Goal: Task Accomplishment & Management: Complete application form

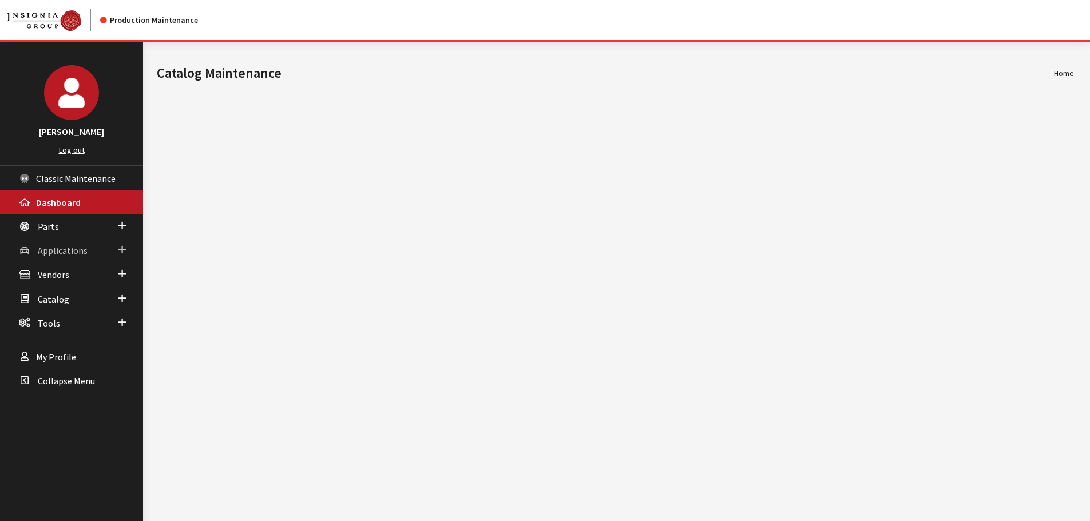
click at [67, 257] on link "Applications" at bounding box center [71, 250] width 143 height 24
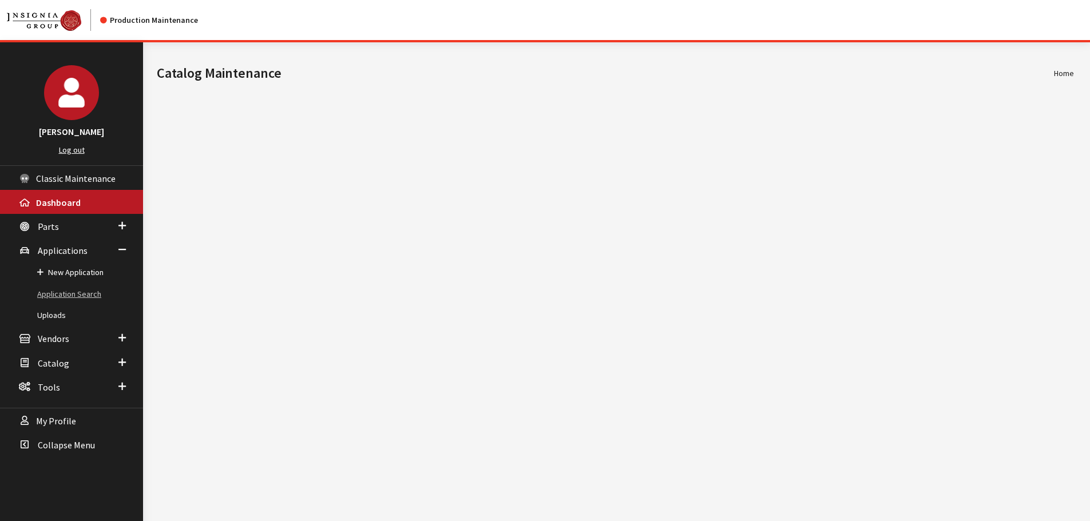
click at [57, 296] on link "Application Search" at bounding box center [71, 294] width 143 height 21
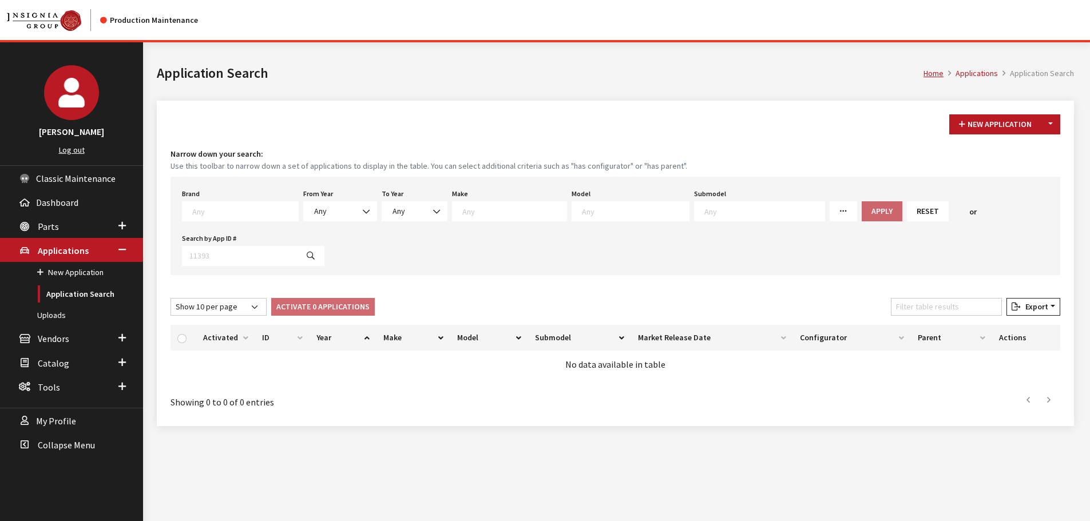
click at [233, 215] on textarea "Search" at bounding box center [245, 211] width 106 height 10
type textarea "gm"
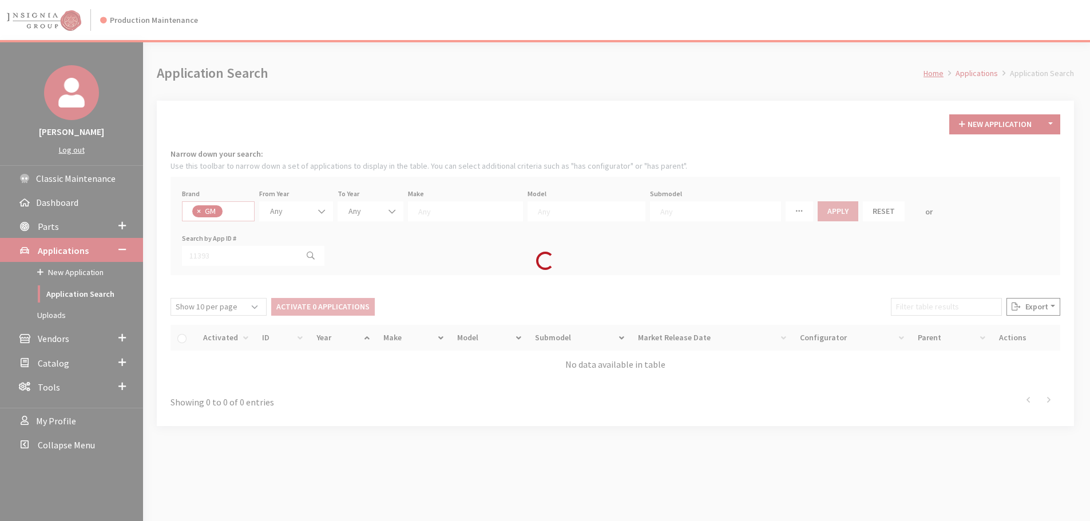
select select "1"
select select
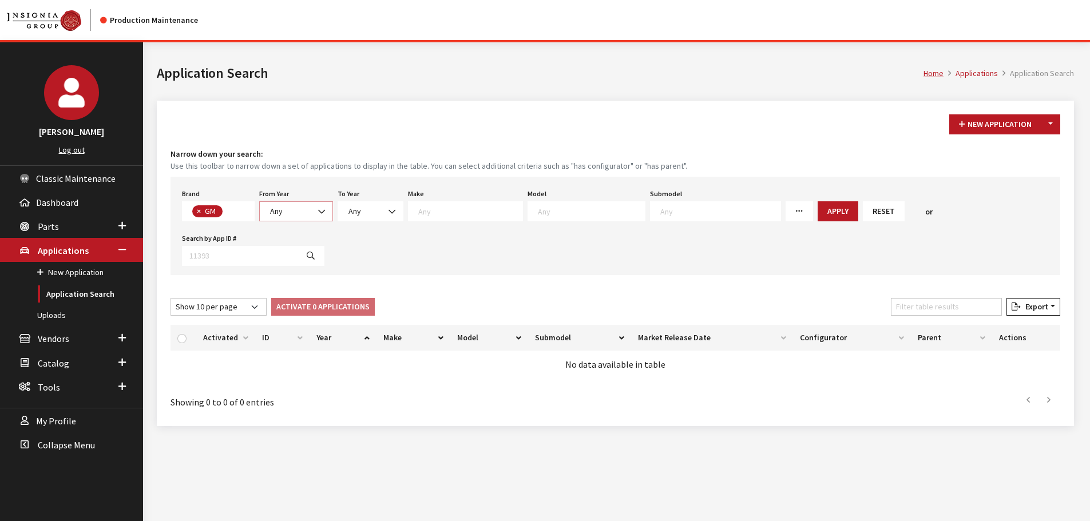
click at [302, 209] on span "Any" at bounding box center [296, 211] width 59 height 12
select select "2026"
select select
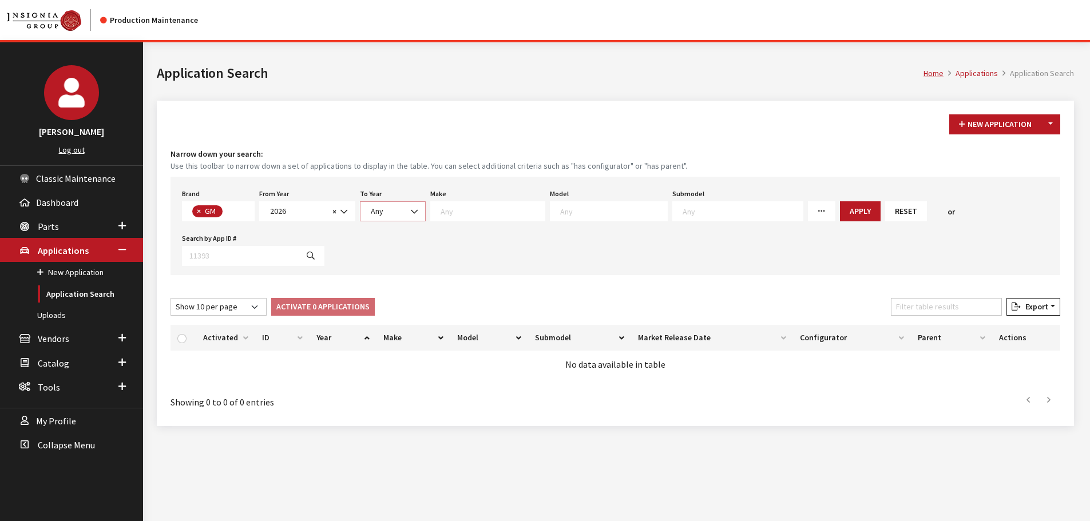
click at [388, 214] on span "Any" at bounding box center [392, 211] width 51 height 12
select select "2026"
select select
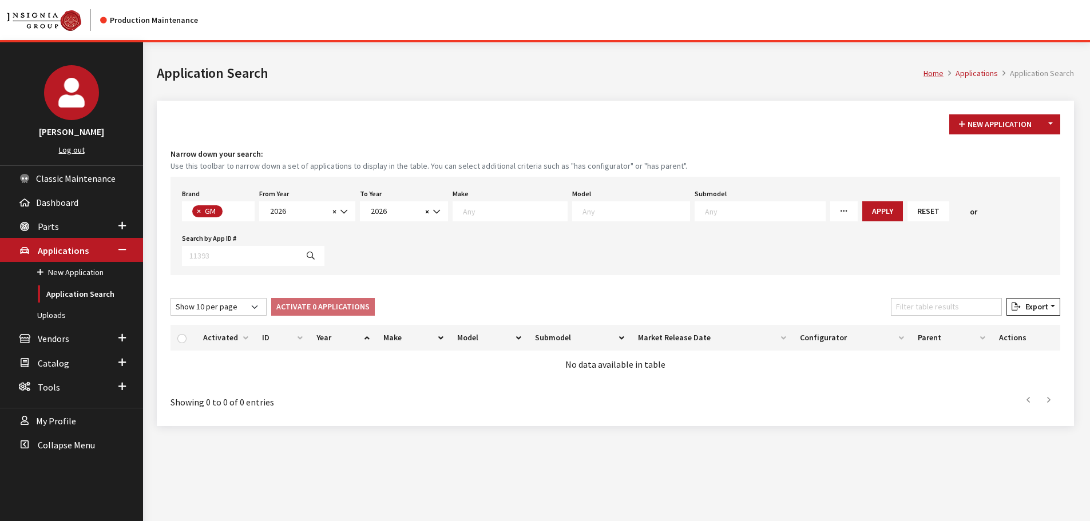
click at [483, 210] on textarea "Search" at bounding box center [515, 211] width 104 height 10
select select "4"
select select
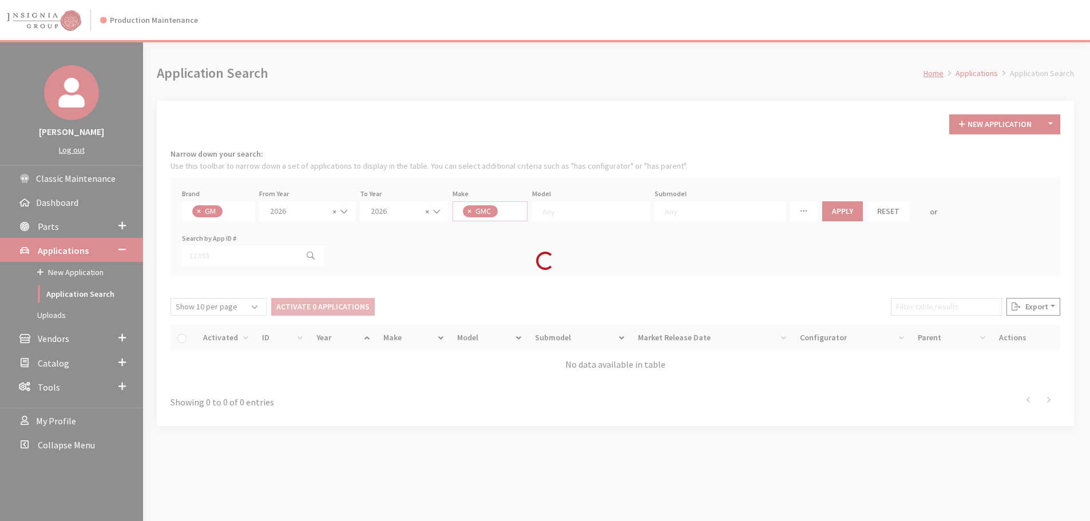
scroll to position [11, 0]
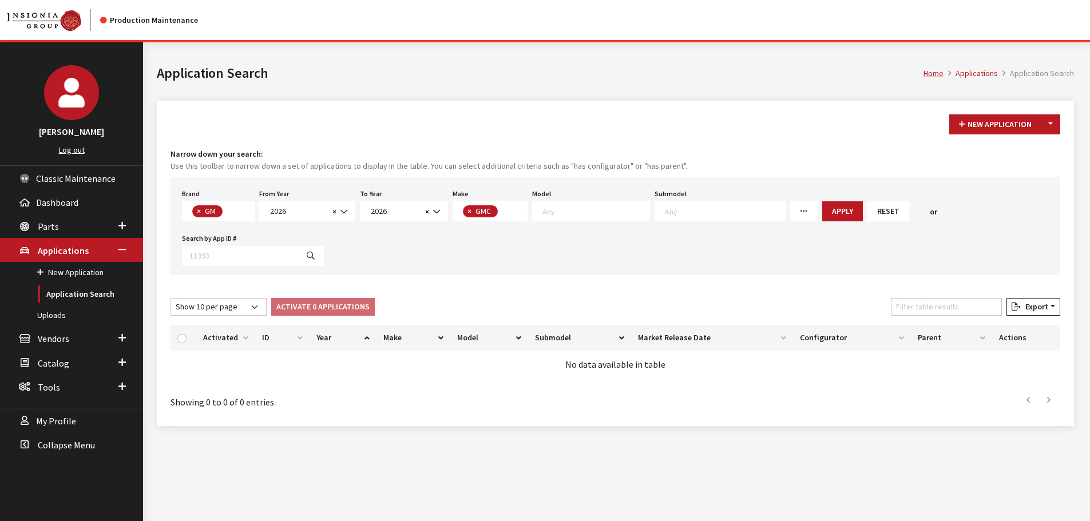
click at [612, 208] on textarea "Search" at bounding box center [595, 211] width 107 height 10
select select "44"
select select
click at [552, 212] on button "×" at bounding box center [547, 211] width 11 height 12
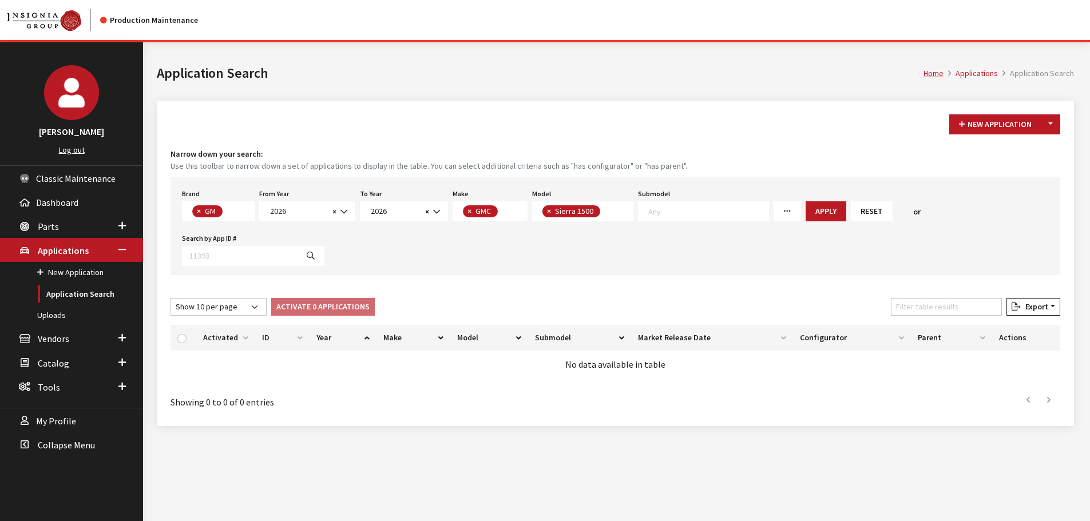
select select
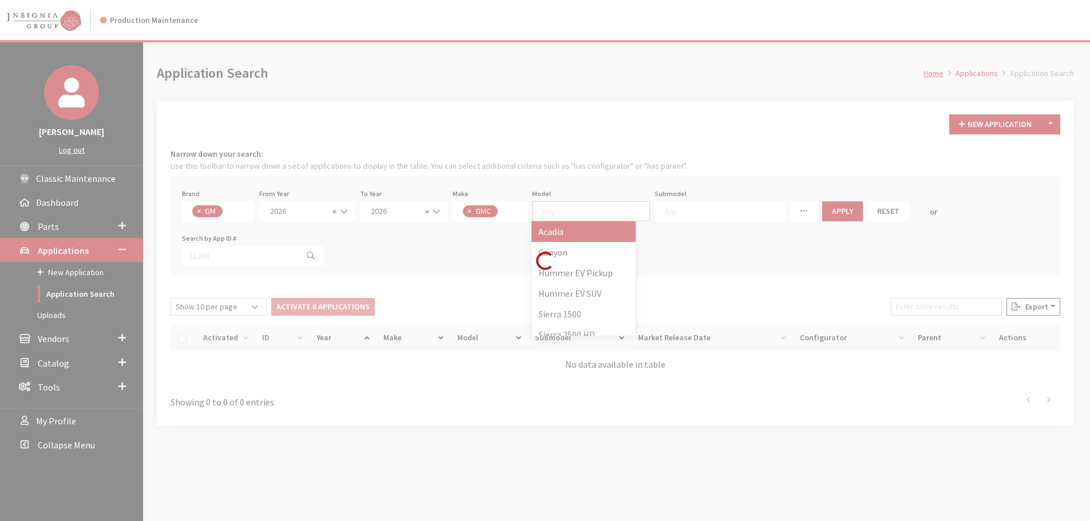
scroll to position [1, 0]
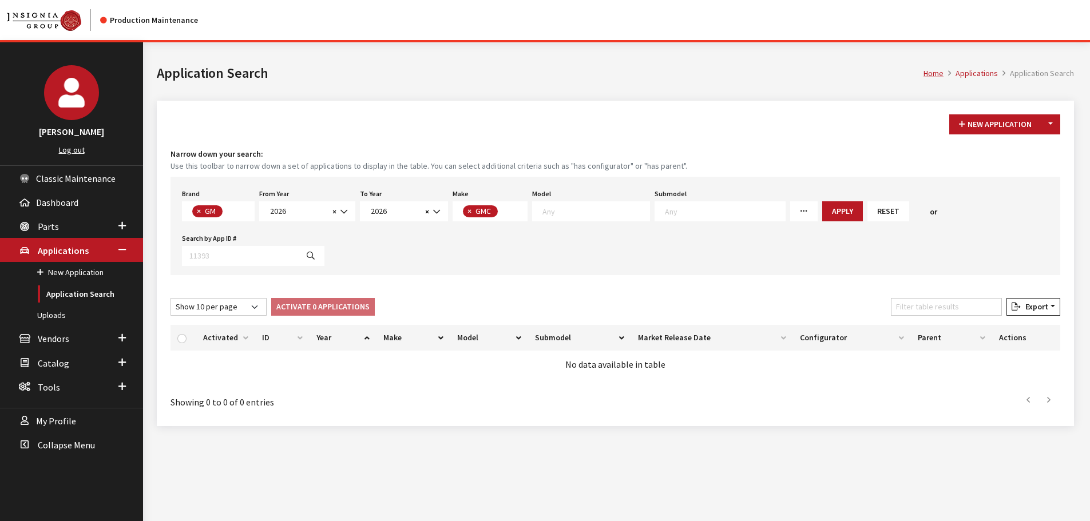
click at [552, 212] on textarea "Search" at bounding box center [595, 211] width 107 height 10
select select "86"
select select
click at [816, 207] on button "Apply" at bounding box center [836, 211] width 41 height 20
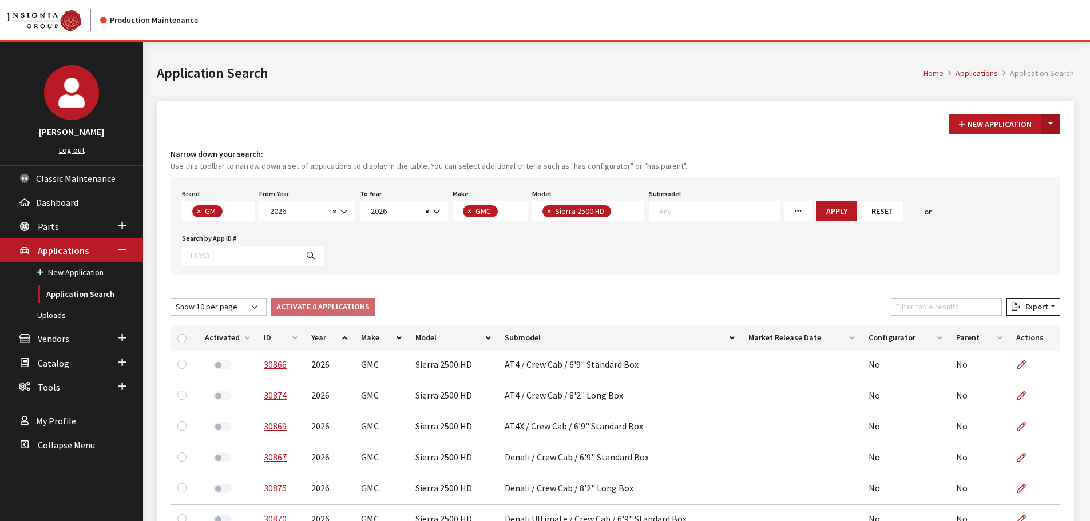
click at [1055, 127] on button "Toggle Dropdown" at bounding box center [1050, 124] width 19 height 20
click at [1010, 150] on button "New From Existing..." at bounding box center [1011, 149] width 98 height 20
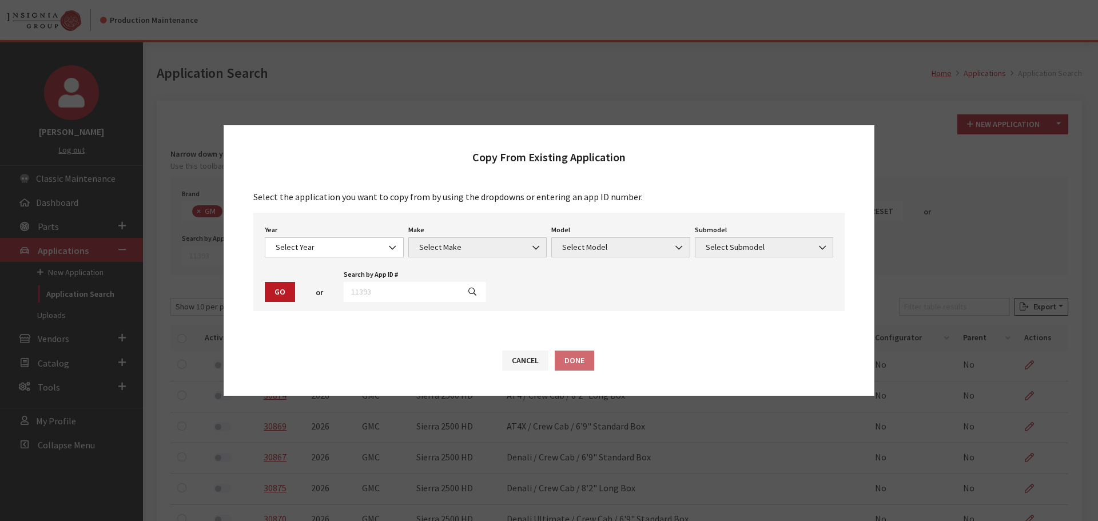
click at [417, 273] on div "Search by App ID # The value must be numeric." at bounding box center [415, 284] width 147 height 35
click at [424, 288] on input "text" at bounding box center [402, 292] width 116 height 20
type input "29048"
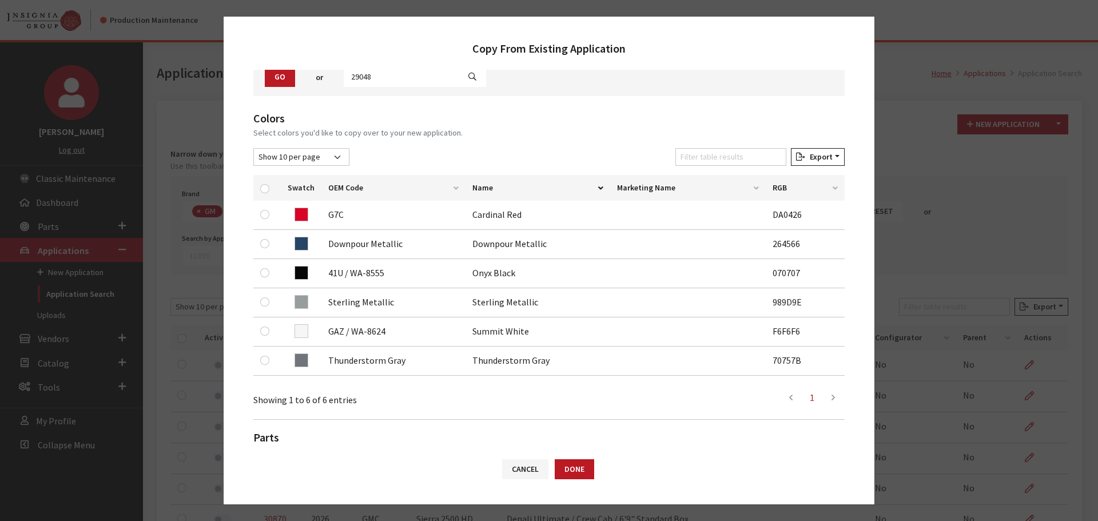
scroll to position [114, 0]
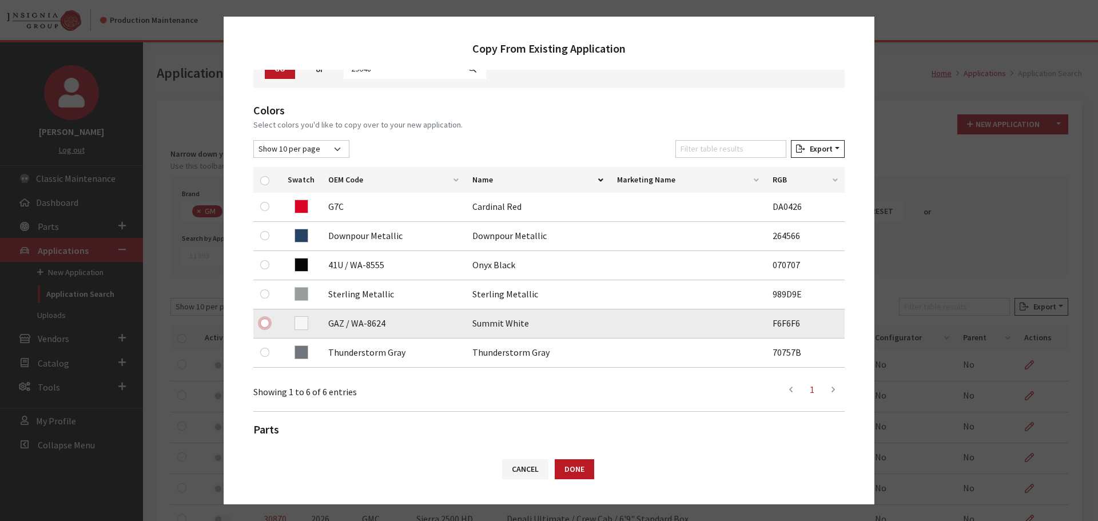
click at [267, 326] on input "checkbox" at bounding box center [264, 323] width 9 height 9
checkbox input "true"
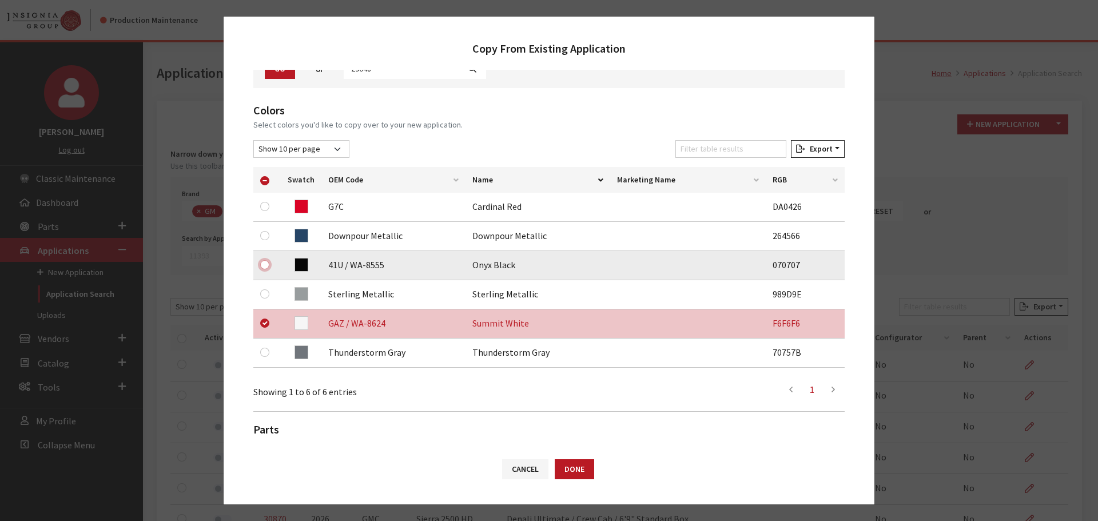
click at [266, 268] on input "checkbox" at bounding box center [264, 264] width 9 height 9
checkbox input "true"
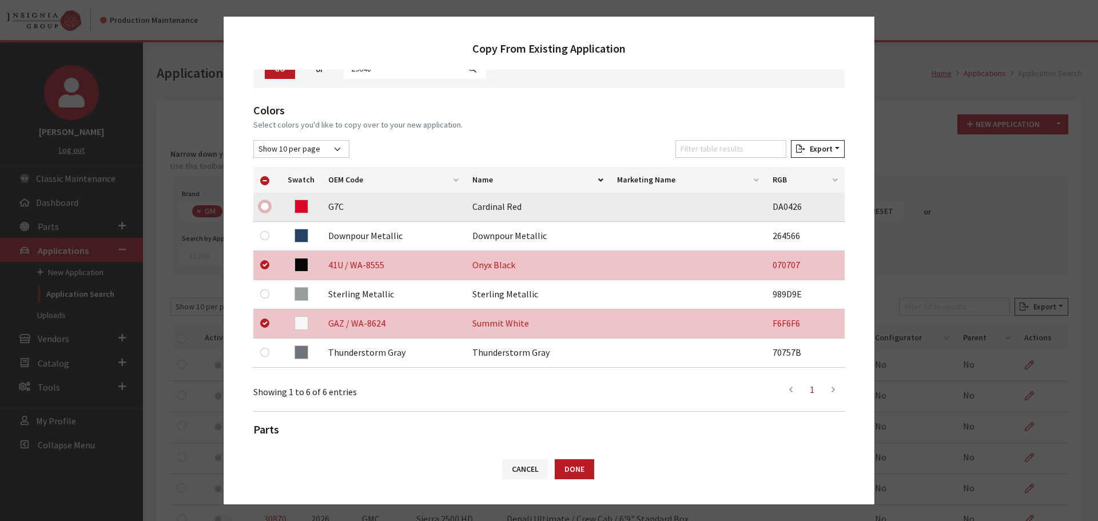
click at [265, 211] on input "checkbox" at bounding box center [264, 206] width 9 height 9
checkbox input "true"
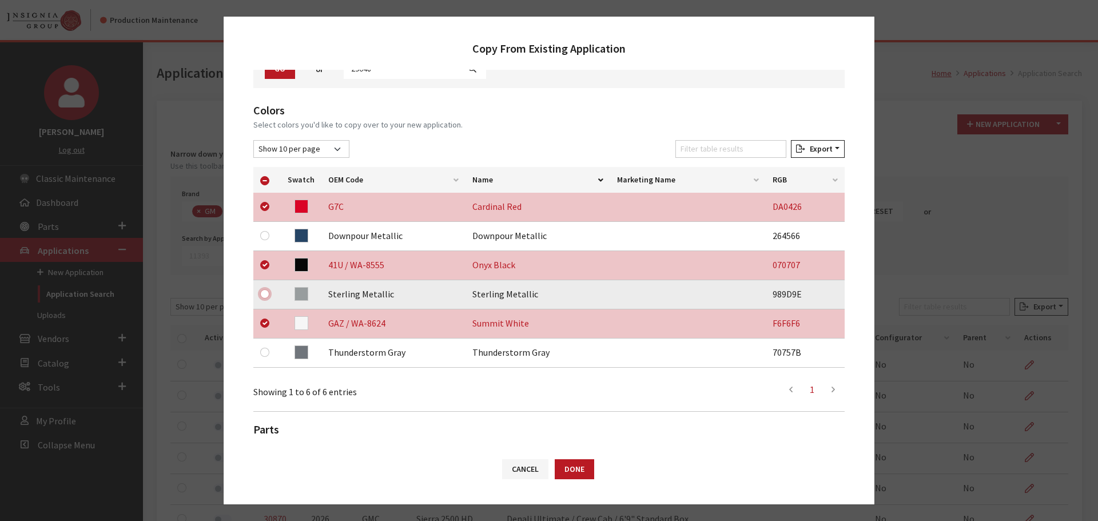
click at [267, 296] on input "checkbox" at bounding box center [264, 293] width 9 height 9
checkbox input "true"
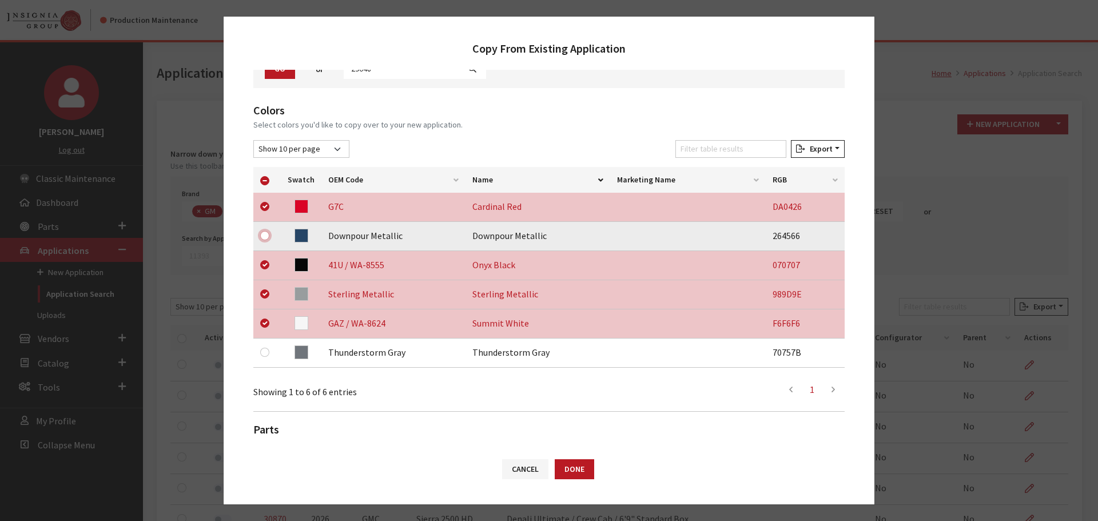
click at [264, 235] on input "checkbox" at bounding box center [264, 235] width 9 height 9
checkbox input "true"
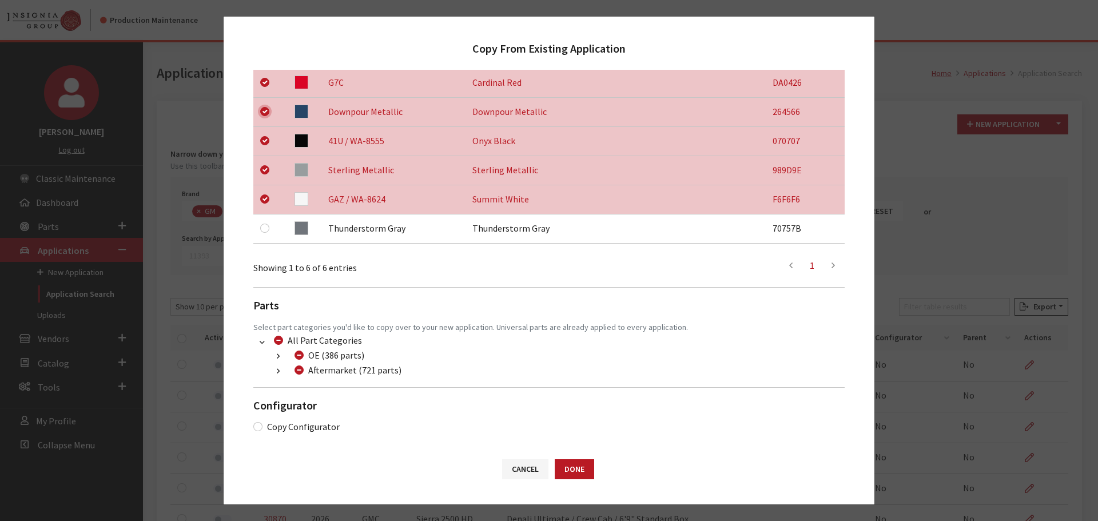
scroll to position [240, 0]
click at [279, 371] on icon "button" at bounding box center [278, 371] width 3 height 8
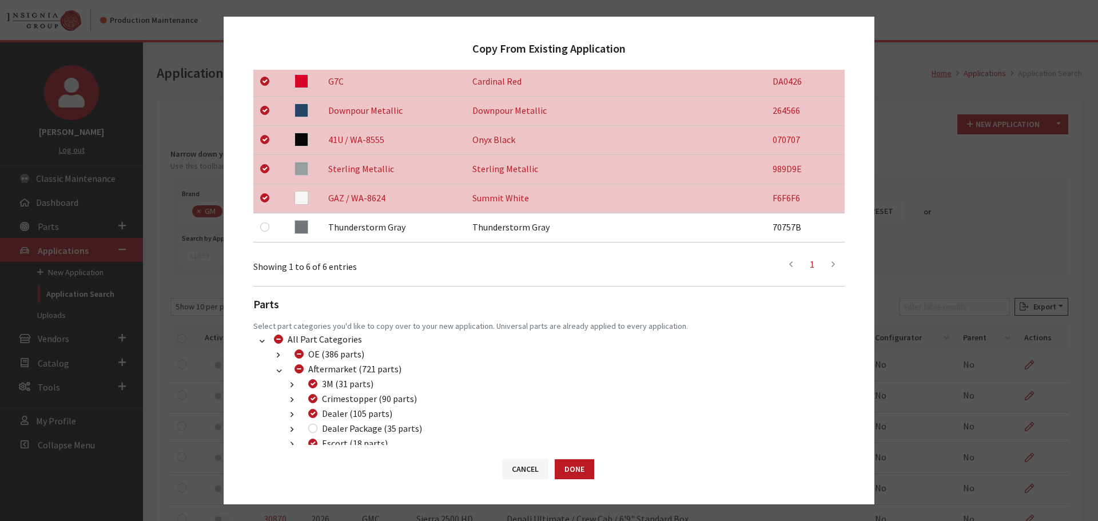
click at [310, 423] on div "Dealer Package (35 parts)" at bounding box center [363, 429] width 117 height 14
click at [311, 428] on input "Dealer Package (35 parts)" at bounding box center [312, 428] width 9 height 9
checkbox input "true"
click at [573, 462] on button "Done" at bounding box center [574, 469] width 39 height 20
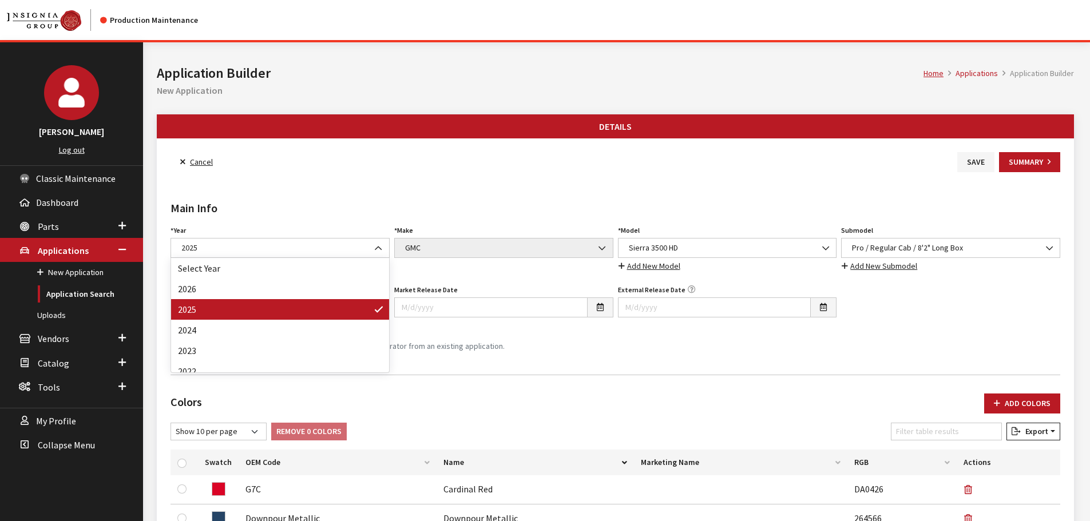
click at [279, 245] on span "2025" at bounding box center [280, 248] width 204 height 12
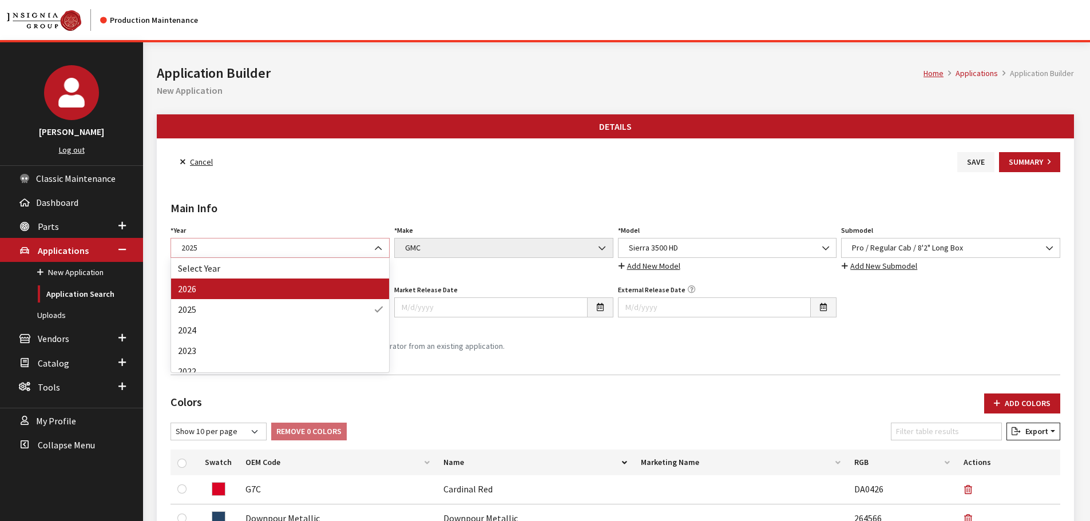
select select "44"
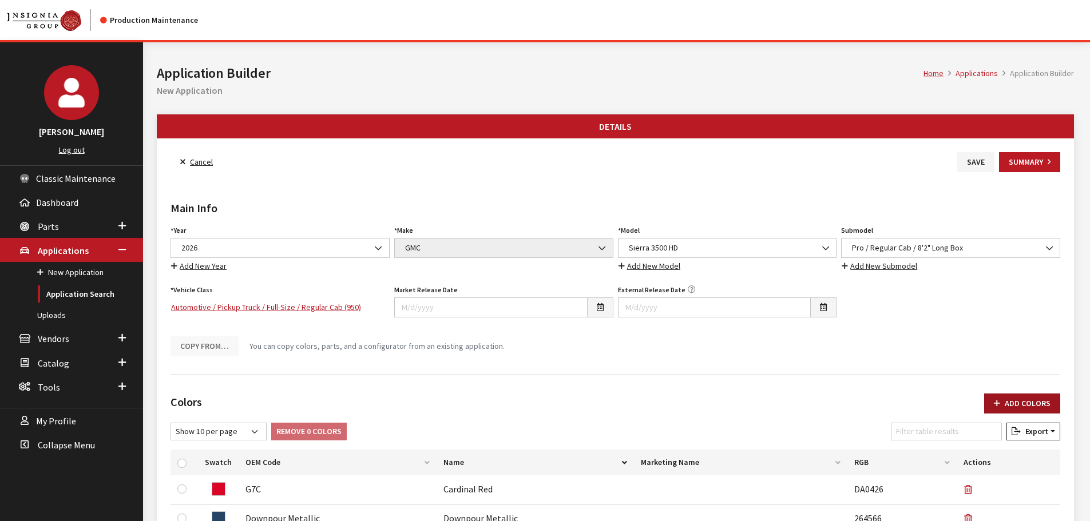
click at [1035, 405] on button "Add Colors" at bounding box center [1022, 404] width 76 height 20
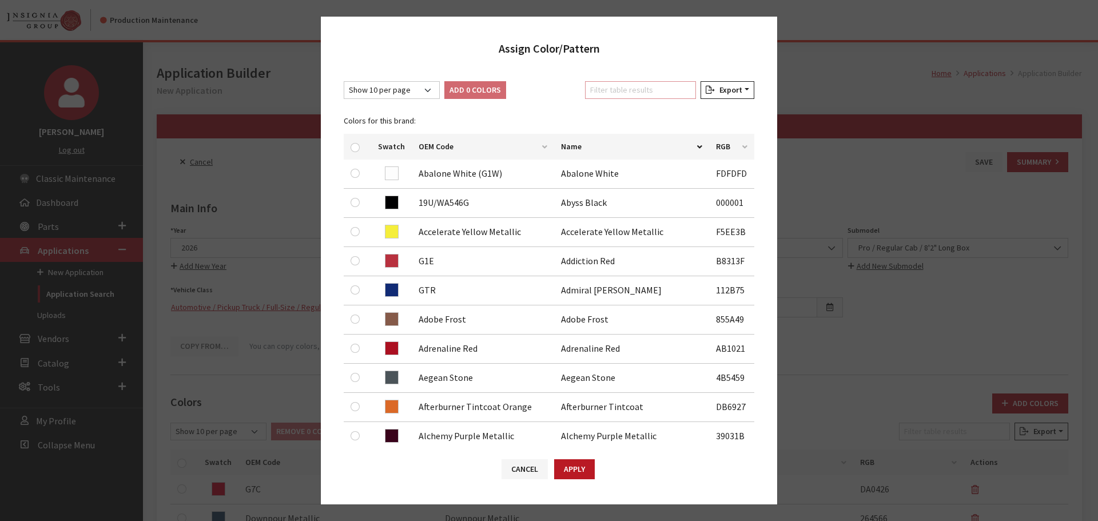
click at [605, 92] on input "Filter table results" at bounding box center [640, 90] width 111 height 18
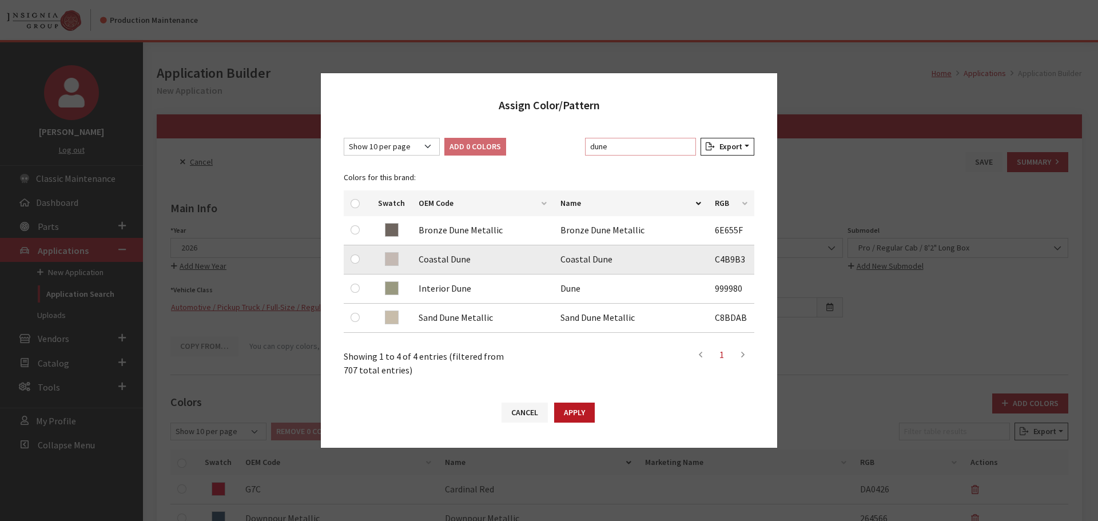
type input "dune"
click at [355, 259] on input "checkbox" at bounding box center [355, 259] width 9 height 9
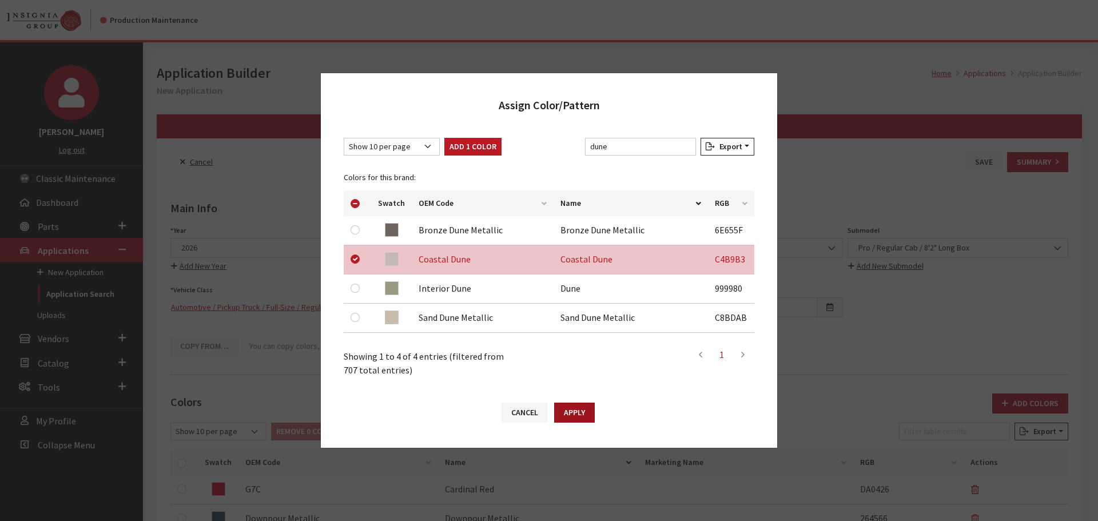
click at [581, 411] on button "Apply" at bounding box center [574, 413] width 41 height 20
checkbox input "false"
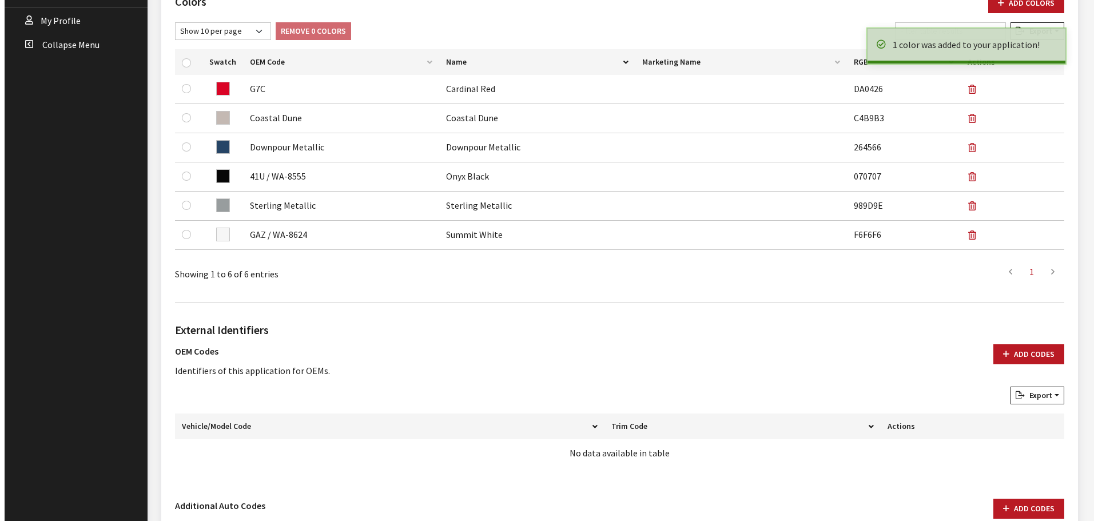
scroll to position [571, 0]
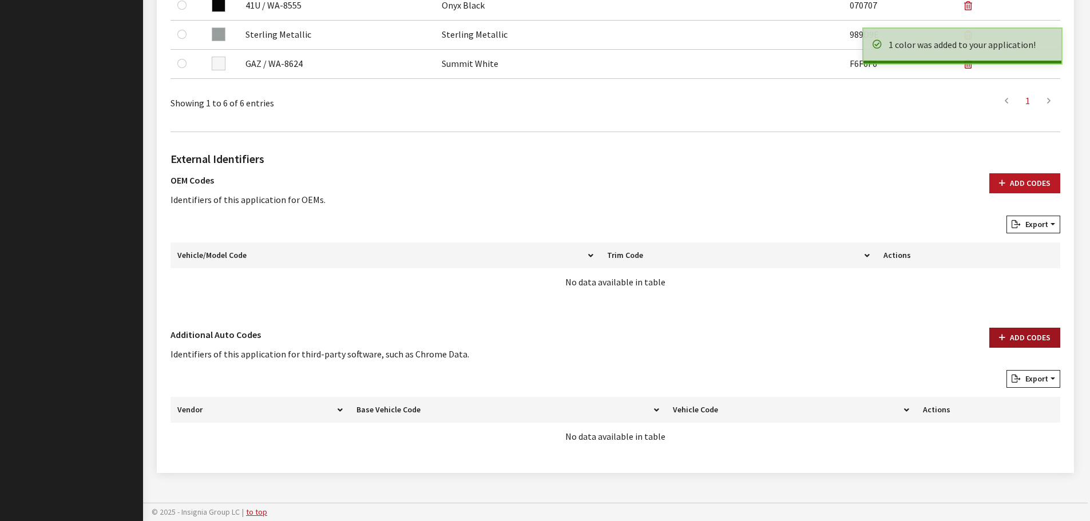
click at [1015, 335] on button "Add Codes" at bounding box center [1024, 338] width 71 height 20
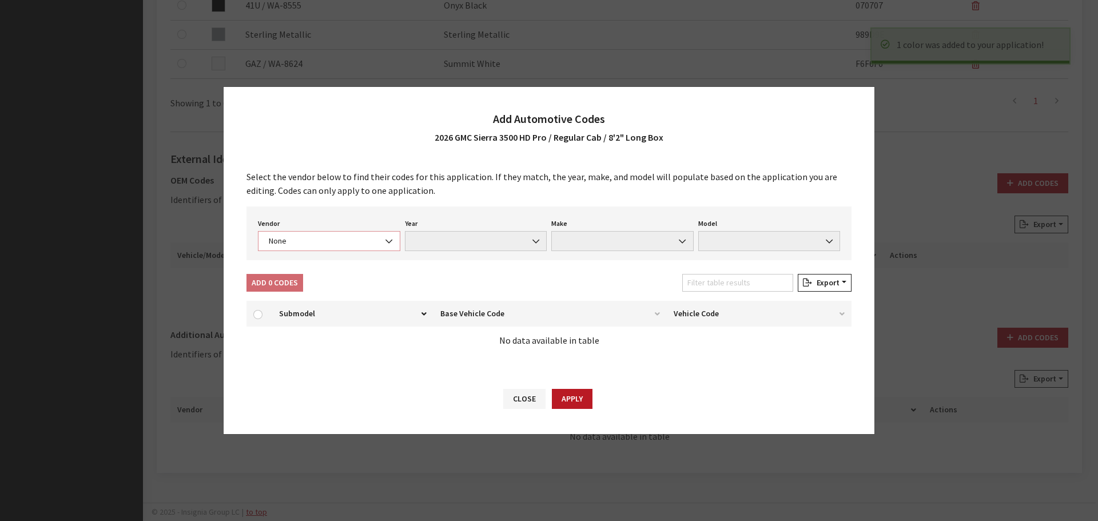
click at [352, 236] on span "None" at bounding box center [329, 241] width 128 height 12
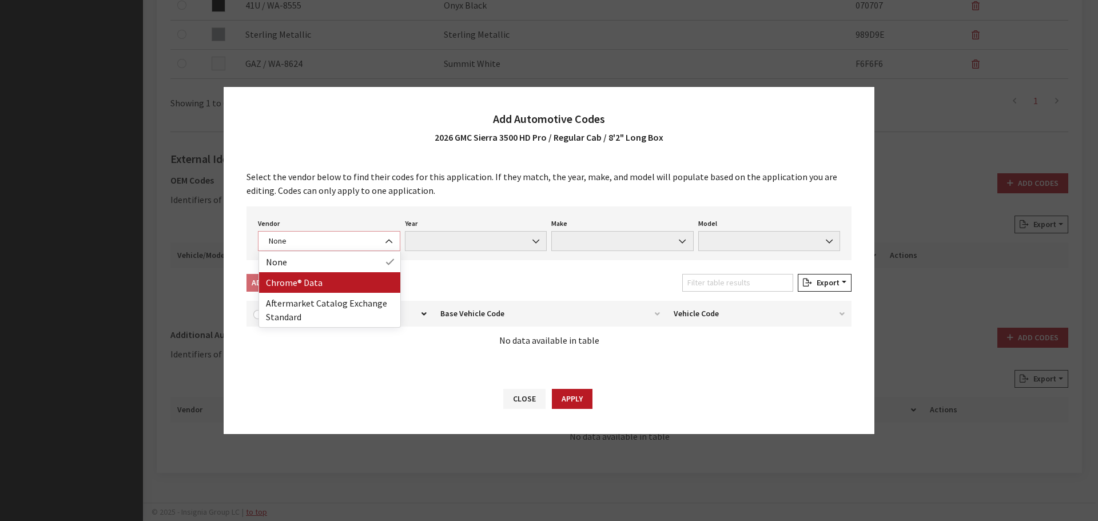
select select "4"
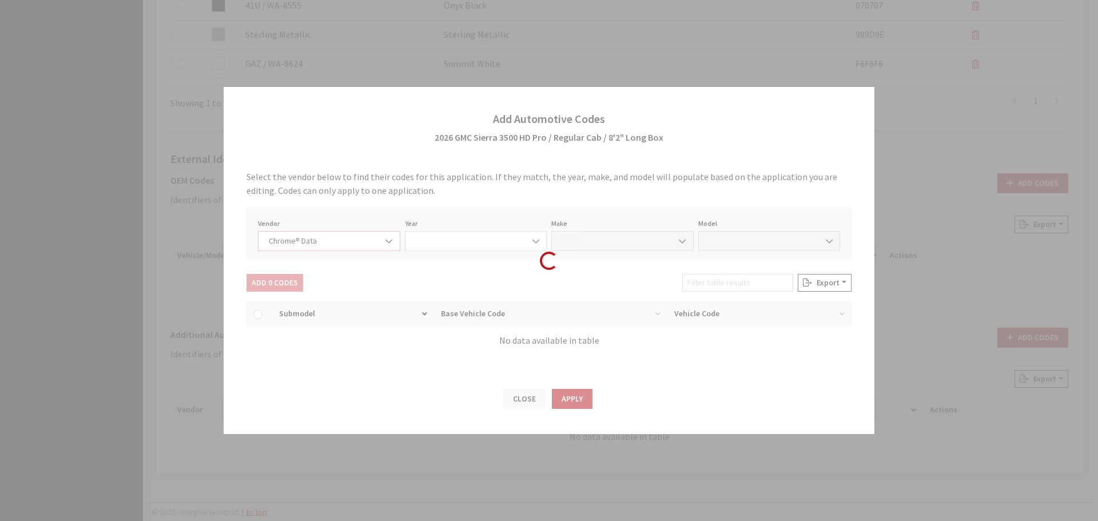
select select "2026"
select select "15"
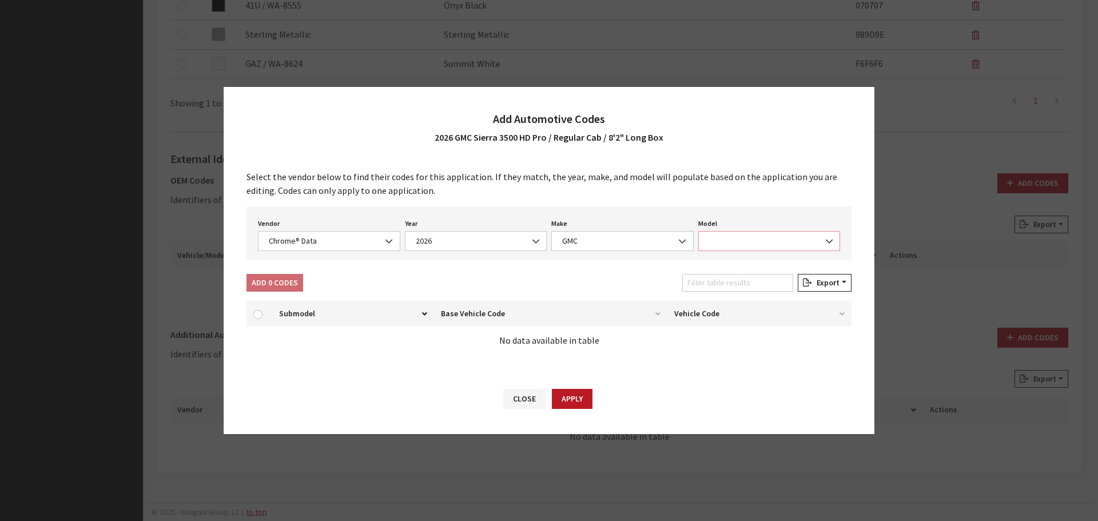
click at [780, 236] on span at bounding box center [769, 241] width 142 height 20
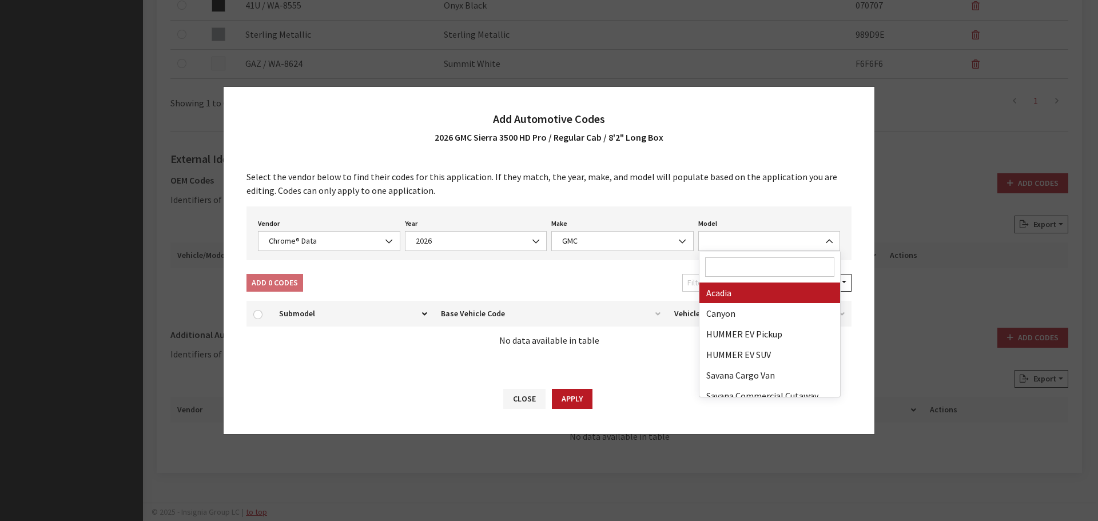
click at [778, 265] on input "Search" at bounding box center [770, 266] width 130 height 19
type input "35"
select select "71301"
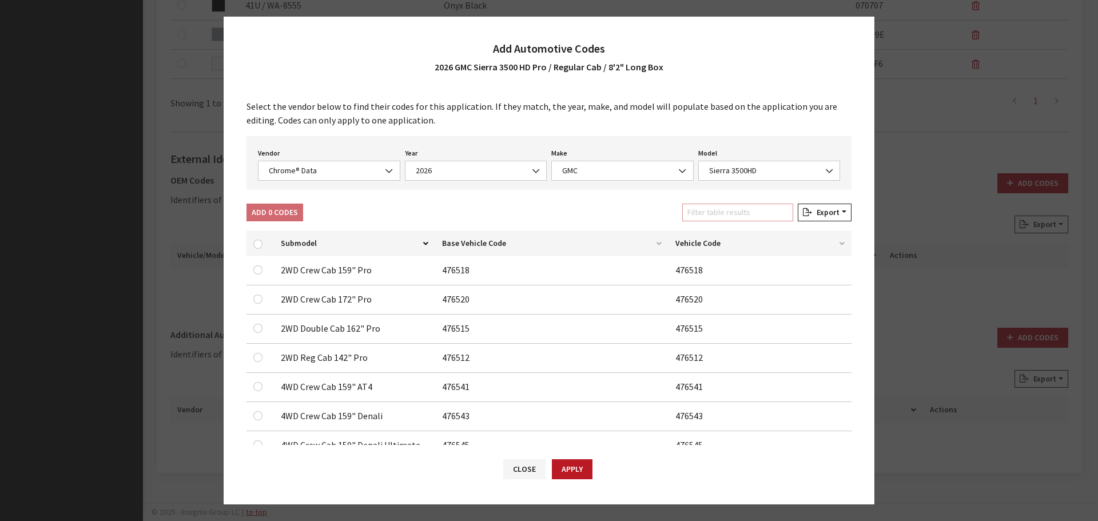
click at [764, 215] on input "Filter table results" at bounding box center [737, 213] width 111 height 18
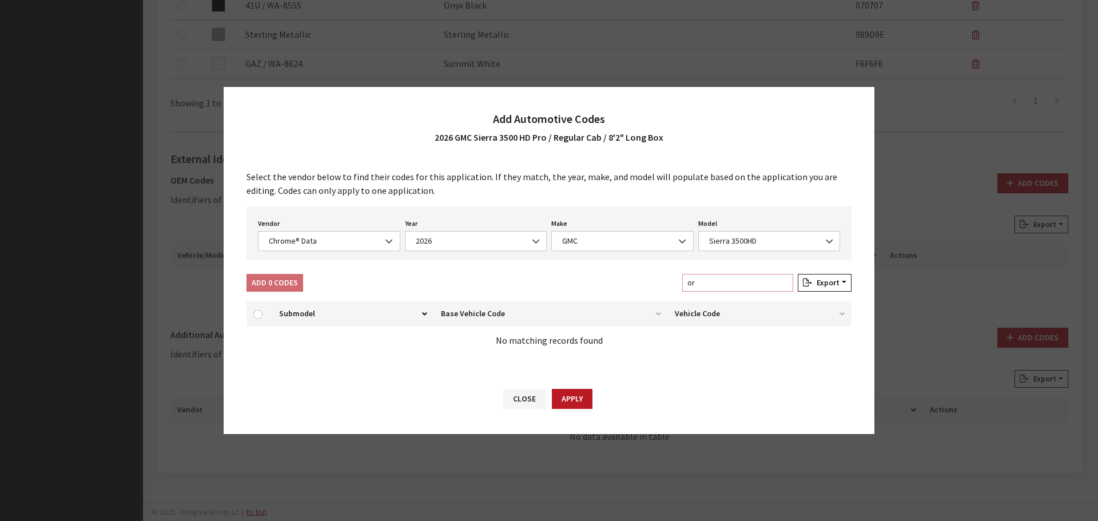
type input "o"
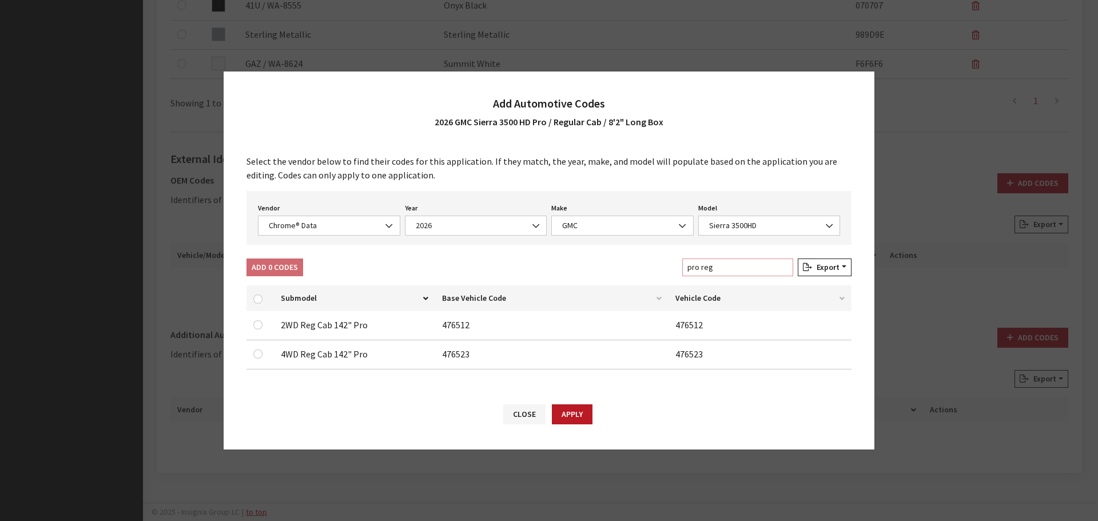
type input "pro reg"
click at [257, 325] on input "checkbox" at bounding box center [257, 324] width 9 height 9
checkbox input "true"
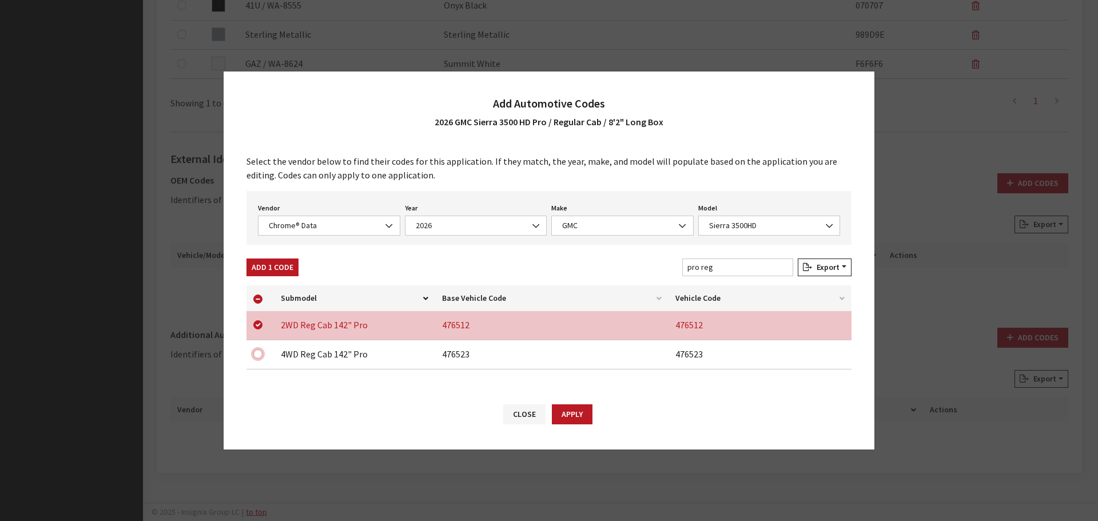
click at [255, 354] on input "checkbox" at bounding box center [257, 354] width 9 height 9
checkbox input "true"
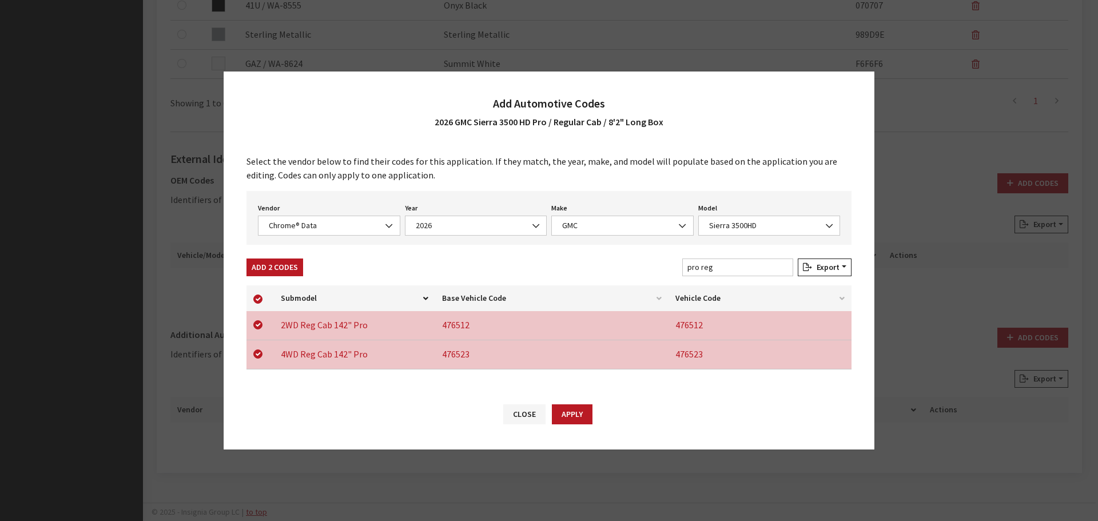
drag, startPoint x: 267, startPoint y: 273, endPoint x: 521, endPoint y: 228, distance: 258.4
click at [267, 272] on button "Add 2 Codes" at bounding box center [275, 268] width 57 height 18
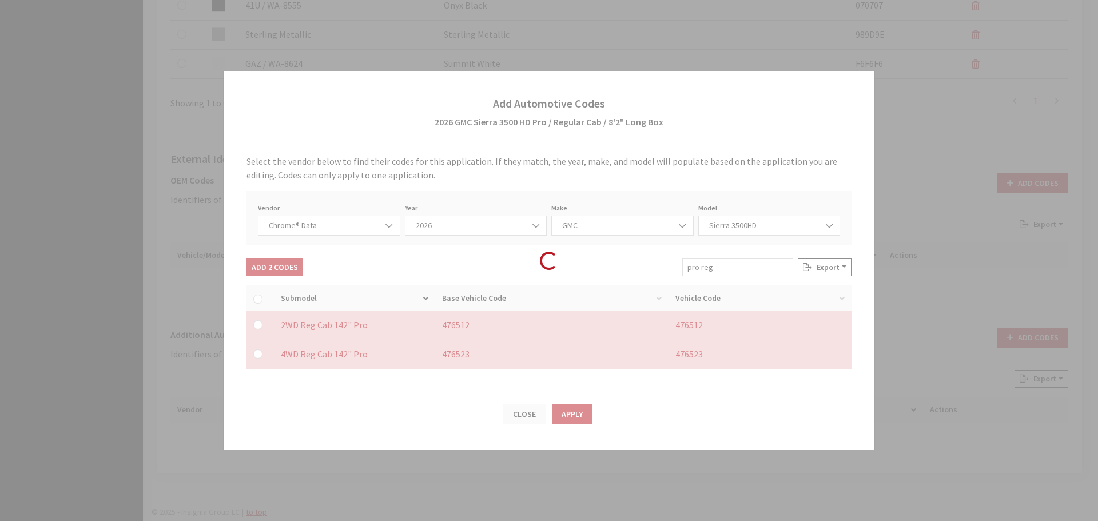
checkbox input "false"
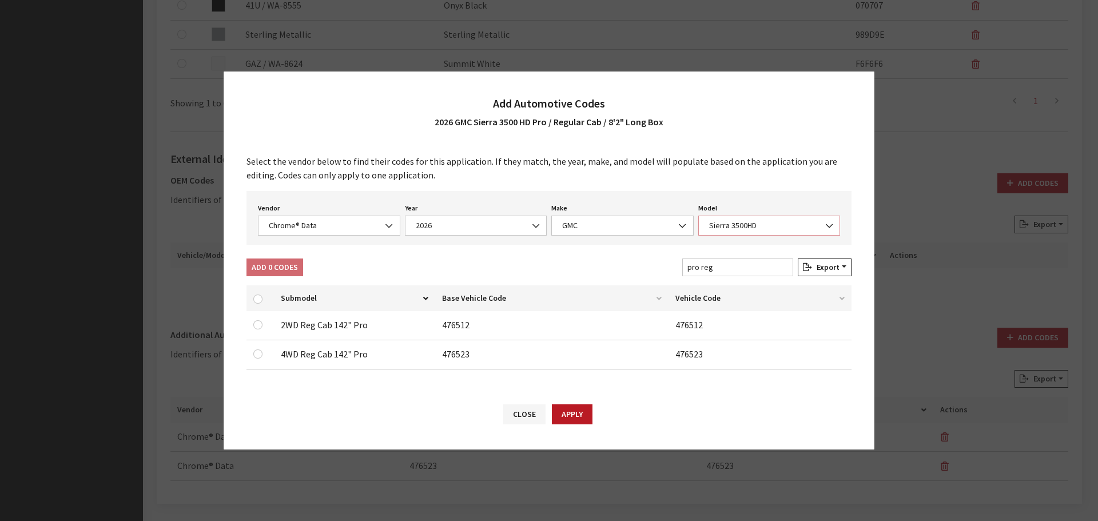
click at [708, 225] on span "Sierra 3500HD" at bounding box center [770, 226] width 128 height 12
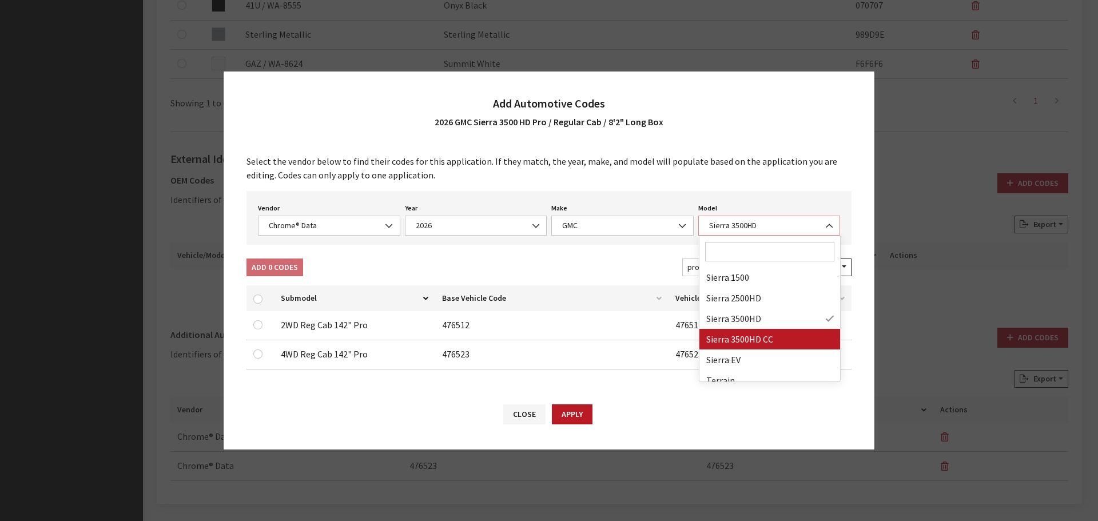
select select "71614"
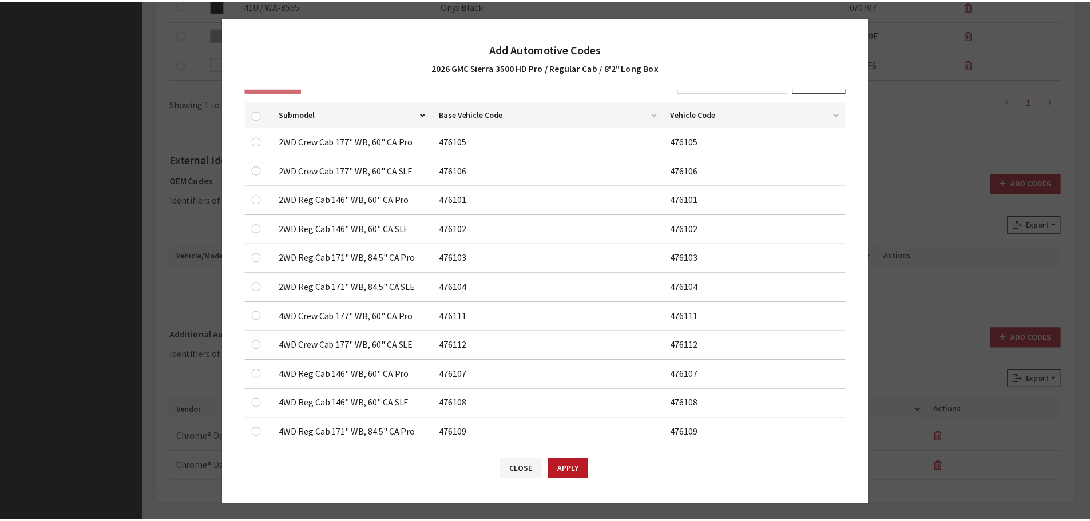
scroll to position [182, 0]
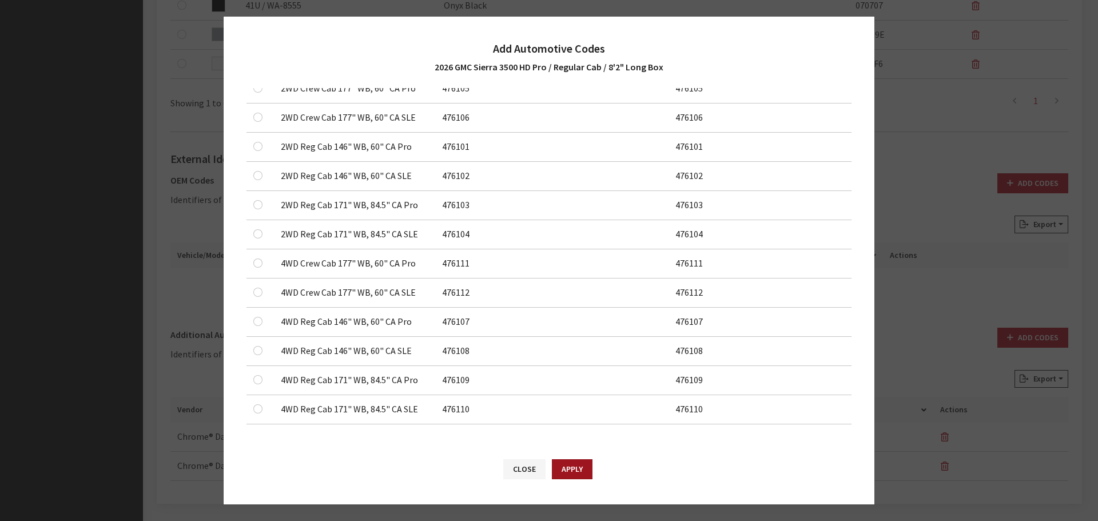
click at [585, 468] on button "Apply" at bounding box center [572, 469] width 41 height 20
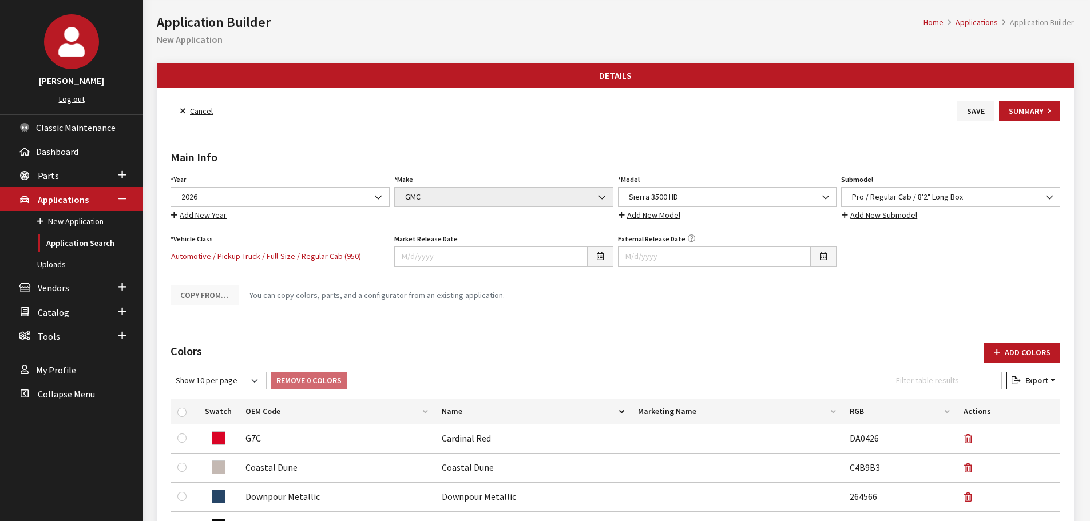
scroll to position [0, 0]
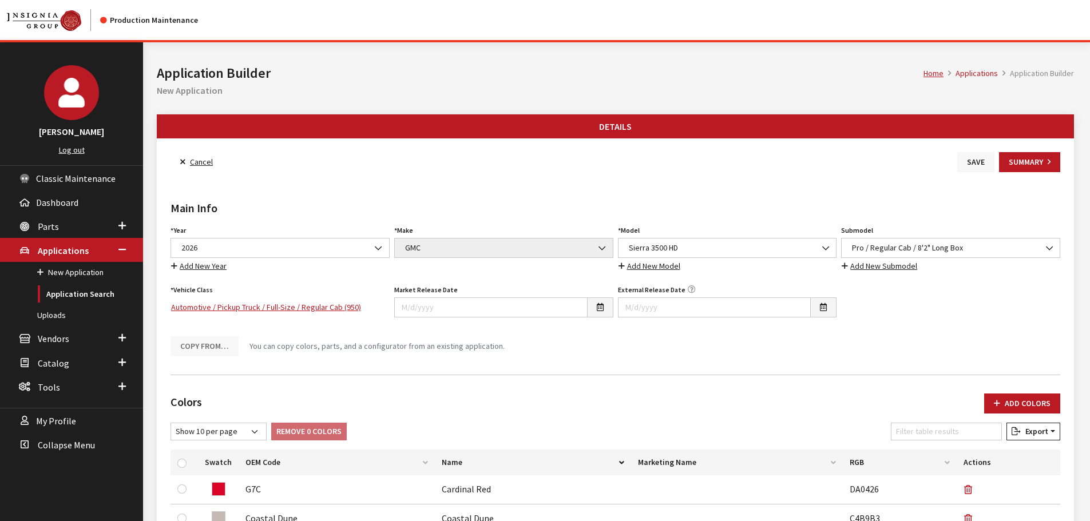
click at [967, 162] on button "Save" at bounding box center [975, 162] width 37 height 20
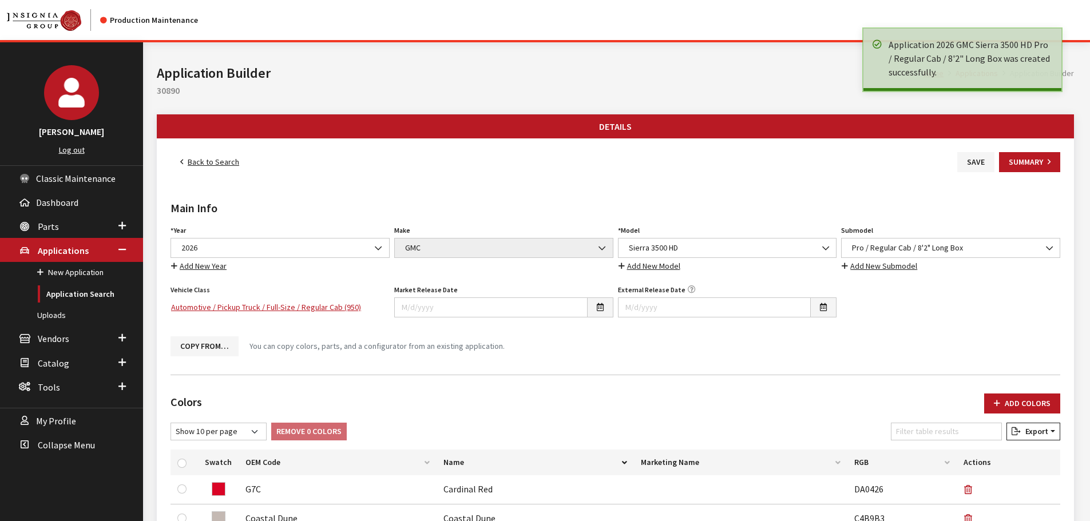
drag, startPoint x: 0, startPoint y: 0, endPoint x: 212, endPoint y: 165, distance: 268.2
click at [212, 165] on link "Back to Search" at bounding box center [209, 162] width 78 height 20
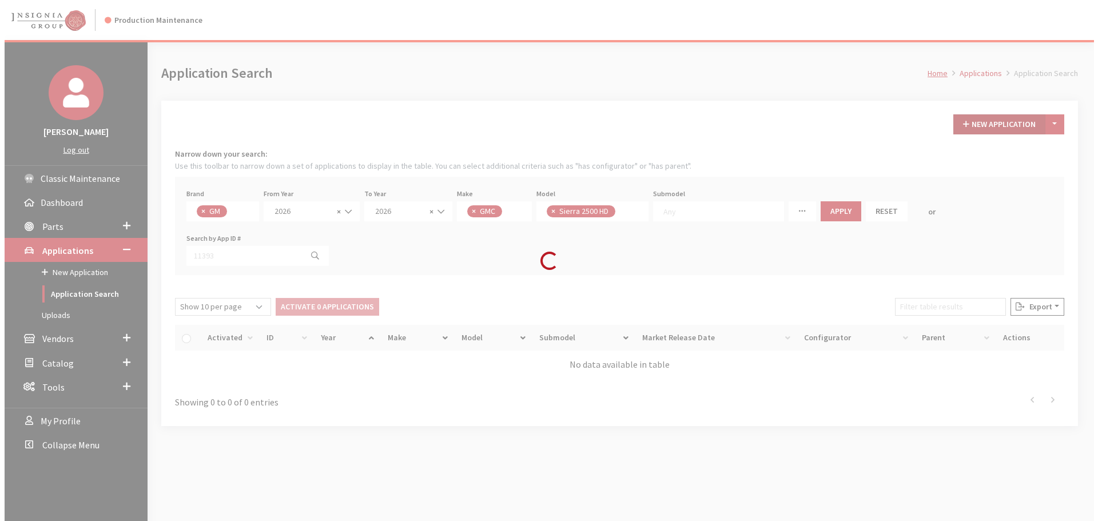
scroll to position [29, 0]
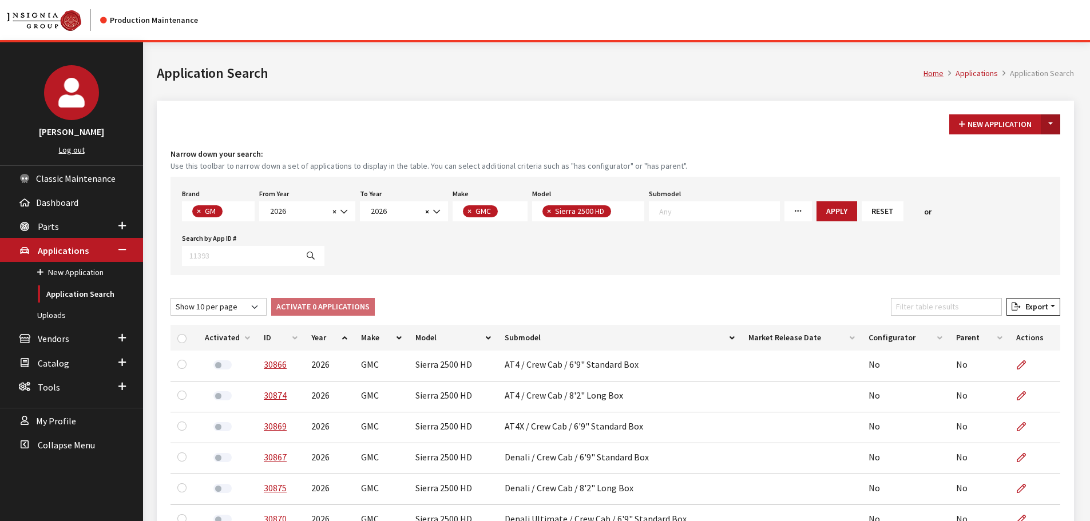
click at [1053, 124] on button "Toggle Dropdown" at bounding box center [1050, 124] width 19 height 20
click at [1031, 144] on button "New From Existing..." at bounding box center [1011, 149] width 98 height 20
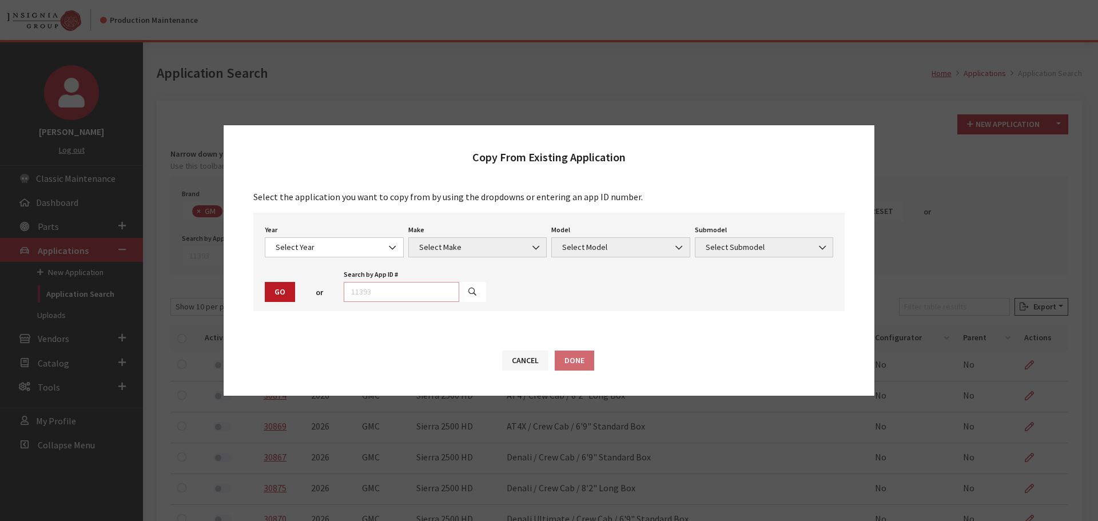
click at [422, 297] on input "text" at bounding box center [402, 292] width 116 height 20
type input "29049"
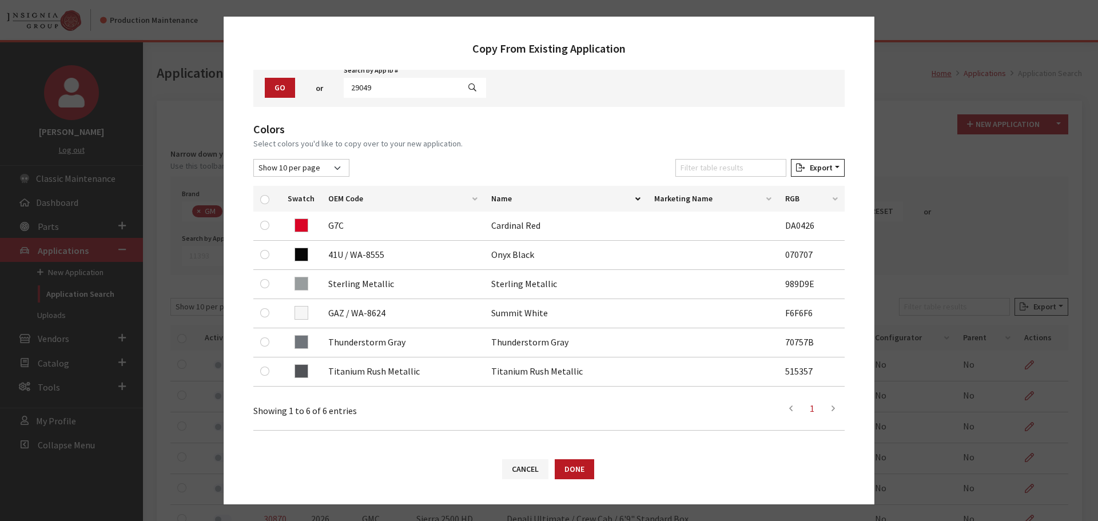
scroll to position [114, 0]
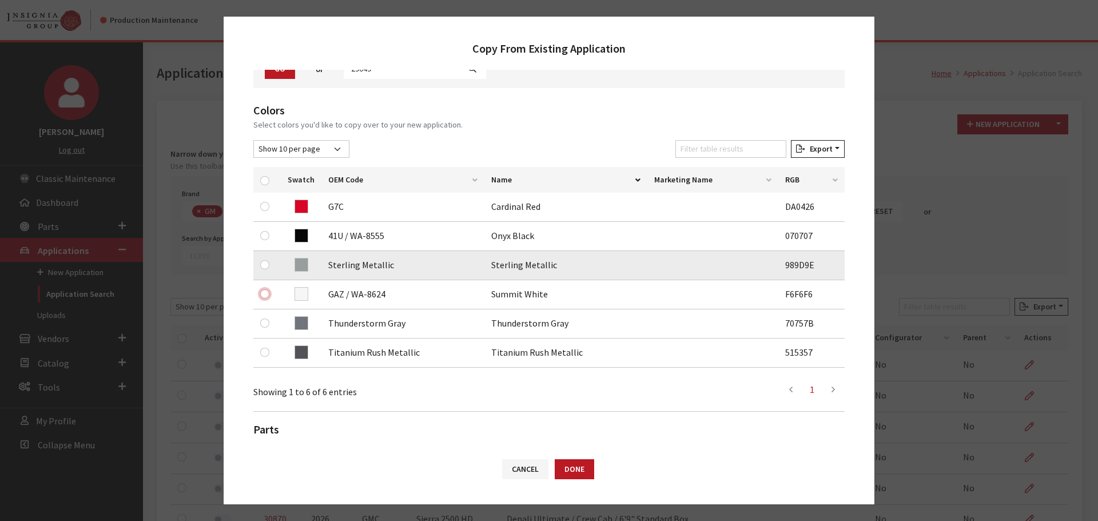
drag, startPoint x: 263, startPoint y: 292, endPoint x: 265, endPoint y: 270, distance: 22.4
click at [263, 291] on input "checkbox" at bounding box center [264, 293] width 9 height 9
checkbox input "true"
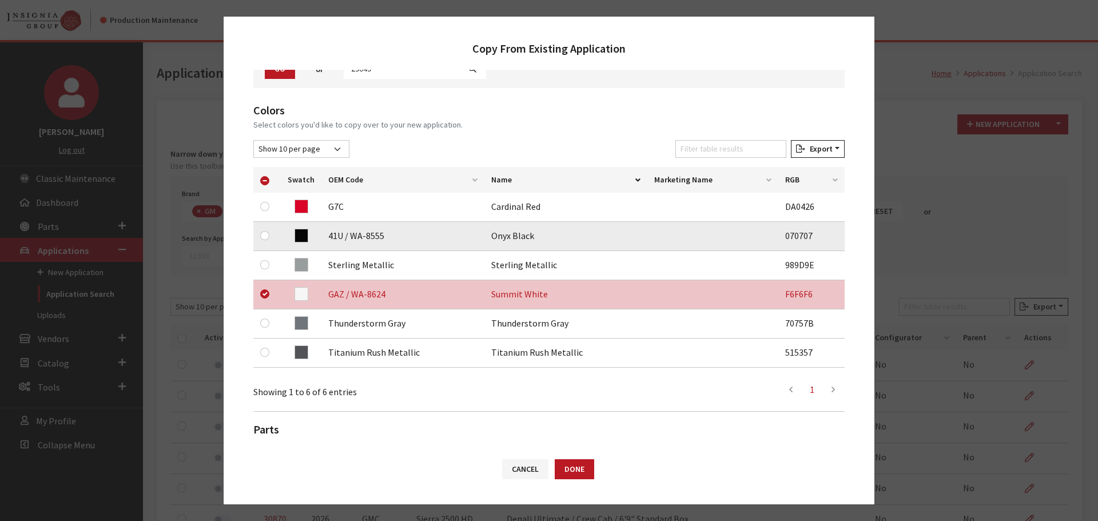
click at [264, 241] on div at bounding box center [267, 236] width 14 height 14
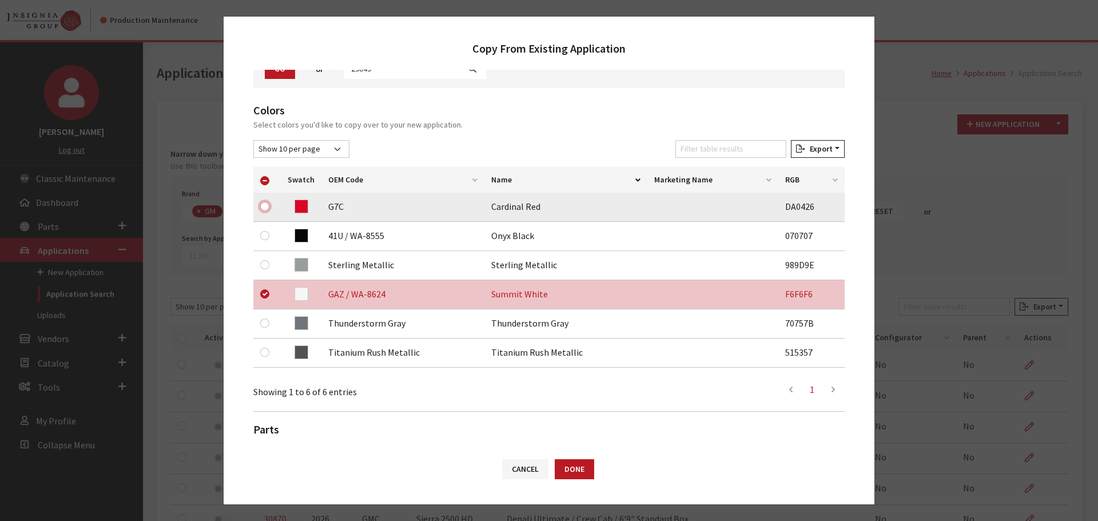
click at [265, 209] on input "checkbox" at bounding box center [264, 206] width 9 height 9
checkbox input "true"
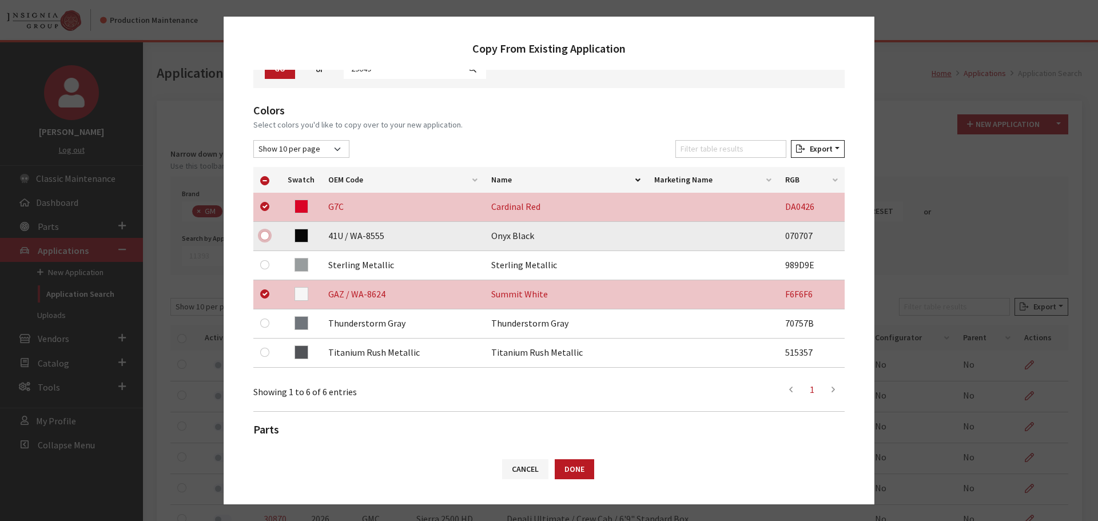
click at [264, 233] on input "checkbox" at bounding box center [264, 235] width 9 height 9
checkbox input "true"
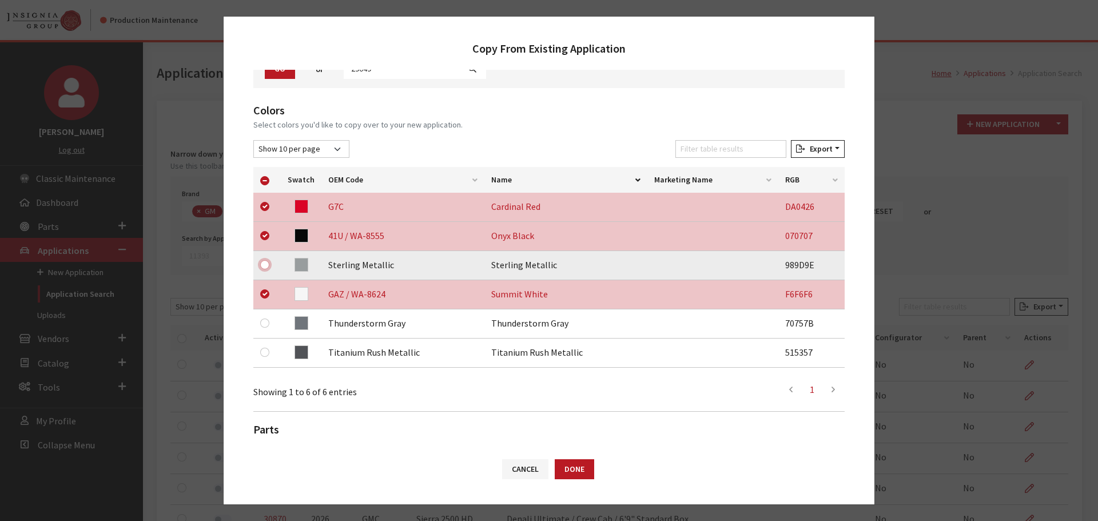
click at [265, 267] on input "checkbox" at bounding box center [264, 264] width 9 height 9
checkbox input "true"
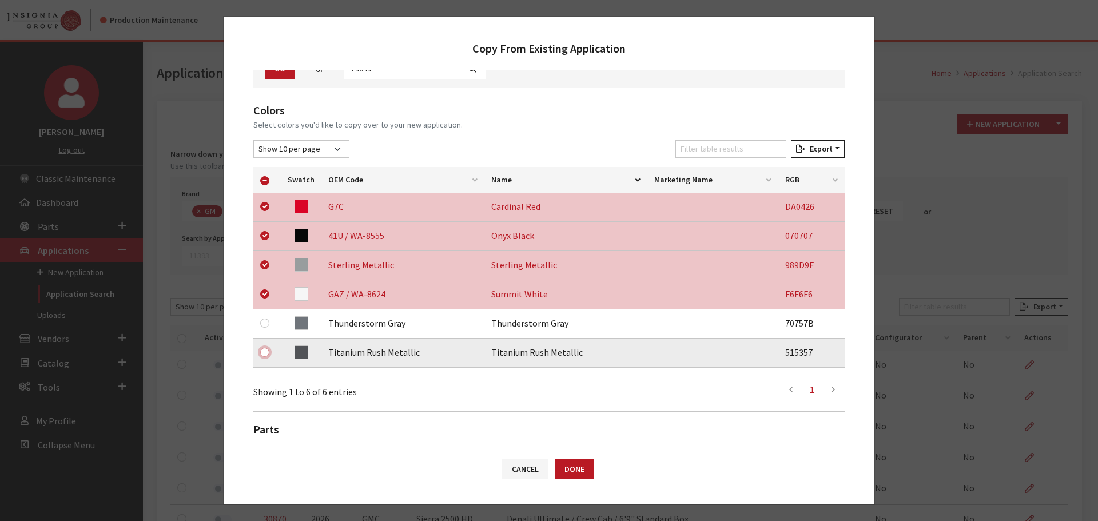
click at [267, 354] on input "checkbox" at bounding box center [264, 352] width 9 height 9
checkbox input "true"
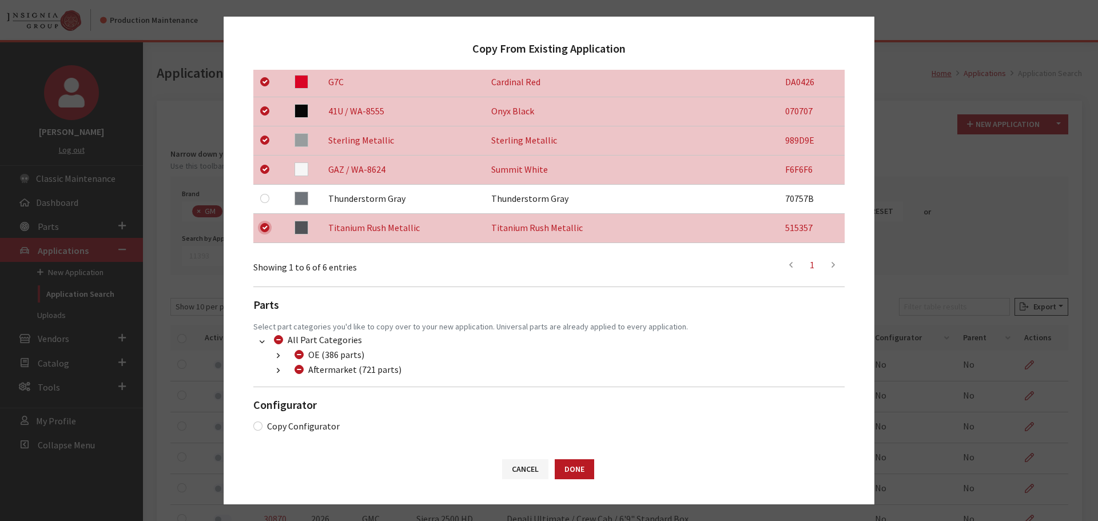
scroll to position [240, 0]
click at [279, 370] on icon "button" at bounding box center [278, 371] width 3 height 8
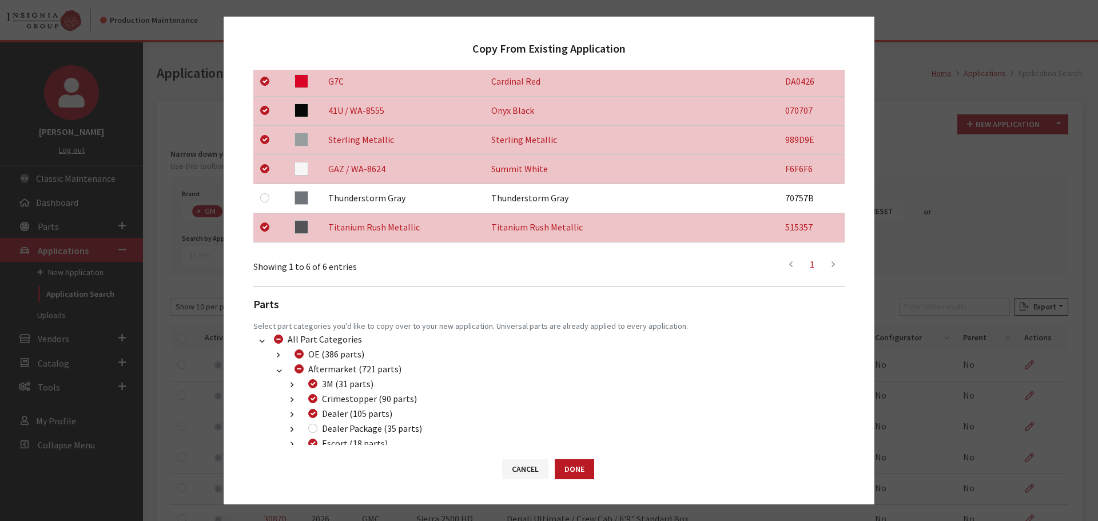
click at [308, 429] on div "Dealer Package (35 parts)" at bounding box center [363, 429] width 117 height 14
click at [311, 429] on input "Dealer Package (35 parts)" at bounding box center [312, 428] width 9 height 9
checkbox input "true"
click at [571, 467] on button "Done" at bounding box center [574, 469] width 39 height 20
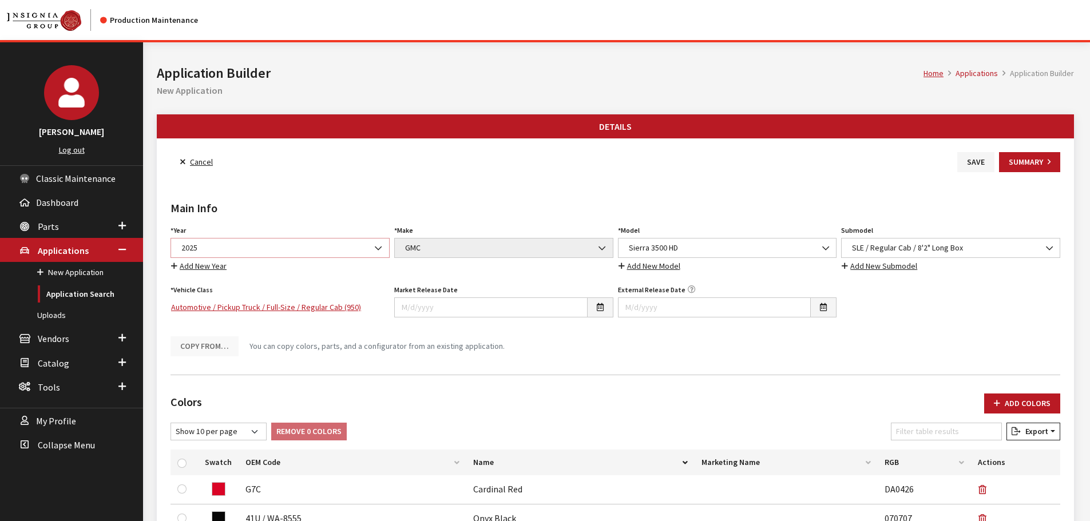
click at [245, 247] on span "2025" at bounding box center [280, 248] width 204 height 12
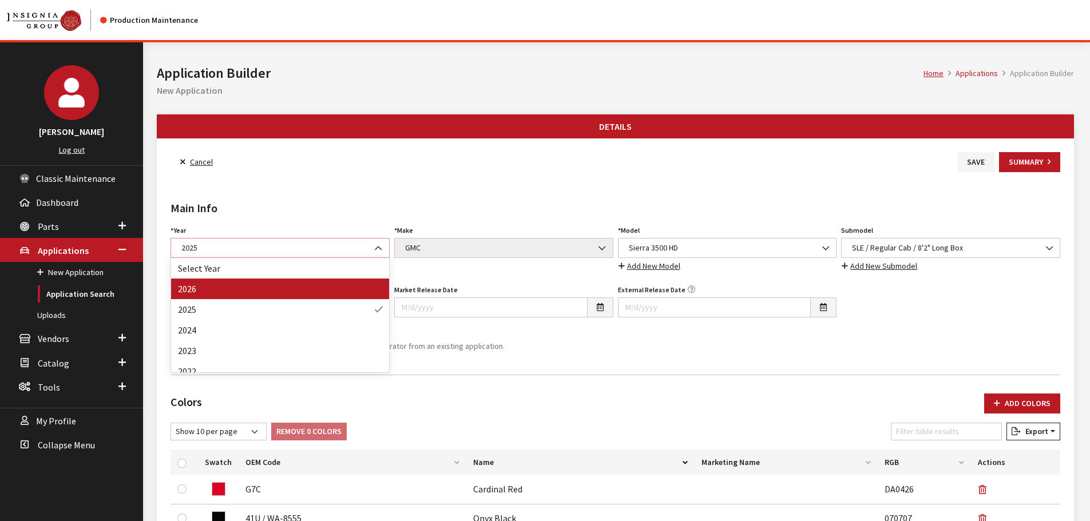
select select "44"
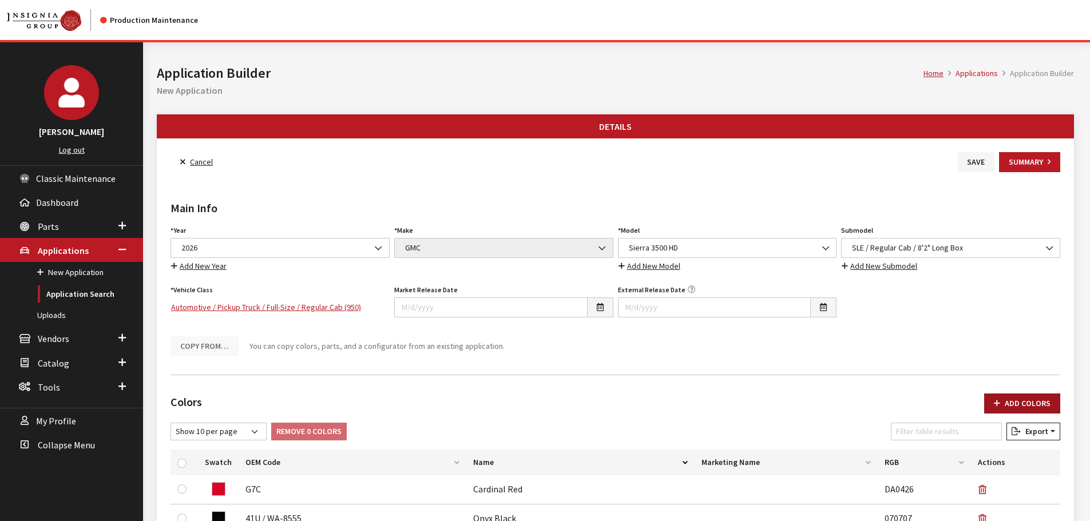
click at [1019, 396] on button "Add Colors" at bounding box center [1022, 404] width 76 height 20
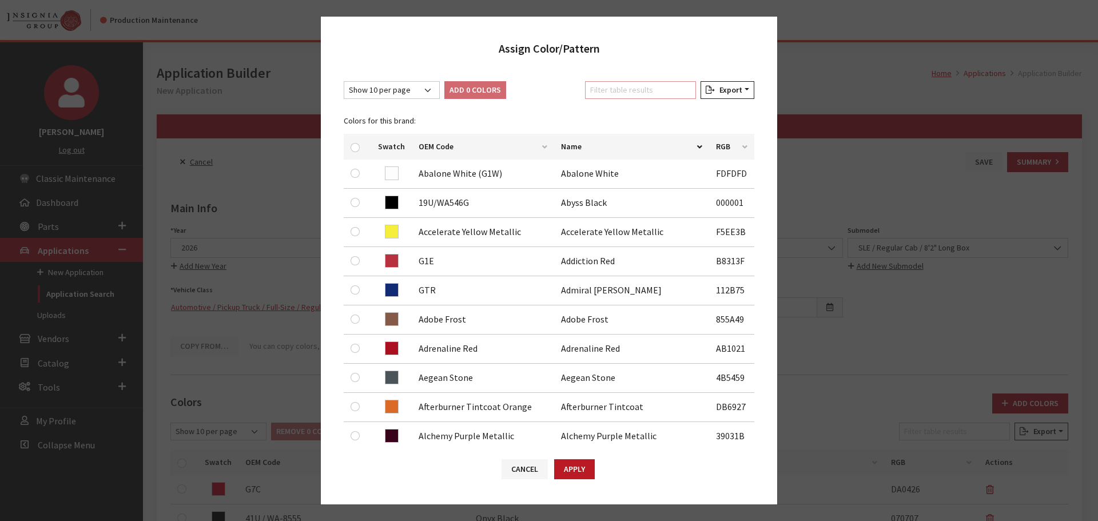
click at [616, 92] on input "Filter table results" at bounding box center [640, 90] width 111 height 18
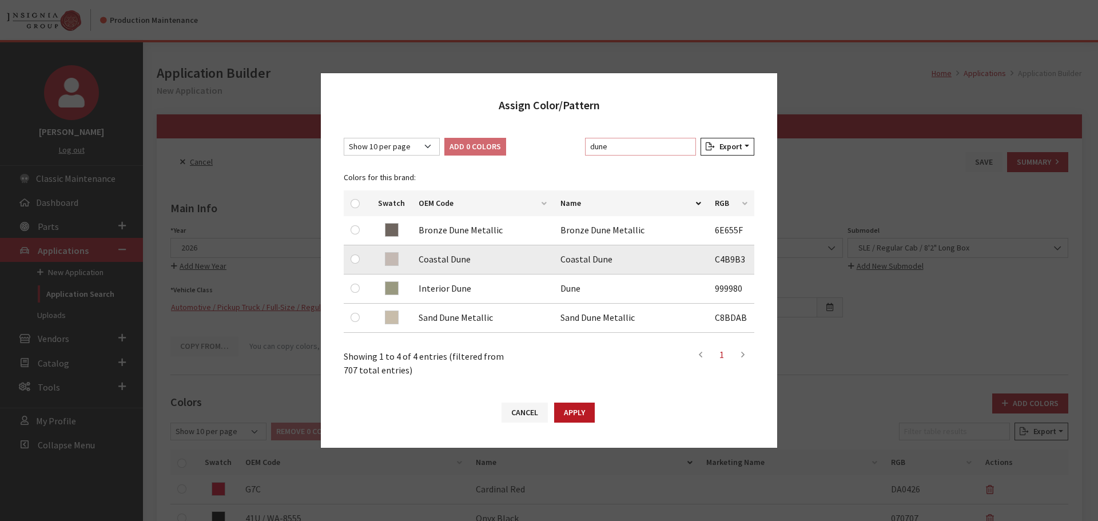
type input "dune"
click at [354, 257] on input "checkbox" at bounding box center [355, 259] width 9 height 9
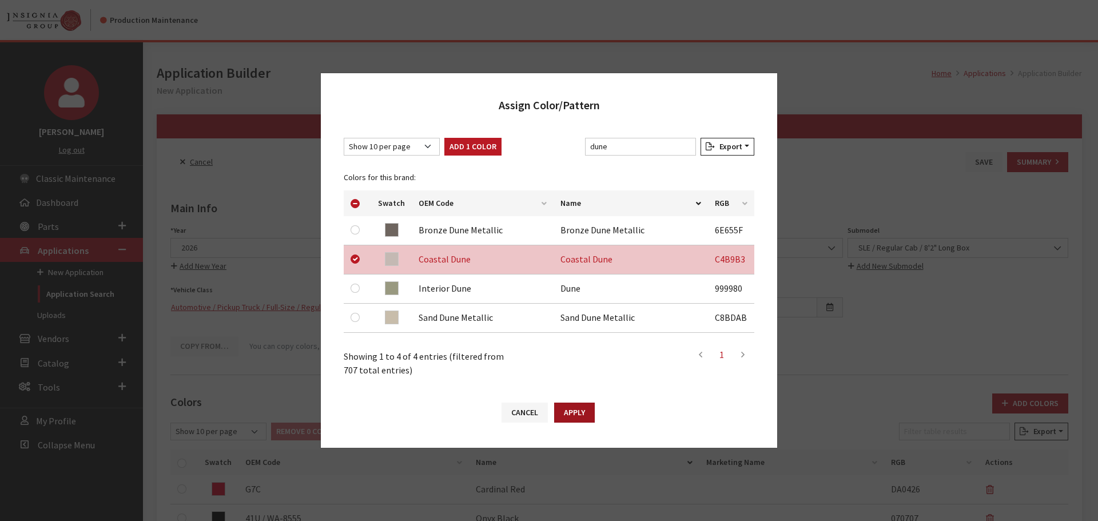
click at [589, 416] on button "Apply" at bounding box center [574, 413] width 41 height 20
checkbox input "false"
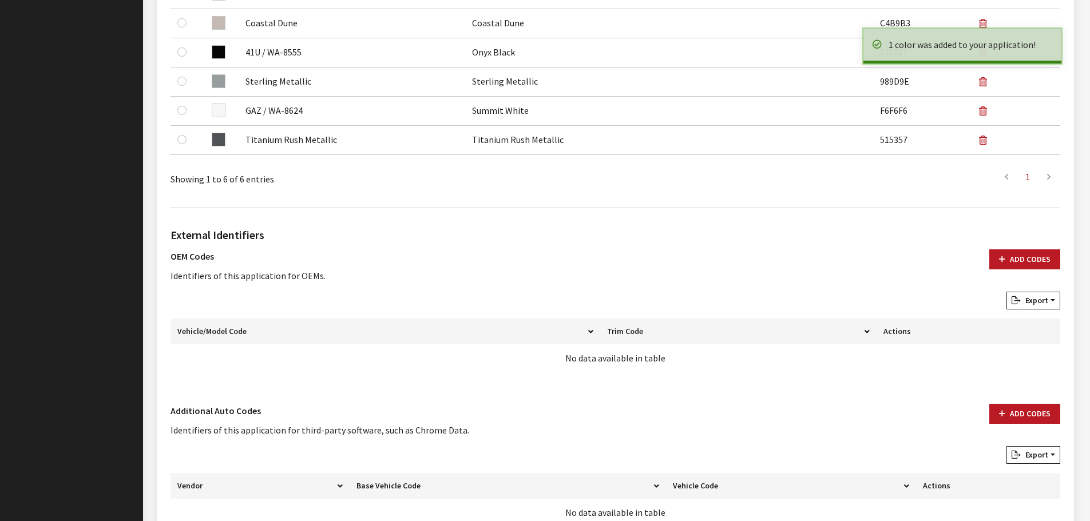
scroll to position [571, 0]
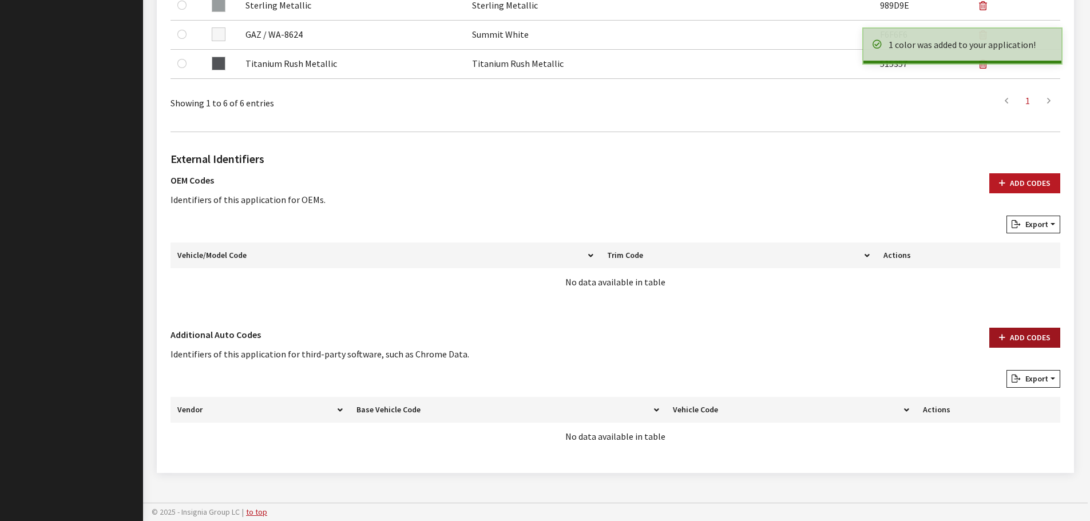
click at [1026, 336] on button "Add Codes" at bounding box center [1024, 338] width 71 height 20
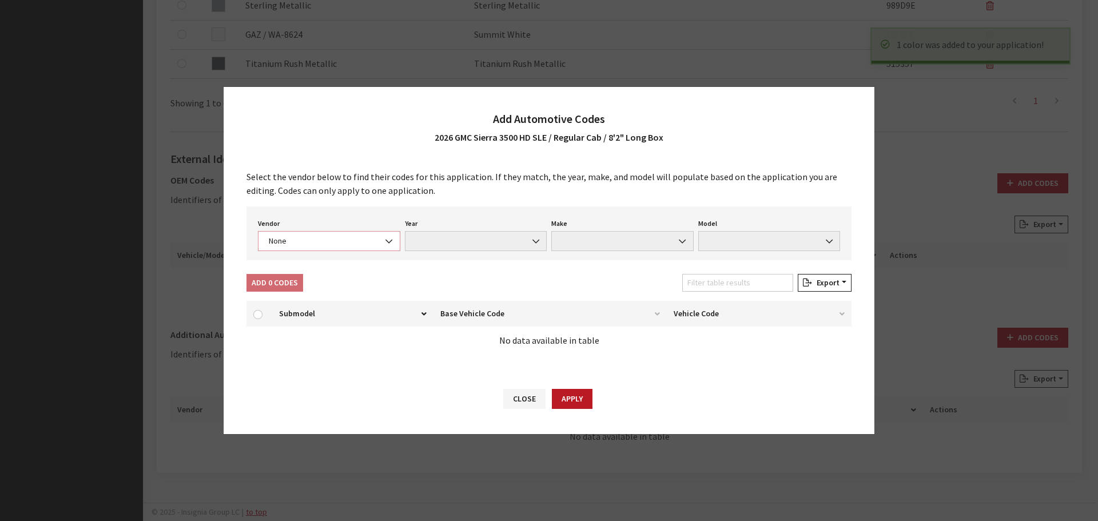
click at [362, 246] on span "None" at bounding box center [329, 241] width 128 height 12
select select "4"
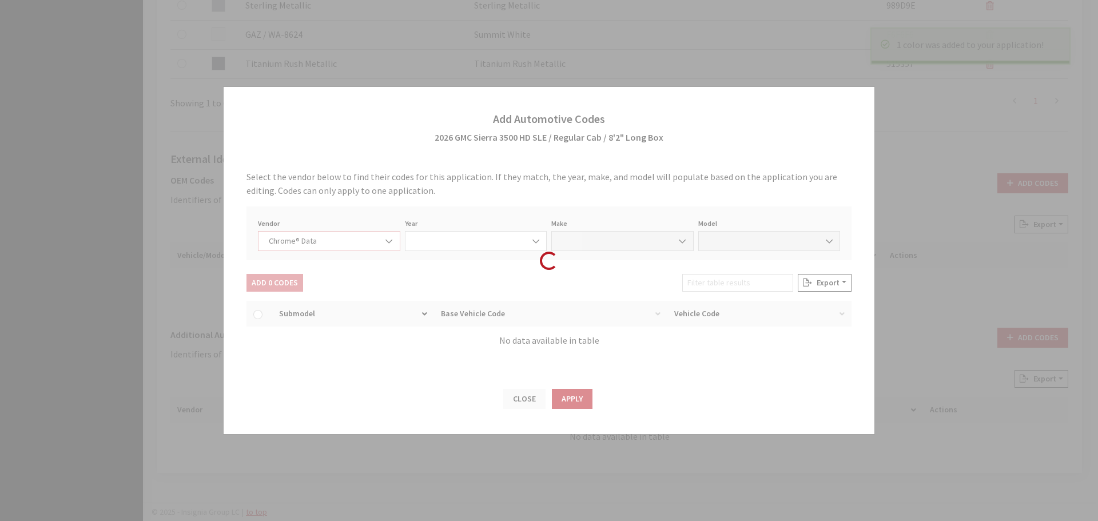
select select "2026"
select select "15"
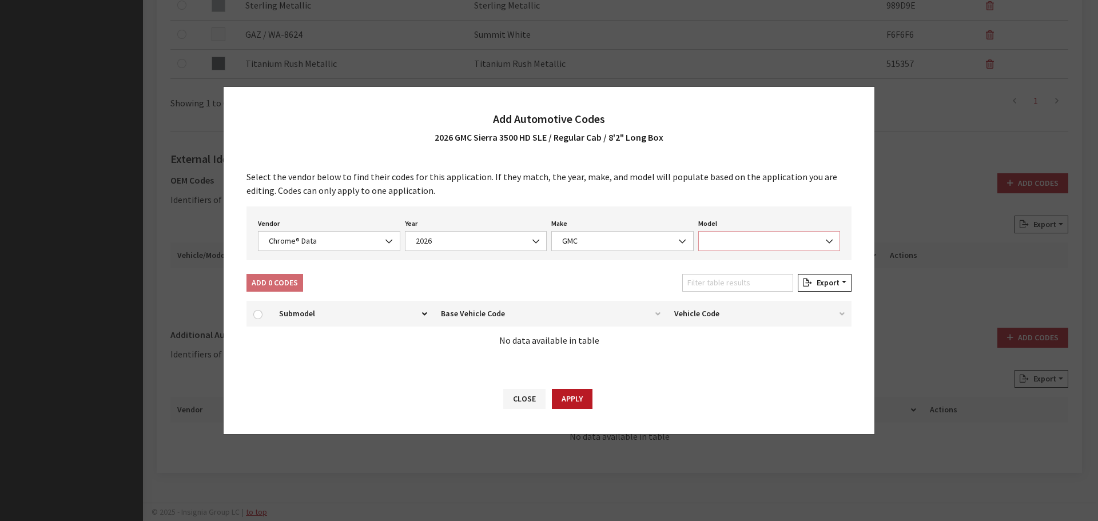
click at [736, 245] on span at bounding box center [769, 241] width 142 height 20
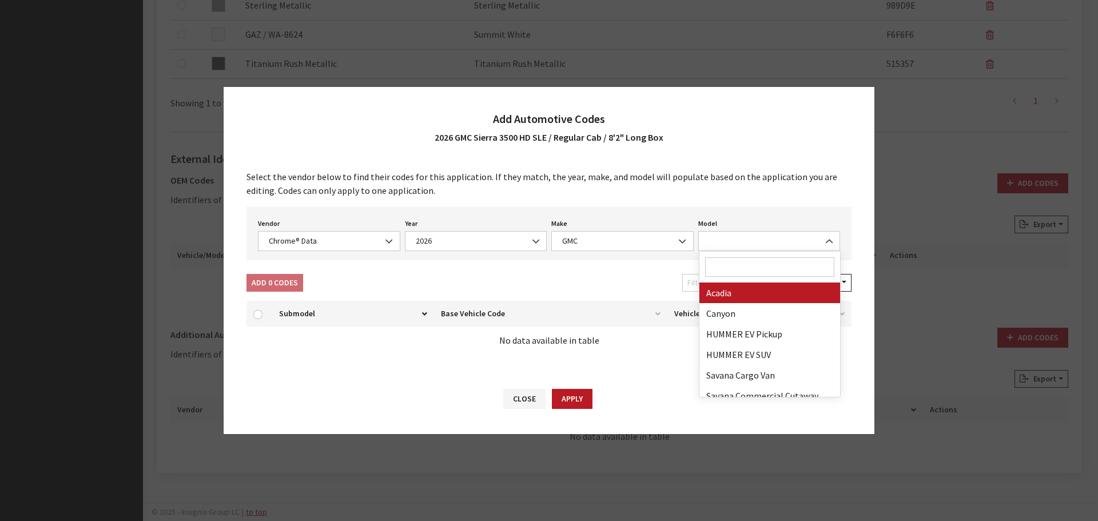
click at [740, 261] on input "Search" at bounding box center [770, 266] width 130 height 19
type input "3"
select select "71301"
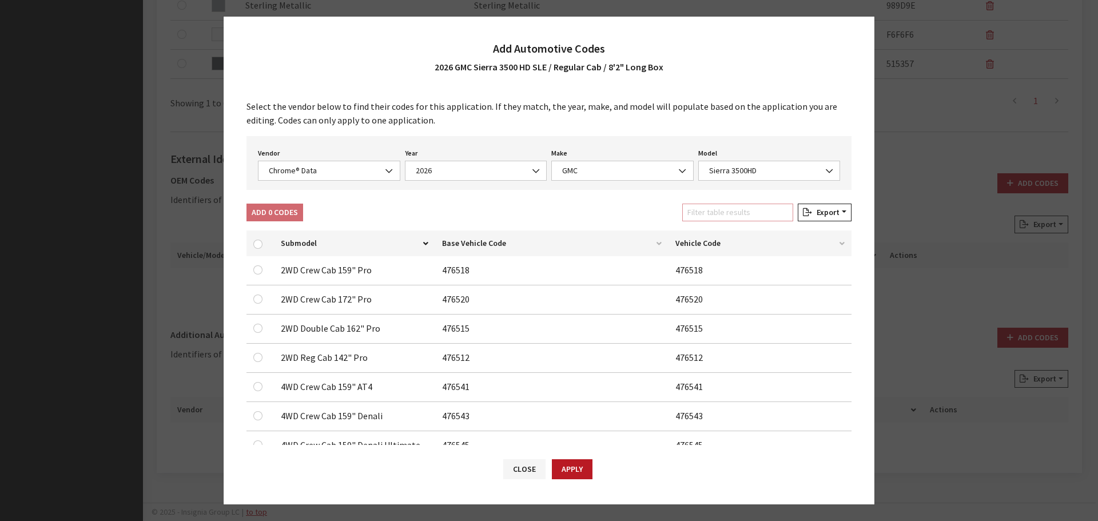
click at [732, 215] on input "Filter table results" at bounding box center [737, 213] width 111 height 18
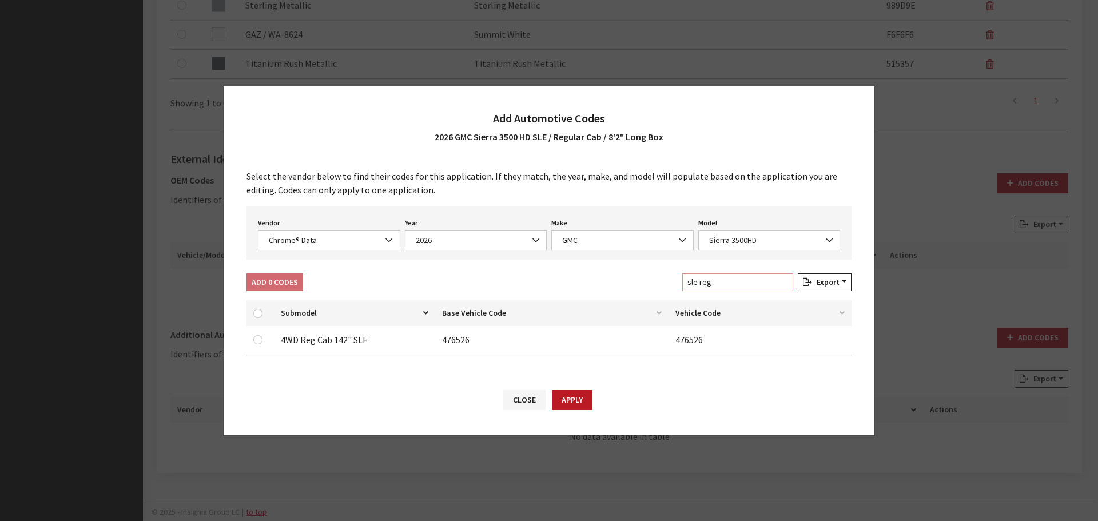
type input "sle reg"
click at [259, 341] on input "checkbox" at bounding box center [257, 339] width 9 height 9
checkbox input "true"
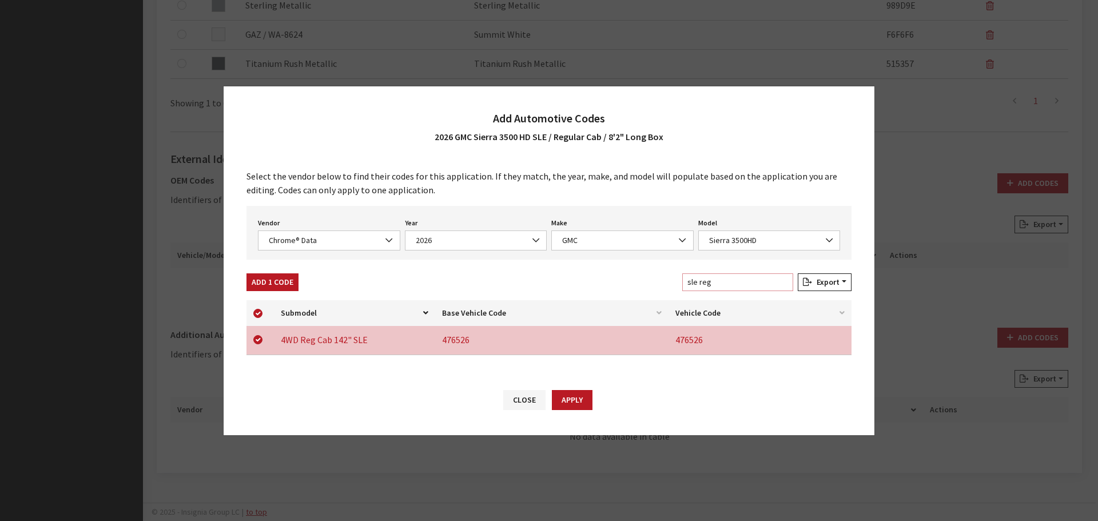
click at [738, 285] on input "sle reg" at bounding box center [737, 282] width 111 height 18
type input "sle re"
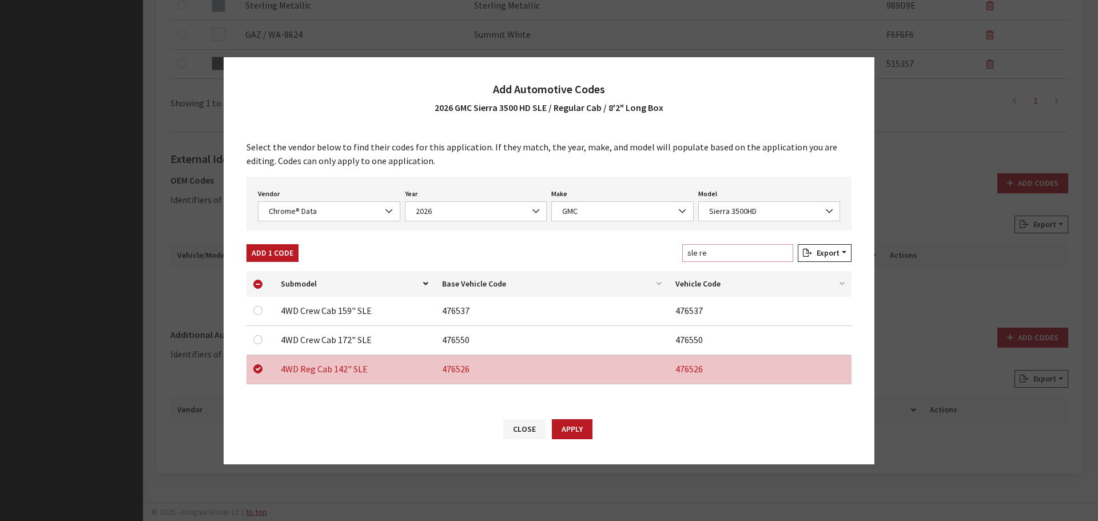
checkbox input "false"
type input "sle re"
click at [578, 430] on button "Apply" at bounding box center [572, 429] width 41 height 20
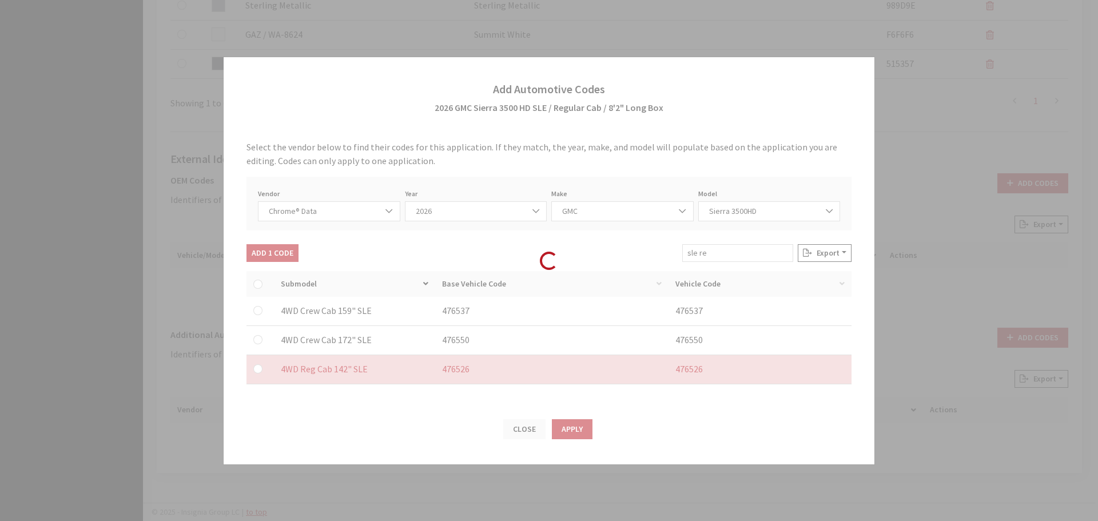
checkbox input "false"
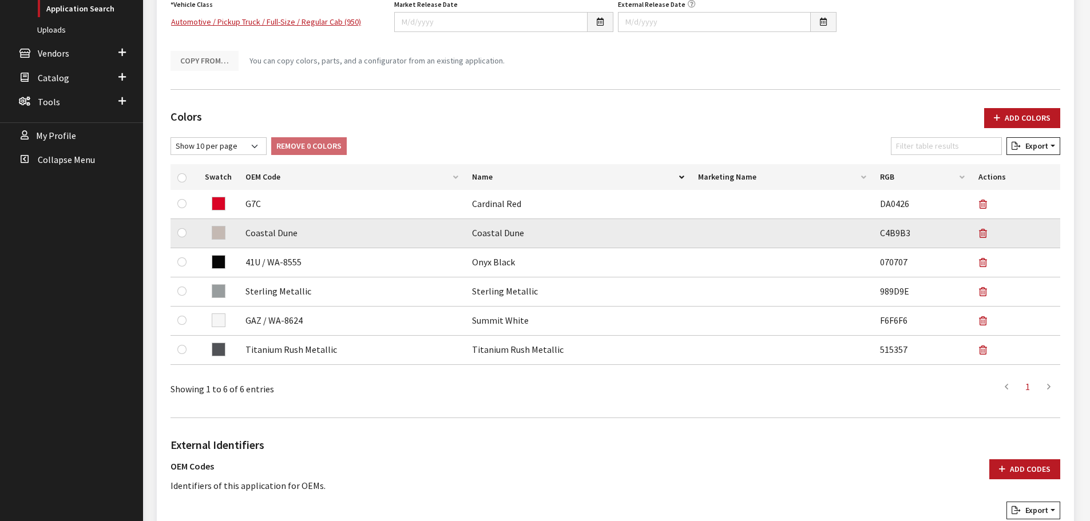
scroll to position [0, 0]
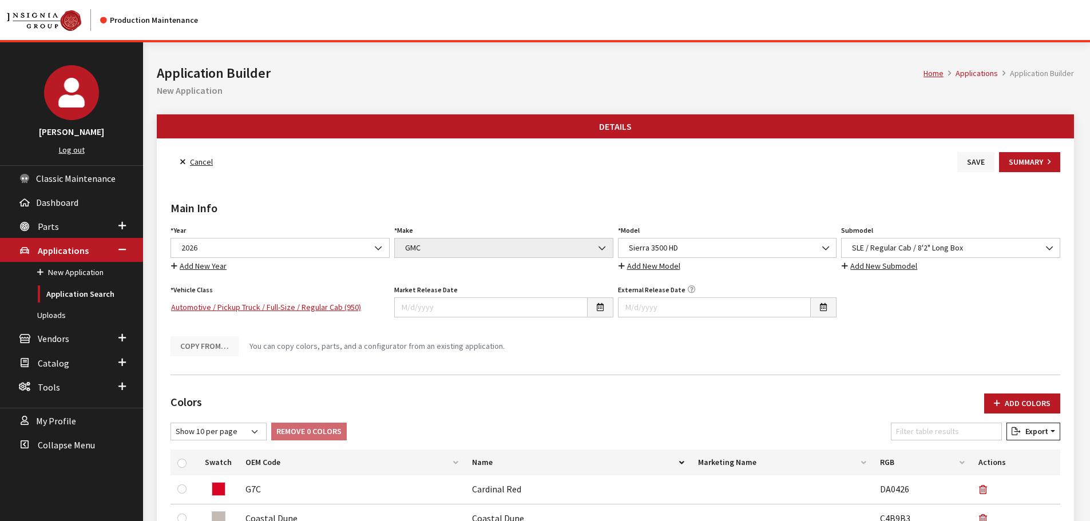
click at [967, 158] on button "Save" at bounding box center [975, 162] width 37 height 20
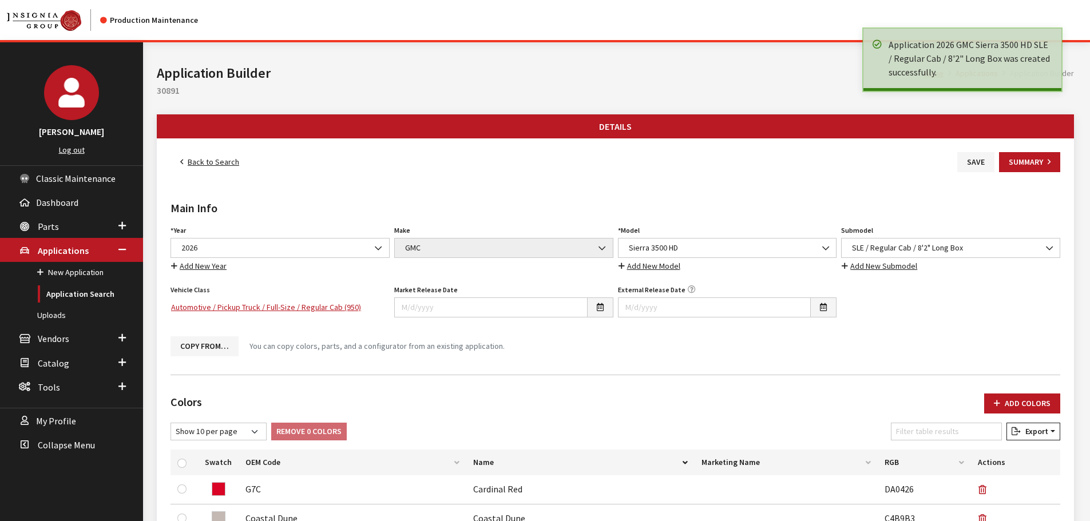
click at [200, 162] on link "Back to Search" at bounding box center [209, 162] width 78 height 20
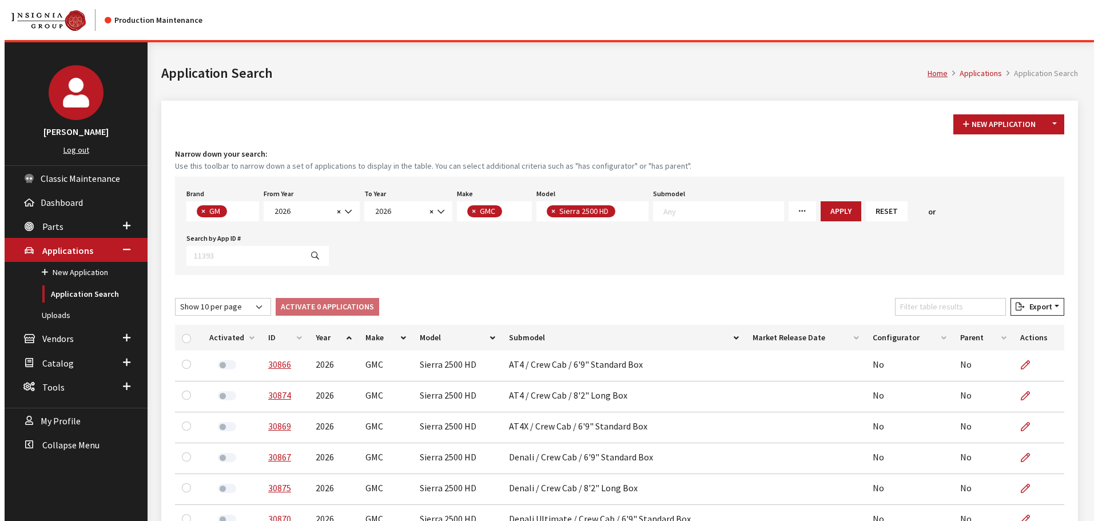
scroll to position [29, 0]
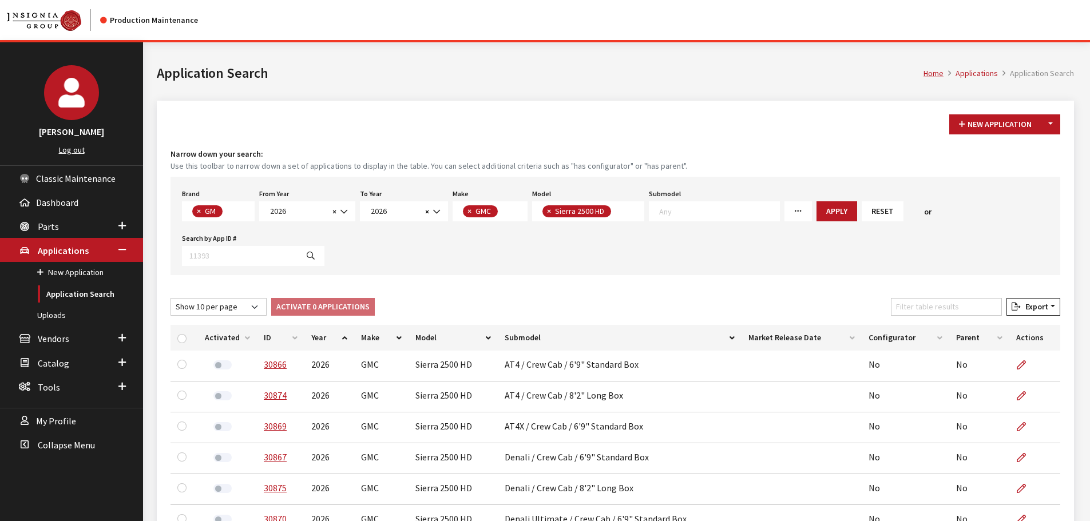
click at [1064, 120] on div "New Application Toggle Dropdown New From Existing... Narrow down your search: U…" at bounding box center [615, 404] width 917 height 607
click at [1055, 122] on button "Toggle Dropdown" at bounding box center [1050, 124] width 19 height 20
click at [1041, 147] on button "New From Existing..." at bounding box center [1011, 149] width 98 height 20
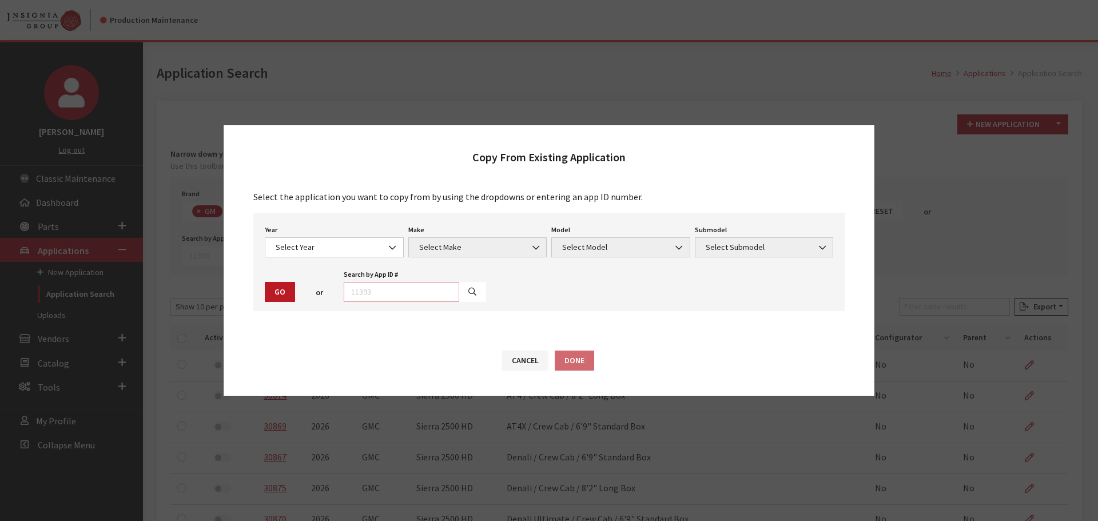
click at [403, 291] on input "text" at bounding box center [402, 292] width 116 height 20
type input "29050"
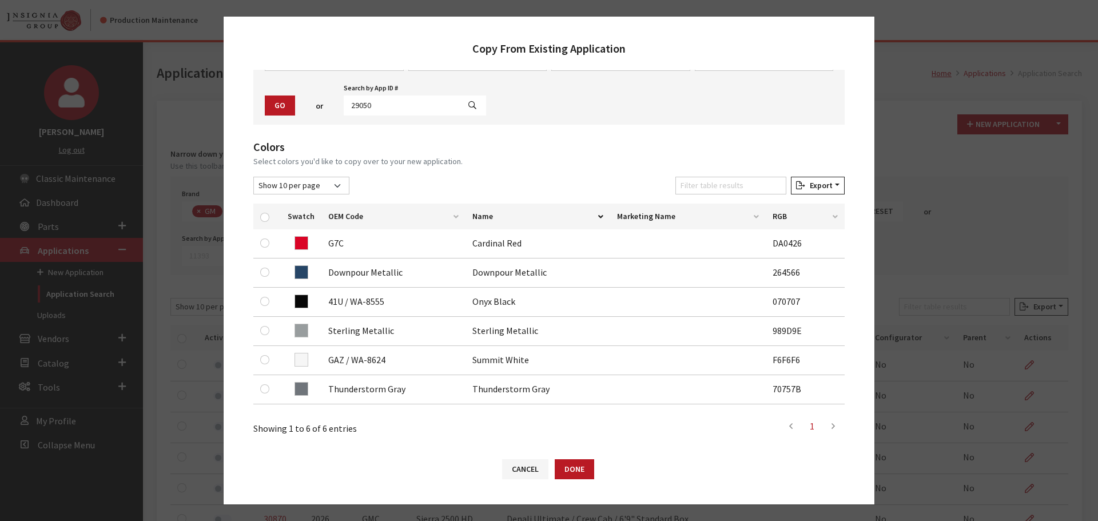
scroll to position [114, 0]
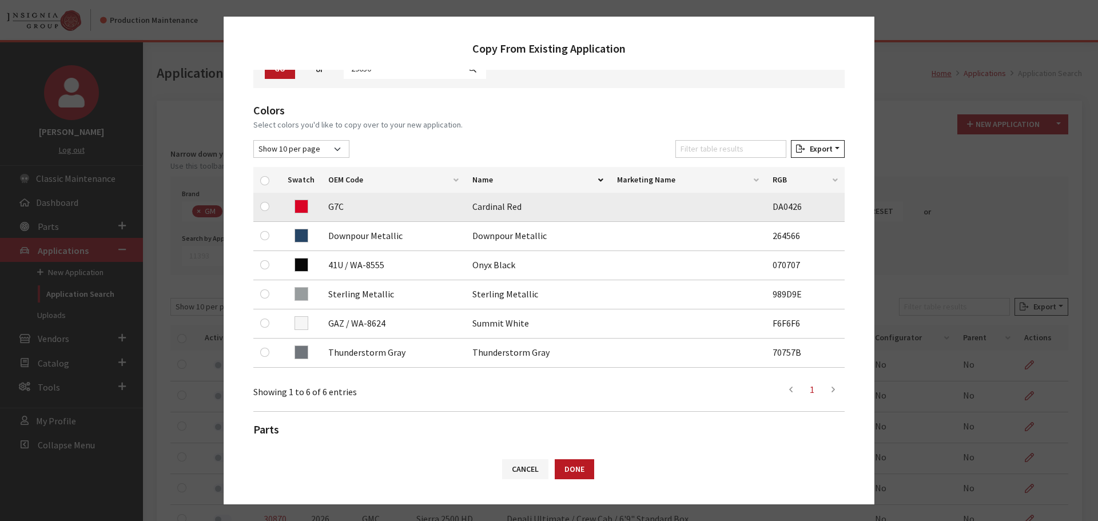
click at [260, 209] on td at bounding box center [266, 207] width 27 height 29
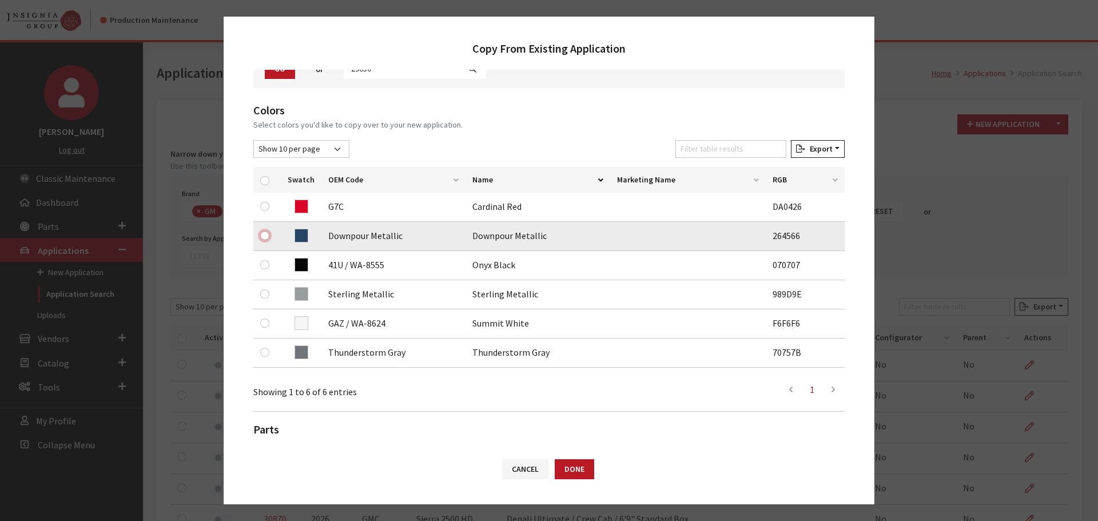
click at [264, 233] on input "checkbox" at bounding box center [264, 235] width 9 height 9
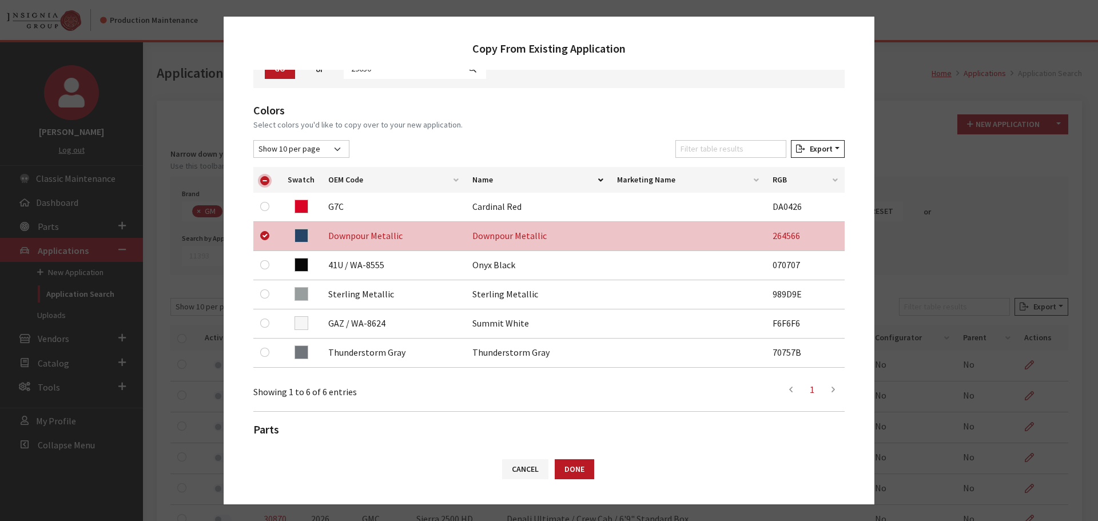
click at [267, 179] on input "checkbox" at bounding box center [264, 180] width 9 height 9
checkbox input "false"
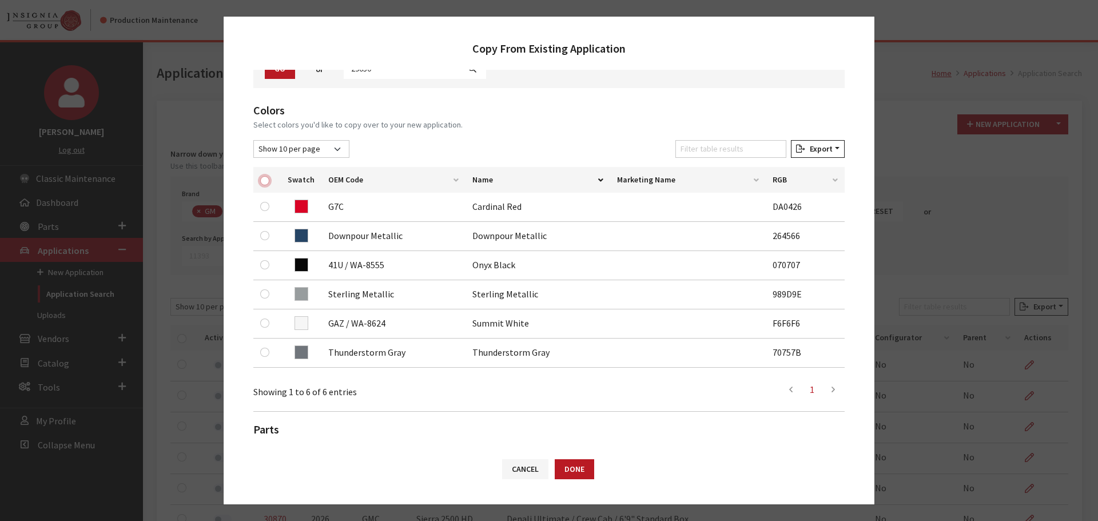
click at [266, 180] on input "checkbox" at bounding box center [264, 180] width 9 height 9
checkbox input "true"
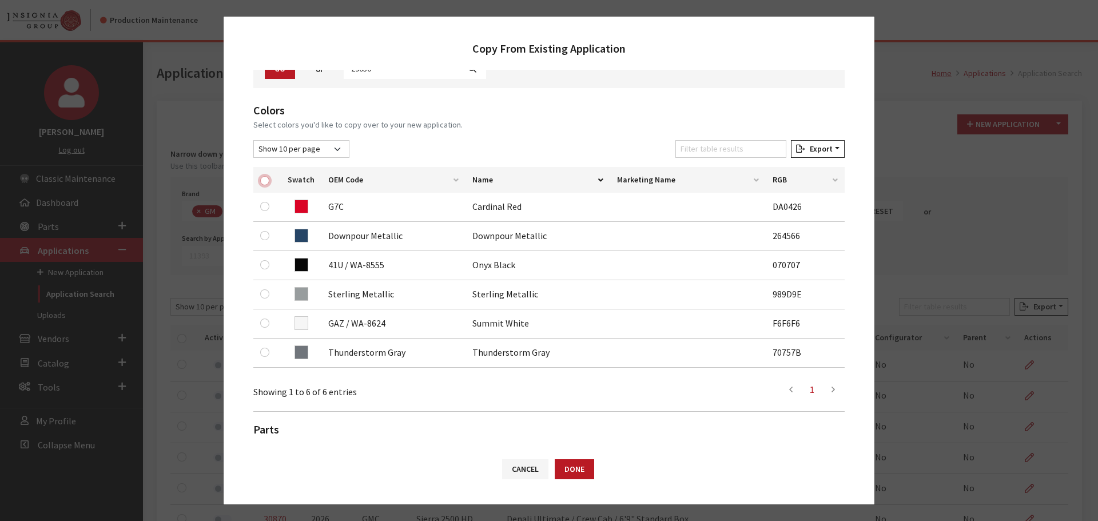
checkbox input "true"
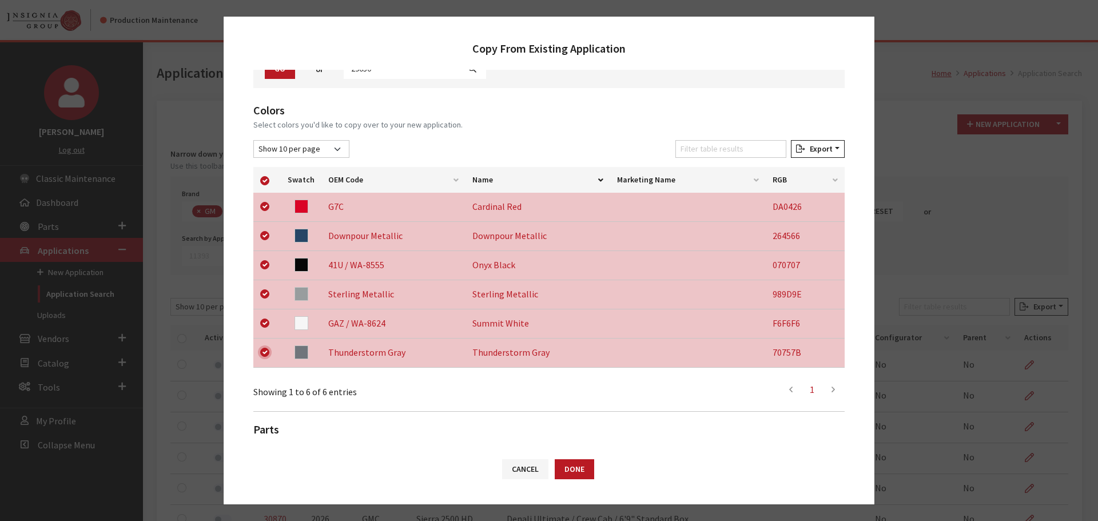
click at [263, 350] on input "checkbox" at bounding box center [264, 352] width 9 height 9
checkbox input "false"
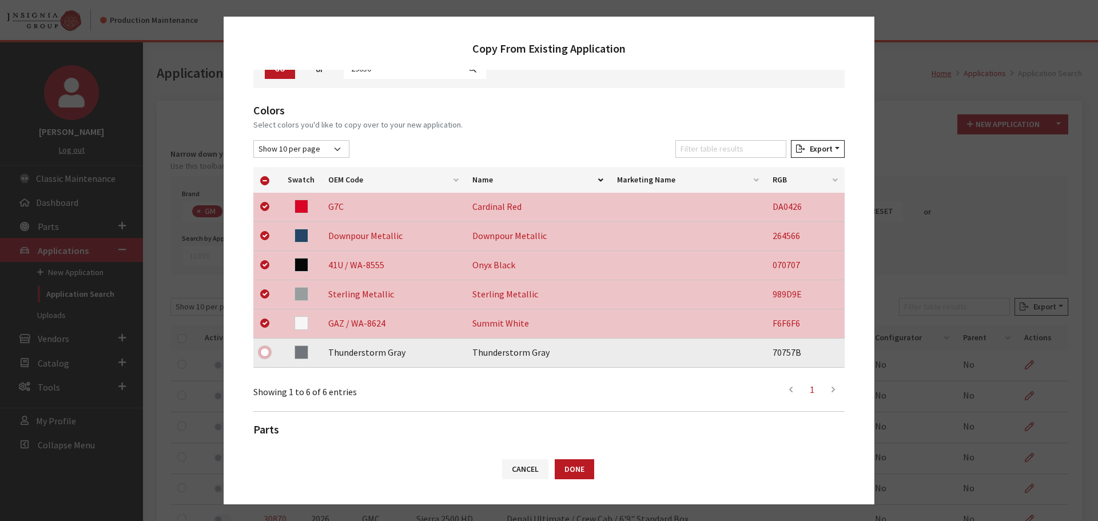
scroll to position [240, 0]
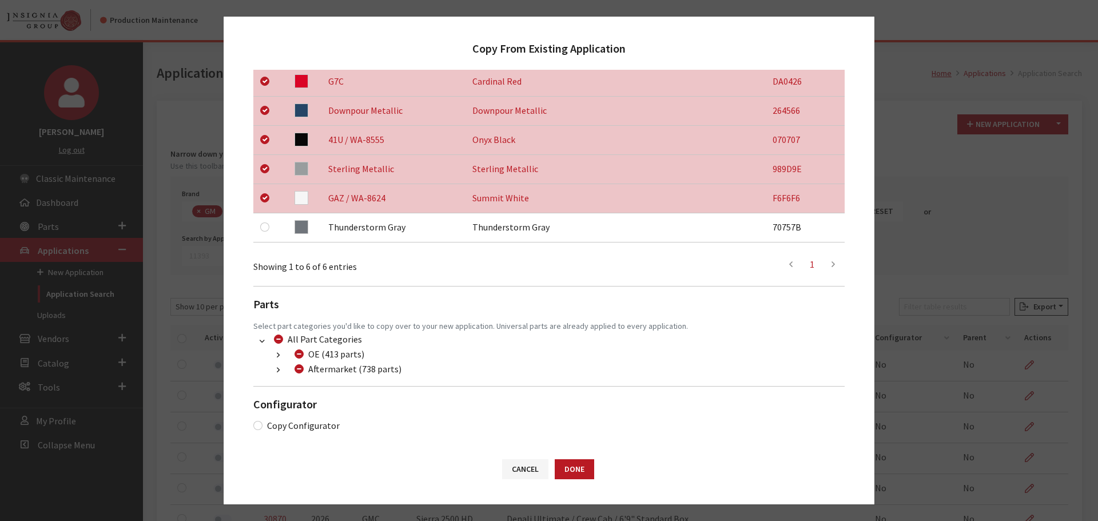
click at [273, 368] on button "button" at bounding box center [278, 370] width 22 height 13
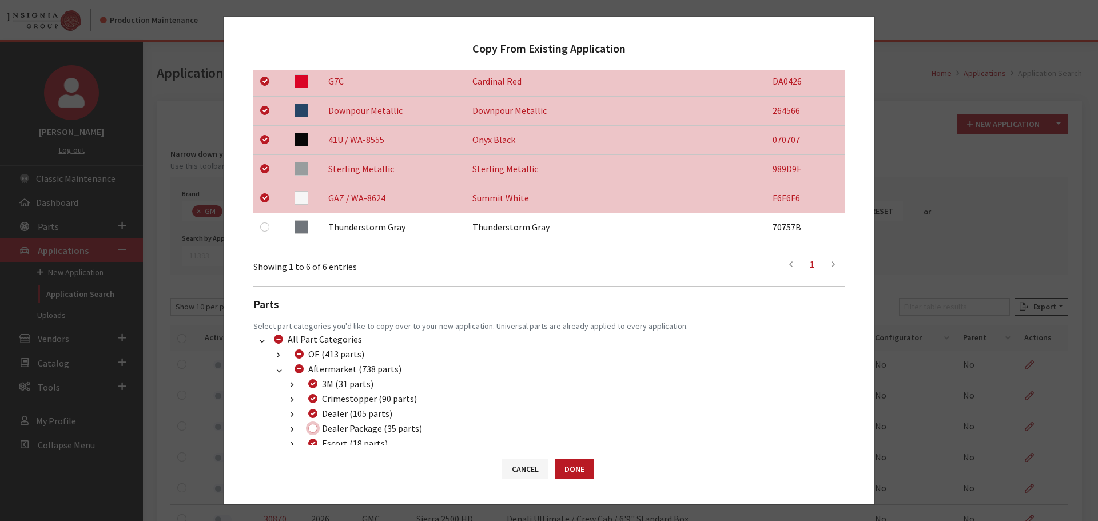
click at [312, 428] on input "Dealer Package (35 parts)" at bounding box center [312, 428] width 9 height 9
checkbox input "true"
click at [583, 471] on button "Done" at bounding box center [574, 469] width 39 height 20
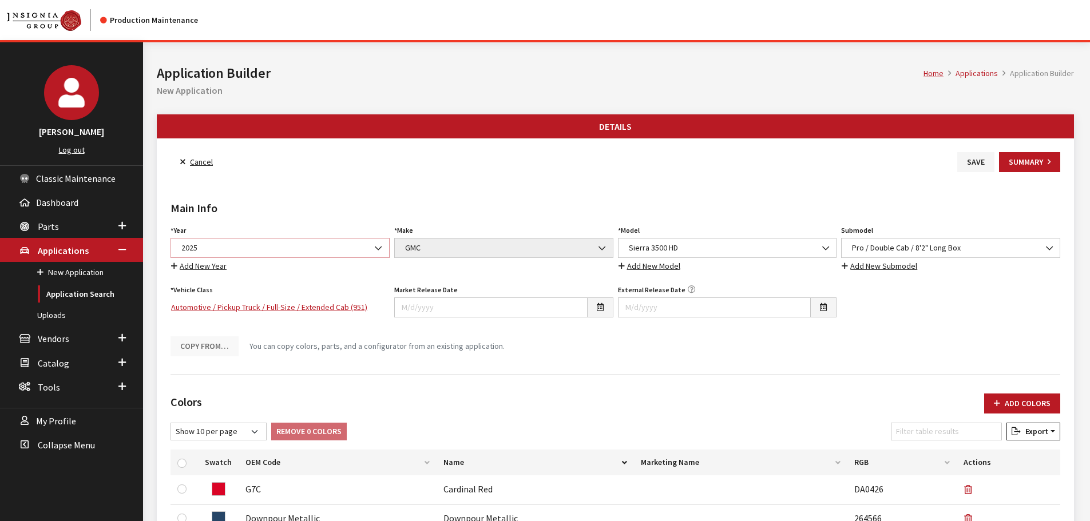
click at [271, 248] on span "2025" at bounding box center [280, 248] width 204 height 12
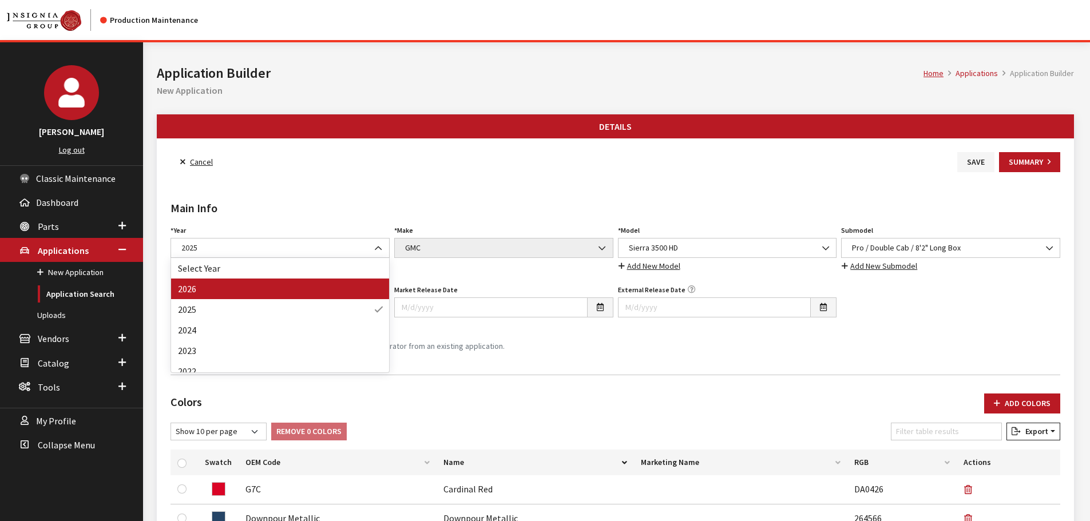
drag, startPoint x: 267, startPoint y: 281, endPoint x: 700, endPoint y: 333, distance: 436.1
select select "44"
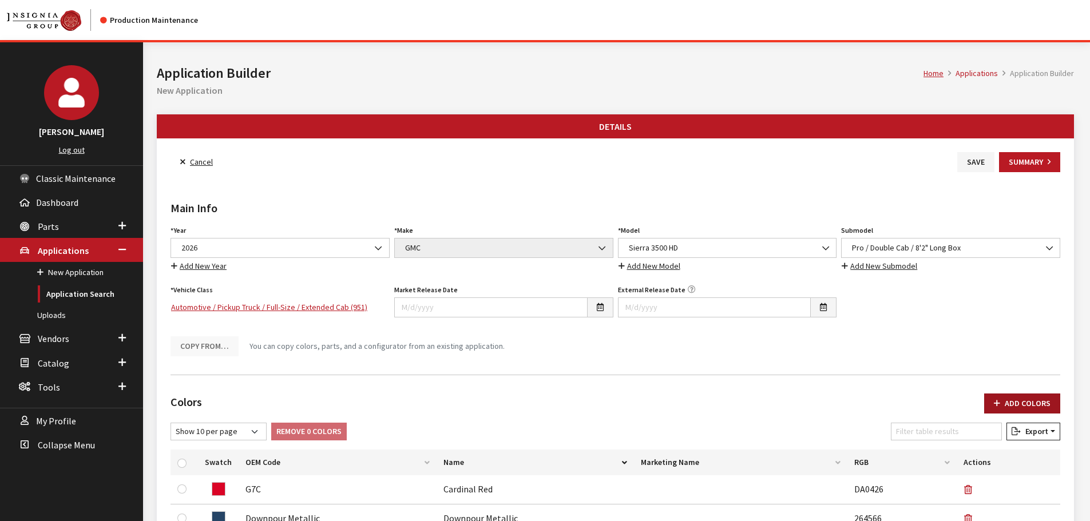
click at [1037, 401] on button "Add Colors" at bounding box center [1022, 404] width 76 height 20
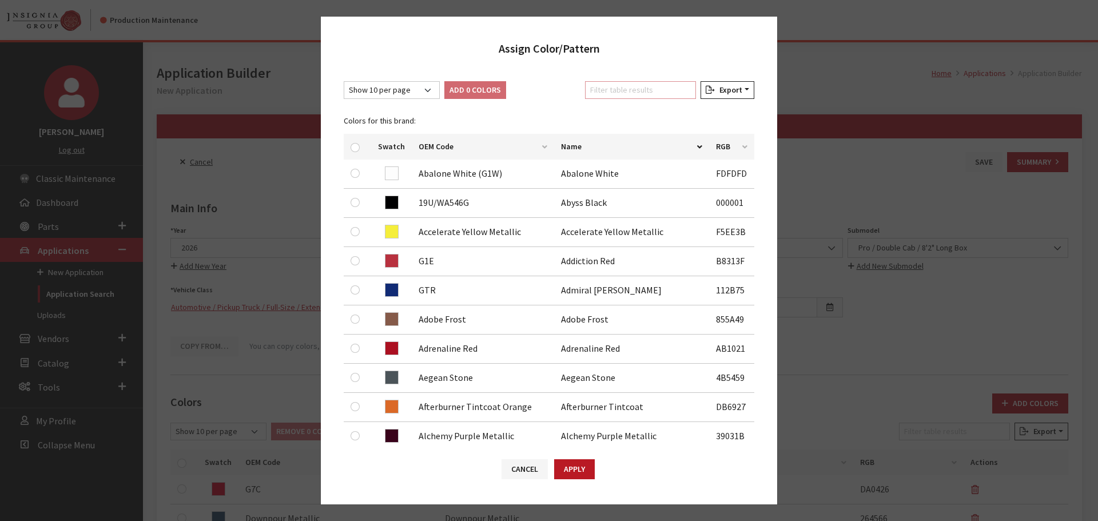
click at [638, 94] on input "Filter table results" at bounding box center [640, 90] width 111 height 18
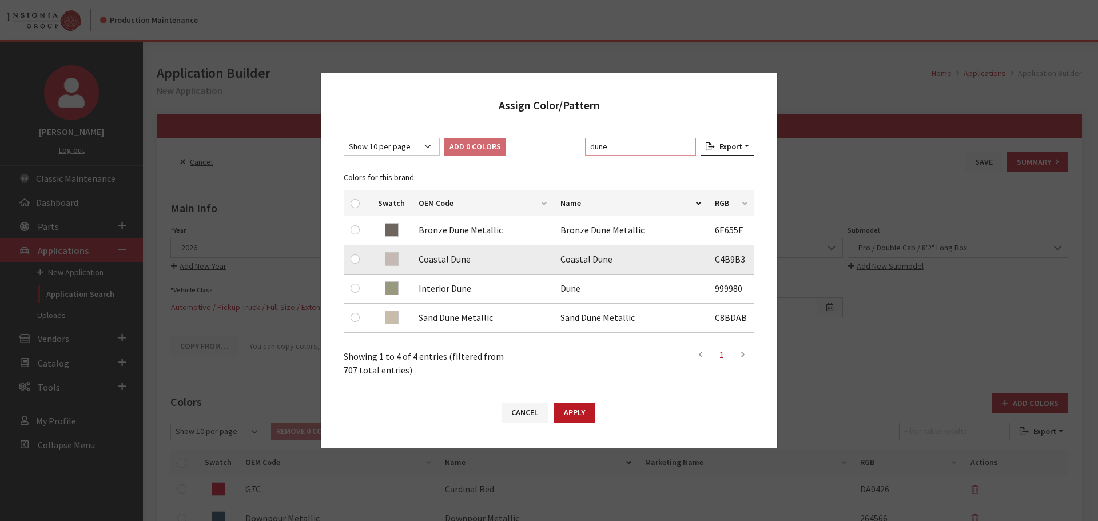
type input "dune"
click at [355, 260] on input "checkbox" at bounding box center [355, 259] width 9 height 9
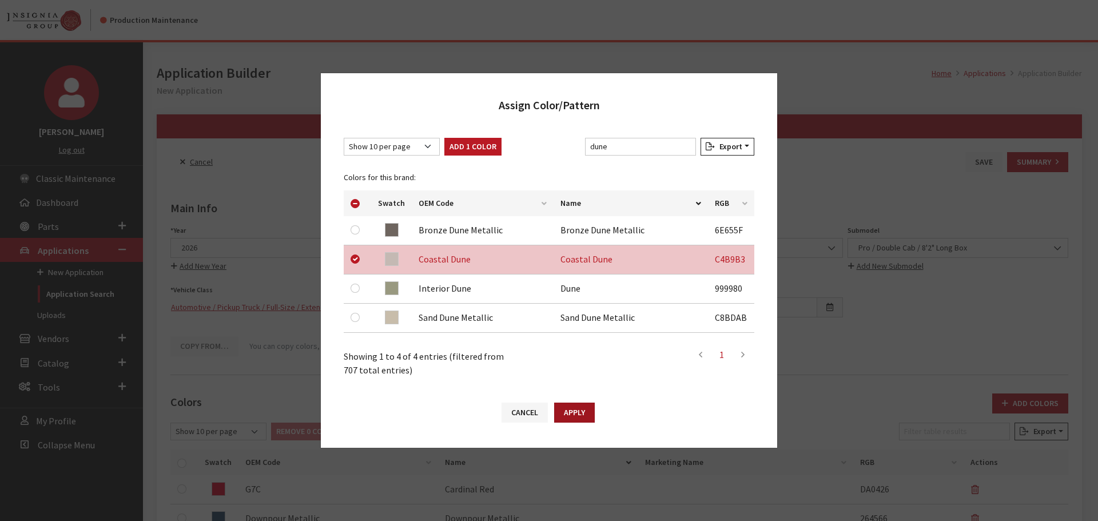
click at [560, 412] on button "Apply" at bounding box center [574, 413] width 41 height 20
checkbox input "false"
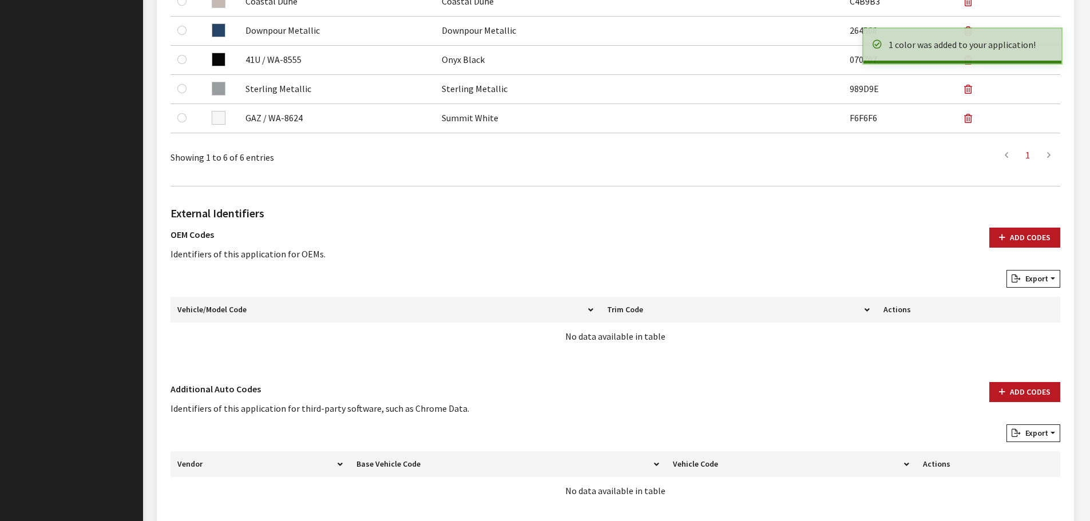
scroll to position [571, 0]
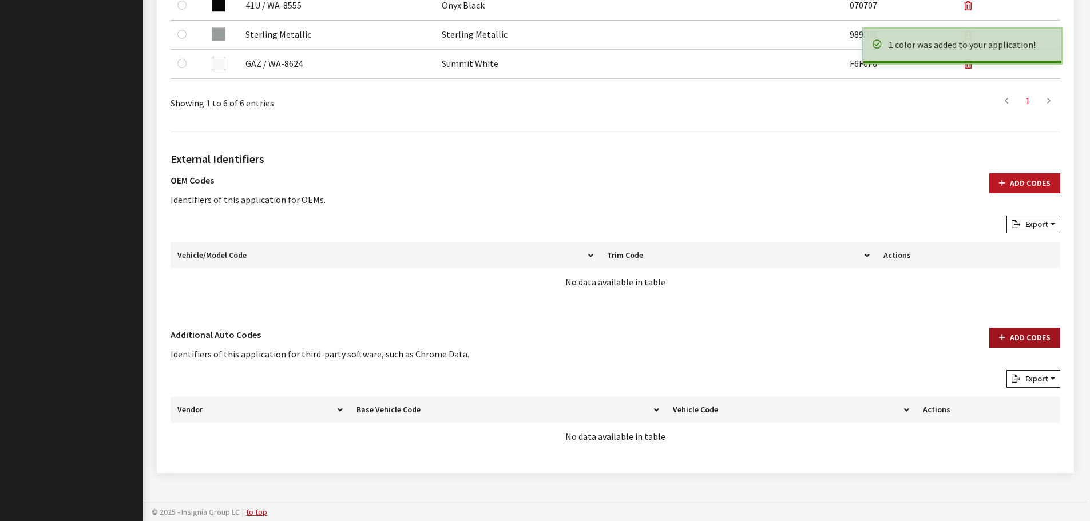
click at [1021, 338] on button "Add Codes" at bounding box center [1024, 338] width 71 height 20
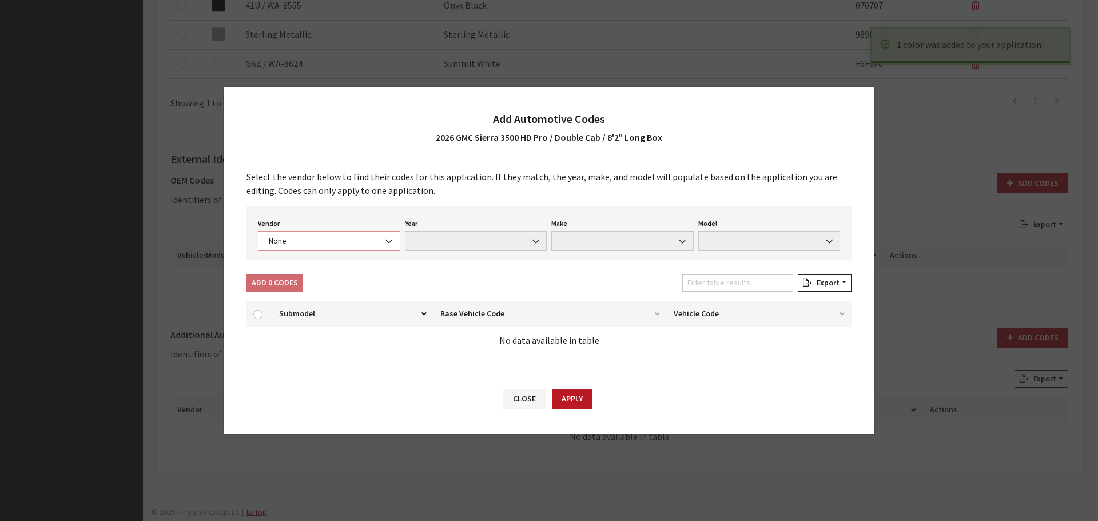
click at [312, 237] on span "None" at bounding box center [329, 241] width 128 height 12
select select "4"
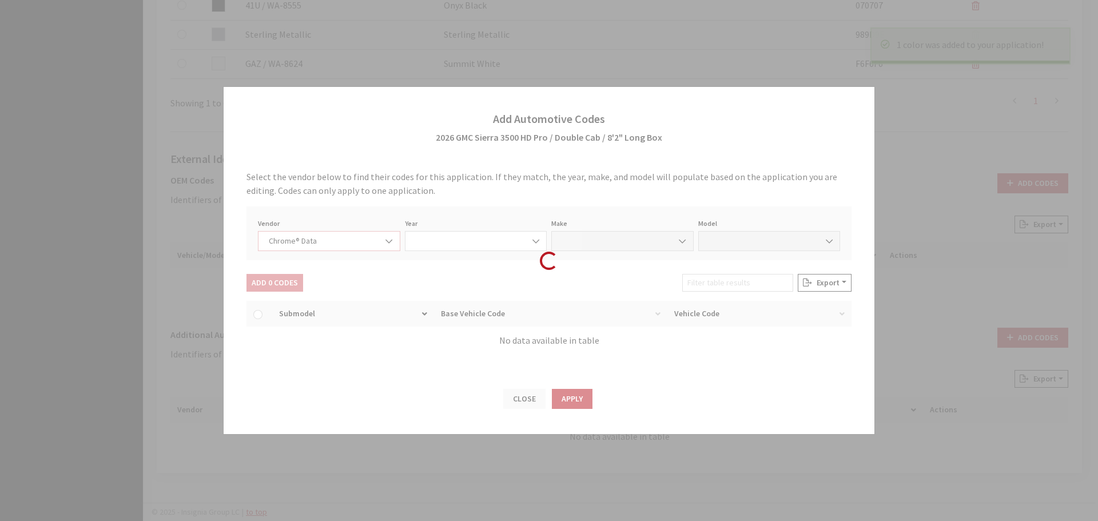
select select "2026"
select select "15"
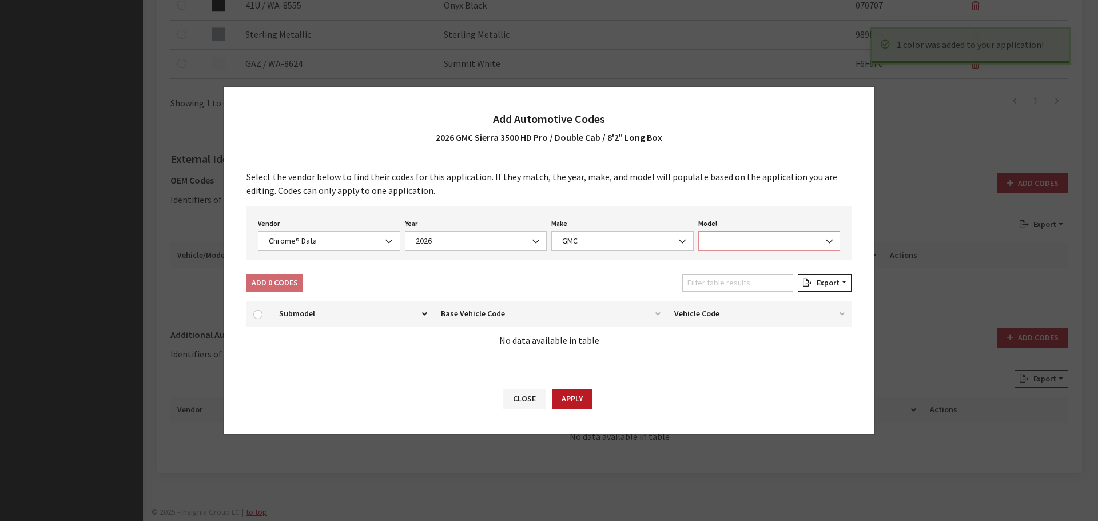
click at [753, 237] on span at bounding box center [769, 241] width 142 height 20
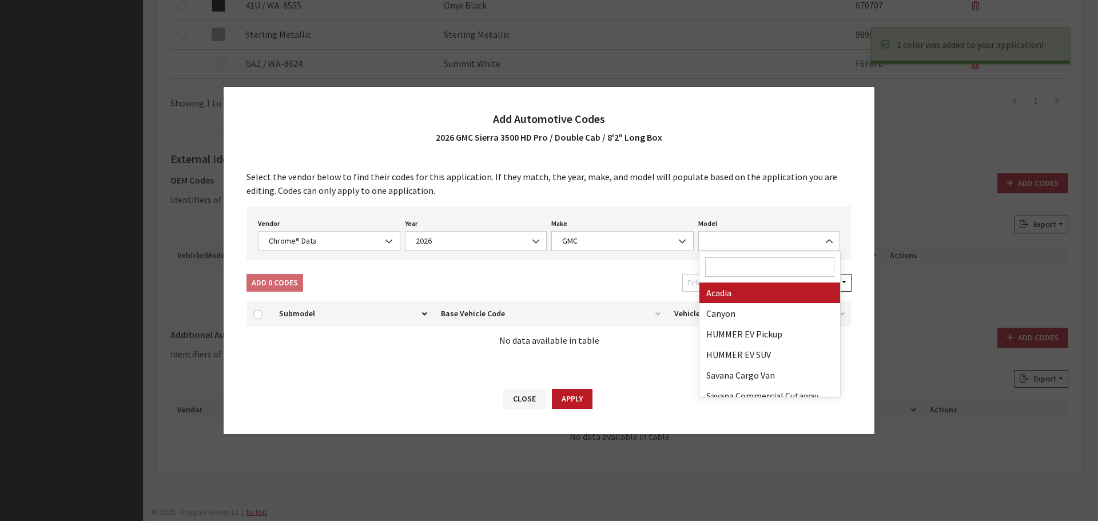
click at [740, 275] on input "Search" at bounding box center [770, 266] width 130 height 19
type input "3"
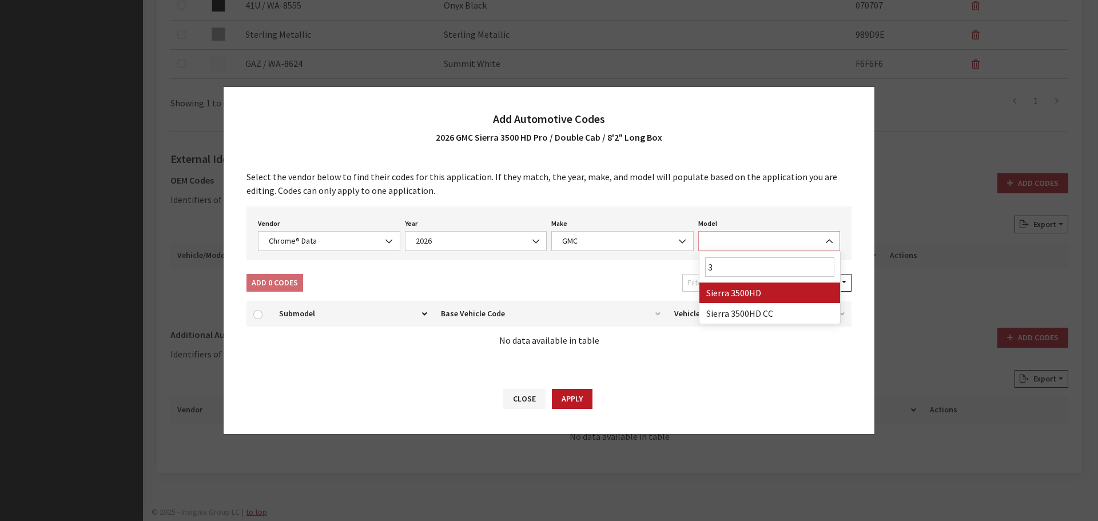
select select "71301"
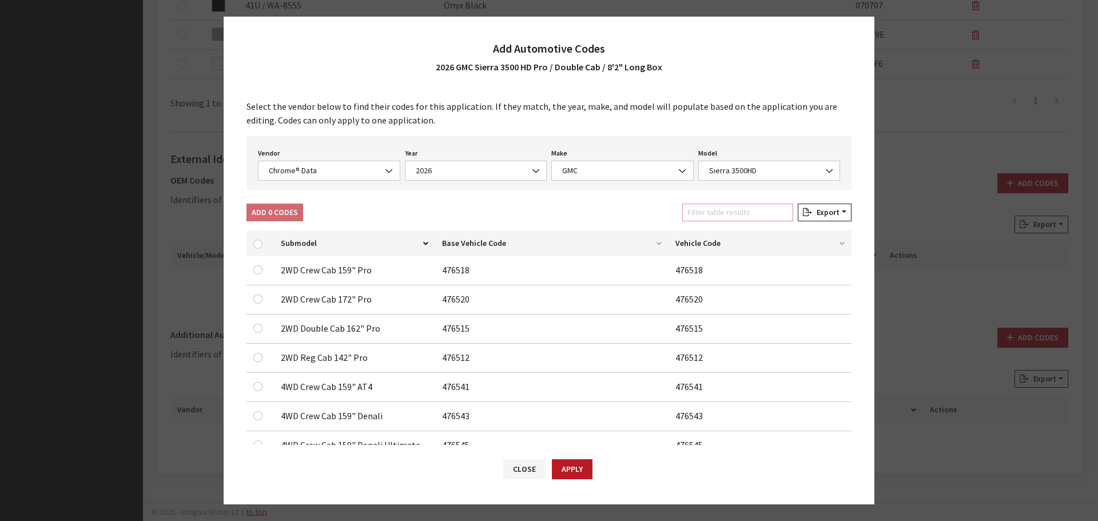
click at [724, 215] on input "Filter table results" at bounding box center [737, 213] width 111 height 18
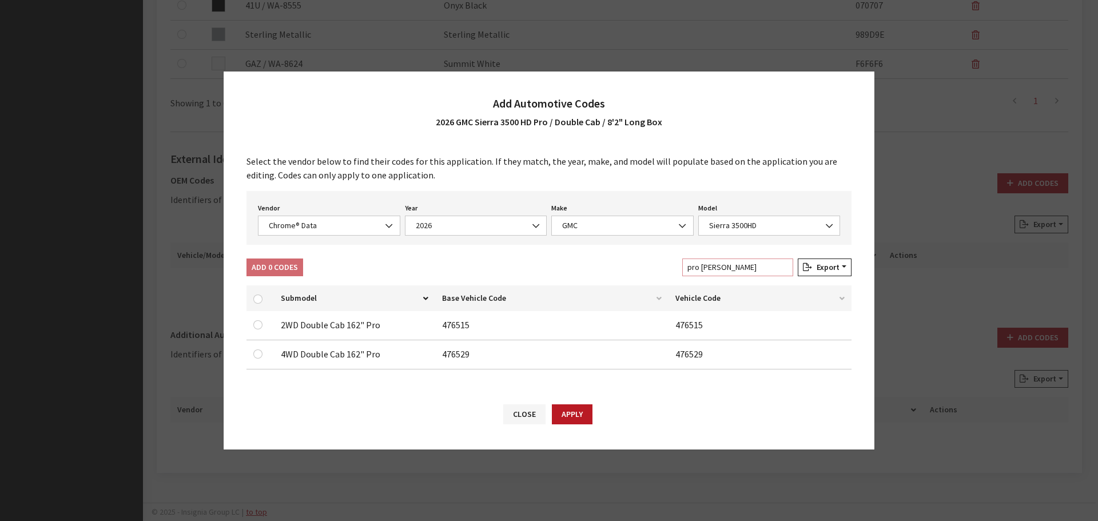
type input "pro doub"
drag, startPoint x: 258, startPoint y: 355, endPoint x: 261, endPoint y: 332, distance: 22.6
click at [258, 354] on input "checkbox" at bounding box center [257, 354] width 9 height 9
checkbox input "true"
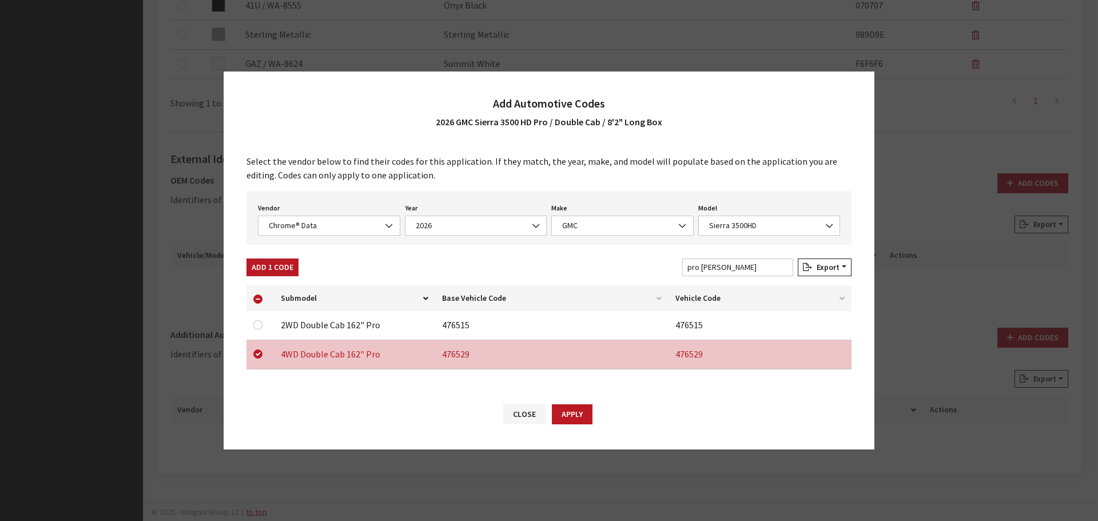
click at [261, 329] on div at bounding box center [260, 325] width 14 height 14
click at [259, 327] on input "checkbox" at bounding box center [257, 324] width 9 height 9
checkbox input "true"
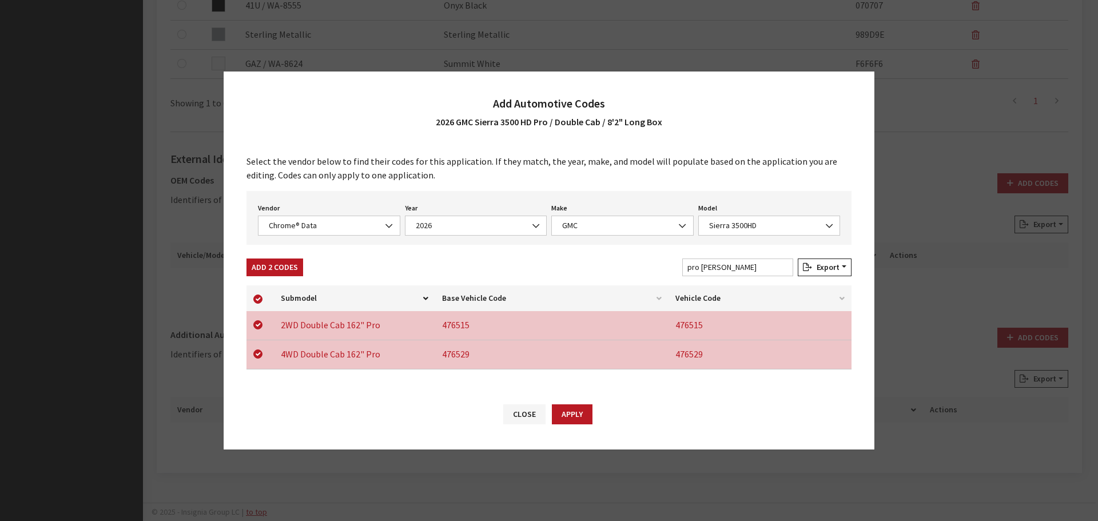
drag, startPoint x: 574, startPoint y: 414, endPoint x: 738, endPoint y: 336, distance: 181.4
click at [574, 412] on button "Apply" at bounding box center [572, 414] width 41 height 20
checkbox input "false"
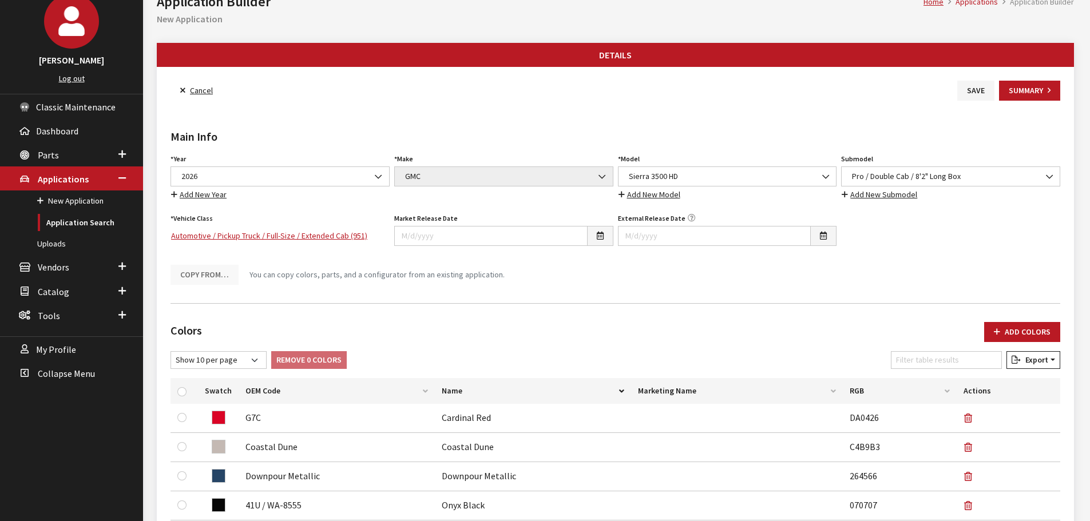
scroll to position [0, 0]
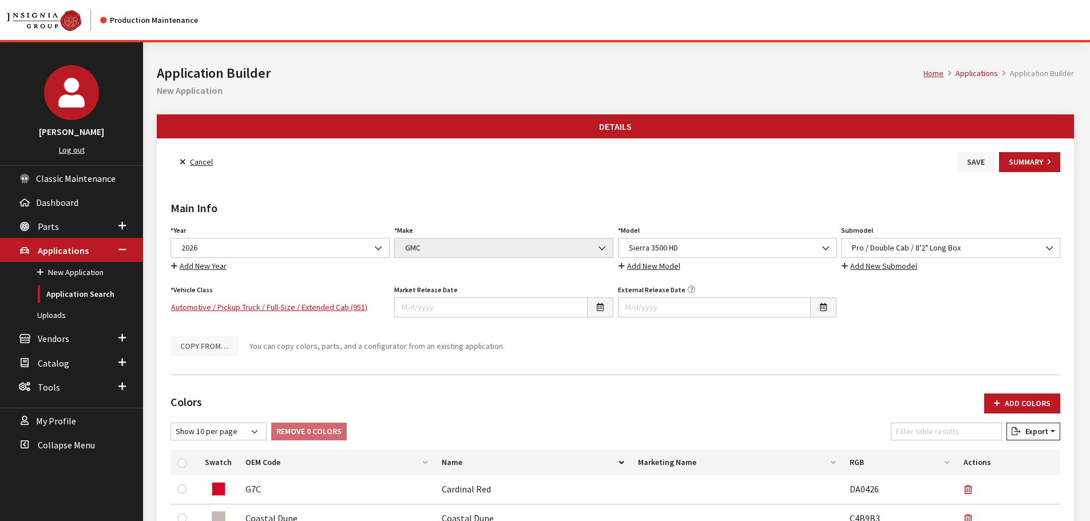
click at [970, 160] on button "Save" at bounding box center [975, 162] width 37 height 20
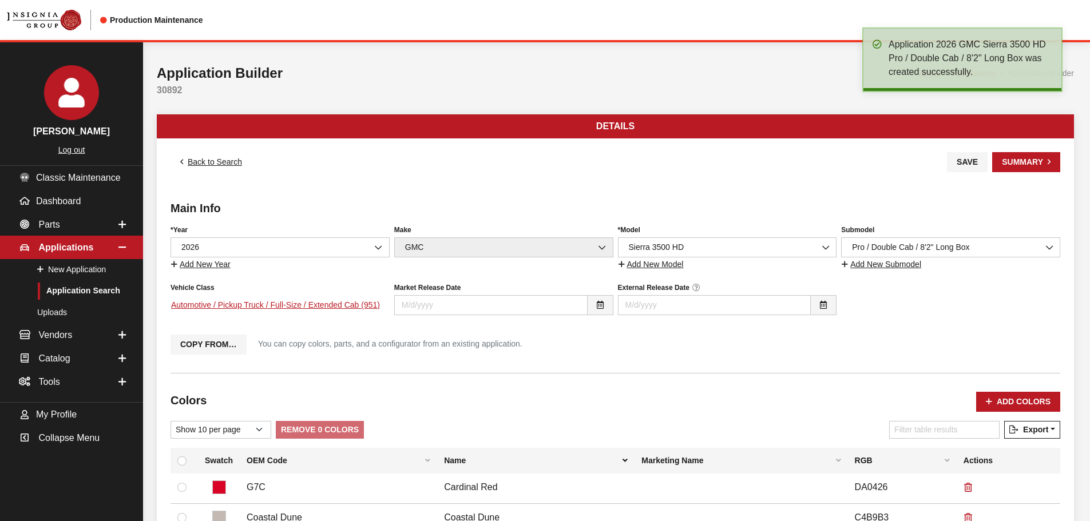
drag, startPoint x: 0, startPoint y: 0, endPoint x: 218, endPoint y: 154, distance: 266.8
click at [211, 161] on link "Back to Search" at bounding box center [210, 162] width 81 height 20
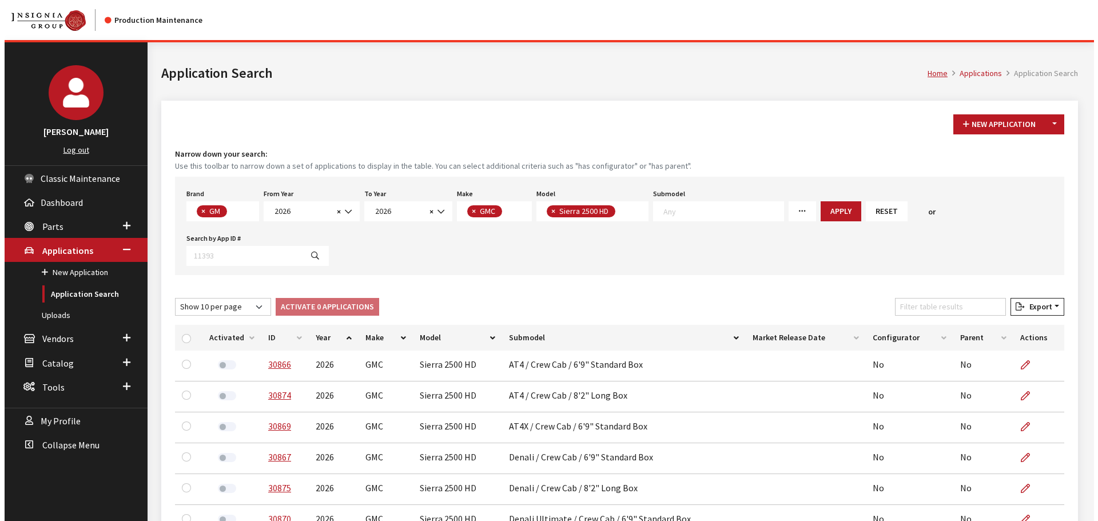
scroll to position [29, 0]
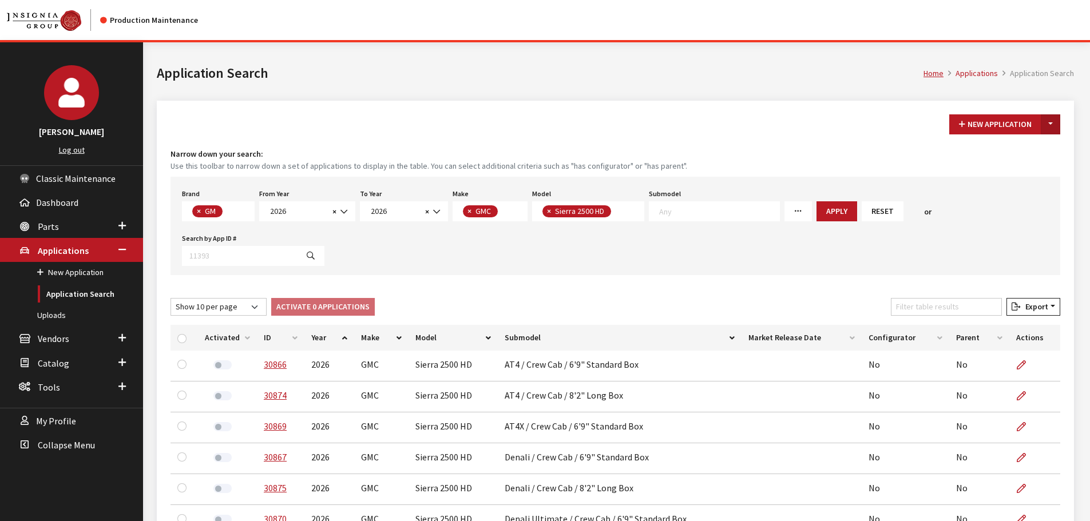
click at [1050, 126] on button "Toggle Dropdown" at bounding box center [1050, 124] width 19 height 20
click at [1037, 140] on button "New From Existing..." at bounding box center [1011, 149] width 98 height 20
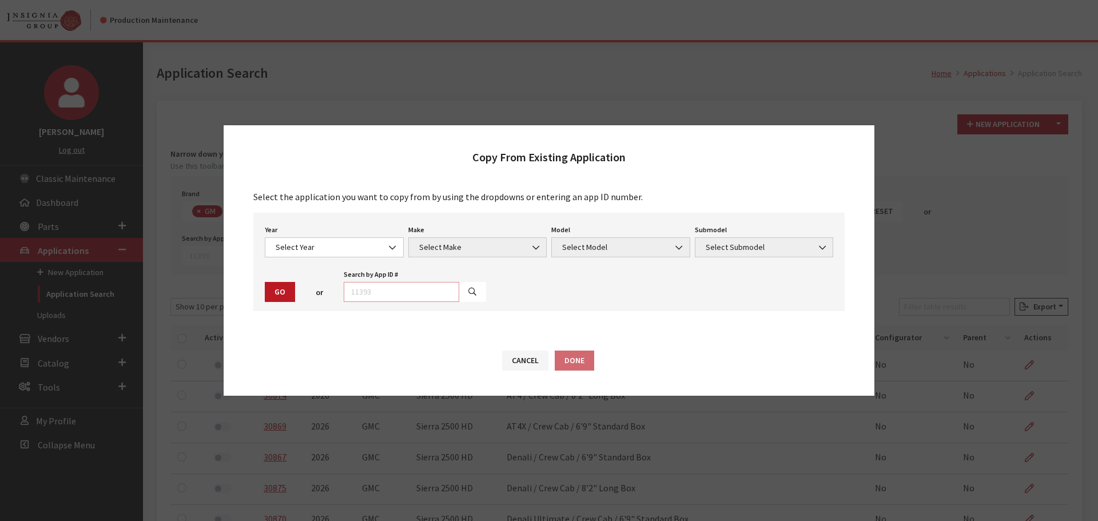
click at [431, 289] on input "text" at bounding box center [402, 292] width 116 height 20
type input "29051"
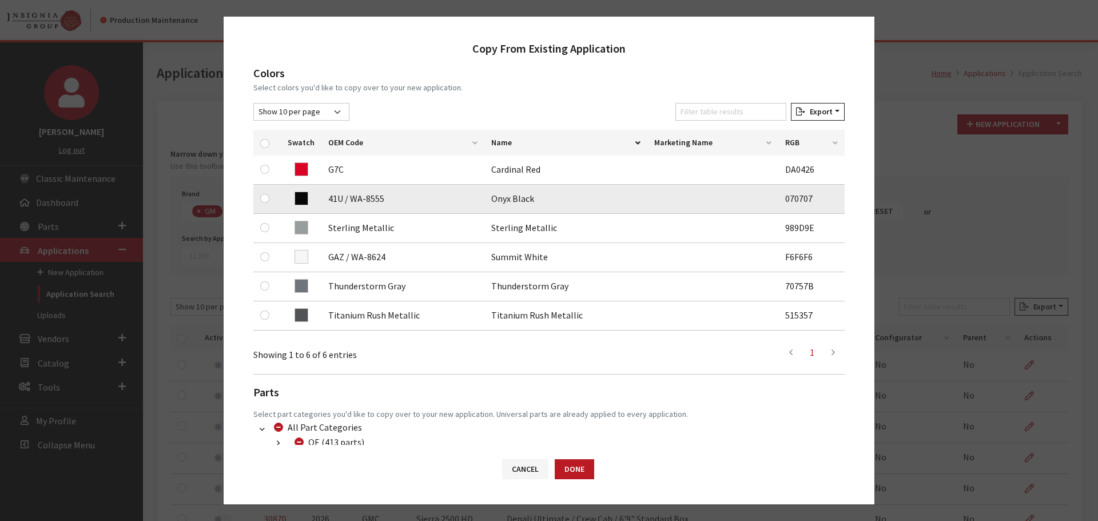
scroll to position [172, 0]
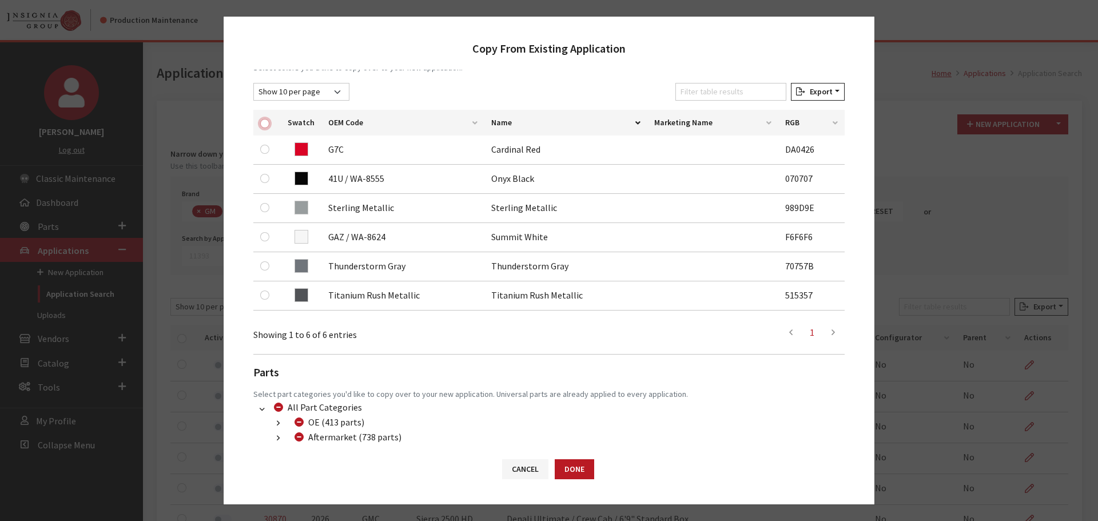
click at [261, 123] on input "checkbox" at bounding box center [264, 123] width 9 height 9
checkbox input "true"
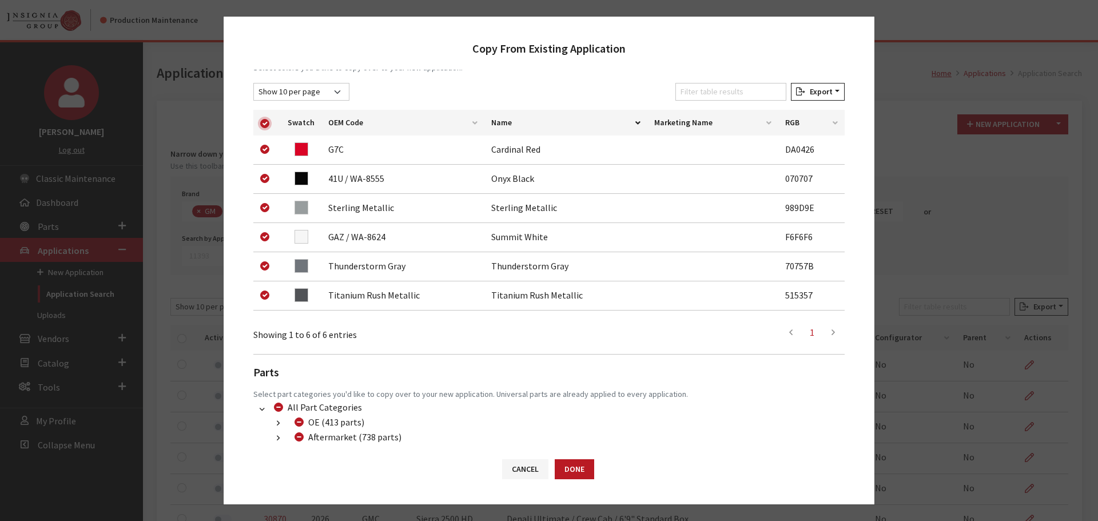
checkbox input "true"
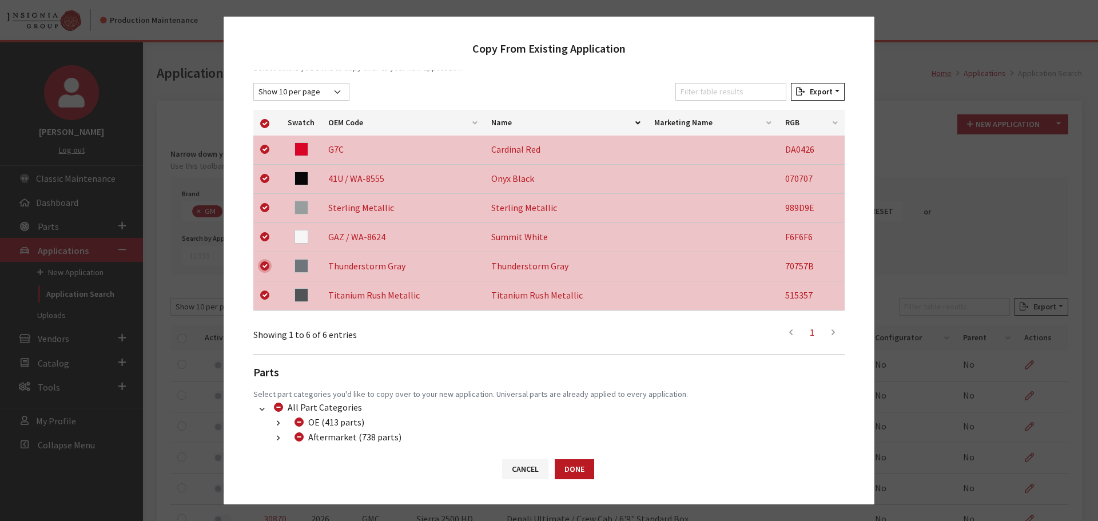
click at [261, 264] on input "checkbox" at bounding box center [264, 265] width 9 height 9
checkbox input "false"
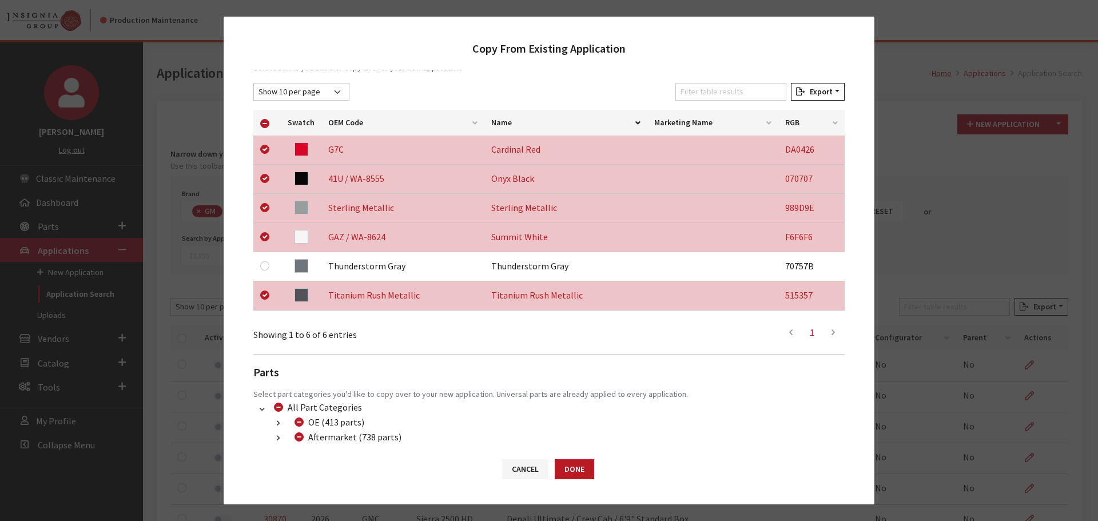
click at [281, 436] on button "button" at bounding box center [278, 438] width 22 height 13
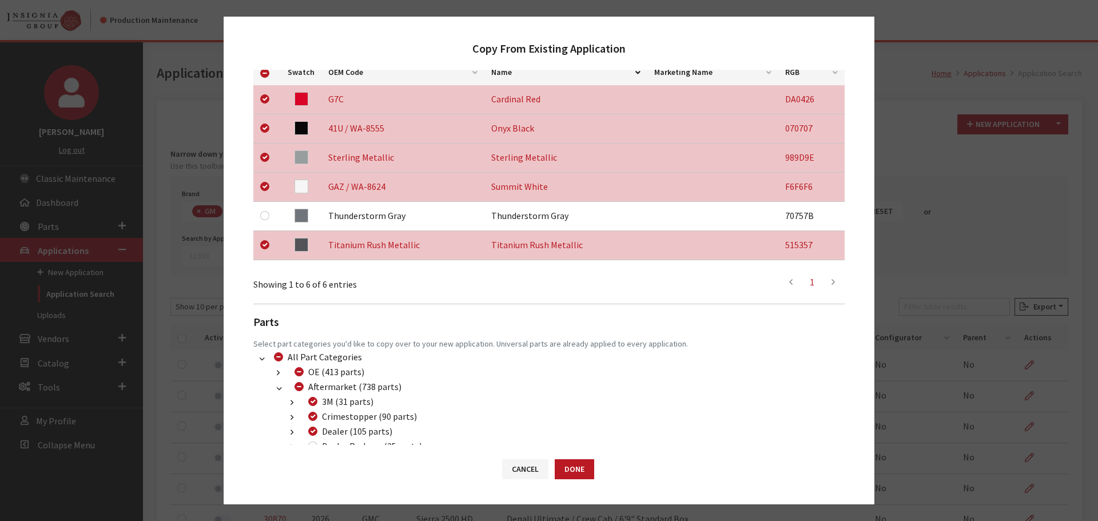
scroll to position [286, 0]
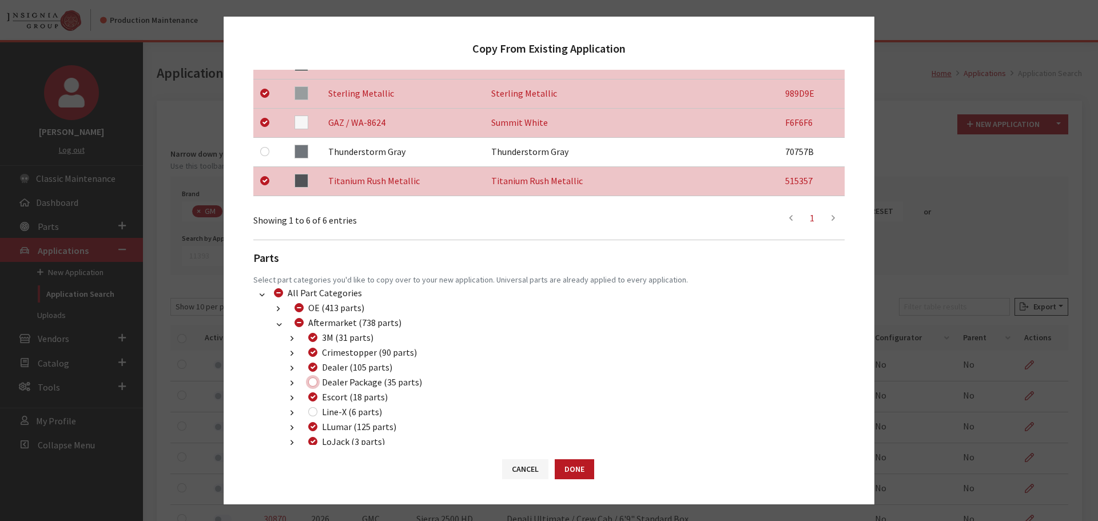
click at [312, 384] on input "Dealer Package (35 parts)" at bounding box center [312, 382] width 9 height 9
checkbox input "true"
click at [567, 470] on button "Done" at bounding box center [574, 469] width 39 height 20
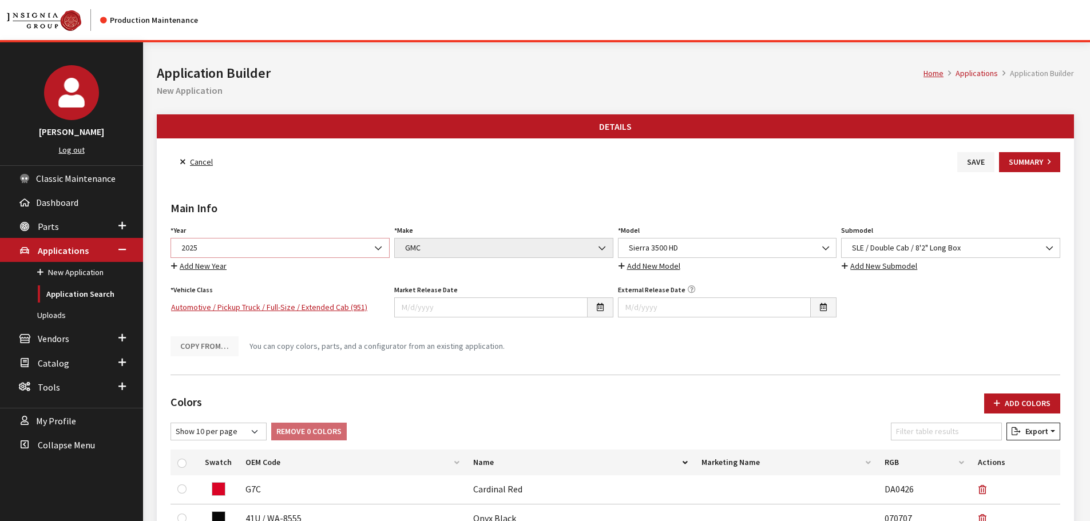
click at [252, 248] on span "2025" at bounding box center [280, 248] width 204 height 12
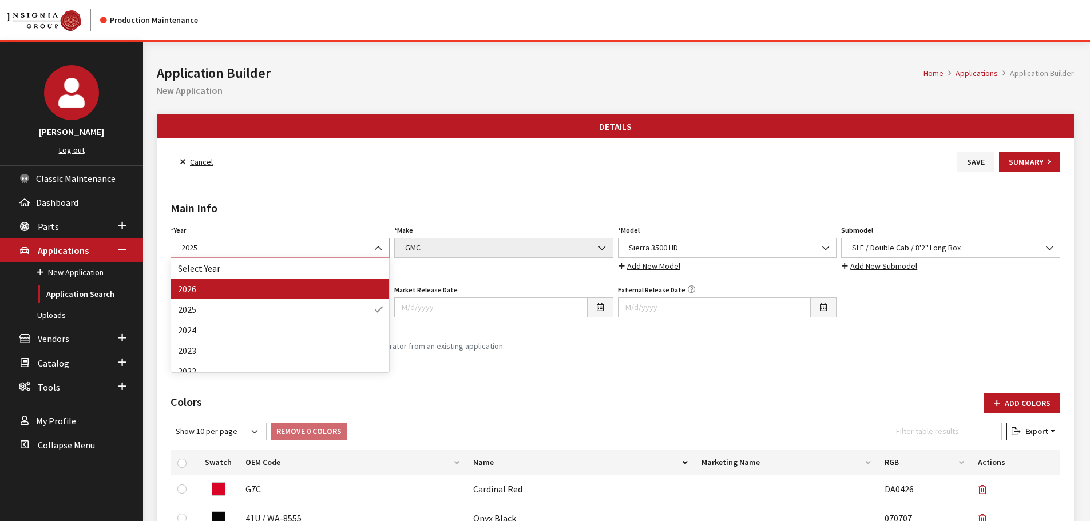
select select "44"
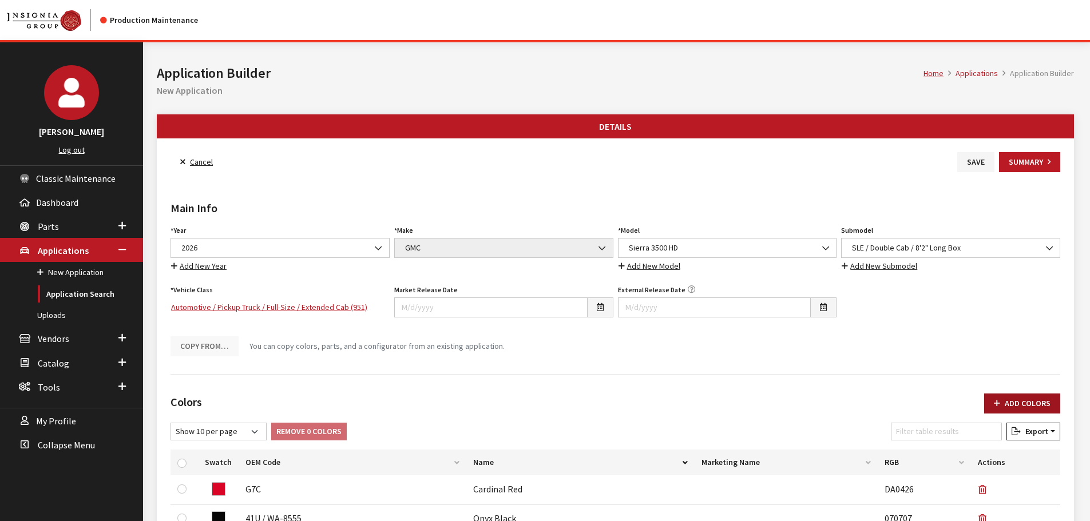
click at [1006, 395] on button "Add Colors" at bounding box center [1022, 404] width 76 height 20
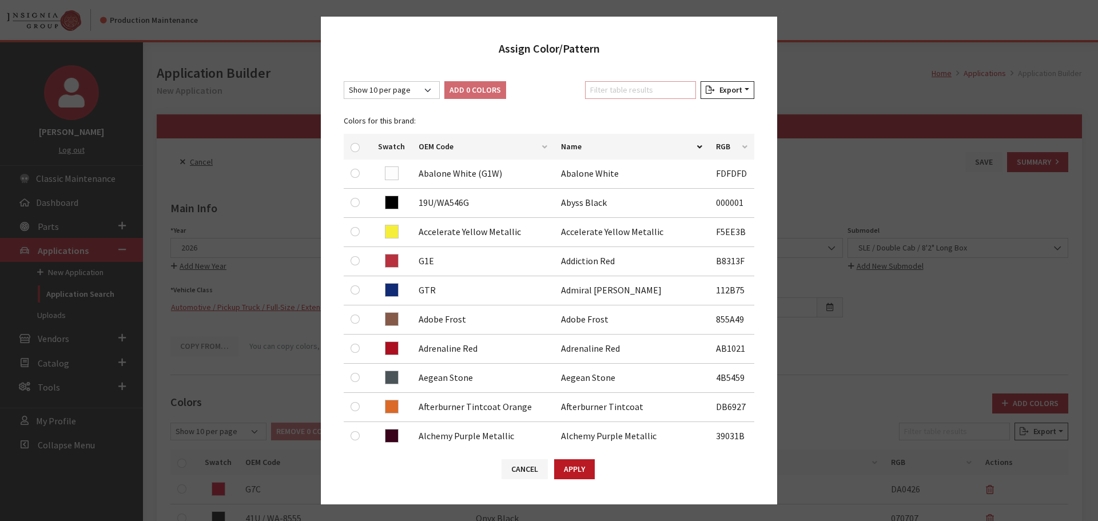
click at [629, 93] on input "Filter table results" at bounding box center [640, 90] width 111 height 18
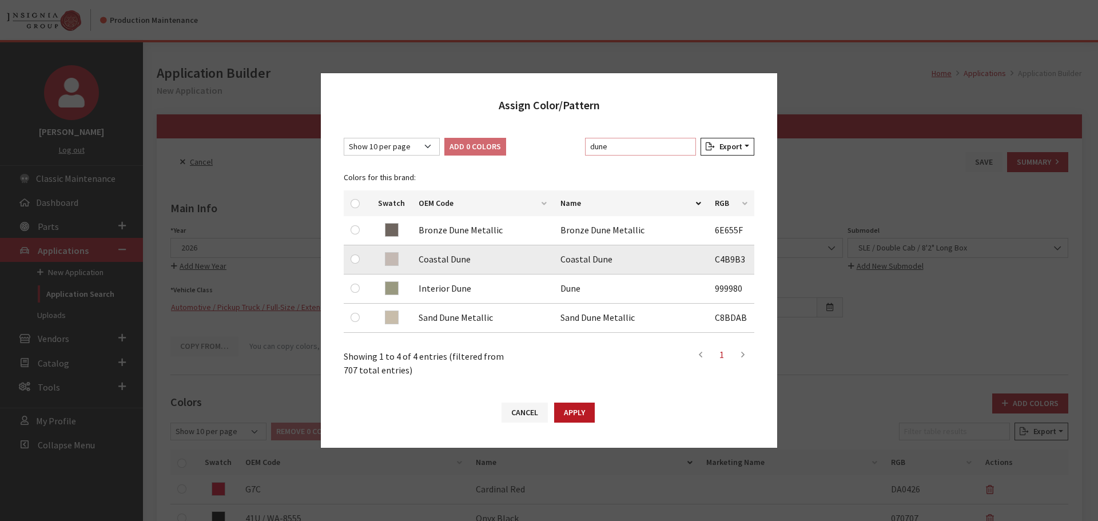
type input "dune"
click at [353, 259] on input "checkbox" at bounding box center [355, 259] width 9 height 9
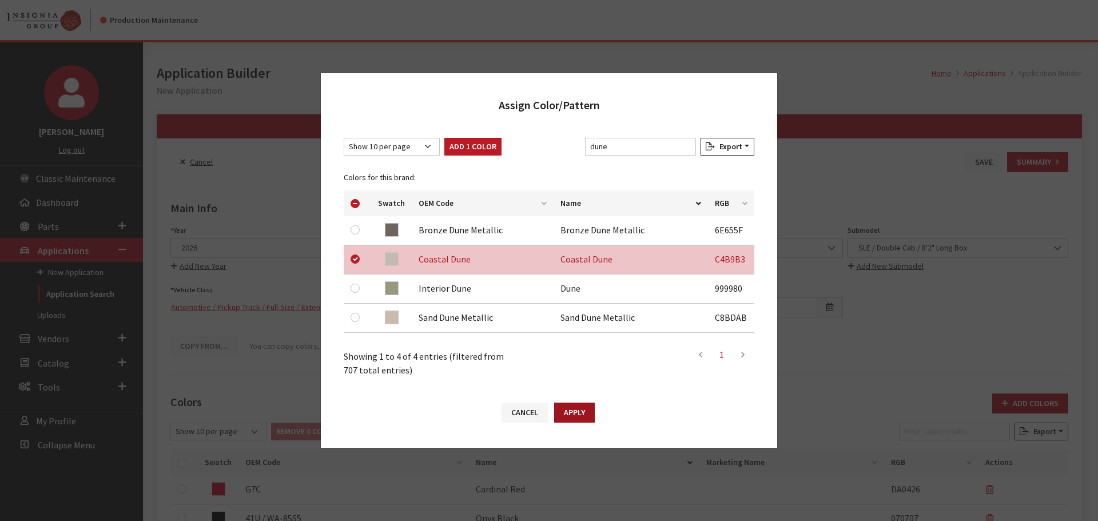
click at [569, 414] on button "Apply" at bounding box center [574, 413] width 41 height 20
checkbox input "false"
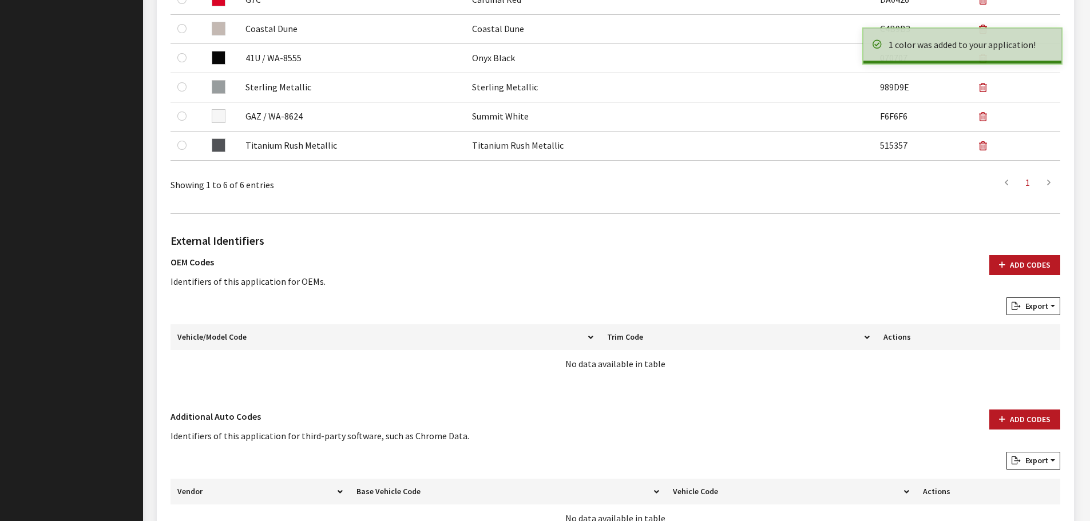
scroll to position [571, 0]
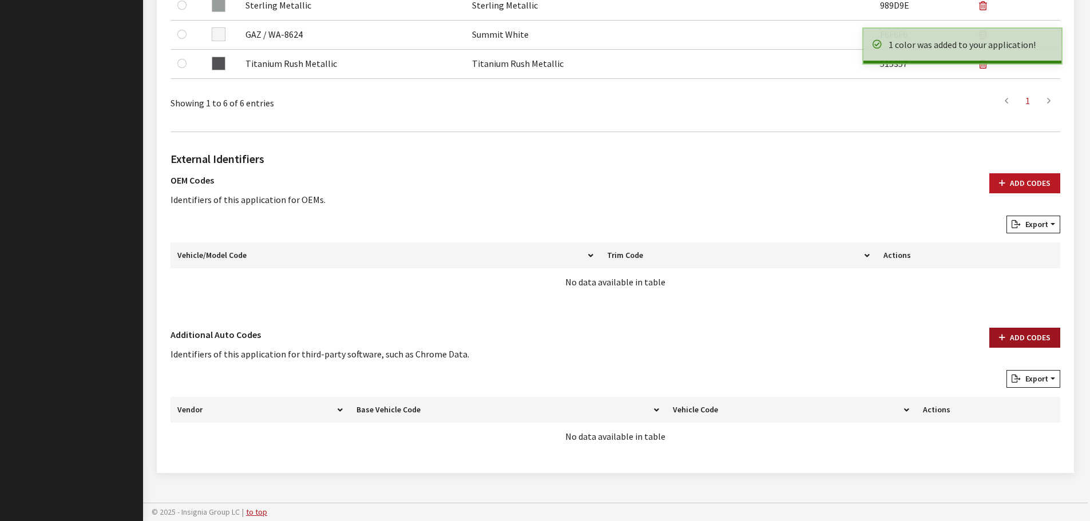
click at [1023, 338] on button "Add Codes" at bounding box center [1024, 338] width 71 height 20
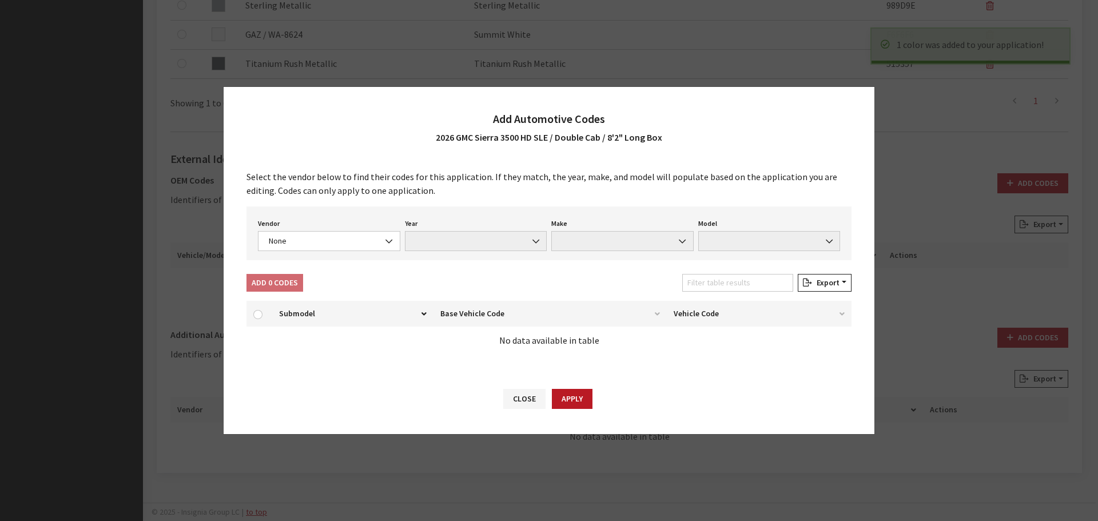
click at [295, 253] on div "Vendor None Chrome® Data Aftermarket Catalog Exchange Standard None Year None M…" at bounding box center [549, 234] width 605 height 54
click at [295, 245] on span "None" at bounding box center [329, 241] width 128 height 12
drag, startPoint x: 294, startPoint y: 277, endPoint x: 307, endPoint y: 278, distance: 13.2
select select "4"
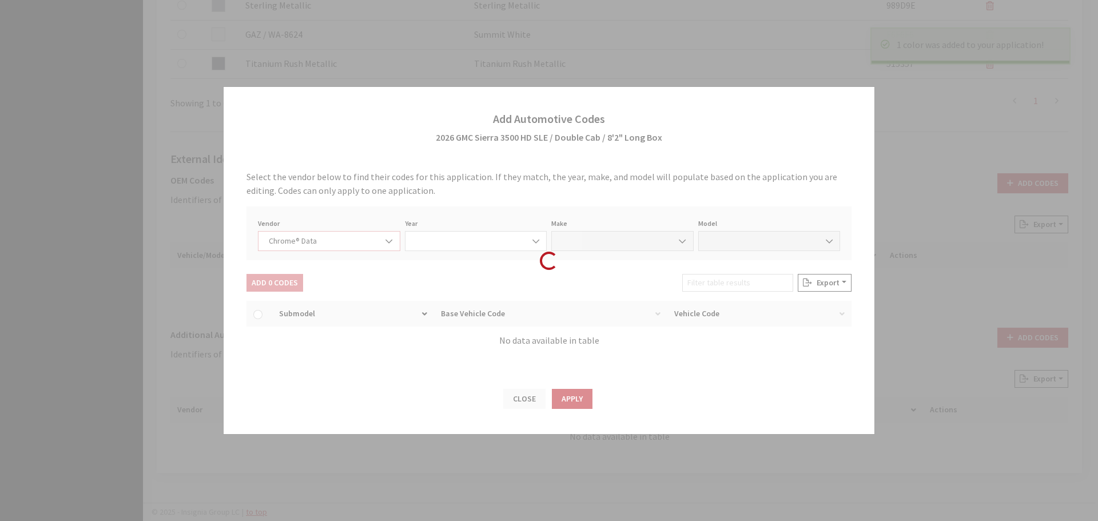
select select "2026"
select select "15"
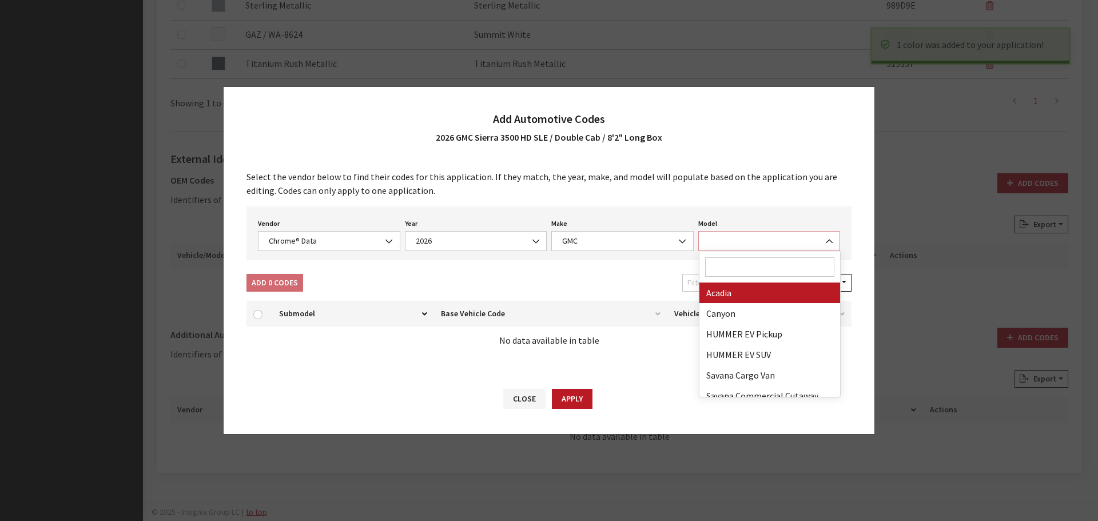
click at [750, 242] on span at bounding box center [769, 241] width 142 height 20
click at [749, 264] on input "Search" at bounding box center [770, 266] width 130 height 19
type input "3"
select select "71301"
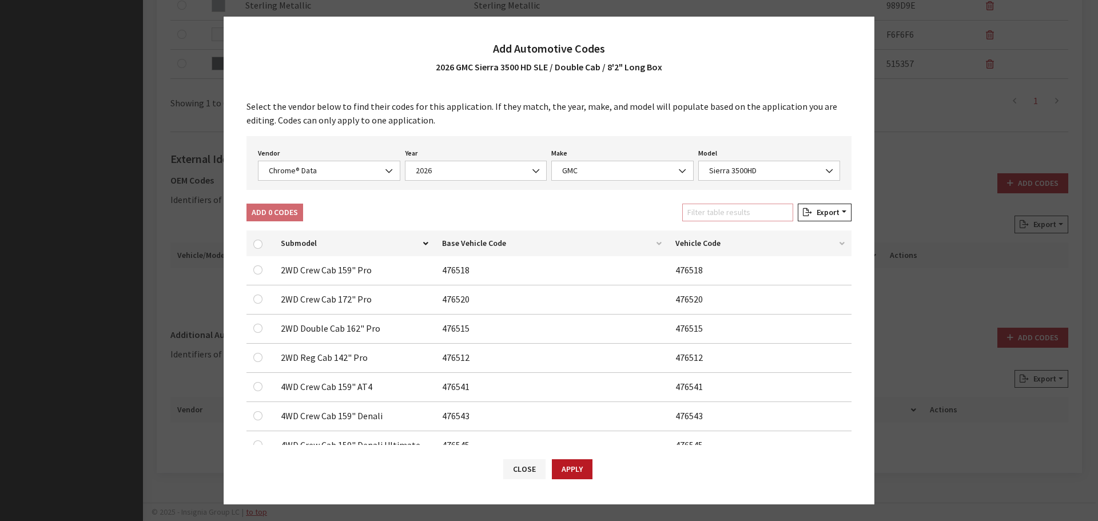
click at [716, 207] on input "Filter table results" at bounding box center [737, 213] width 111 height 18
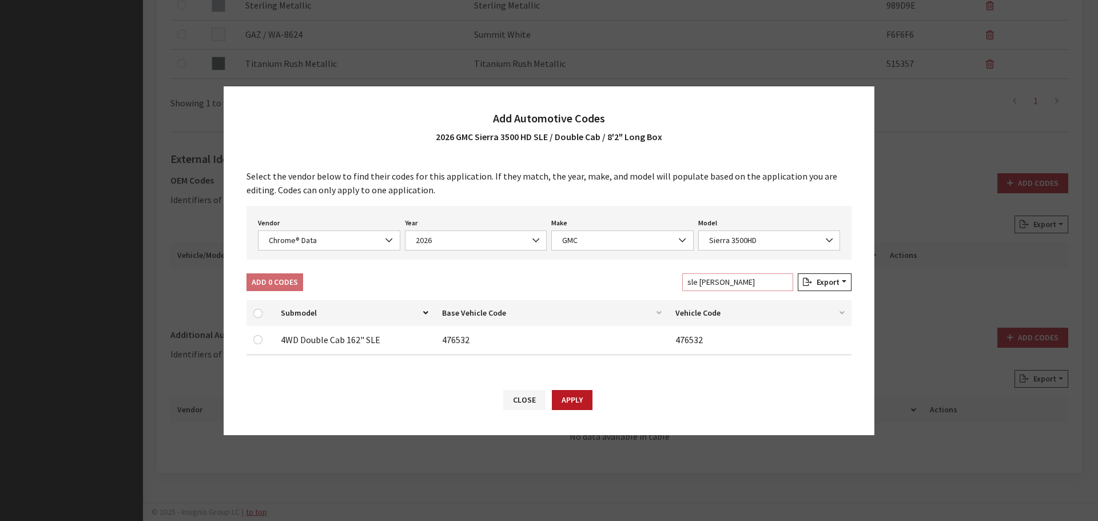
type input "sle doub"
click at [261, 341] on input "checkbox" at bounding box center [257, 339] width 9 height 9
checkbox input "true"
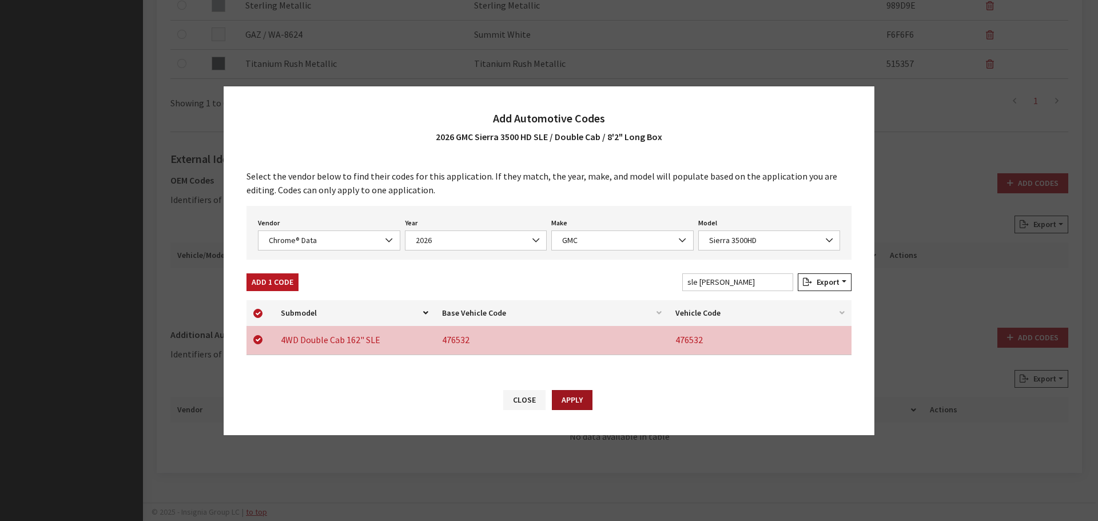
click at [569, 399] on button "Apply" at bounding box center [572, 400] width 41 height 20
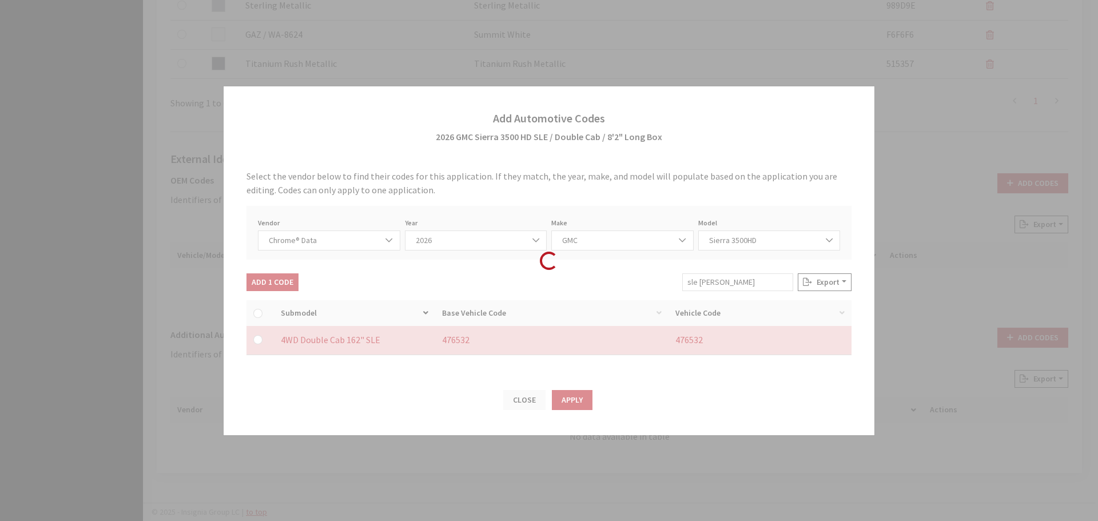
checkbox input "false"
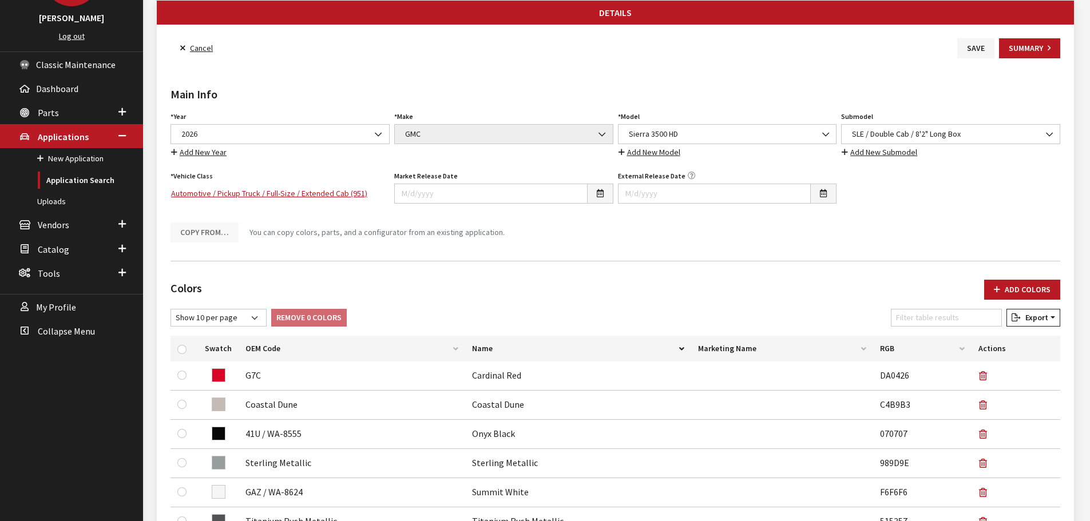
scroll to position [0, 0]
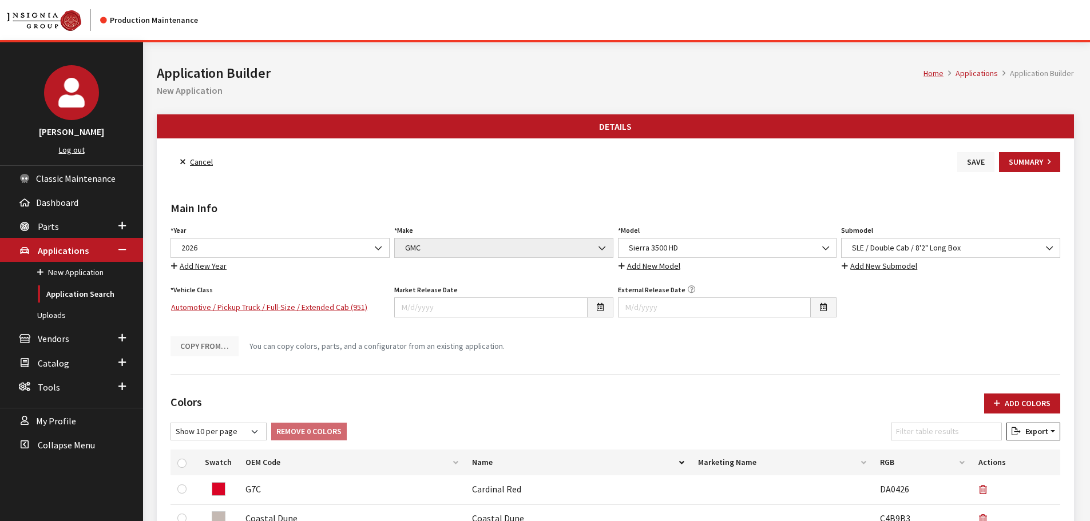
click at [972, 170] on button "Save" at bounding box center [975, 162] width 37 height 20
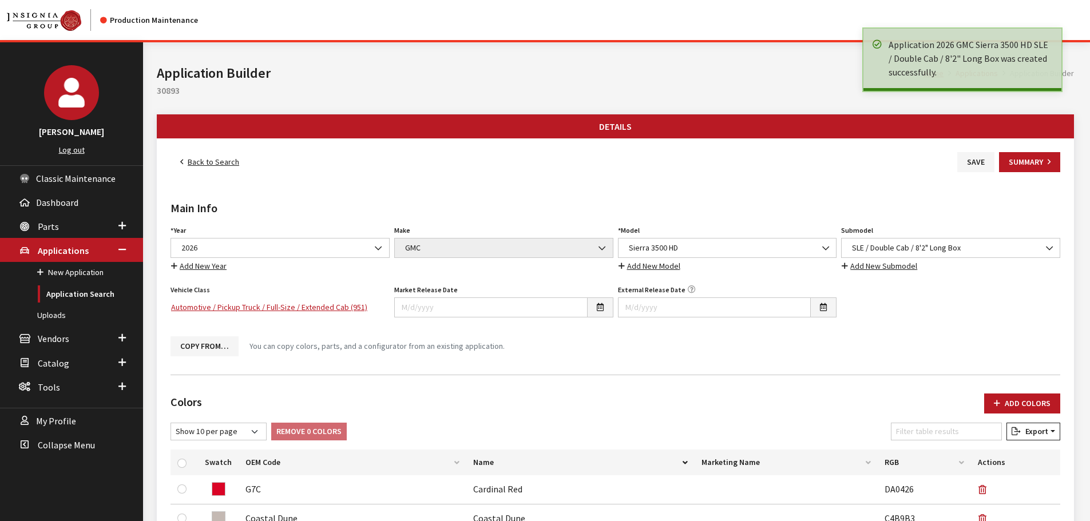
drag, startPoint x: 0, startPoint y: 0, endPoint x: 214, endPoint y: 162, distance: 268.6
click at [214, 162] on link "Back to Search" at bounding box center [209, 162] width 78 height 20
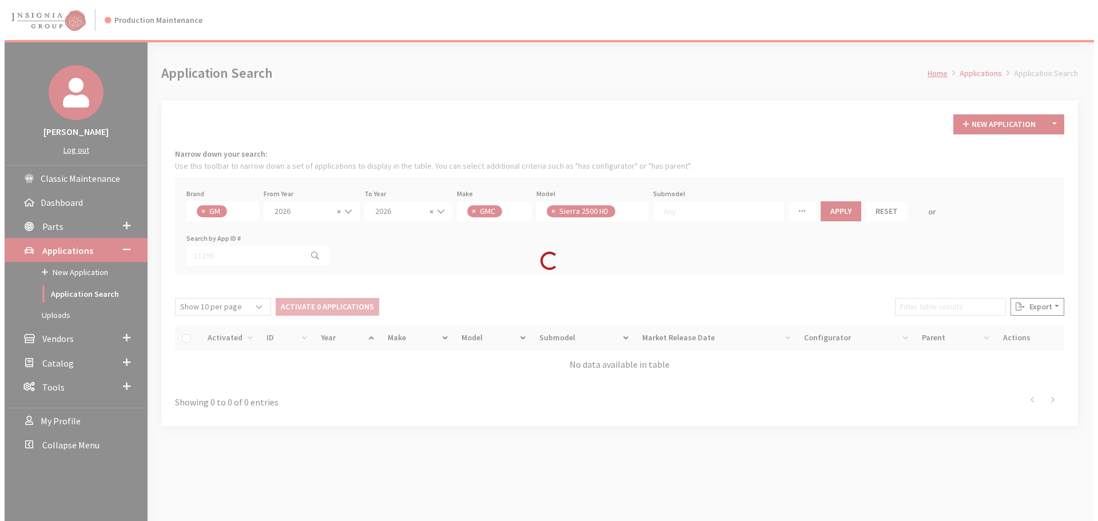
scroll to position [29, 0]
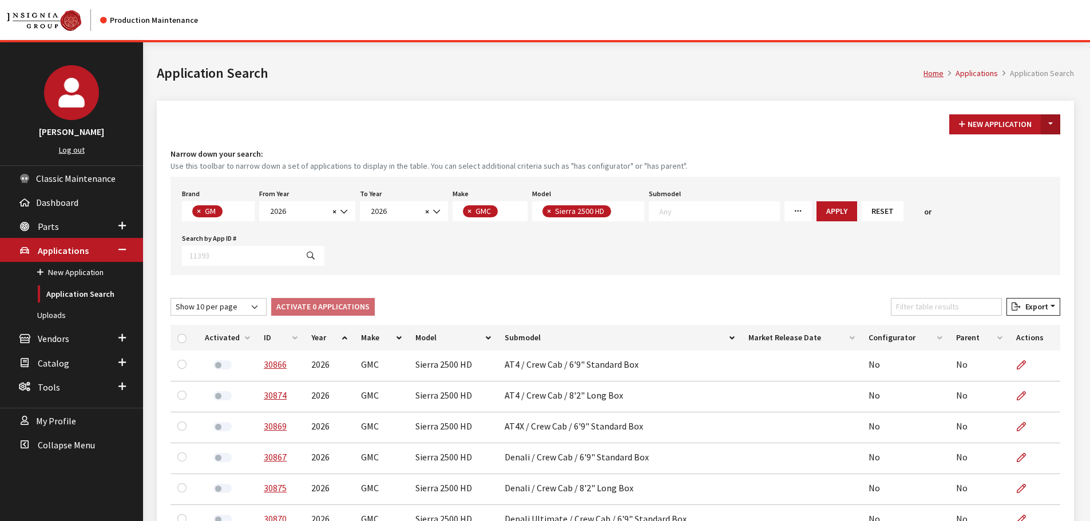
click at [1048, 121] on button "Toggle Dropdown" at bounding box center [1050, 124] width 19 height 20
click at [1014, 148] on button "New From Existing..." at bounding box center [1011, 149] width 98 height 20
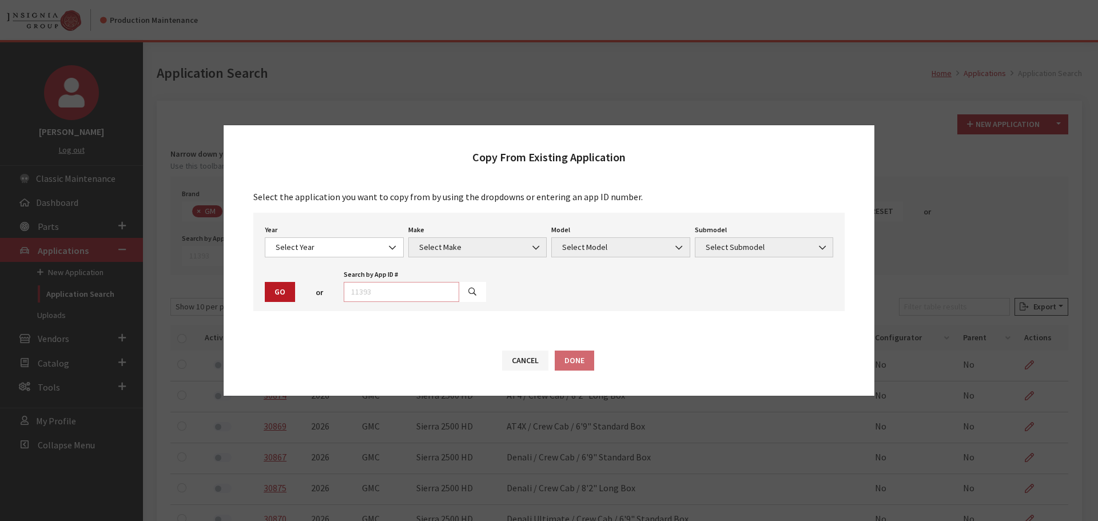
click at [429, 290] on input "text" at bounding box center [402, 292] width 116 height 20
type input "29052"
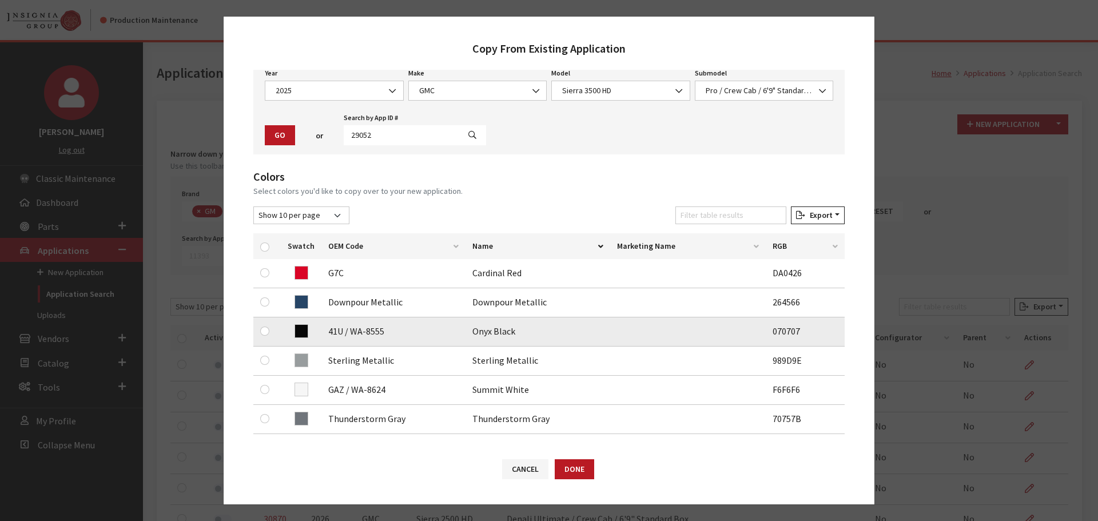
scroll to position [114, 0]
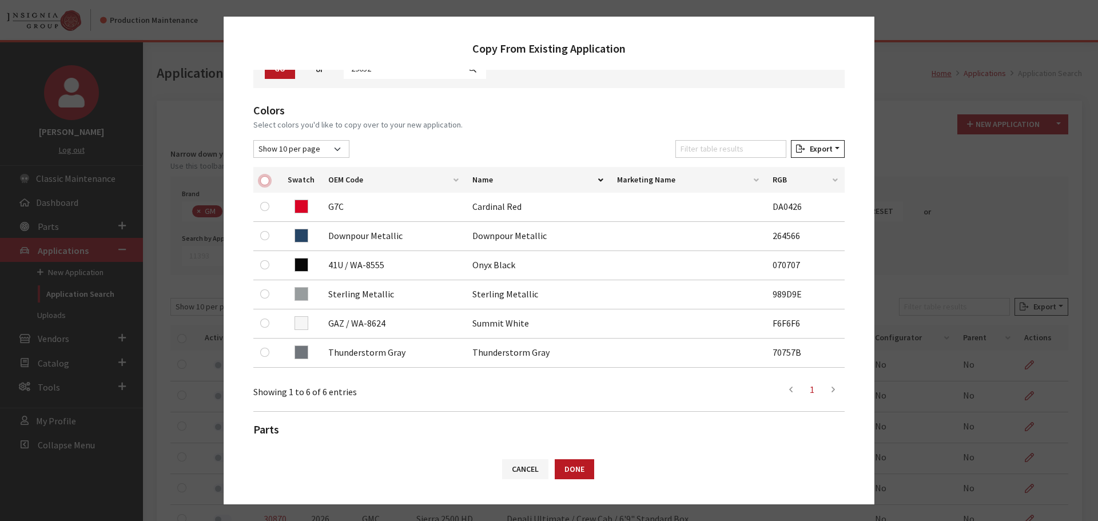
click at [265, 179] on input "checkbox" at bounding box center [264, 180] width 9 height 9
checkbox input "true"
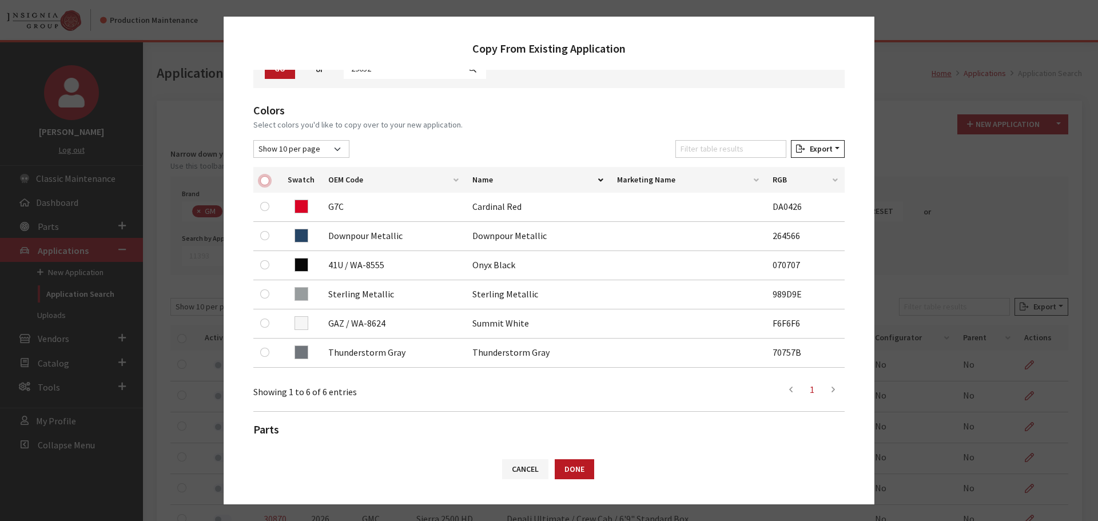
checkbox input "true"
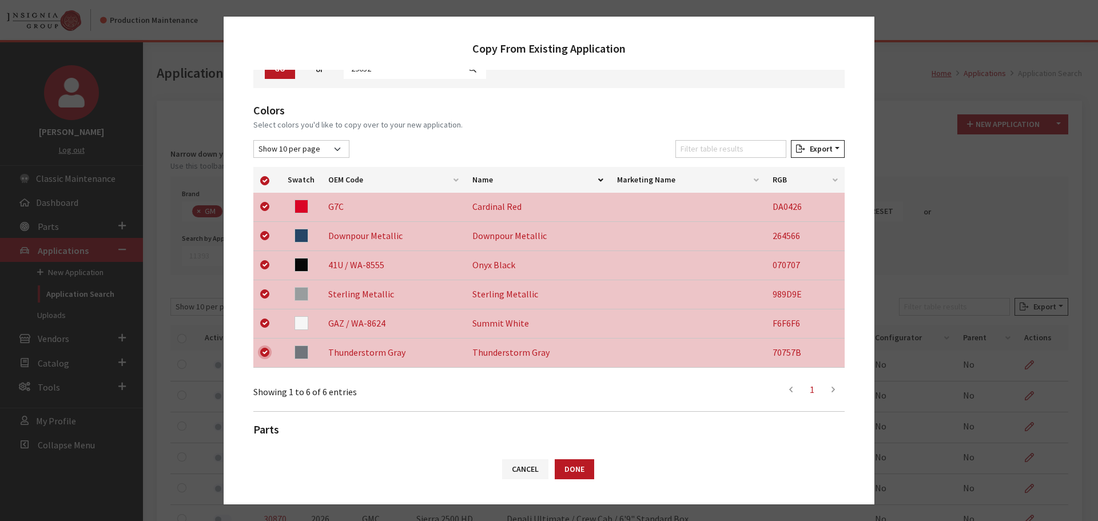
click at [264, 351] on input "checkbox" at bounding box center [264, 352] width 9 height 9
checkbox input "false"
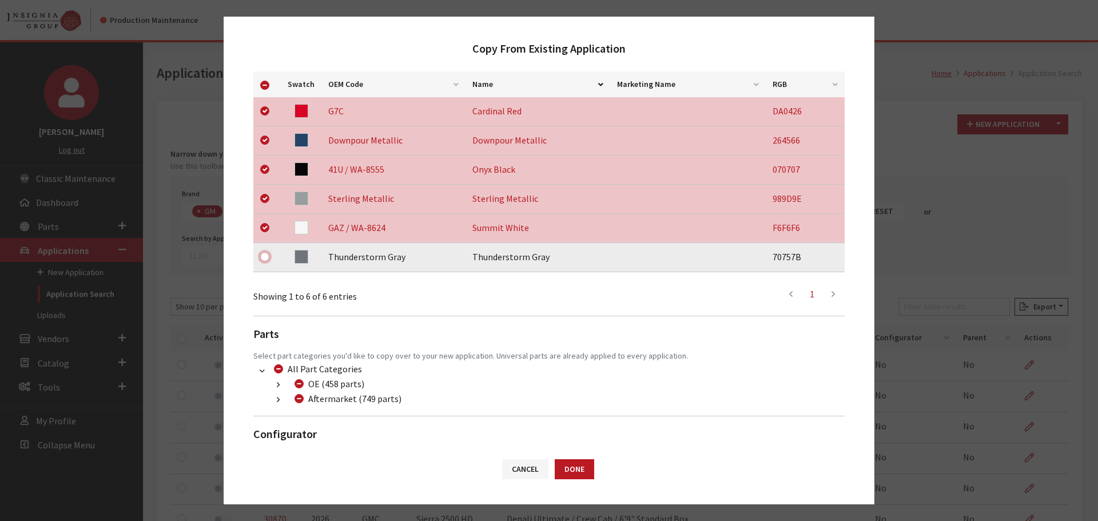
scroll to position [240, 0]
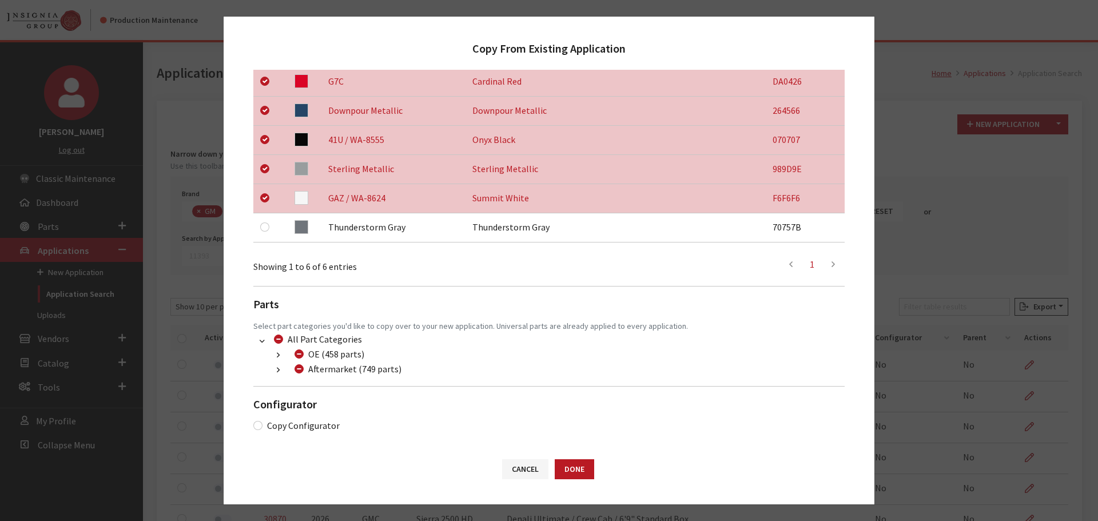
click at [275, 371] on button "button" at bounding box center [278, 370] width 22 height 13
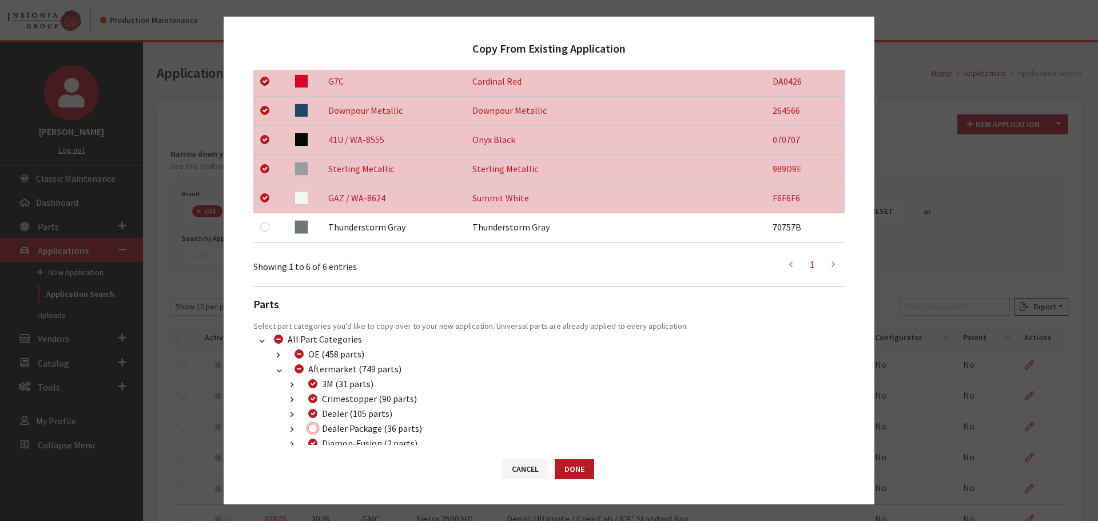
click at [312, 429] on input "Dealer Package (36 parts)" at bounding box center [312, 428] width 9 height 9
checkbox input "true"
click at [578, 468] on button "Done" at bounding box center [574, 469] width 39 height 20
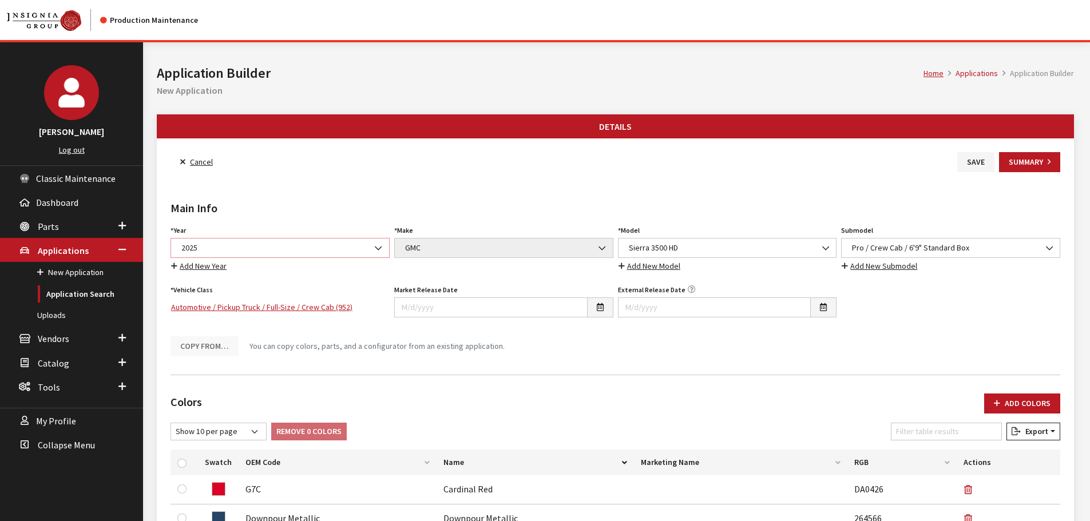
click at [258, 249] on span "2025" at bounding box center [280, 248] width 204 height 12
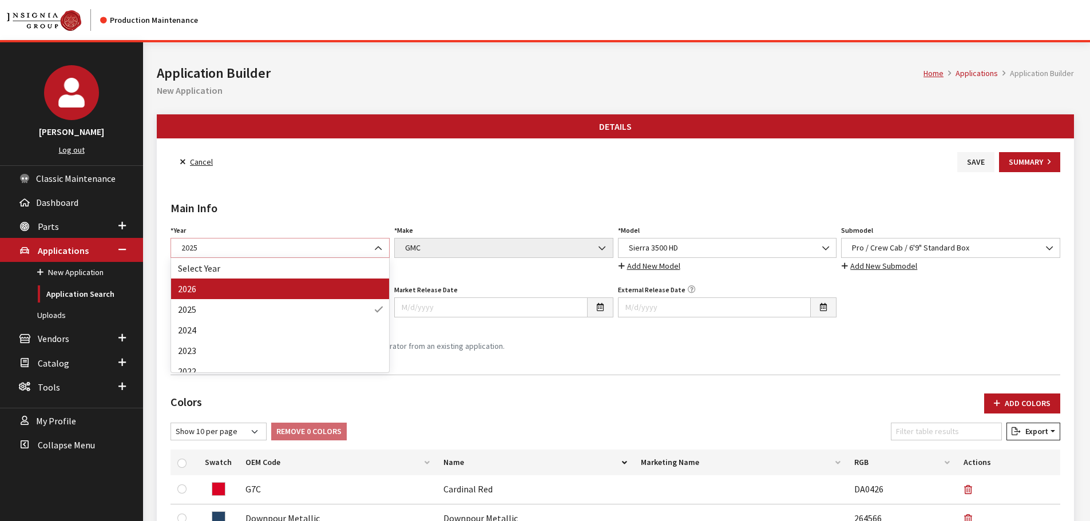
select select "44"
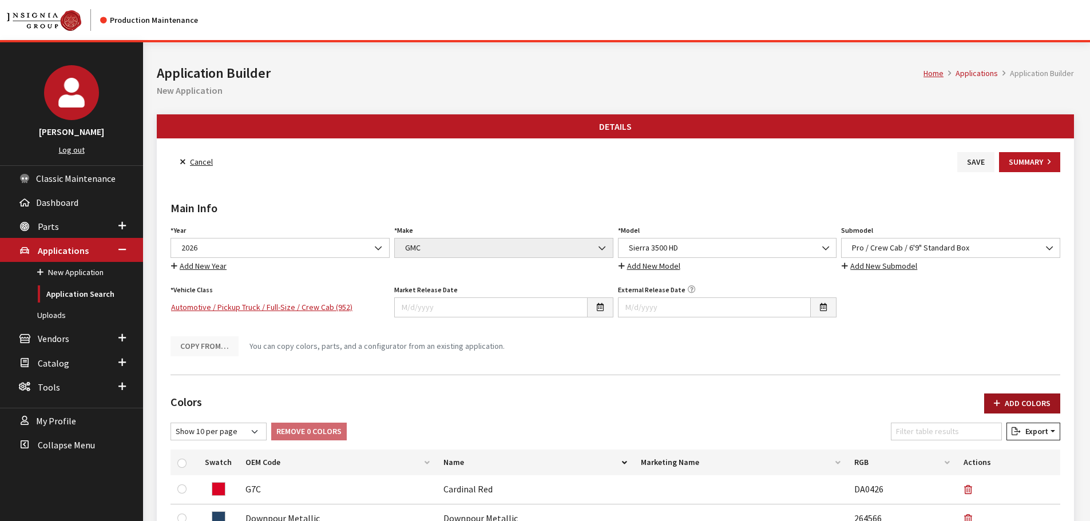
click at [1007, 402] on button "Add Colors" at bounding box center [1022, 404] width 76 height 20
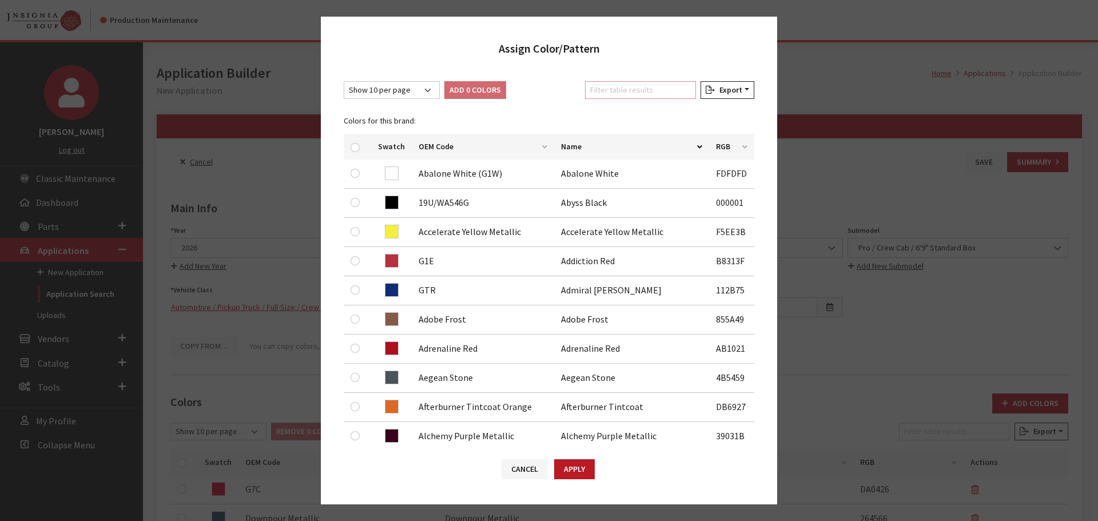
click at [613, 94] on input "Filter table results" at bounding box center [640, 90] width 111 height 18
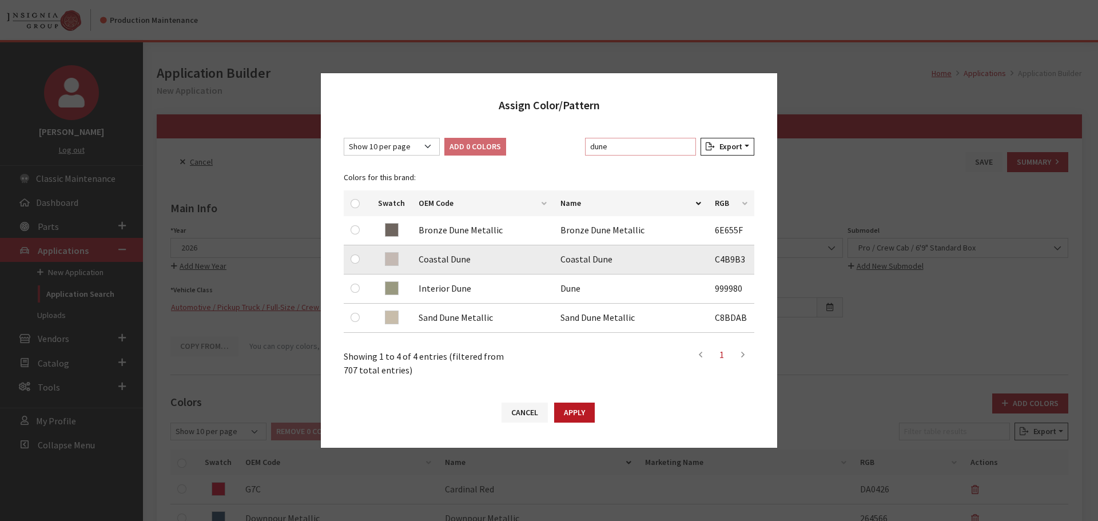
type input "dune"
click at [355, 256] on input "checkbox" at bounding box center [355, 259] width 9 height 9
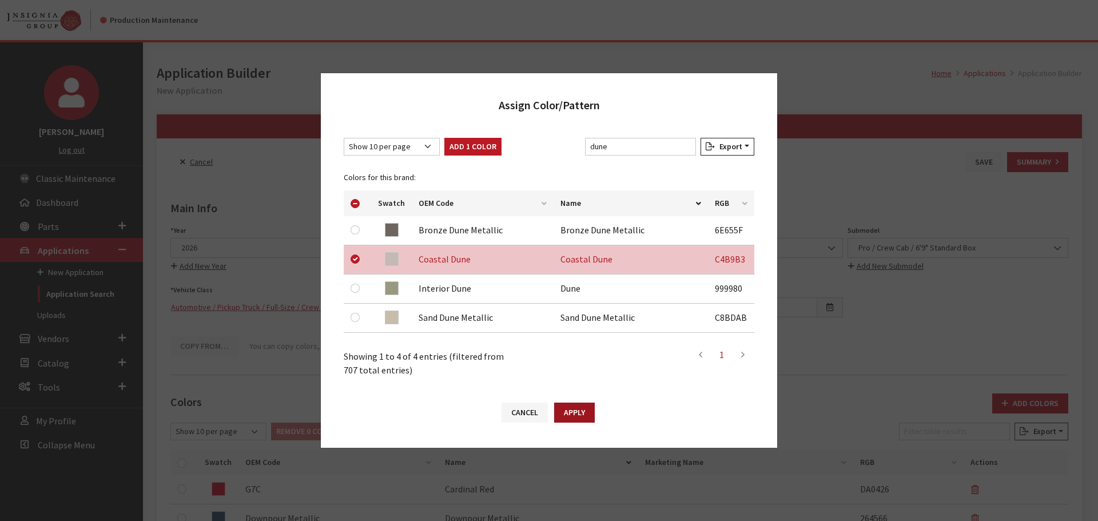
click at [563, 405] on button "Apply" at bounding box center [574, 413] width 41 height 20
checkbox input "false"
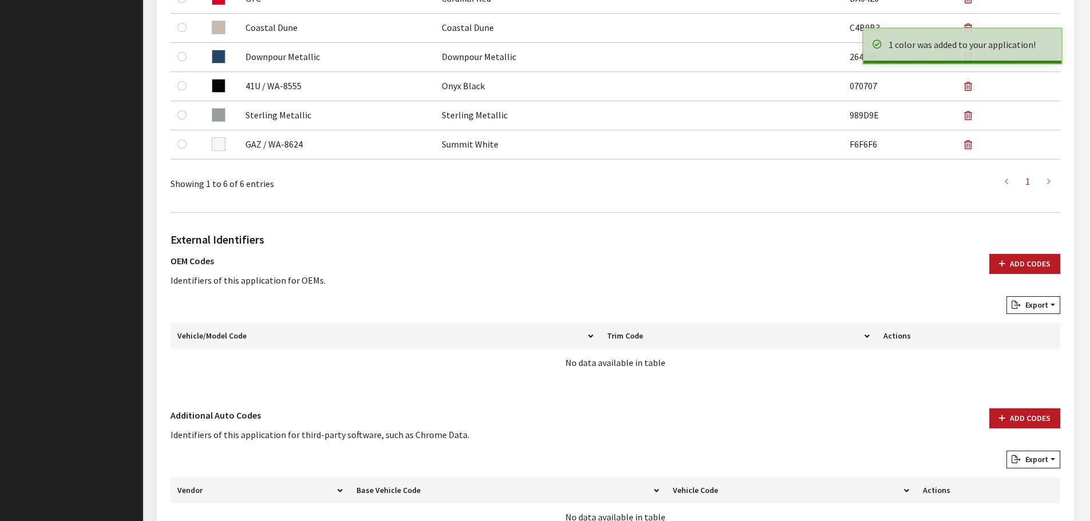
scroll to position [571, 0]
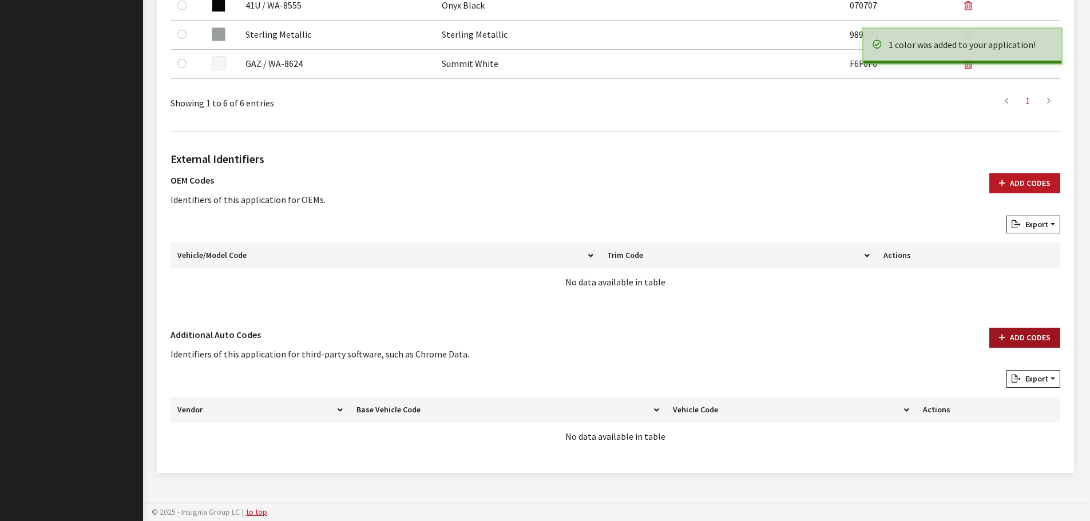
click at [1024, 337] on button "Add Codes" at bounding box center [1024, 338] width 71 height 20
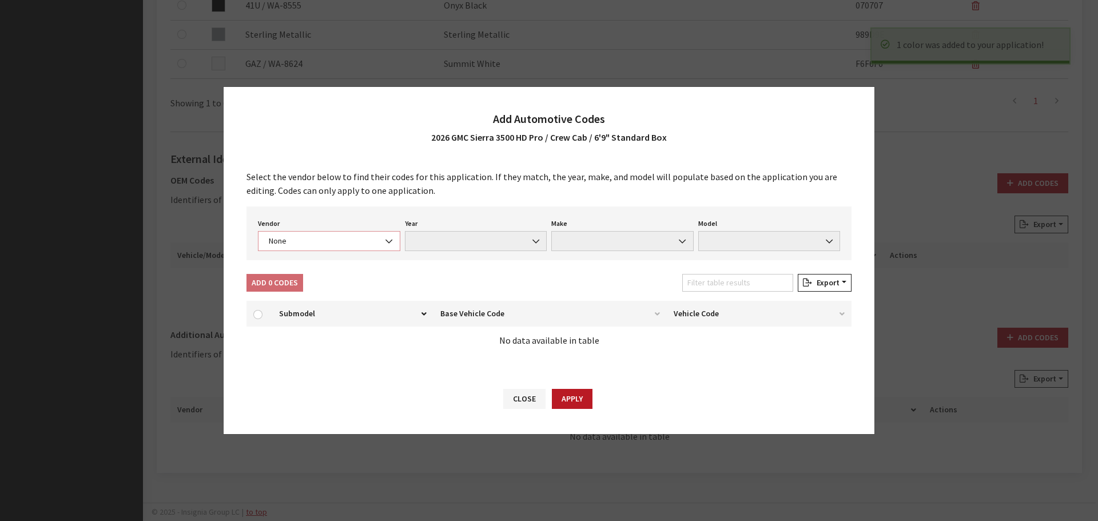
click at [333, 243] on span "None" at bounding box center [329, 241] width 128 height 12
select select "4"
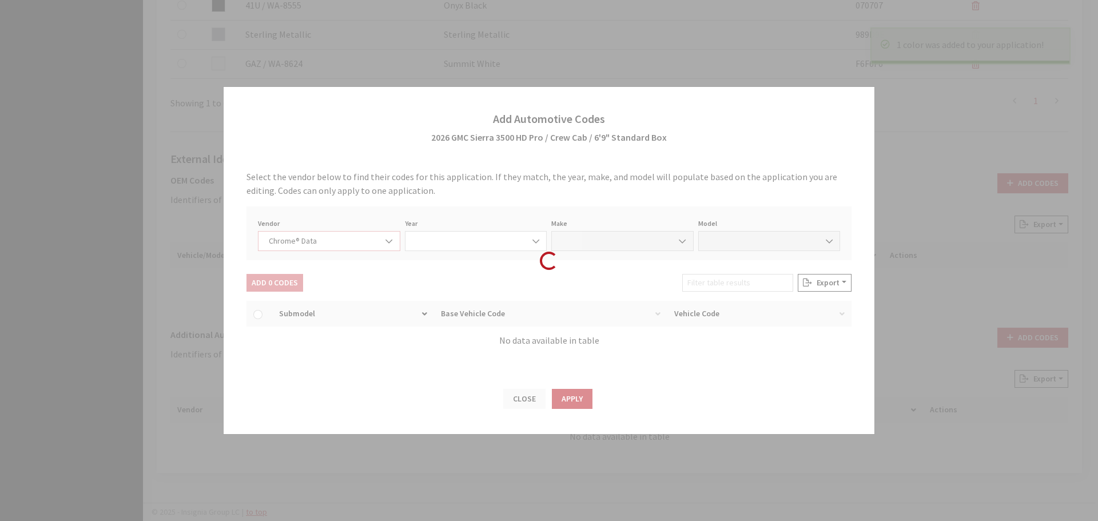
select select "2026"
select select "15"
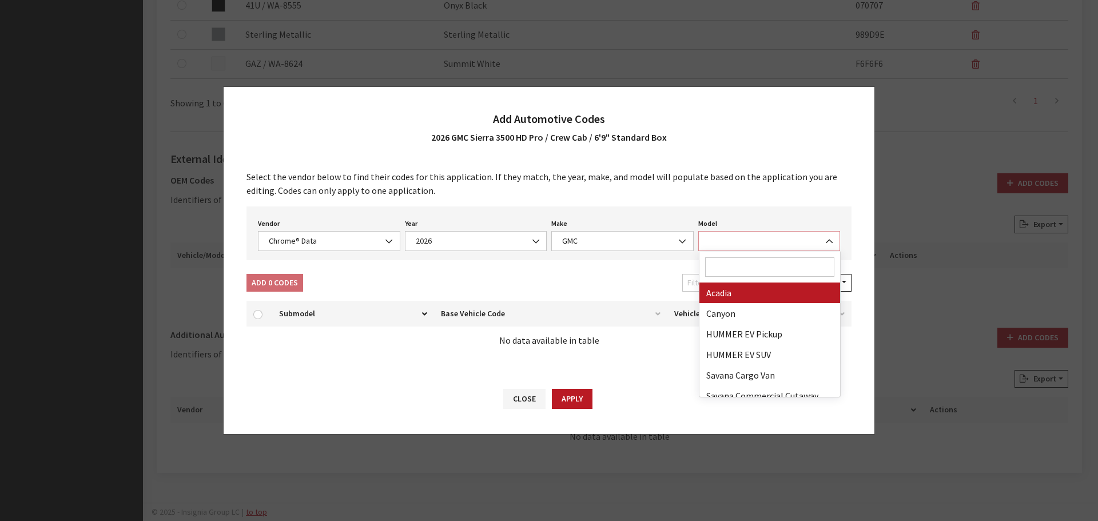
click at [734, 234] on span at bounding box center [769, 241] width 142 height 20
click at [734, 265] on input "Search" at bounding box center [770, 266] width 130 height 19
select select "71301"
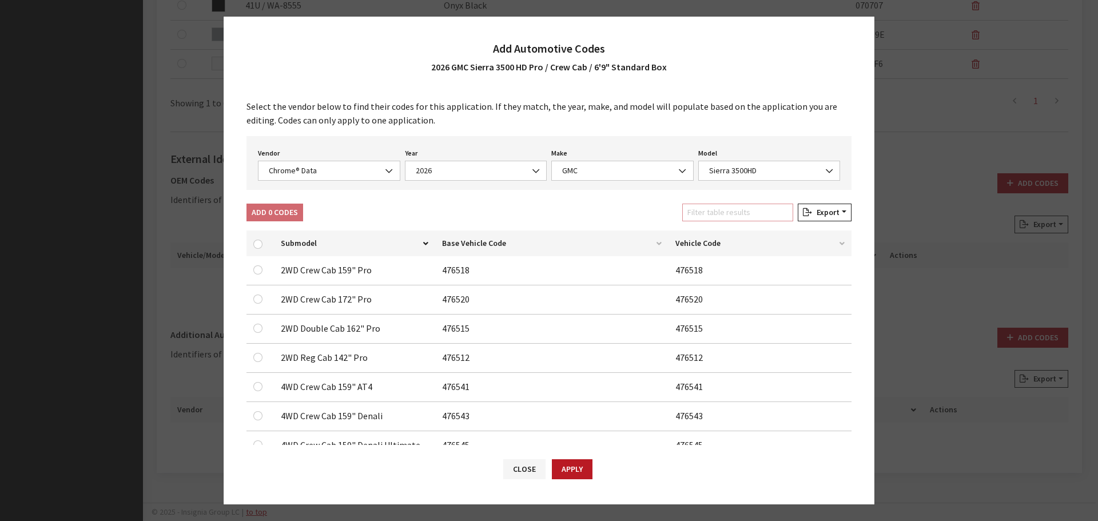
click at [734, 208] on input "Filter table results" at bounding box center [737, 213] width 111 height 18
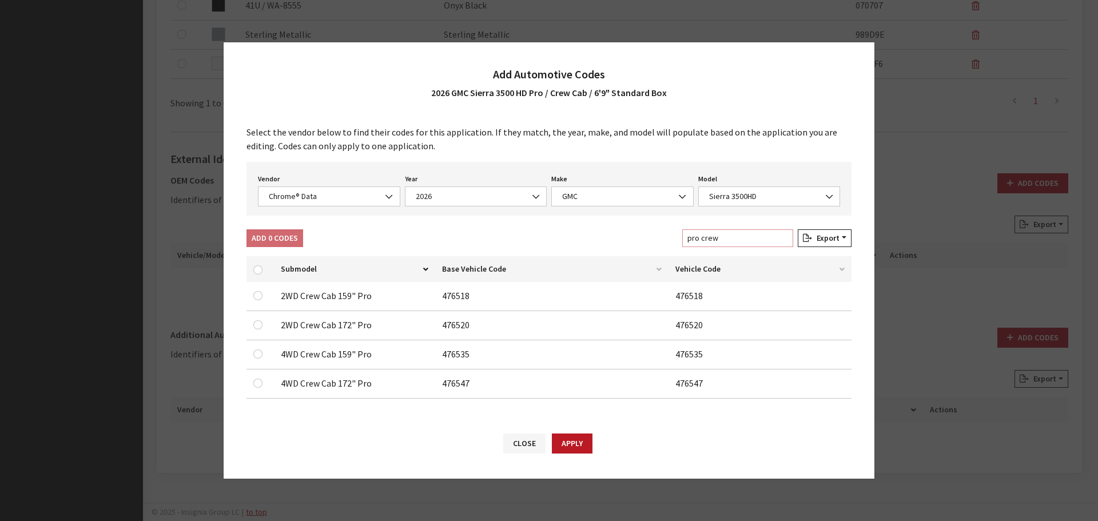
type input "pro crew"
click at [261, 296] on input "checkbox" at bounding box center [257, 295] width 9 height 9
checkbox input "true"
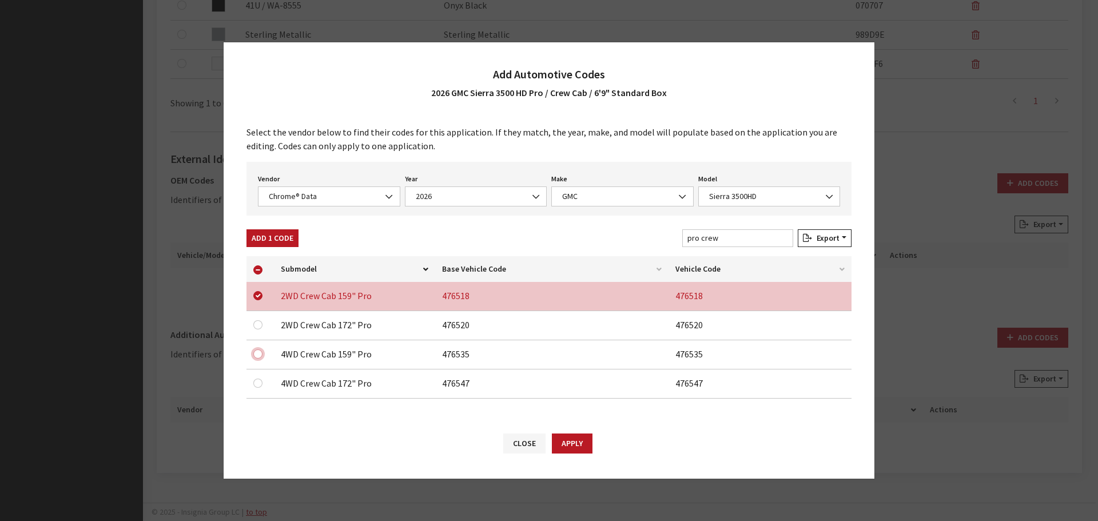
click at [258, 352] on input "checkbox" at bounding box center [257, 354] width 9 height 9
checkbox input "true"
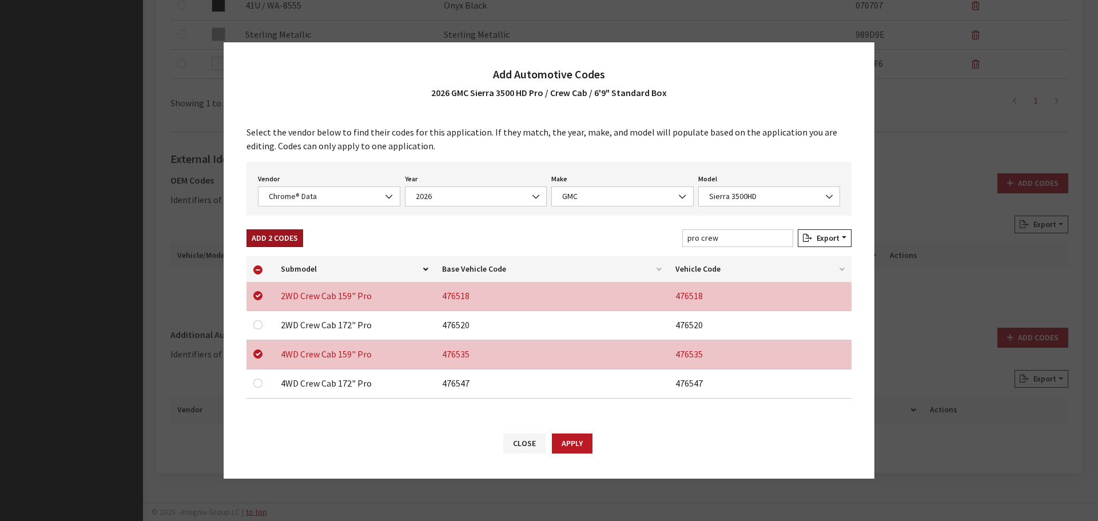
click at [268, 235] on button "Add 2 Codes" at bounding box center [275, 238] width 57 height 18
checkbox input "false"
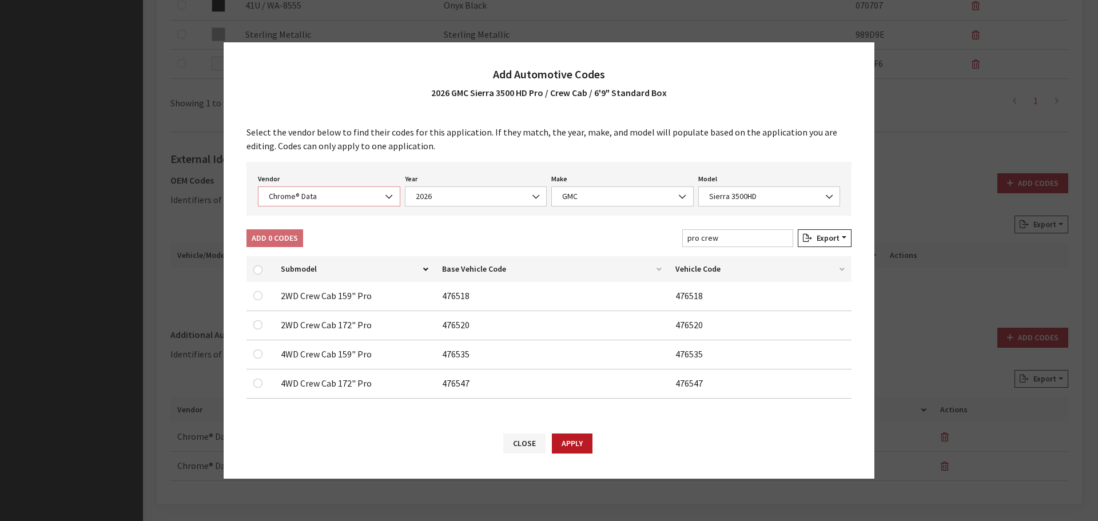
click at [301, 197] on span "Chrome® Data" at bounding box center [329, 196] width 128 height 12
select select "2"
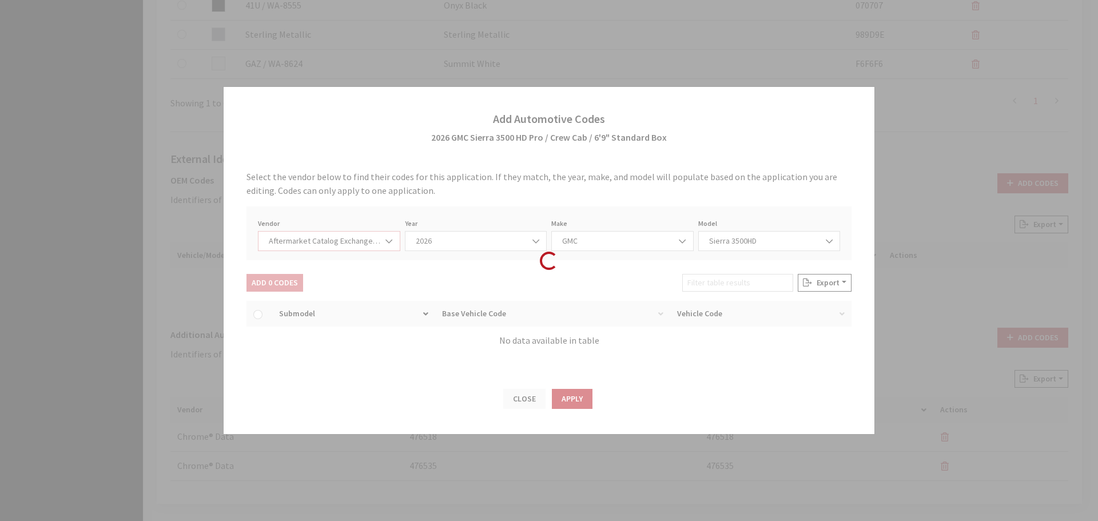
select select "2026"
select select "48"
select select "6581"
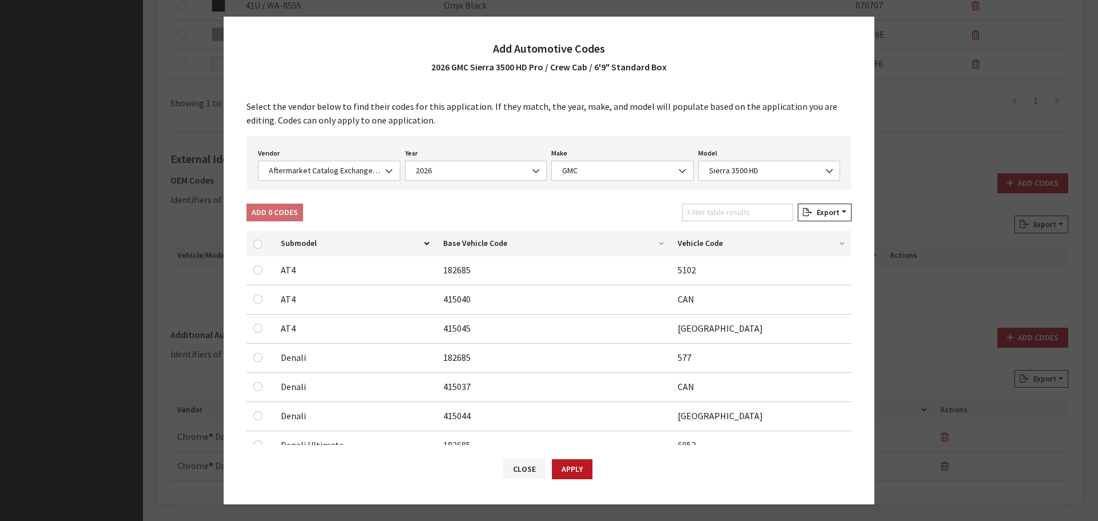
click at [684, 215] on div "Filter table results" at bounding box center [738, 215] width 116 height 22
click at [704, 209] on input "Filter table results" at bounding box center [737, 213] width 111 height 18
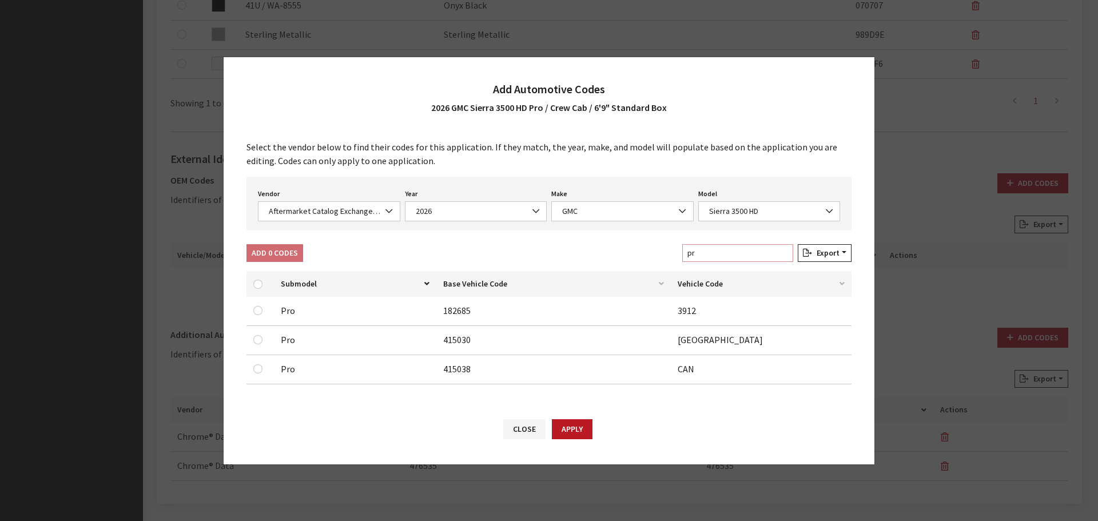
type input "pr"
click at [263, 367] on div at bounding box center [260, 369] width 14 height 14
click at [259, 368] on input "checkbox" at bounding box center [257, 368] width 9 height 9
checkbox input "true"
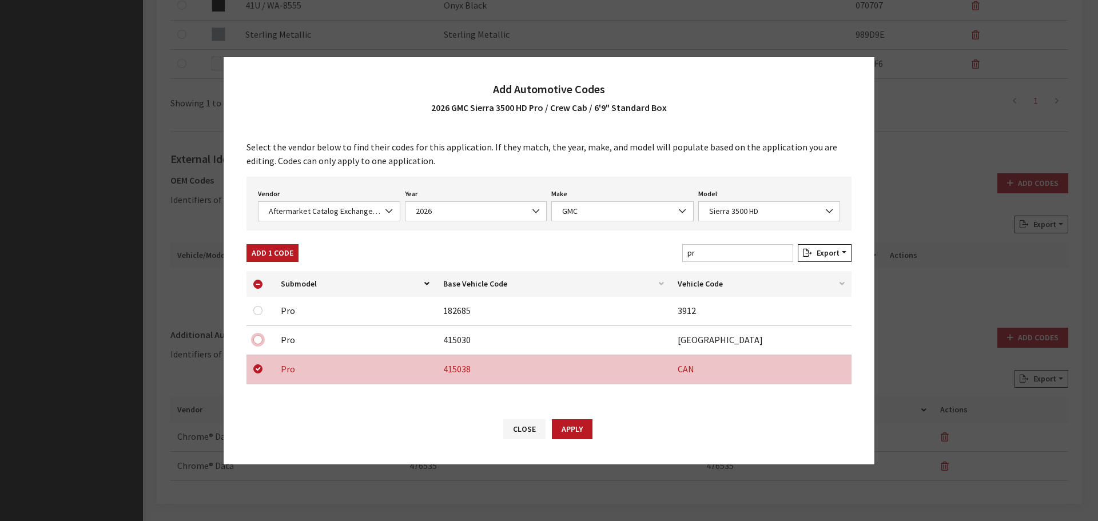
click at [257, 338] on input "checkbox" at bounding box center [257, 339] width 9 height 9
checkbox input "true"
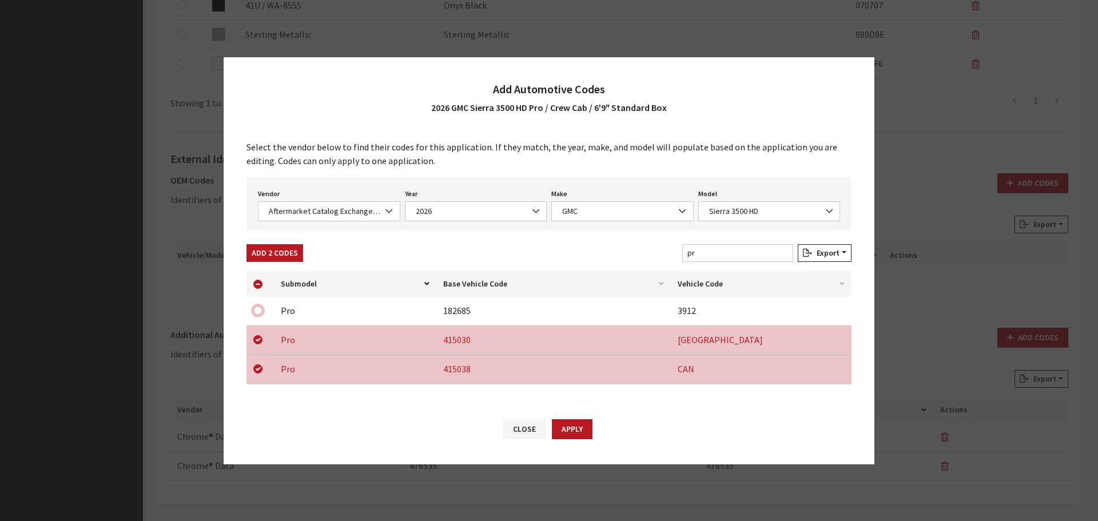
click at [259, 311] on input "checkbox" at bounding box center [257, 310] width 9 height 9
checkbox input "true"
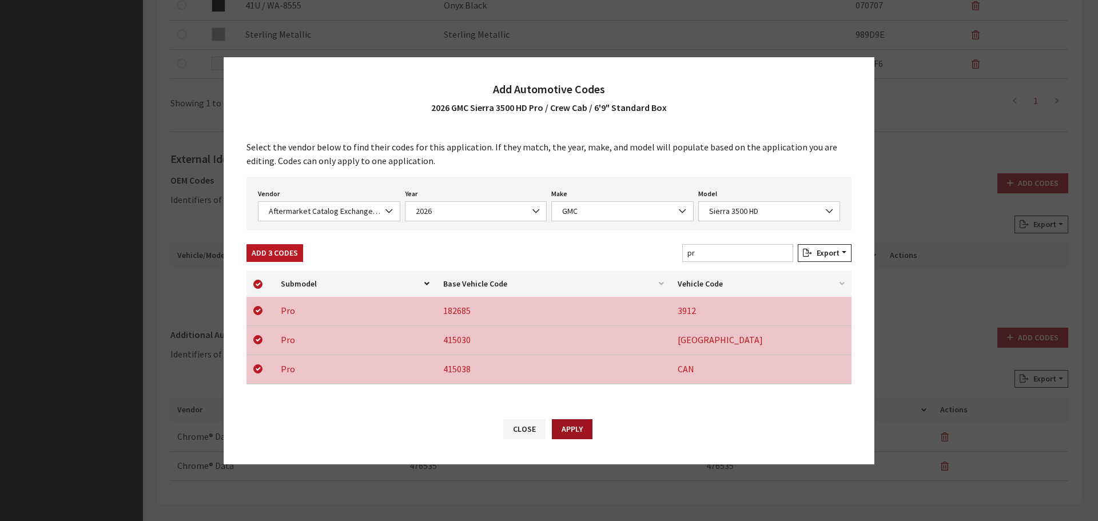
click at [582, 423] on button "Apply" at bounding box center [572, 429] width 41 height 20
checkbox input "false"
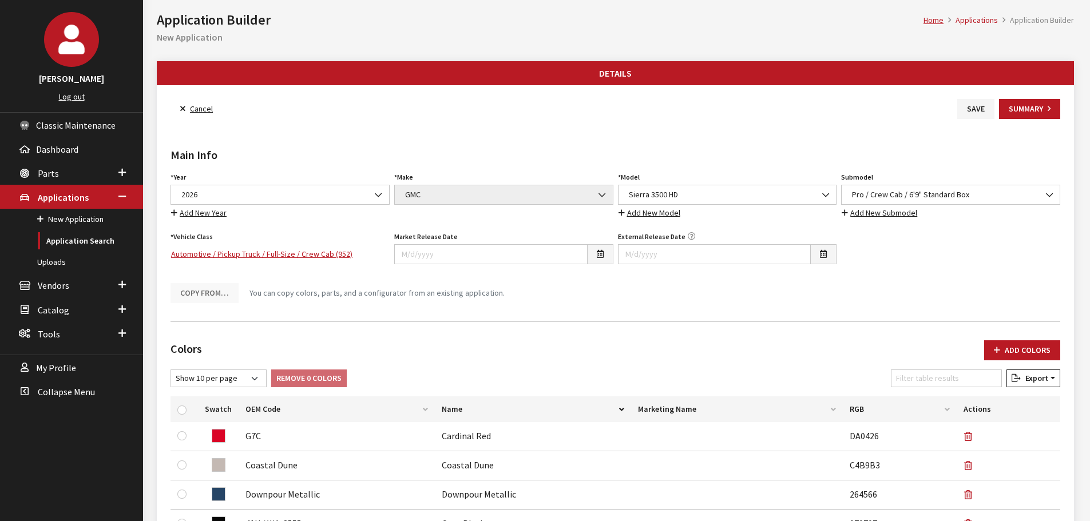
scroll to position [0, 0]
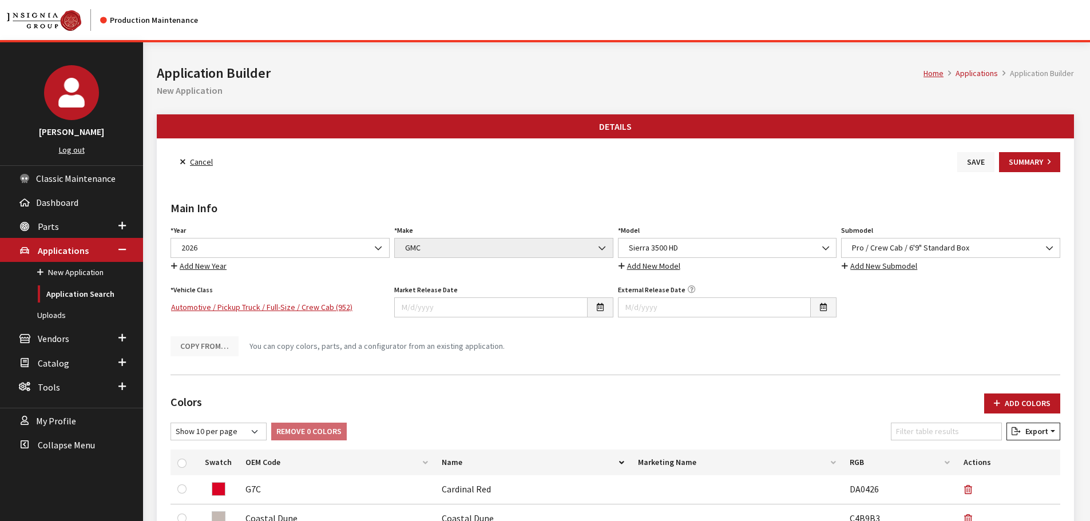
click at [957, 165] on button "Save" at bounding box center [975, 162] width 37 height 20
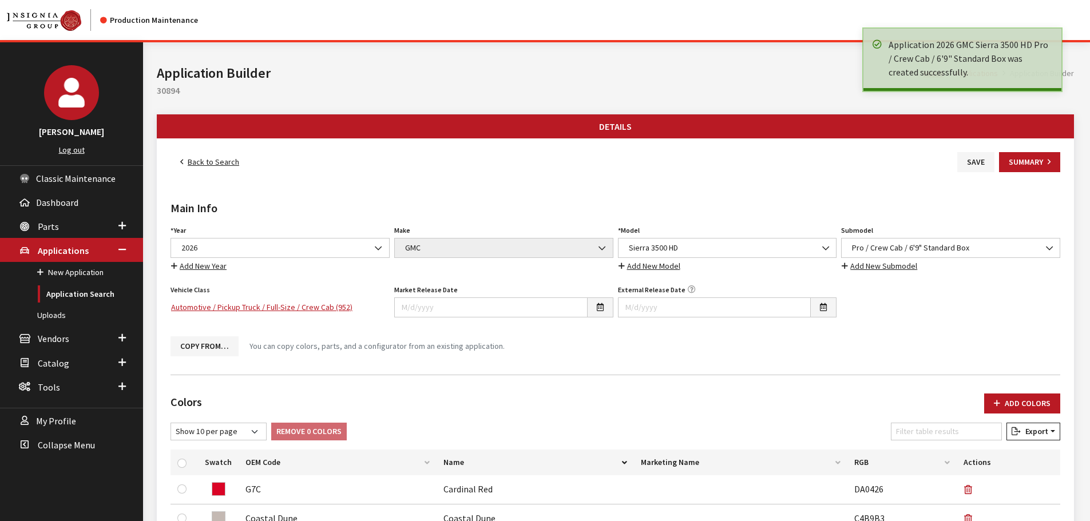
drag, startPoint x: 0, startPoint y: 0, endPoint x: 224, endPoint y: 164, distance: 277.5
click at [224, 164] on link "Back to Search" at bounding box center [209, 162] width 78 height 20
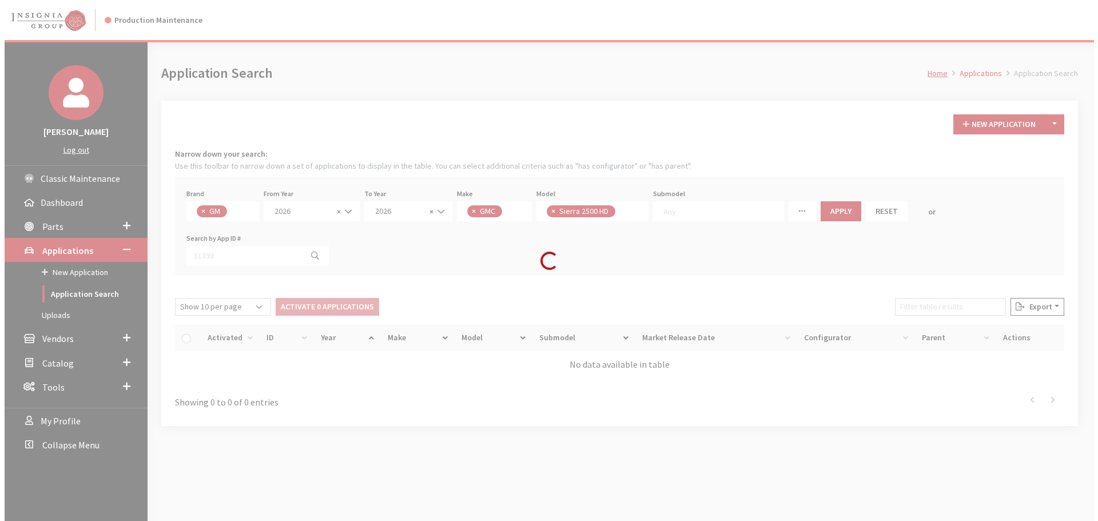
scroll to position [29, 0]
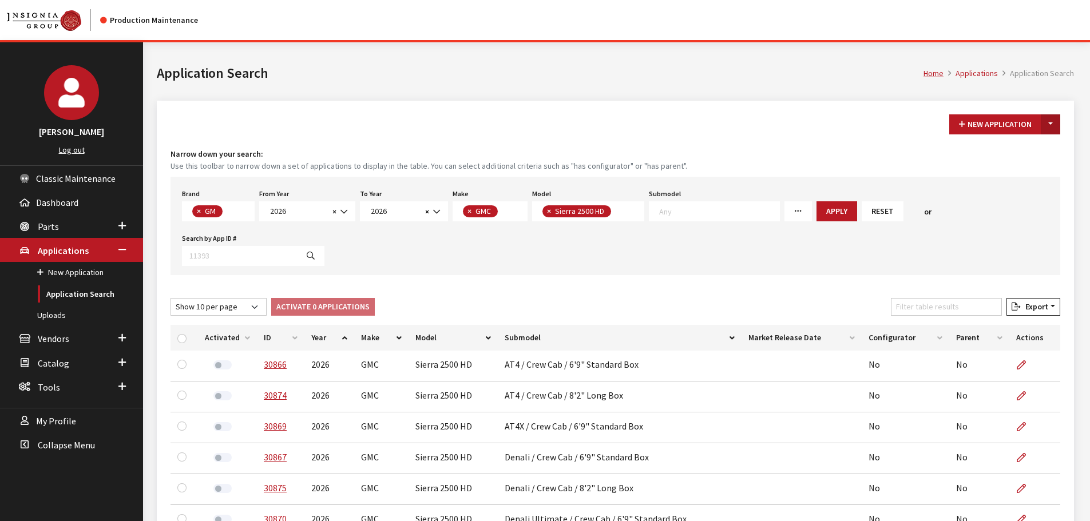
click at [1054, 123] on button "Toggle Dropdown" at bounding box center [1050, 124] width 19 height 20
click at [1022, 151] on button "New From Existing..." at bounding box center [1011, 149] width 98 height 20
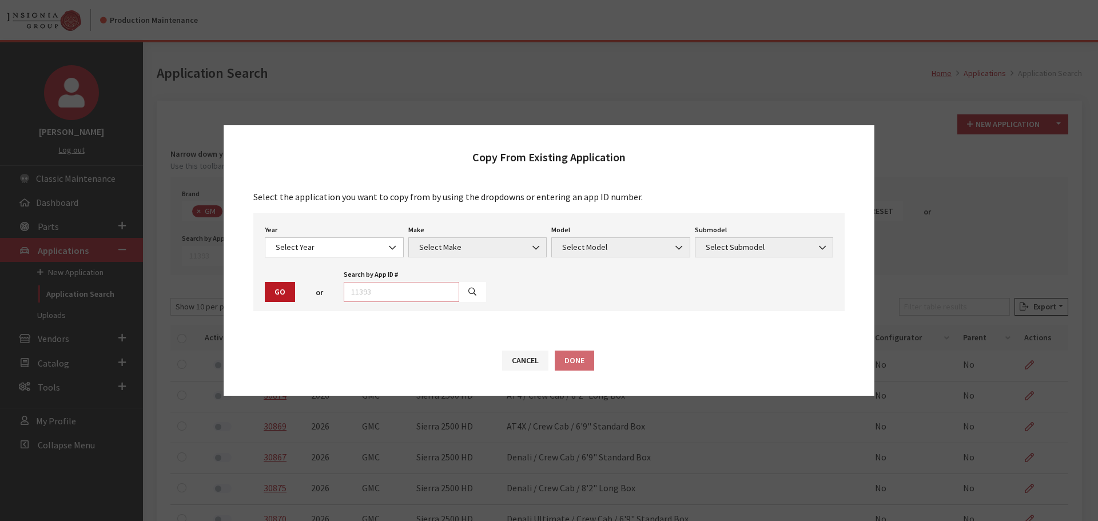
click at [396, 296] on input "text" at bounding box center [402, 292] width 116 height 20
type input "29053"
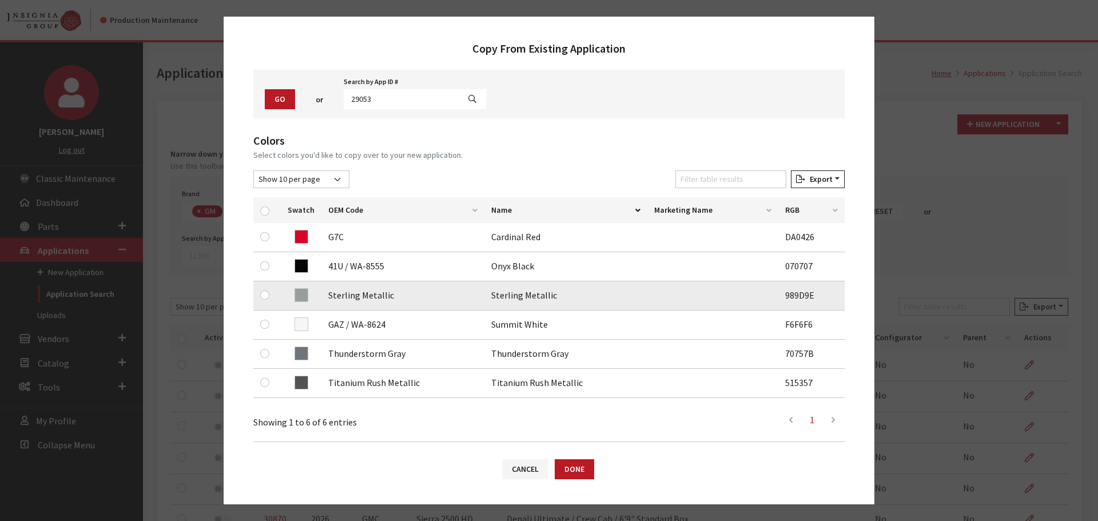
scroll to position [114, 0]
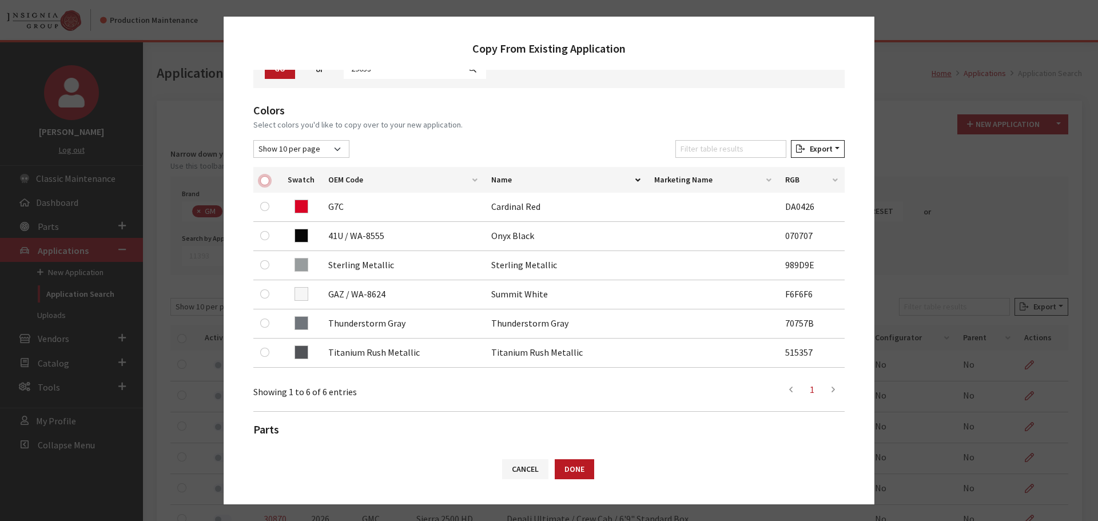
click at [262, 178] on input "checkbox" at bounding box center [264, 180] width 9 height 9
checkbox input "true"
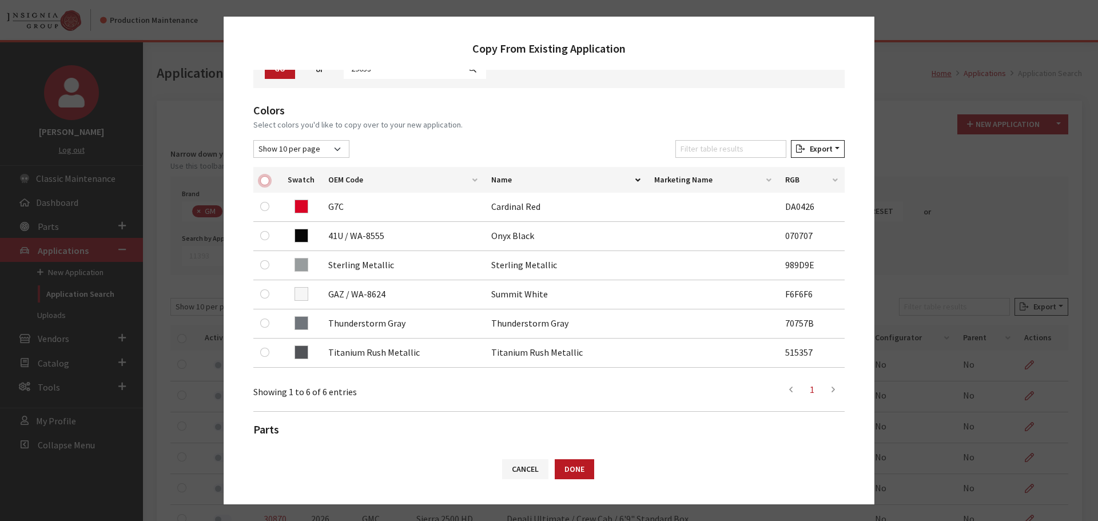
checkbox input "true"
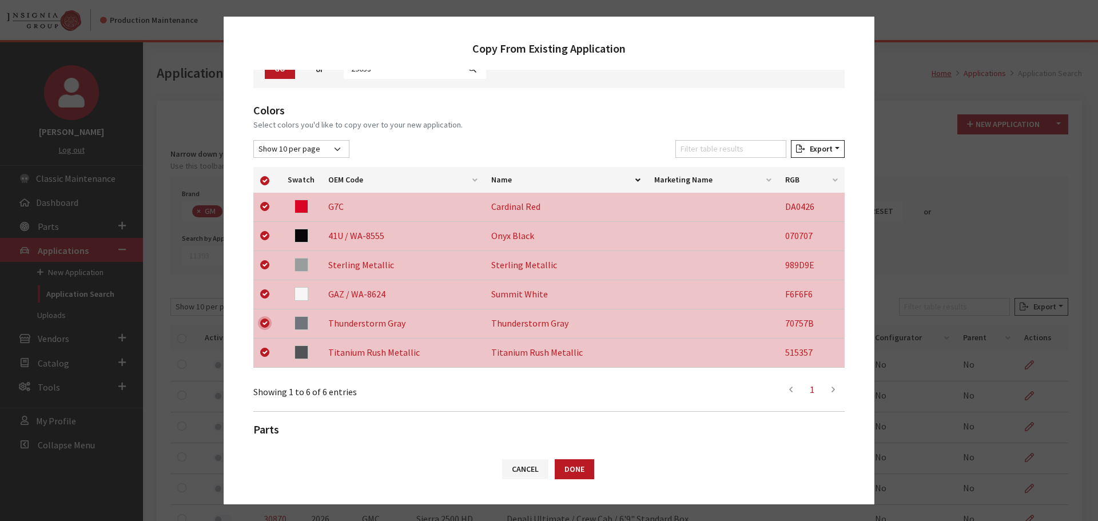
click at [265, 321] on input "checkbox" at bounding box center [264, 323] width 9 height 9
checkbox input "false"
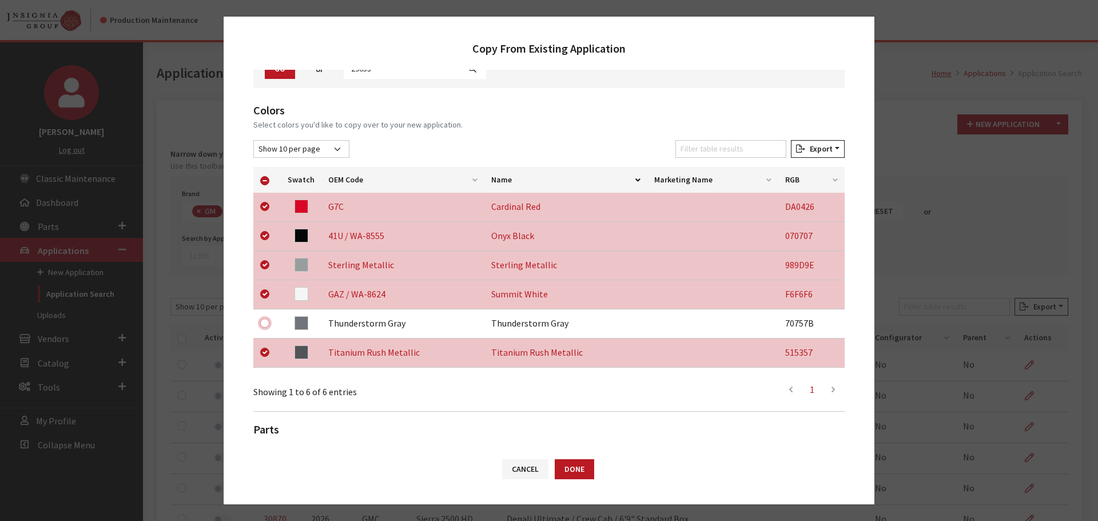
scroll to position [240, 0]
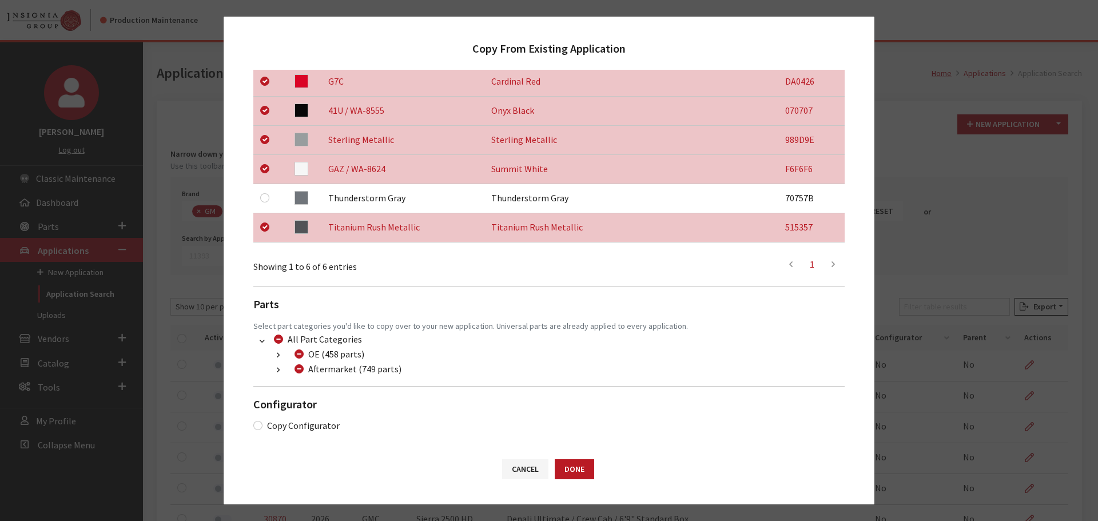
click at [276, 375] on button "button" at bounding box center [278, 370] width 22 height 13
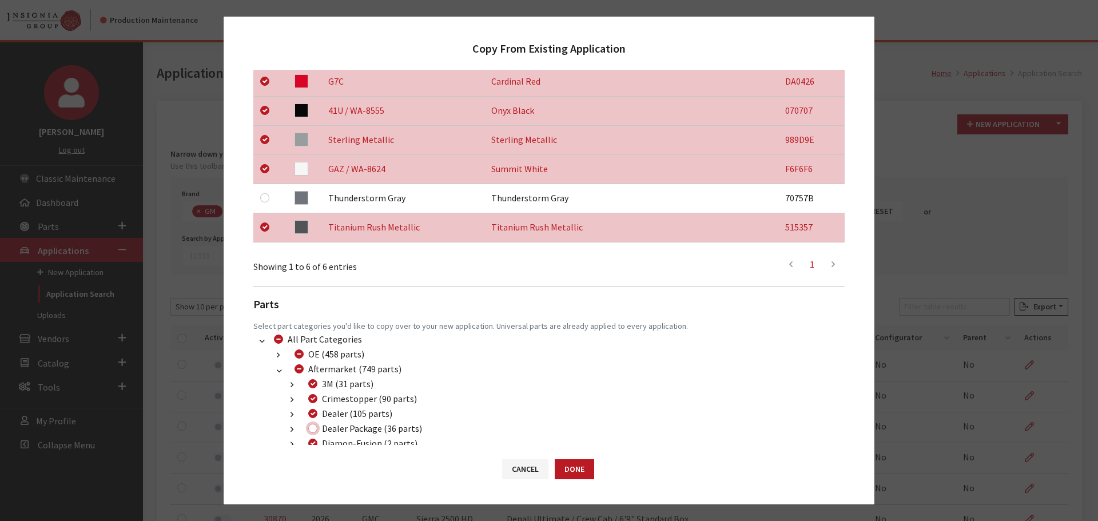
click at [313, 428] on input "Dealer Package (36 parts)" at bounding box center [312, 428] width 9 height 9
checkbox input "true"
click at [572, 466] on button "Done" at bounding box center [574, 469] width 39 height 20
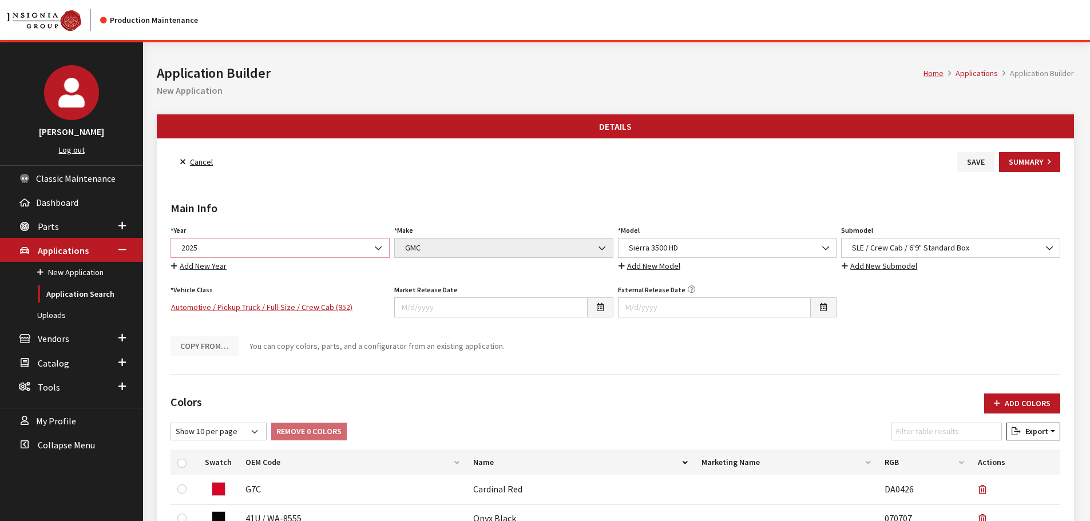
click at [233, 248] on span "2025" at bounding box center [280, 248] width 204 height 12
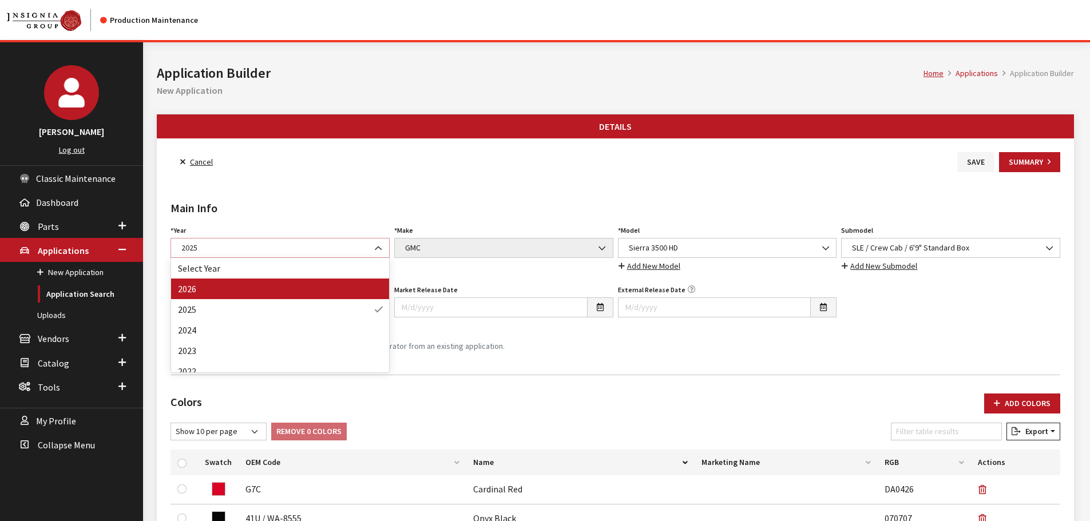
select select "44"
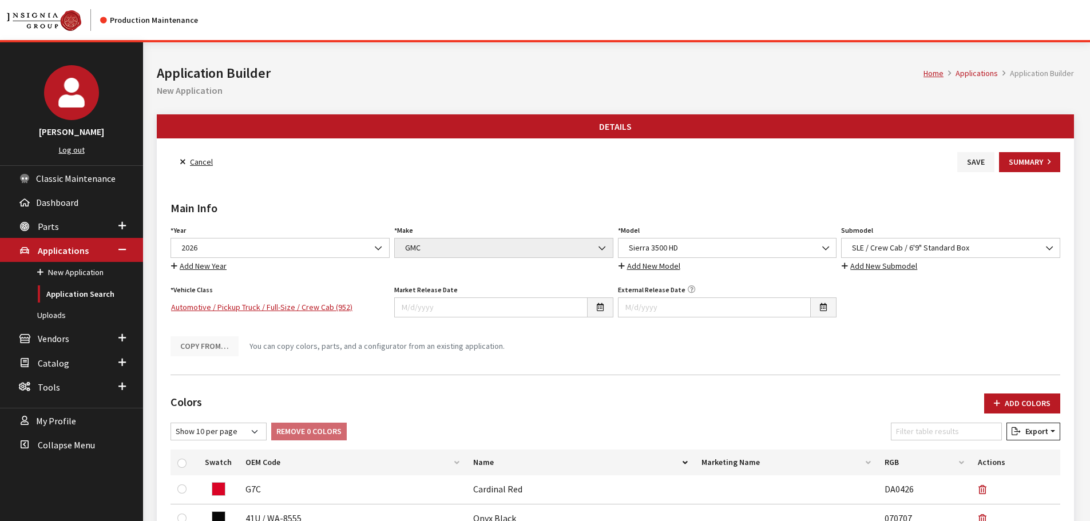
click at [1038, 393] on div "Colors Add Colors No colors have been added! You can add colors from an existin…" at bounding box center [615, 524] width 894 height 280
click at [1037, 402] on button "Add Colors" at bounding box center [1022, 404] width 76 height 20
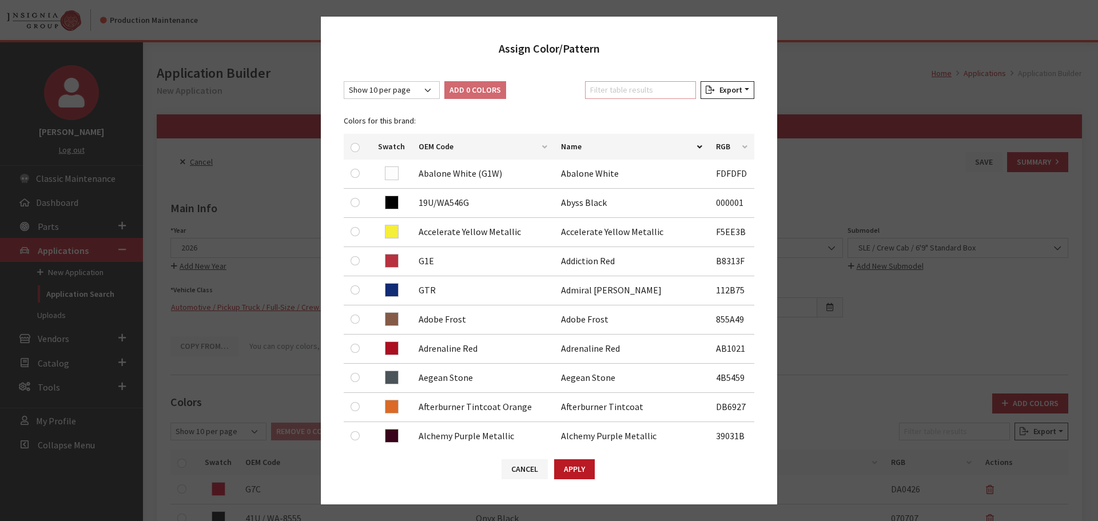
click at [628, 89] on input "Filter table results" at bounding box center [640, 90] width 111 height 18
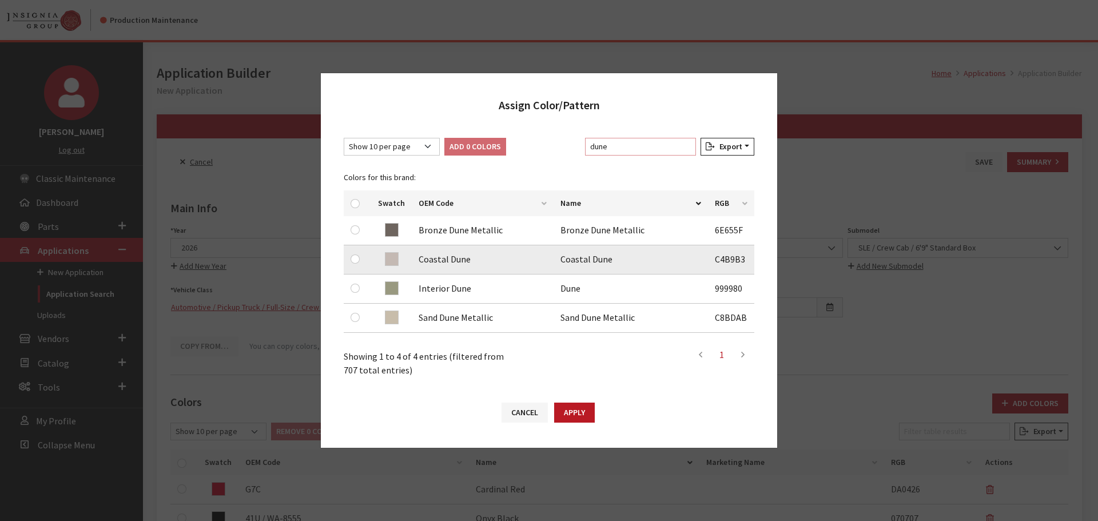
type input "dune"
click at [351, 259] on input "checkbox" at bounding box center [355, 259] width 9 height 9
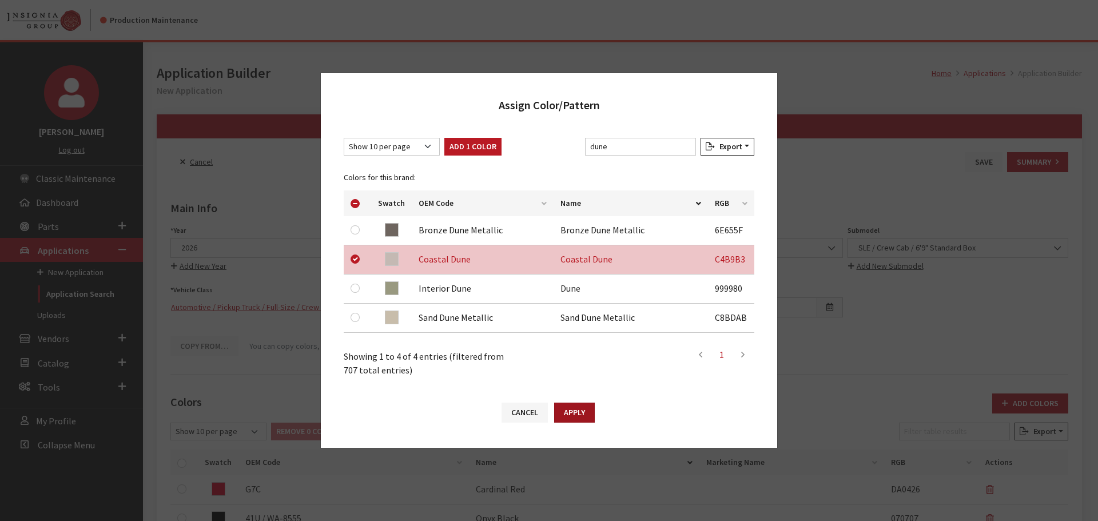
click at [574, 404] on button "Apply" at bounding box center [574, 413] width 41 height 20
checkbox input "false"
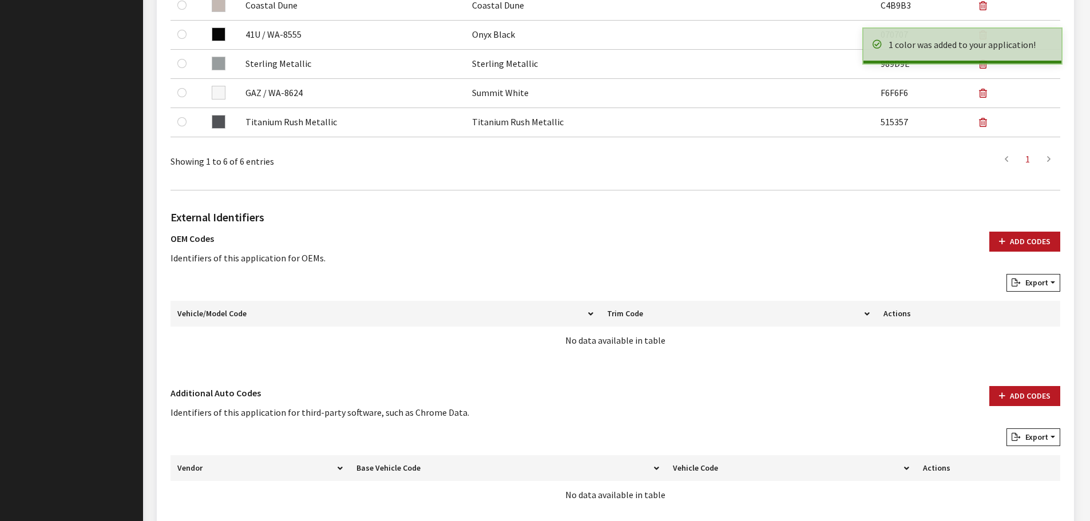
scroll to position [571, 0]
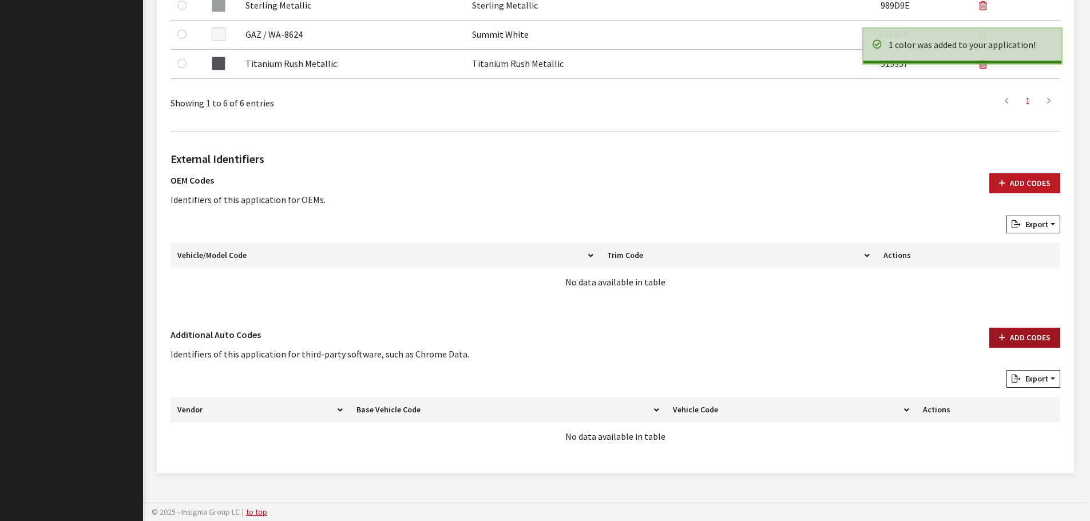
click at [1025, 335] on button "Add Codes" at bounding box center [1024, 338] width 71 height 20
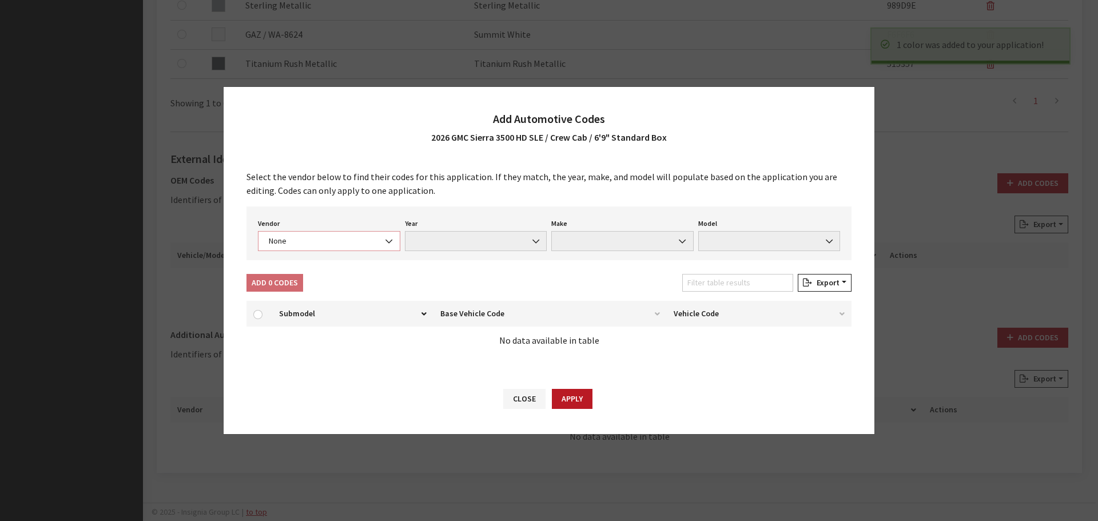
click at [317, 241] on span "None" at bounding box center [329, 241] width 128 height 12
select select "4"
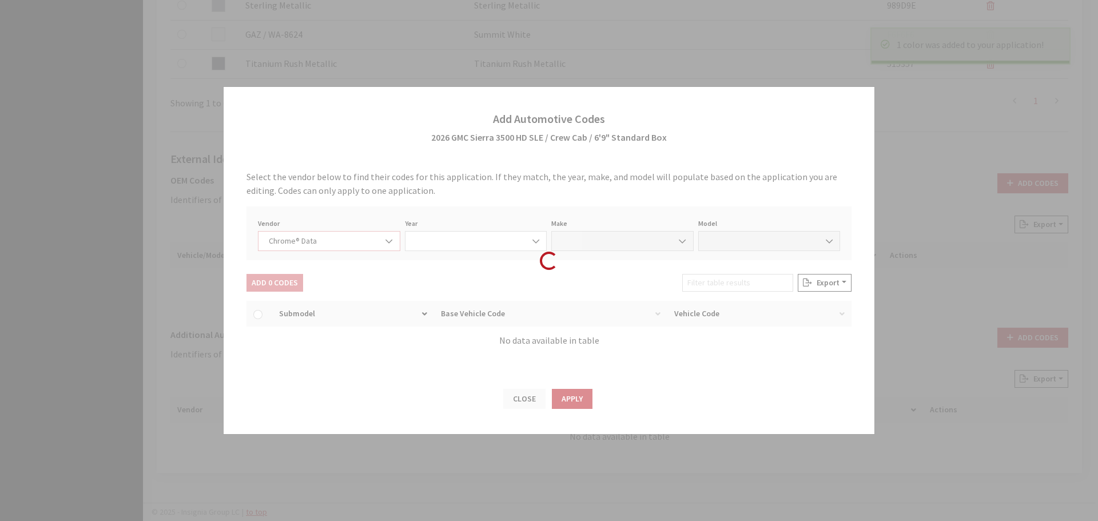
select select "2026"
select select "15"
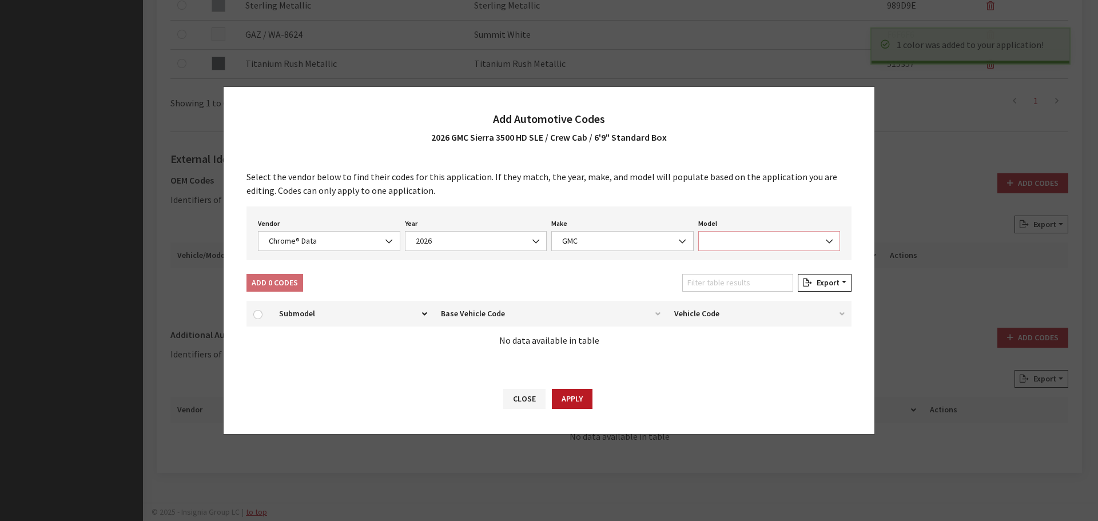
click at [737, 244] on span at bounding box center [769, 241] width 142 height 20
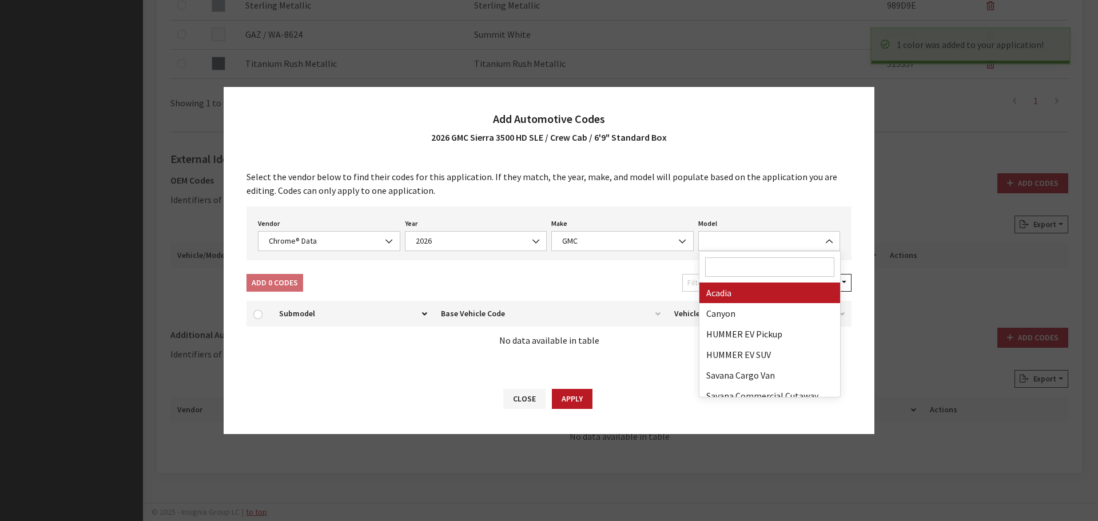
click at [737, 262] on input "Search" at bounding box center [770, 266] width 130 height 19
type input "3"
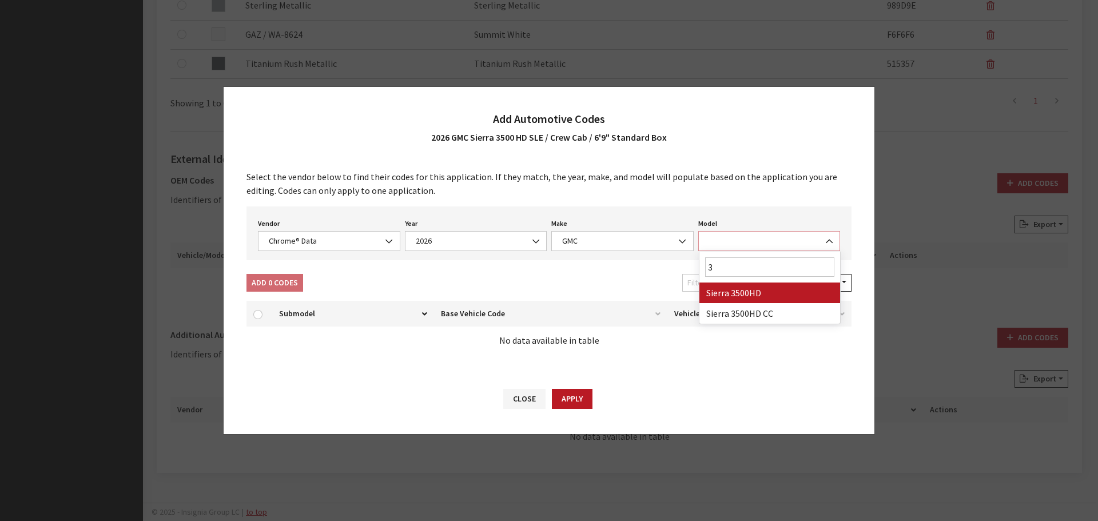
select select "71301"
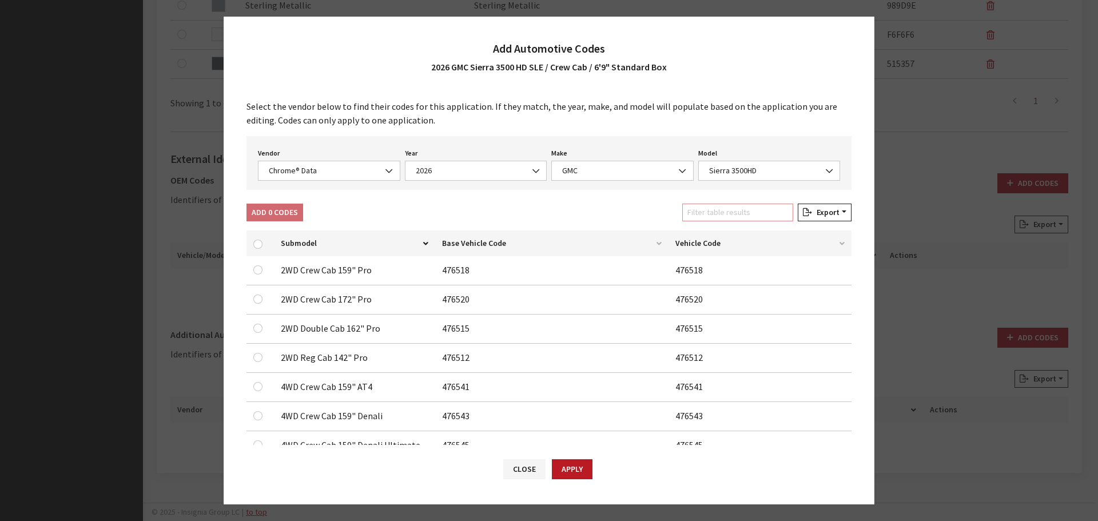
click at [732, 216] on input "Filter table results" at bounding box center [737, 213] width 111 height 18
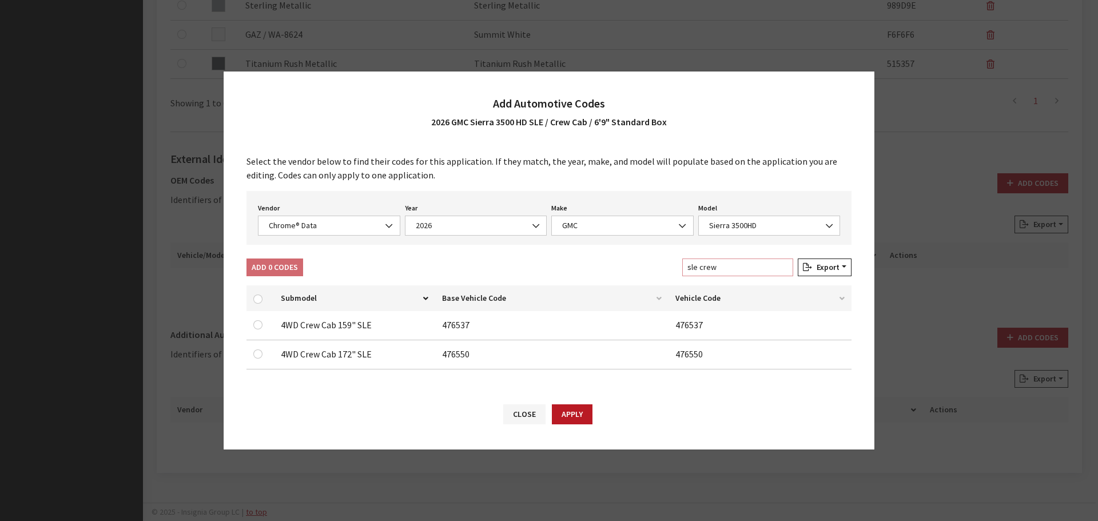
type input "sle crew"
click at [260, 324] on input "checkbox" at bounding box center [257, 324] width 9 height 9
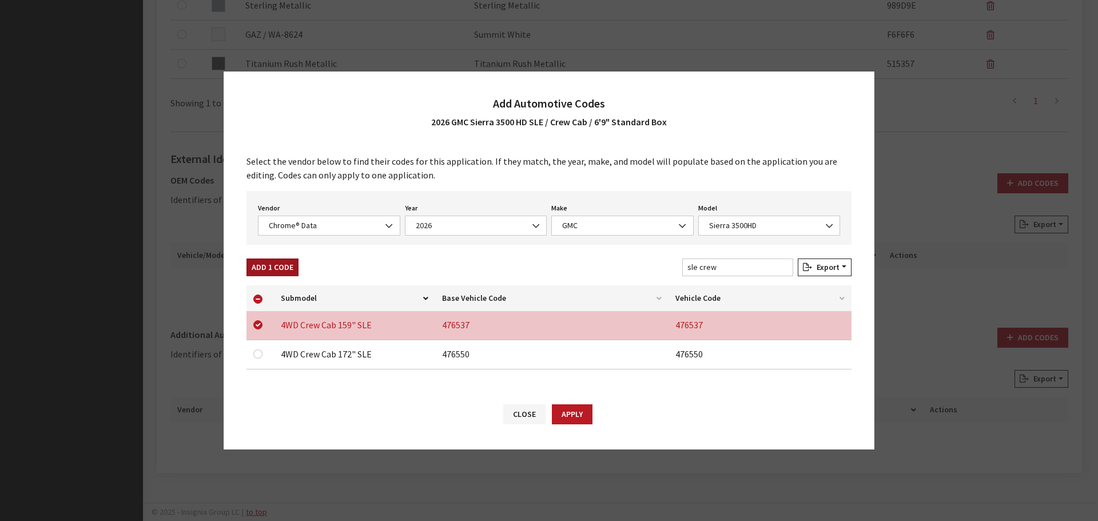
click at [272, 272] on button "Add 1 Code" at bounding box center [273, 268] width 52 height 18
checkbox input "false"
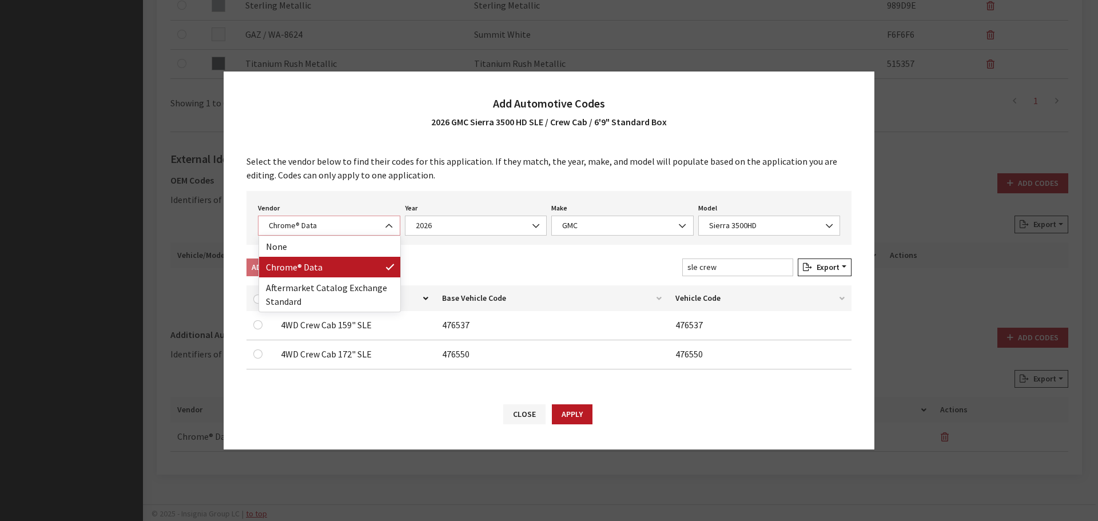
click at [321, 233] on span "Chrome® Data" at bounding box center [329, 226] width 142 height 20
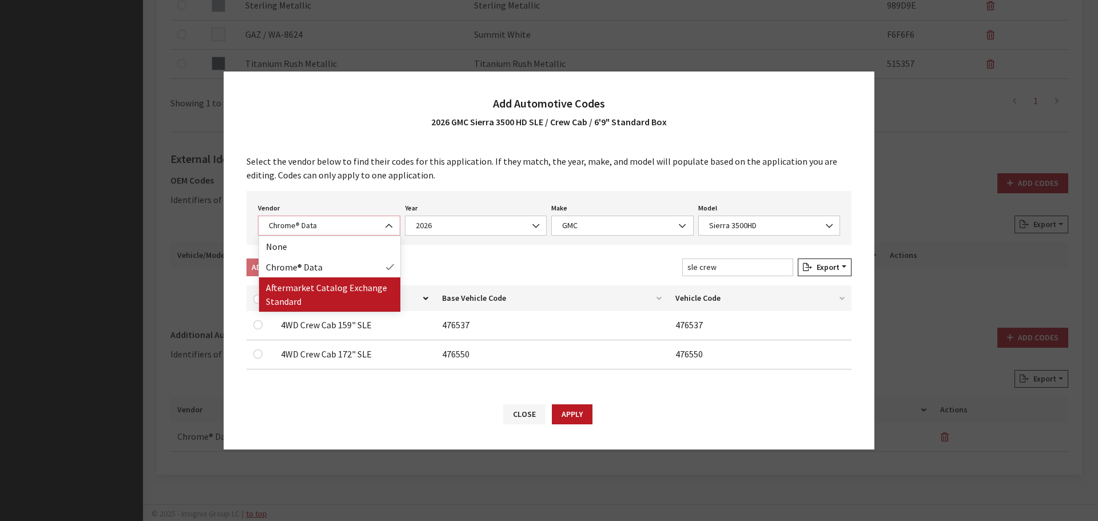
select select "2"
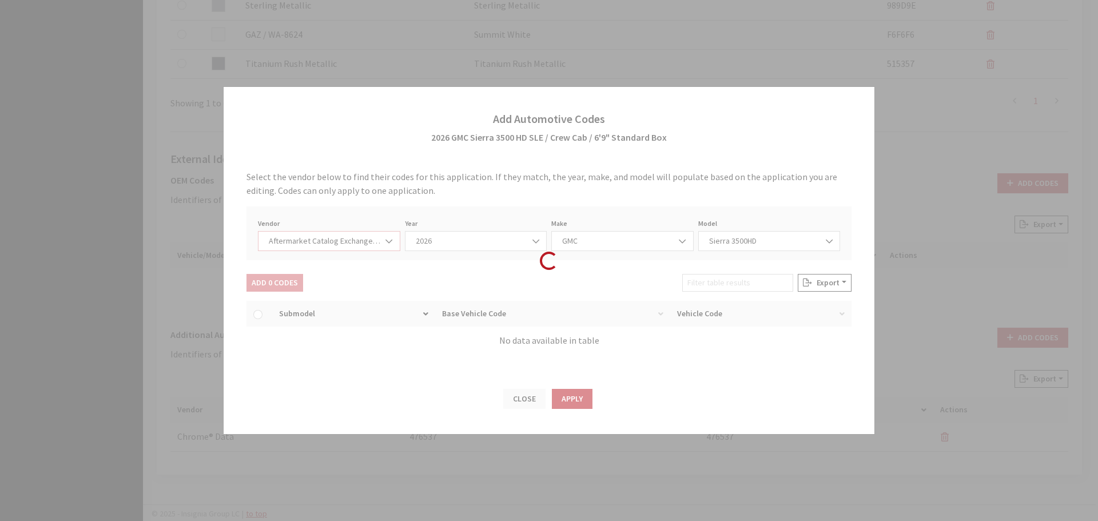
select select "2026"
select select "48"
select select "6581"
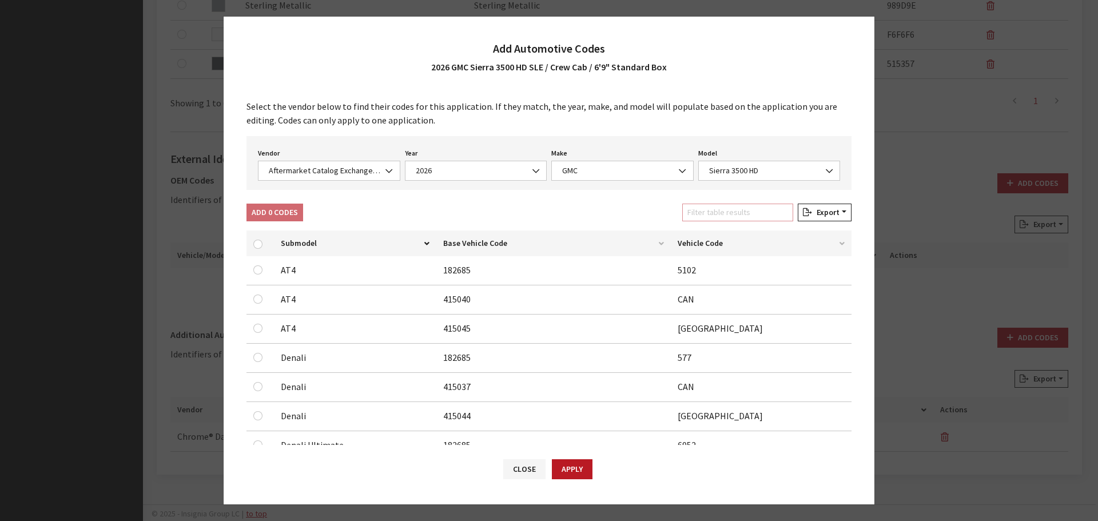
click at [721, 219] on input "Filter table results" at bounding box center [737, 213] width 111 height 18
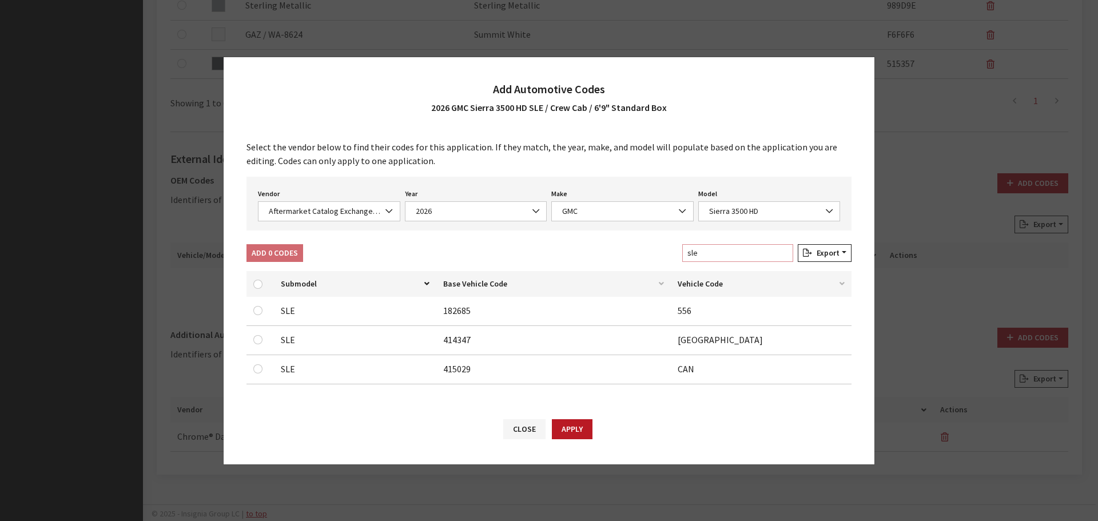
type input "sle"
click at [257, 370] on input "checkbox" at bounding box center [257, 368] width 9 height 9
checkbox input "true"
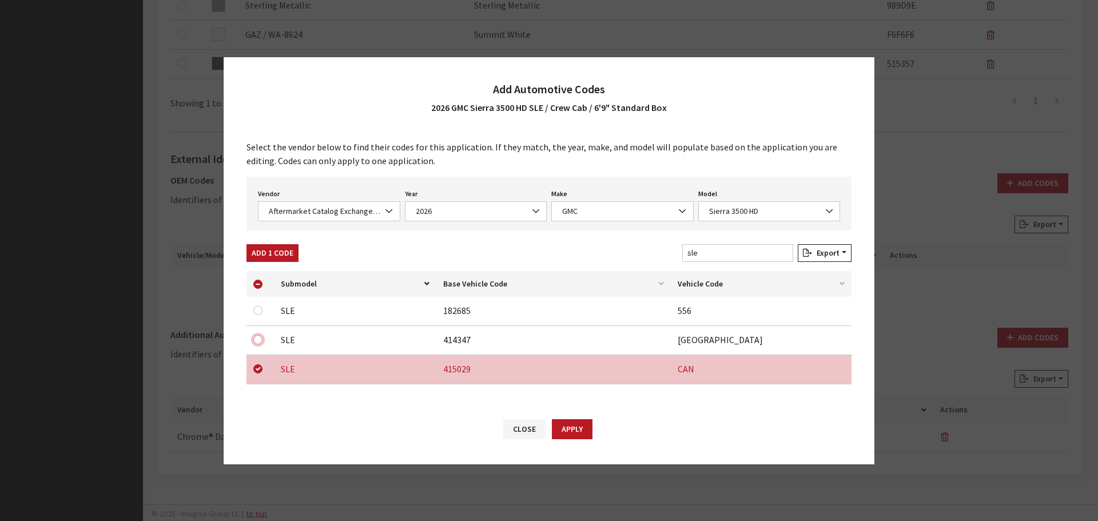
click at [259, 339] on input "checkbox" at bounding box center [257, 339] width 9 height 9
checkbox input "true"
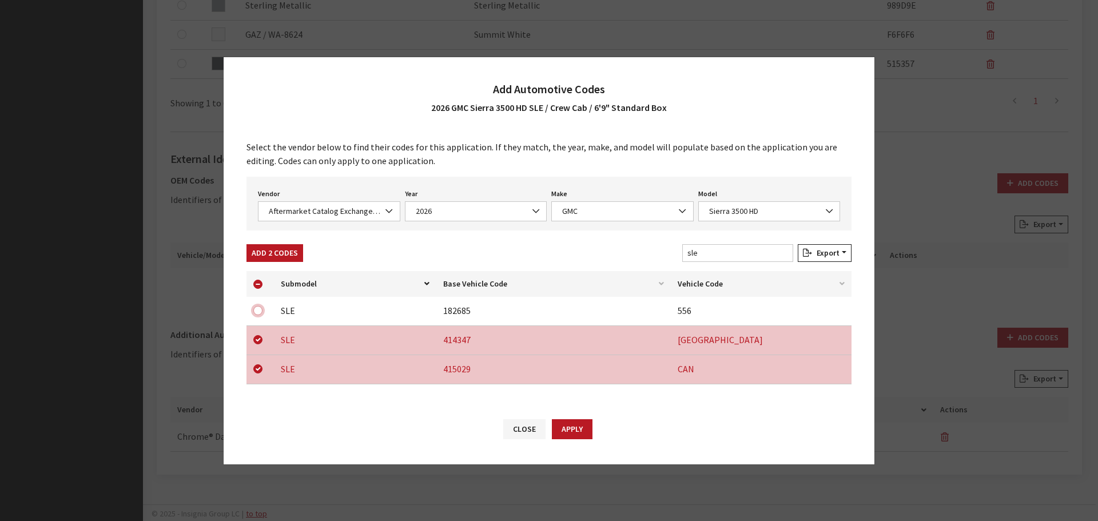
click at [259, 310] on input "checkbox" at bounding box center [257, 310] width 9 height 9
checkbox input "true"
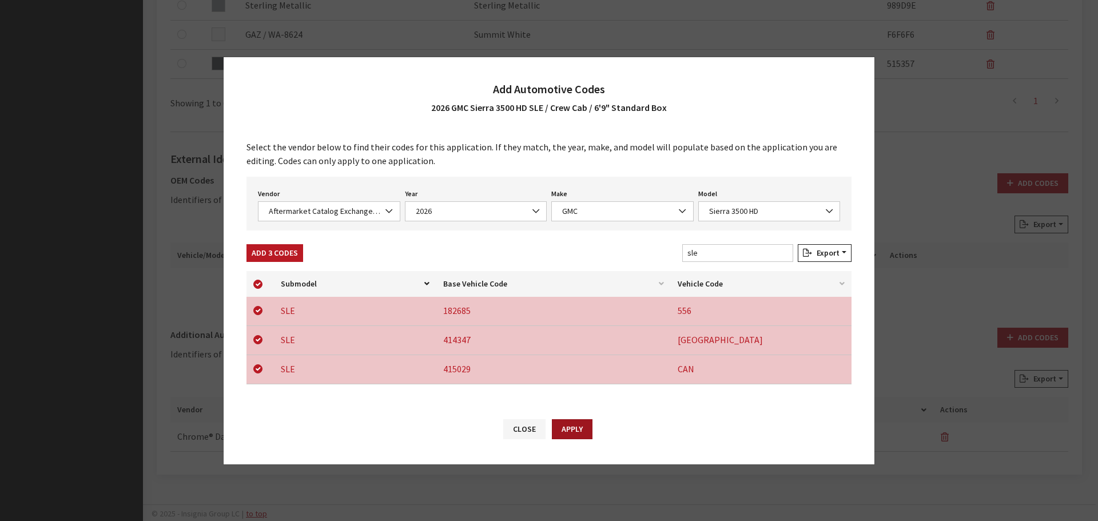
click at [575, 428] on button "Apply" at bounding box center [572, 429] width 41 height 20
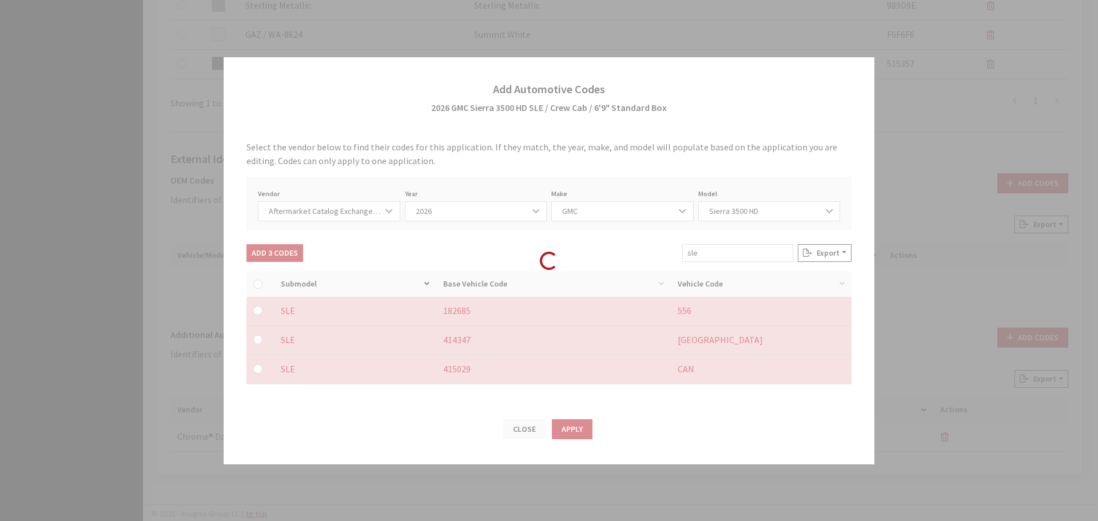
checkbox input "false"
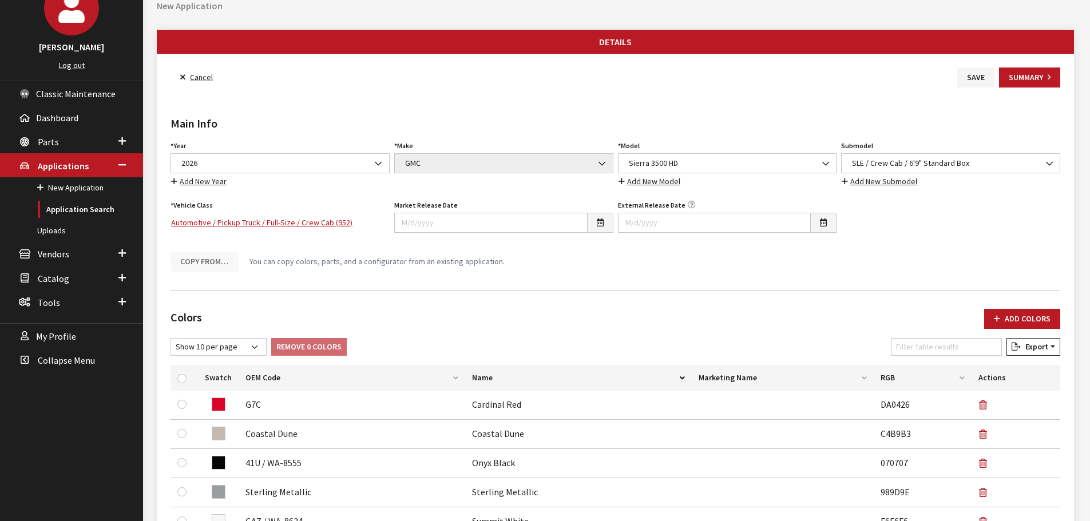
scroll to position [0, 0]
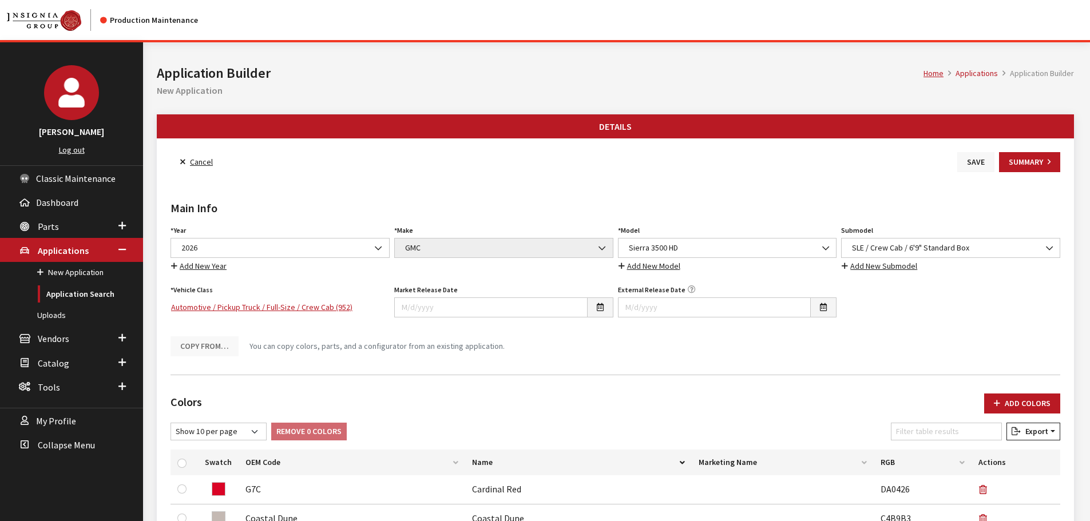
click at [968, 166] on button "Save" at bounding box center [975, 162] width 37 height 20
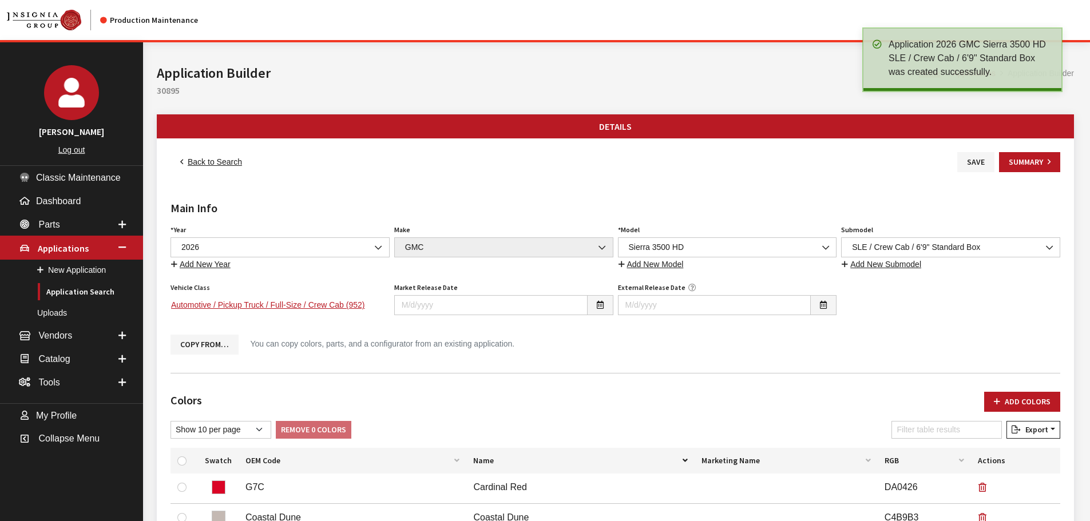
drag, startPoint x: 217, startPoint y: 161, endPoint x: 260, endPoint y: 175, distance: 45.8
click at [217, 161] on link "Back to Search" at bounding box center [210, 162] width 81 height 20
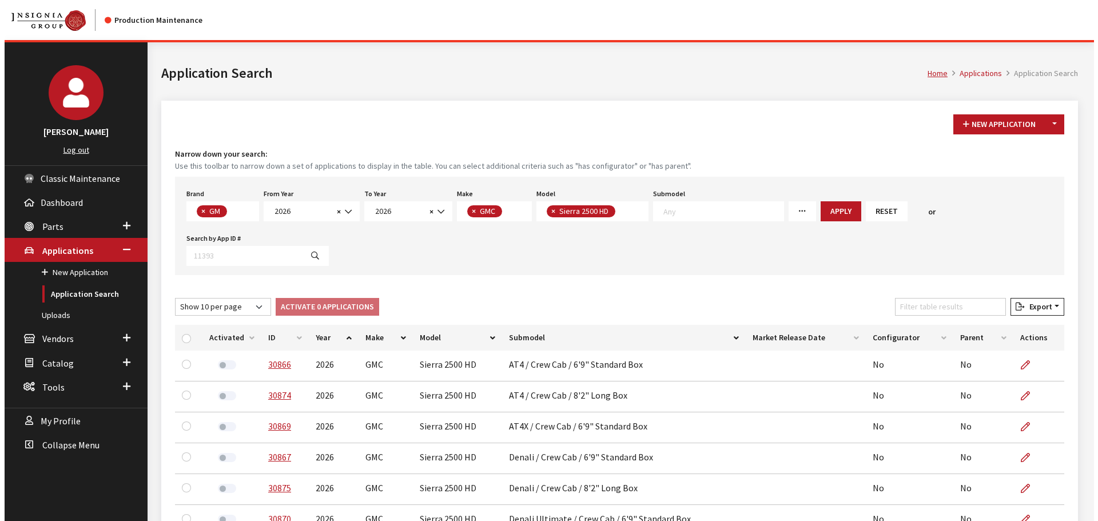
scroll to position [29, 0]
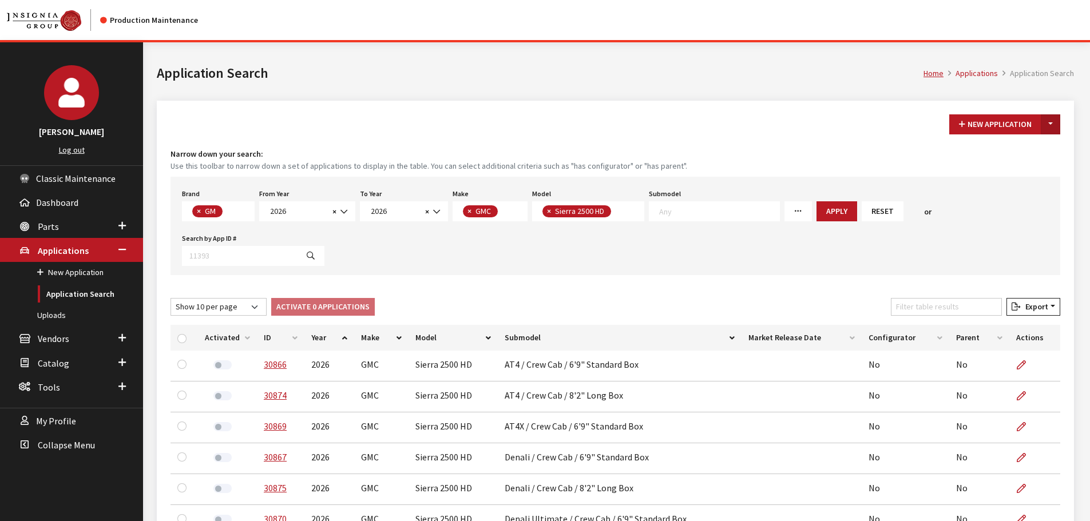
click button "Toggle Dropdown"
click button "New From Existing..."
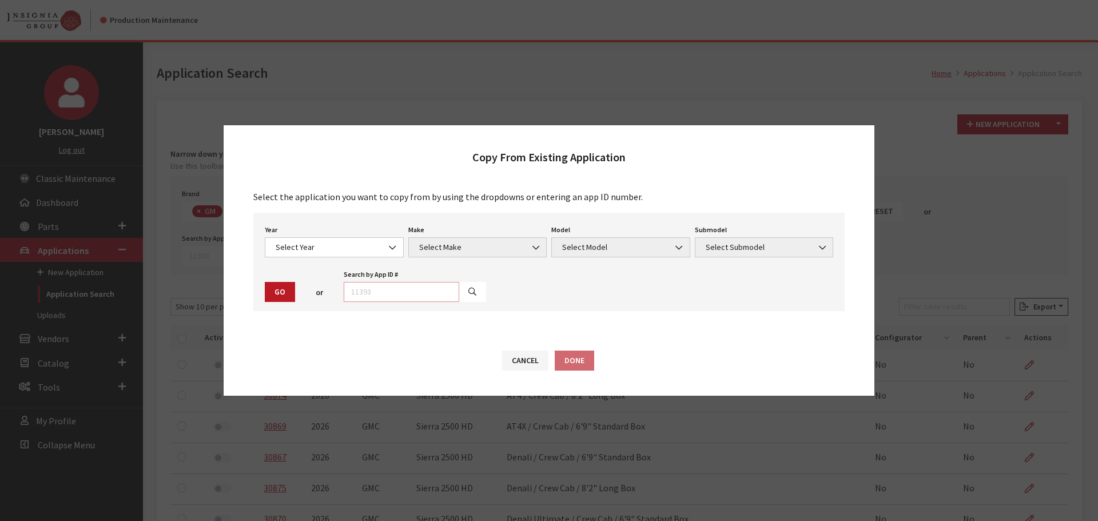
click input "text"
type input "29057"
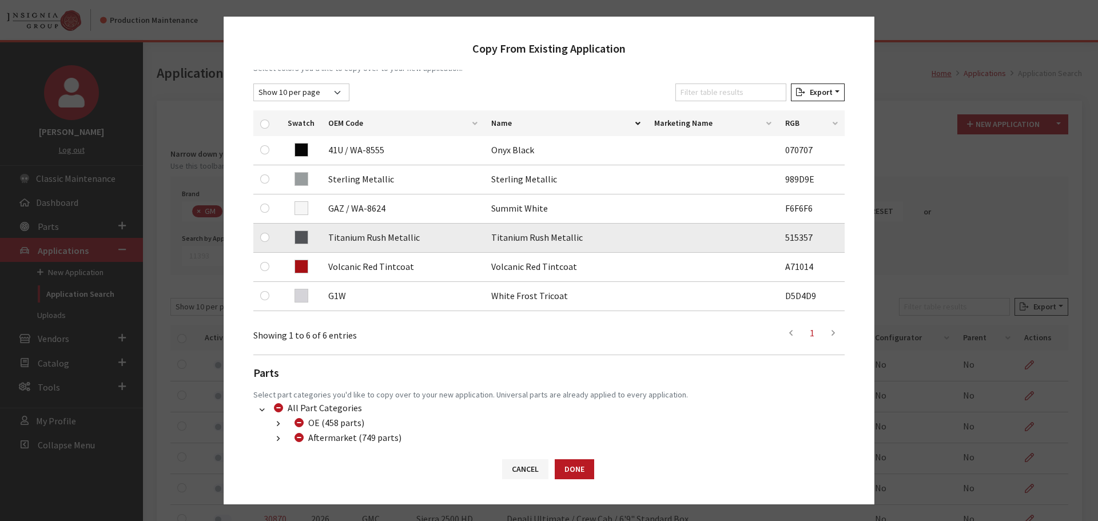
scroll to position [172, 0]
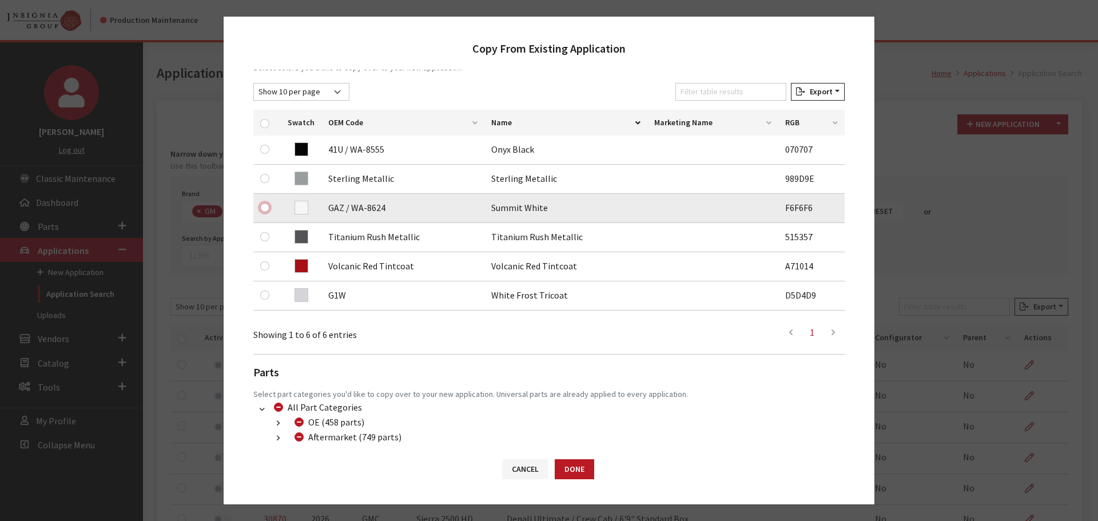
click input "checkbox"
checkbox input "true"
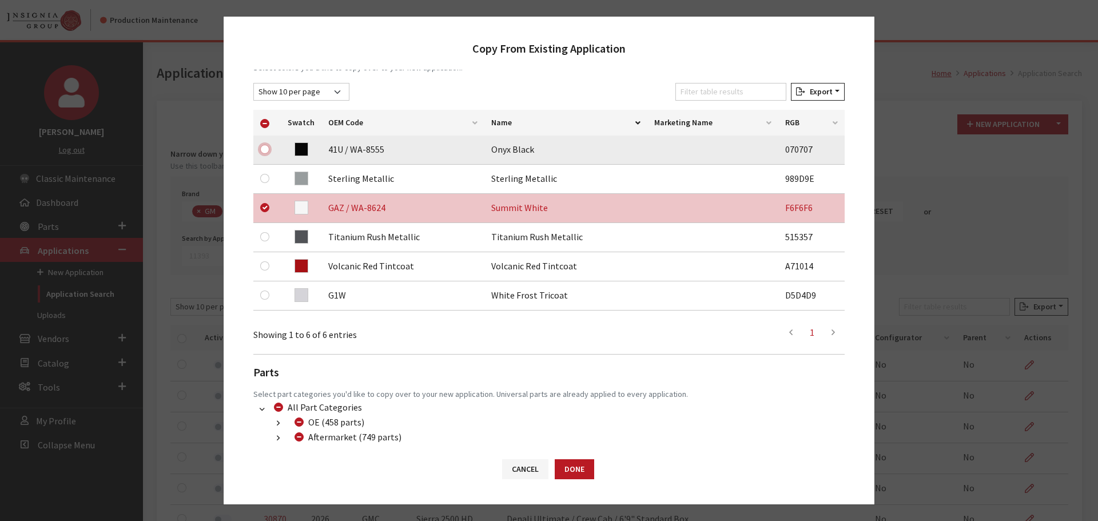
click input "checkbox"
checkbox input "true"
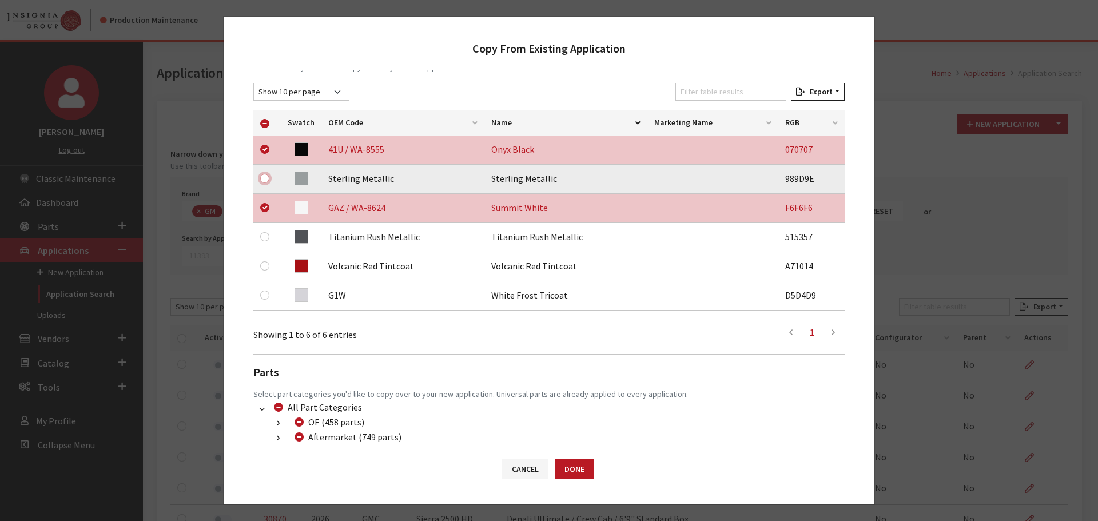
click input "checkbox"
checkbox input "true"
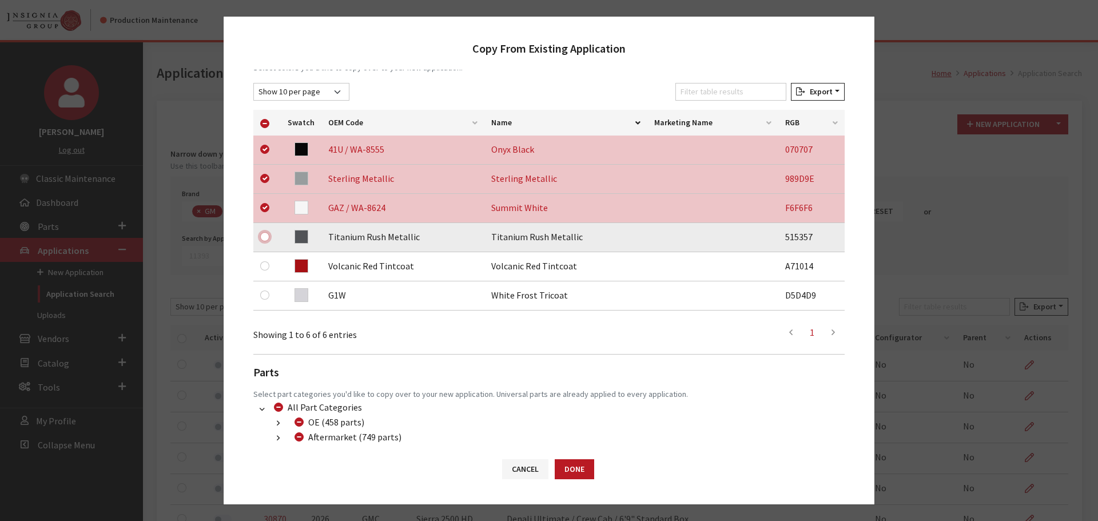
click input "checkbox"
checkbox input "true"
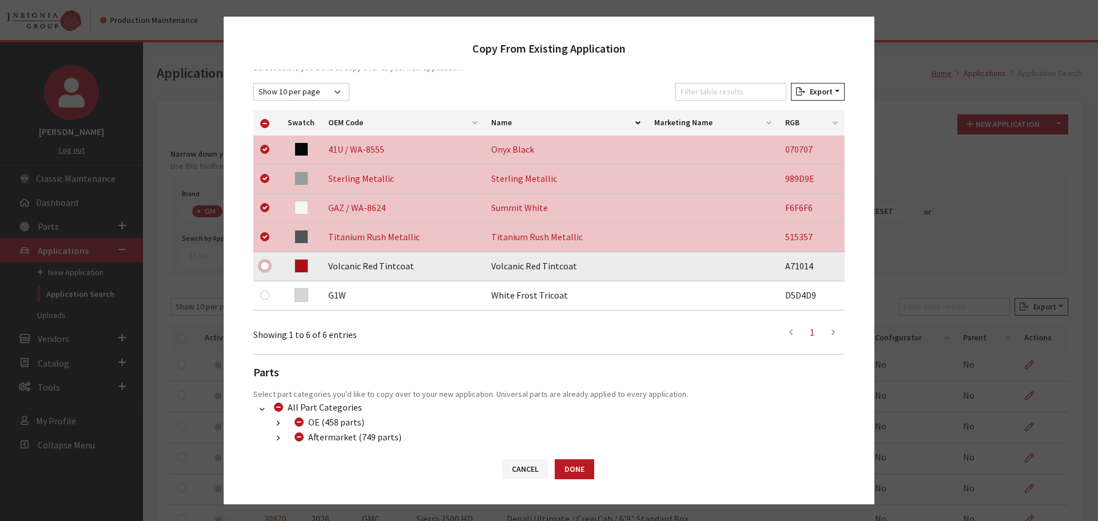
click input "checkbox"
checkbox input "true"
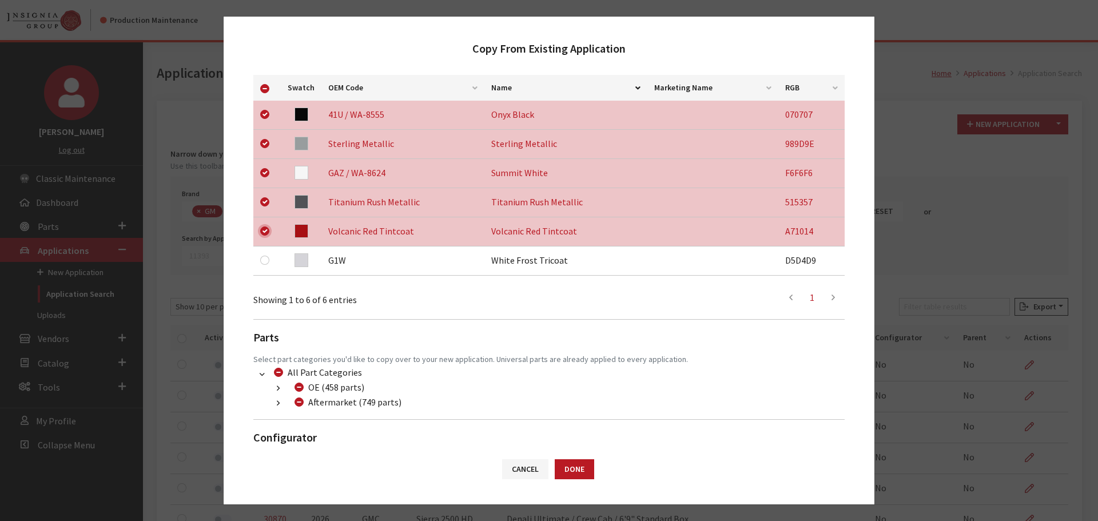
scroll to position [240, 0]
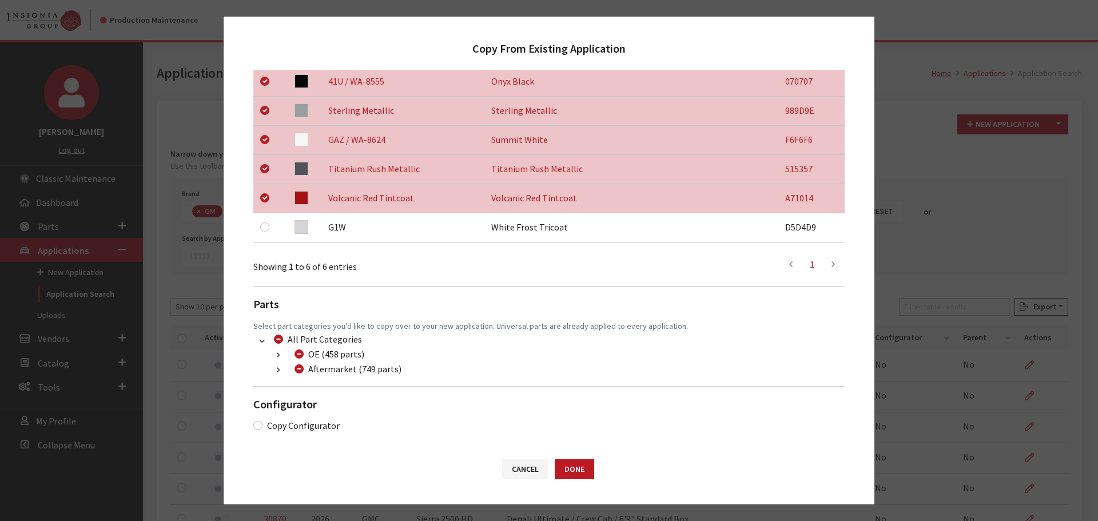
click icon "button"
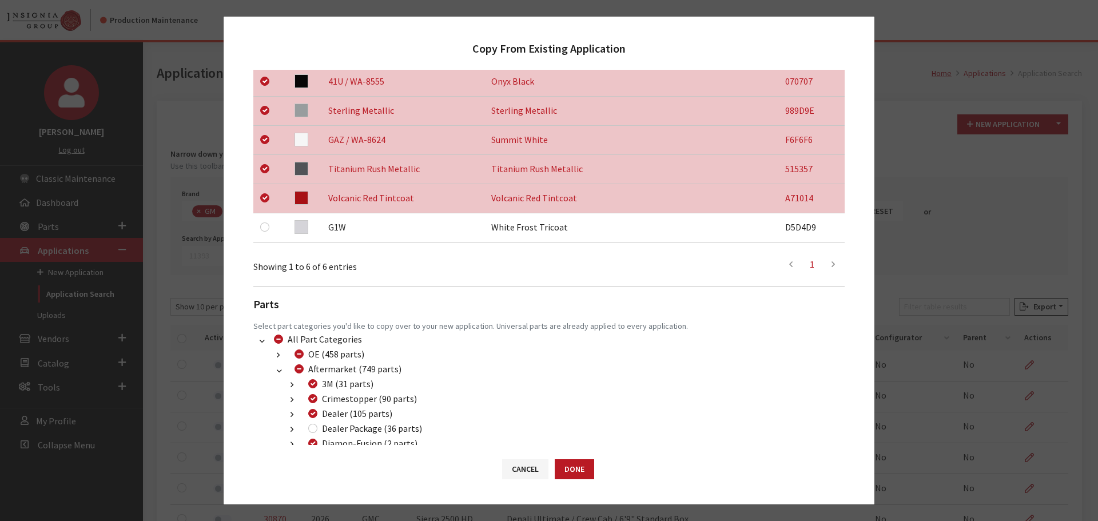
click div "Dealer Package (36 parts)"
click input "Dealer Package (36 parts)"
checkbox input "true"
click button "Done"
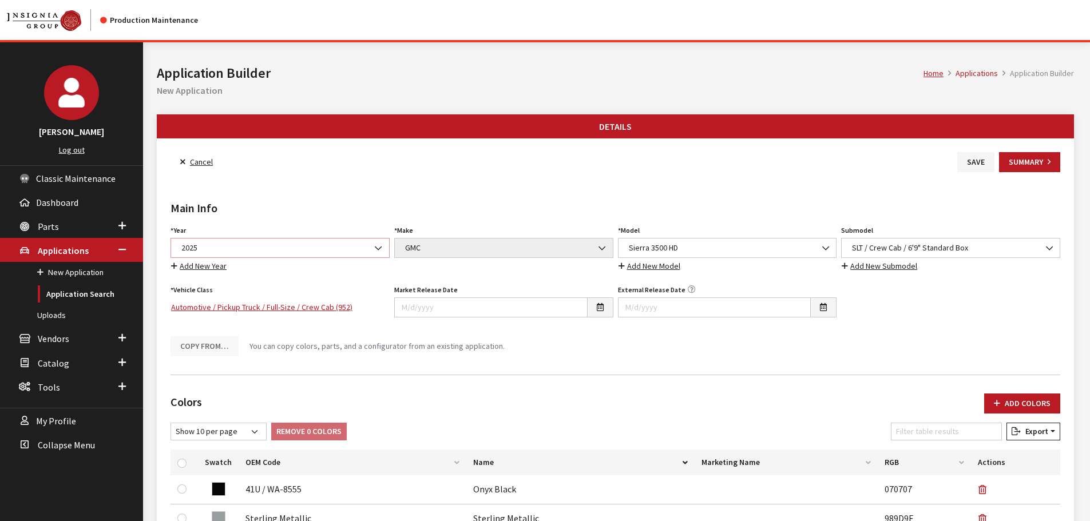
click at [217, 251] on span "2025" at bounding box center [280, 248] width 204 height 12
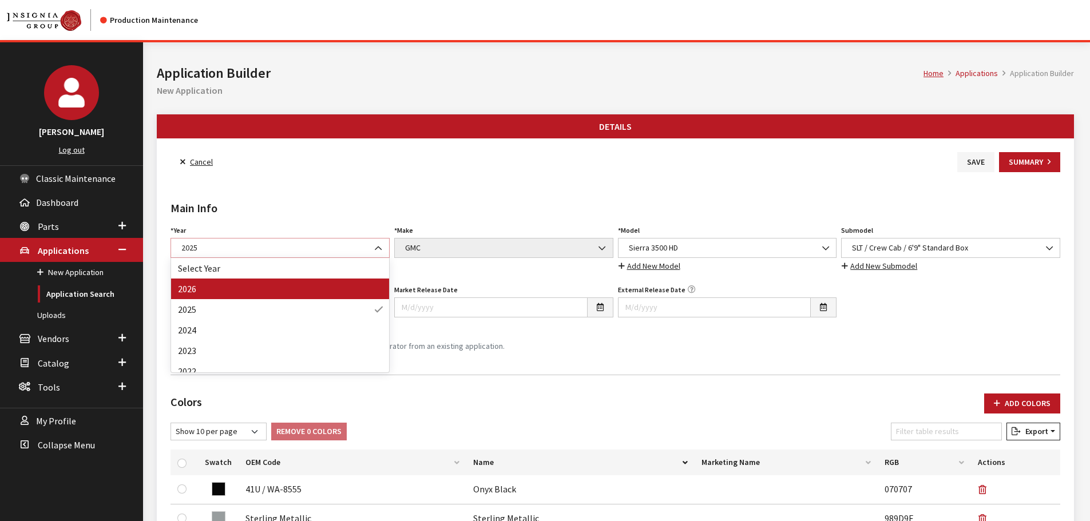
select select "44"
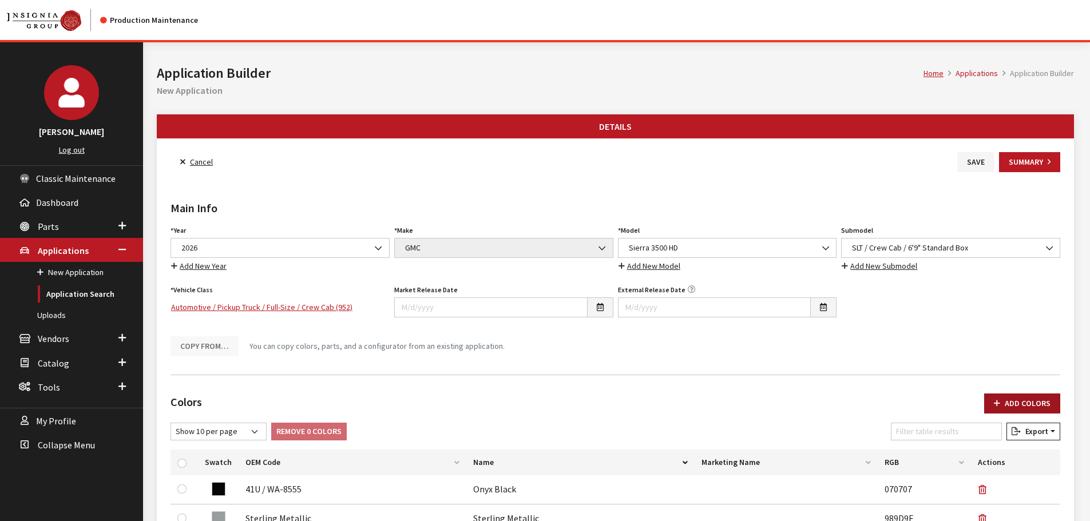
click at [1023, 400] on button "Add Colors" at bounding box center [1022, 404] width 76 height 20
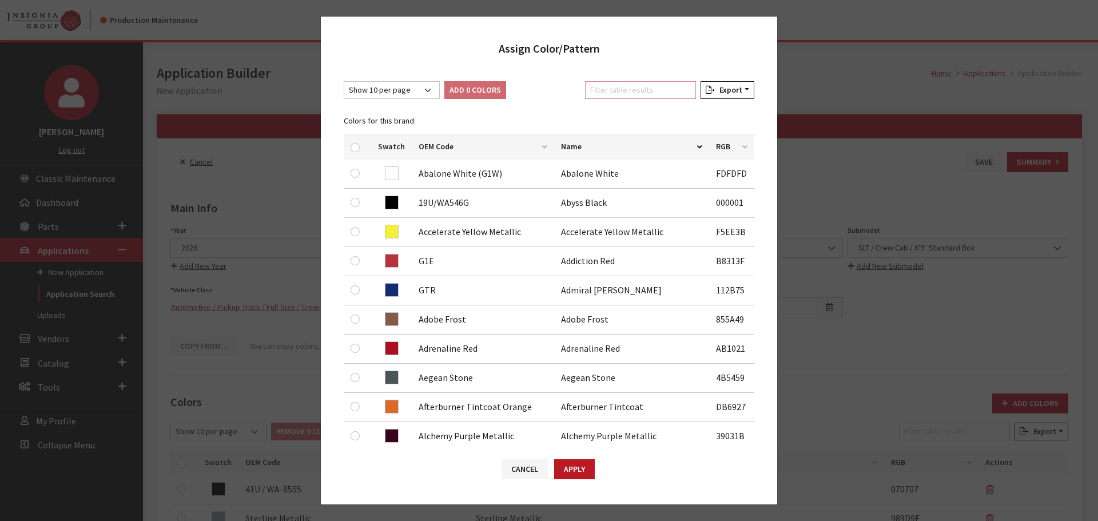
click at [638, 89] on input "Filter table results" at bounding box center [640, 90] width 111 height 18
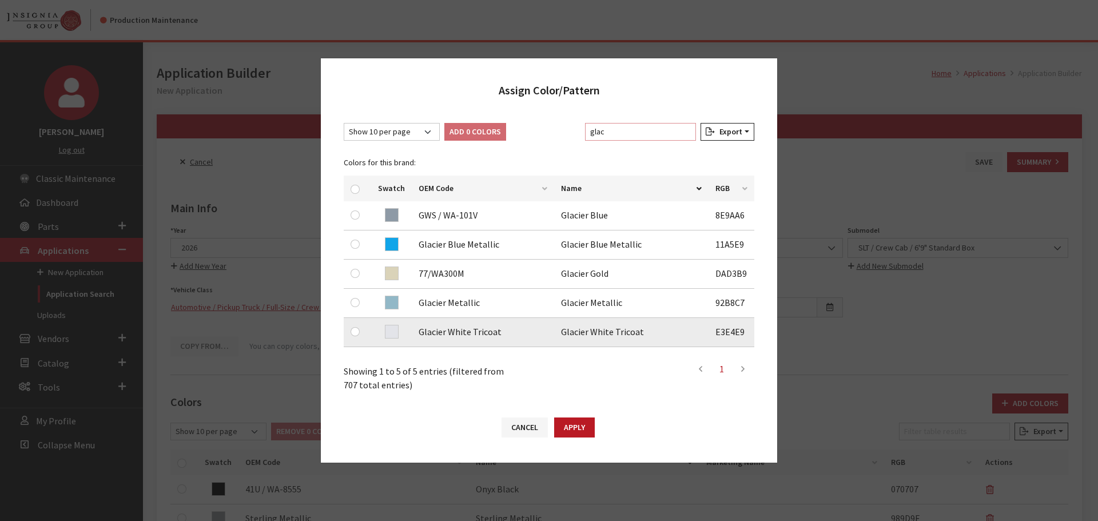
type input "glac"
click at [354, 329] on input "checkbox" at bounding box center [355, 331] width 9 height 9
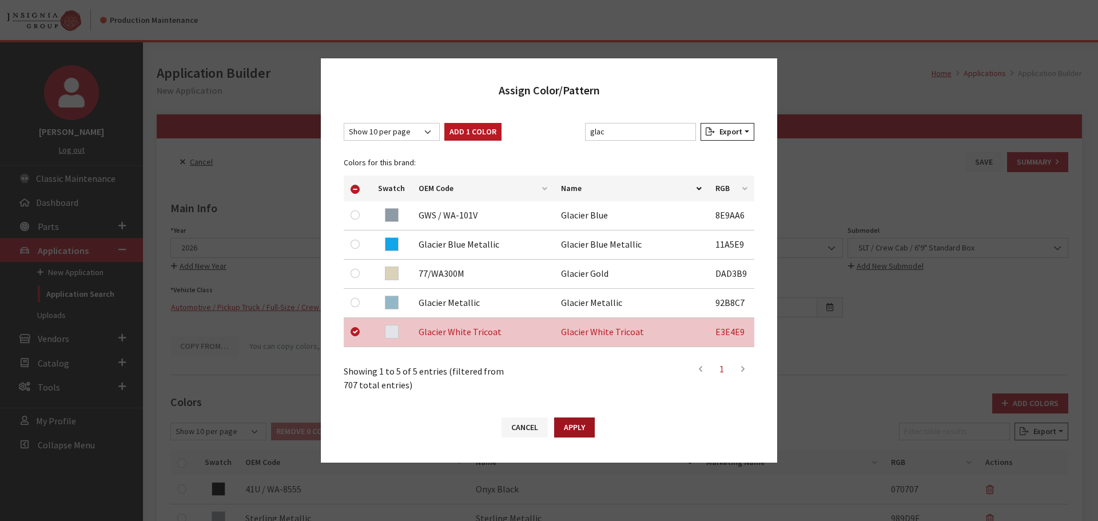
click at [573, 422] on button "Apply" at bounding box center [574, 428] width 41 height 20
checkbox input "false"
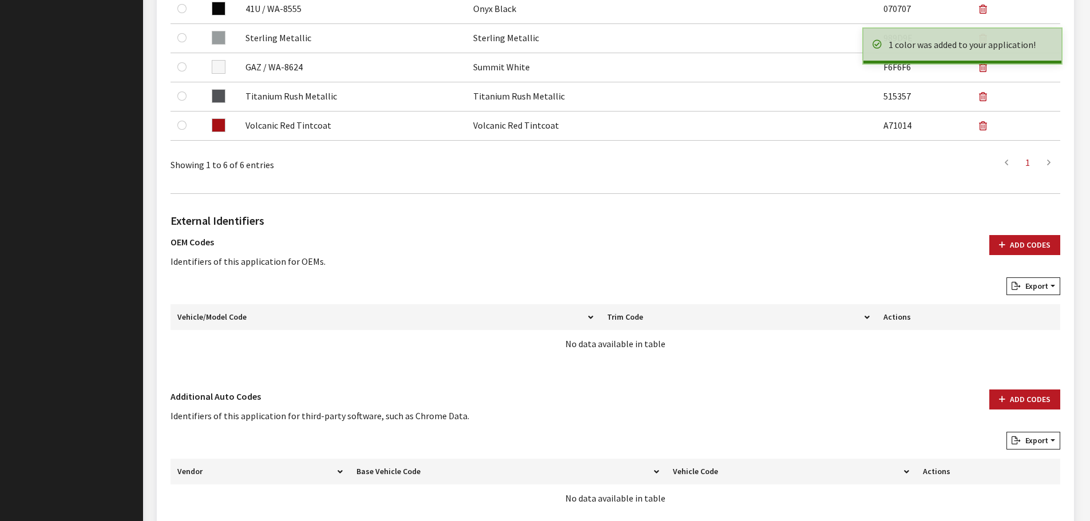
scroll to position [571, 0]
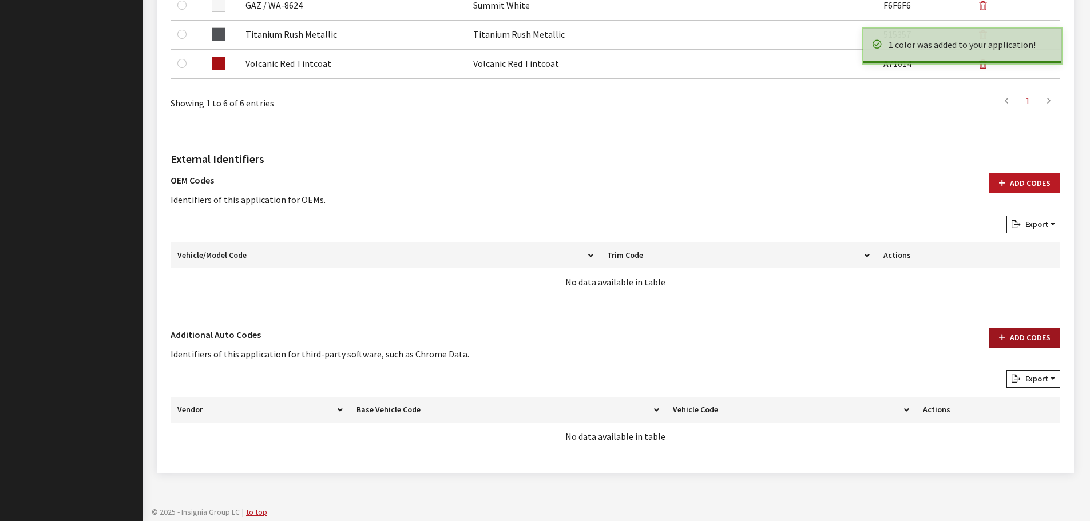
click at [1004, 335] on icon "button" at bounding box center [1002, 338] width 6 height 8
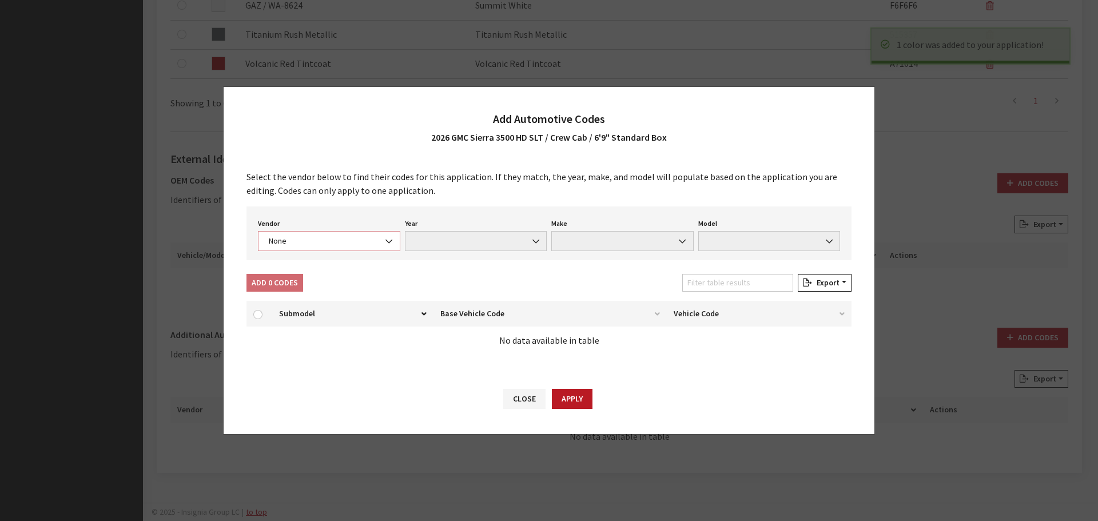
click at [300, 247] on span "None" at bounding box center [329, 241] width 128 height 12
select select "4"
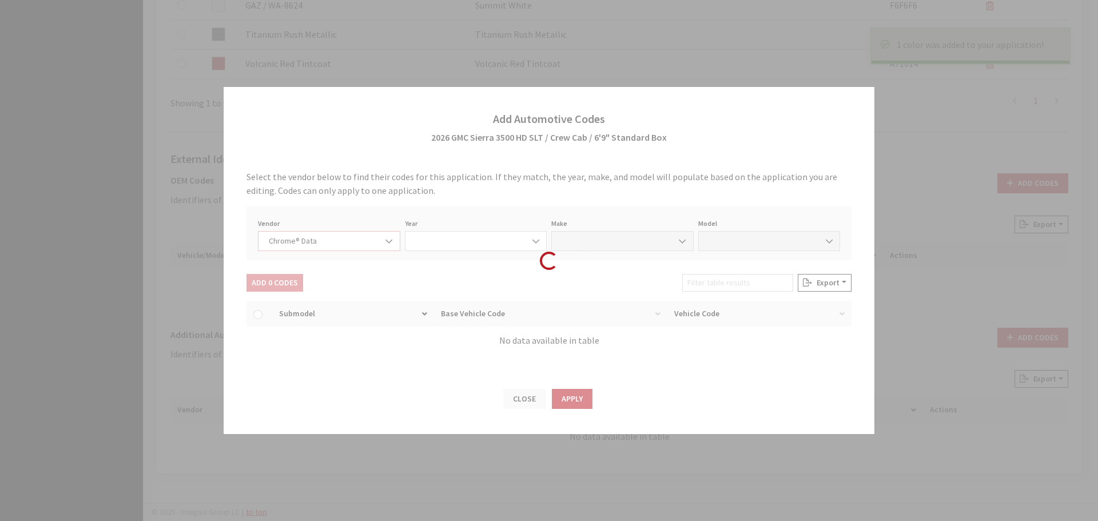
select select "2026"
select select "15"
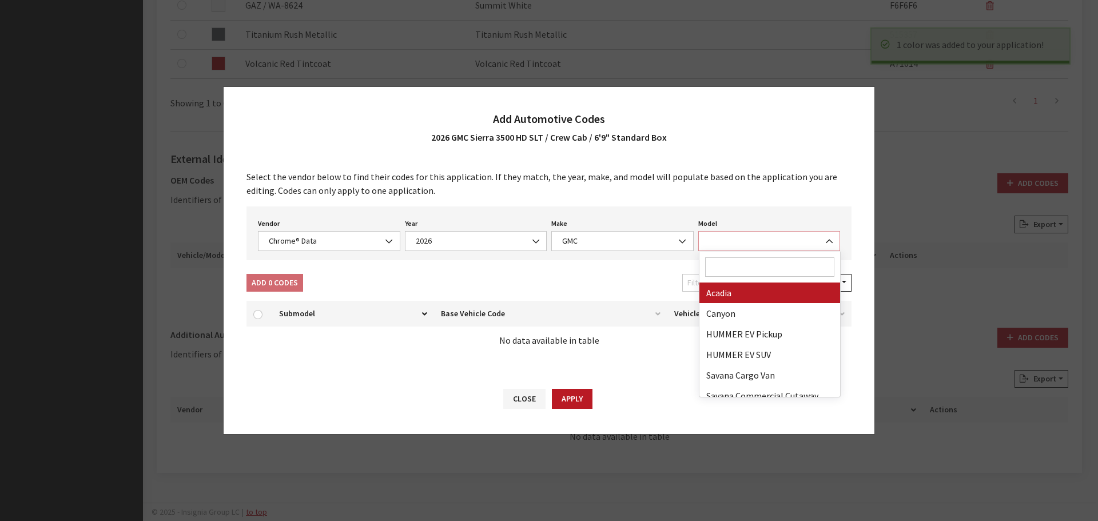
click at [749, 236] on span at bounding box center [769, 241] width 142 height 20
click at [749, 267] on input "Search" at bounding box center [770, 266] width 130 height 19
type input "3"
select select "71301"
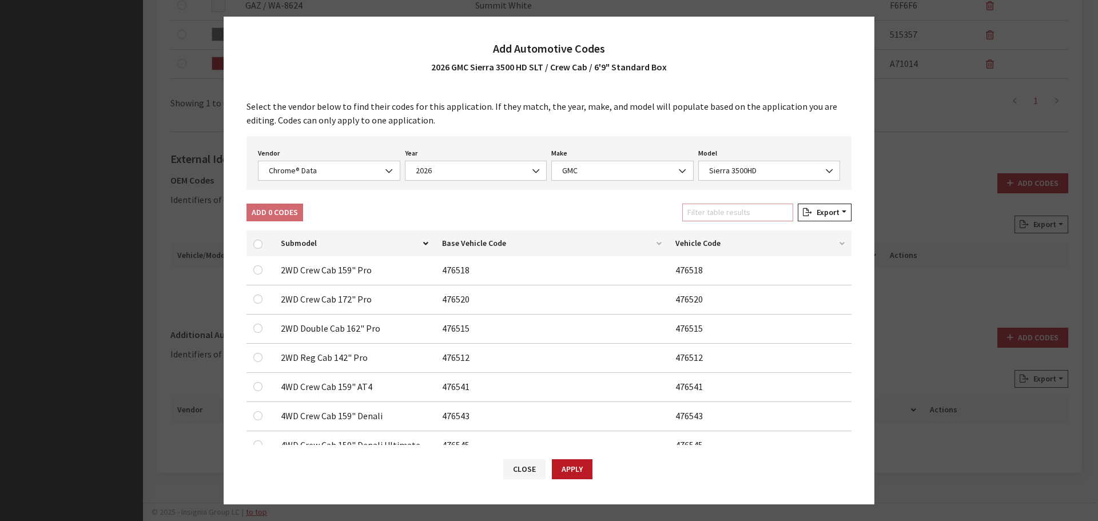
click at [745, 212] on input "Filter table results" at bounding box center [737, 213] width 111 height 18
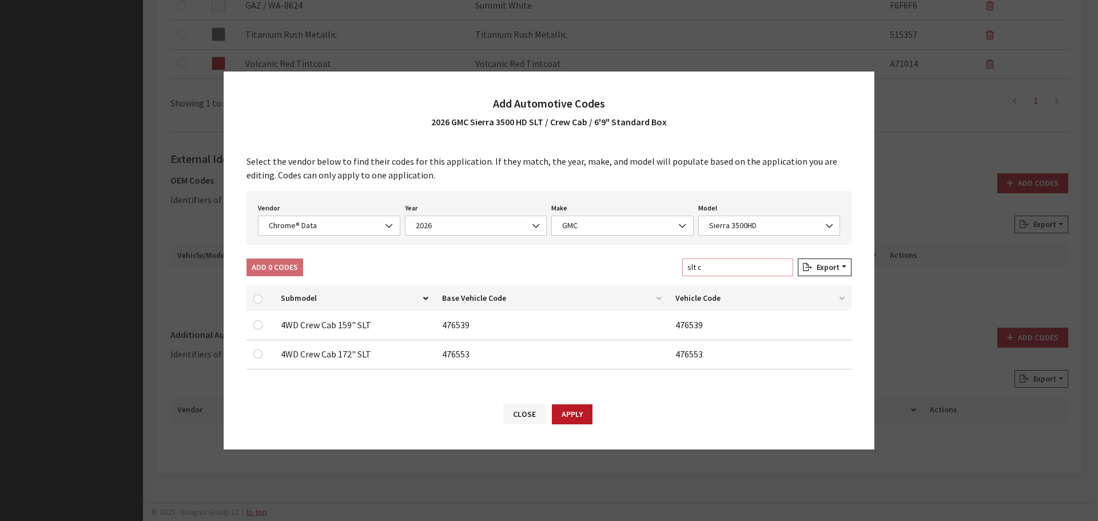
type input "slt c"
click at [260, 325] on input "checkbox" at bounding box center [257, 324] width 9 height 9
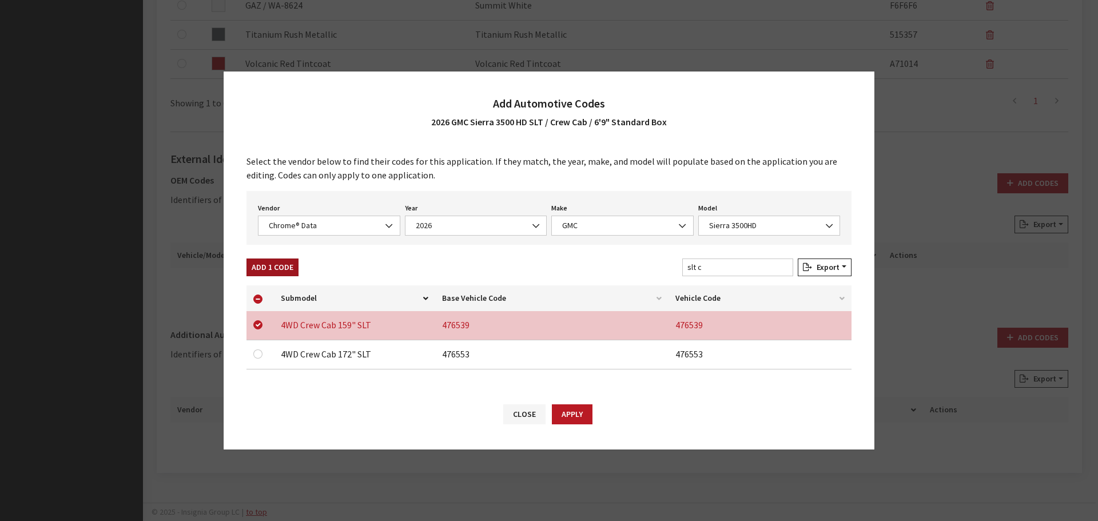
click at [267, 270] on button "Add 1 Code" at bounding box center [273, 268] width 52 height 18
checkbox input "false"
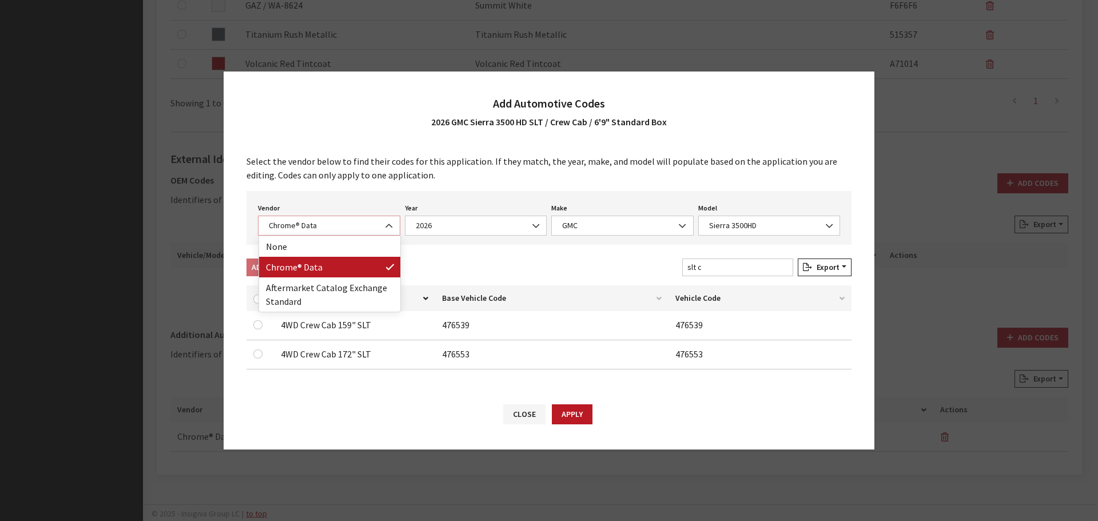
click at [312, 218] on span "Chrome® Data" at bounding box center [329, 226] width 142 height 20
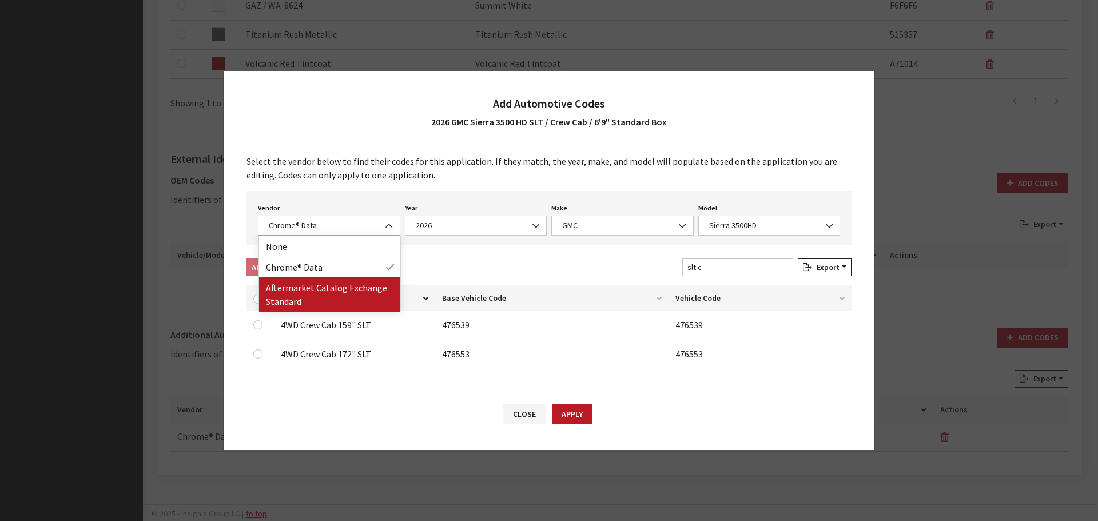
select select "2"
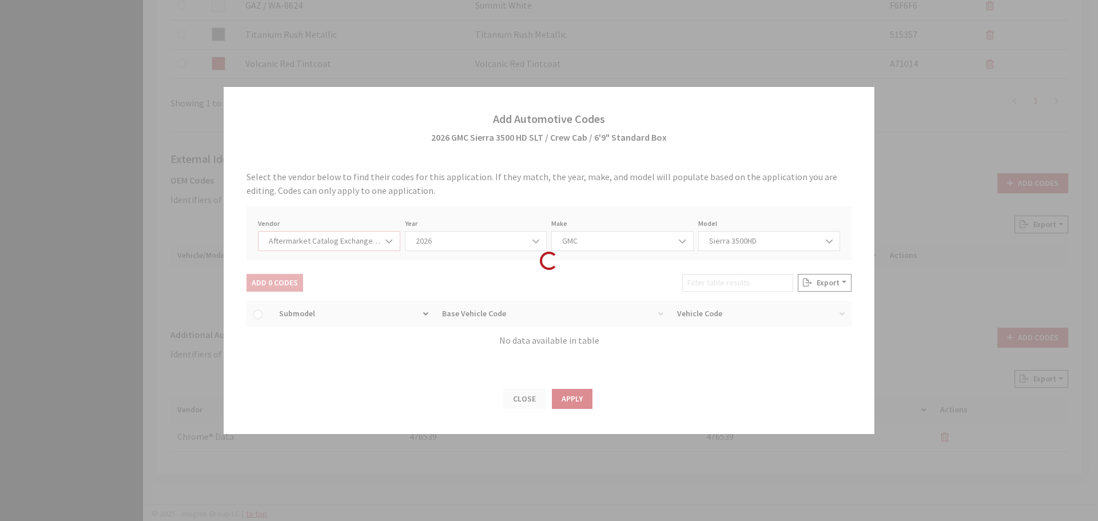
select select "2026"
select select "48"
select select "6581"
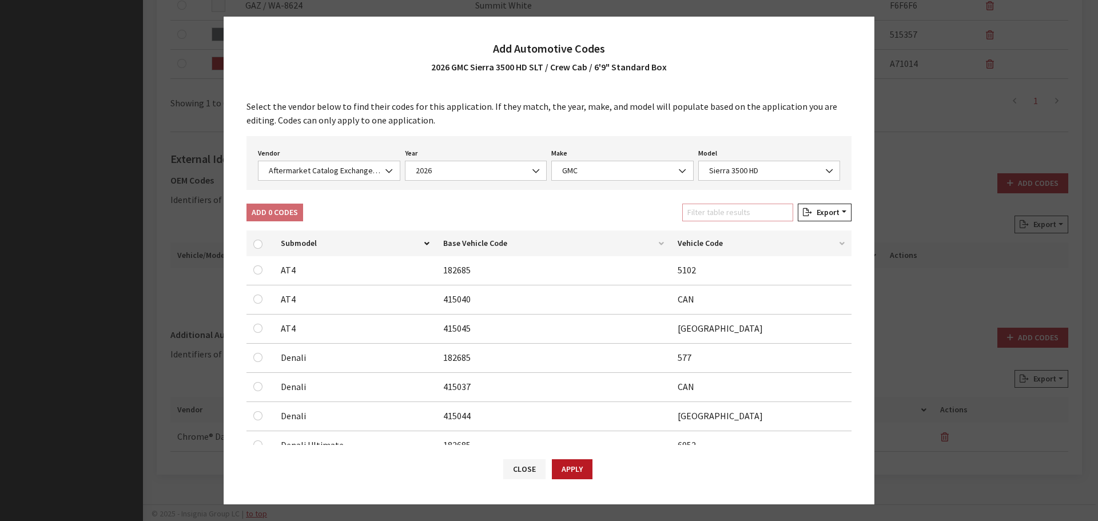
click at [750, 210] on input "Filter table results" at bounding box center [737, 213] width 111 height 18
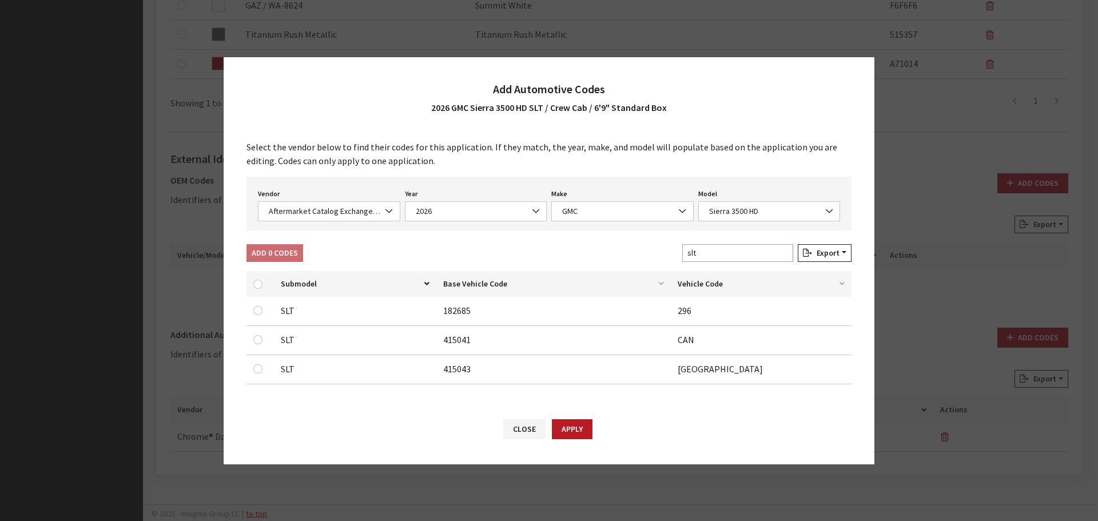
type input "slt"
click at [255, 368] on input "checkbox" at bounding box center [257, 368] width 9 height 9
checkbox input "true"
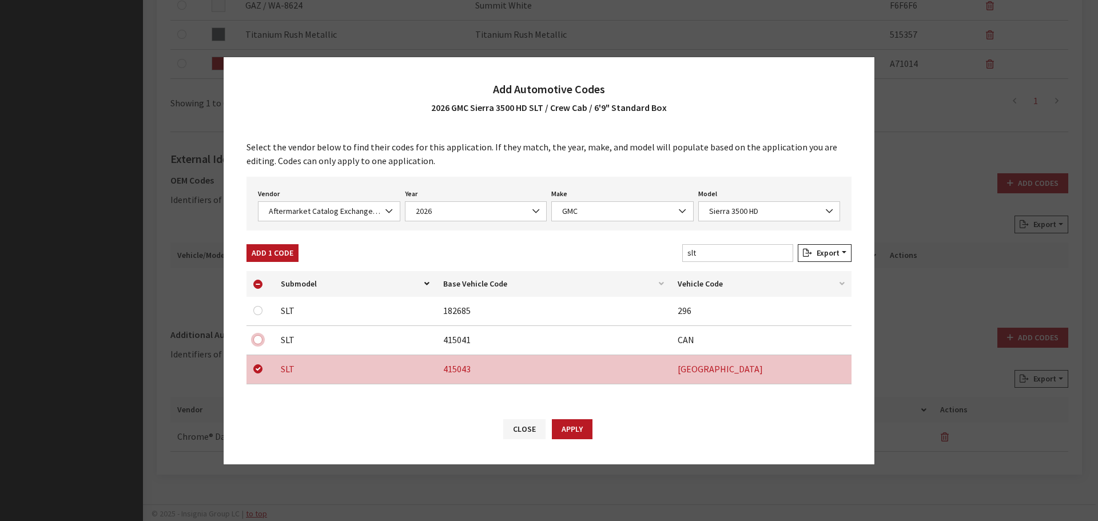
click at [259, 340] on input "checkbox" at bounding box center [257, 339] width 9 height 9
checkbox input "true"
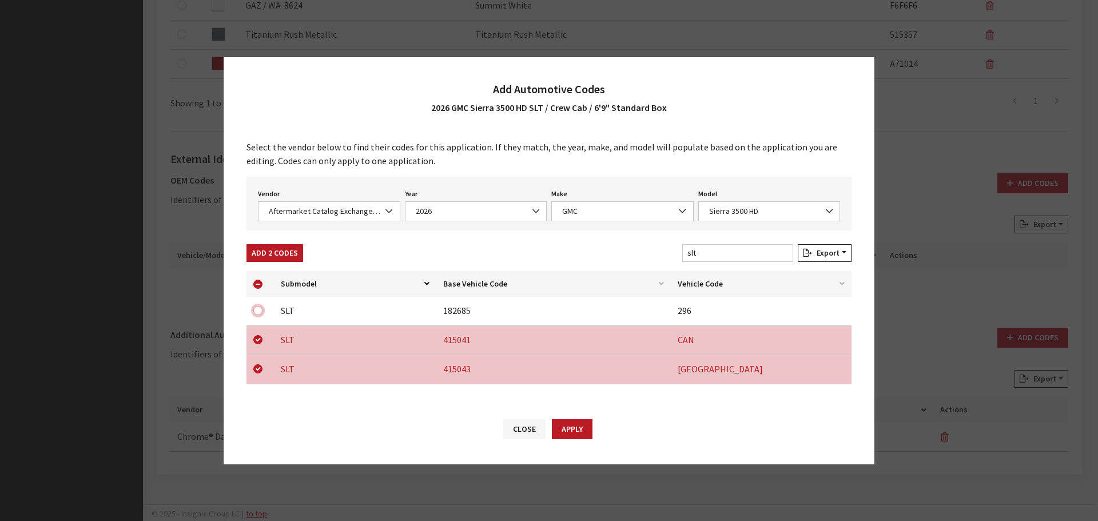
click at [256, 313] on input "checkbox" at bounding box center [257, 310] width 9 height 9
checkbox input "true"
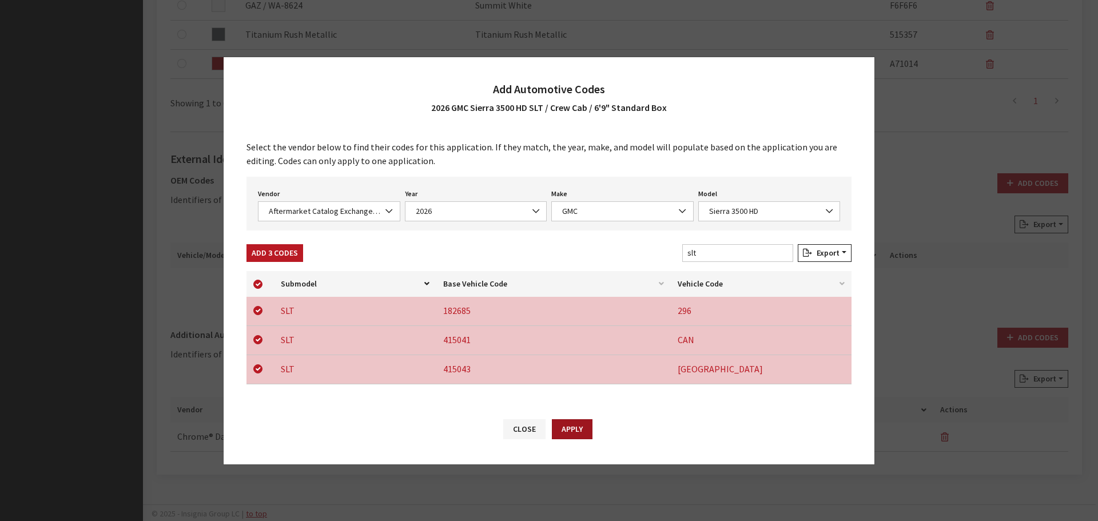
click at [567, 424] on button "Apply" at bounding box center [572, 429] width 41 height 20
checkbox input "false"
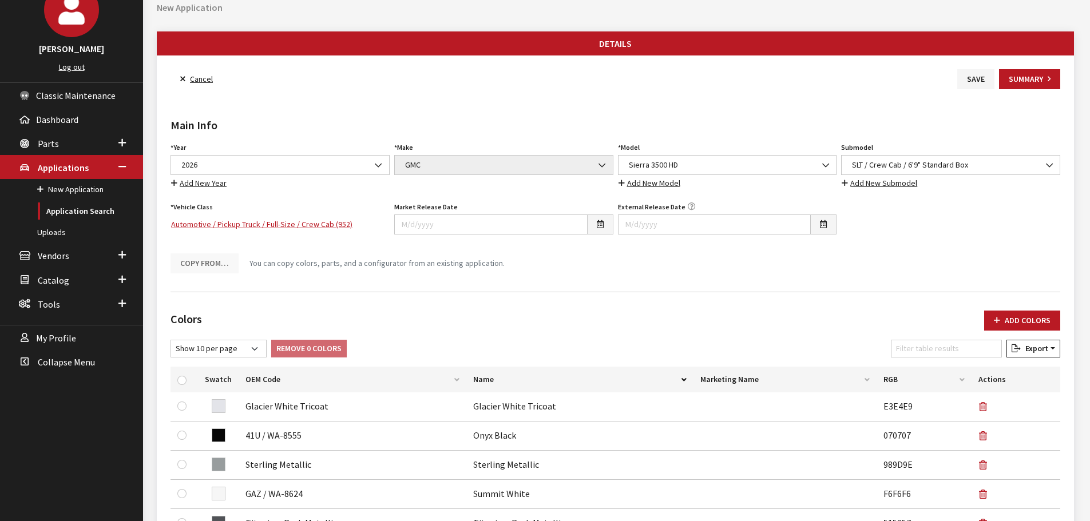
scroll to position [0, 0]
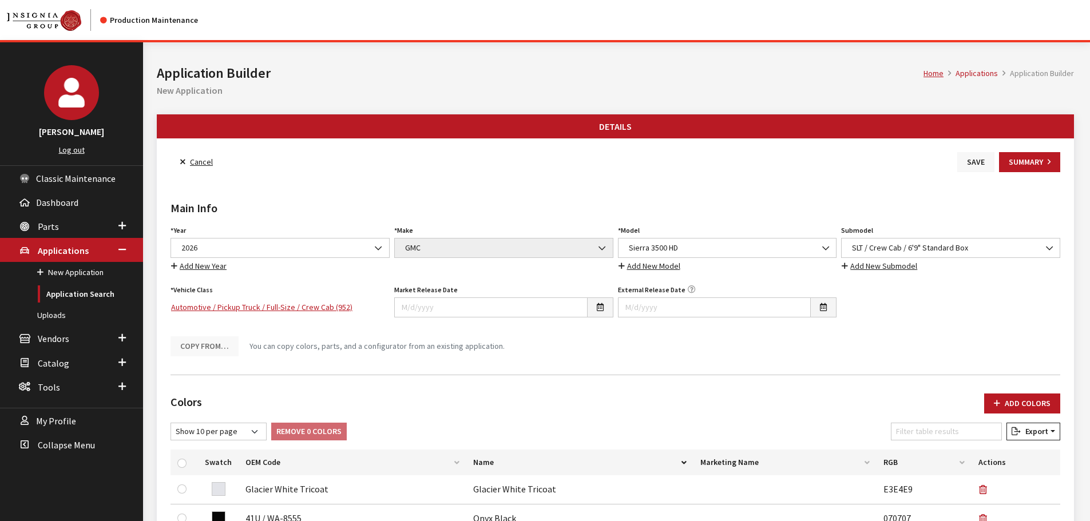
click at [977, 164] on button "Save" at bounding box center [975, 162] width 37 height 20
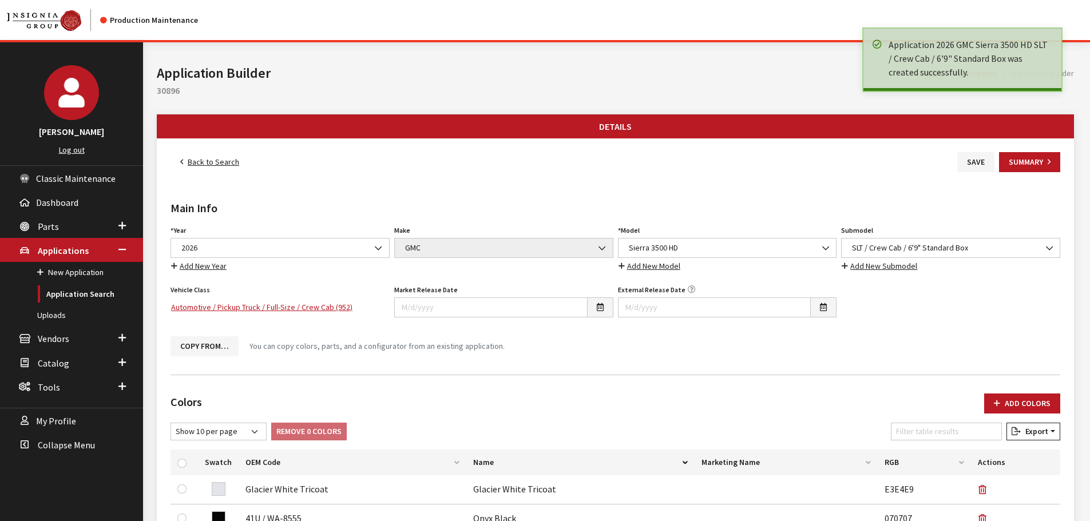
click at [211, 161] on link "Back to Search" at bounding box center [209, 162] width 78 height 20
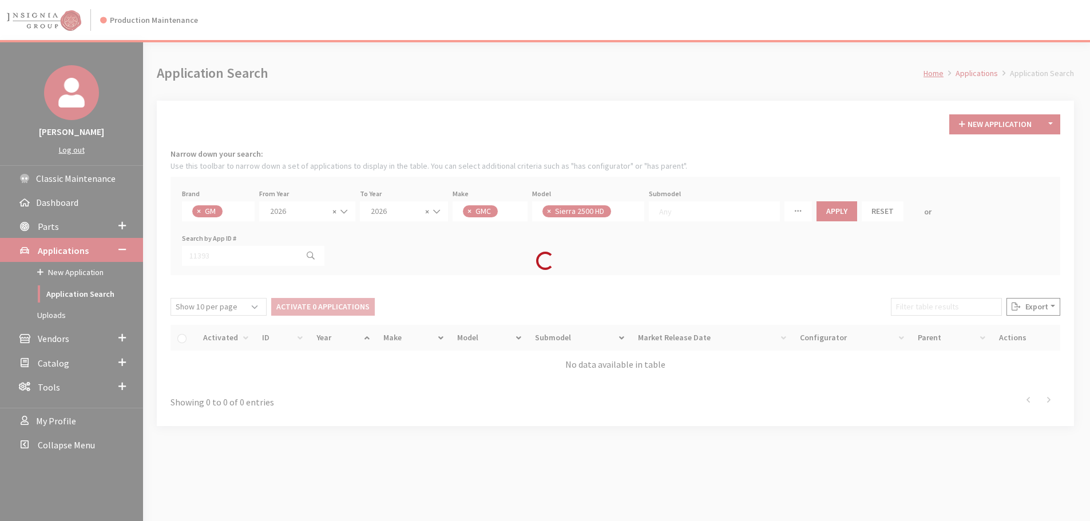
scroll to position [29, 0]
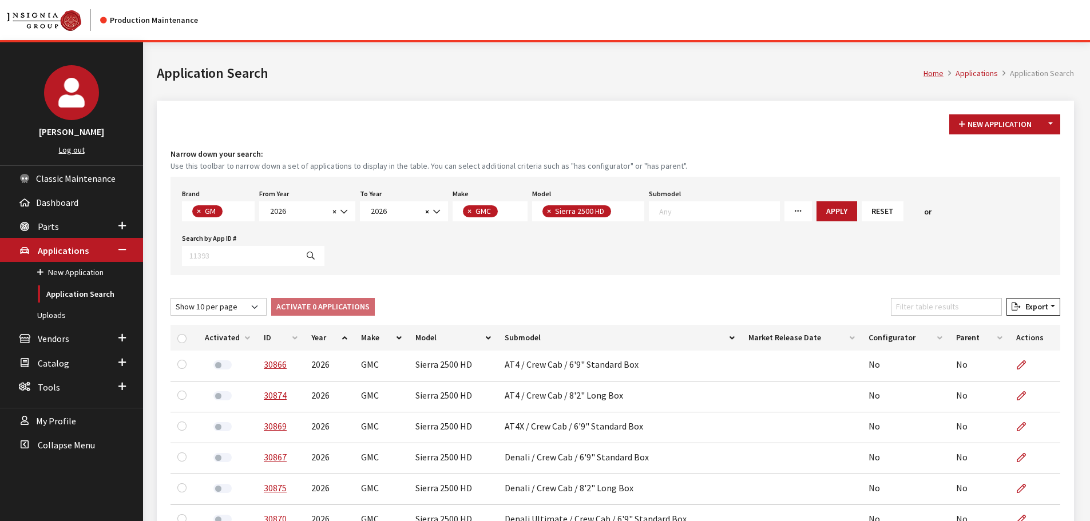
click at [614, 210] on textarea "Search" at bounding box center [617, 212] width 6 height 10
click at [464, 215] on button "×" at bounding box center [468, 211] width 11 height 12
select select
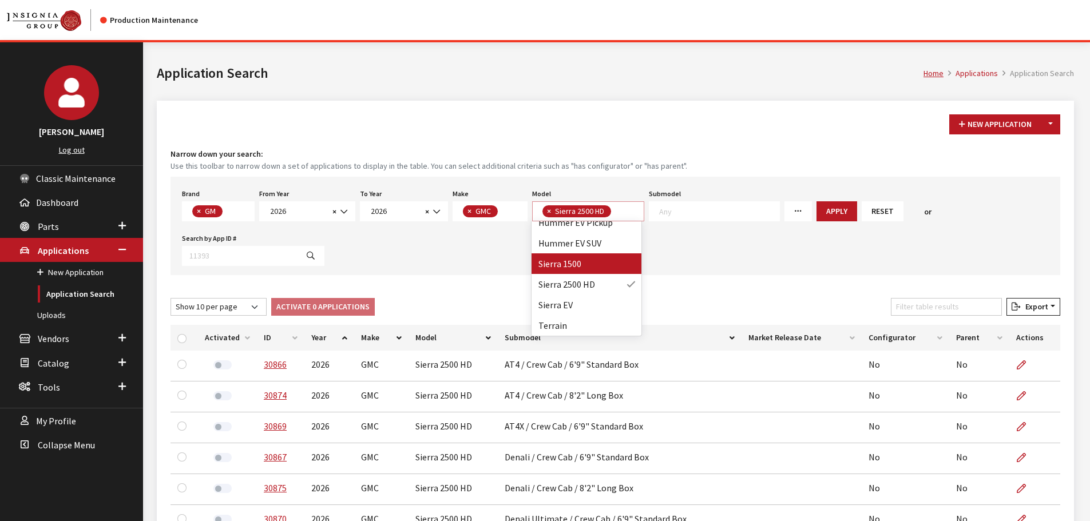
select select
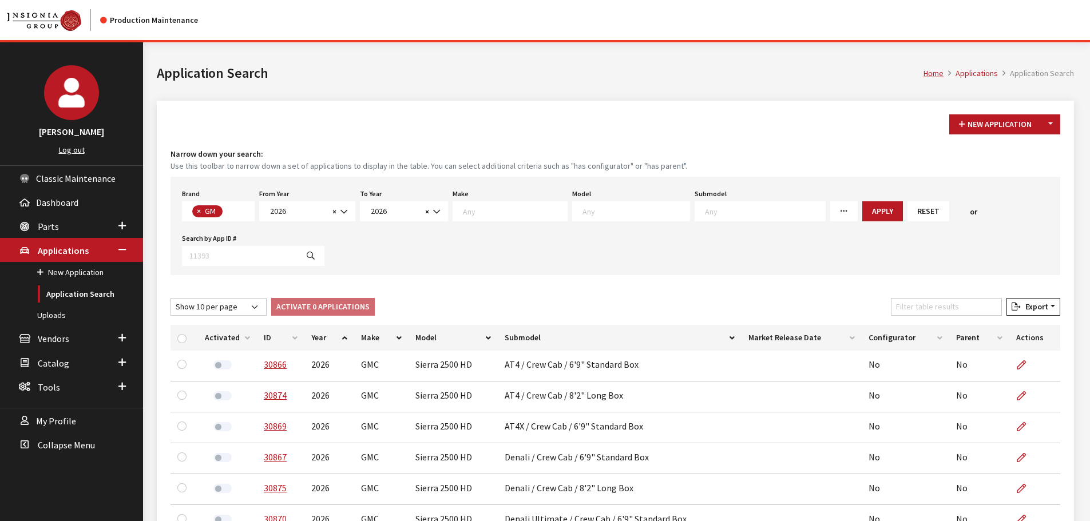
scroll to position [11, 0]
click at [473, 214] on textarea "Search" at bounding box center [515, 211] width 104 height 10
select select "4"
select select
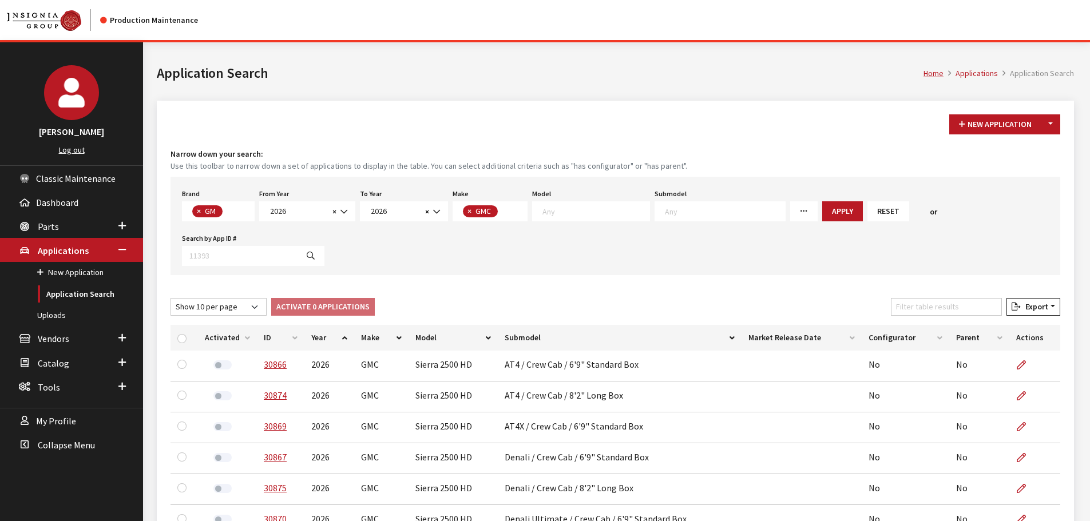
click at [595, 215] on textarea "Search" at bounding box center [595, 211] width 107 height 10
select select "86"
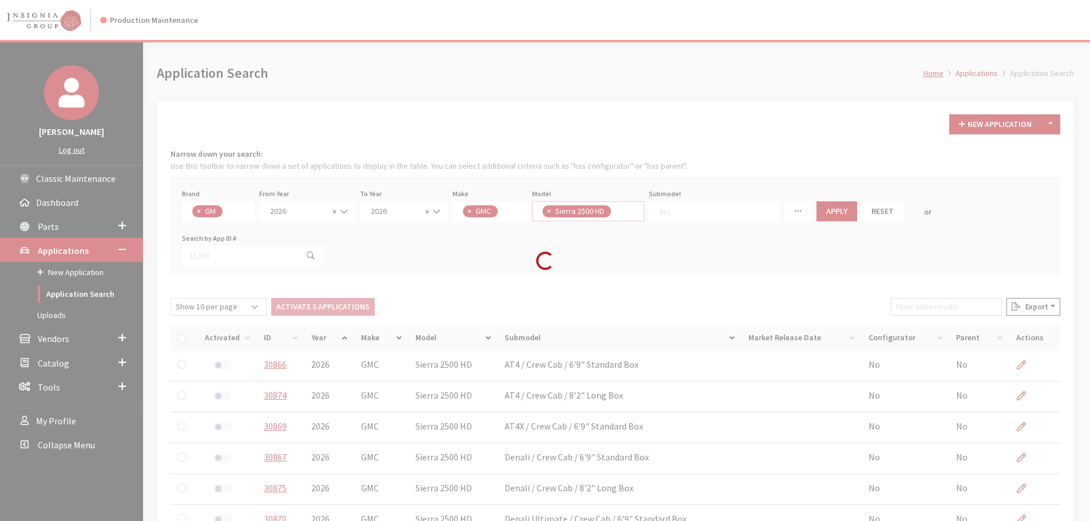
scroll to position [1, 0]
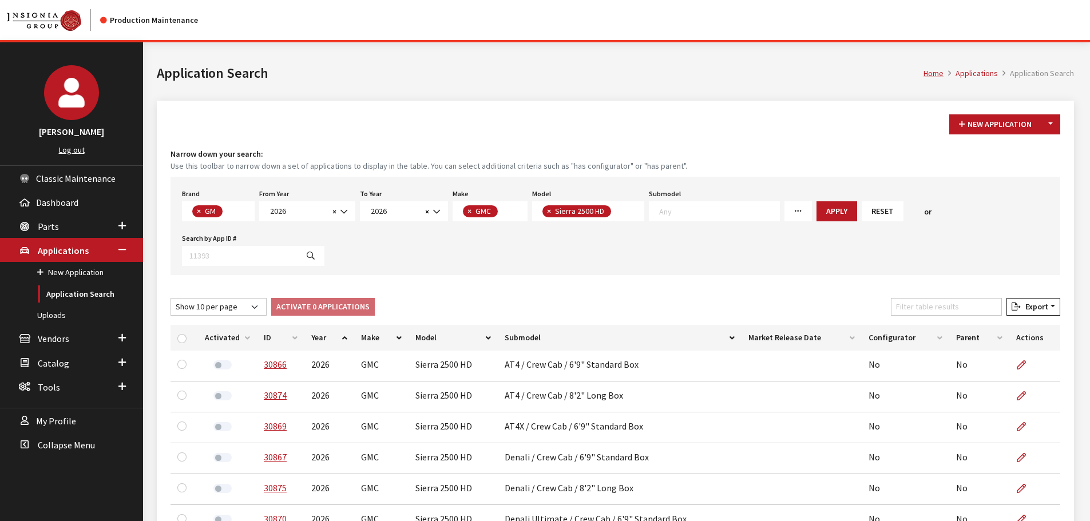
click at [624, 215] on span "× Sierra 2500 HD" at bounding box center [588, 211] width 112 height 20
select select
click at [888, 206] on button "Apply" at bounding box center [908, 211] width 41 height 20
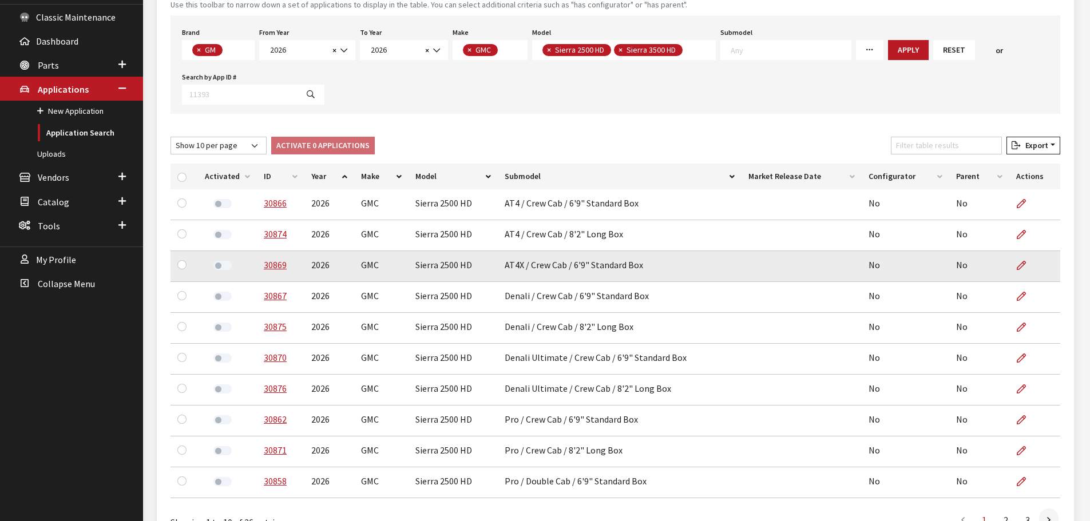
scroll to position [229, 0]
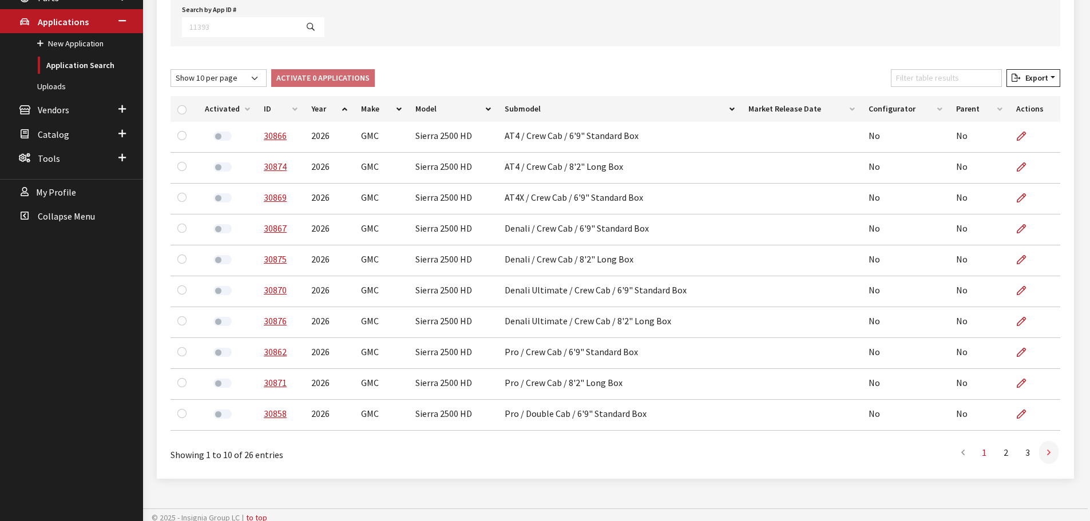
click at [1052, 450] on link at bounding box center [1048, 452] width 19 height 23
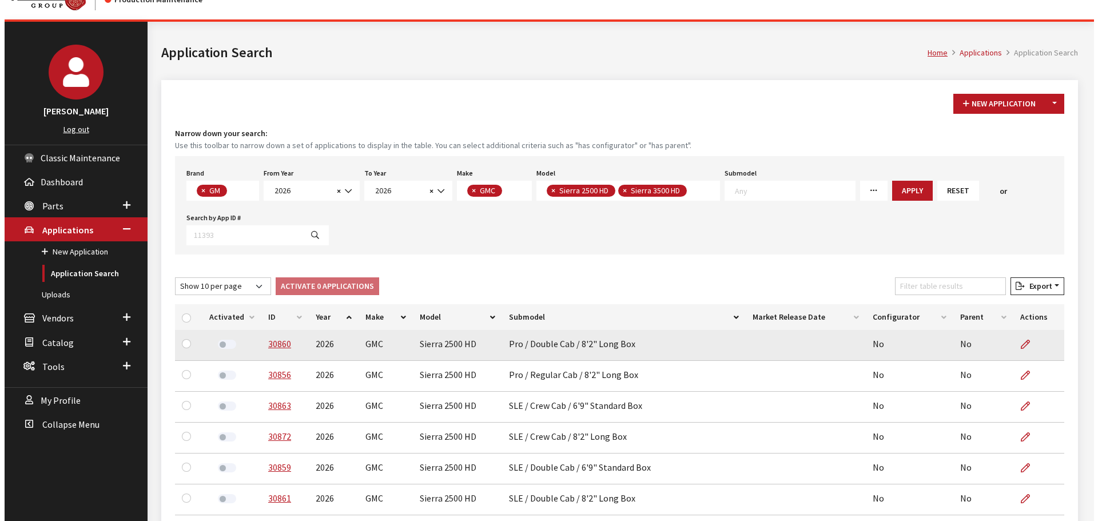
scroll to position [0, 0]
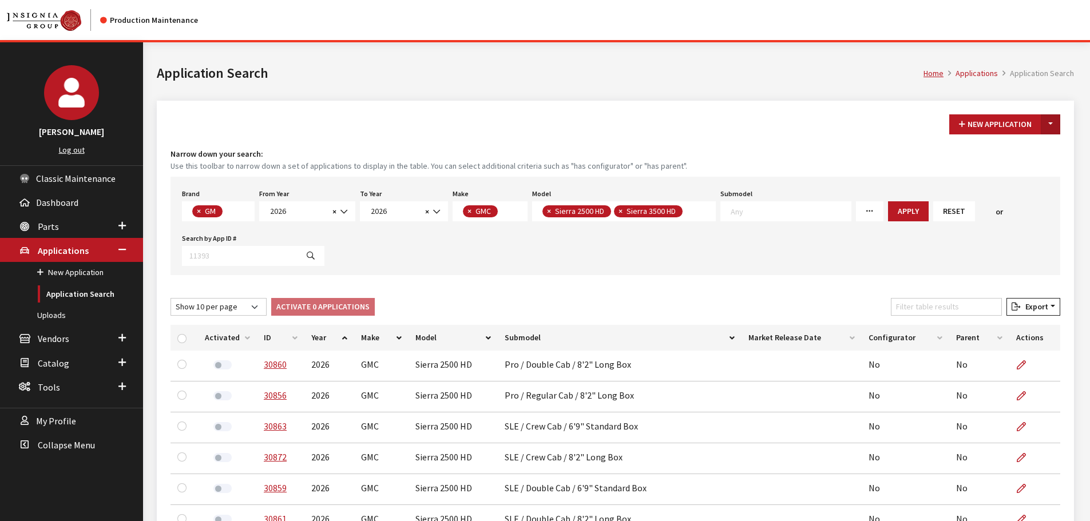
click at [1057, 129] on button "Toggle Dropdown" at bounding box center [1050, 124] width 19 height 20
click at [1029, 151] on button "New From Existing..." at bounding box center [1011, 149] width 98 height 20
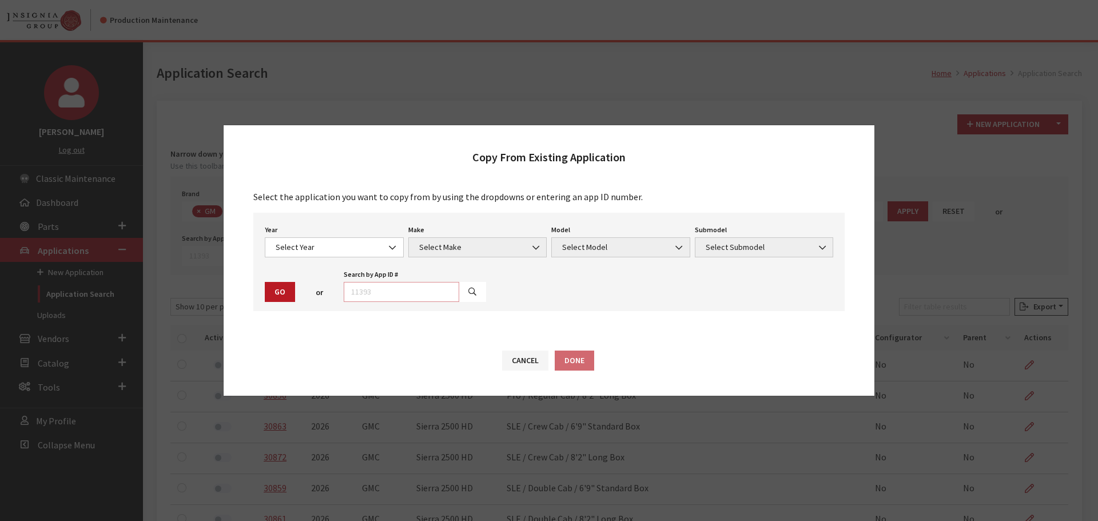
click at [415, 293] on input "text" at bounding box center [402, 292] width 116 height 20
type input "29054"
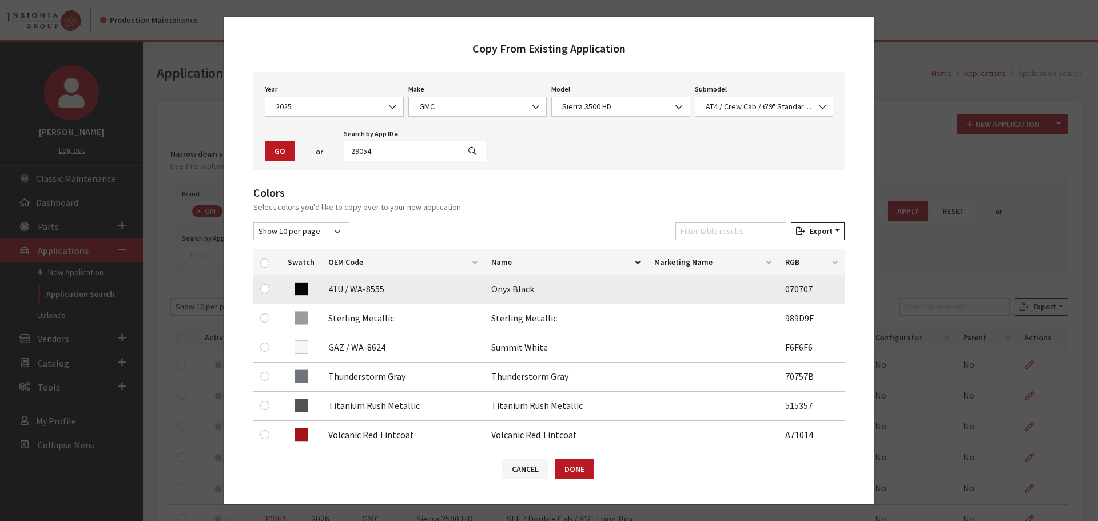
scroll to position [114, 0]
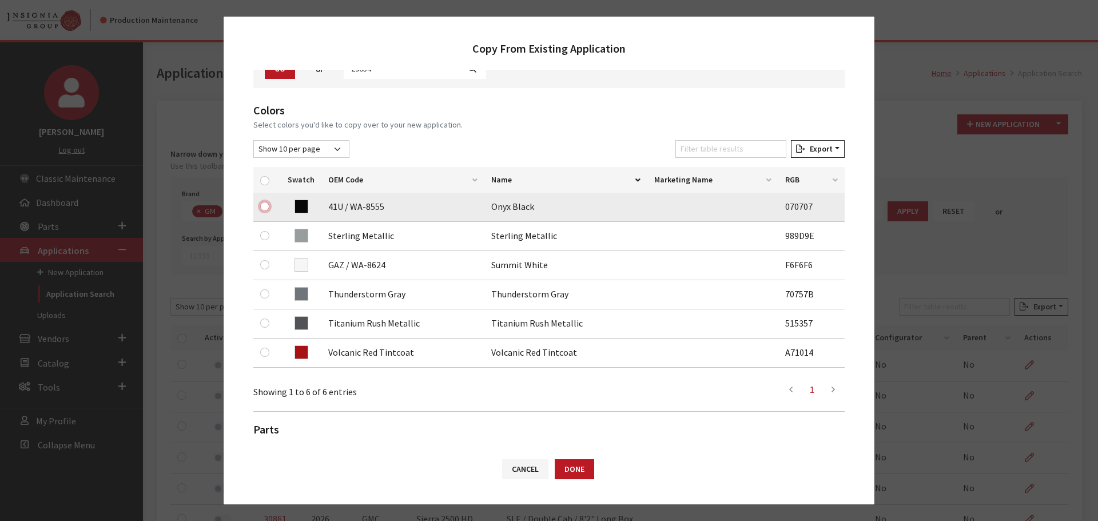
click at [263, 204] on input "checkbox" at bounding box center [264, 206] width 9 height 9
checkbox input "true"
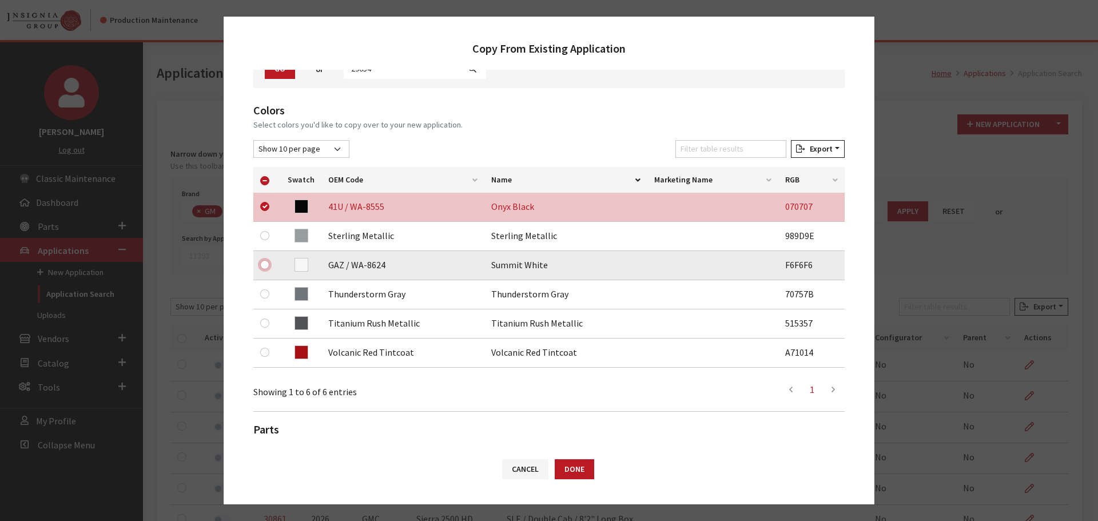
click at [264, 263] on input "checkbox" at bounding box center [264, 264] width 9 height 9
checkbox input "true"
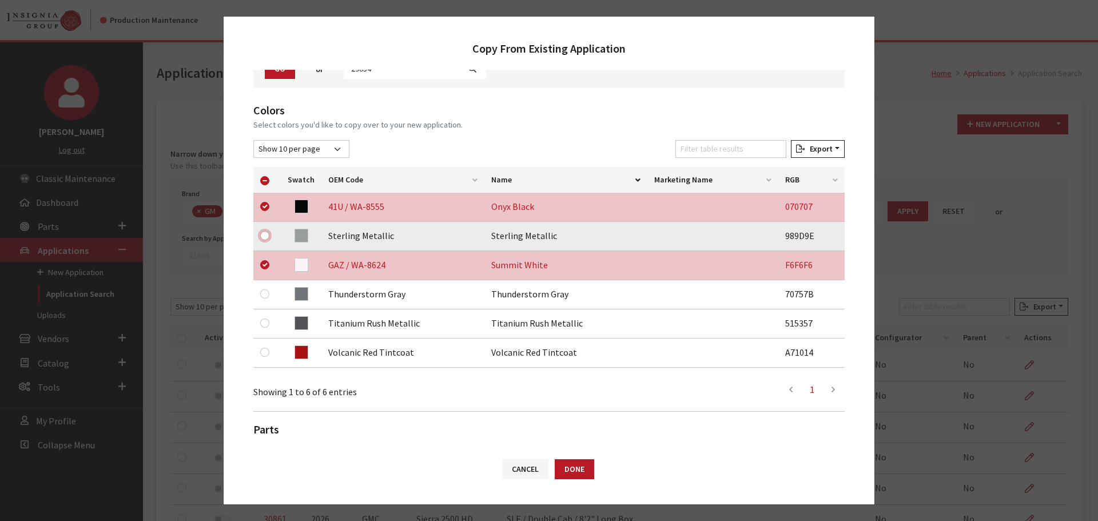
click at [264, 234] on input "checkbox" at bounding box center [264, 235] width 9 height 9
checkbox input "true"
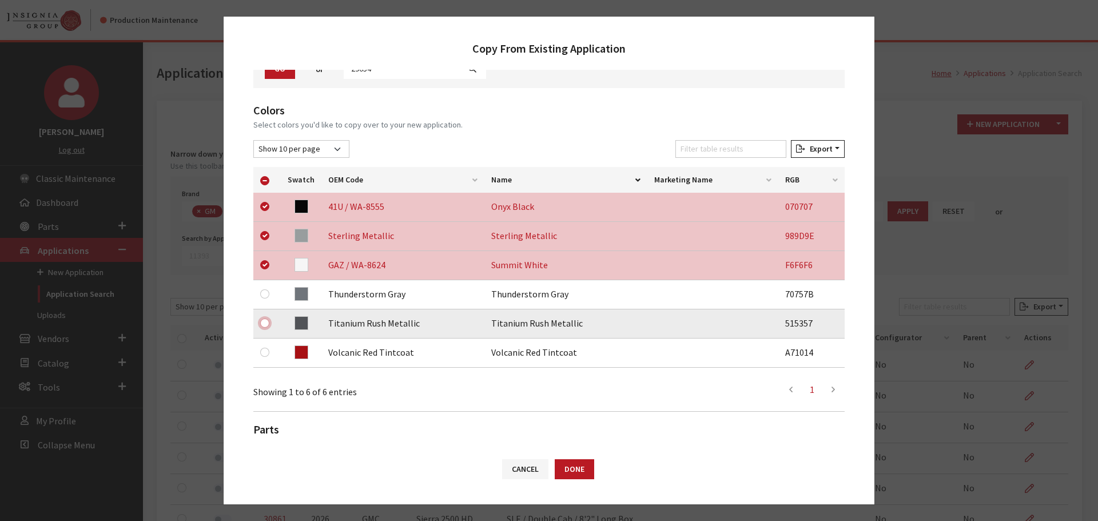
click at [268, 320] on input "checkbox" at bounding box center [264, 323] width 9 height 9
checkbox input "true"
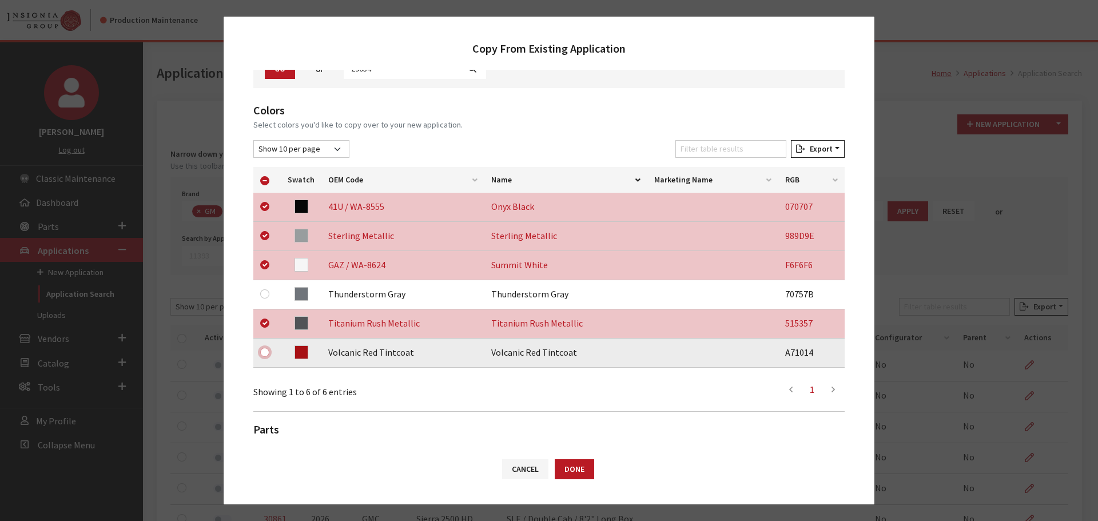
click at [264, 354] on input "checkbox" at bounding box center [264, 352] width 9 height 9
checkbox input "true"
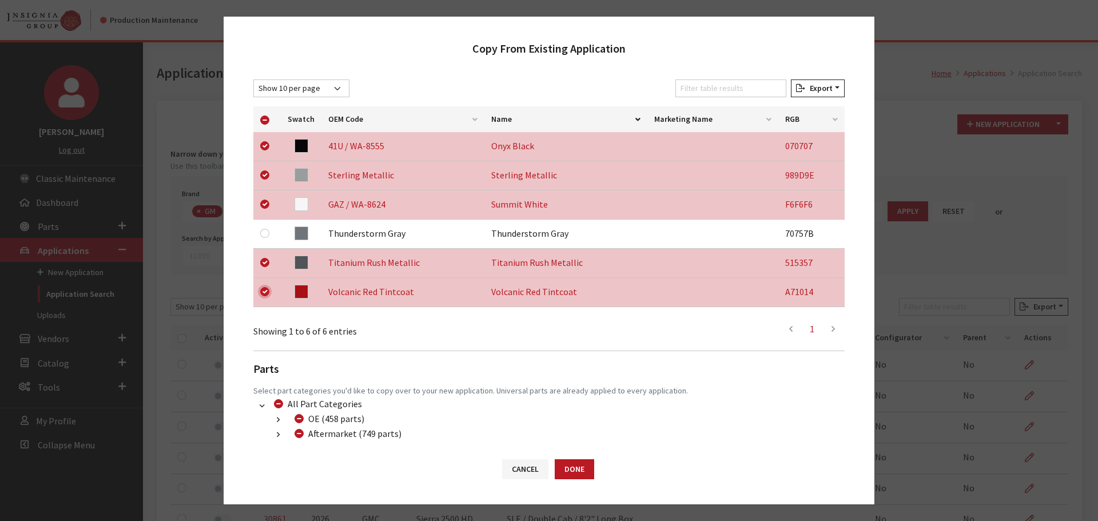
scroll to position [240, 0]
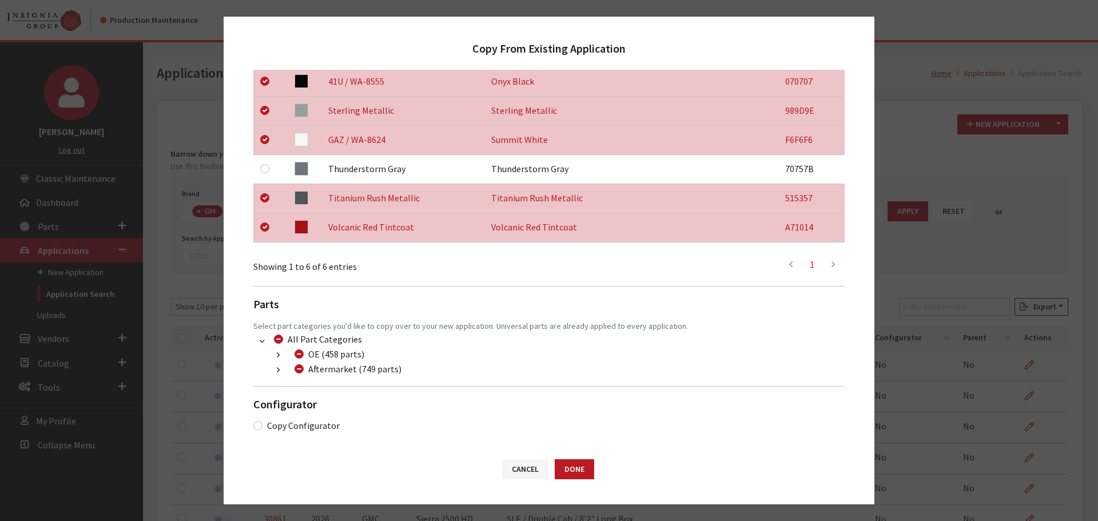
click at [273, 376] on button "button" at bounding box center [278, 370] width 22 height 13
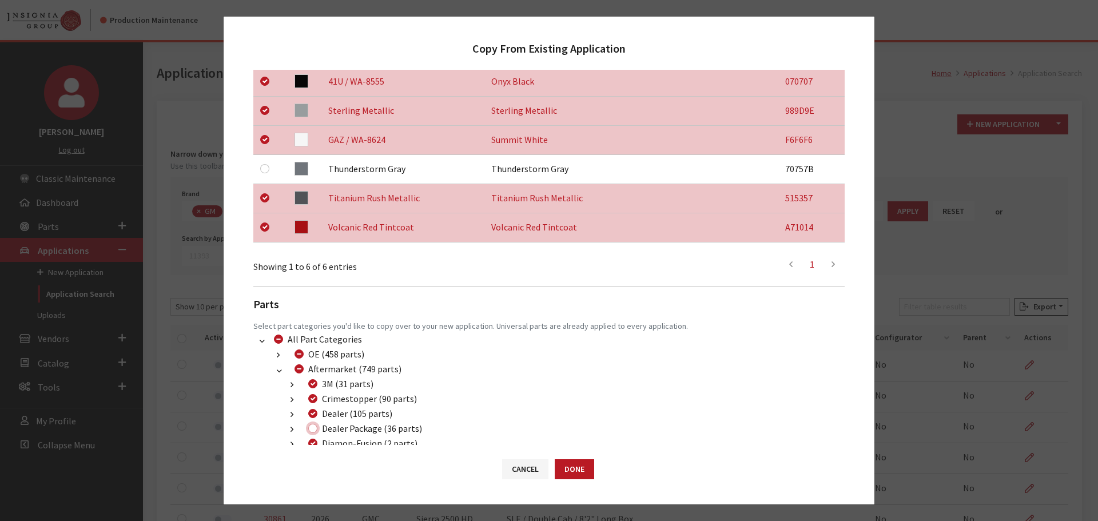
click at [316, 429] on input "Dealer Package (36 parts)" at bounding box center [312, 428] width 9 height 9
checkbox input "true"
click at [585, 469] on button "Done" at bounding box center [574, 469] width 39 height 20
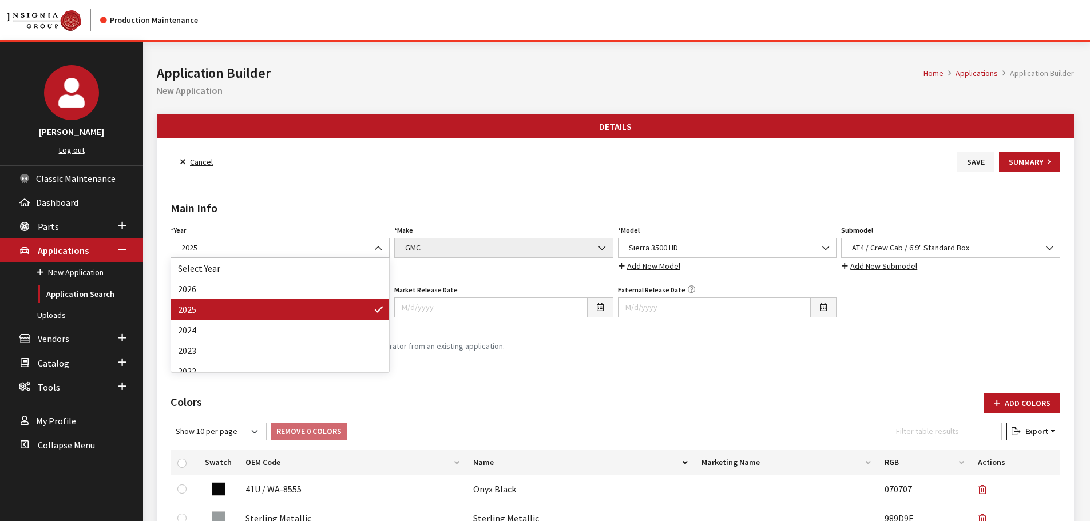
click at [236, 248] on span "2025" at bounding box center [280, 248] width 204 height 12
click at [230, 251] on span "2025" at bounding box center [280, 248] width 204 height 12
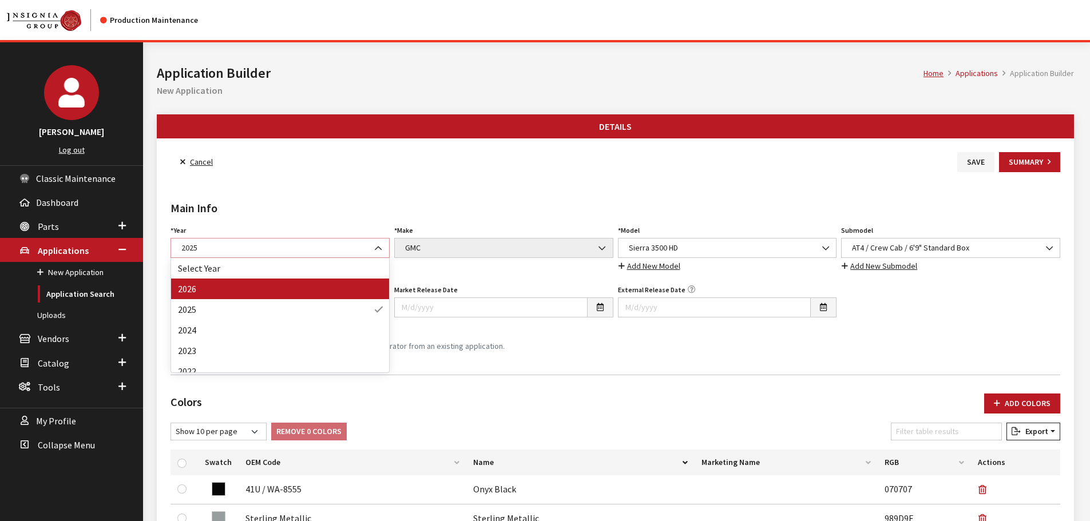
select select "44"
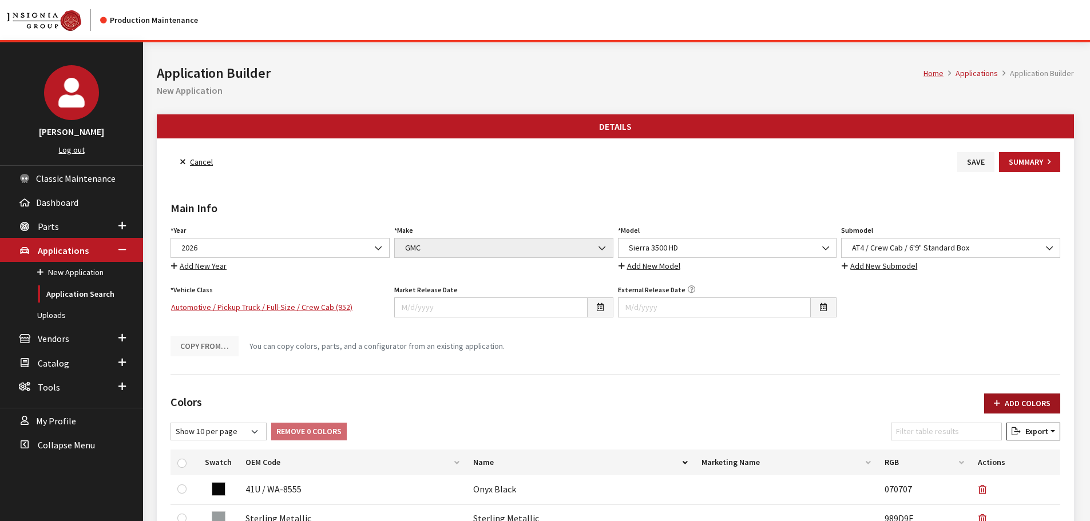
click at [1035, 408] on button "Add Colors" at bounding box center [1022, 404] width 76 height 20
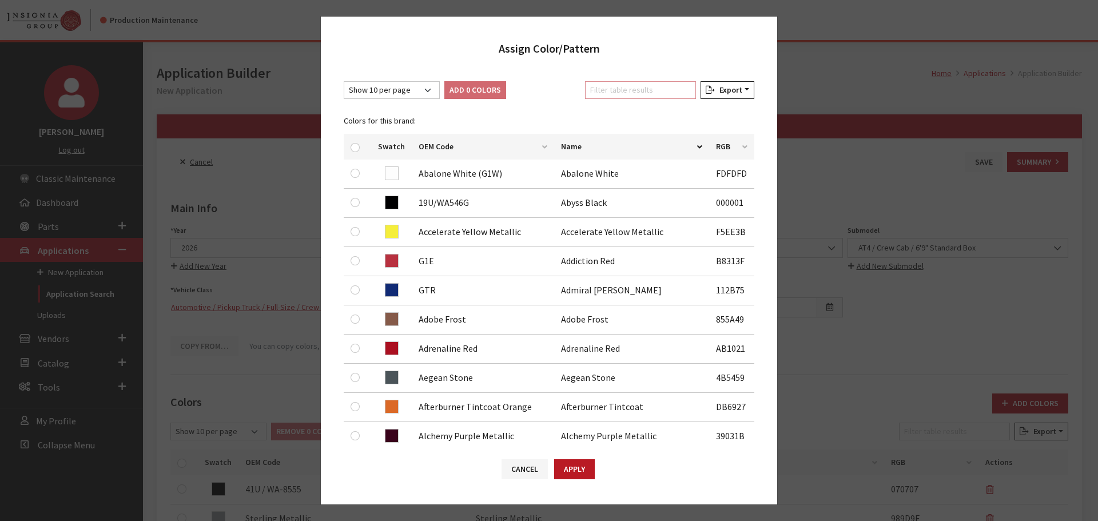
click at [620, 93] on input "Filter table results" at bounding box center [640, 90] width 111 height 18
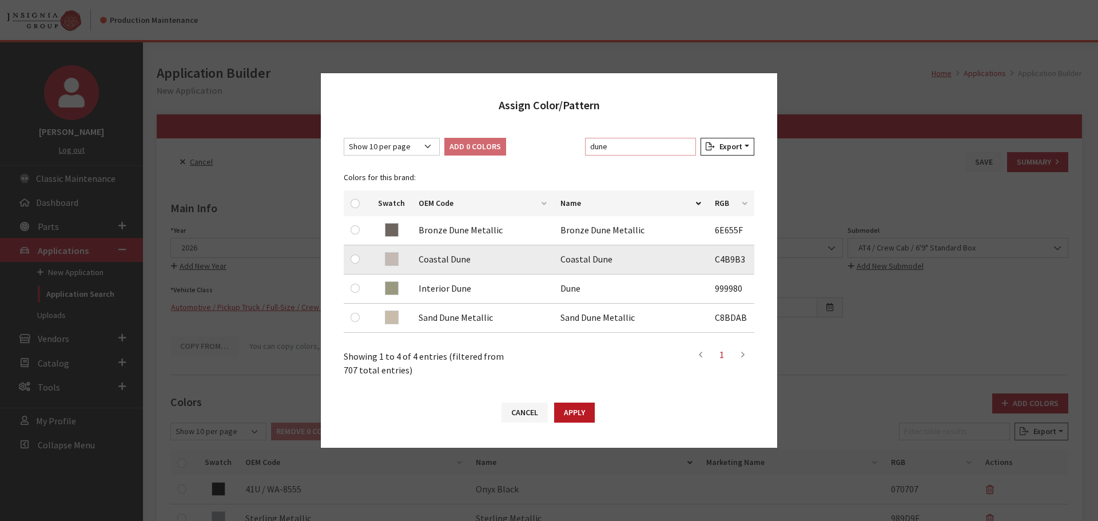
type input "dune"
click at [358, 257] on input "checkbox" at bounding box center [355, 259] width 9 height 9
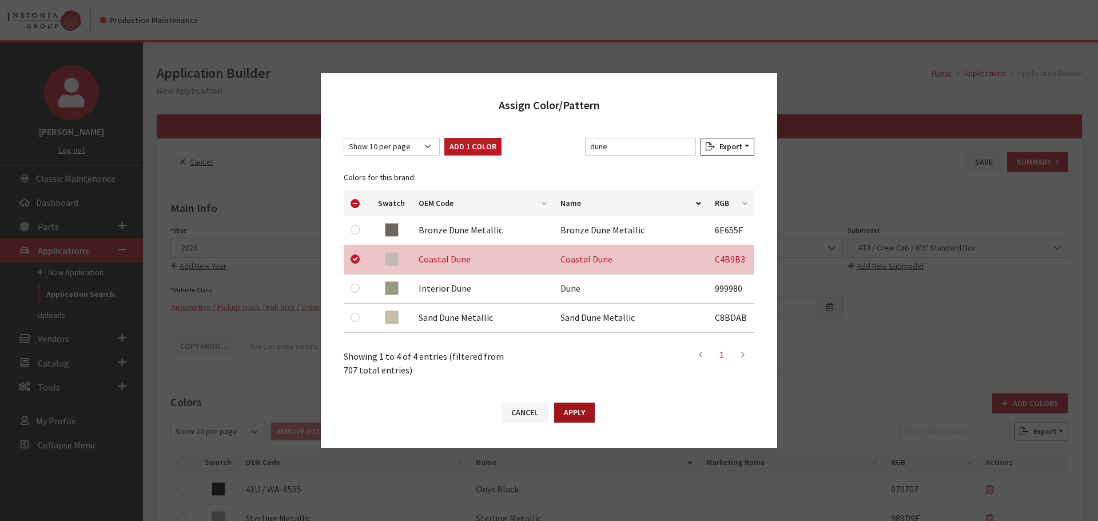
click at [578, 415] on button "Apply" at bounding box center [574, 413] width 41 height 20
checkbox input "false"
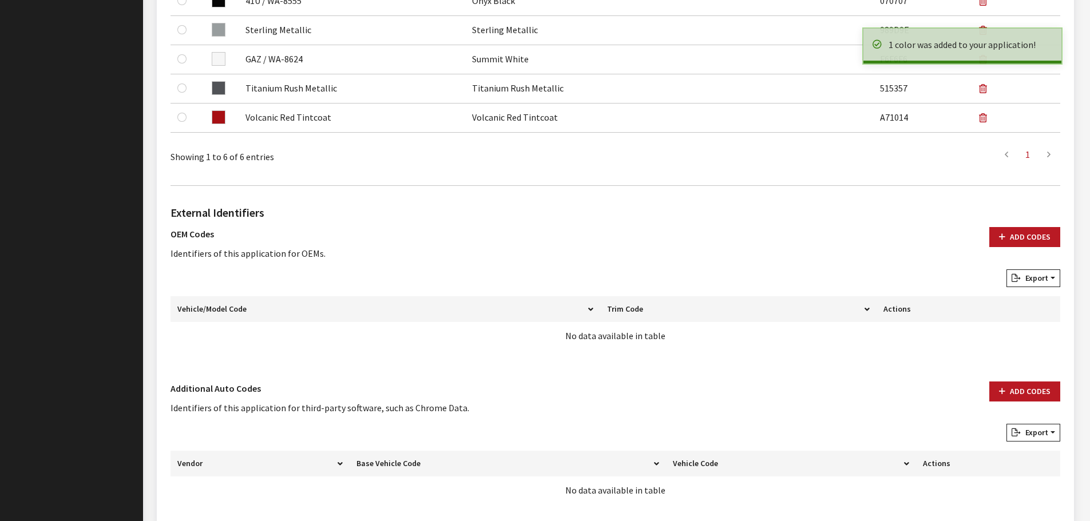
scroll to position [571, 0]
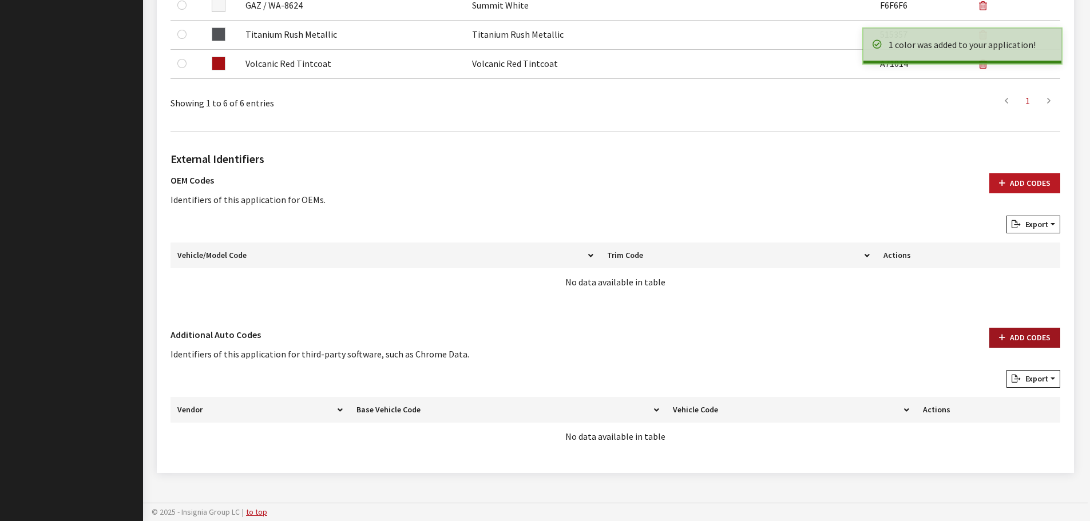
click at [1041, 336] on button "Add Codes" at bounding box center [1024, 338] width 71 height 20
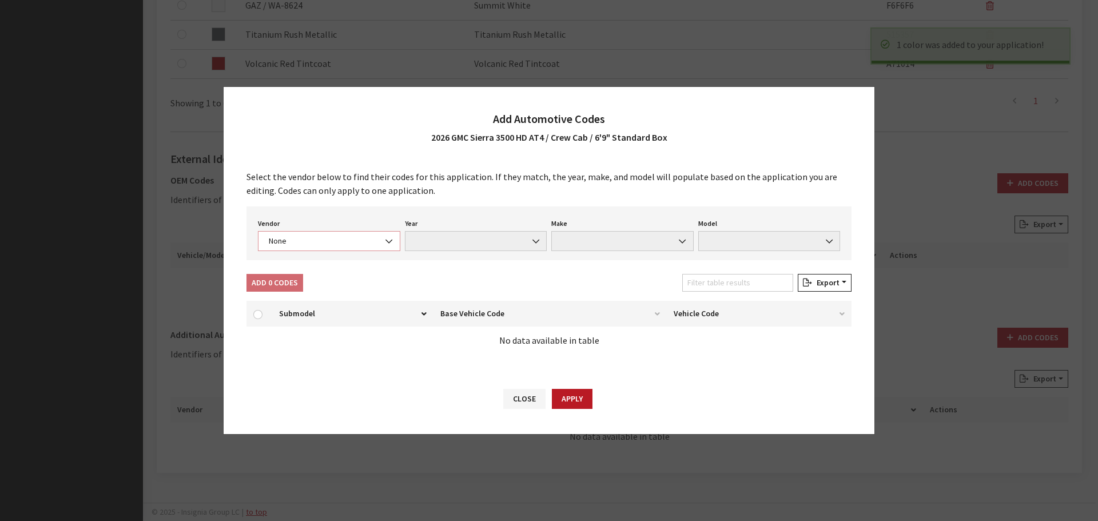
click at [283, 241] on span "None" at bounding box center [329, 241] width 128 height 12
select select "4"
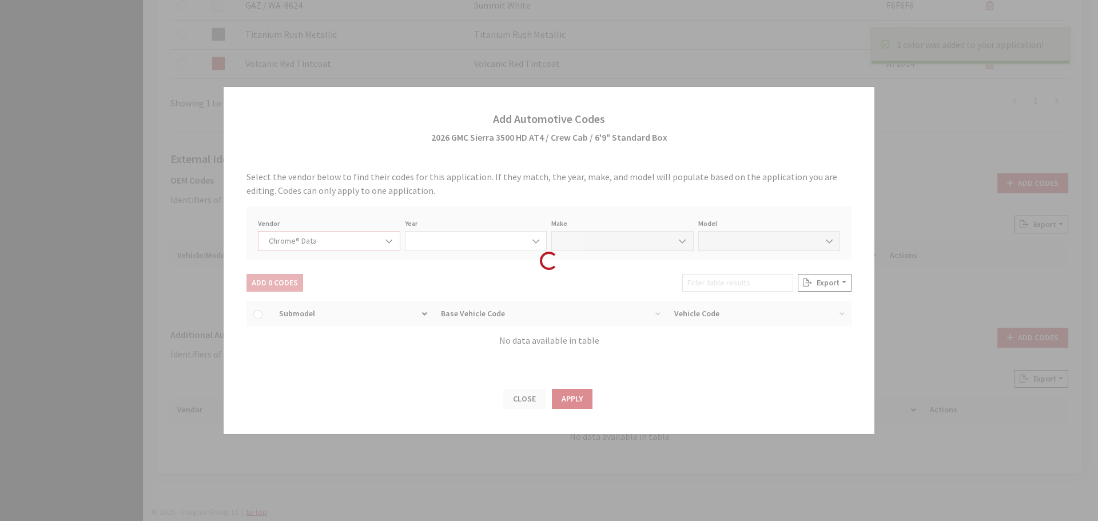
select select "2026"
select select "15"
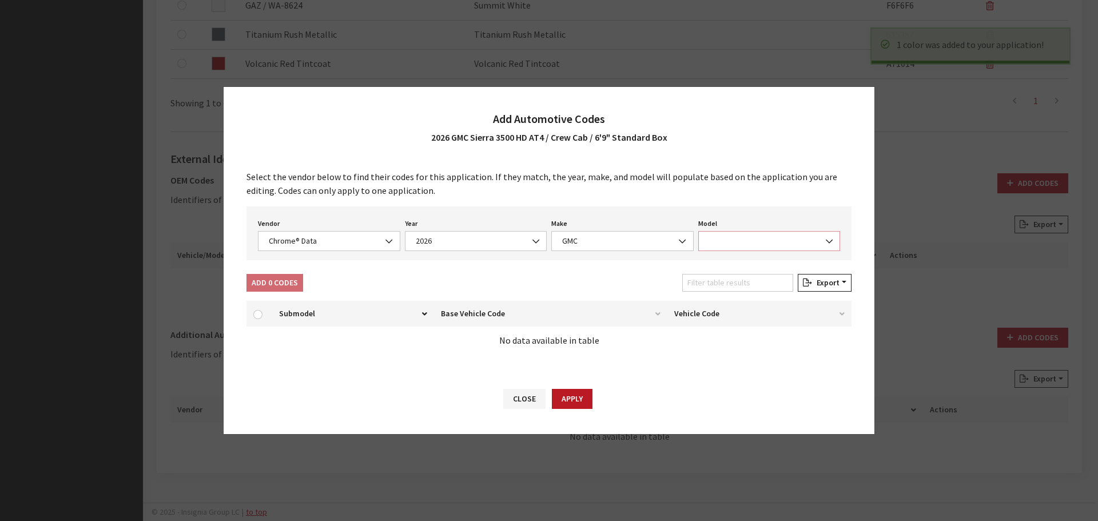
click at [722, 243] on span at bounding box center [769, 241] width 142 height 20
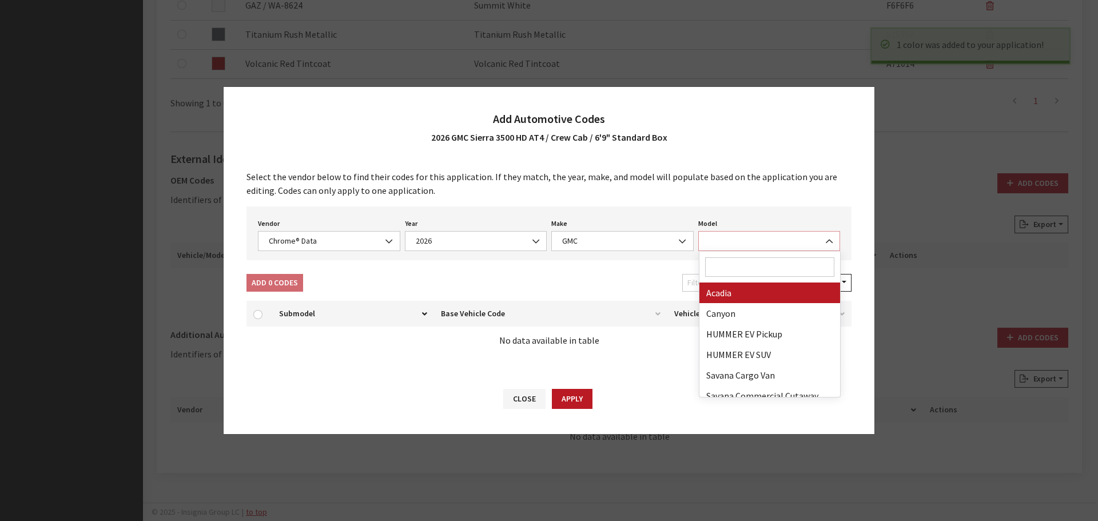
select select "70001"
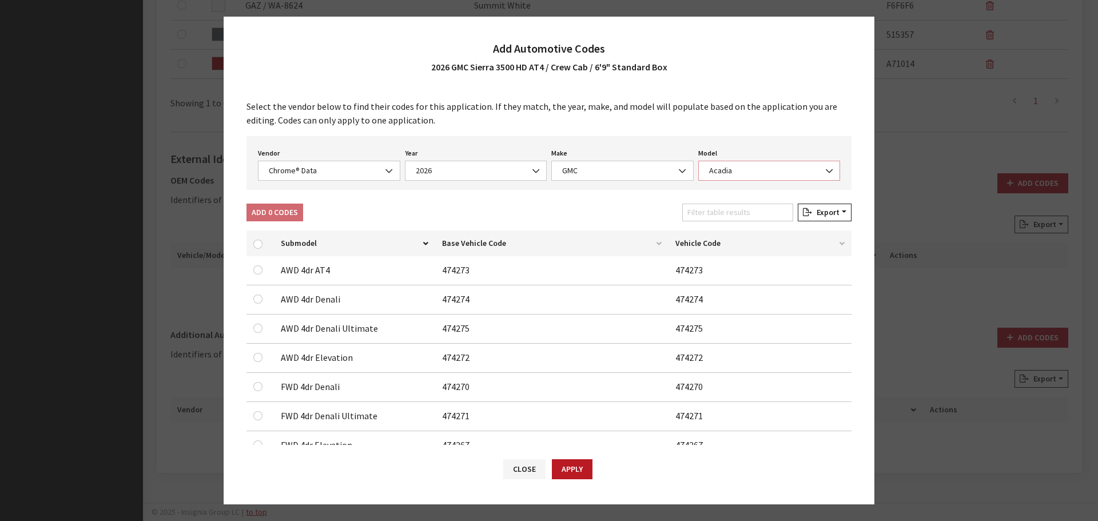
click at [733, 169] on span "Acadia" at bounding box center [770, 171] width 128 height 12
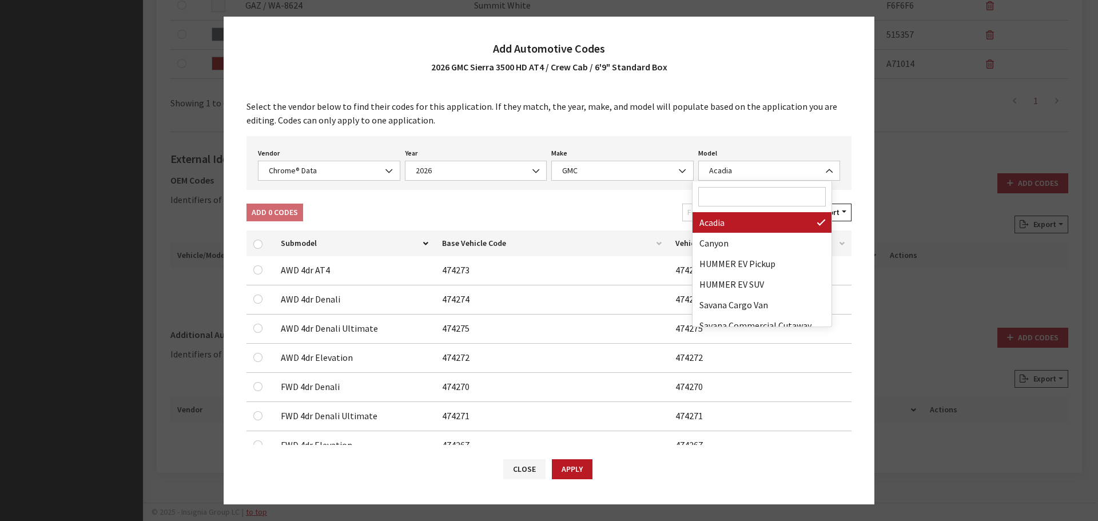
click at [740, 193] on input "Search" at bounding box center [762, 196] width 128 height 19
type input "3"
select select "71301"
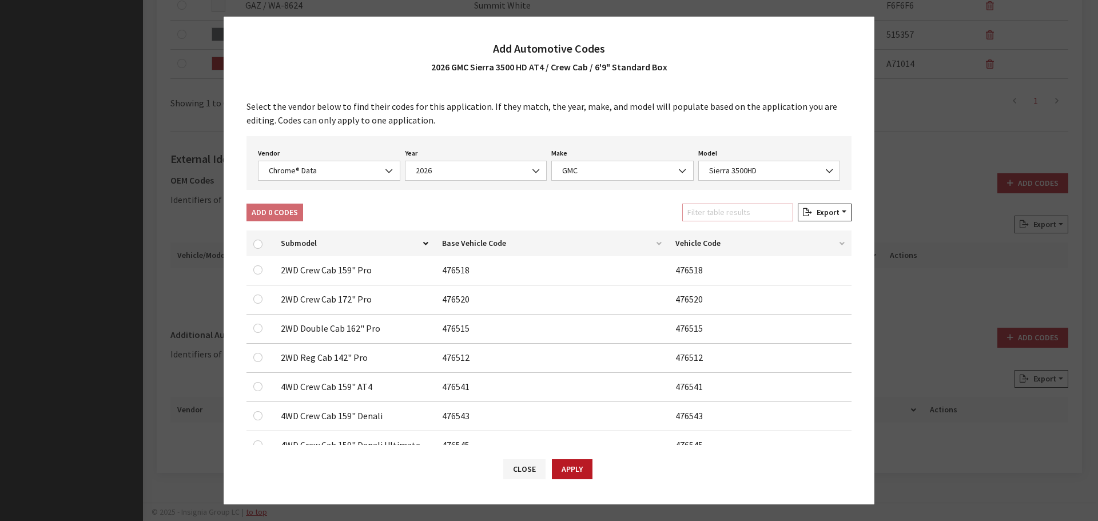
click at [740, 208] on input "Filter table results" at bounding box center [737, 213] width 111 height 18
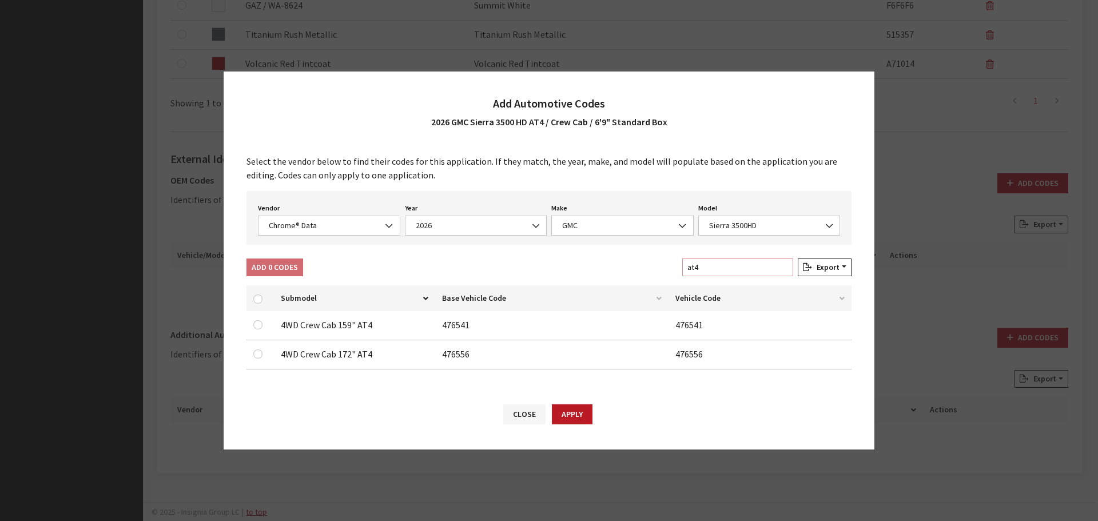
type input "at4"
click at [261, 324] on input "checkbox" at bounding box center [257, 324] width 9 height 9
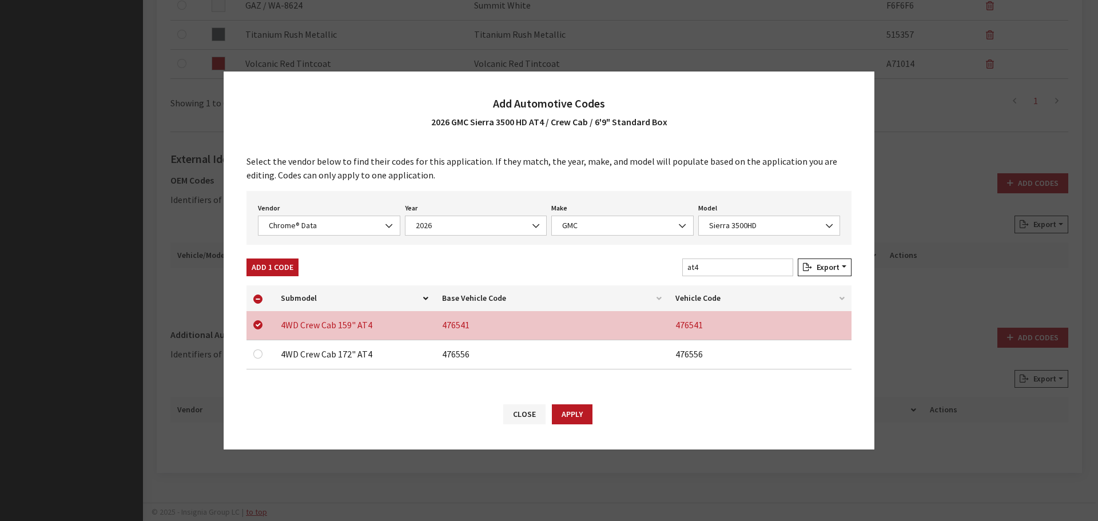
click at [275, 277] on div "Add 1 Code" at bounding box center [272, 270] width 57 height 22
drag, startPoint x: 279, startPoint y: 269, endPoint x: 314, endPoint y: 225, distance: 55.7
click at [279, 268] on button "Add 1 Code" at bounding box center [273, 268] width 52 height 18
checkbox input "false"
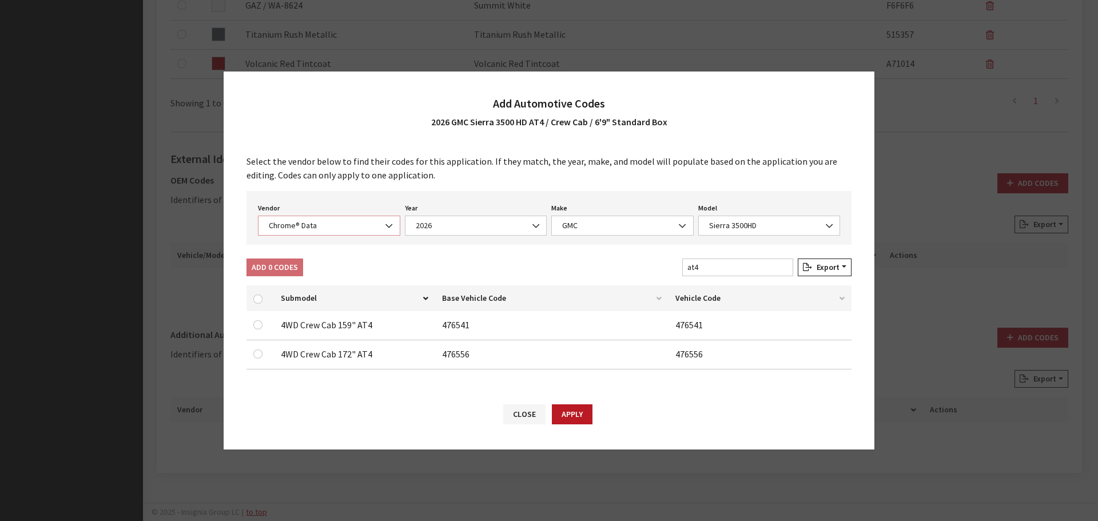
click at [323, 221] on span "Chrome® Data" at bounding box center [329, 226] width 128 height 12
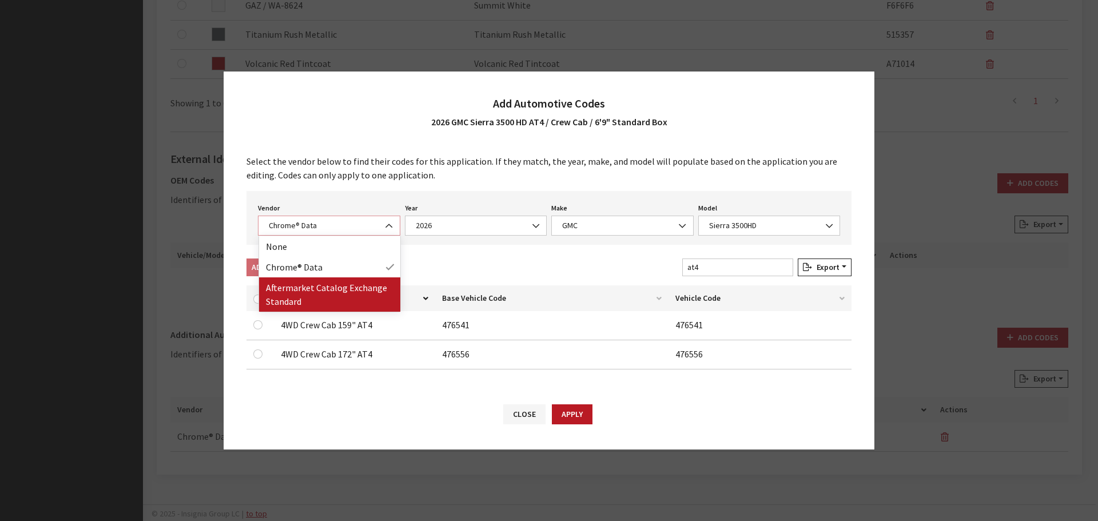
select select "2"
select select "2026"
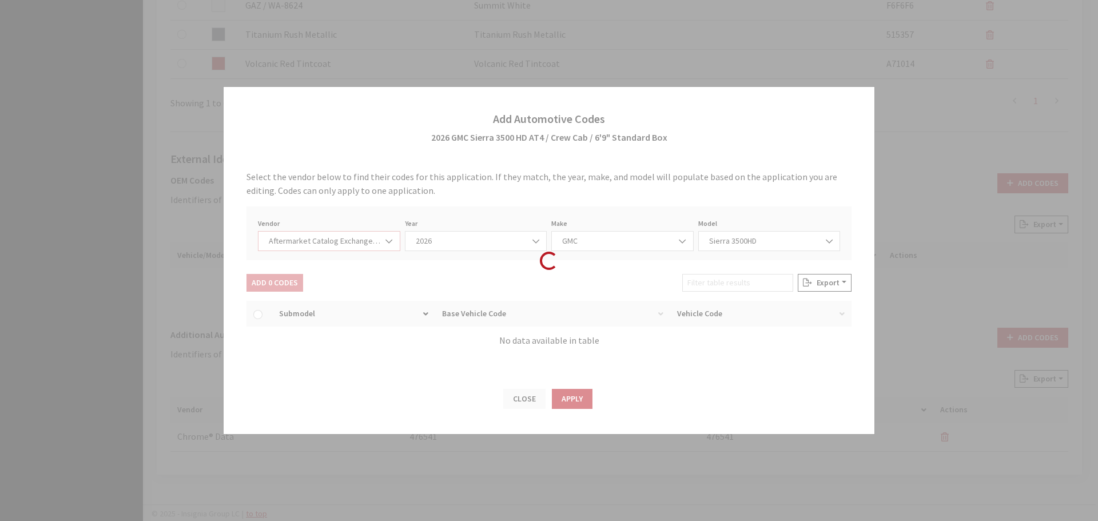
select select "48"
select select "6581"
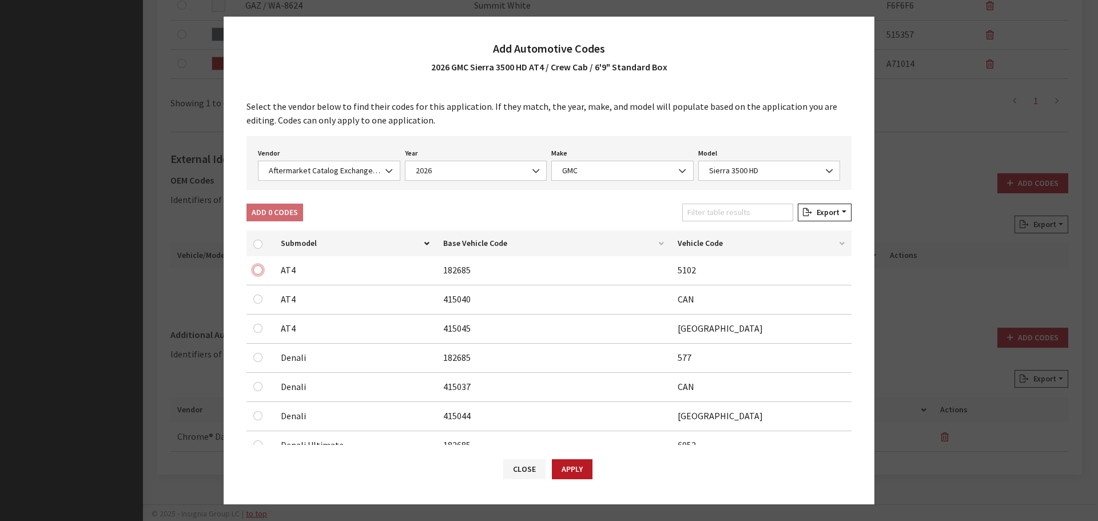
click at [261, 268] on input "checkbox" at bounding box center [257, 269] width 9 height 9
checkbox input "true"
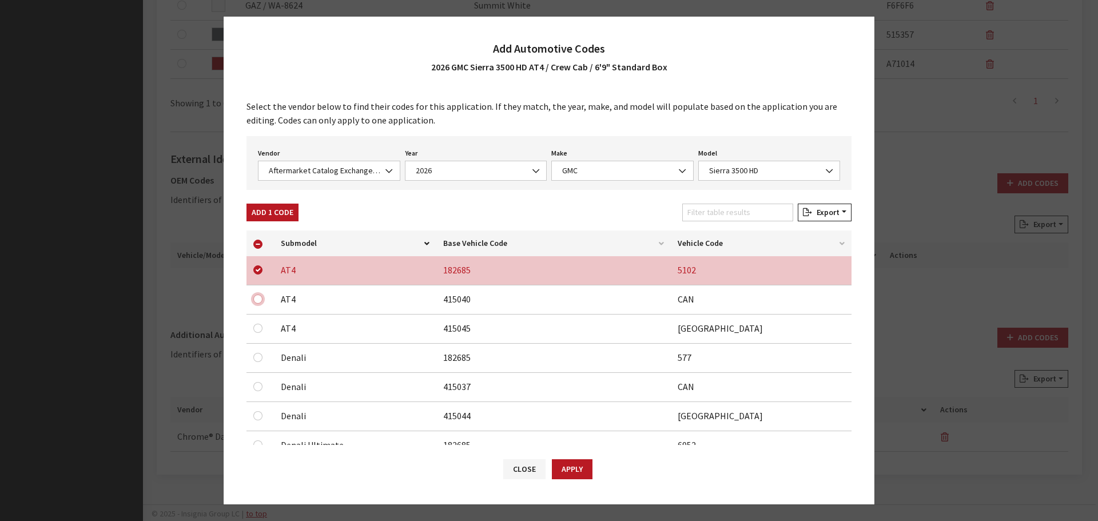
click at [256, 300] on input "checkbox" at bounding box center [257, 299] width 9 height 9
checkbox input "true"
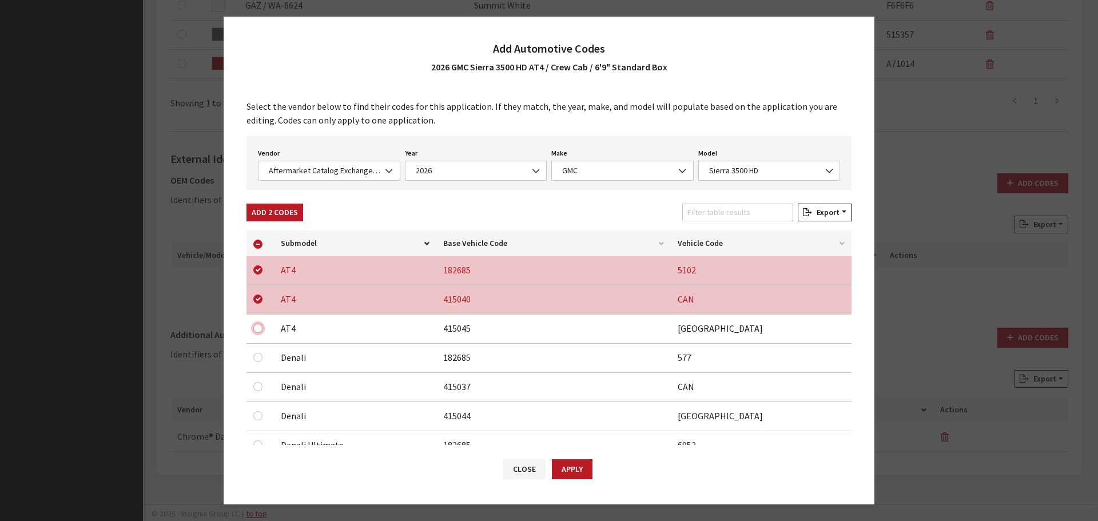
click at [257, 327] on input "checkbox" at bounding box center [257, 328] width 9 height 9
checkbox input "true"
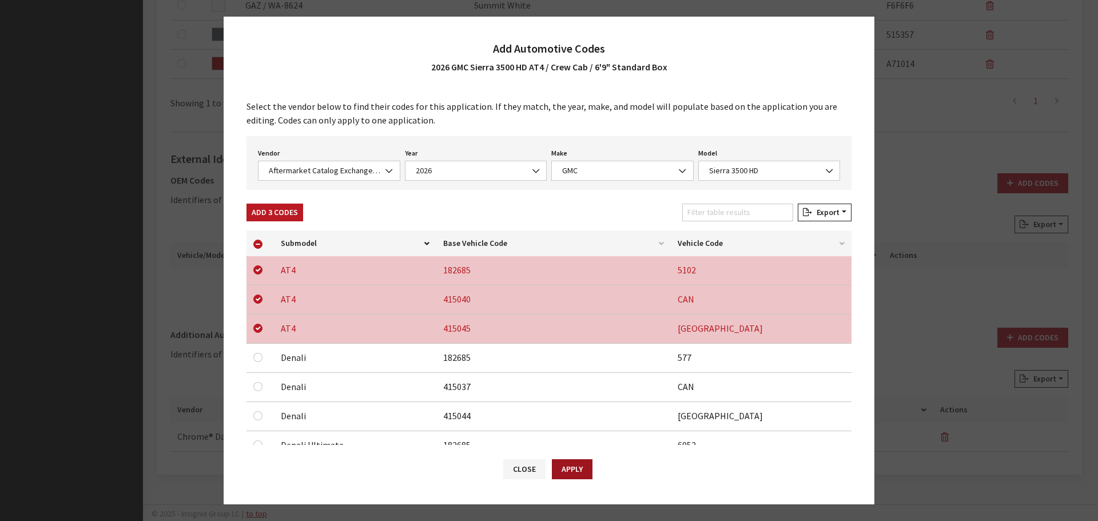
click at [574, 470] on button "Apply" at bounding box center [572, 469] width 41 height 20
checkbox input "false"
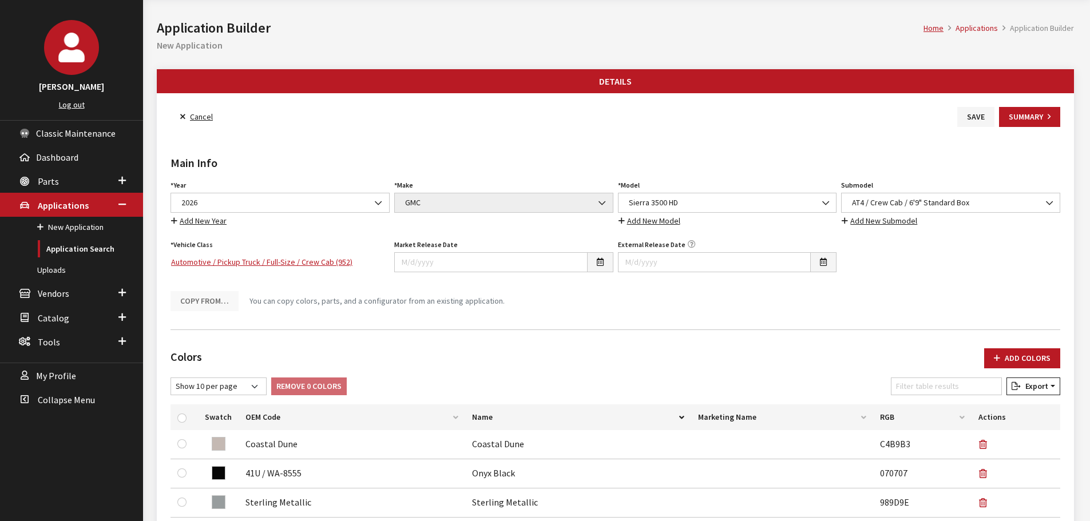
scroll to position [0, 0]
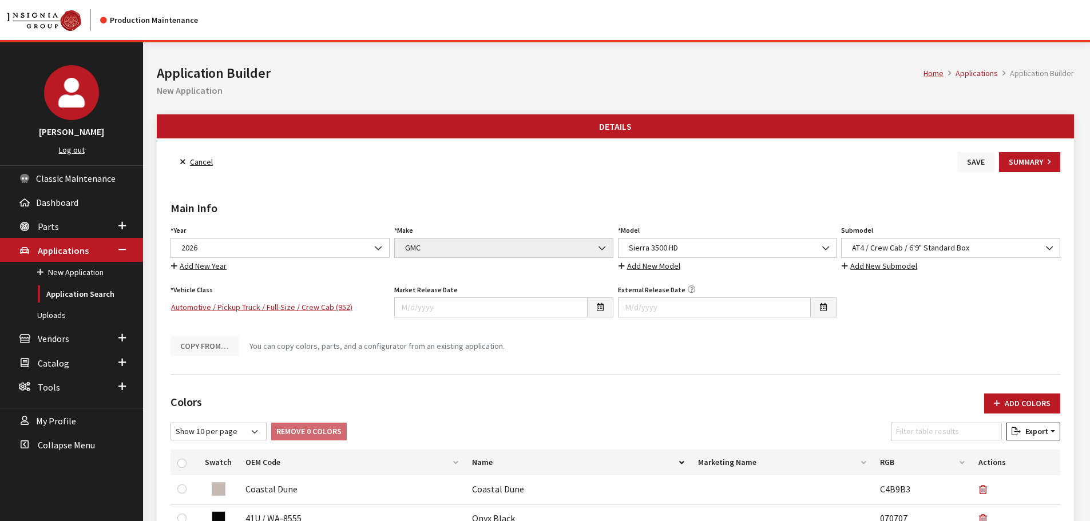
click at [972, 162] on button "Save" at bounding box center [975, 162] width 37 height 20
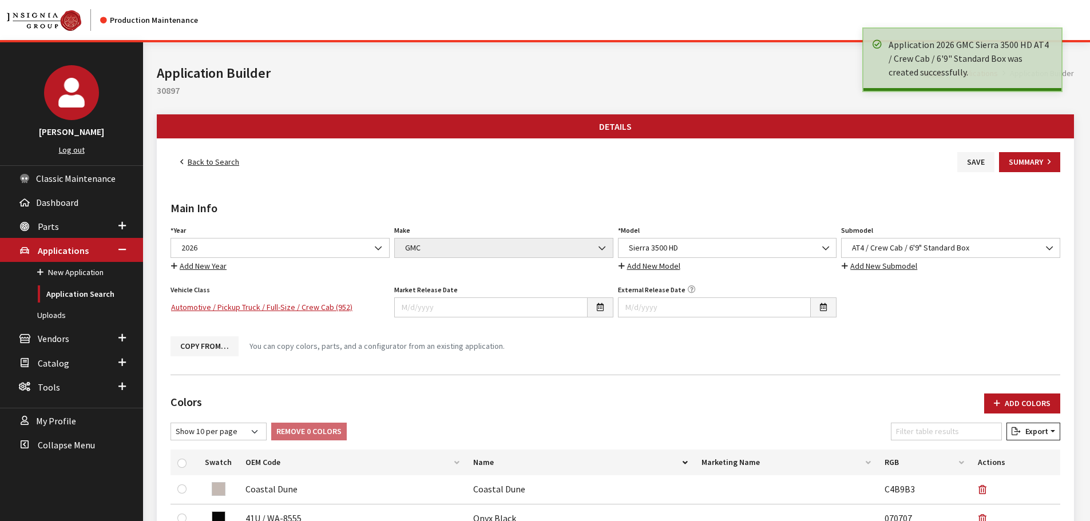
click at [222, 166] on link "Back to Search" at bounding box center [209, 162] width 78 height 20
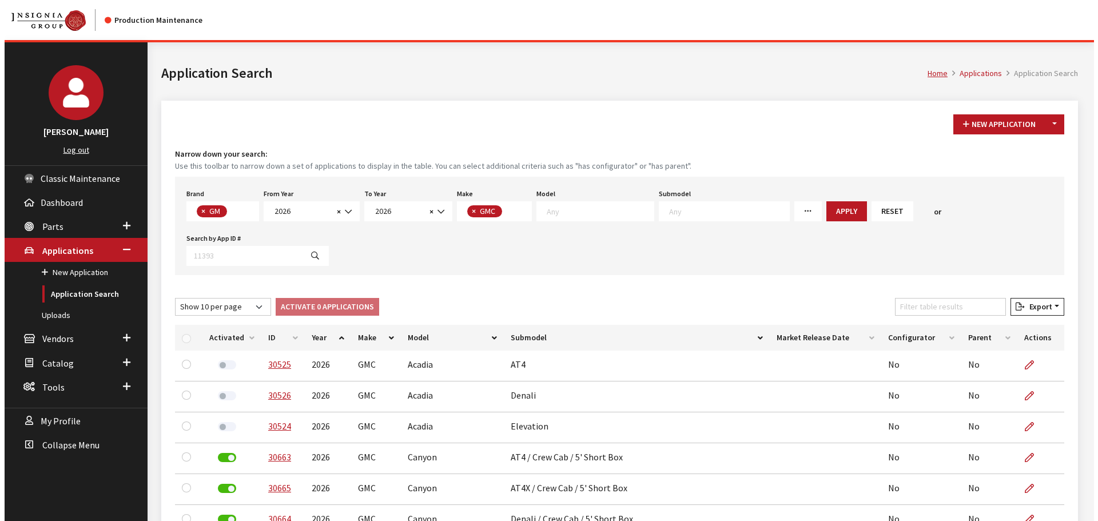
scroll to position [7, 0]
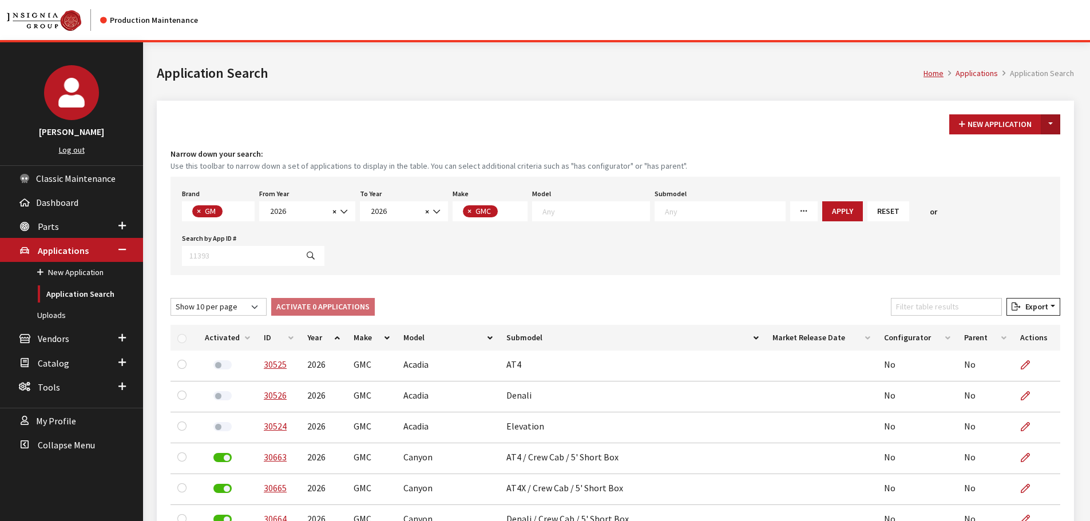
click at [1059, 122] on button "Toggle Dropdown" at bounding box center [1050, 124] width 19 height 20
click at [1052, 152] on button "New From Existing..." at bounding box center [1011, 149] width 98 height 20
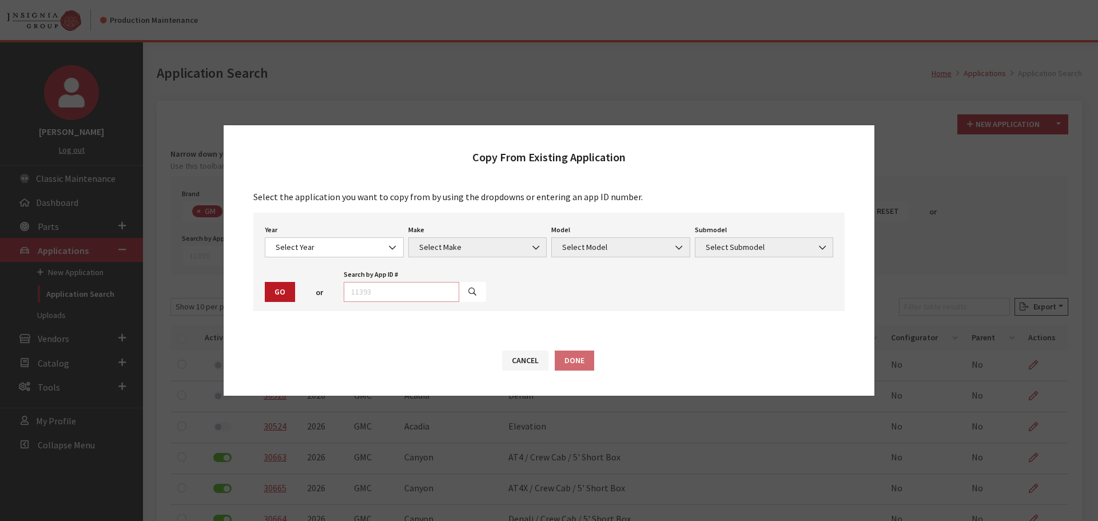
click at [439, 294] on input "text" at bounding box center [402, 292] width 116 height 20
type input "29055"
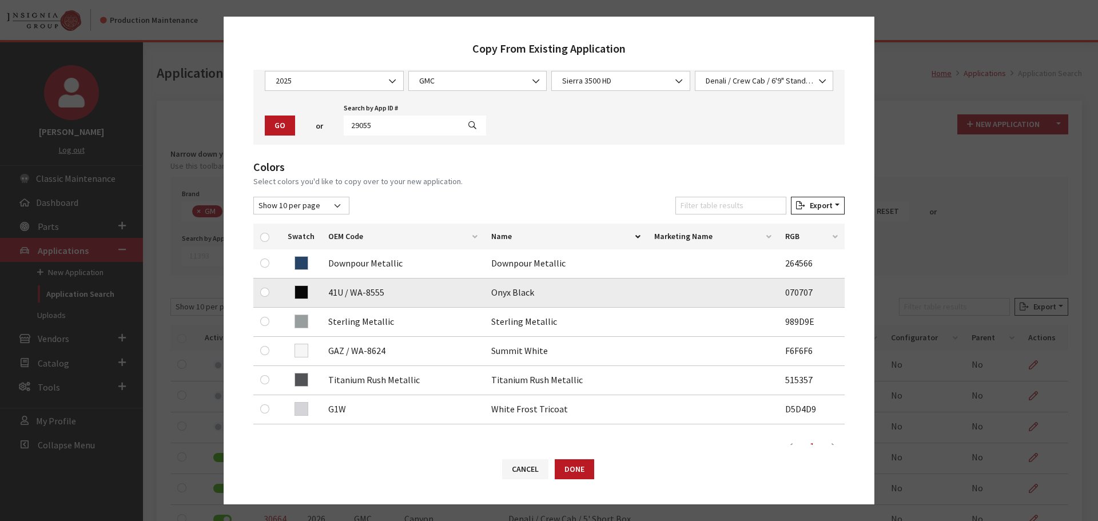
scroll to position [114, 0]
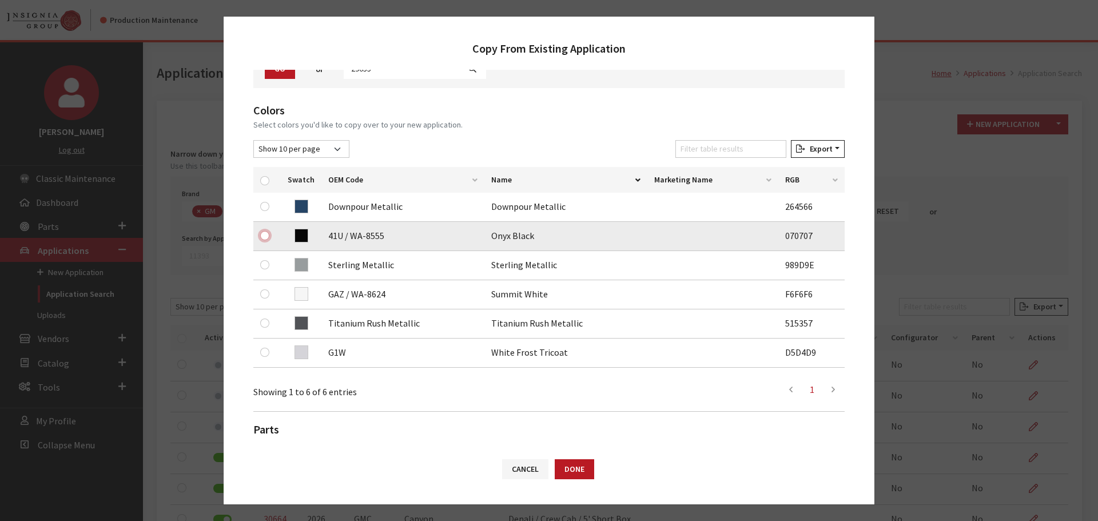
click at [260, 236] on input "checkbox" at bounding box center [264, 235] width 9 height 9
checkbox input "true"
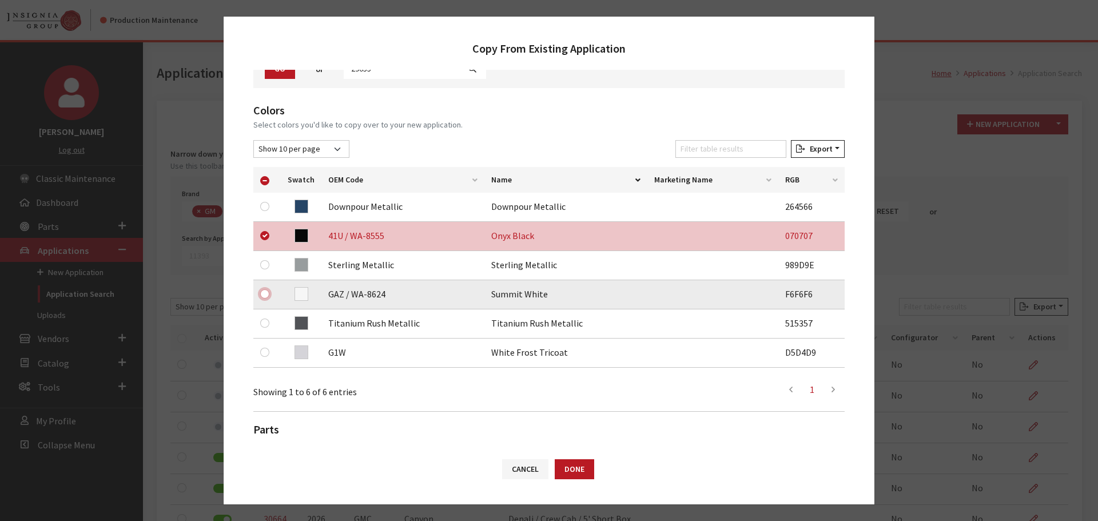
click at [264, 295] on input "checkbox" at bounding box center [264, 293] width 9 height 9
checkbox input "true"
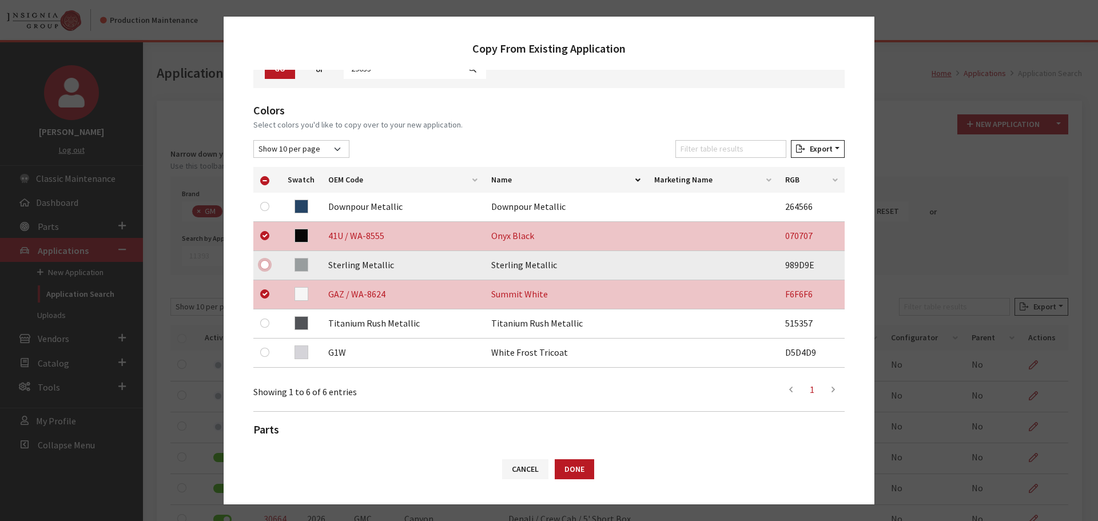
click at [263, 263] on input "checkbox" at bounding box center [264, 264] width 9 height 9
checkbox input "true"
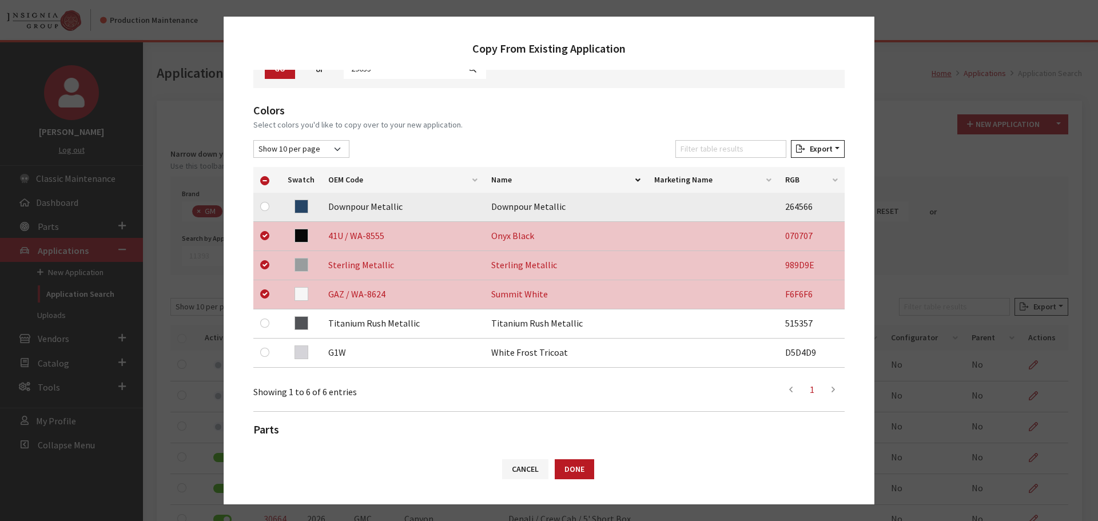
click at [269, 205] on div at bounding box center [267, 207] width 14 height 14
click at [266, 206] on input "checkbox" at bounding box center [264, 206] width 9 height 9
checkbox input "true"
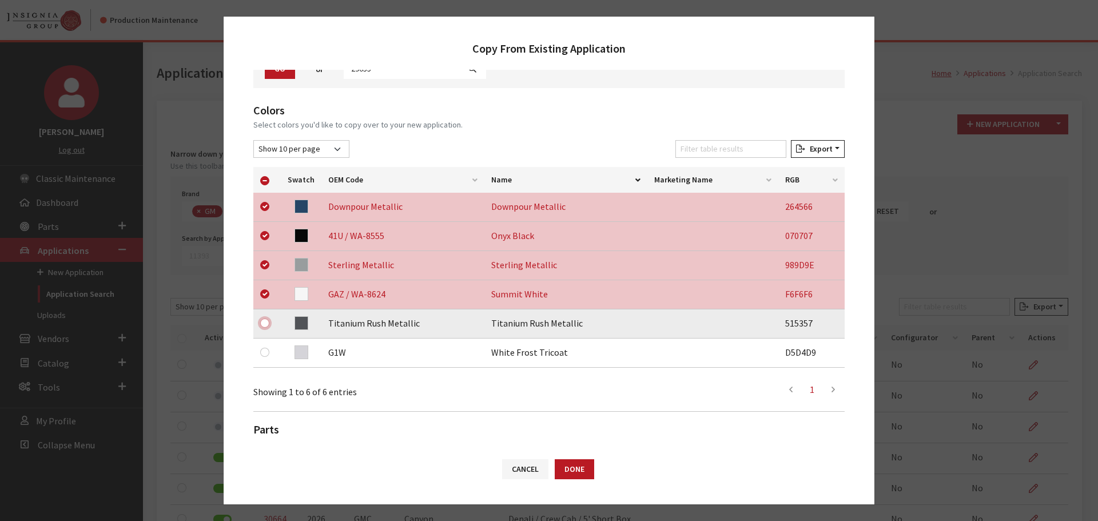
click at [264, 321] on input "checkbox" at bounding box center [264, 323] width 9 height 9
checkbox input "true"
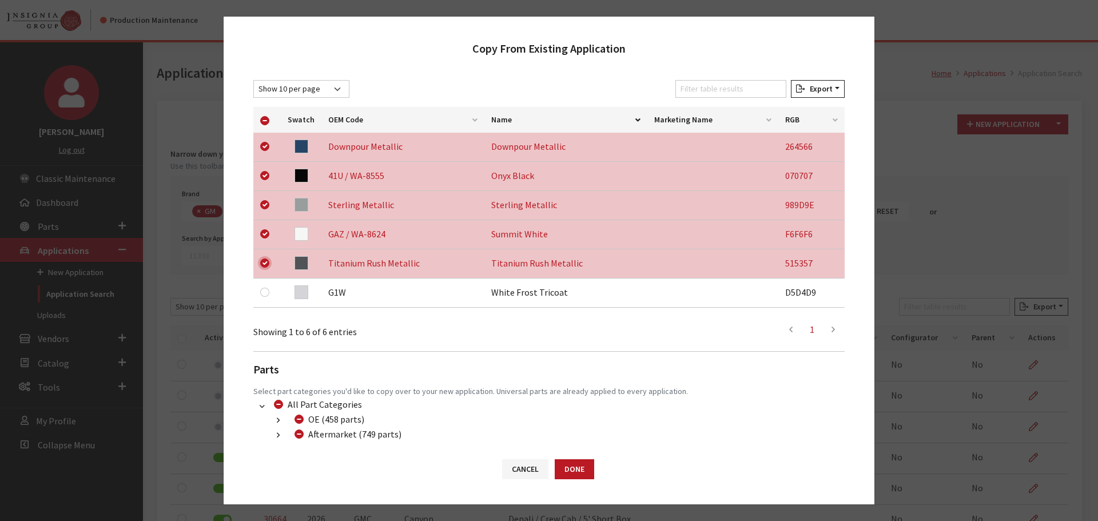
scroll to position [240, 0]
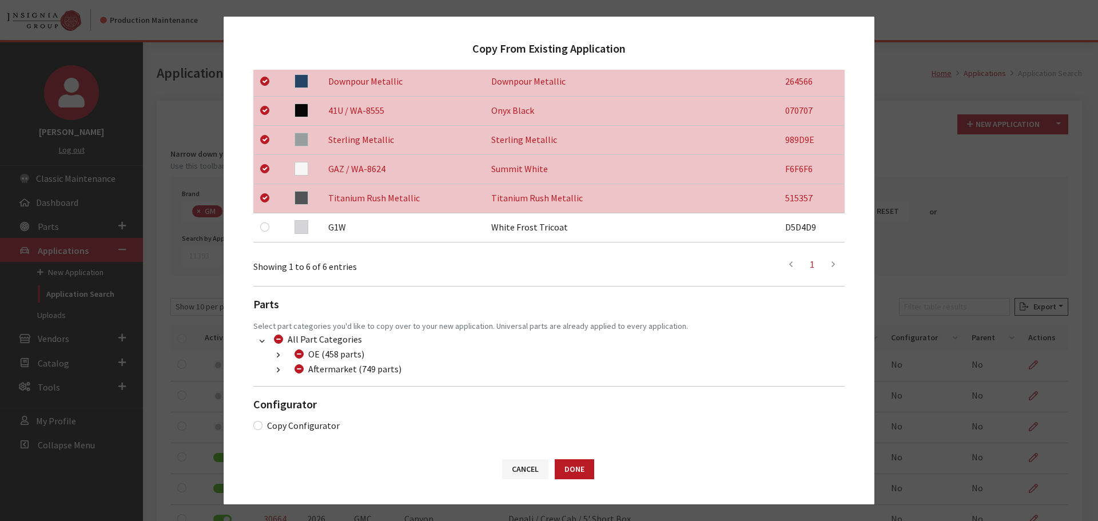
click at [273, 370] on button "button" at bounding box center [278, 370] width 22 height 13
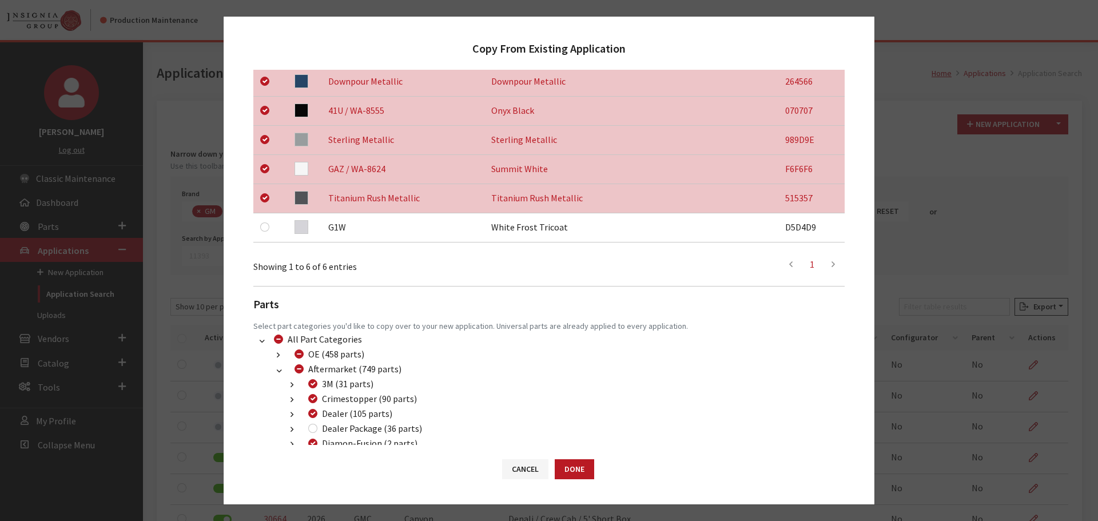
click at [313, 433] on div "Dealer Package (36 parts)" at bounding box center [363, 429] width 117 height 14
click at [308, 426] on div "Dealer Package (36 parts)" at bounding box center [363, 429] width 117 height 14
click at [311, 426] on input "Dealer Package (36 parts)" at bounding box center [312, 428] width 9 height 9
checkbox input "true"
click at [578, 469] on button "Done" at bounding box center [574, 469] width 39 height 20
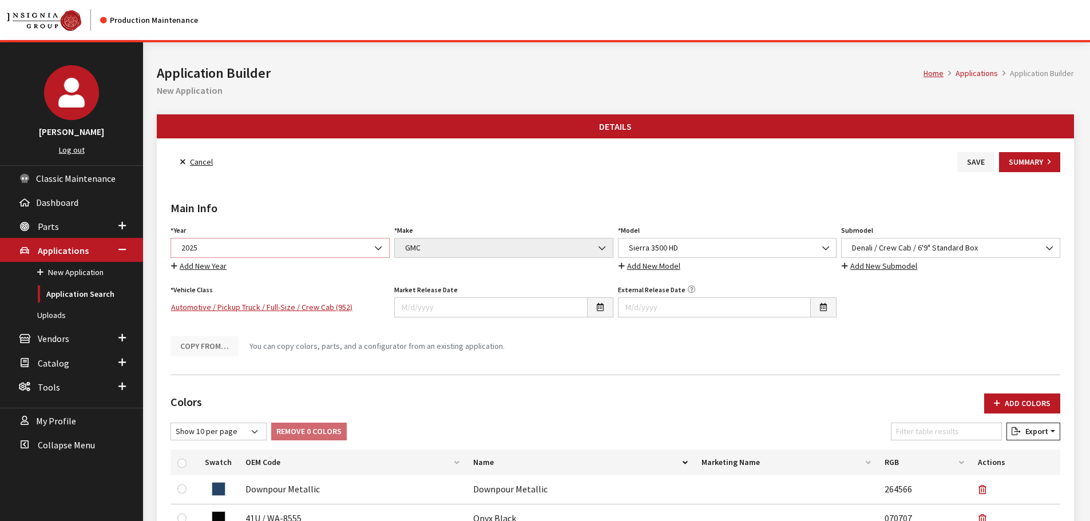
click at [243, 250] on span "2025" at bounding box center [280, 248] width 204 height 12
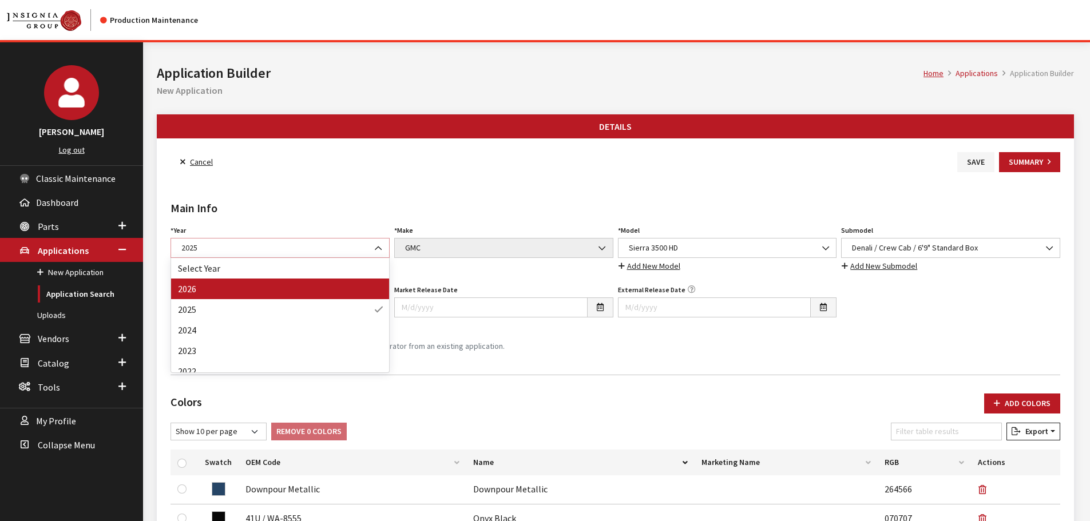
select select "44"
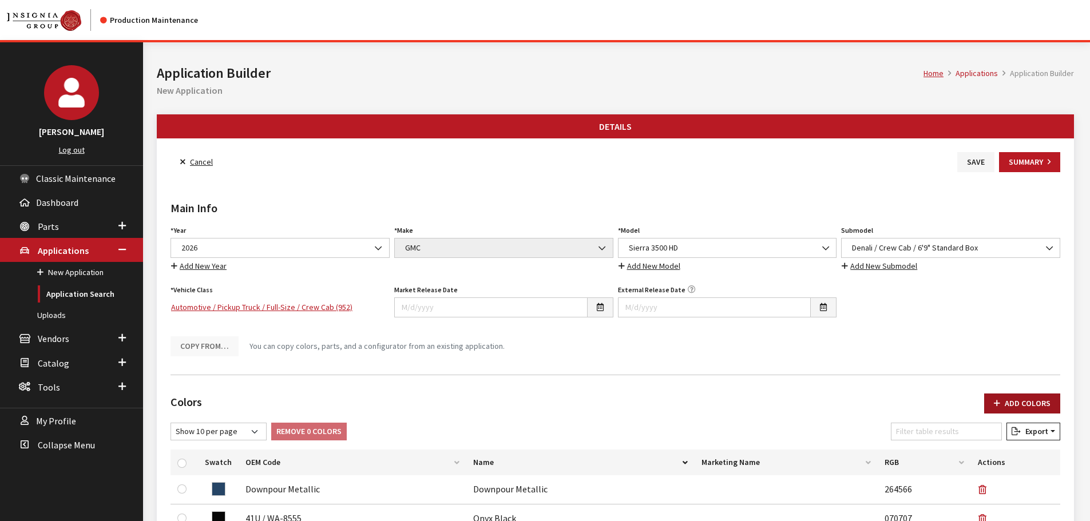
click at [1011, 400] on button "Add Colors" at bounding box center [1022, 404] width 76 height 20
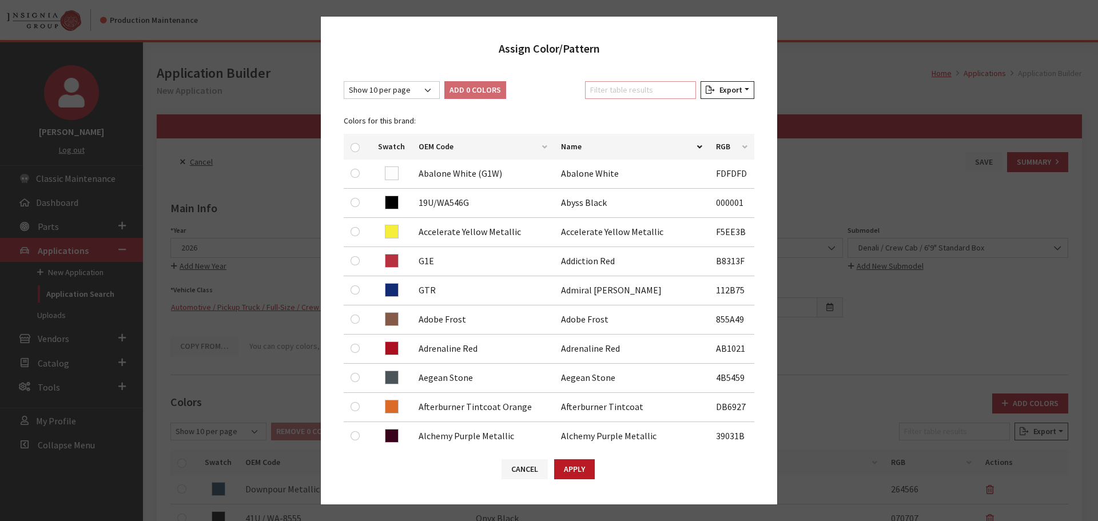
click at [628, 89] on input "Filter table results" at bounding box center [640, 90] width 111 height 18
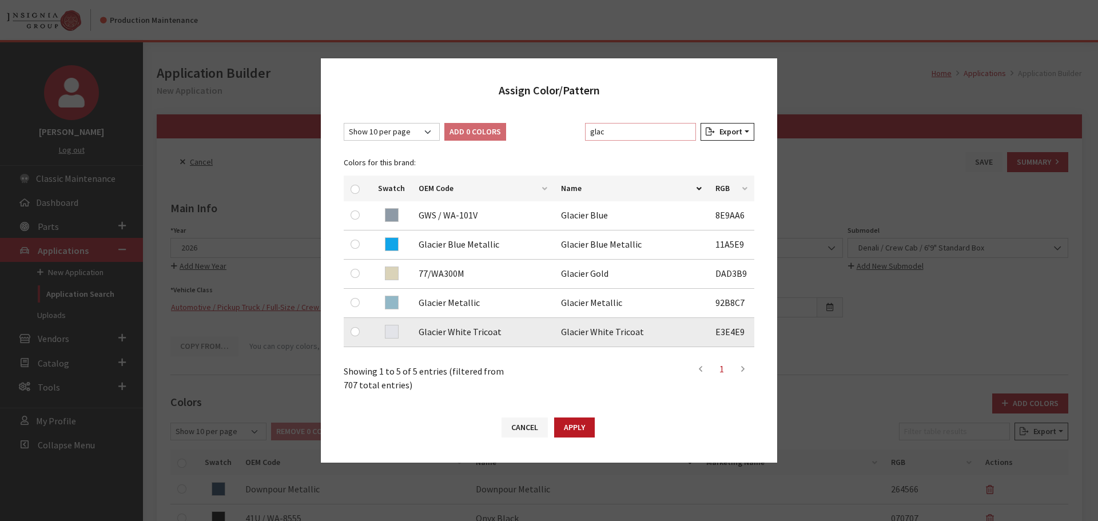
type input "glac"
click at [356, 331] on input "checkbox" at bounding box center [355, 331] width 9 height 9
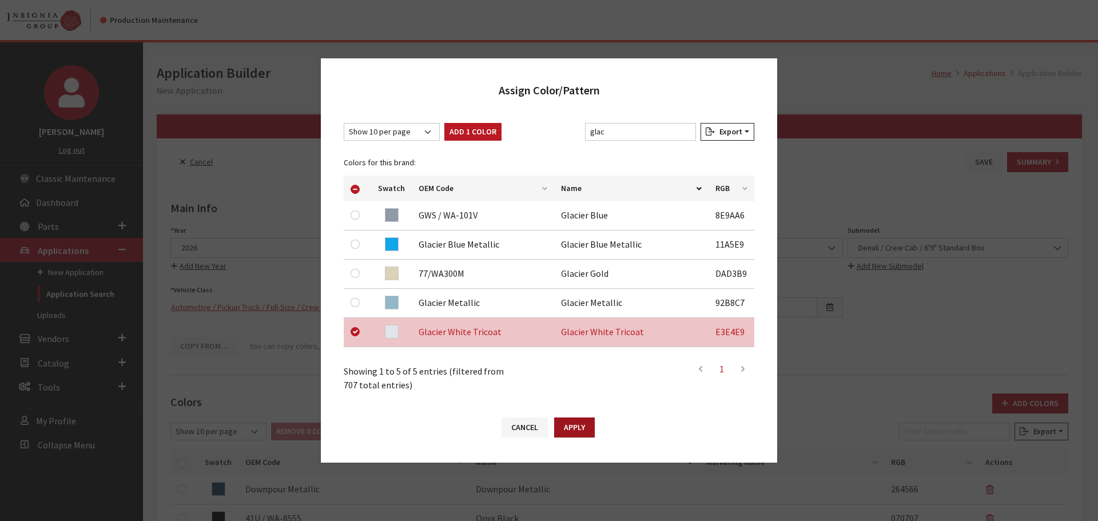
click at [568, 426] on button "Apply" at bounding box center [574, 428] width 41 height 20
checkbox input "false"
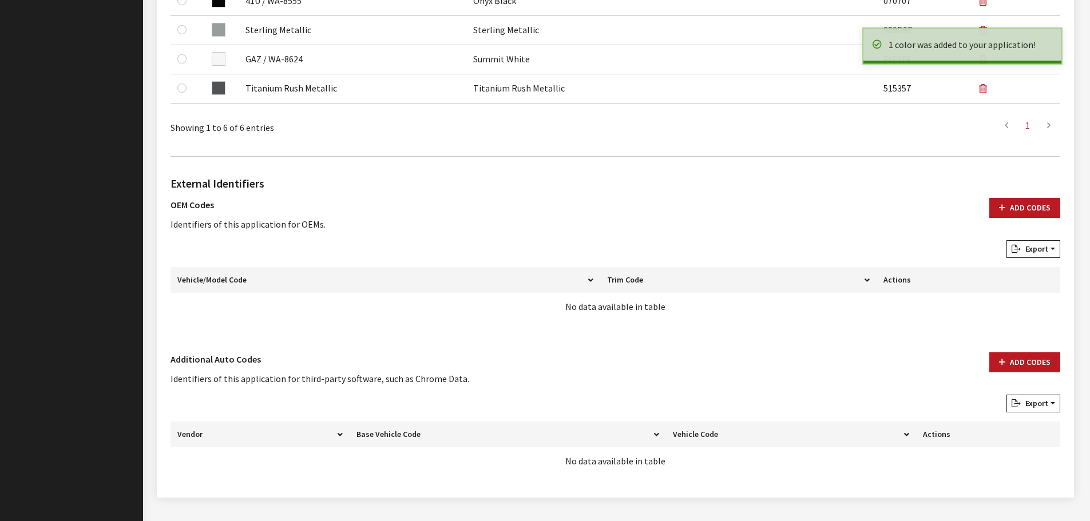
scroll to position [571, 0]
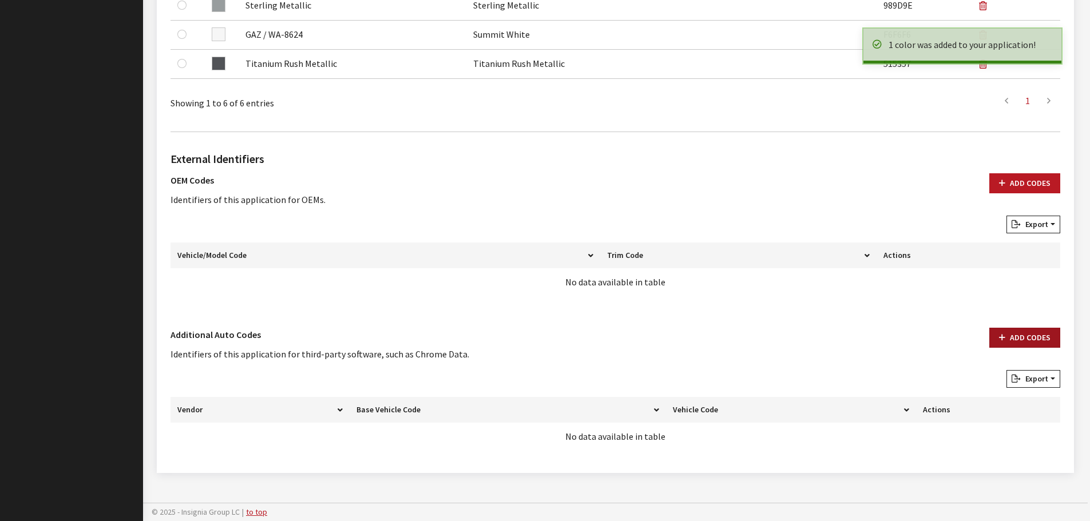
click at [1014, 344] on button "Add Codes" at bounding box center [1024, 338] width 71 height 20
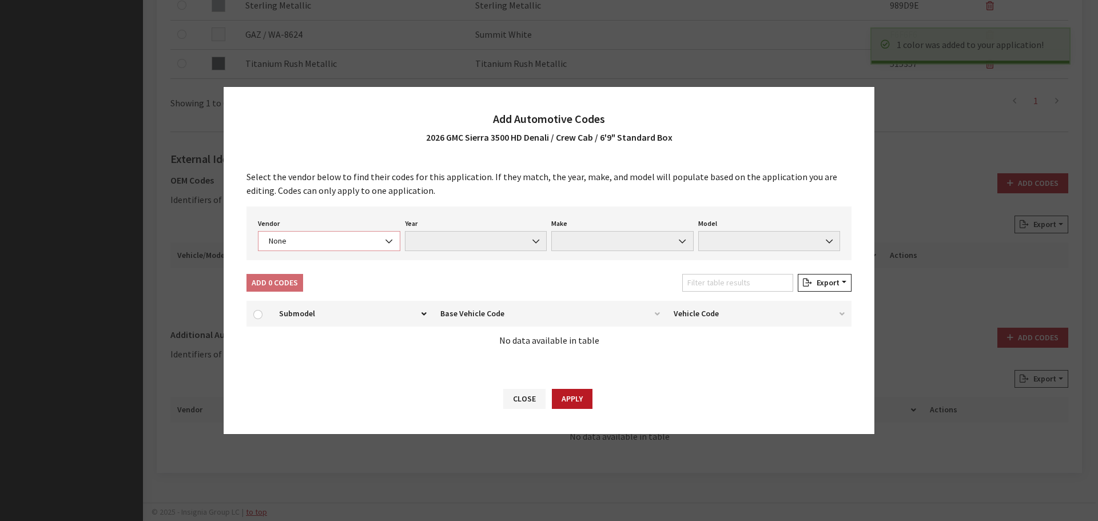
click at [285, 240] on span "None" at bounding box center [329, 241] width 128 height 12
select select "4"
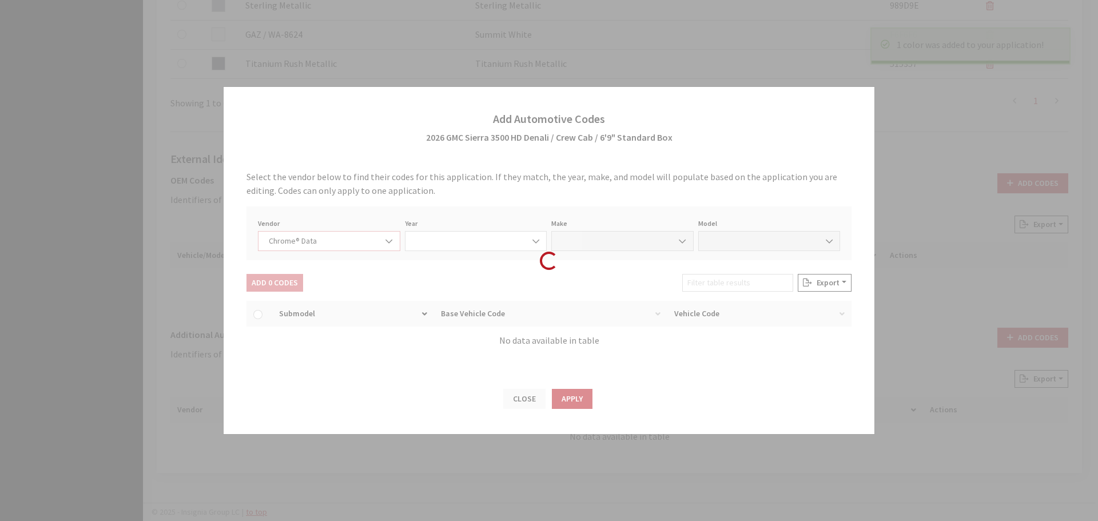
select select "2026"
select select "15"
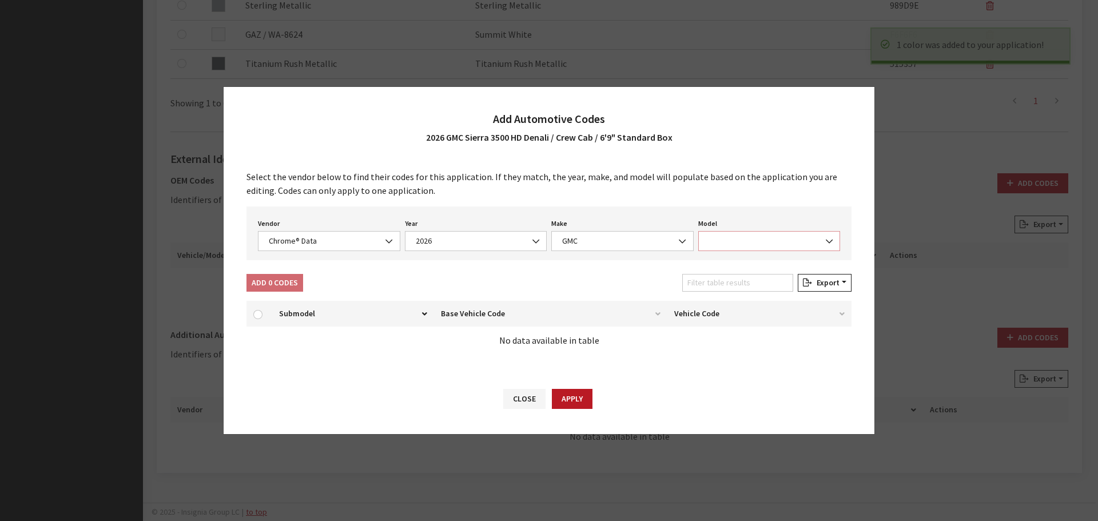
click at [742, 239] on span at bounding box center [769, 241] width 142 height 20
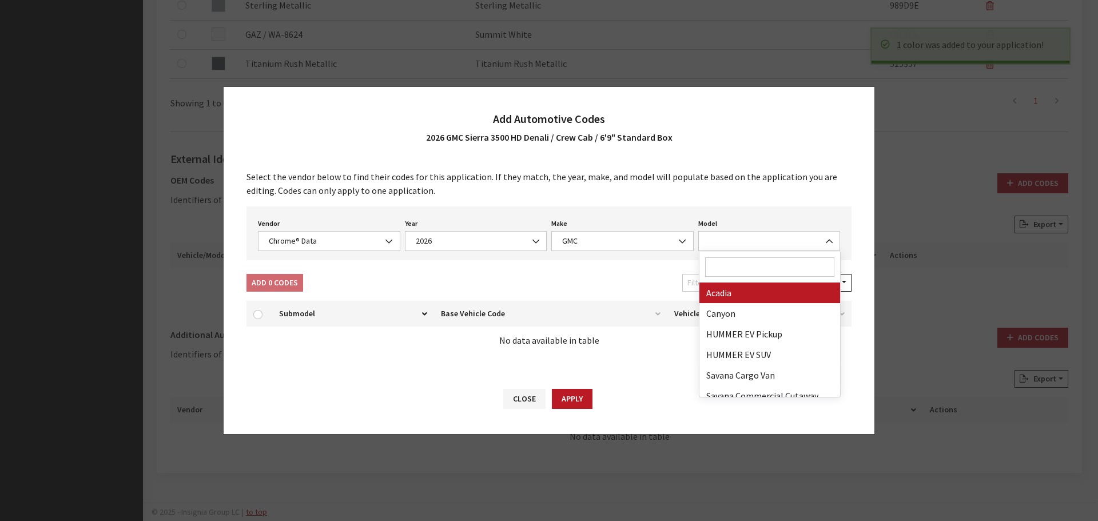
click at [740, 275] on input "Search" at bounding box center [770, 266] width 130 height 19
type input "3"
select select "71301"
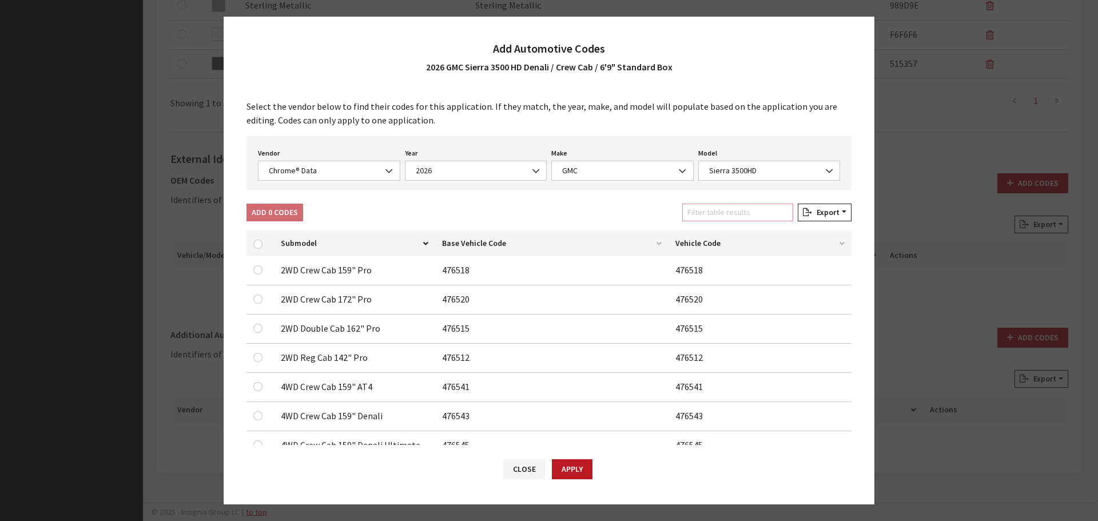
click at [723, 208] on input "Filter table results" at bounding box center [737, 213] width 111 height 18
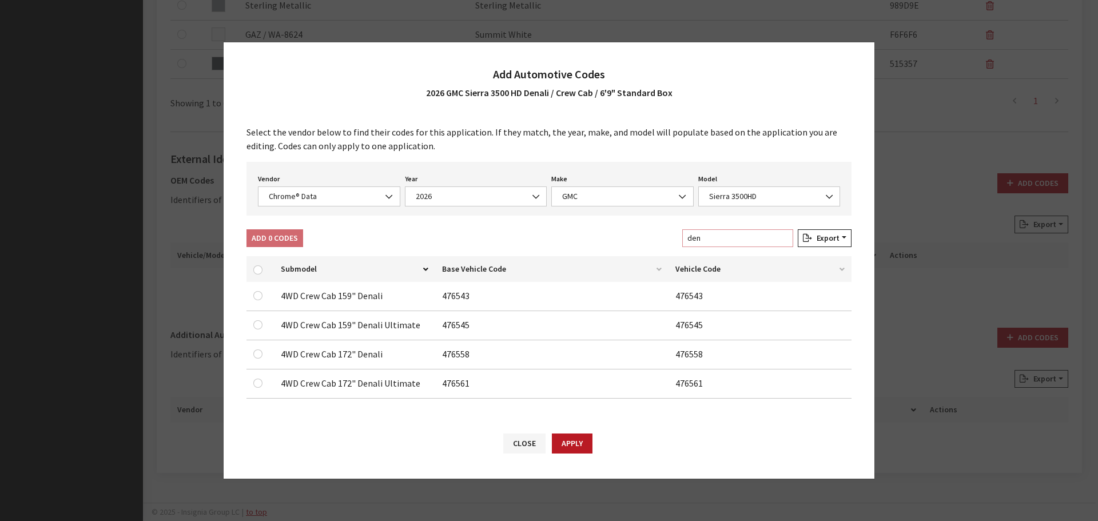
type input "den"
click at [261, 297] on input "checkbox" at bounding box center [257, 295] width 9 height 9
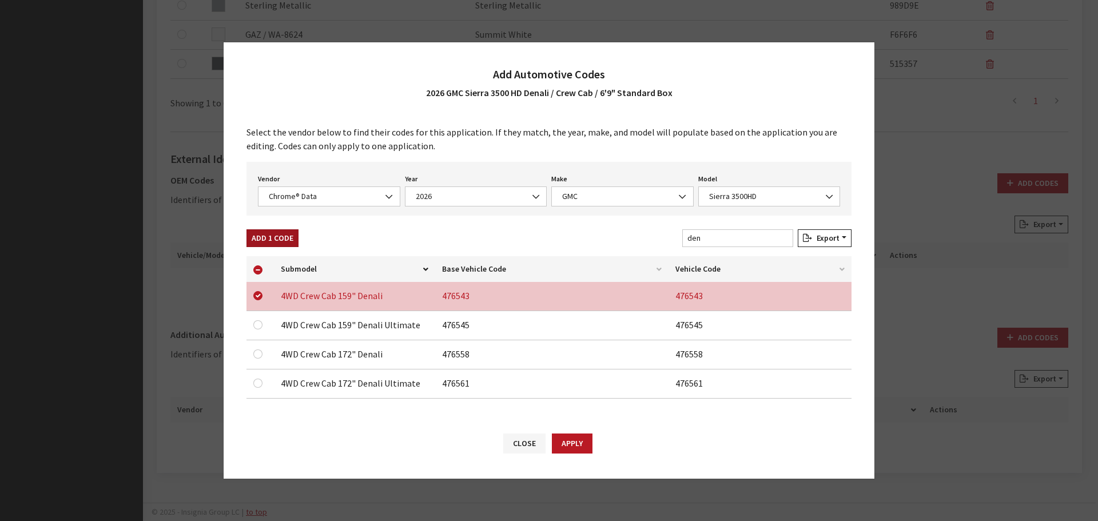
click at [278, 235] on button "Add 1 Code" at bounding box center [273, 238] width 52 height 18
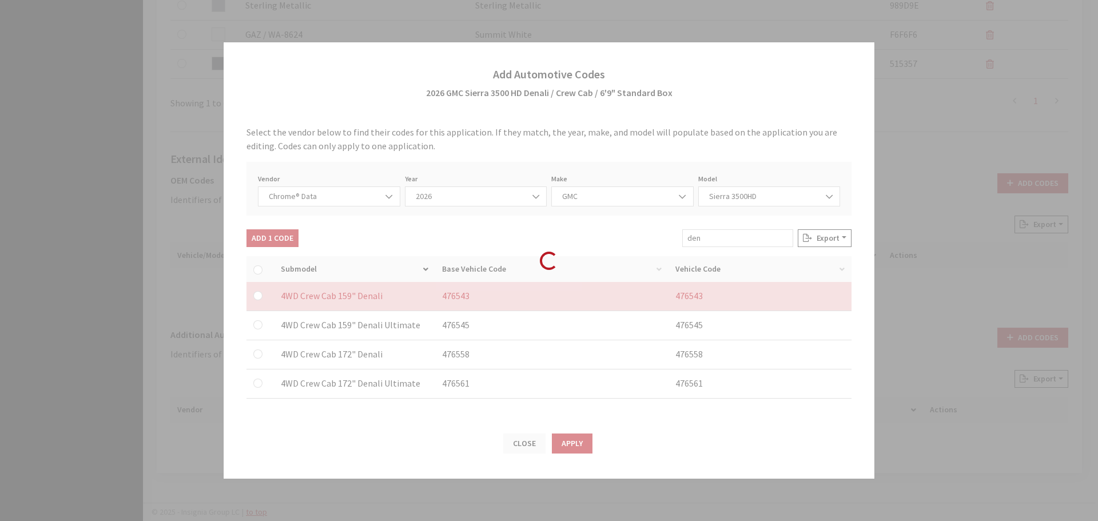
checkbox input "false"
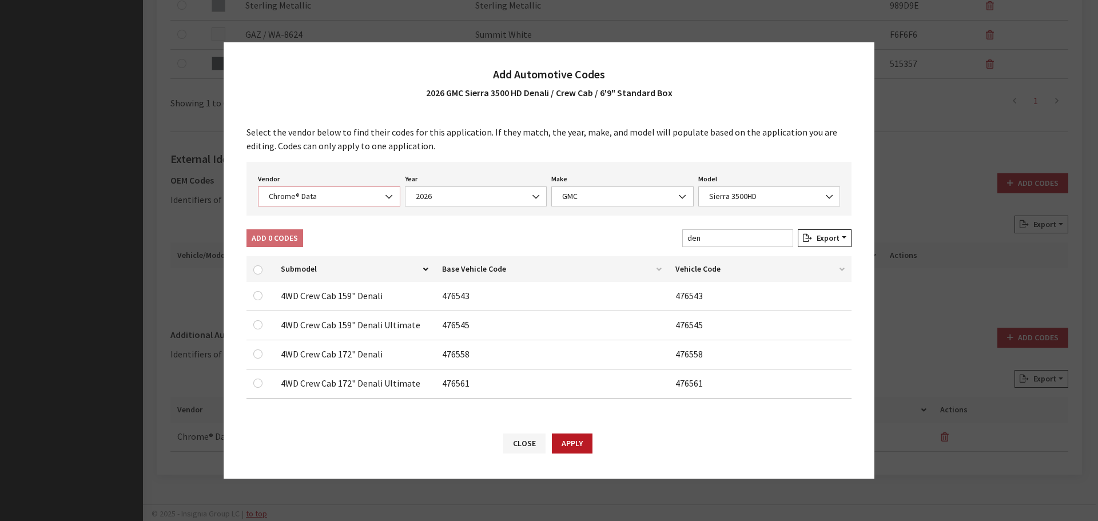
click at [304, 189] on span "Chrome® Data" at bounding box center [329, 196] width 142 height 20
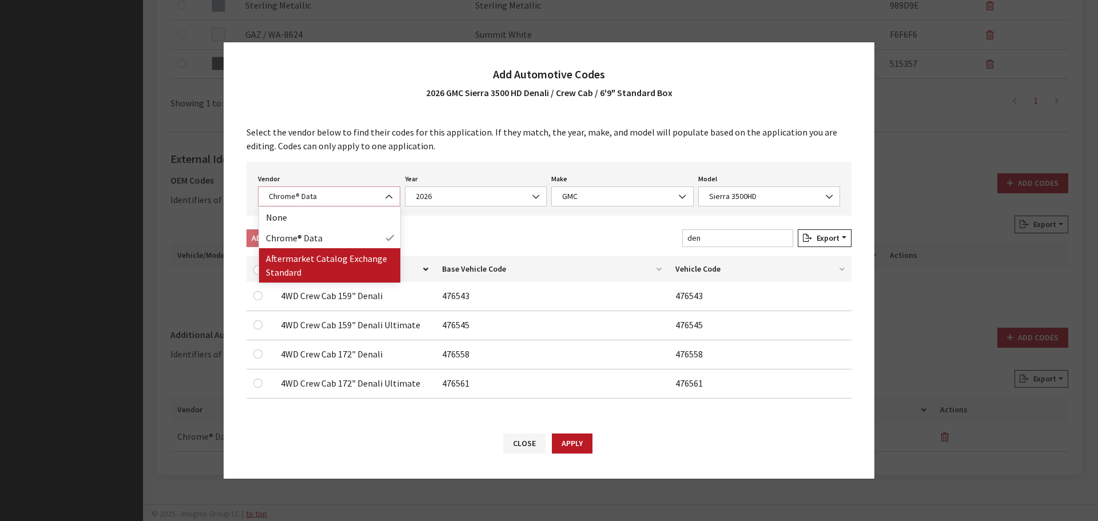
select select "2"
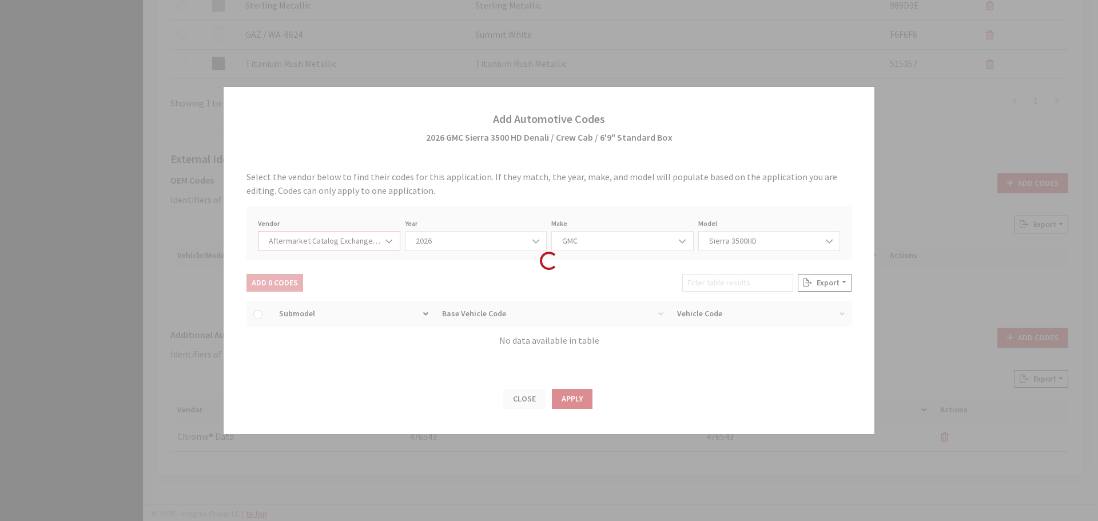
select select "2026"
select select "48"
select select "6581"
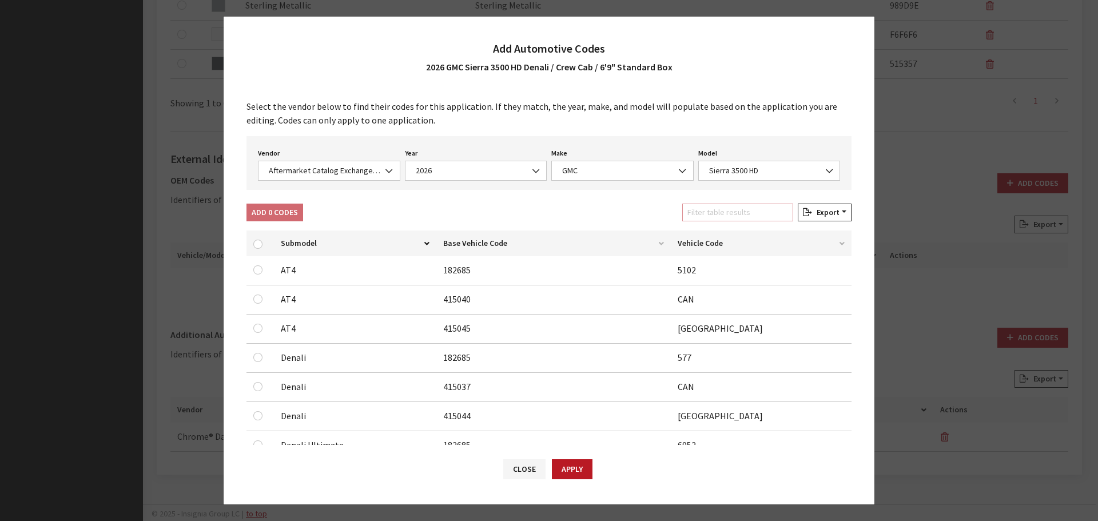
click at [745, 218] on input "Filter table results" at bounding box center [737, 213] width 111 height 18
type input "de"
click at [257, 331] on input "checkbox" at bounding box center [257, 328] width 9 height 9
checkbox input "true"
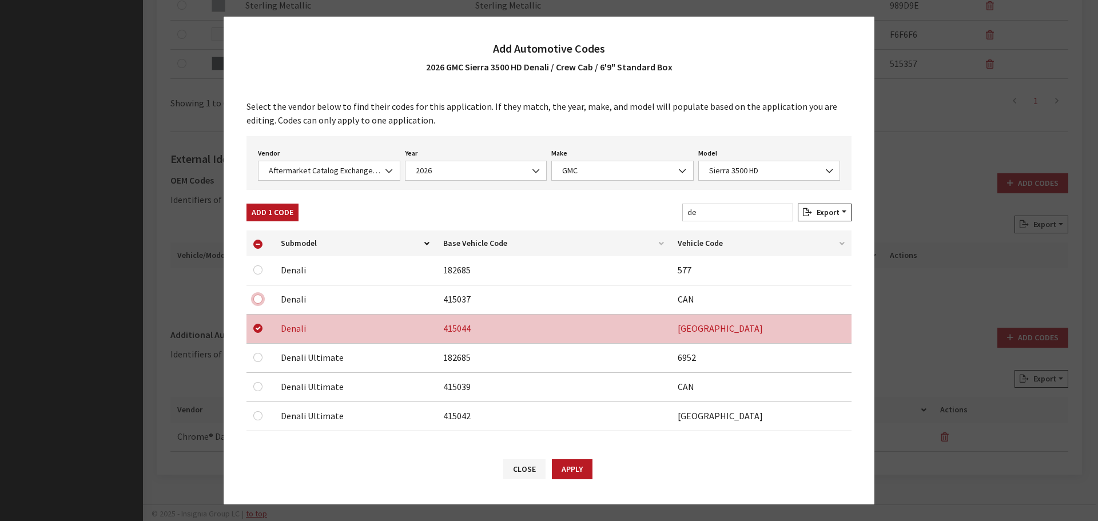
click at [256, 300] on input "checkbox" at bounding box center [257, 299] width 9 height 9
checkbox input "true"
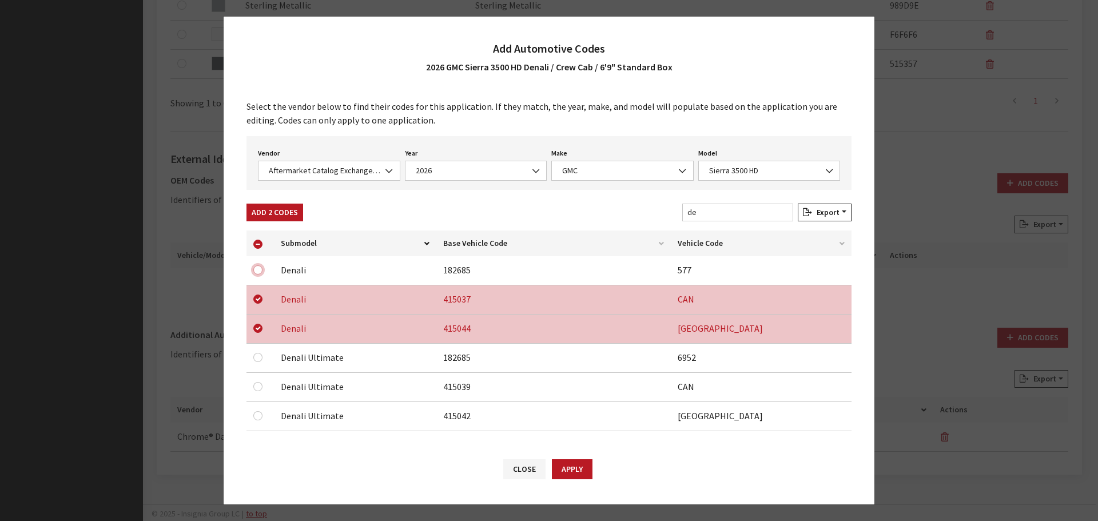
click at [260, 267] on input "checkbox" at bounding box center [257, 269] width 9 height 9
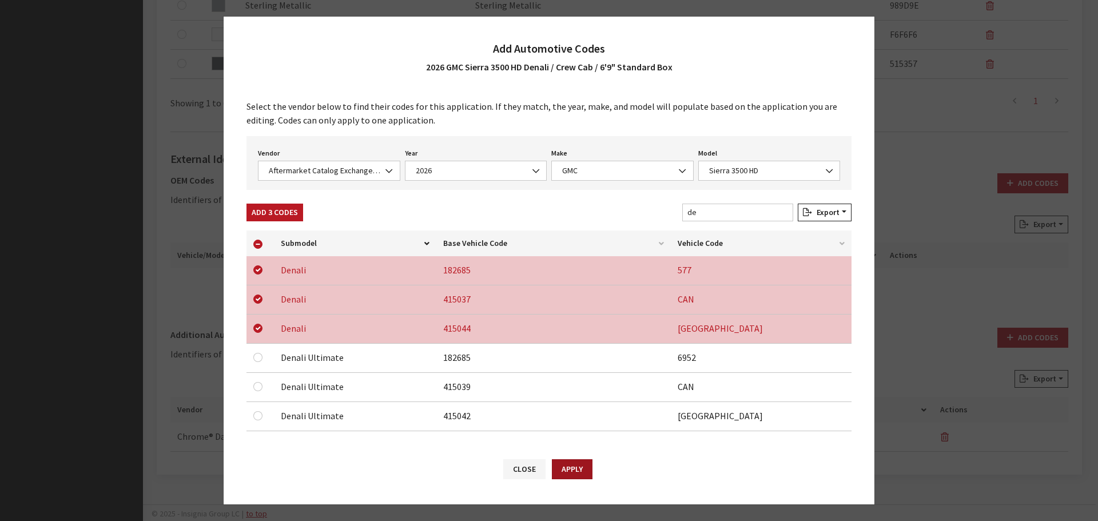
click at [573, 470] on button "Apply" at bounding box center [572, 469] width 41 height 20
checkbox input "false"
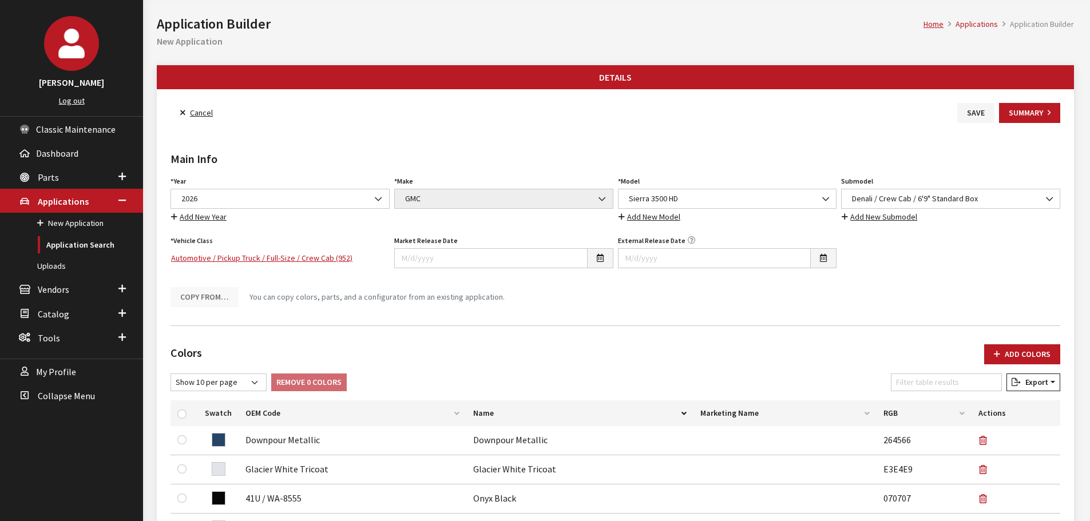
scroll to position [0, 0]
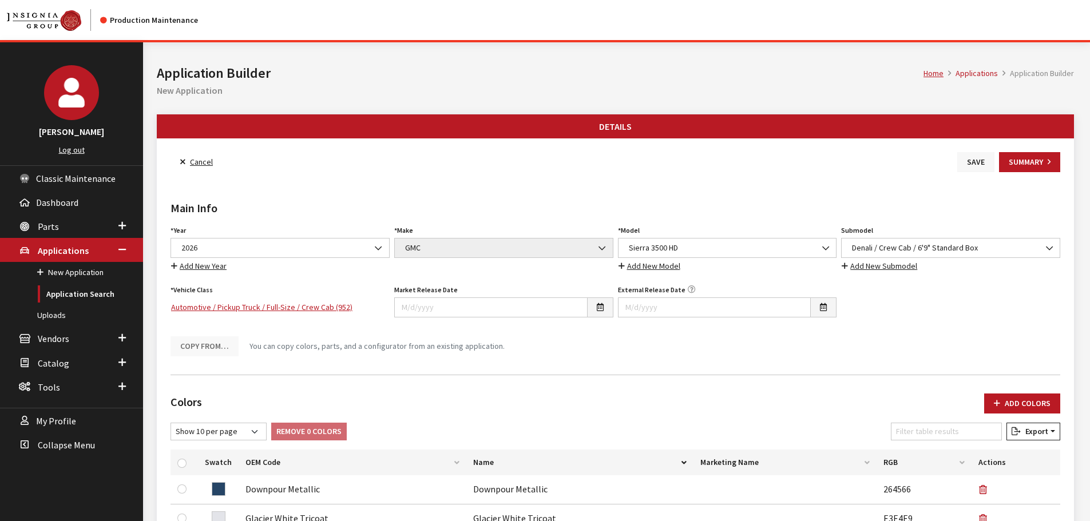
click at [967, 160] on button "Save" at bounding box center [975, 162] width 37 height 20
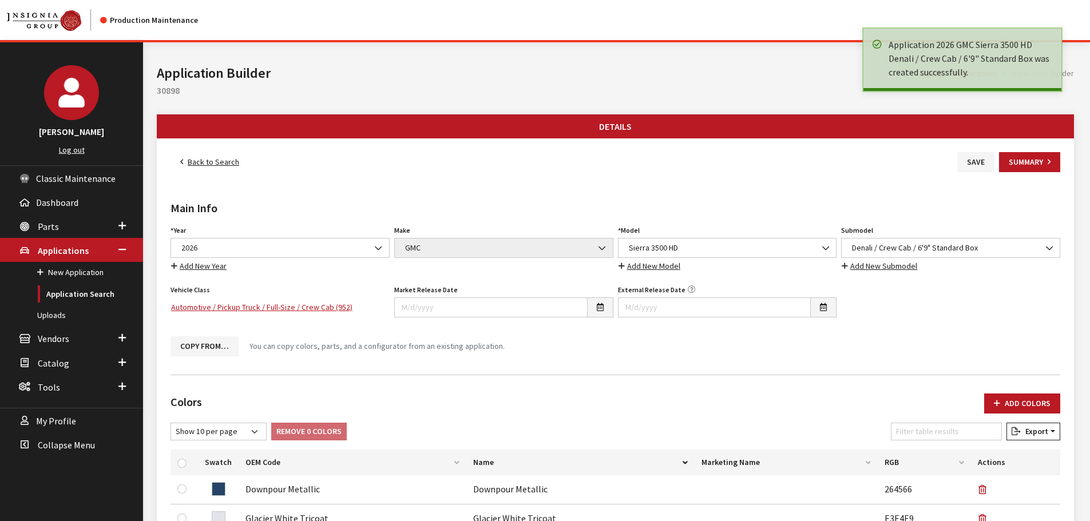
click at [217, 160] on link "Back to Search" at bounding box center [209, 162] width 78 height 20
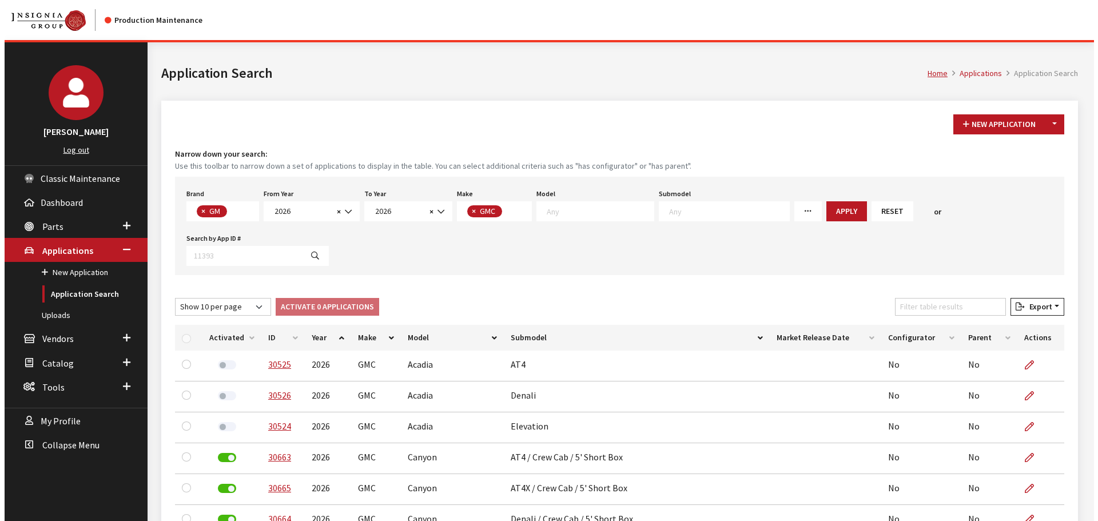
scroll to position [7, 0]
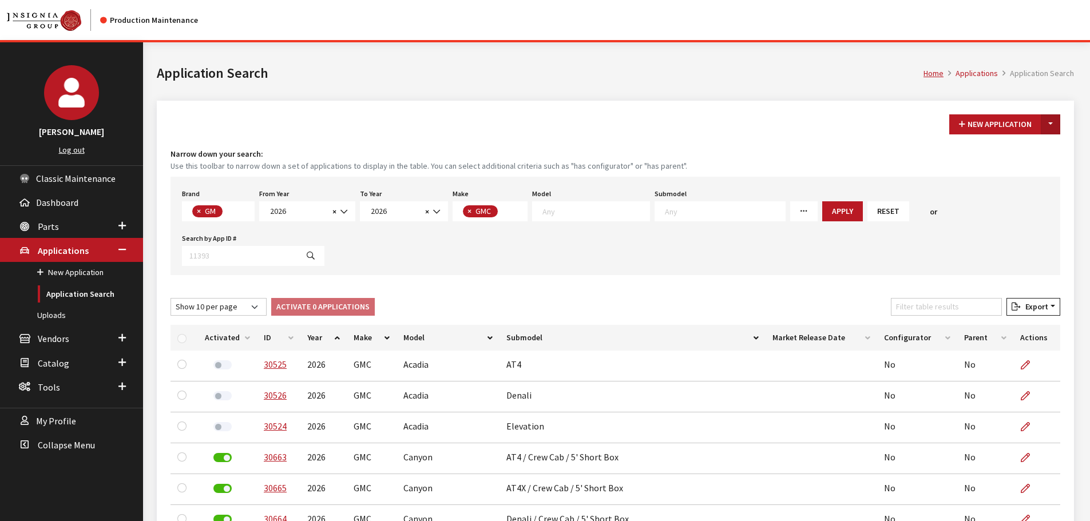
click at [1049, 125] on button "Toggle Dropdown" at bounding box center [1050, 124] width 19 height 20
click at [1045, 147] on button "New From Existing..." at bounding box center [1011, 149] width 98 height 20
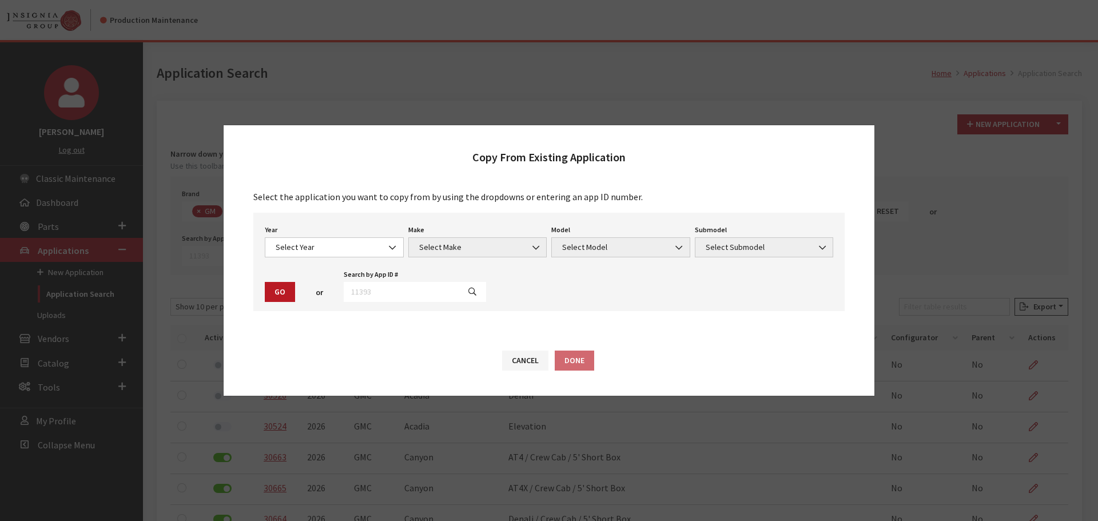
click at [459, 289] on button "button" at bounding box center [472, 292] width 27 height 20
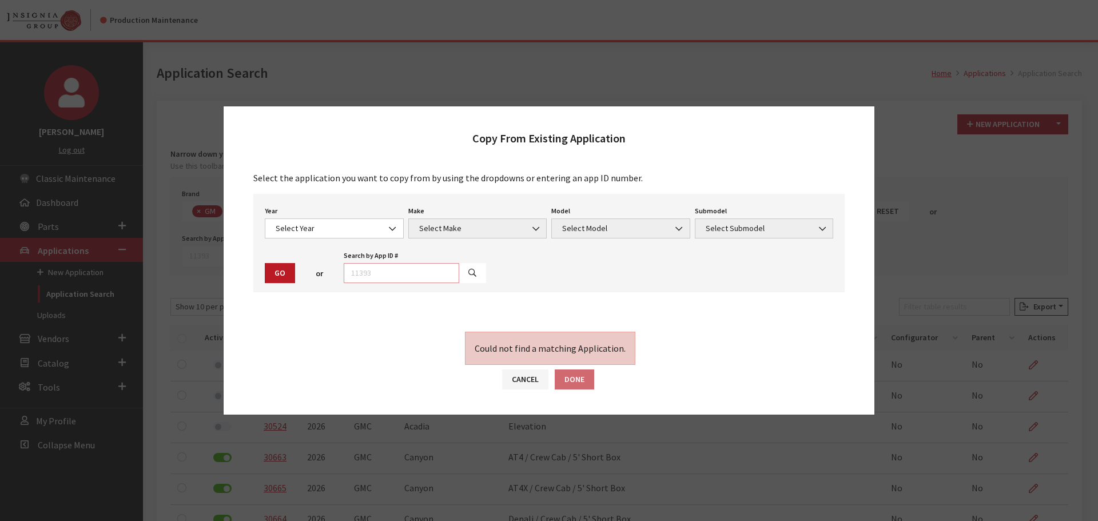
click at [429, 279] on input "text" at bounding box center [402, 273] width 116 height 20
type input "29056"
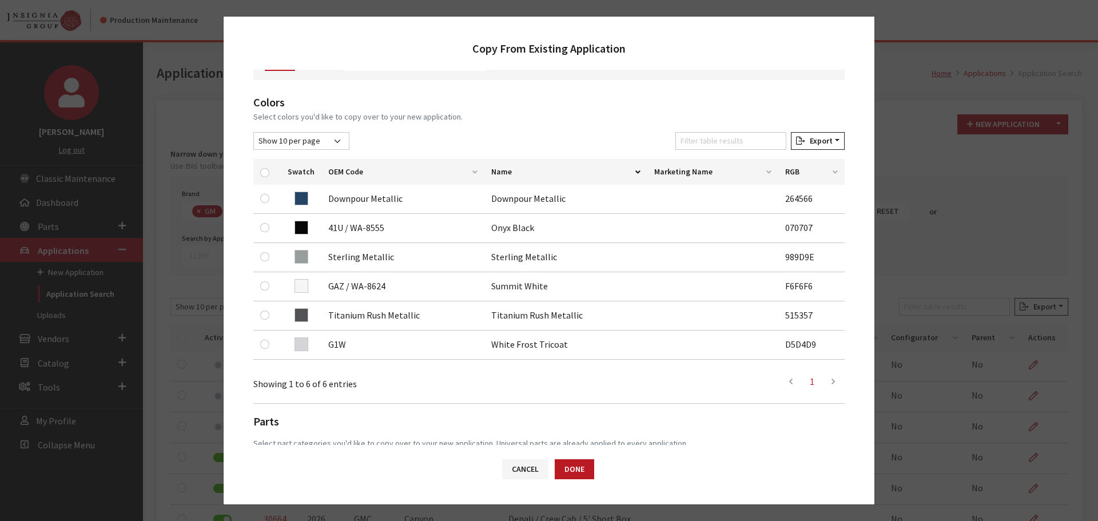
scroll to position [172, 0]
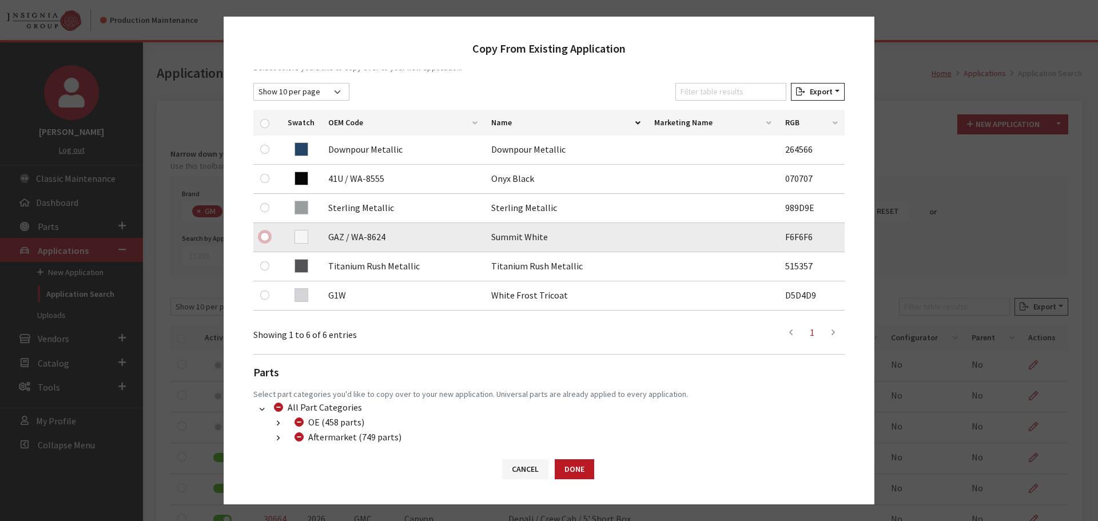
click at [265, 236] on input "checkbox" at bounding box center [264, 236] width 9 height 9
checkbox input "true"
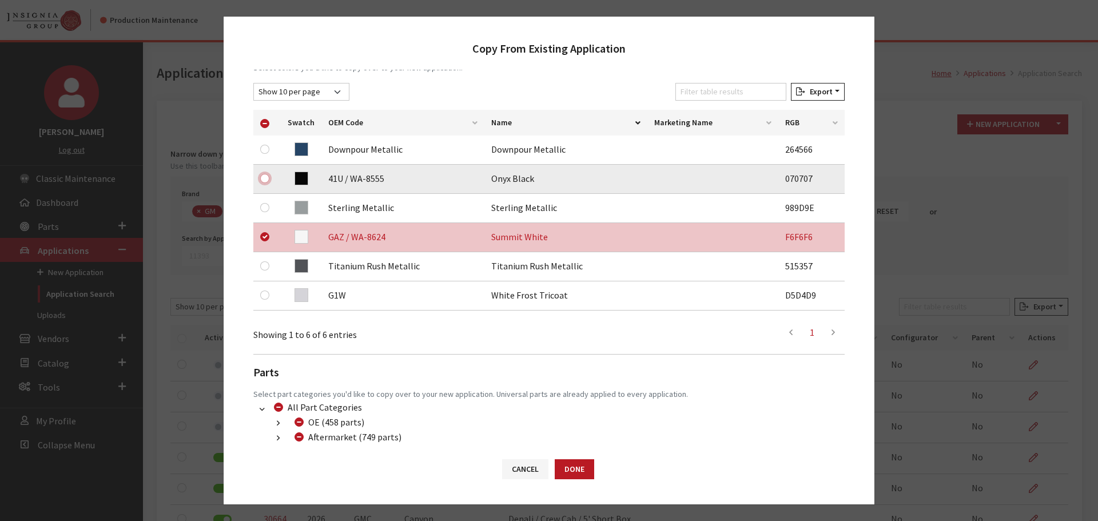
click at [263, 181] on input "checkbox" at bounding box center [264, 178] width 9 height 9
checkbox input "true"
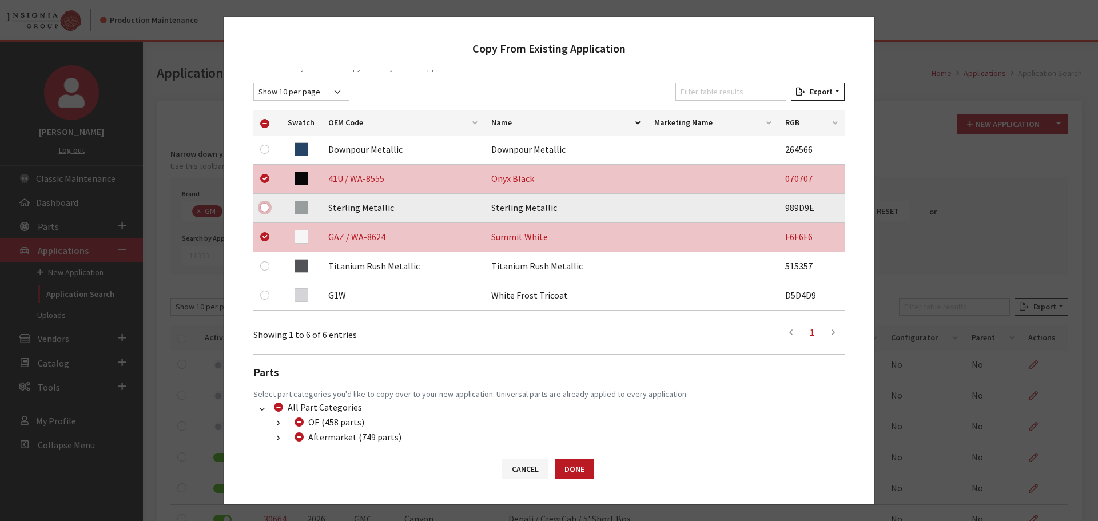
click at [263, 205] on input "checkbox" at bounding box center [264, 207] width 9 height 9
checkbox input "true"
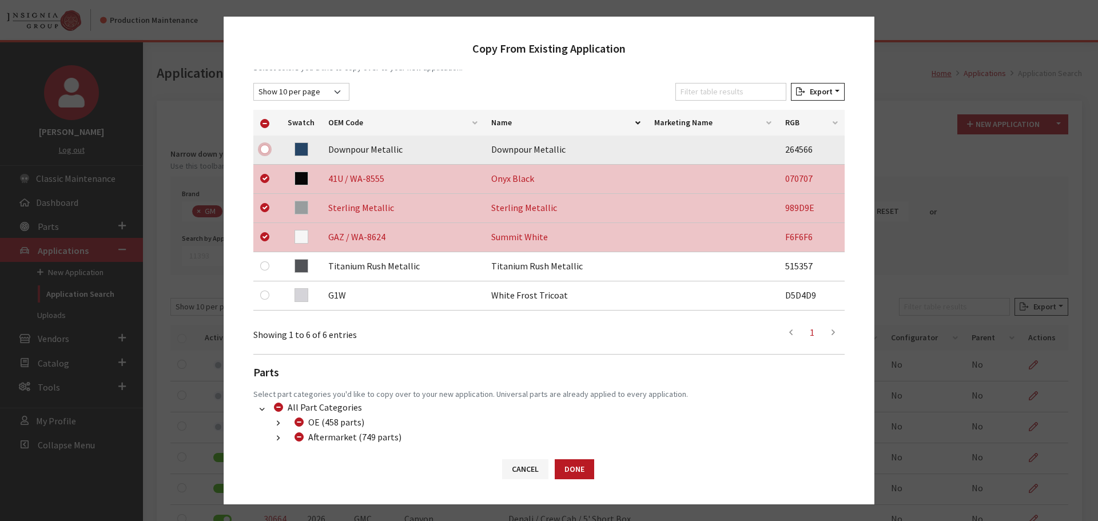
click at [265, 146] on input "checkbox" at bounding box center [264, 149] width 9 height 9
checkbox input "true"
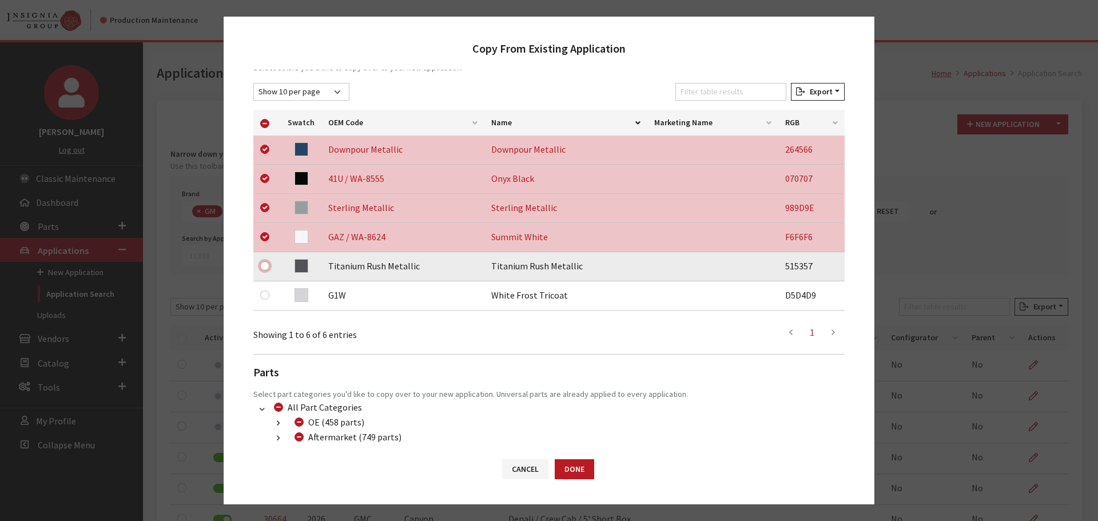
click at [262, 266] on input "checkbox" at bounding box center [264, 265] width 9 height 9
checkbox input "true"
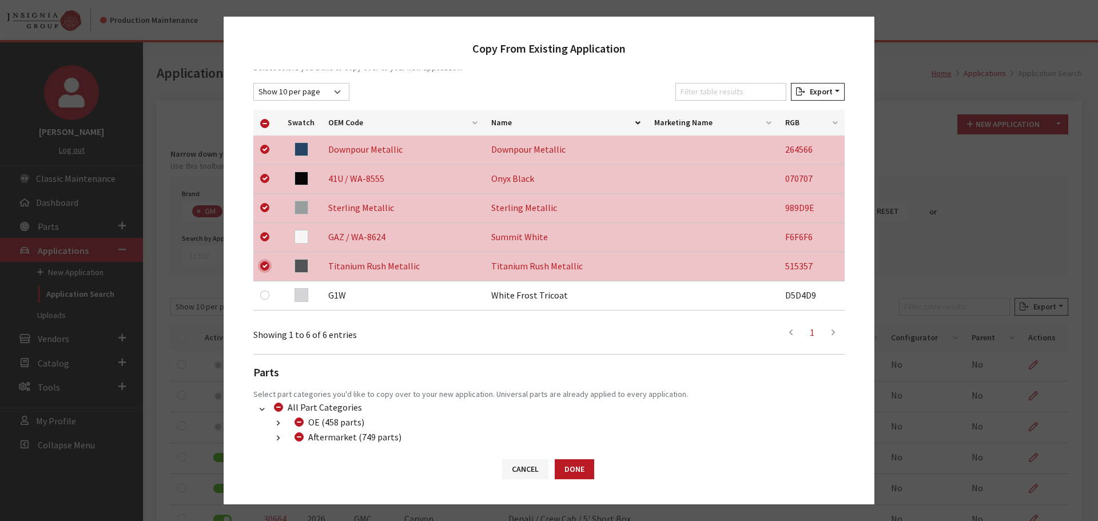
scroll to position [240, 0]
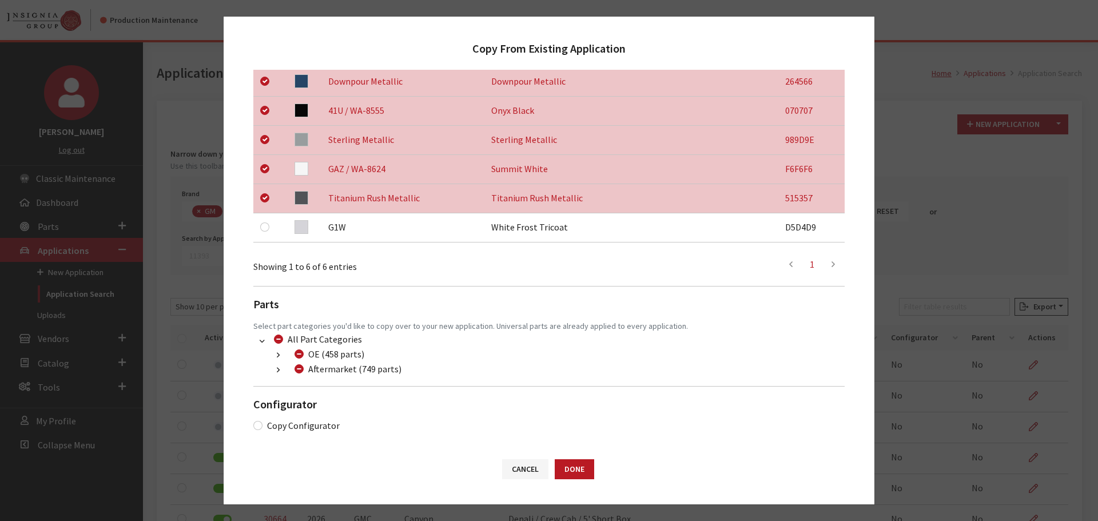
click at [277, 369] on icon "button" at bounding box center [278, 371] width 3 height 8
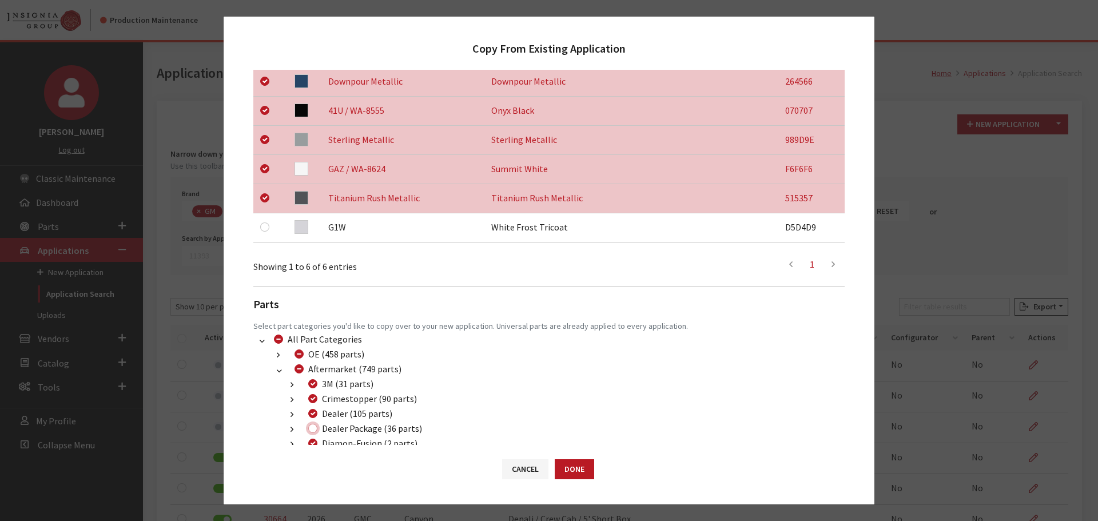
click at [312, 429] on input "Dealer Package (36 parts)" at bounding box center [312, 428] width 9 height 9
checkbox input "true"
click at [590, 474] on button "Done" at bounding box center [574, 469] width 39 height 20
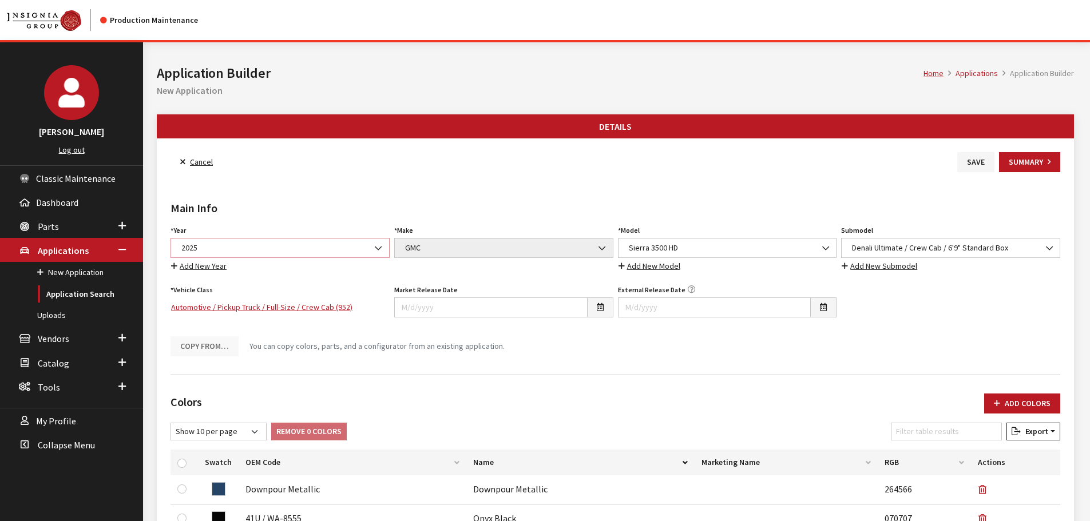
click at [244, 248] on span "2025" at bounding box center [280, 248] width 204 height 12
select select "44"
click at [997, 403] on icon "button" at bounding box center [997, 404] width 6 height 8
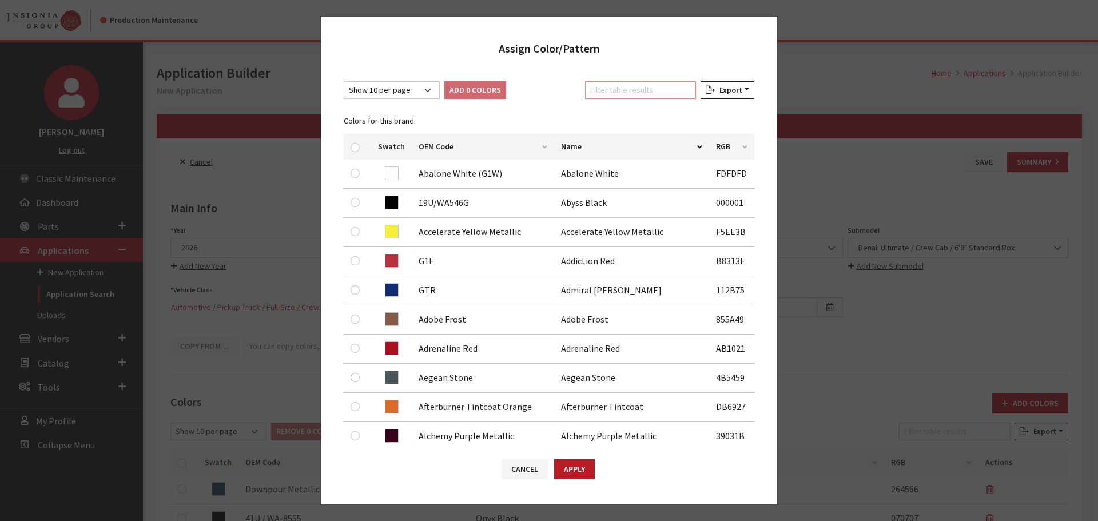
click at [637, 93] on input "Filter table results" at bounding box center [640, 90] width 111 height 18
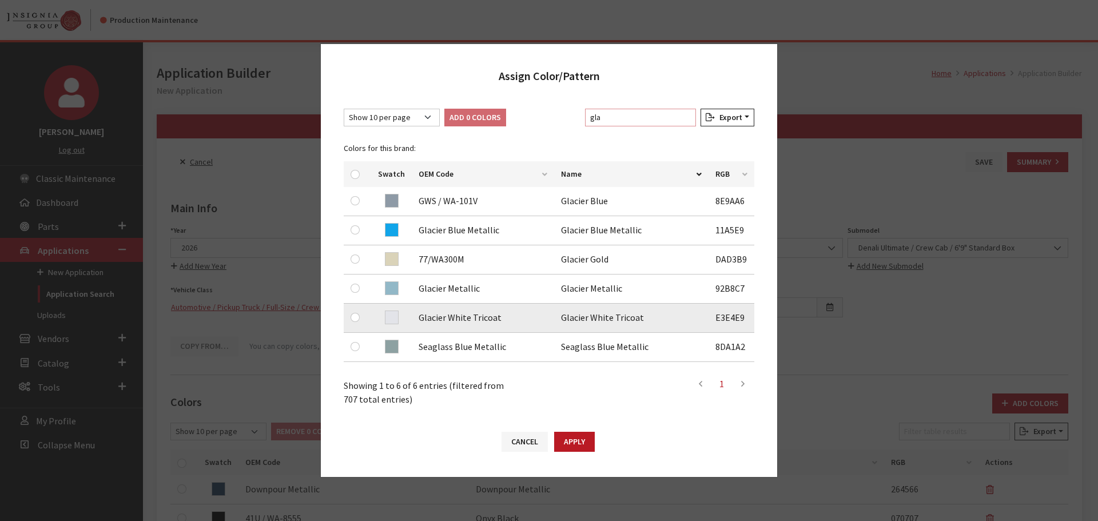
type input "gla"
click at [356, 319] on input "checkbox" at bounding box center [355, 317] width 9 height 9
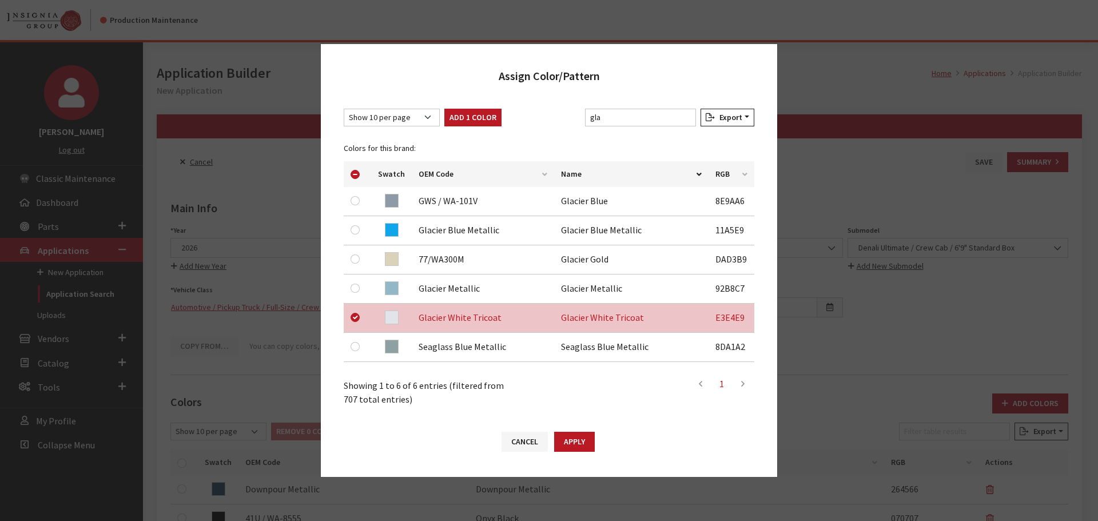
drag, startPoint x: 576, startPoint y: 439, endPoint x: 595, endPoint y: 422, distance: 25.9
click at [595, 422] on div "Yes No Cancel Apply" at bounding box center [549, 447] width 456 height 59
click at [585, 441] on button "Apply" at bounding box center [574, 442] width 41 height 20
checkbox input "false"
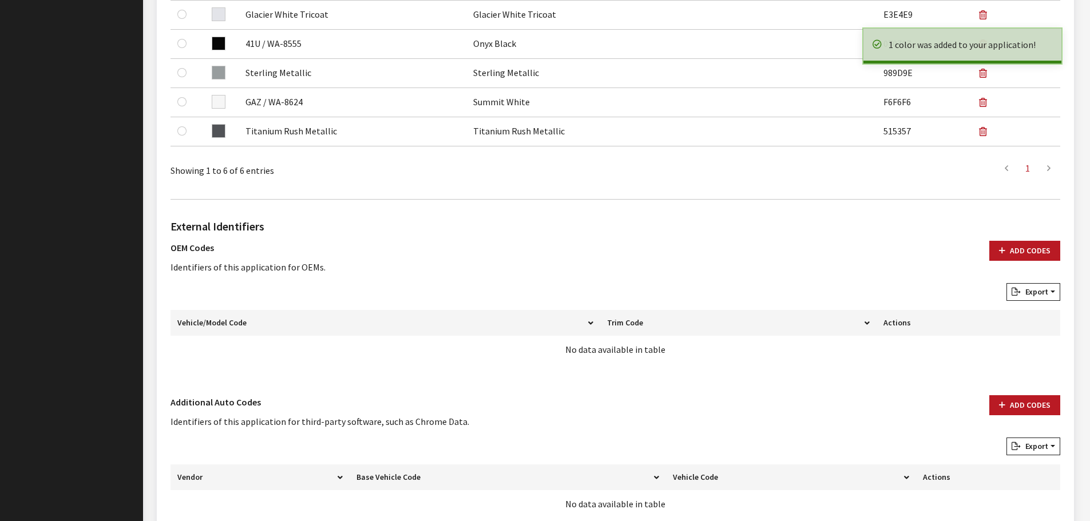
scroll to position [571, 0]
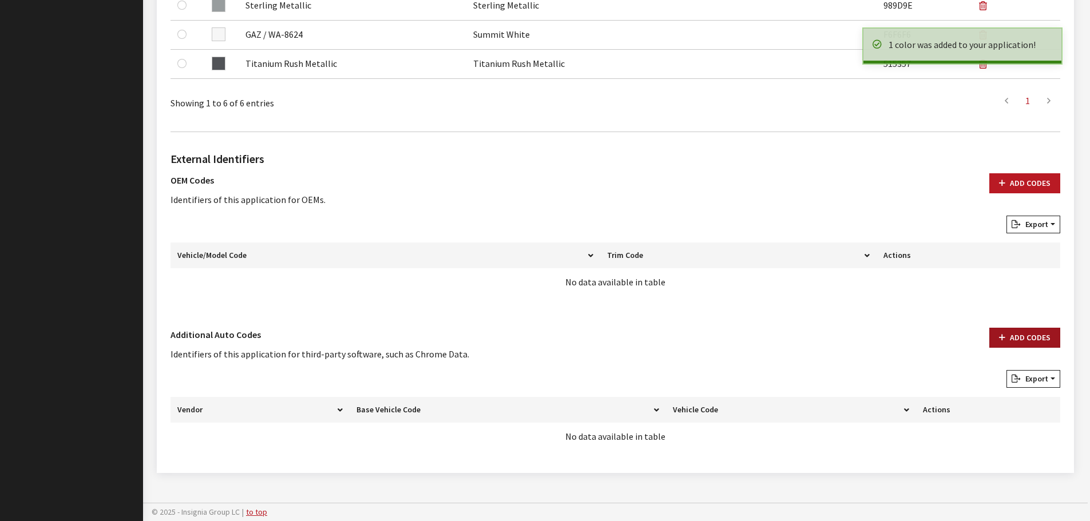
click at [1009, 333] on button "Add Codes" at bounding box center [1024, 338] width 71 height 20
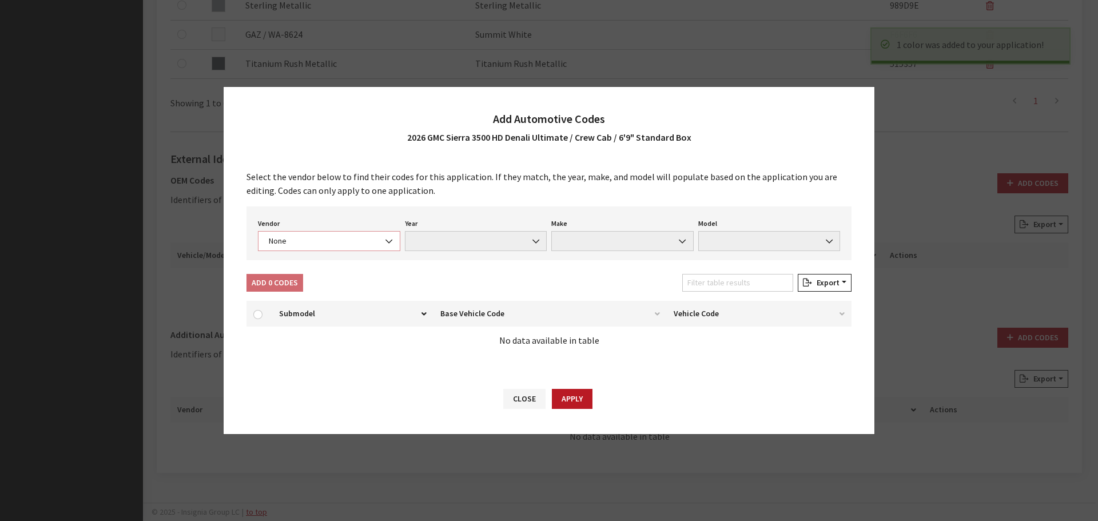
click at [316, 238] on span "None" at bounding box center [329, 241] width 128 height 12
select select "4"
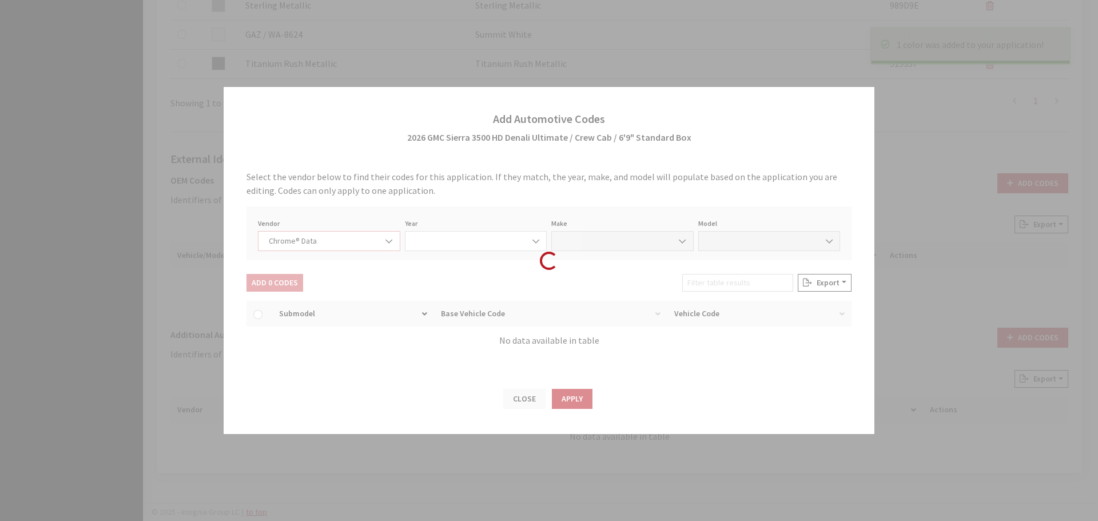
select select "2026"
select select "15"
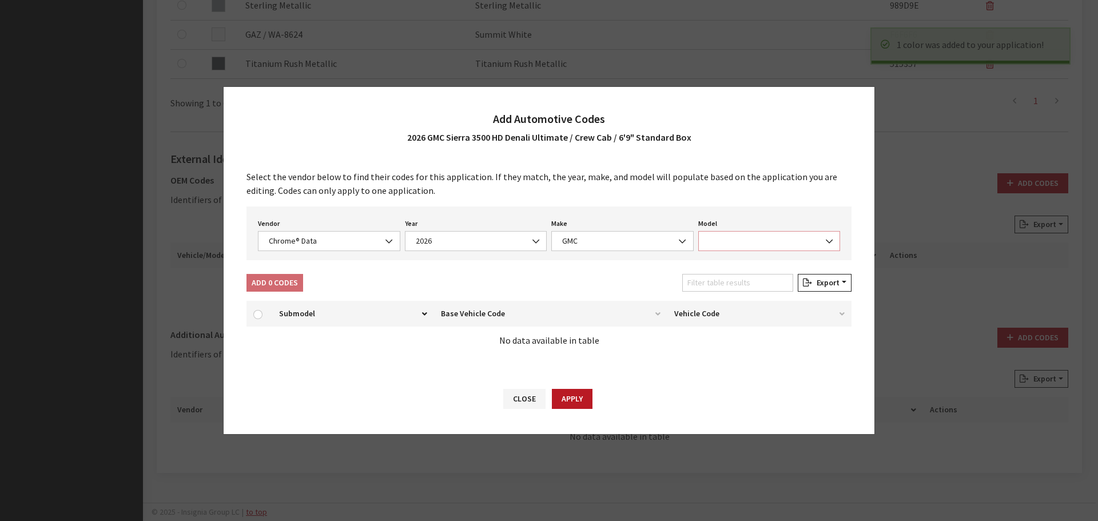
click at [730, 236] on span at bounding box center [769, 241] width 142 height 20
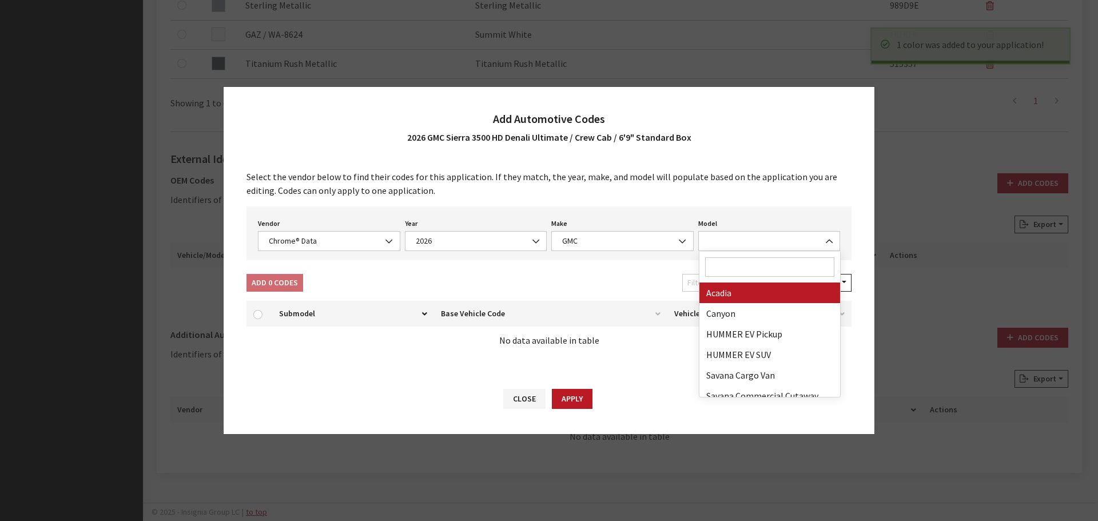
click at [729, 268] on input "Search" at bounding box center [770, 266] width 130 height 19
type input "3"
select select "71301"
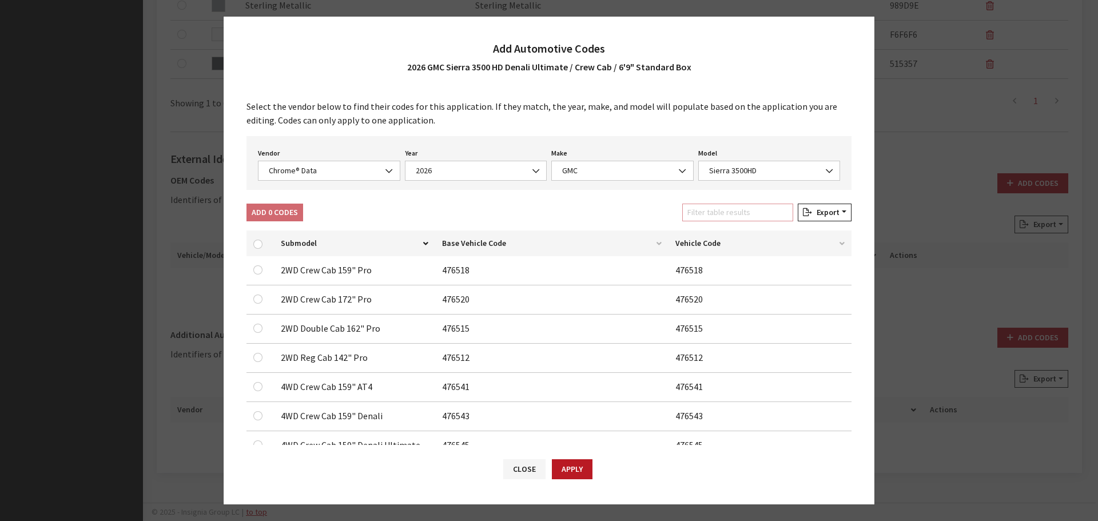
click at [724, 215] on input "Filter table results" at bounding box center [737, 213] width 111 height 18
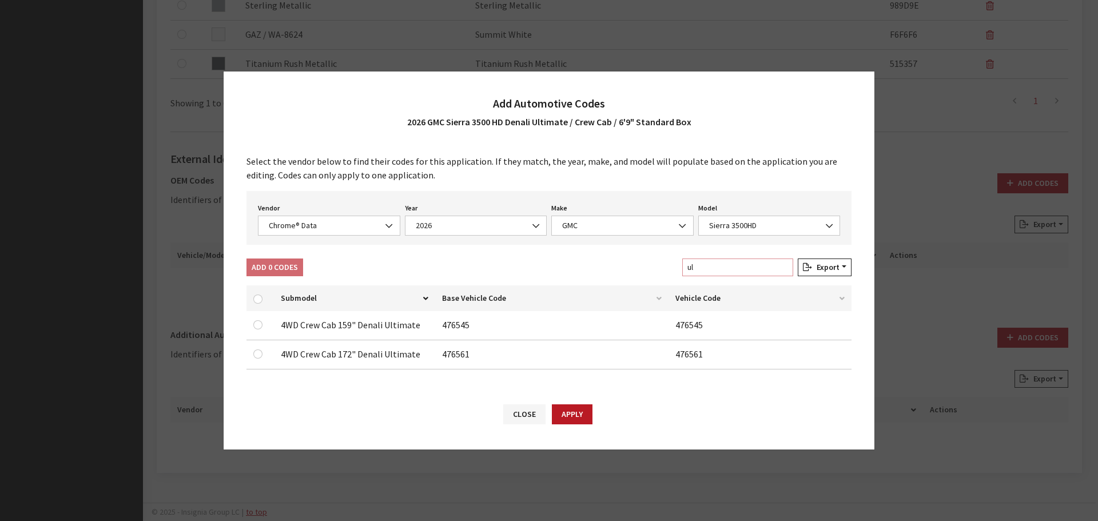
type input "ul"
click at [256, 322] on input "checkbox" at bounding box center [257, 324] width 9 height 9
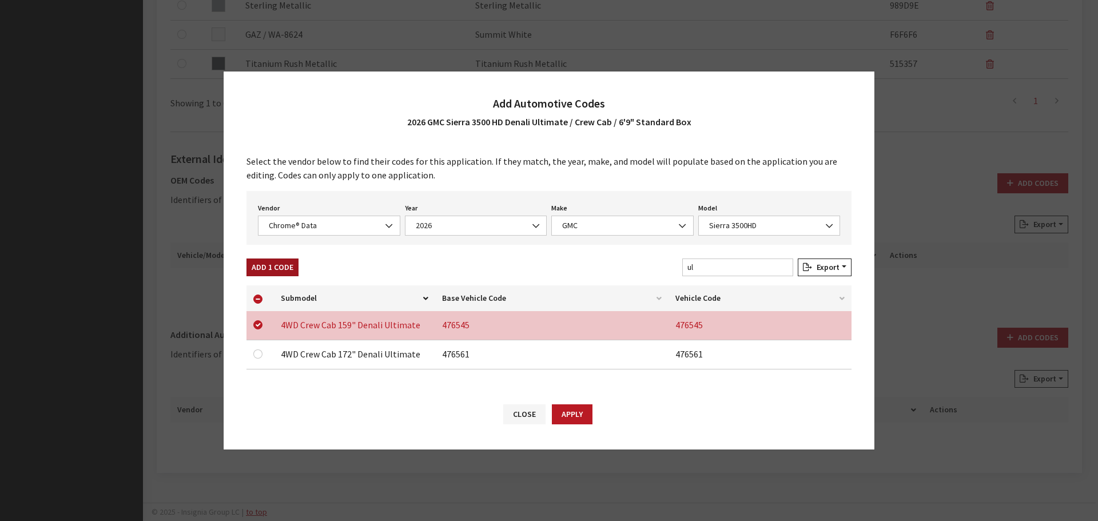
click at [267, 270] on button "Add 1 Code" at bounding box center [273, 268] width 52 height 18
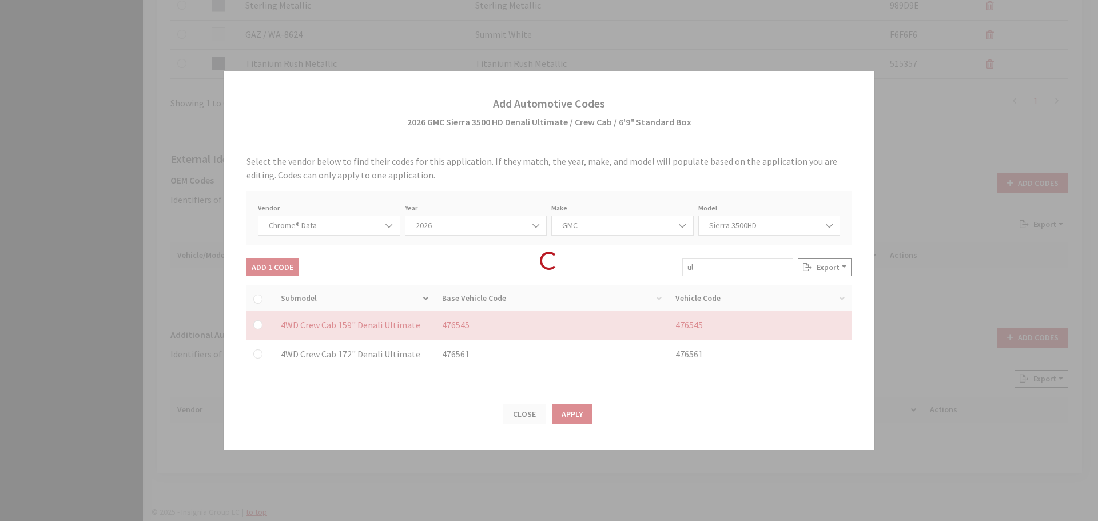
checkbox input "false"
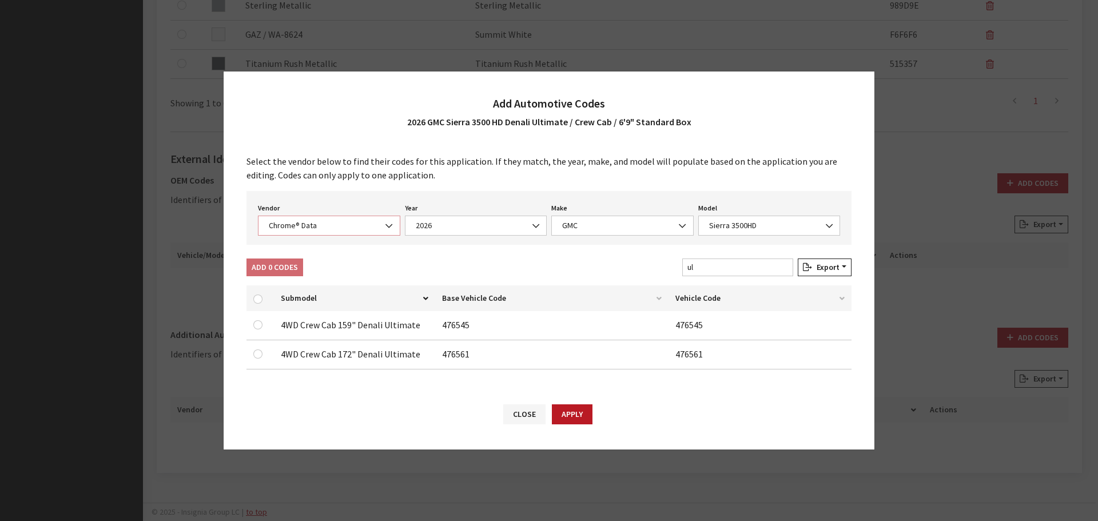
click at [319, 231] on span "Chrome® Data" at bounding box center [329, 226] width 128 height 12
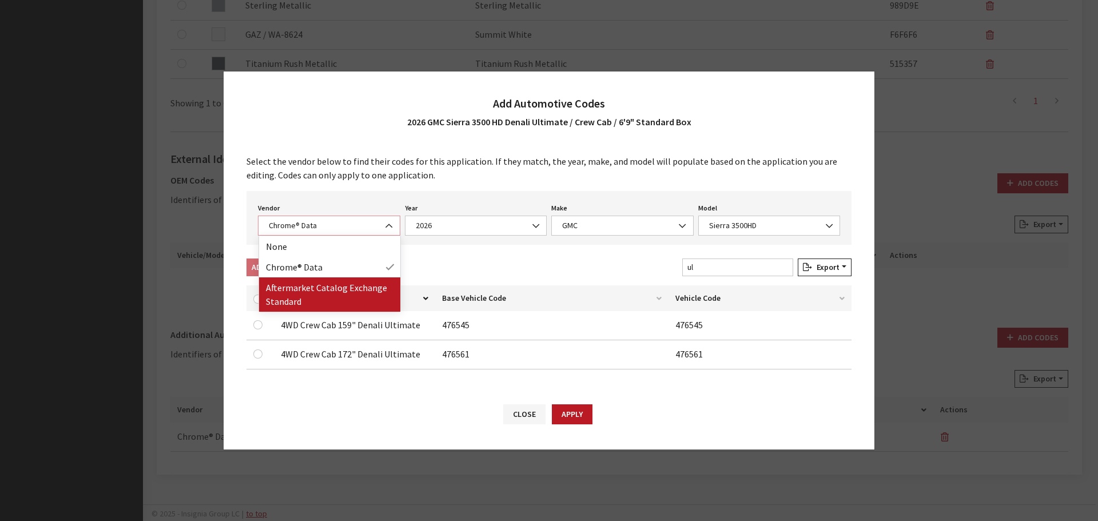
select select "2"
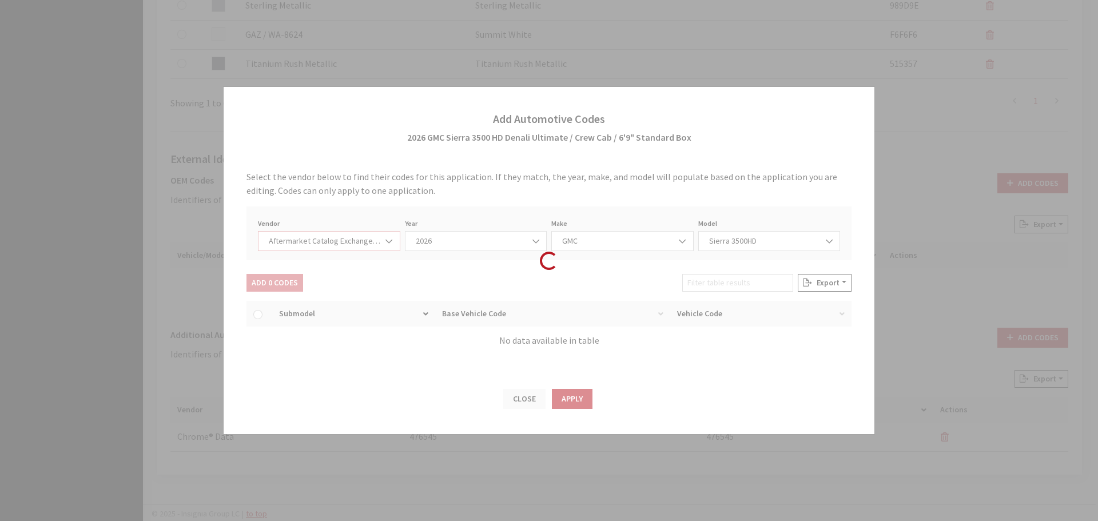
select select "2026"
select select "48"
select select "6581"
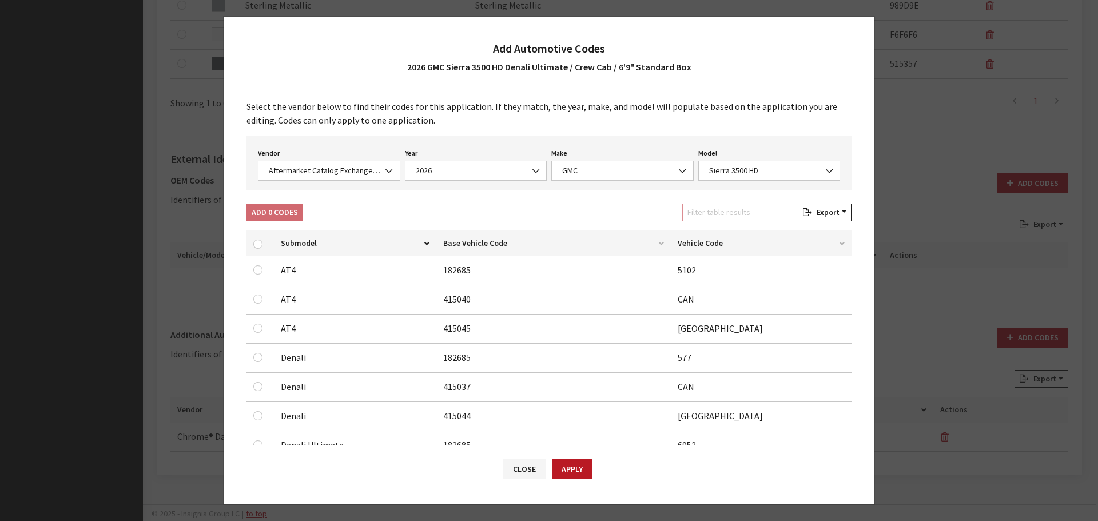
click at [738, 214] on input "Filter table results" at bounding box center [737, 213] width 111 height 18
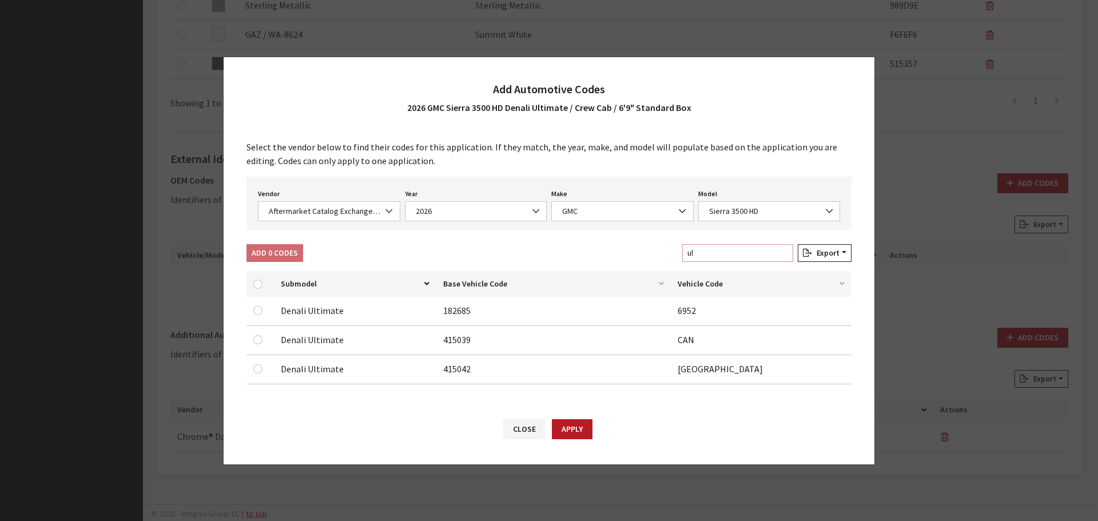
type input "ul"
click at [257, 311] on input "checkbox" at bounding box center [257, 310] width 9 height 9
checkbox input "true"
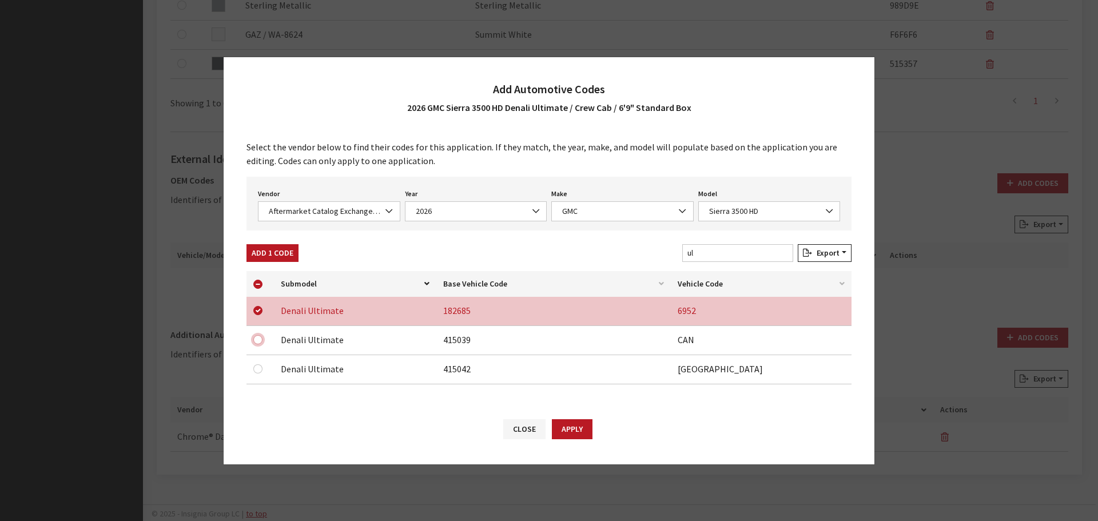
click at [258, 337] on input "checkbox" at bounding box center [257, 339] width 9 height 9
checkbox input "true"
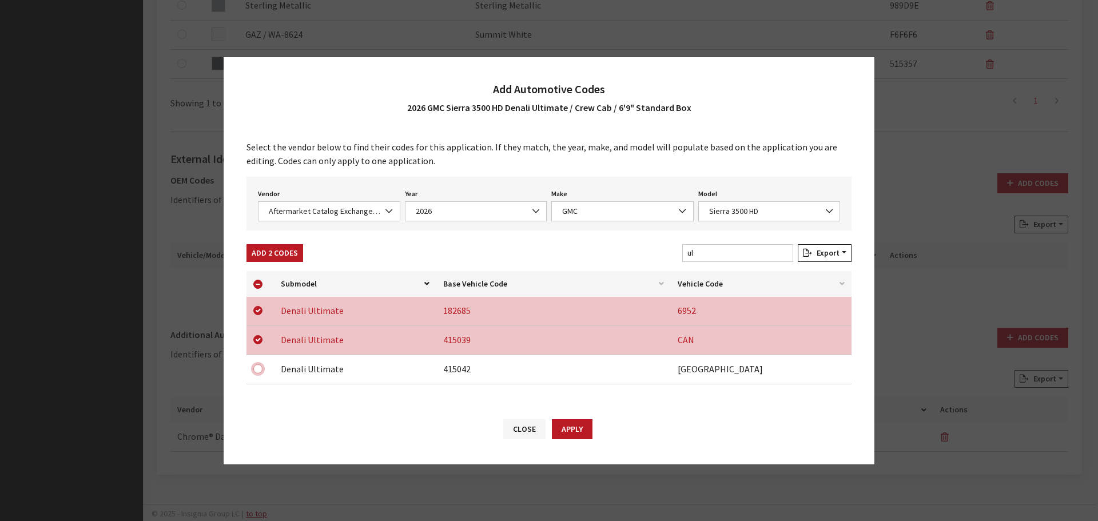
click at [260, 370] on input "checkbox" at bounding box center [257, 368] width 9 height 9
checkbox input "true"
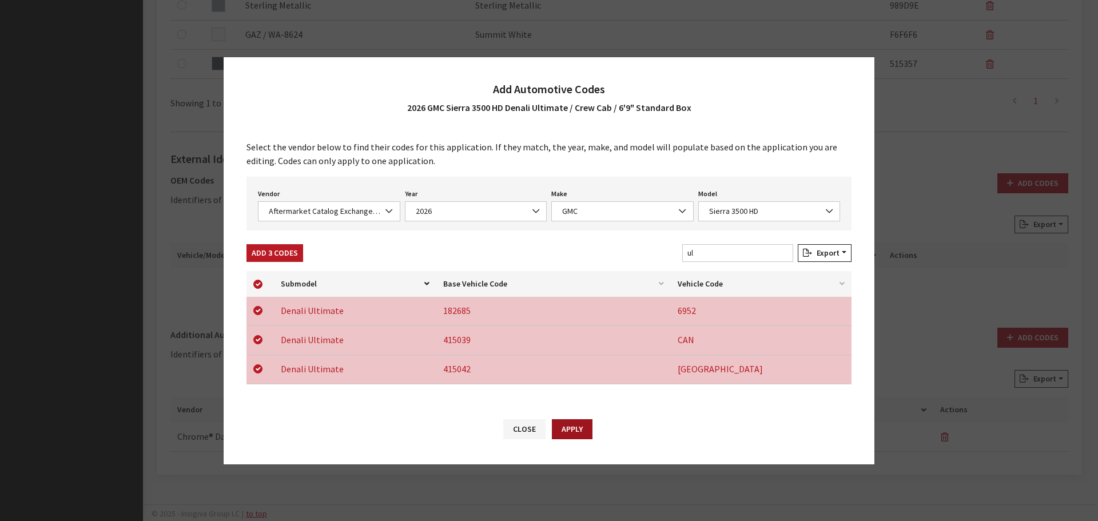
click at [591, 424] on button "Apply" at bounding box center [572, 429] width 41 height 20
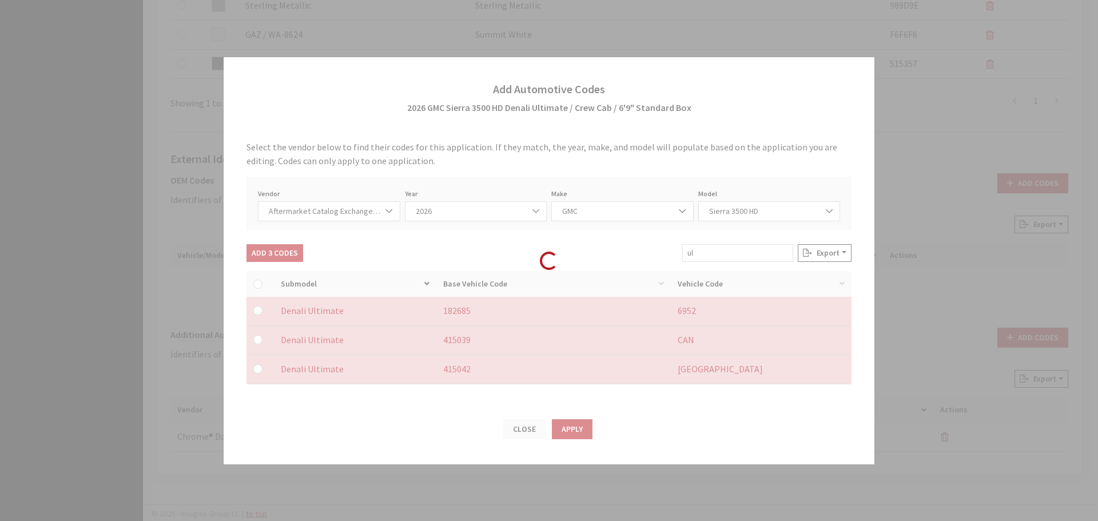
checkbox input "false"
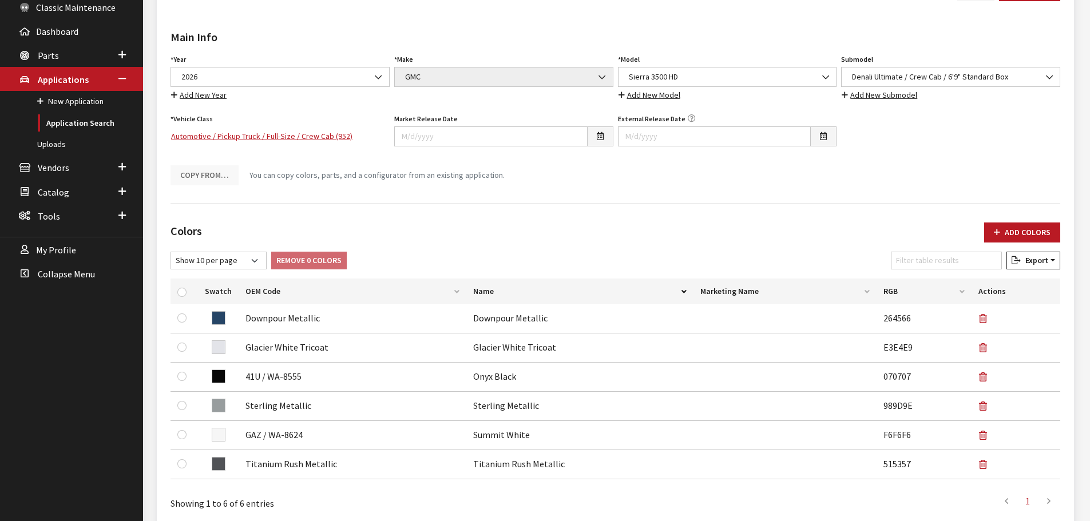
scroll to position [0, 0]
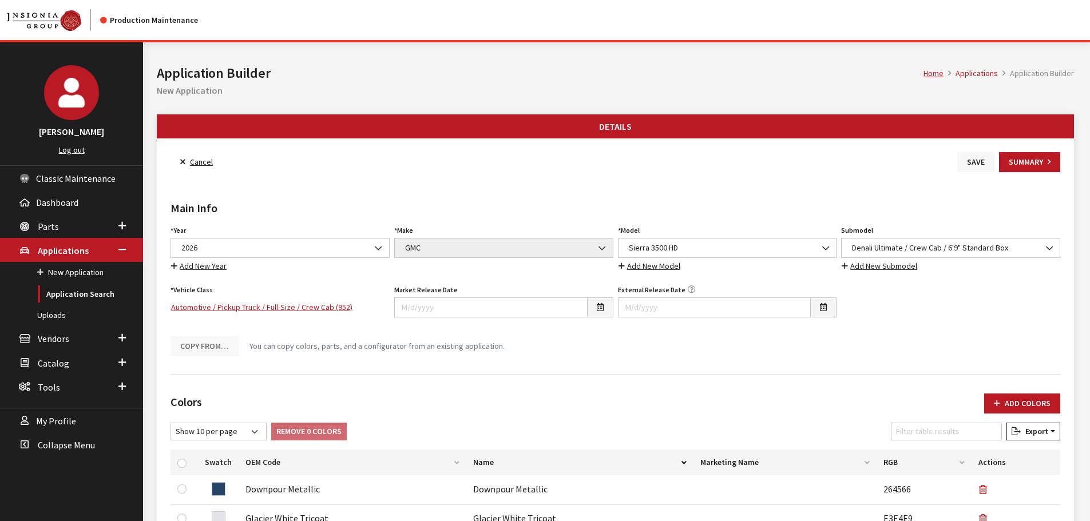
click at [968, 166] on button "Save" at bounding box center [975, 162] width 37 height 20
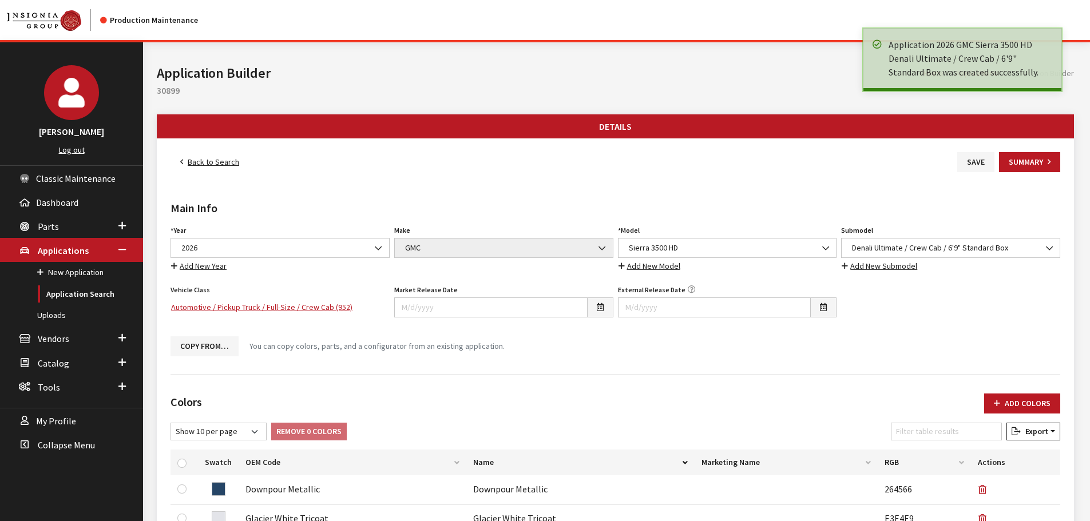
drag, startPoint x: 0, startPoint y: 0, endPoint x: 229, endPoint y: 158, distance: 278.5
click at [209, 160] on link "Back to Search" at bounding box center [209, 162] width 78 height 20
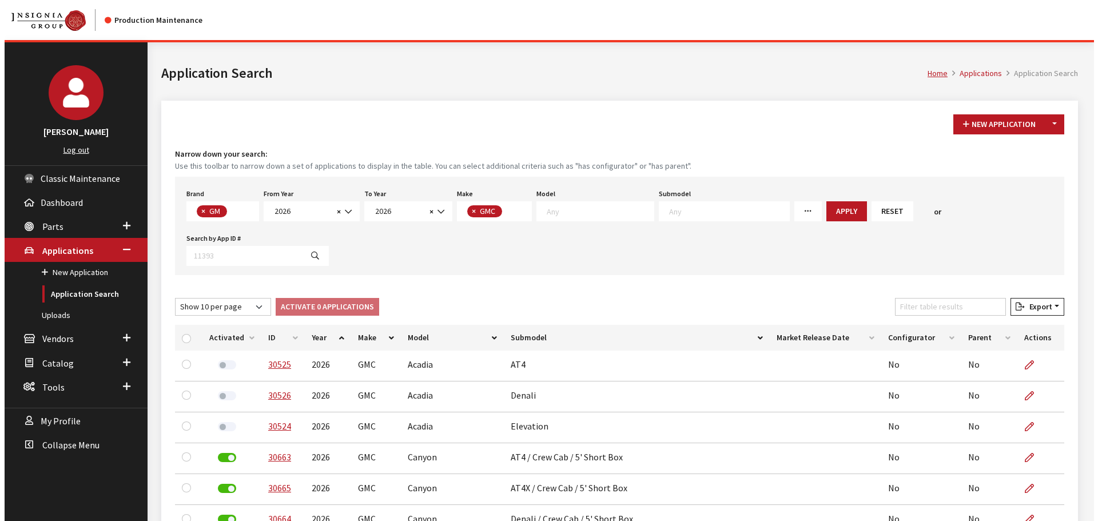
scroll to position [7, 0]
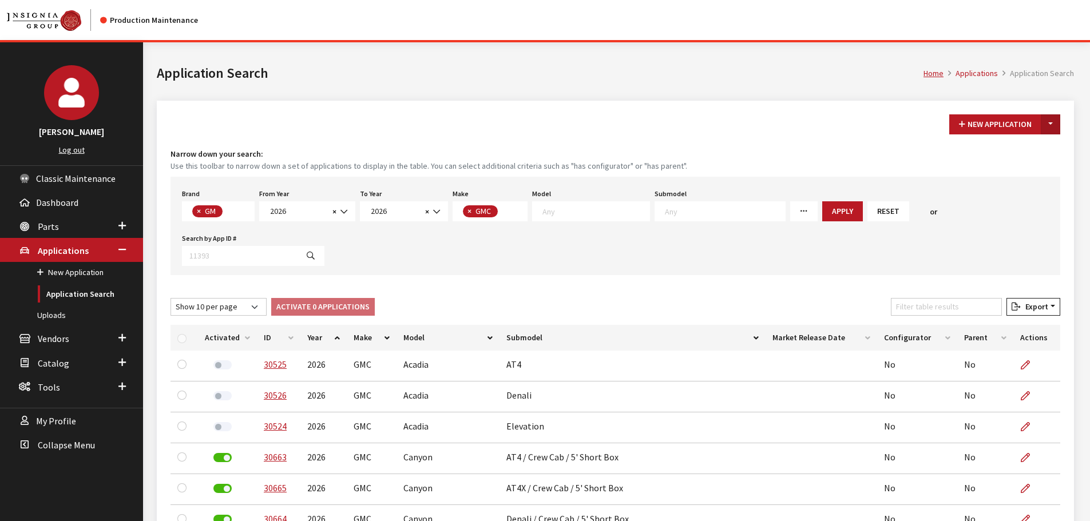
click at [1051, 120] on button "Toggle Dropdown" at bounding box center [1050, 124] width 19 height 20
click at [1032, 154] on button "New From Existing..." at bounding box center [1011, 149] width 98 height 20
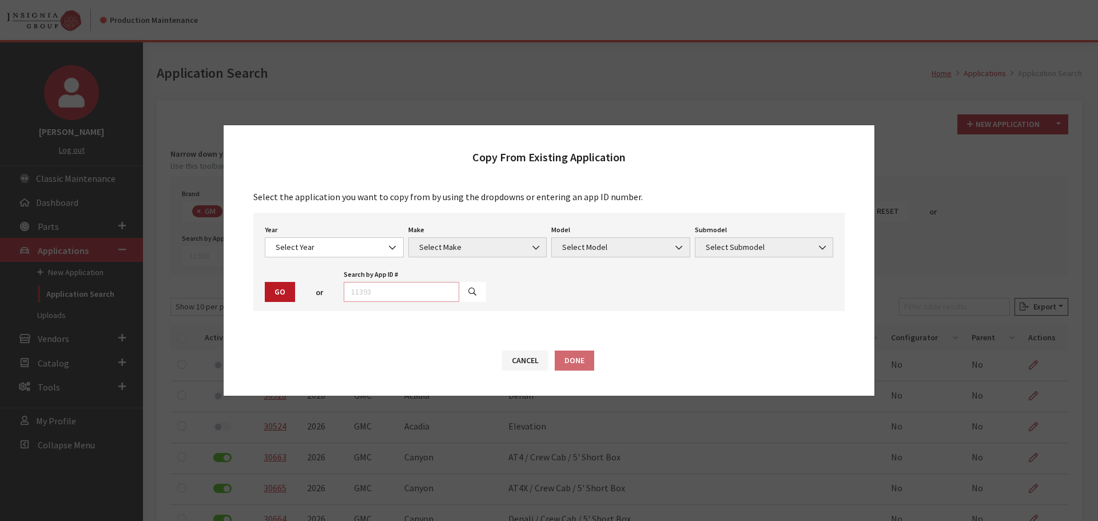
click at [412, 289] on input "text" at bounding box center [402, 292] width 116 height 20
type input "29058"
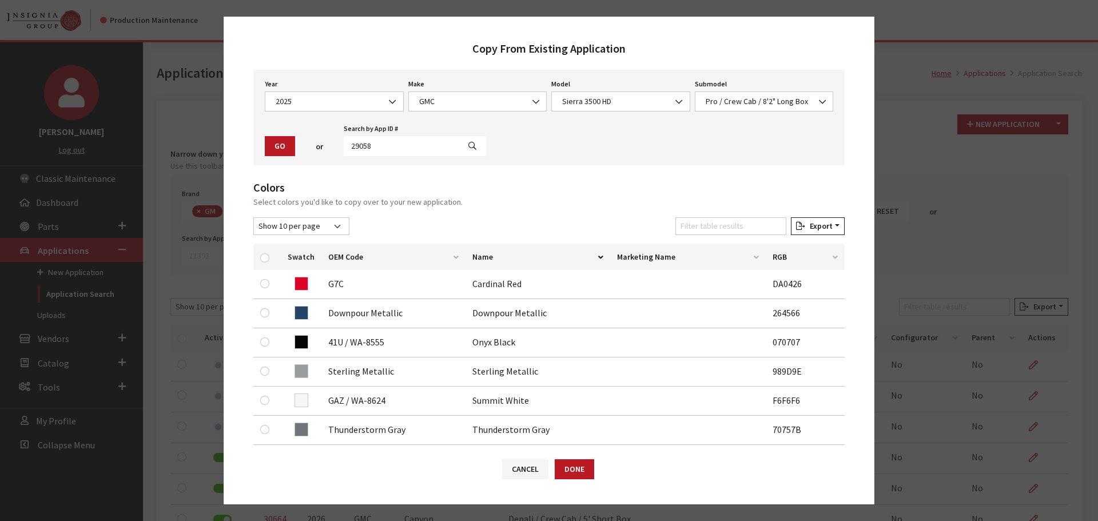
scroll to position [57, 0]
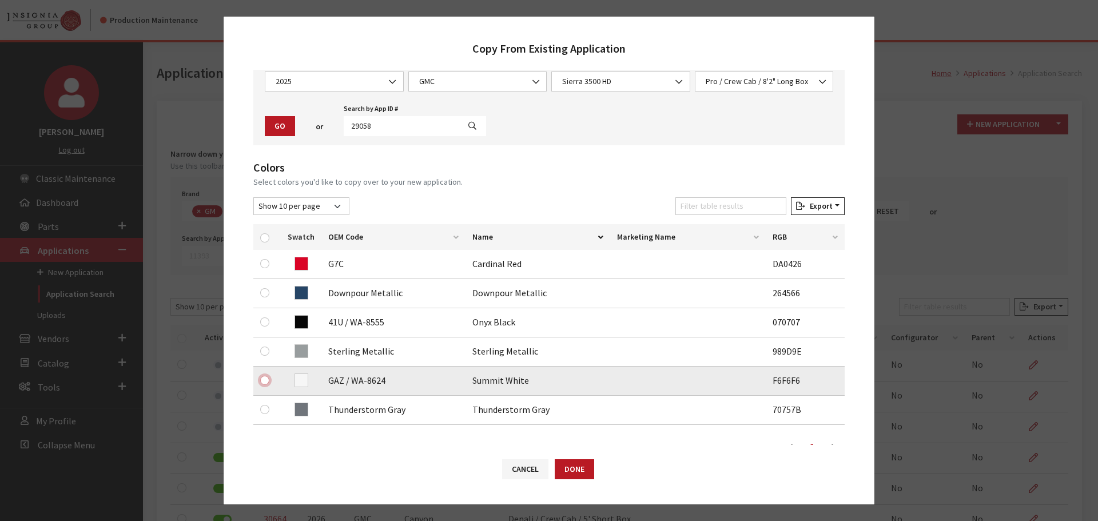
click at [263, 382] on input "checkbox" at bounding box center [264, 380] width 9 height 9
checkbox input "true"
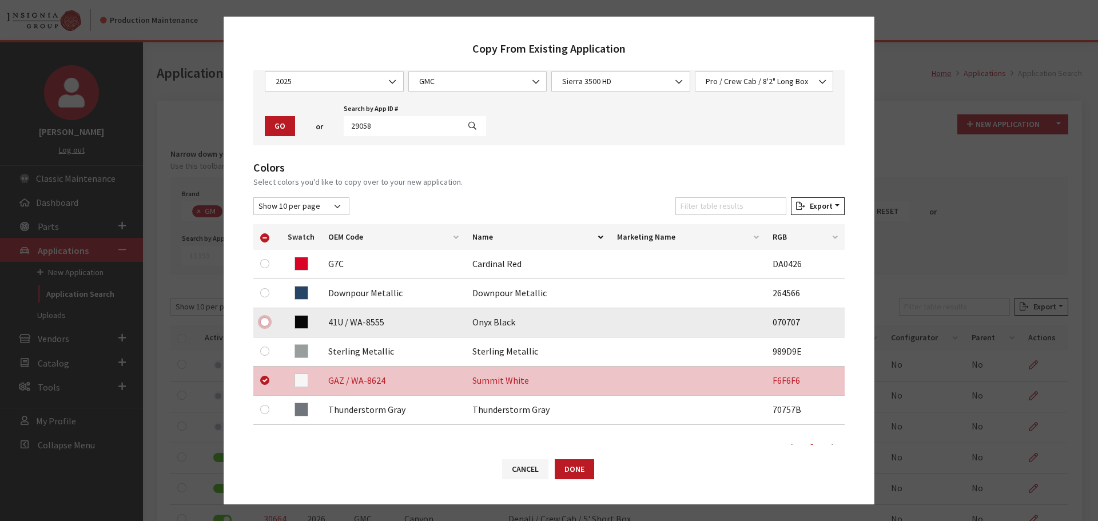
click at [261, 322] on input "checkbox" at bounding box center [264, 321] width 9 height 9
checkbox input "true"
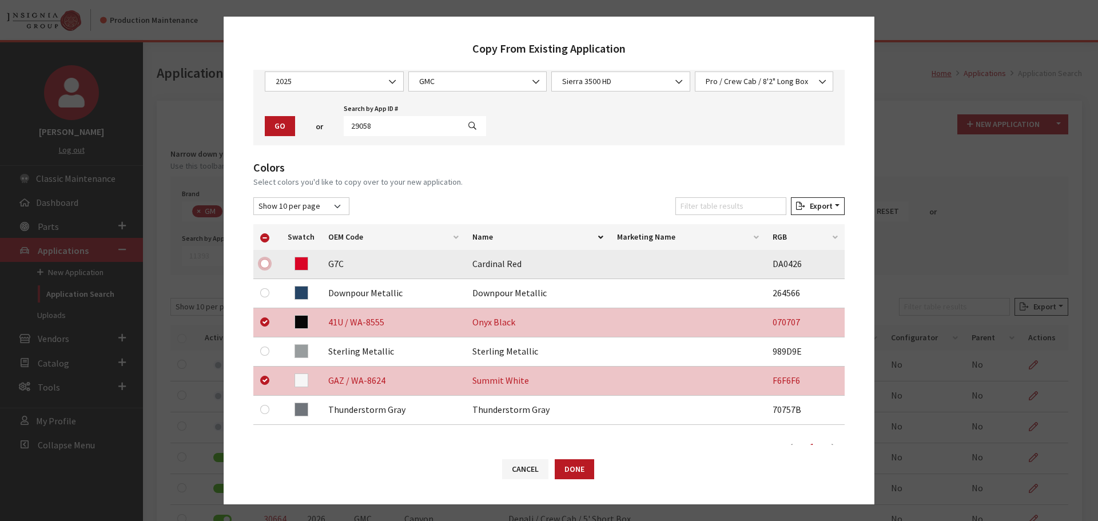
click at [265, 267] on input "checkbox" at bounding box center [264, 263] width 9 height 9
checkbox input "true"
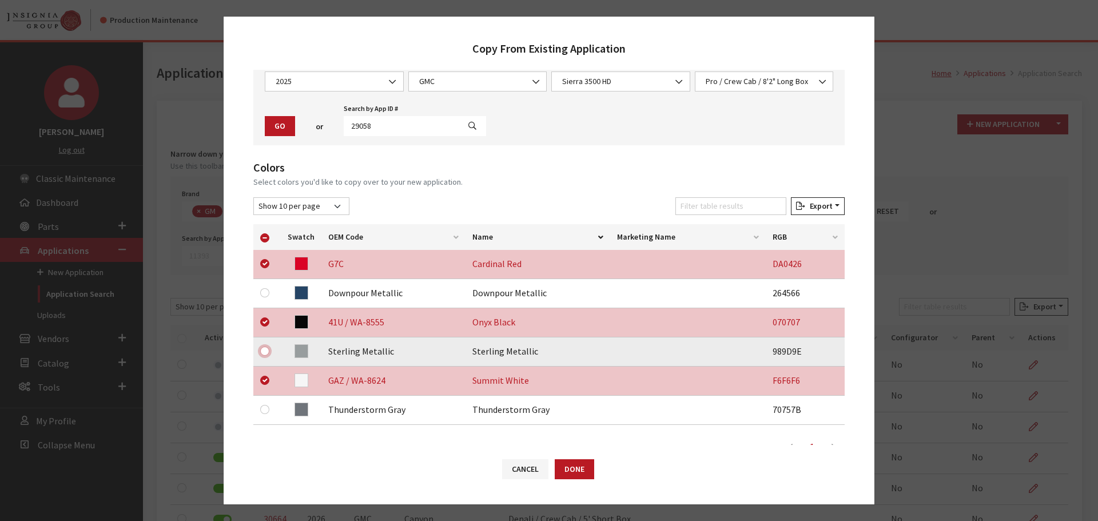
click at [264, 351] on input "checkbox" at bounding box center [264, 351] width 9 height 9
checkbox input "true"
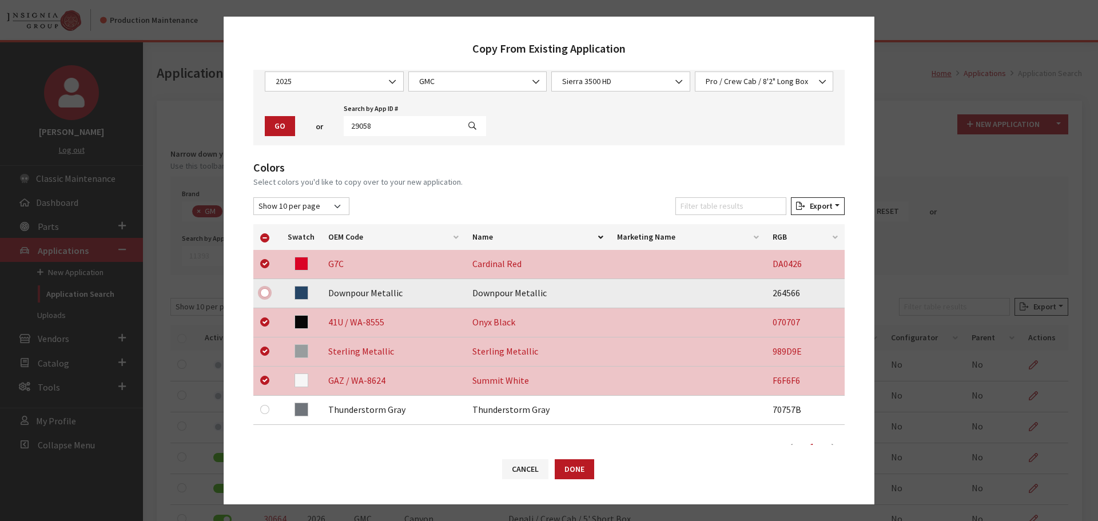
click at [267, 295] on input "checkbox" at bounding box center [264, 292] width 9 height 9
checkbox input "true"
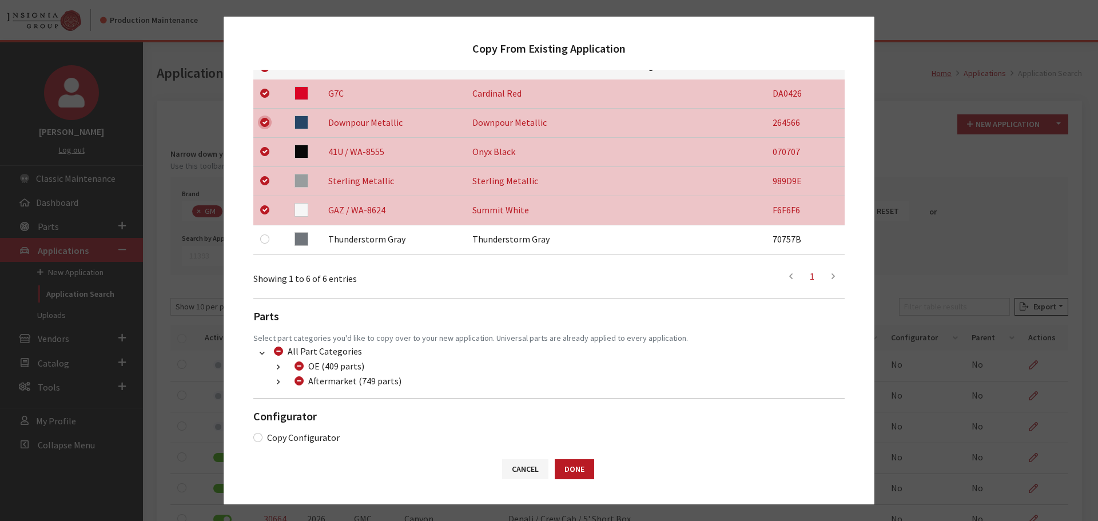
scroll to position [240, 0]
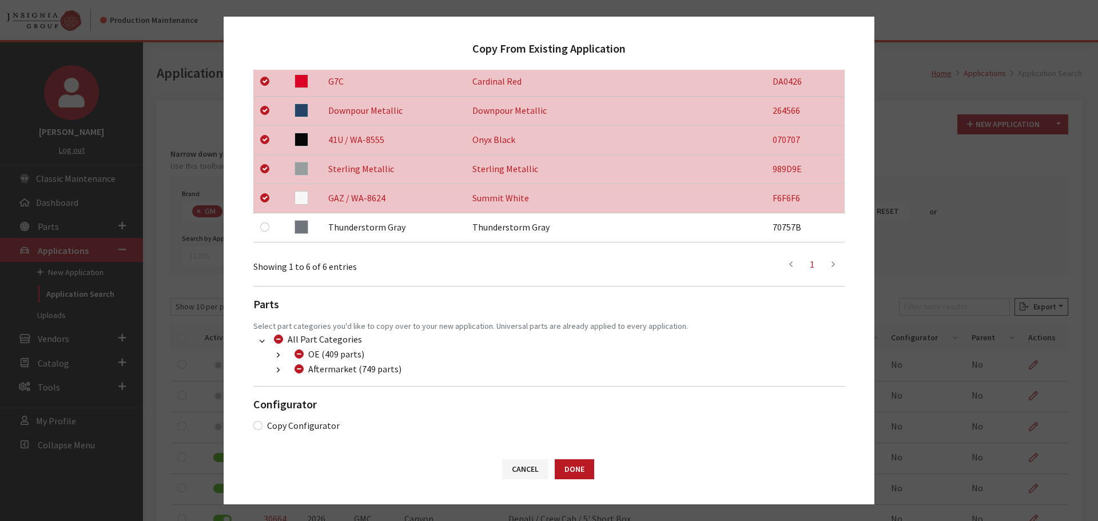
click at [273, 368] on button "button" at bounding box center [278, 370] width 22 height 13
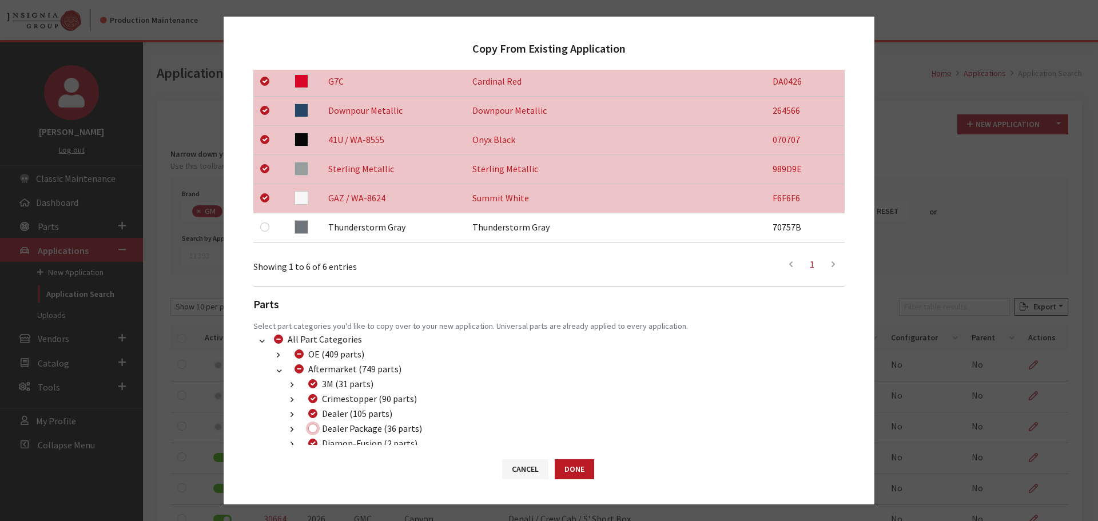
click at [311, 426] on input "Dealer Package (36 parts)" at bounding box center [312, 428] width 9 height 9
checkbox input "true"
click at [578, 475] on button "Done" at bounding box center [574, 469] width 39 height 20
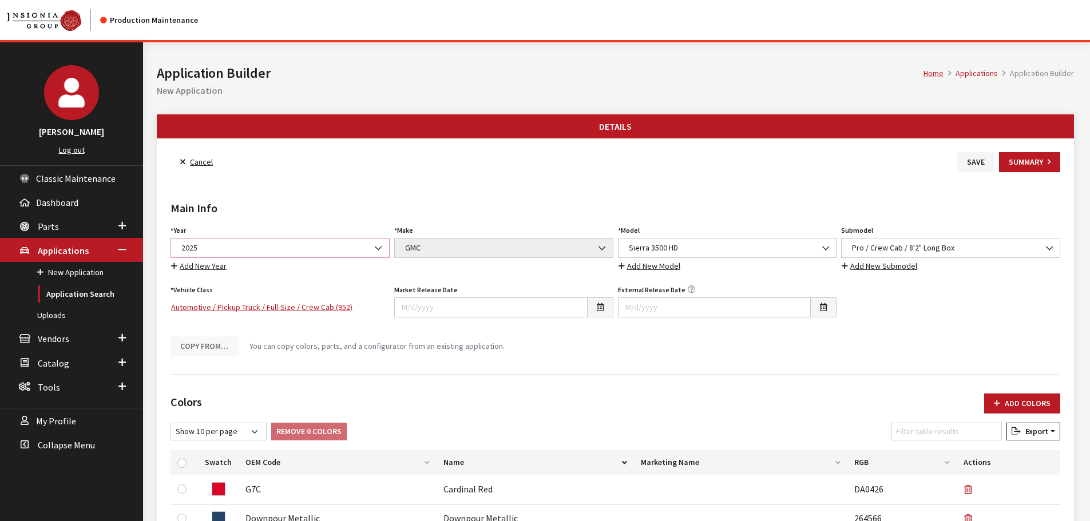
click at [277, 248] on span "2025" at bounding box center [280, 248] width 204 height 12
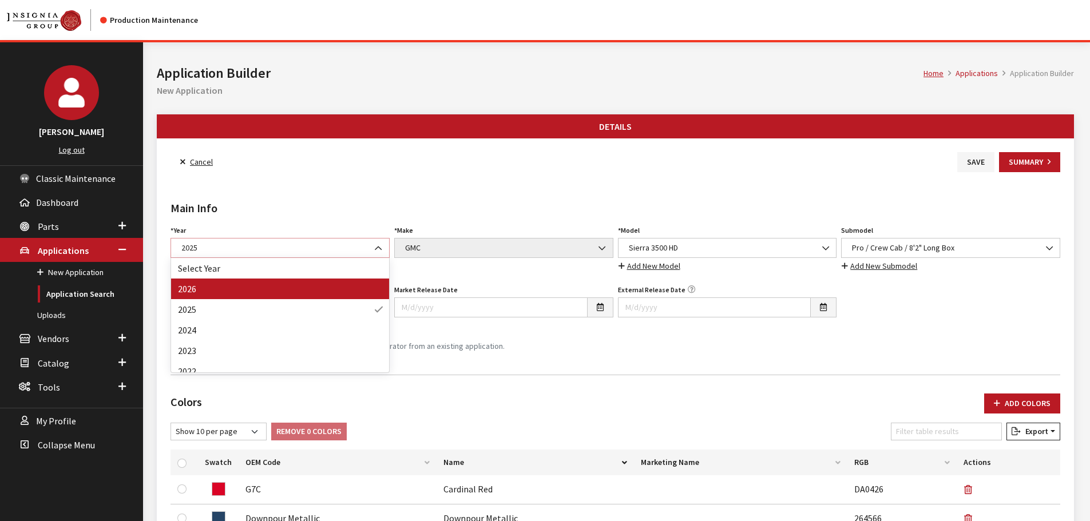
select select "44"
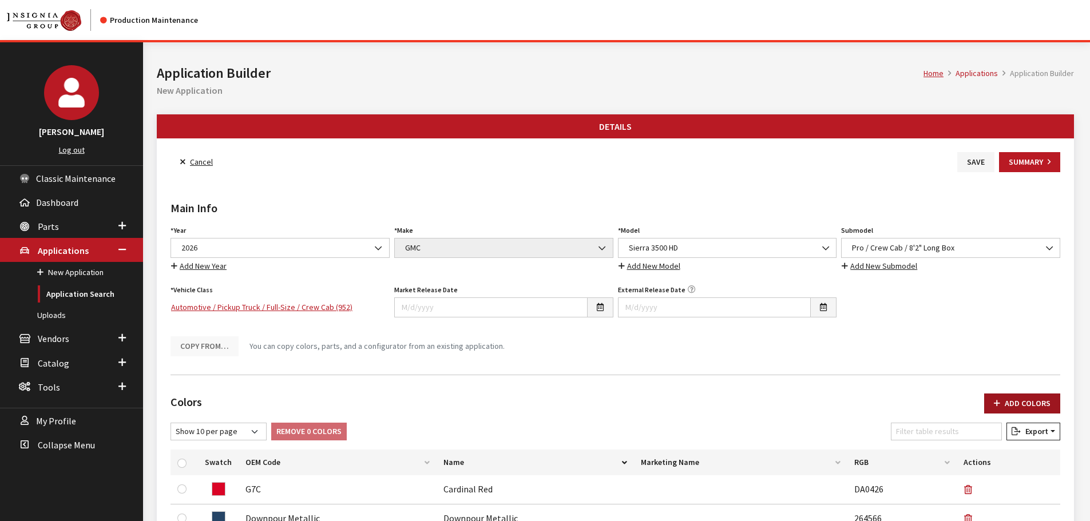
drag, startPoint x: 1040, startPoint y: 403, endPoint x: 1029, endPoint y: 396, distance: 12.9
click at [1040, 403] on button "Add Colors" at bounding box center [1022, 404] width 76 height 20
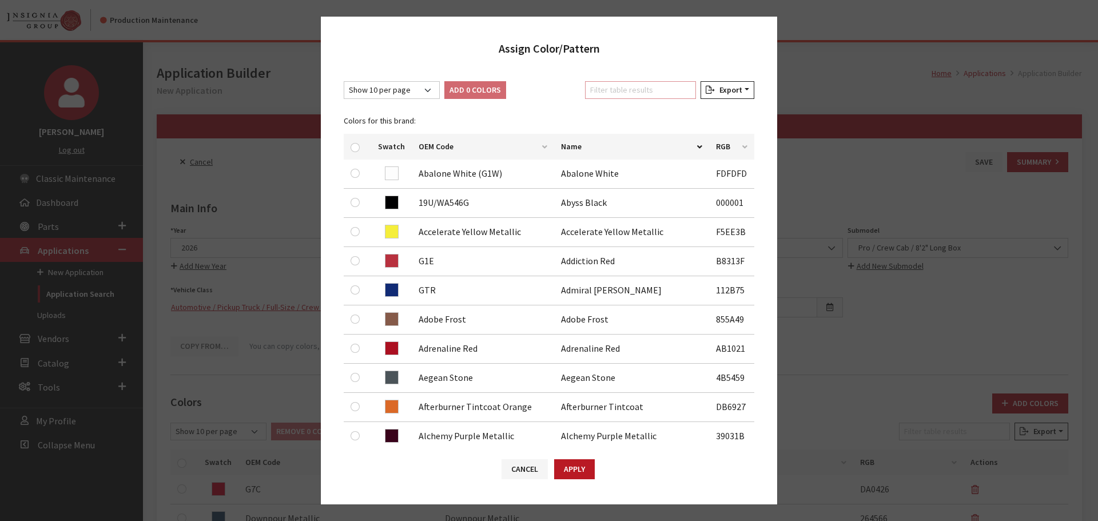
click at [642, 88] on input "Filter table results" at bounding box center [640, 90] width 111 height 18
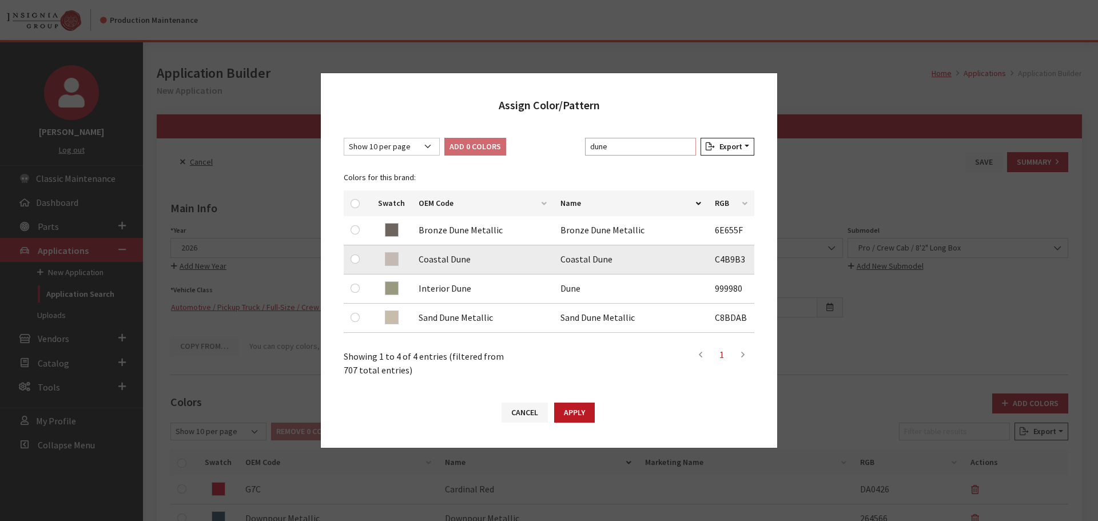
type input "dune"
click at [356, 257] on input "checkbox" at bounding box center [355, 259] width 9 height 9
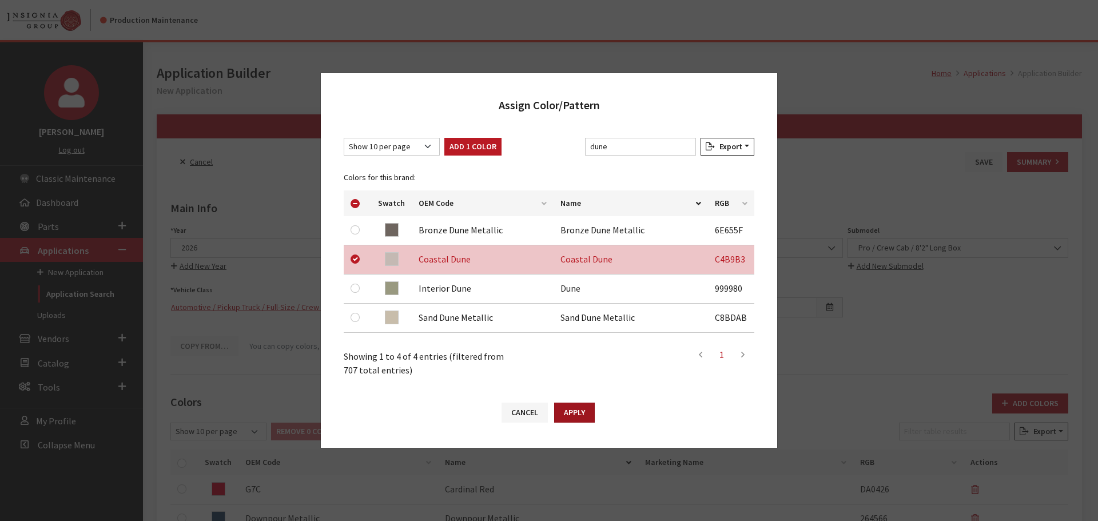
click at [570, 409] on button "Apply" at bounding box center [574, 413] width 41 height 20
checkbox input "false"
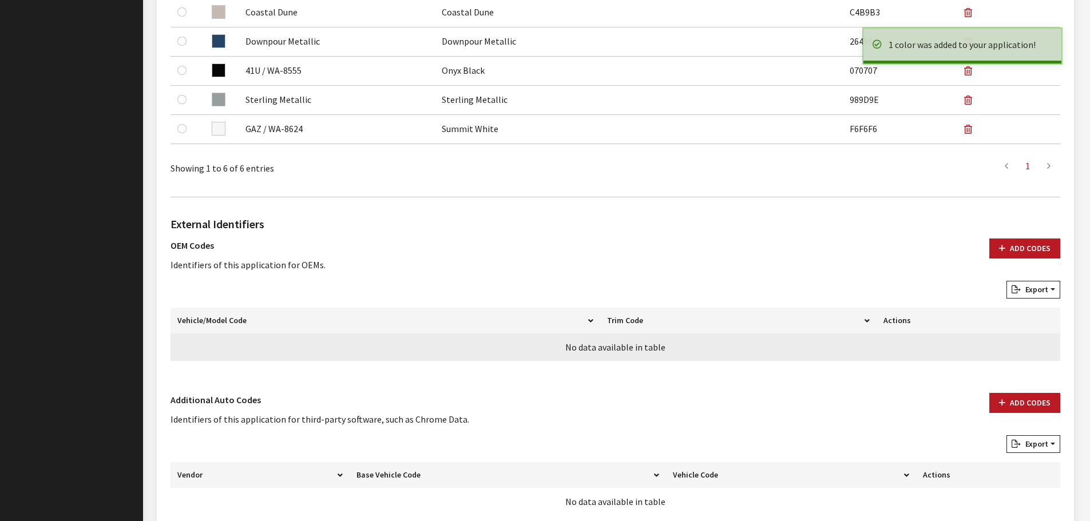
scroll to position [571, 0]
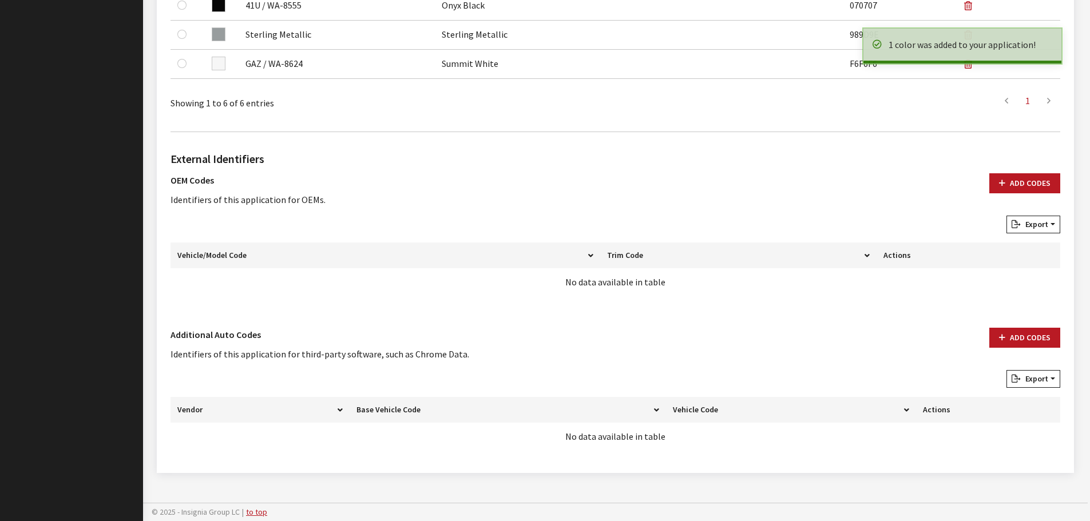
click at [1019, 325] on div "External Identifiers OEM Codes Identifiers of this application for OEMs. Add Co…" at bounding box center [615, 300] width 894 height 318
click at [1016, 335] on button "Add Codes" at bounding box center [1024, 338] width 71 height 20
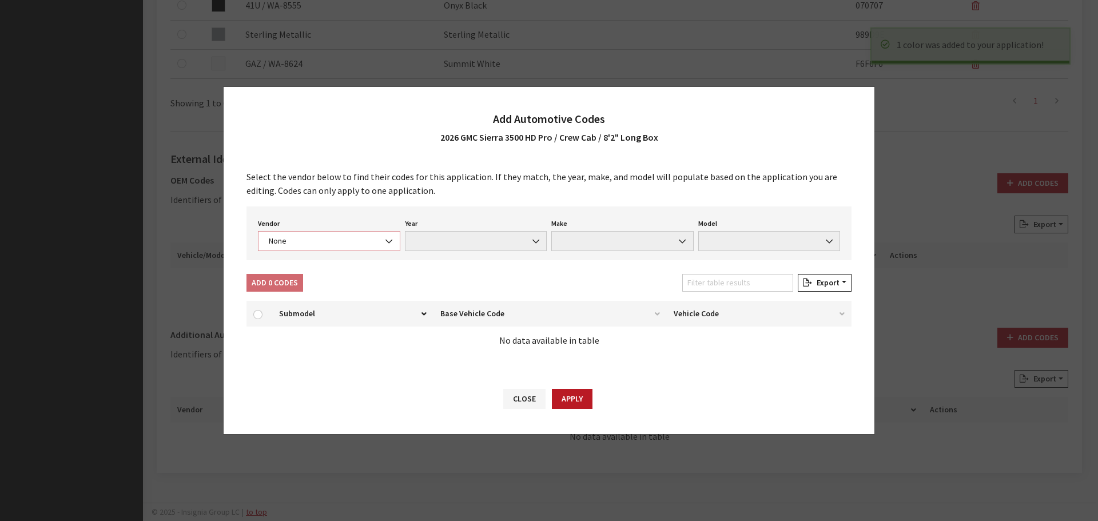
click at [318, 247] on span "None" at bounding box center [329, 241] width 128 height 12
select select "4"
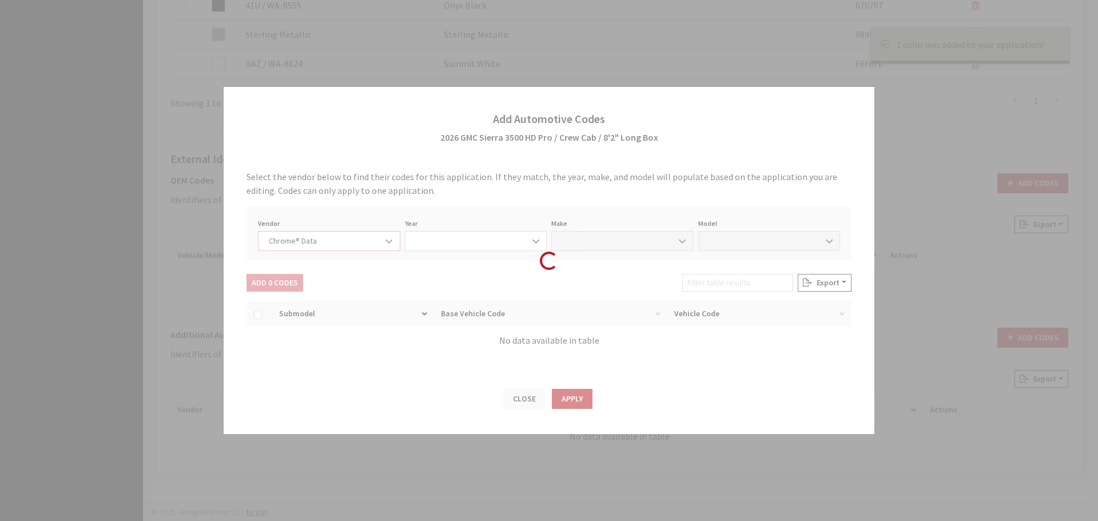
select select "2026"
select select "15"
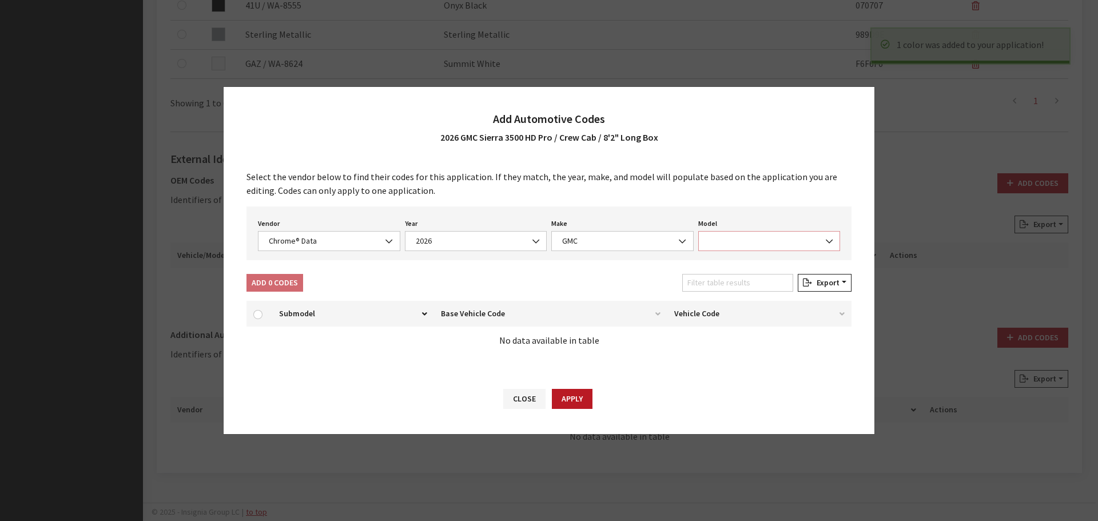
click at [735, 241] on span at bounding box center [769, 241] width 142 height 20
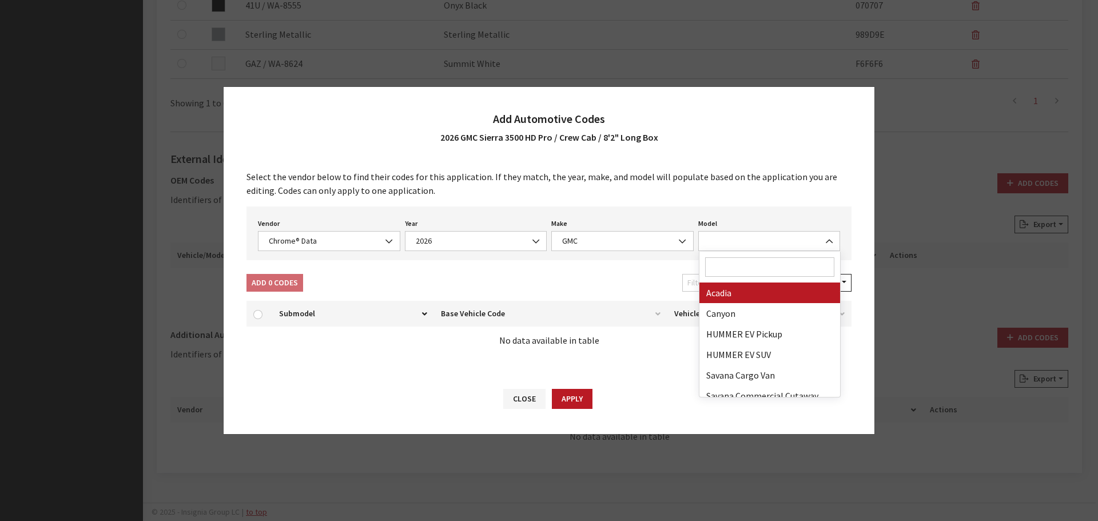
click at [733, 266] on input "Search" at bounding box center [770, 266] width 130 height 19
type input "3"
select select "71301"
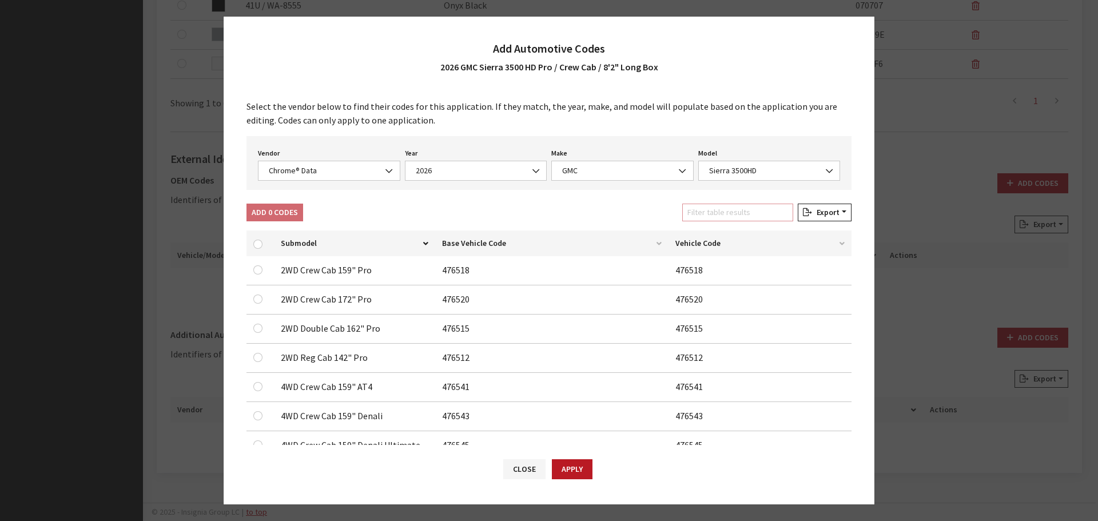
click at [723, 217] on input "Filter table results" at bounding box center [737, 213] width 111 height 18
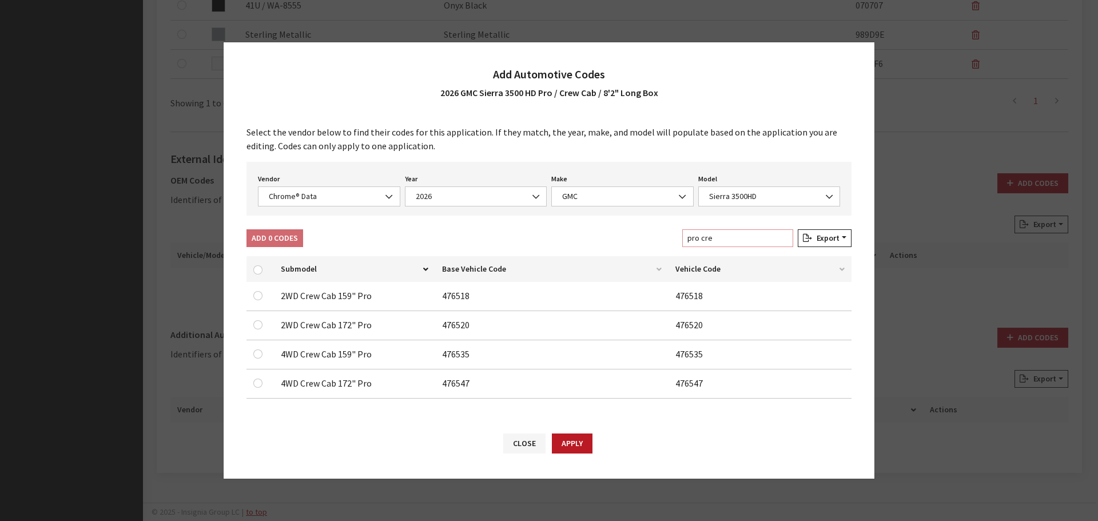
type input "pro cre"
click at [253, 327] on td at bounding box center [260, 325] width 27 height 29
click at [257, 327] on input "checkbox" at bounding box center [257, 324] width 9 height 9
checkbox input "true"
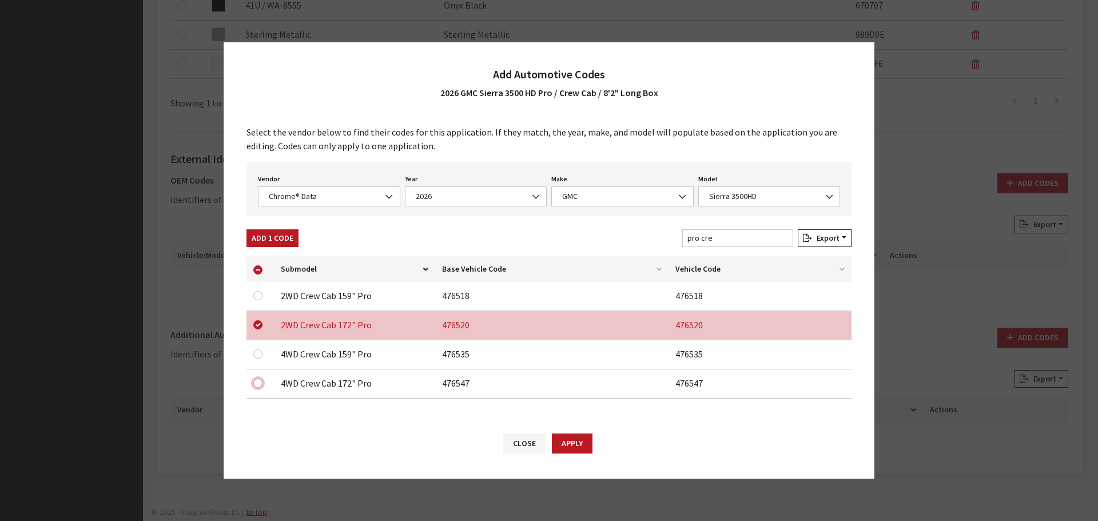
click at [259, 383] on input "checkbox" at bounding box center [257, 383] width 9 height 9
checkbox input "true"
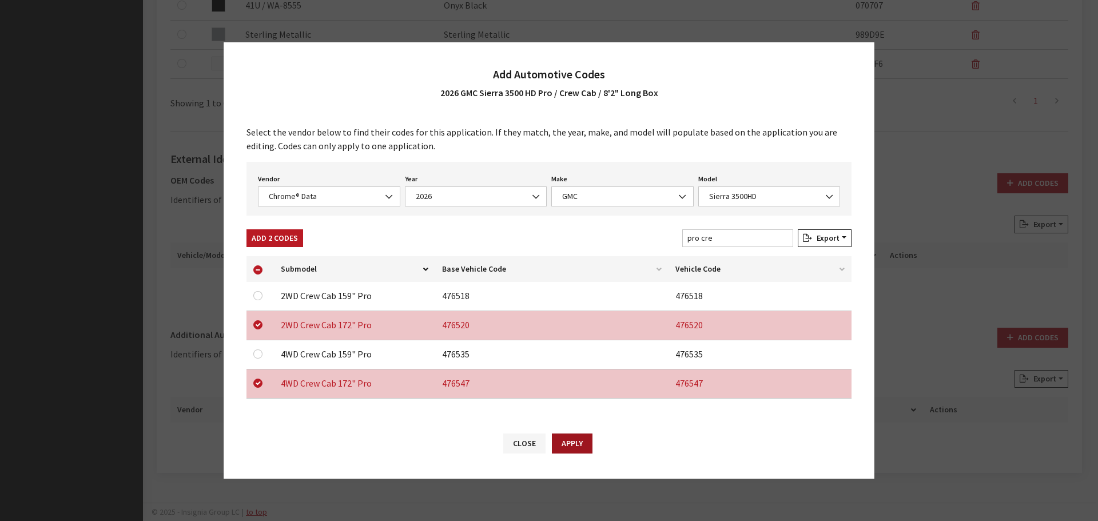
click at [573, 436] on button "Apply" at bounding box center [572, 444] width 41 height 20
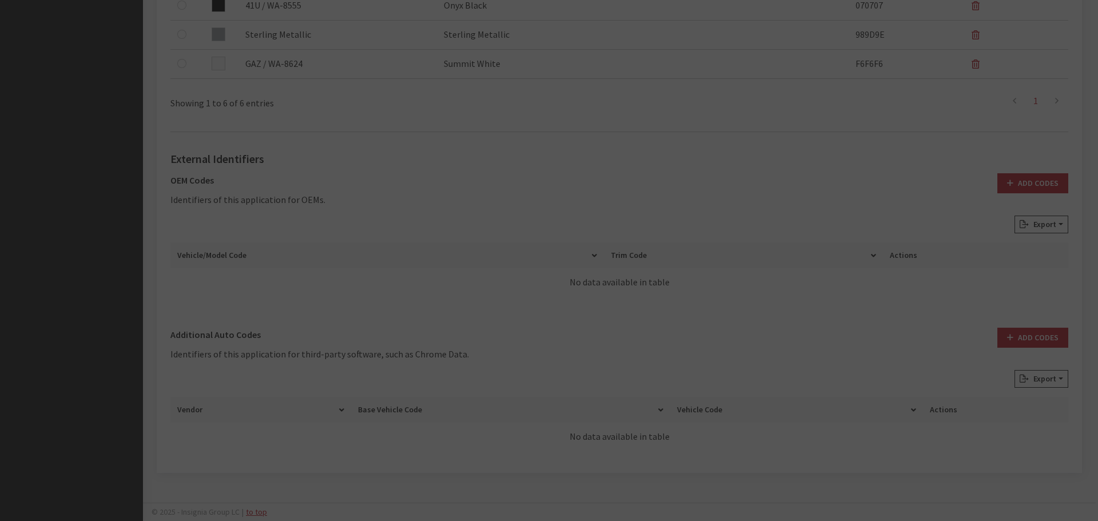
checkbox input "false"
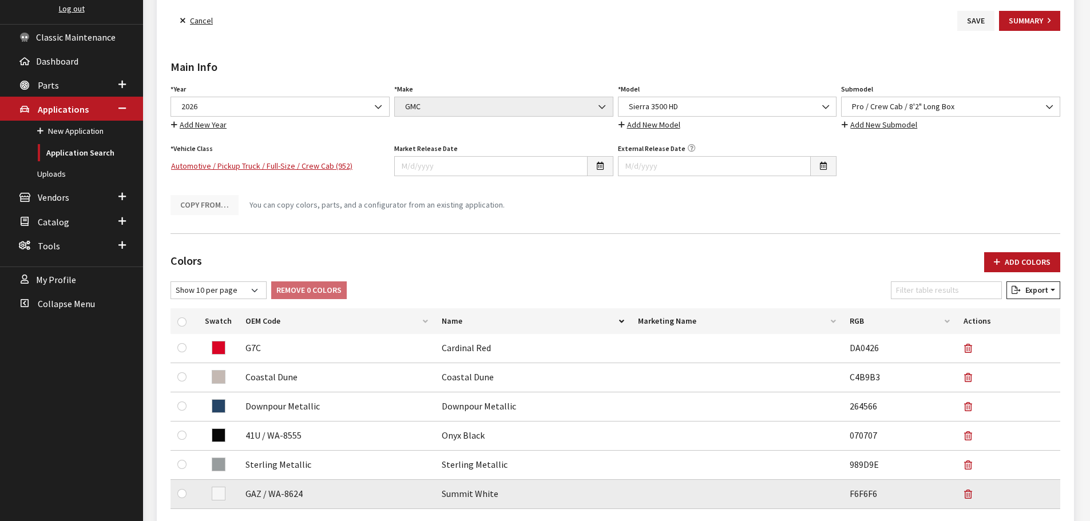
scroll to position [0, 0]
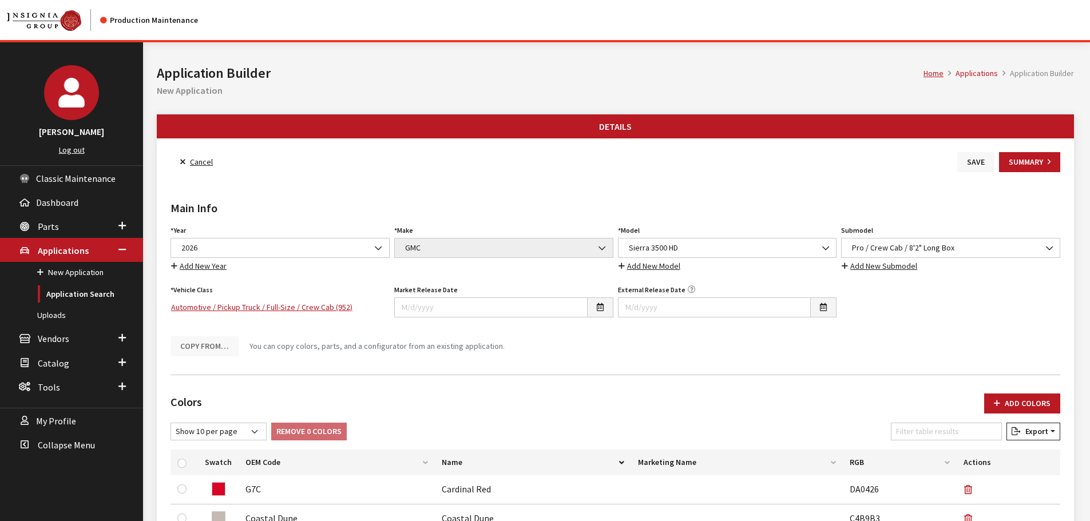
click at [970, 163] on button "Save" at bounding box center [975, 162] width 37 height 20
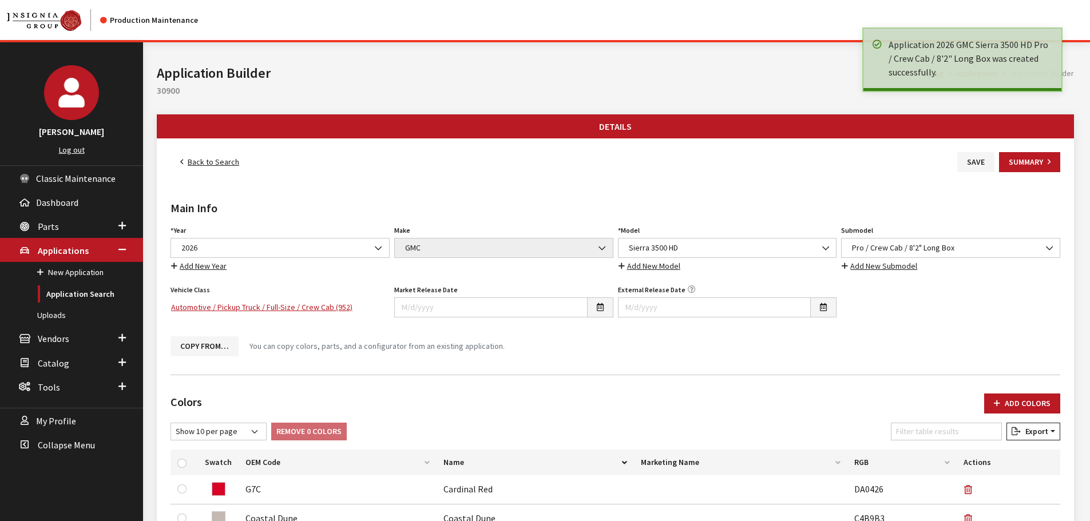
drag, startPoint x: 0, startPoint y: 0, endPoint x: 201, endPoint y: 158, distance: 256.2
click at [201, 158] on link "Back to Search" at bounding box center [209, 162] width 78 height 20
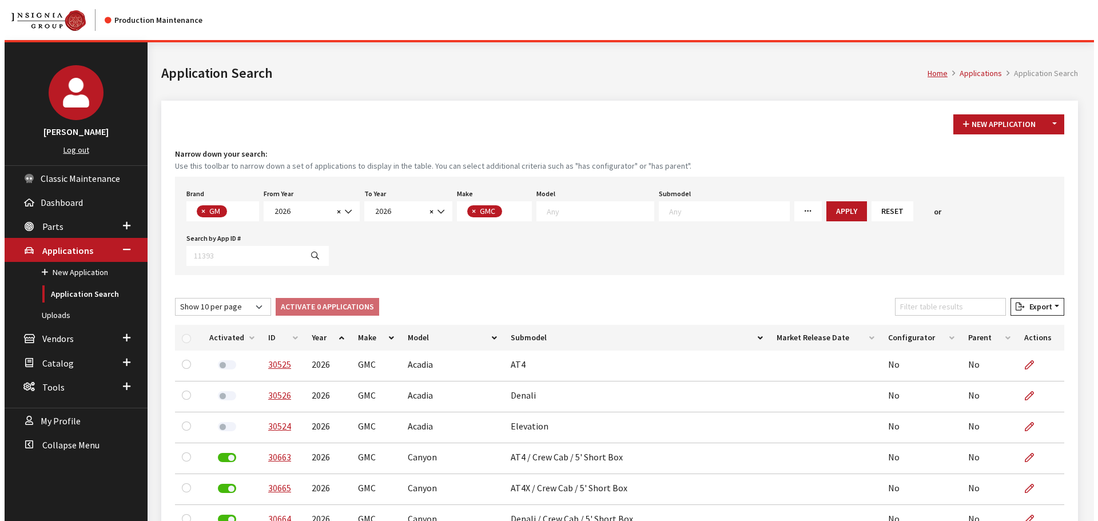
scroll to position [7, 0]
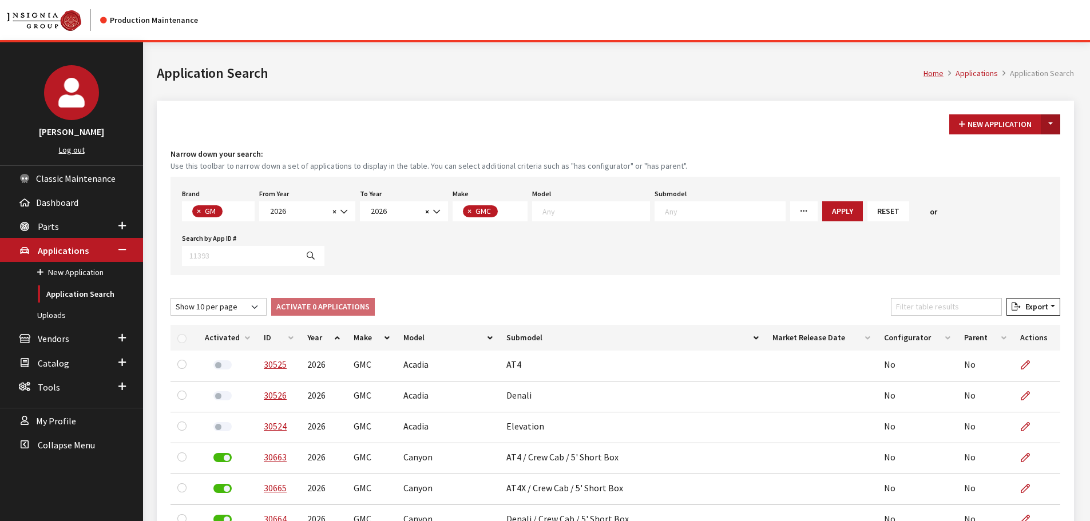
click at [1049, 125] on button "Toggle Dropdown" at bounding box center [1050, 124] width 19 height 20
click at [1019, 148] on button "New From Existing..." at bounding box center [1011, 149] width 98 height 20
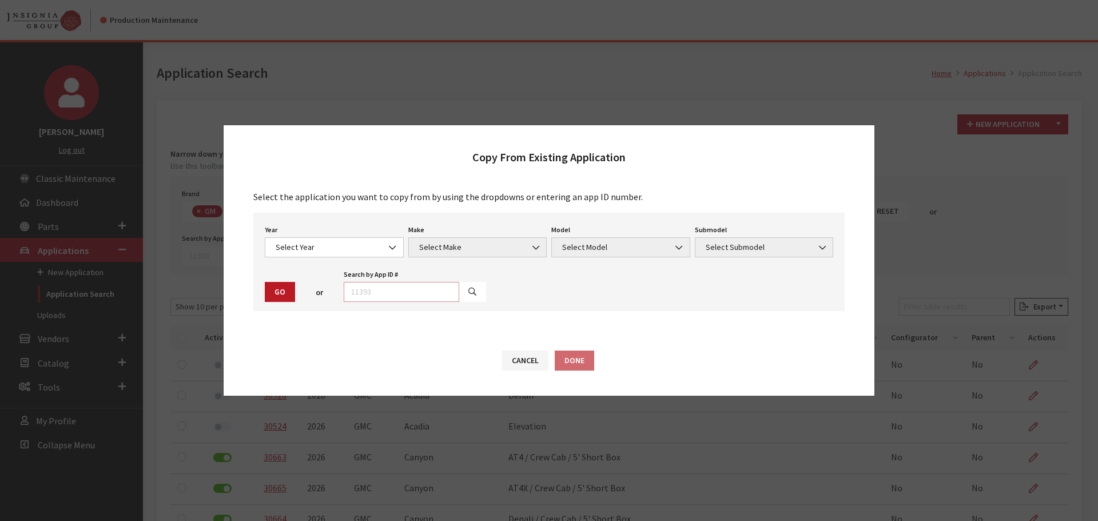
click at [384, 295] on input "text" at bounding box center [402, 292] width 116 height 20
type input "29059"
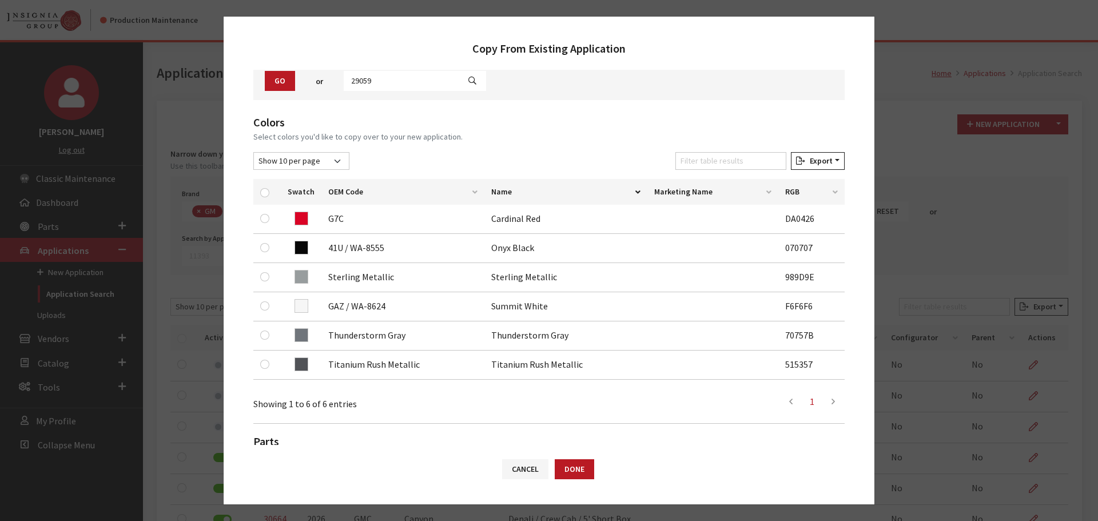
scroll to position [114, 0]
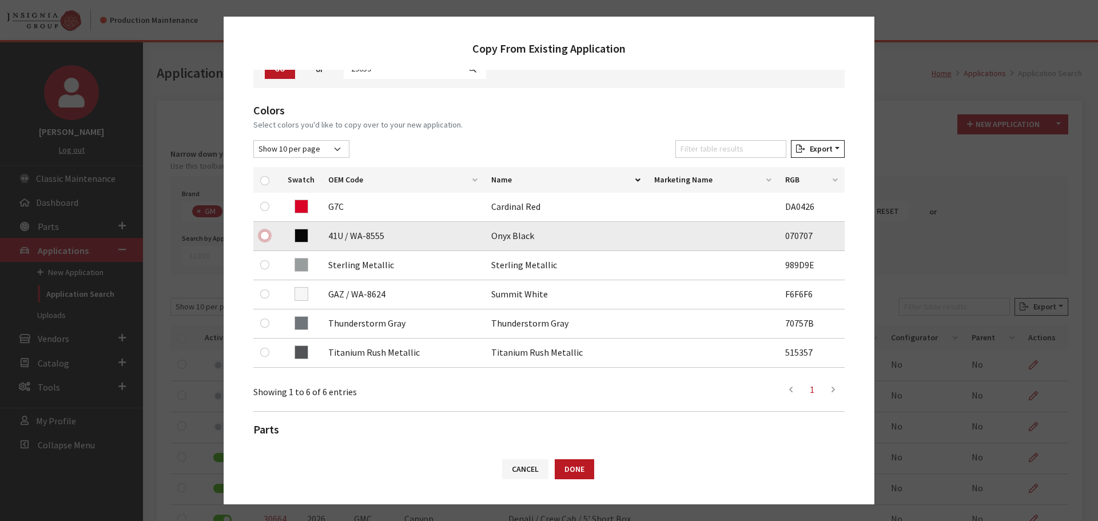
click at [262, 236] on input "checkbox" at bounding box center [264, 235] width 9 height 9
checkbox input "true"
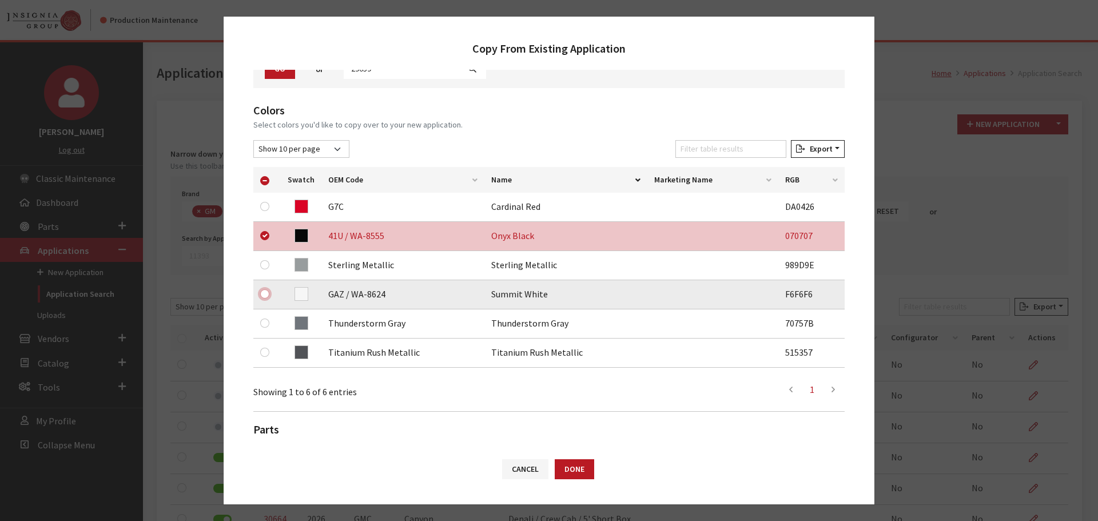
click at [264, 296] on input "checkbox" at bounding box center [264, 293] width 9 height 9
checkbox input "true"
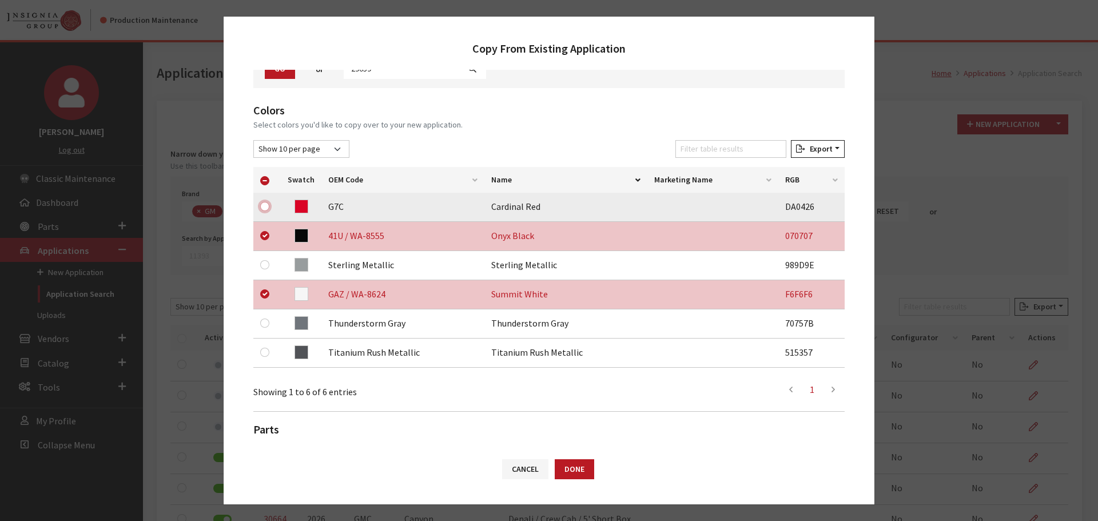
click at [266, 205] on input "checkbox" at bounding box center [264, 206] width 9 height 9
checkbox input "true"
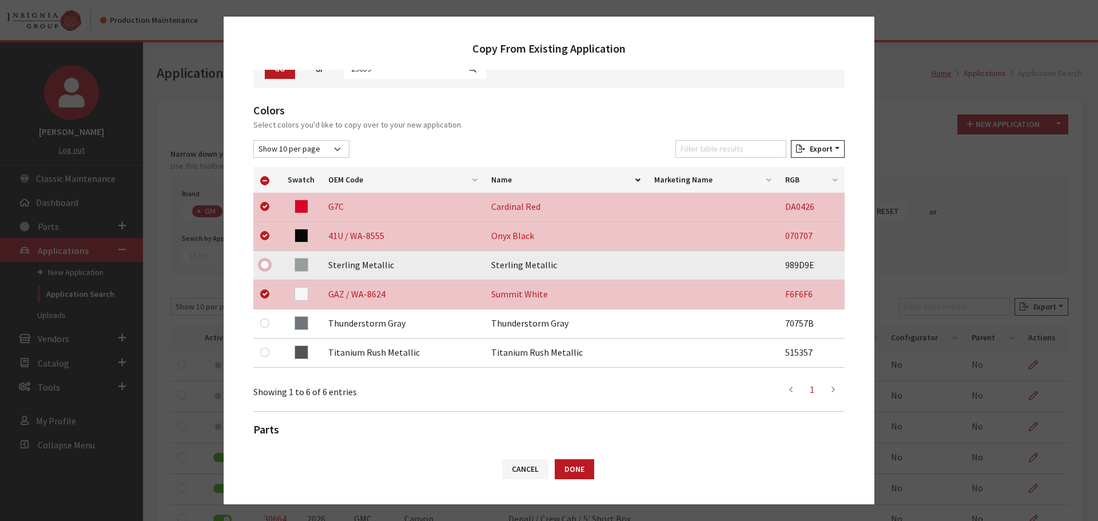
click at [266, 261] on input "checkbox" at bounding box center [264, 264] width 9 height 9
checkbox input "true"
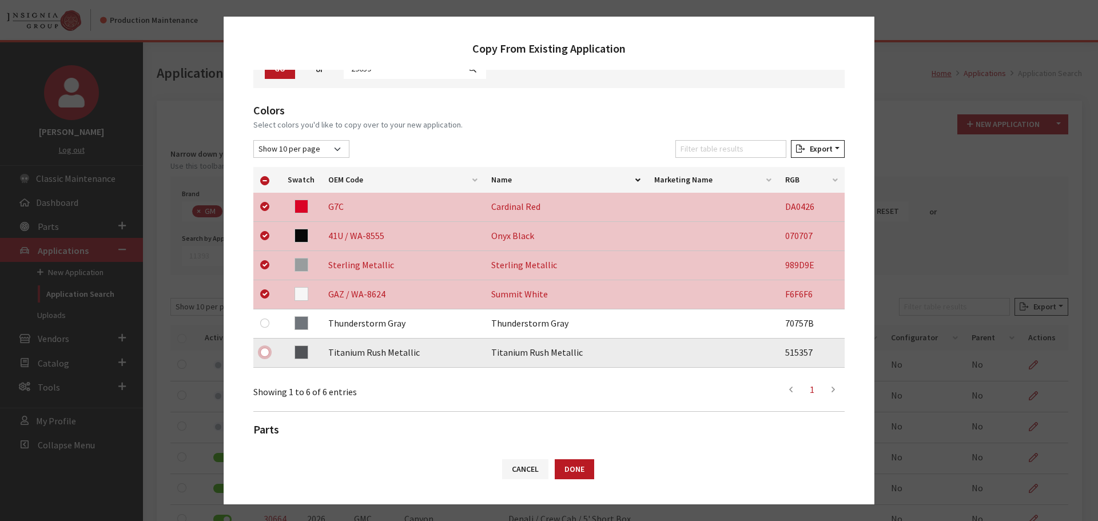
click at [265, 355] on input "checkbox" at bounding box center [264, 352] width 9 height 9
checkbox input "true"
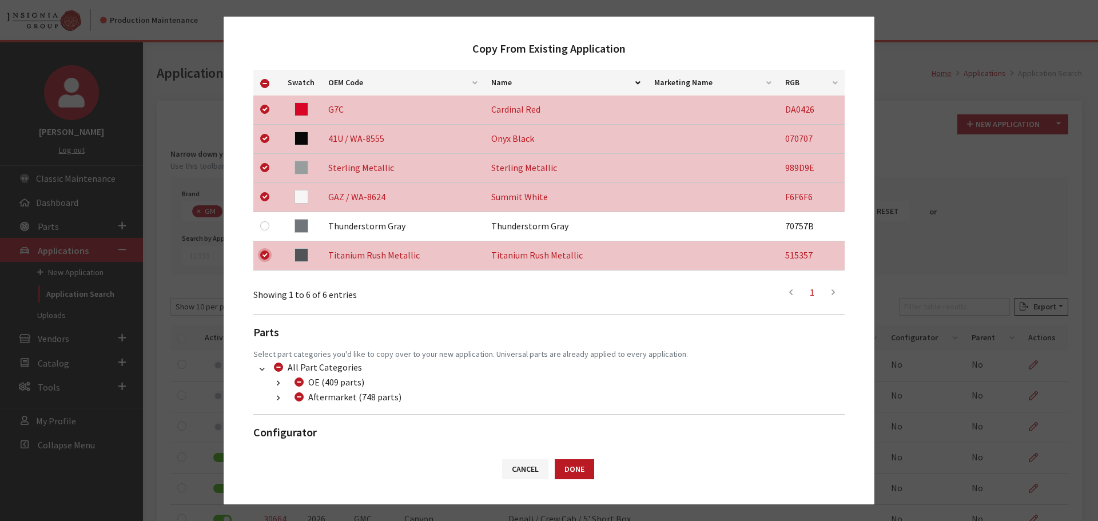
scroll to position [240, 0]
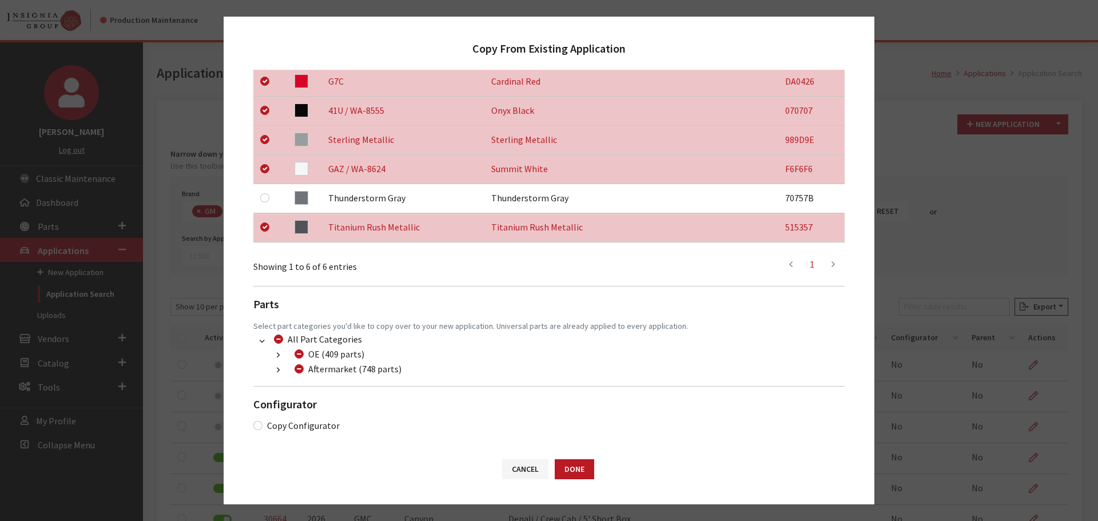
click at [279, 371] on icon "button" at bounding box center [278, 371] width 3 height 8
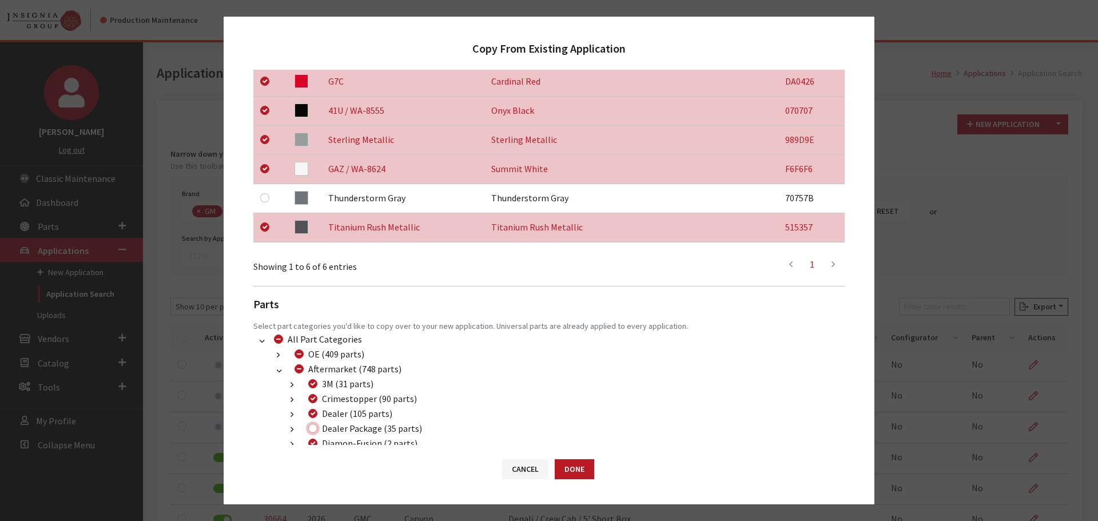
click at [314, 430] on input "Dealer Package (35 parts)" at bounding box center [312, 428] width 9 height 9
checkbox input "true"
click at [566, 463] on button "Done" at bounding box center [574, 469] width 39 height 20
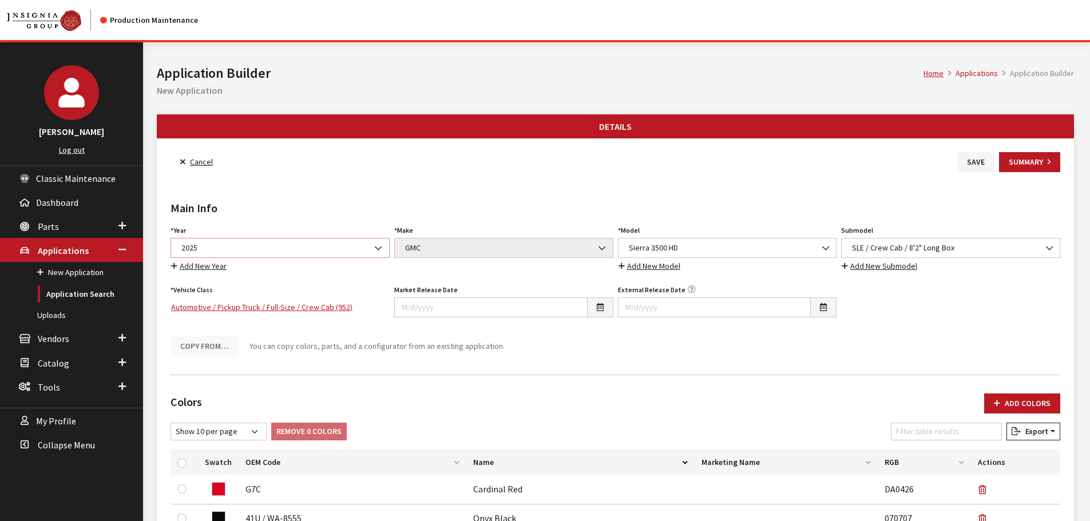
click at [304, 250] on span "2025" at bounding box center [280, 248] width 204 height 12
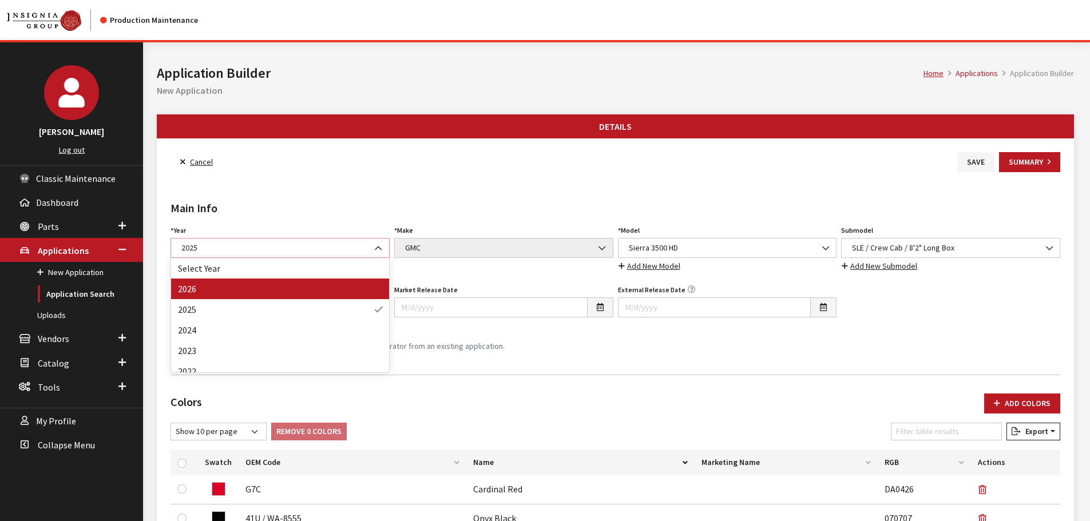
select select "44"
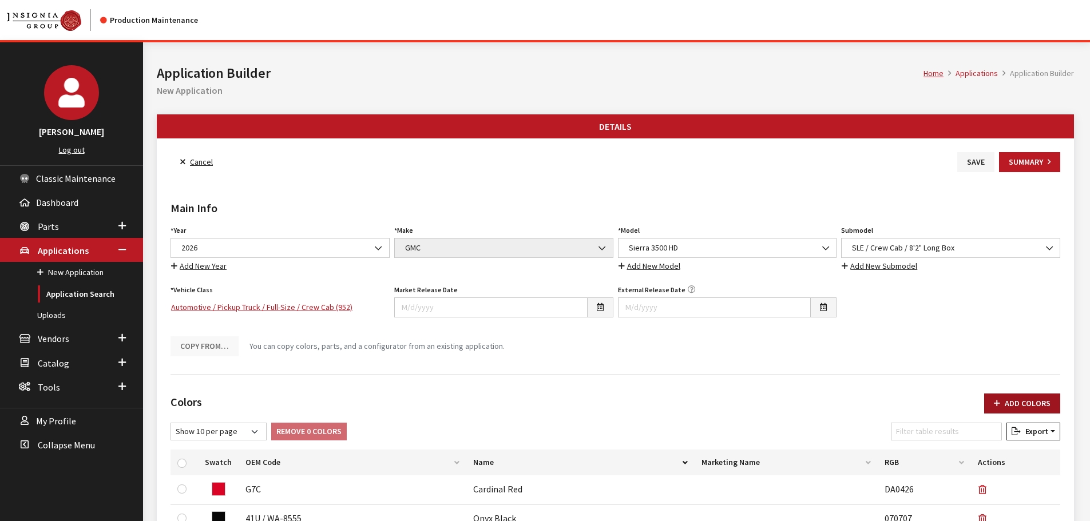
click at [1031, 402] on button "Add Colors" at bounding box center [1022, 404] width 76 height 20
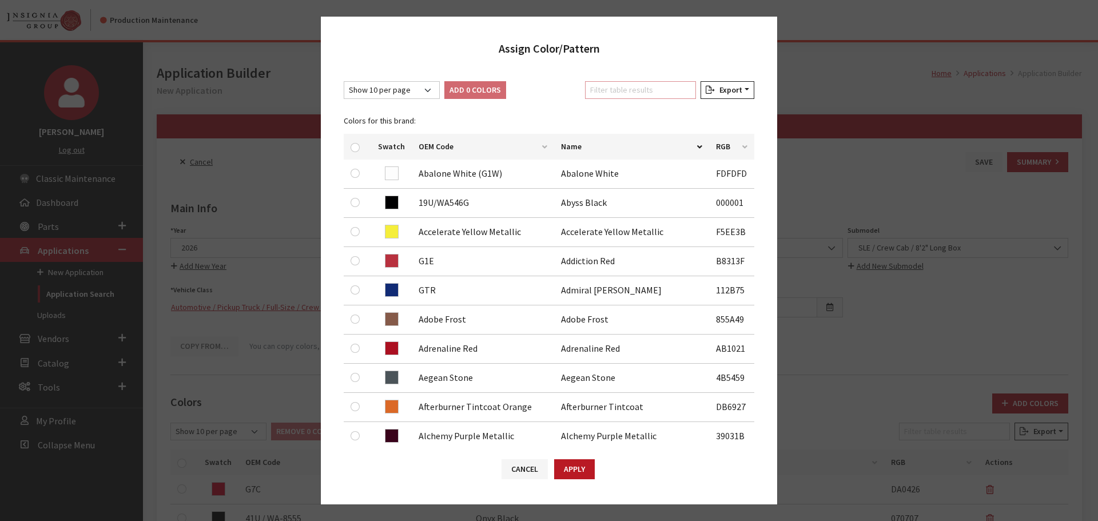
click at [608, 86] on input "Filter table results" at bounding box center [640, 90] width 111 height 18
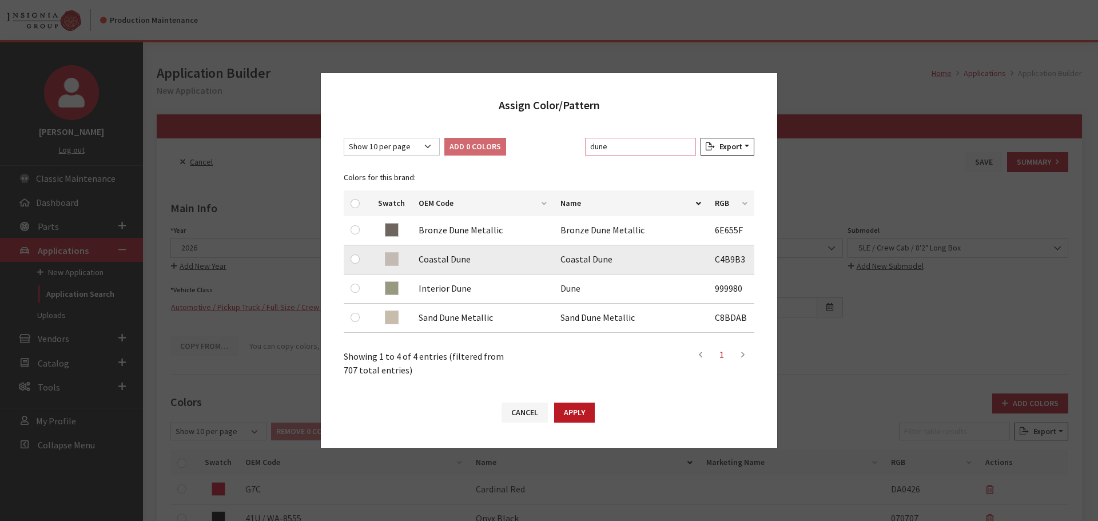
type input "dune"
click at [356, 261] on input "checkbox" at bounding box center [355, 259] width 9 height 9
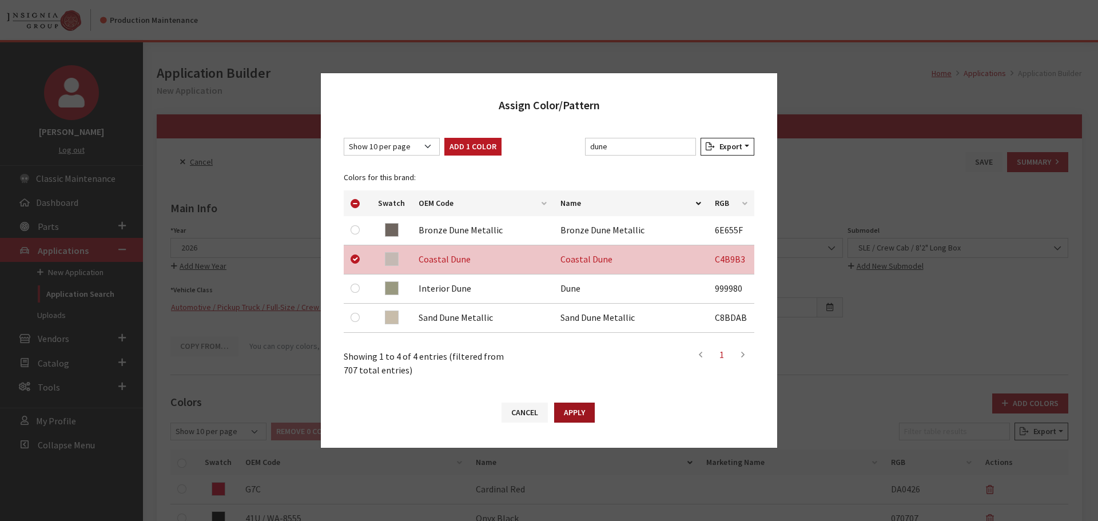
click at [578, 411] on button "Apply" at bounding box center [574, 413] width 41 height 20
checkbox input "false"
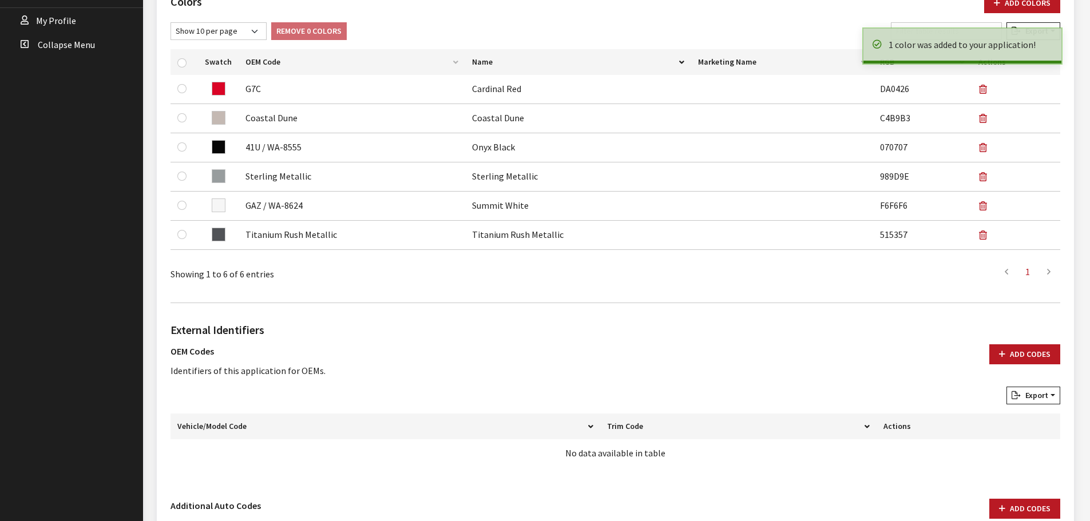
scroll to position [571, 0]
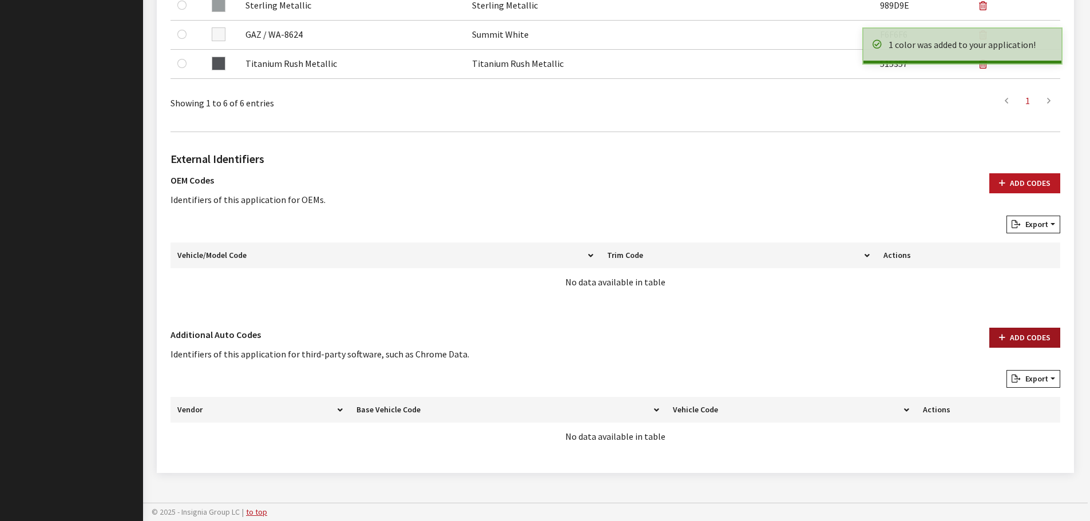
click at [1003, 334] on icon "button" at bounding box center [1002, 338] width 6 height 8
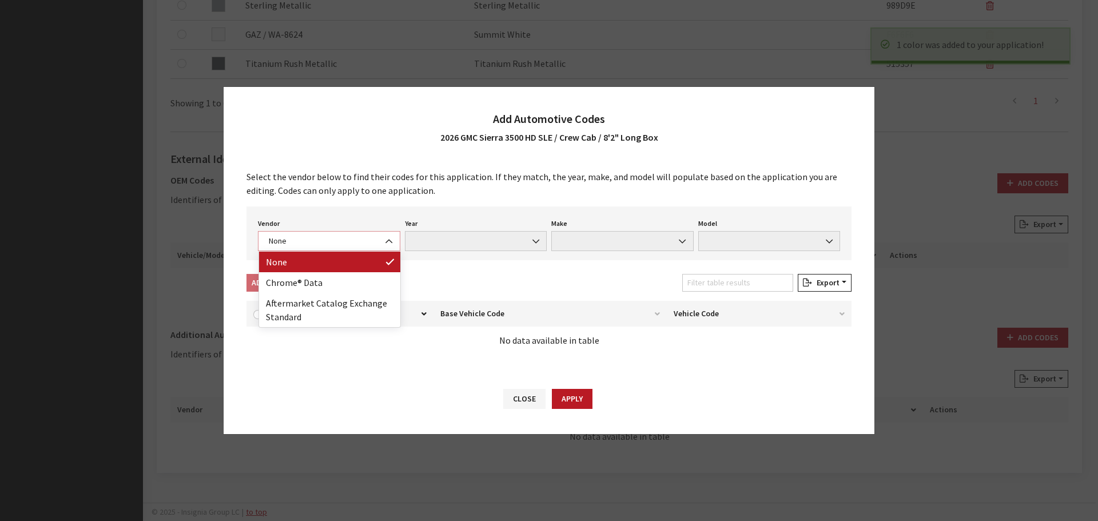
click at [330, 245] on span "None" at bounding box center [329, 241] width 128 height 12
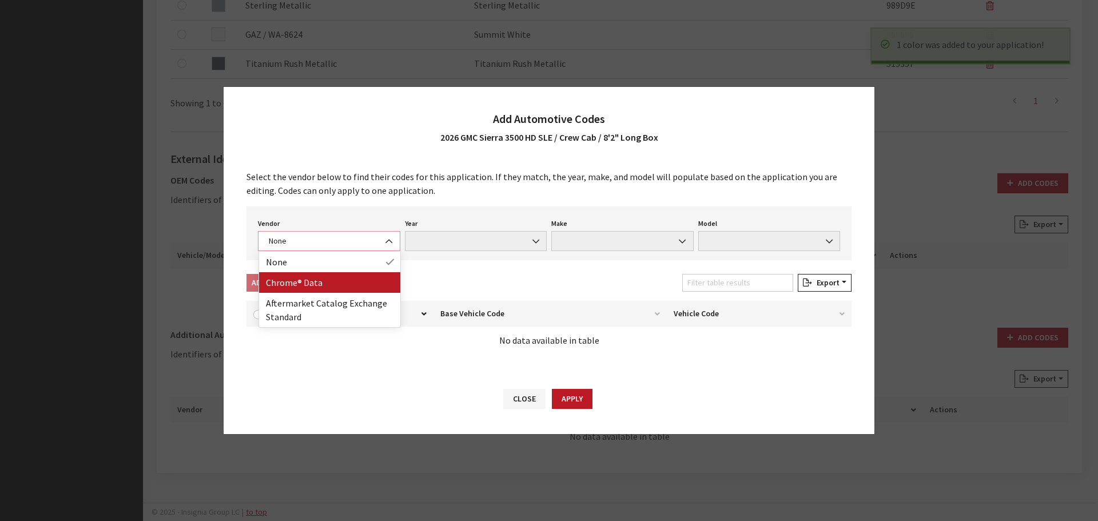
select select "4"
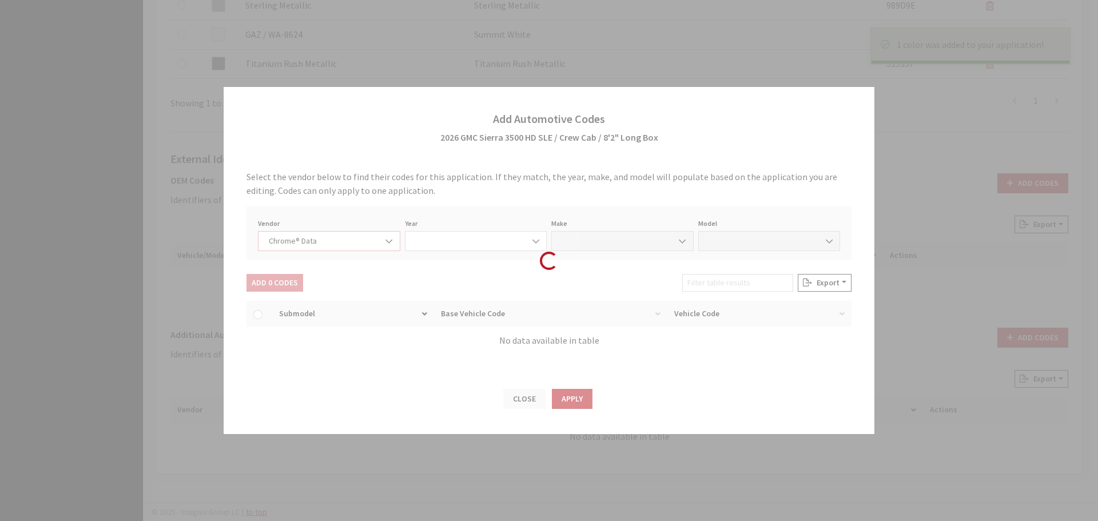
select select "2026"
select select "15"
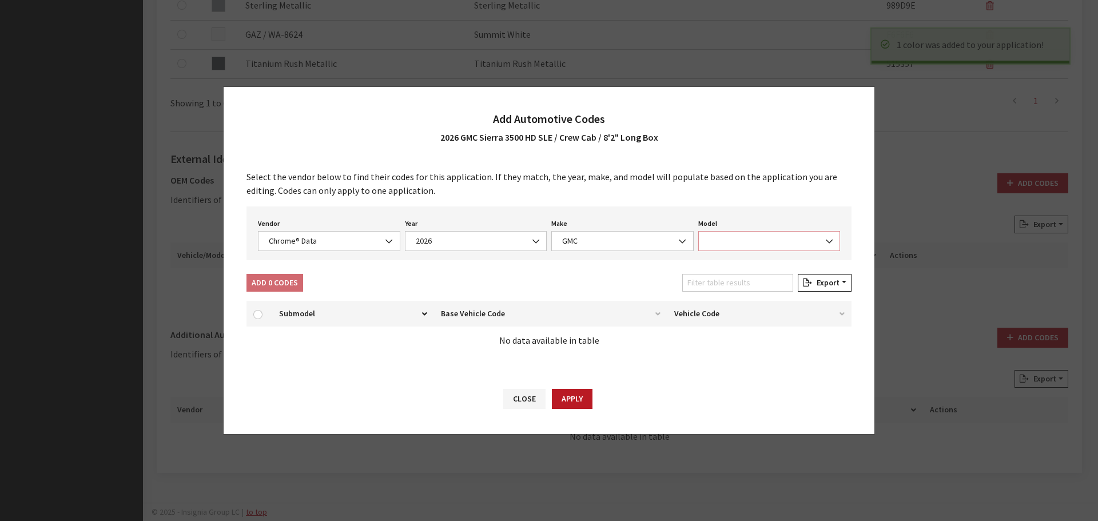
click at [740, 238] on span at bounding box center [769, 241] width 142 height 20
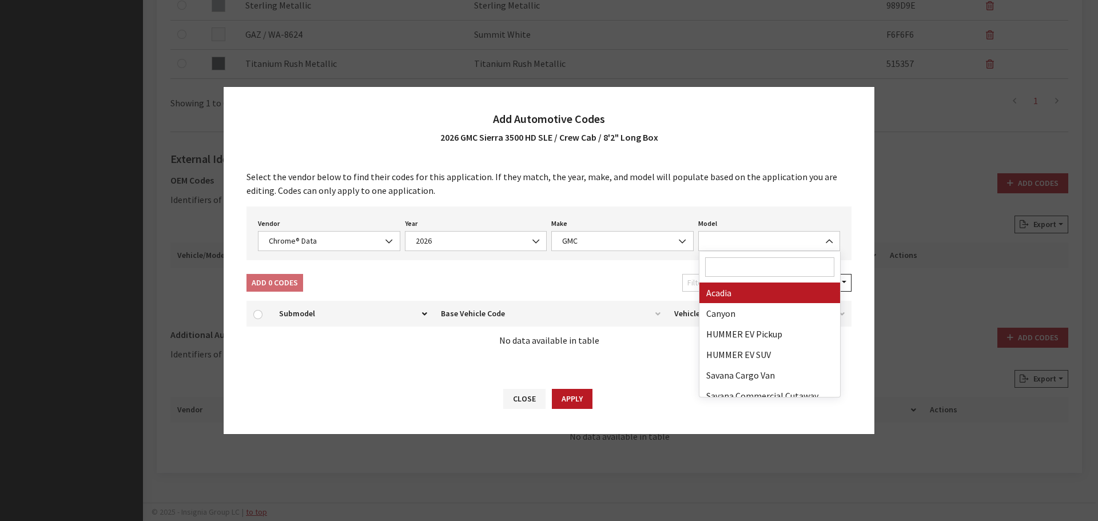
click at [740, 260] on input "Search" at bounding box center [770, 266] width 130 height 19
select select "71301"
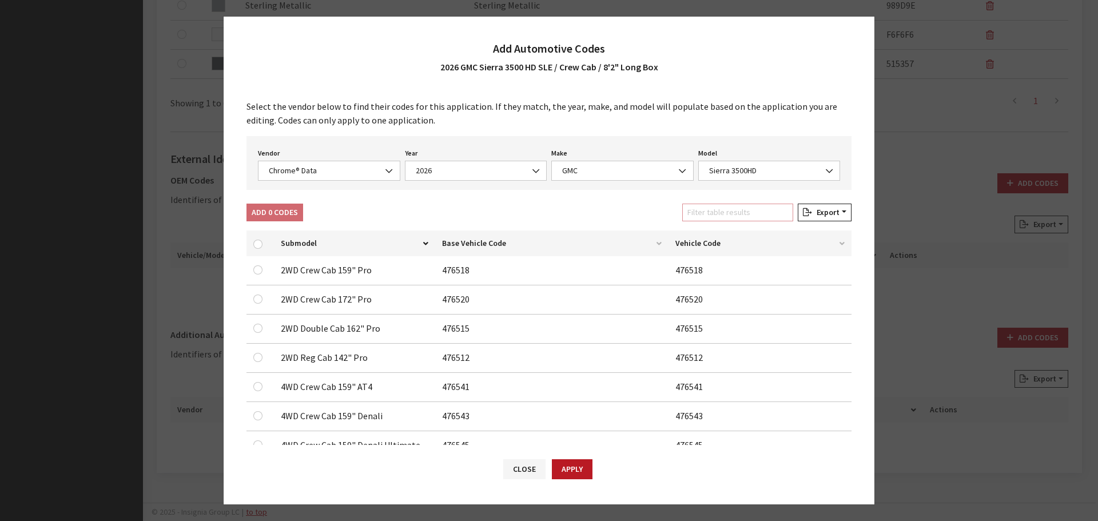
click at [736, 211] on input "Filter table results" at bounding box center [737, 213] width 111 height 18
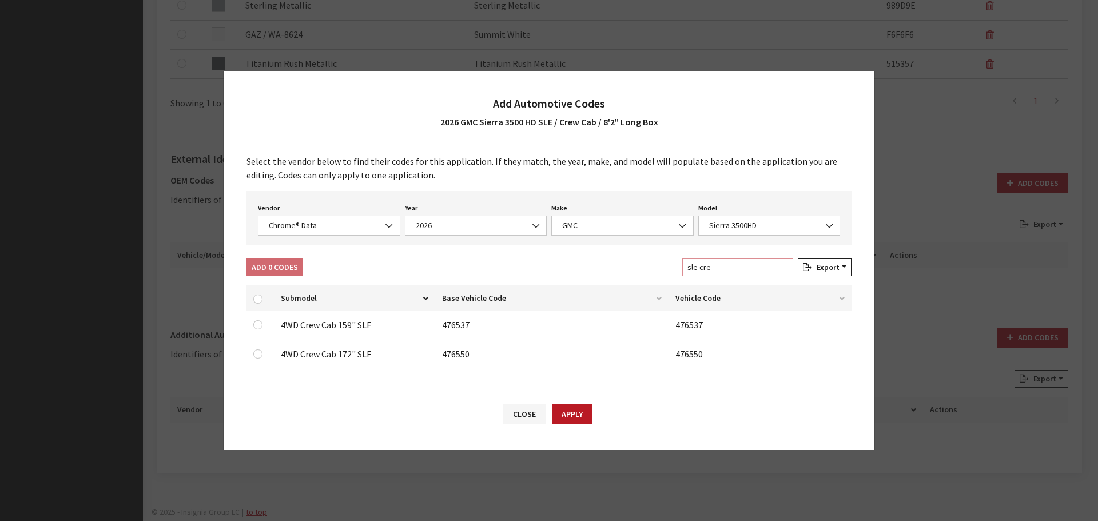
type input "sle cre"
click at [259, 353] on input "checkbox" at bounding box center [257, 354] width 9 height 9
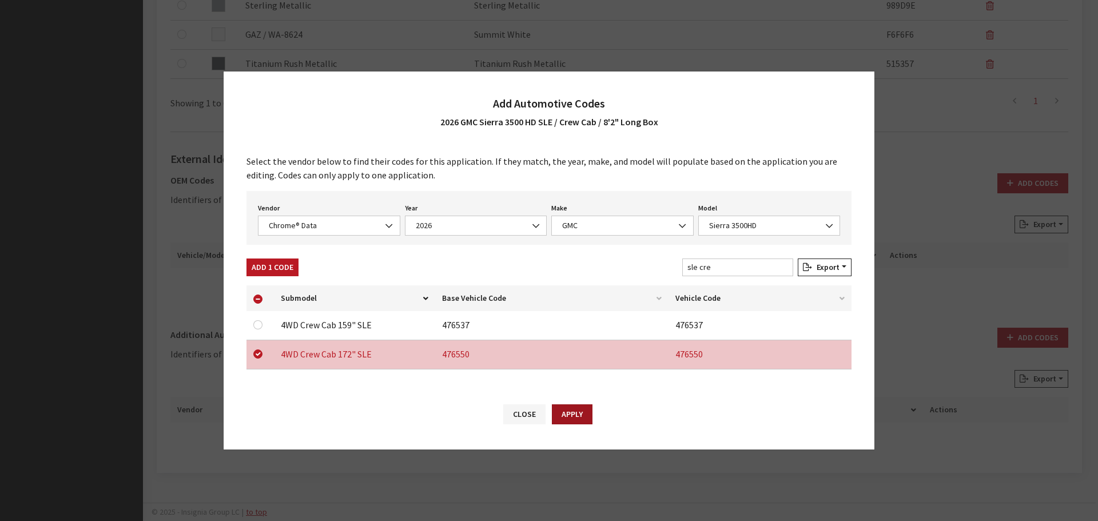
click at [580, 412] on button "Apply" at bounding box center [572, 414] width 41 height 20
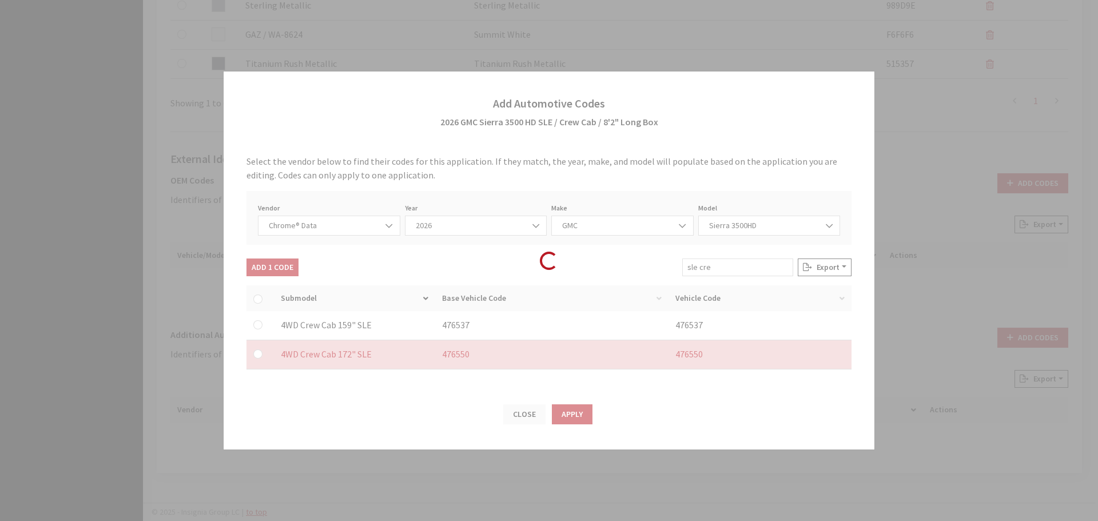
checkbox input "false"
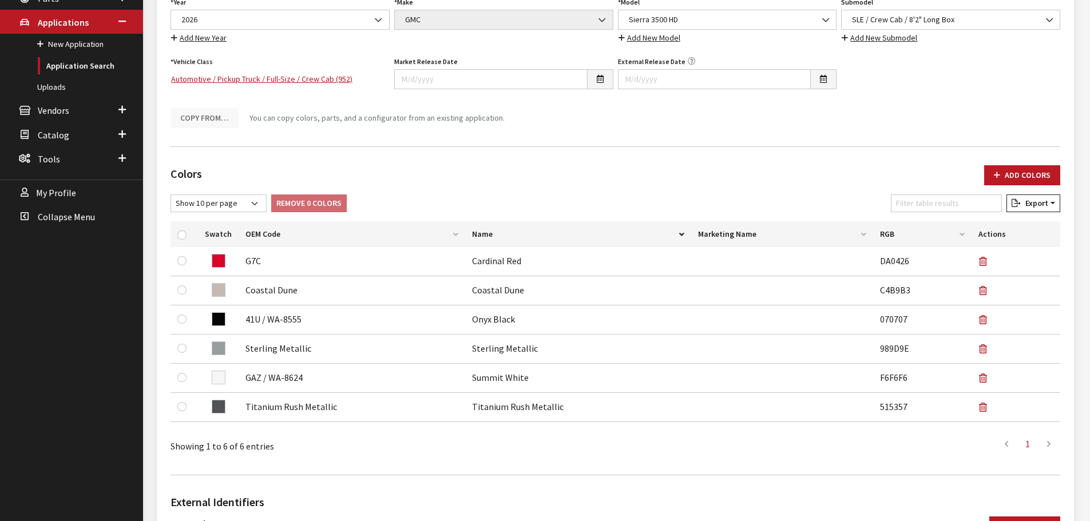
scroll to position [0, 0]
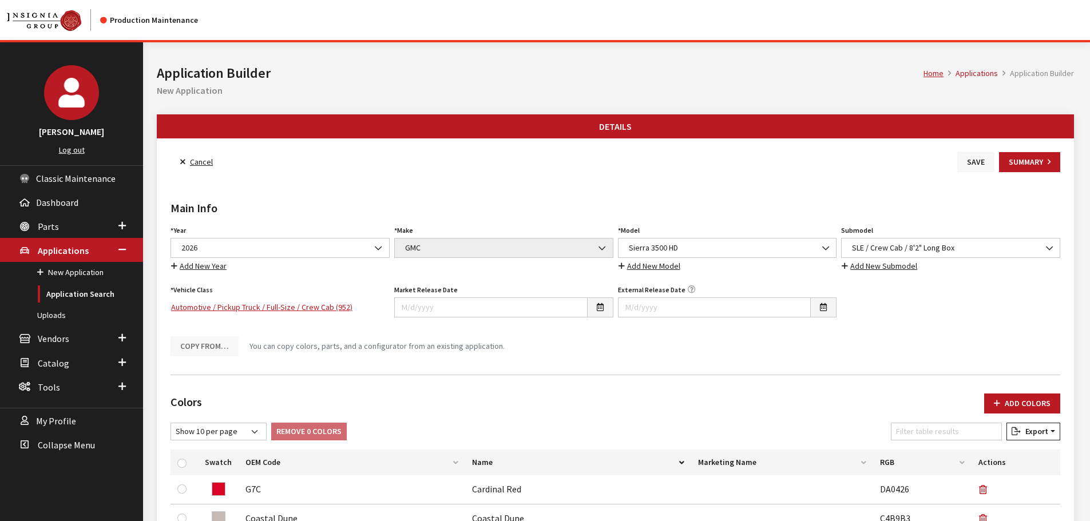
click at [969, 157] on button "Save" at bounding box center [975, 162] width 37 height 20
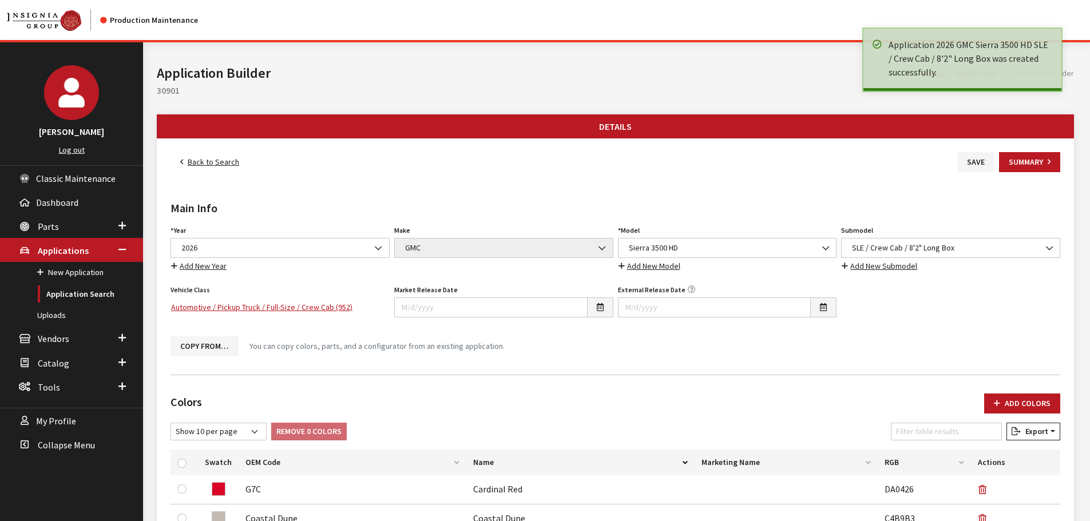
drag, startPoint x: 0, startPoint y: 0, endPoint x: 224, endPoint y: 165, distance: 278.1
click at [224, 165] on link "Back to Search" at bounding box center [209, 162] width 78 height 20
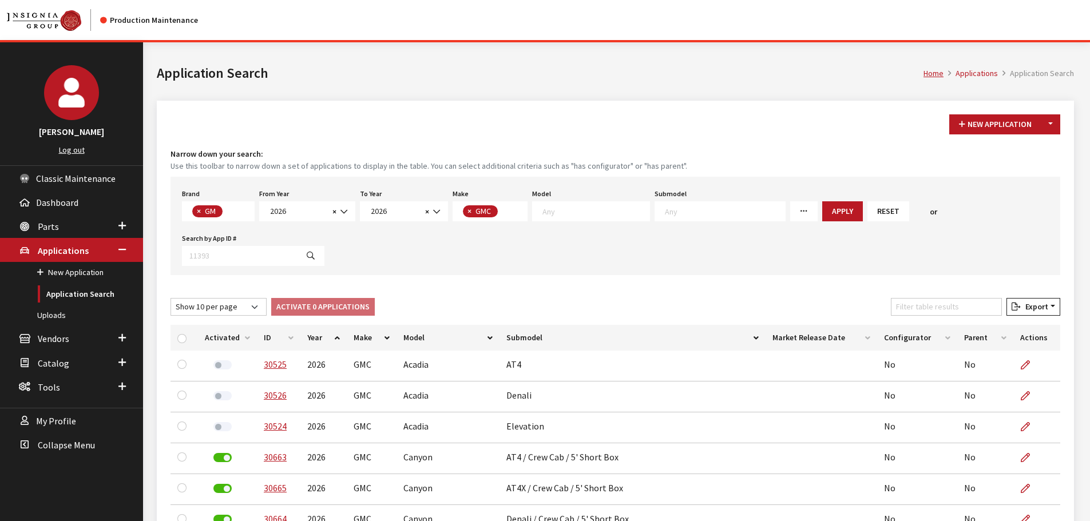
scroll to position [7, 0]
click at [966, 313] on input "Filter table results" at bounding box center [946, 307] width 111 height 18
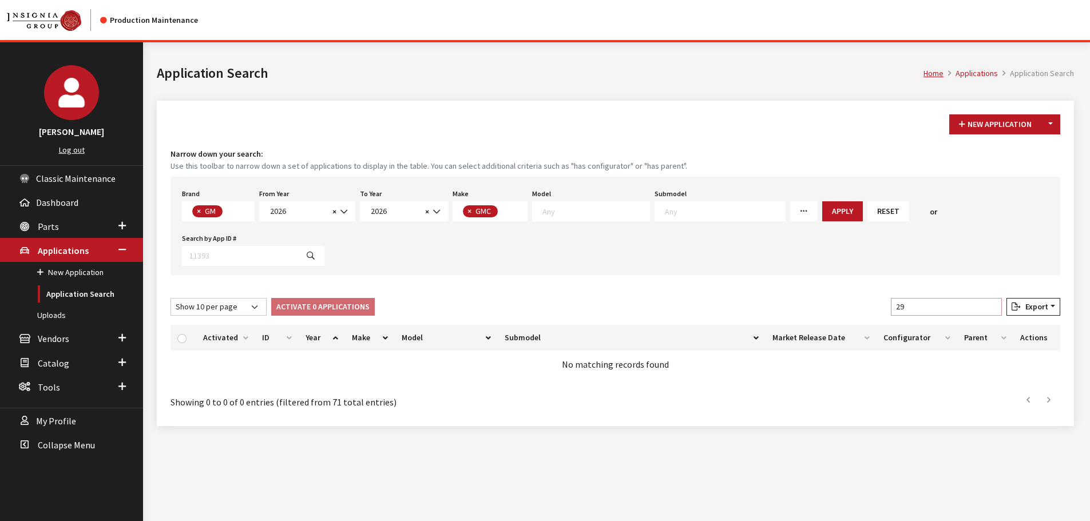
type input "2"
type input "3"
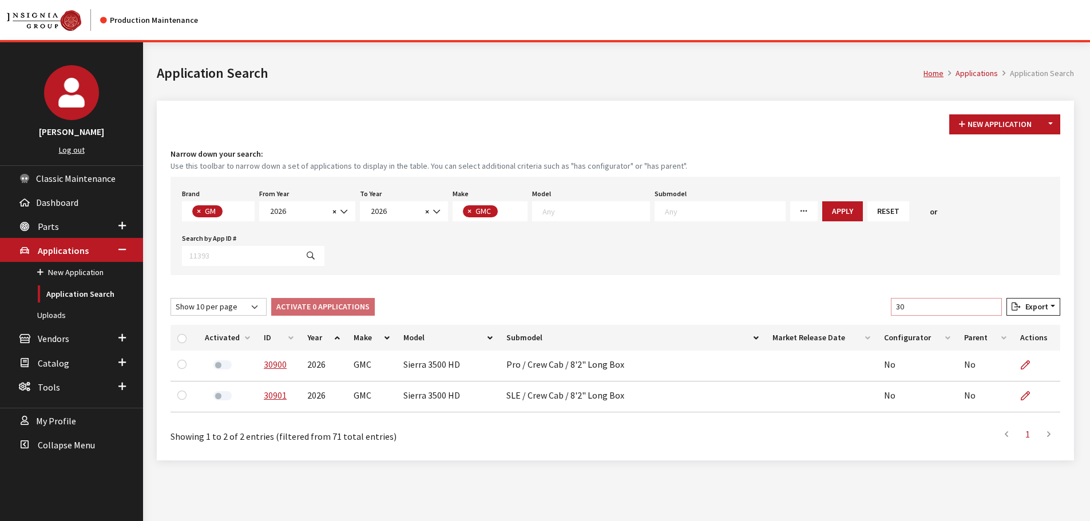
type input "3"
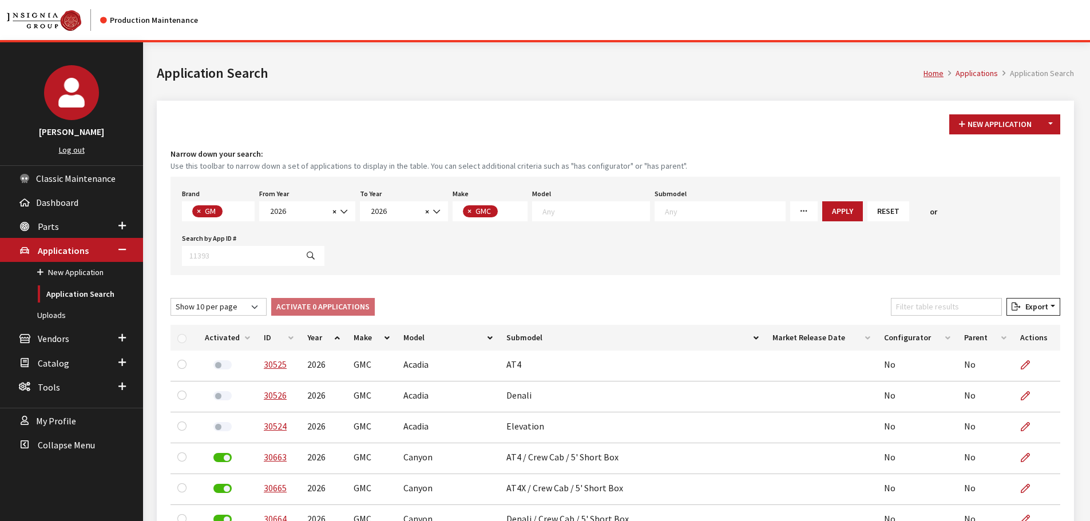
click at [577, 200] on div "Model Any Acadia Canyon Hummer EV Pickup Hummer EV SUV Sierra 1500 Sierra 2500 …" at bounding box center [591, 203] width 122 height 35
click at [577, 208] on textarea "Search" at bounding box center [595, 211] width 107 height 10
select select "86"
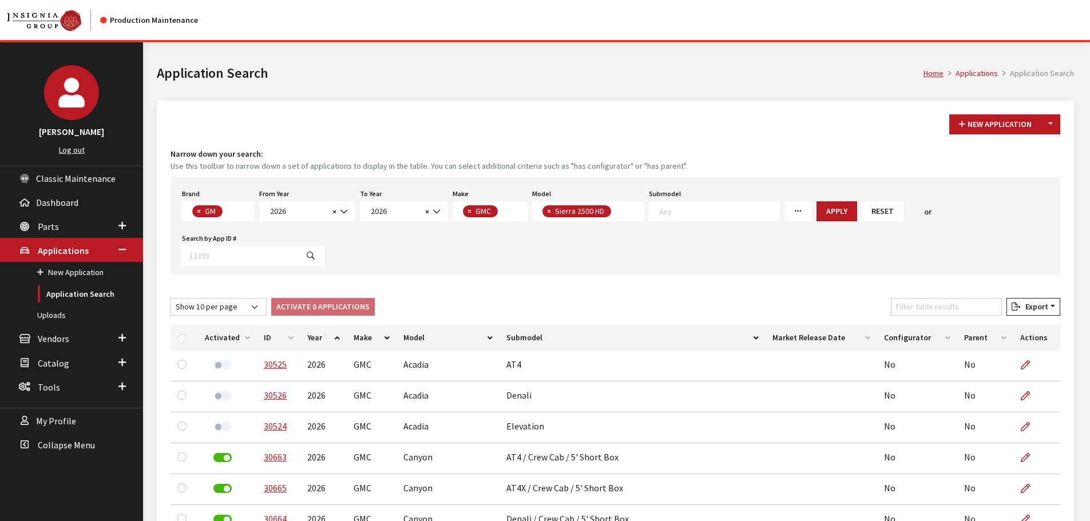
click at [622, 212] on span "× Sierra 2500 HD" at bounding box center [588, 211] width 112 height 20
select select
click at [894, 211] on button "Apply" at bounding box center [908, 211] width 41 height 20
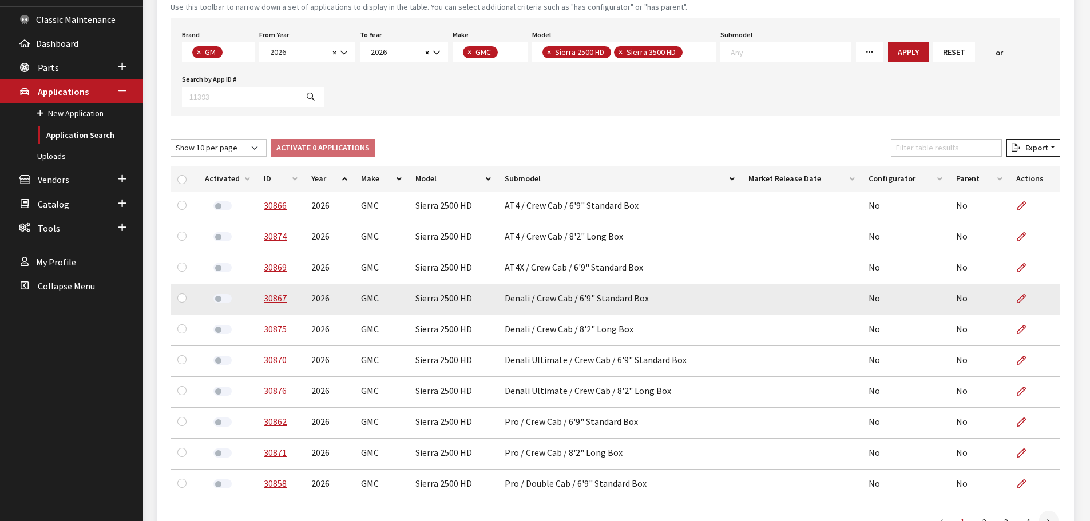
scroll to position [172, 0]
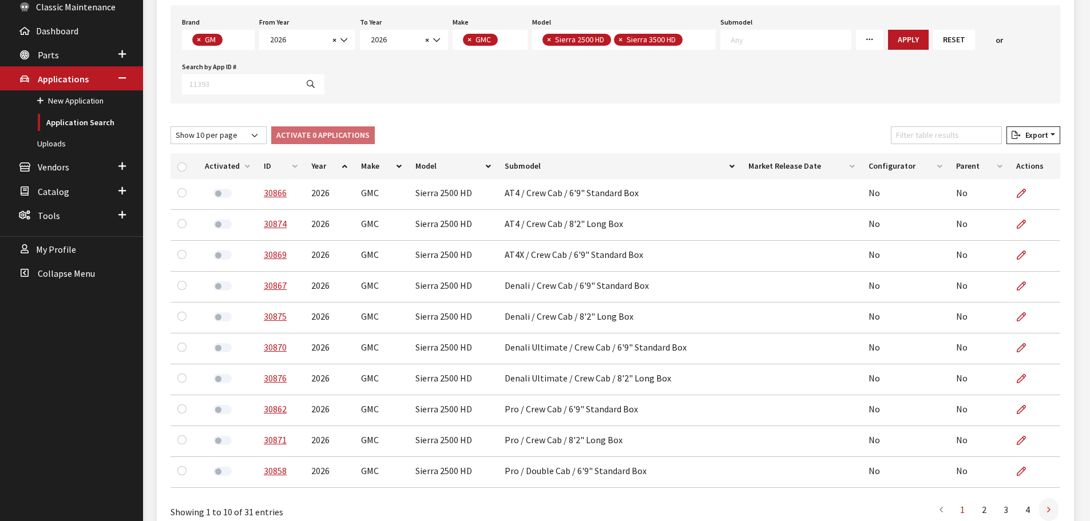
click at [1047, 510] on icon at bounding box center [1048, 510] width 3 height 9
click at [970, 129] on input "Filter table results" at bounding box center [946, 135] width 111 height 18
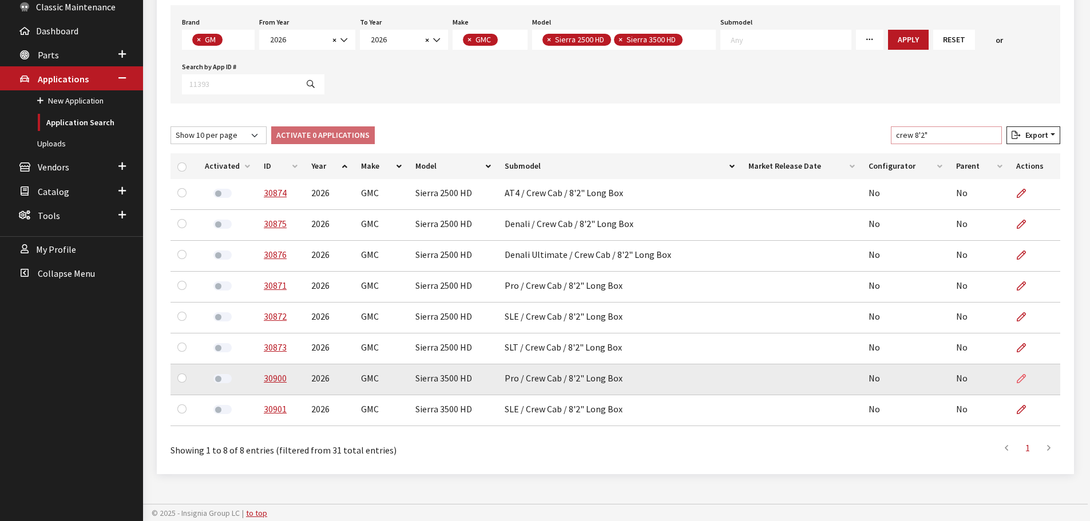
type input "crew 8'2""
click at [1021, 377] on icon at bounding box center [1021, 379] width 9 height 9
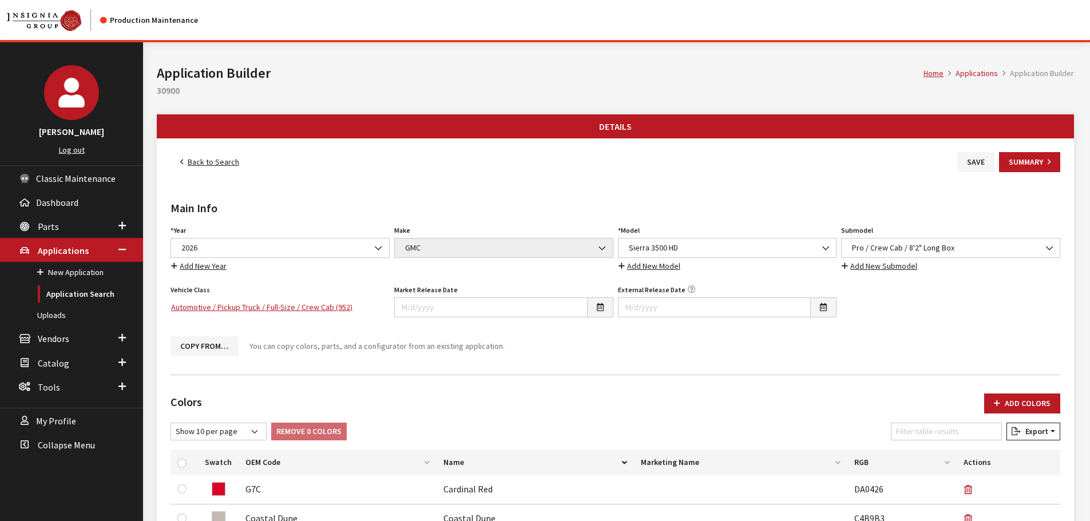
click at [229, 166] on link "Back to Search" at bounding box center [209, 162] width 78 height 20
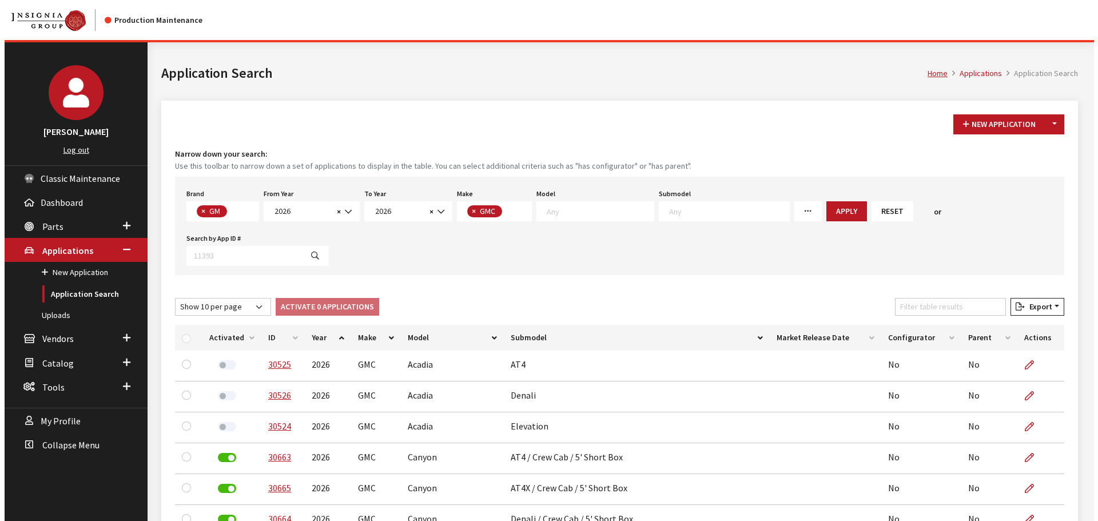
scroll to position [7, 0]
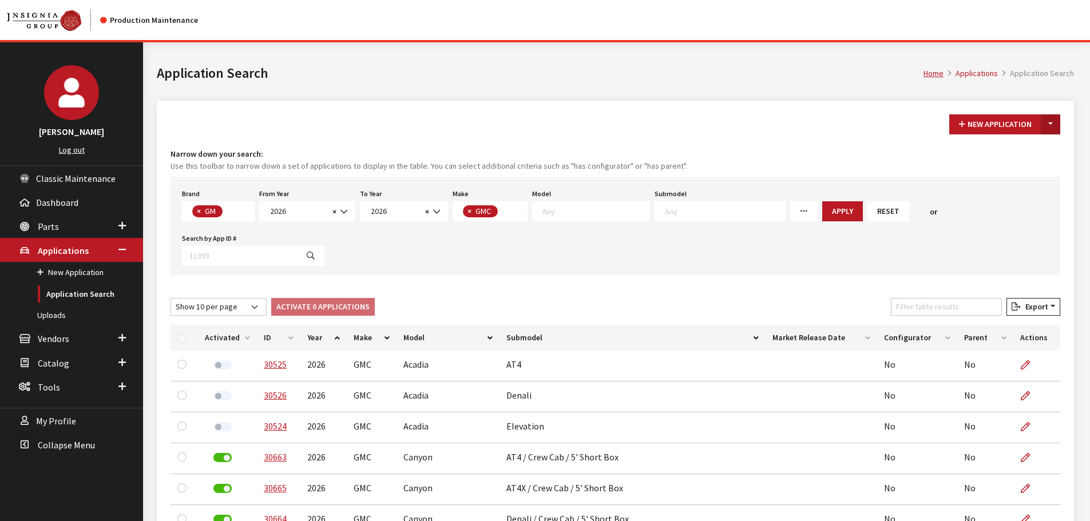
click at [1051, 120] on button "Toggle Dropdown" at bounding box center [1050, 124] width 19 height 20
click at [1028, 144] on button "New From Existing..." at bounding box center [1011, 149] width 98 height 20
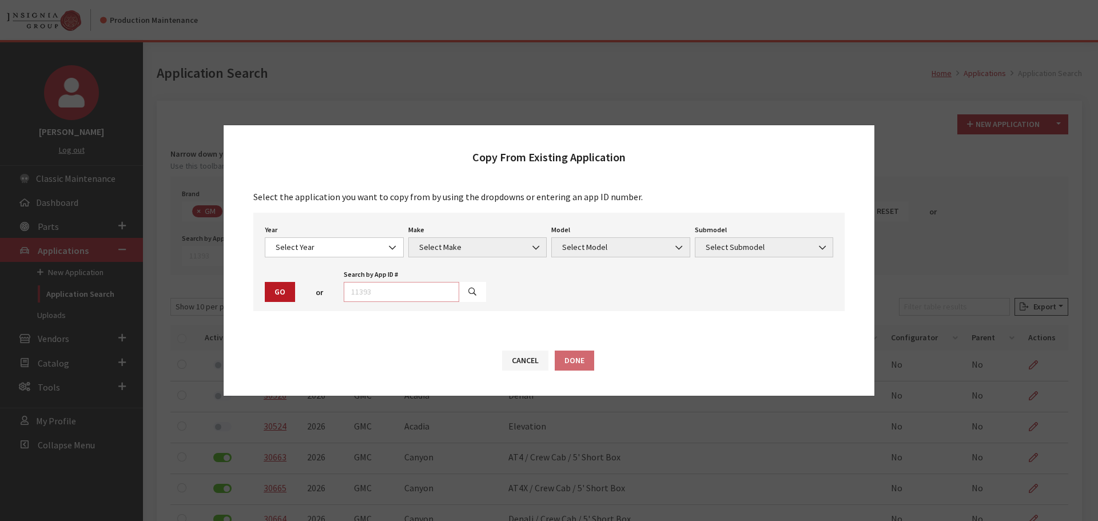
click at [392, 291] on input "text" at bounding box center [402, 292] width 116 height 20
type input "29060"
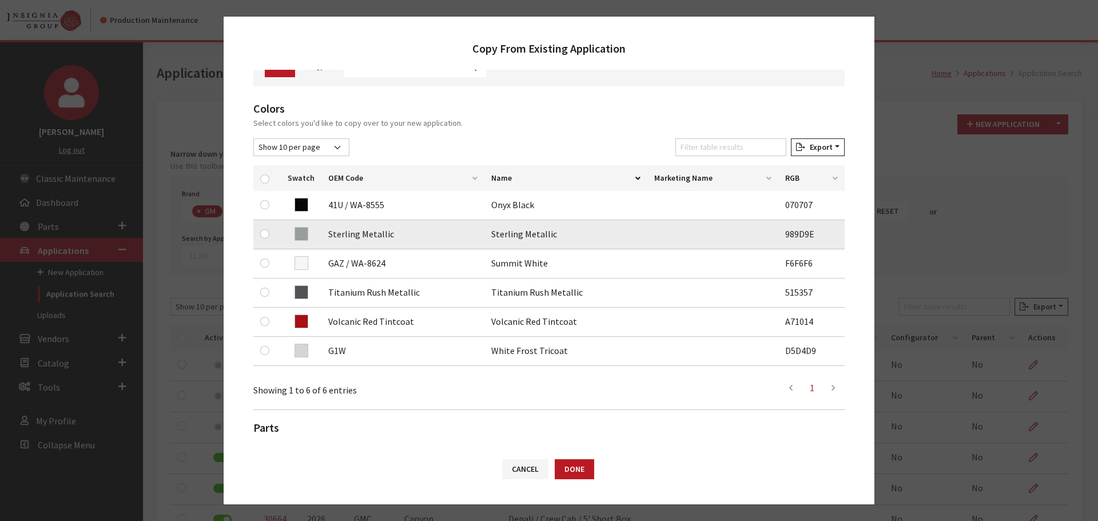
scroll to position [172, 0]
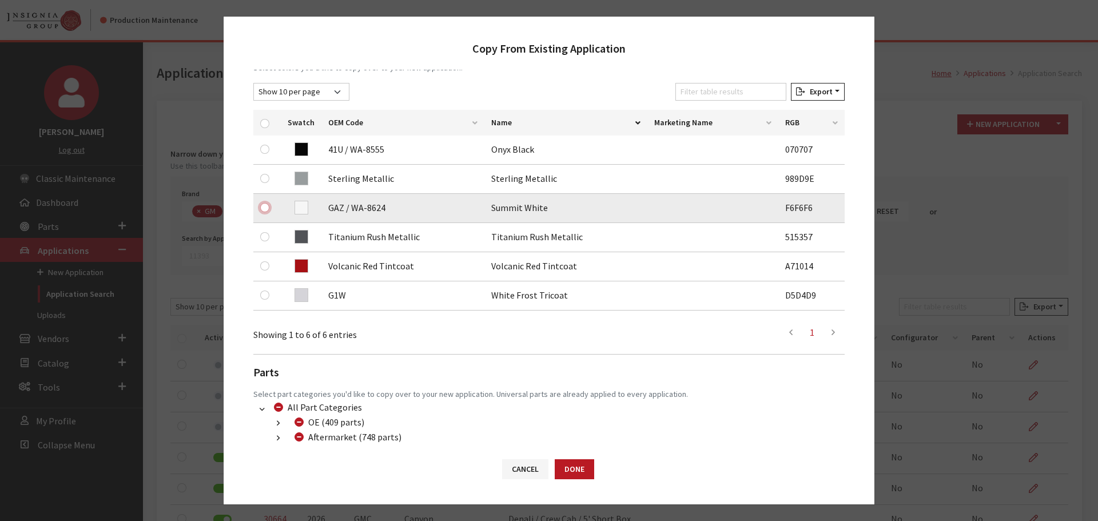
click at [265, 205] on input "checkbox" at bounding box center [264, 207] width 9 height 9
checkbox input "true"
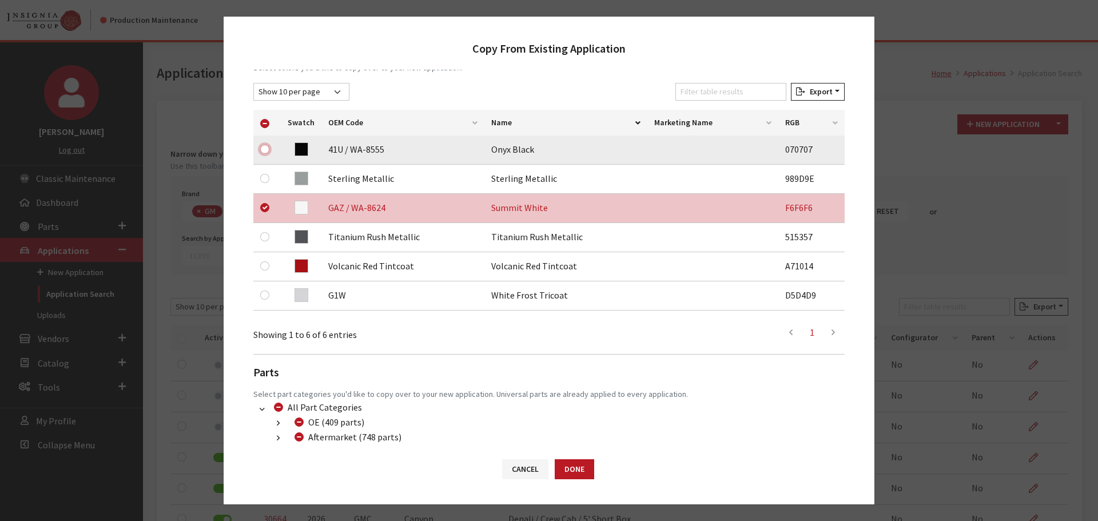
click at [266, 151] on input "checkbox" at bounding box center [264, 149] width 9 height 9
checkbox input "true"
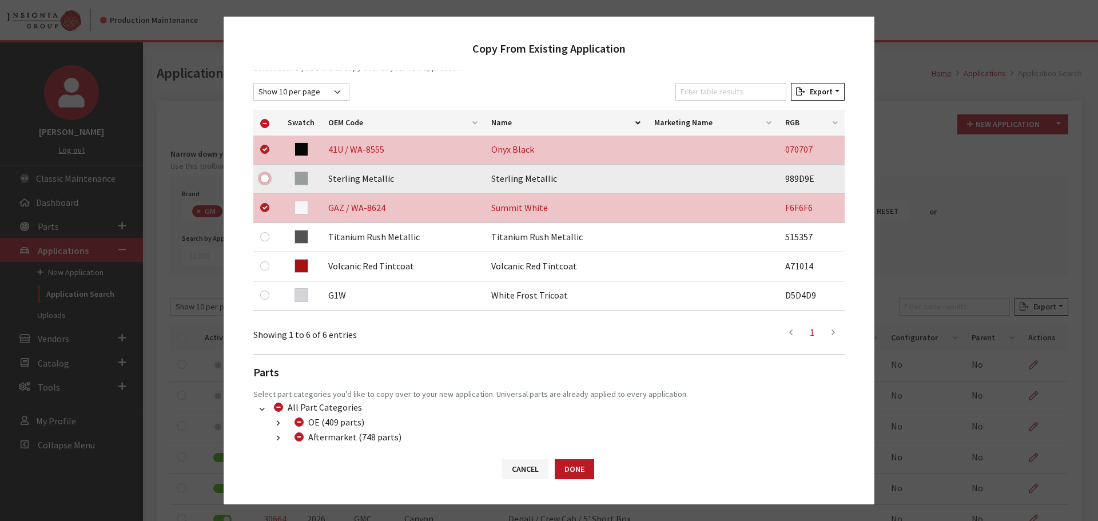
click at [267, 177] on input "checkbox" at bounding box center [264, 178] width 9 height 9
checkbox input "true"
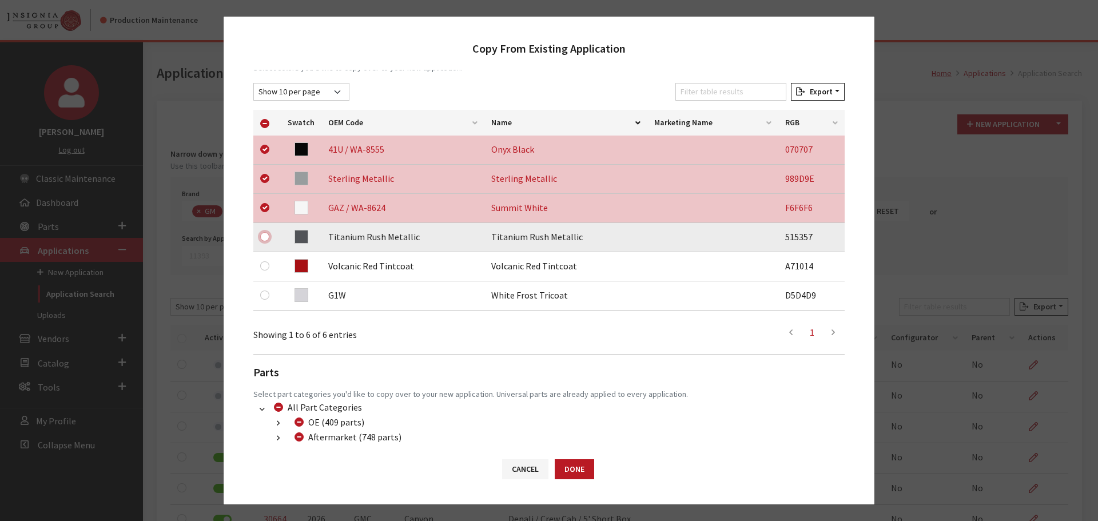
click at [264, 233] on input "checkbox" at bounding box center [264, 236] width 9 height 9
checkbox input "true"
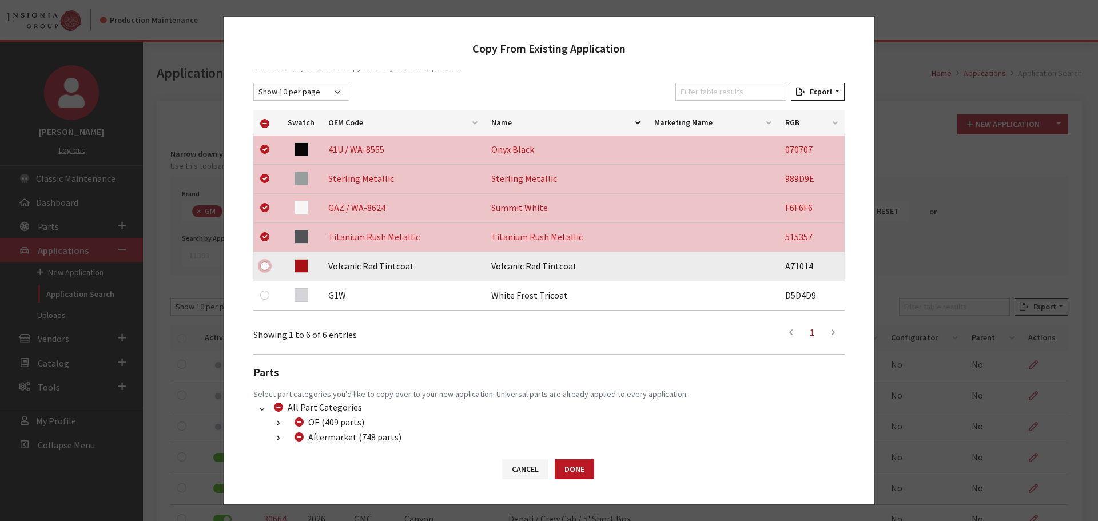
click at [267, 266] on input "checkbox" at bounding box center [264, 265] width 9 height 9
checkbox input "true"
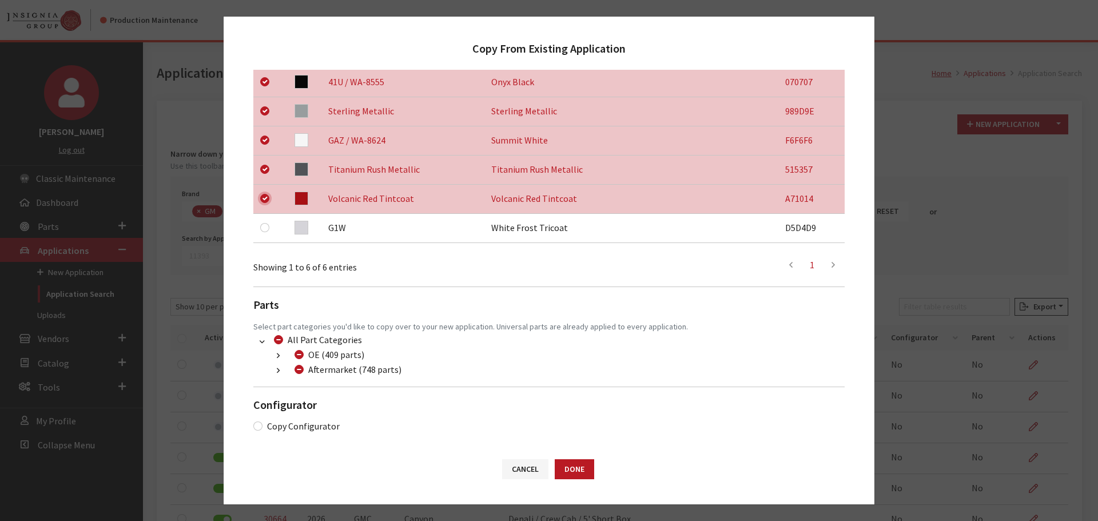
scroll to position [240, 0]
click at [281, 371] on button "button" at bounding box center [278, 370] width 22 height 13
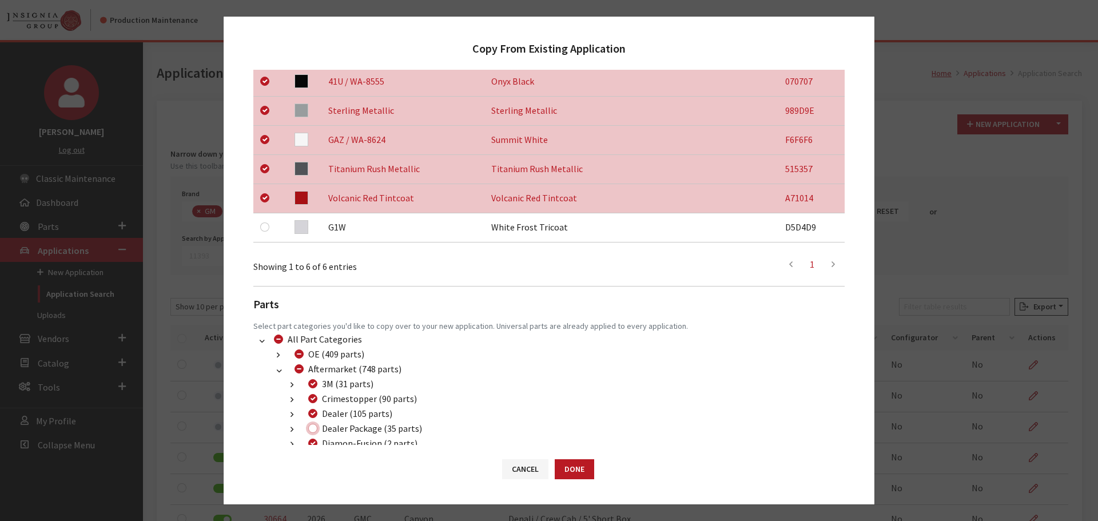
click at [312, 426] on input "Dealer Package (35 parts)" at bounding box center [312, 428] width 9 height 9
checkbox input "true"
click at [565, 470] on button "Done" at bounding box center [574, 469] width 39 height 20
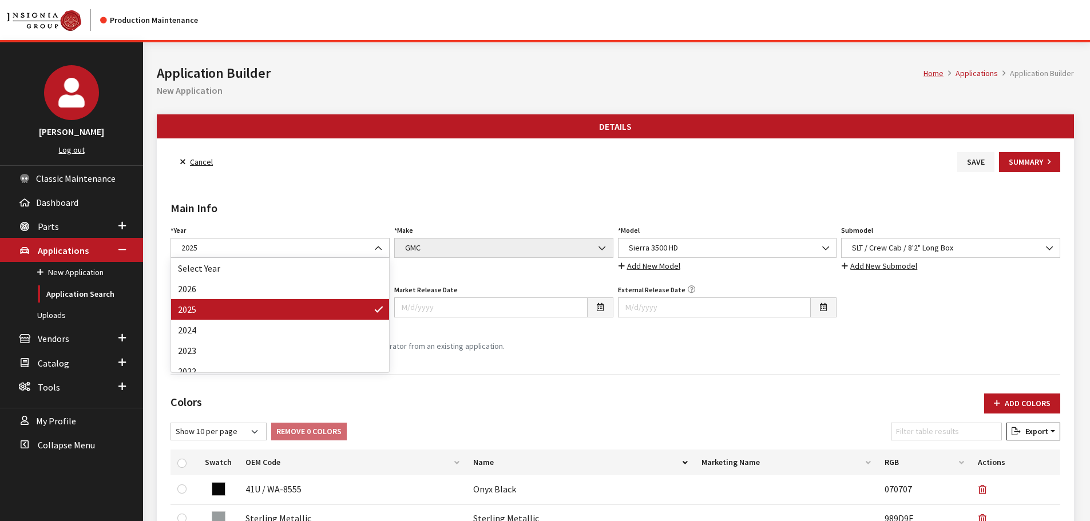
click at [256, 249] on span "2025" at bounding box center [280, 248] width 204 height 12
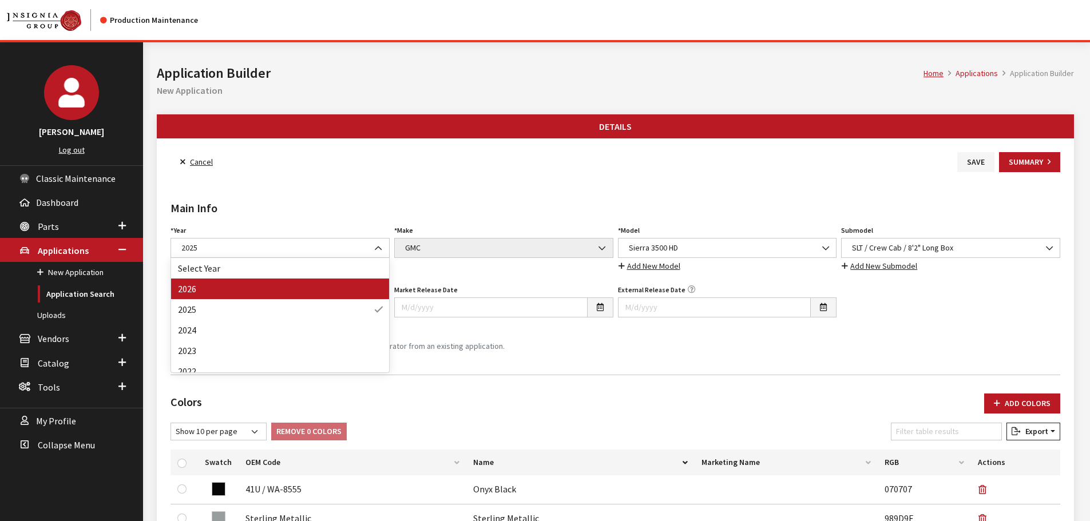
drag, startPoint x: 251, startPoint y: 287, endPoint x: 564, endPoint y: 361, distance: 322.0
select select "44"
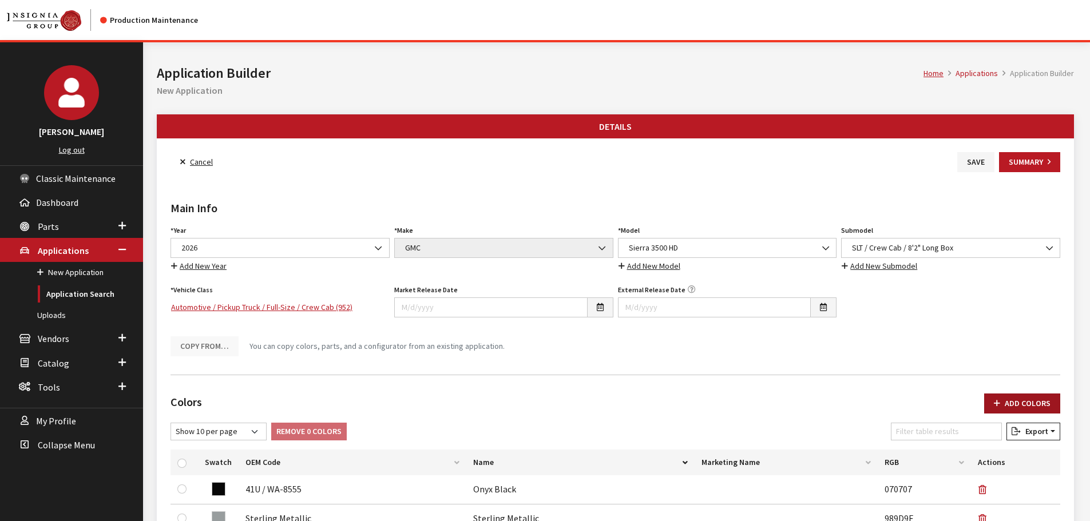
click at [1018, 399] on button "Add Colors" at bounding box center [1022, 404] width 76 height 20
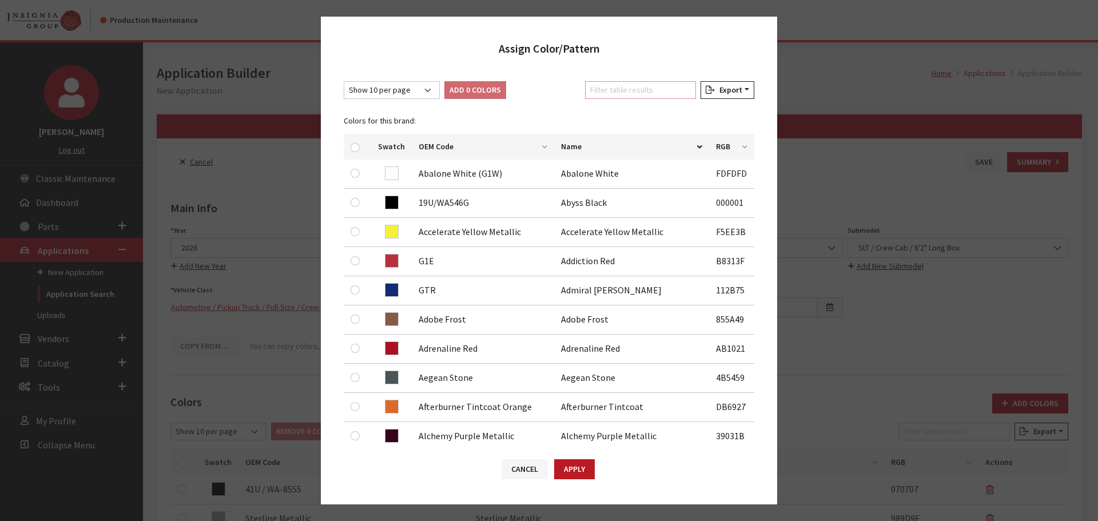
click at [604, 92] on input "Filter table results" at bounding box center [640, 90] width 111 height 18
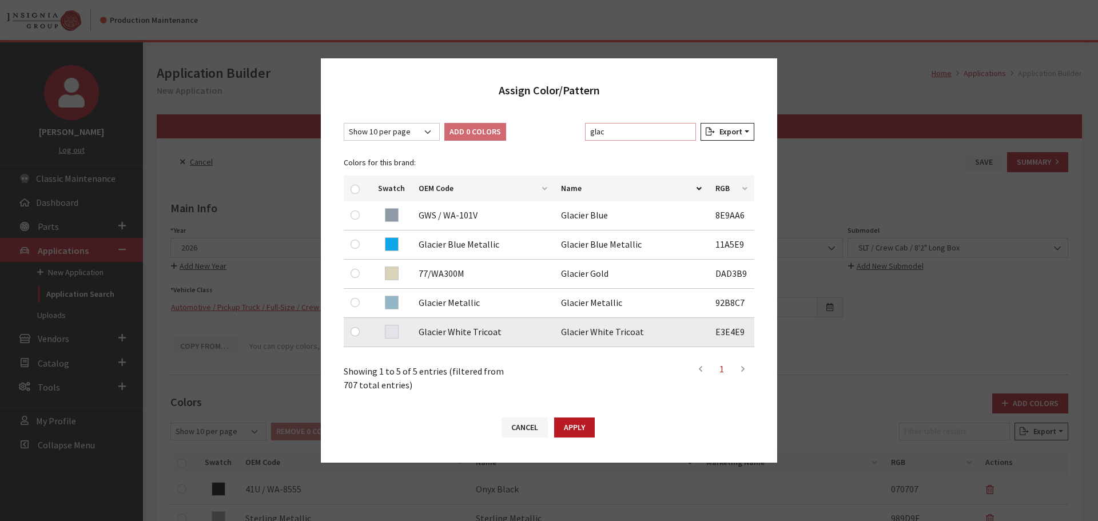
type input "glac"
click at [356, 332] on input "checkbox" at bounding box center [355, 331] width 9 height 9
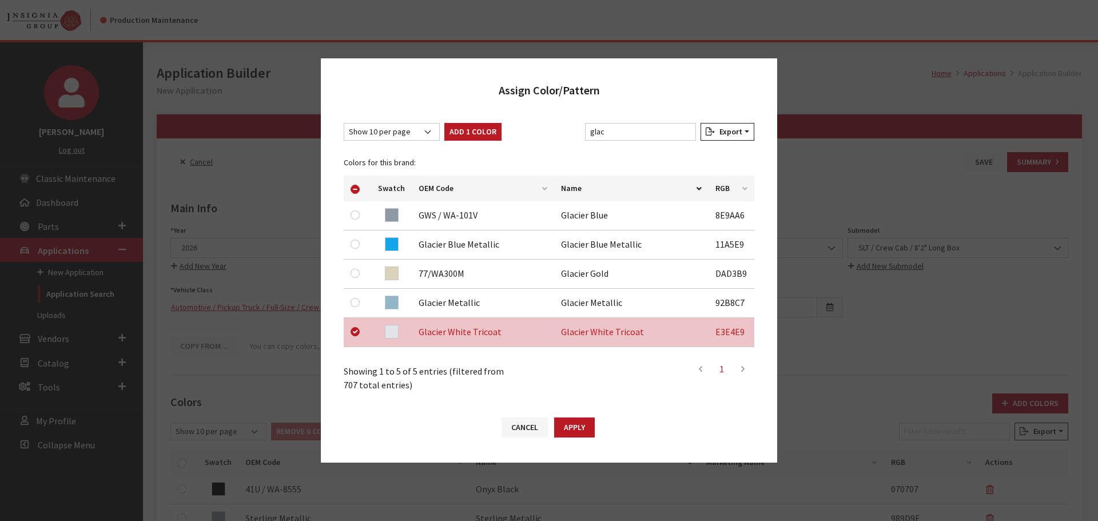
drag, startPoint x: 573, startPoint y: 426, endPoint x: 618, endPoint y: 411, distance: 47.8
click at [573, 426] on button "Apply" at bounding box center [574, 428] width 41 height 20
checkbox input "false"
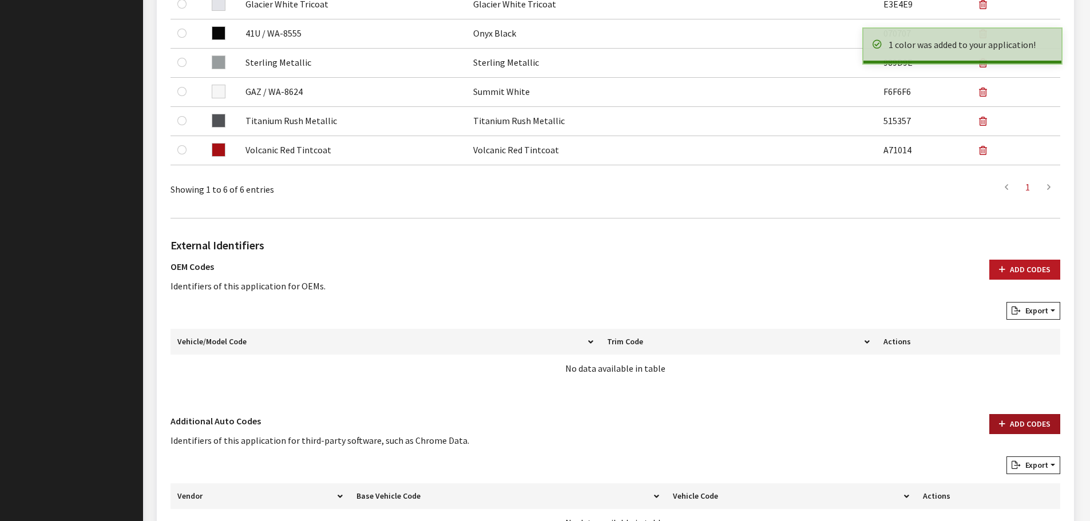
scroll to position [571, 0]
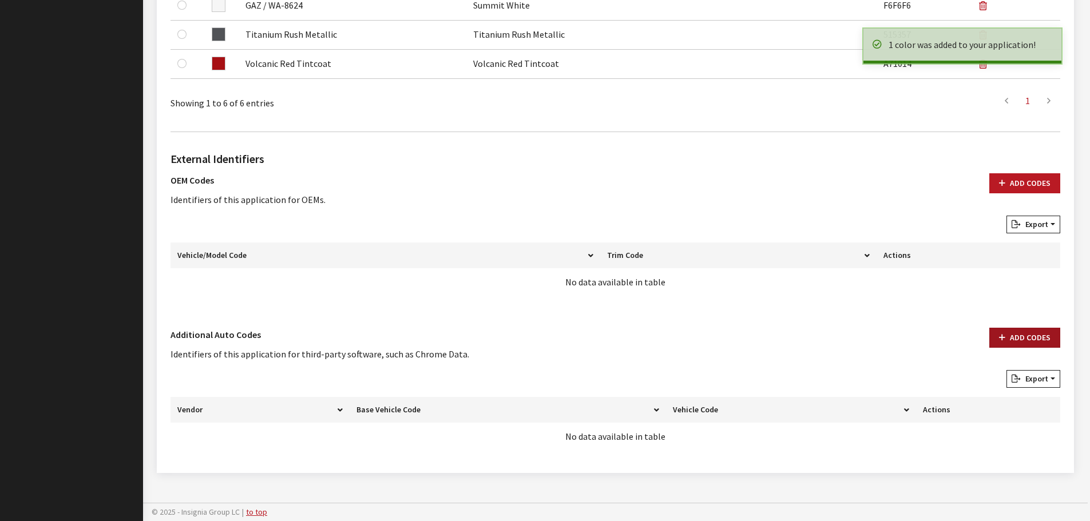
click at [1015, 337] on button "Add Codes" at bounding box center [1024, 338] width 71 height 20
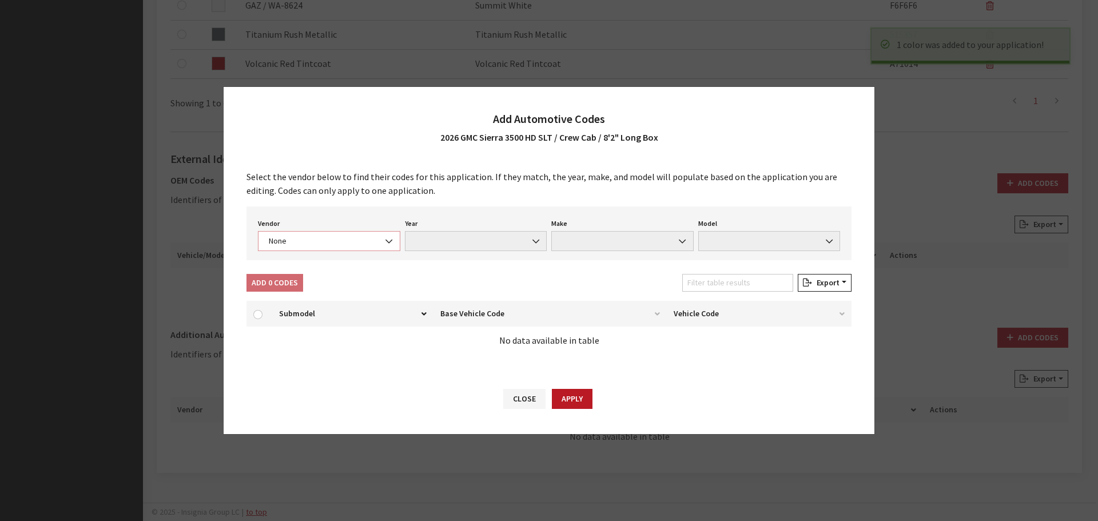
click at [291, 240] on span "None" at bounding box center [329, 241] width 128 height 12
select select "4"
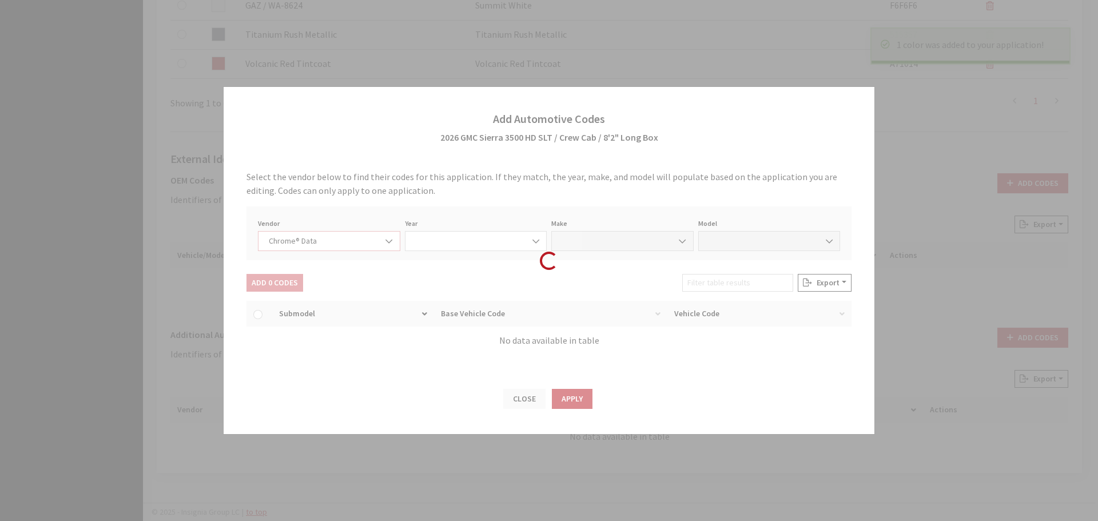
select select "2026"
select select "15"
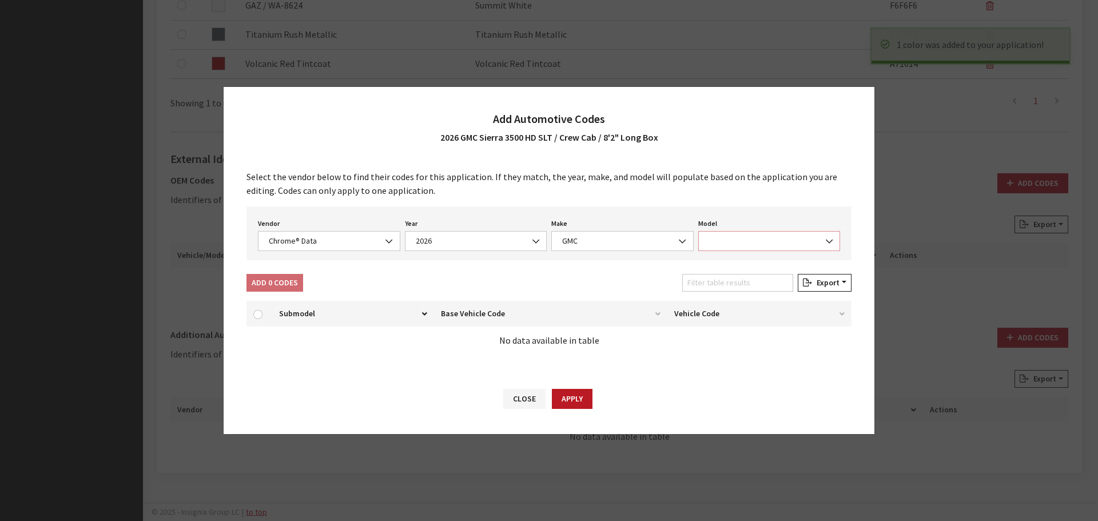
drag, startPoint x: 775, startPoint y: 235, endPoint x: 775, endPoint y: 247, distance: 12.0
click at [776, 232] on span at bounding box center [769, 241] width 142 height 20
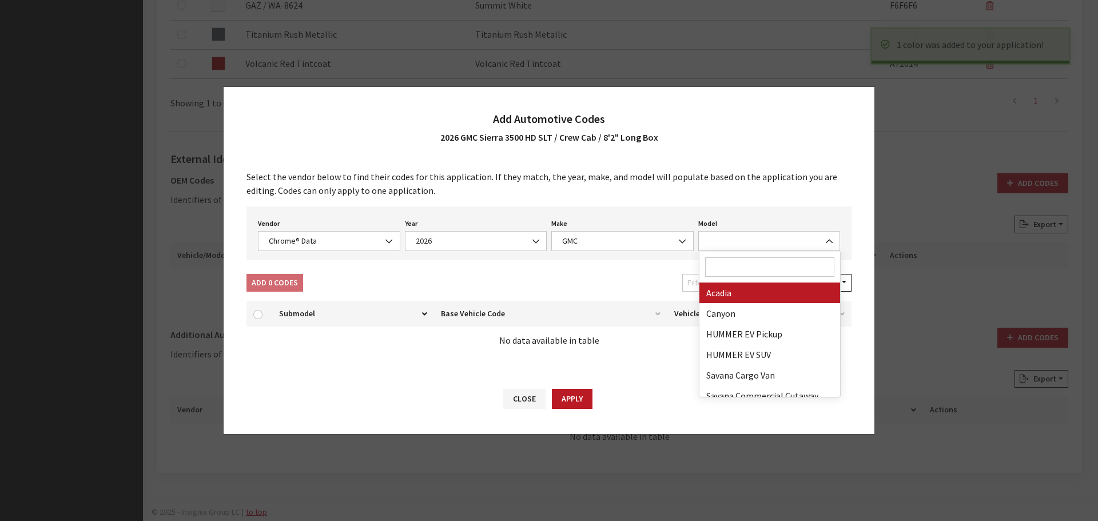
click at [761, 263] on input "Search" at bounding box center [770, 266] width 130 height 19
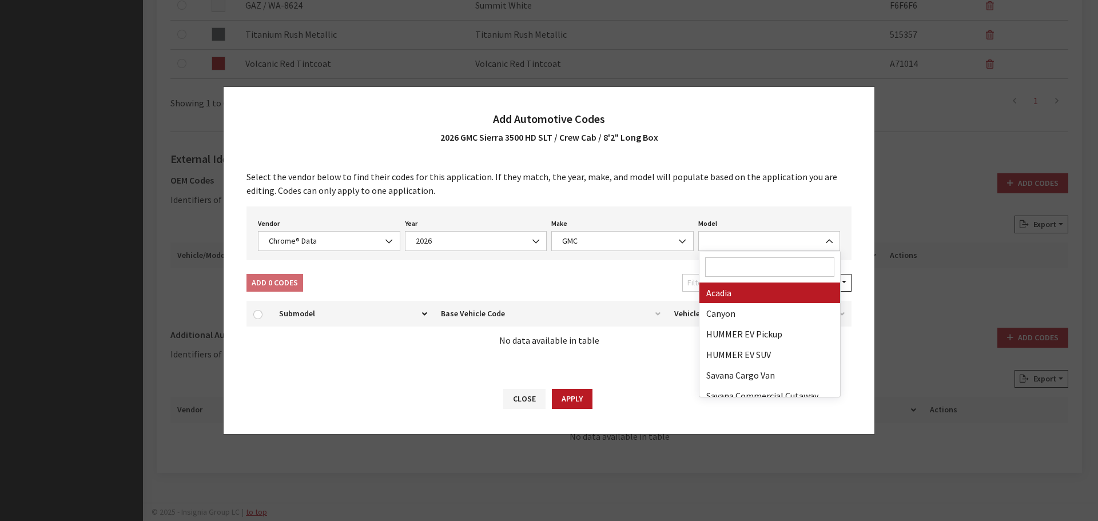
type input "3"
select select "71301"
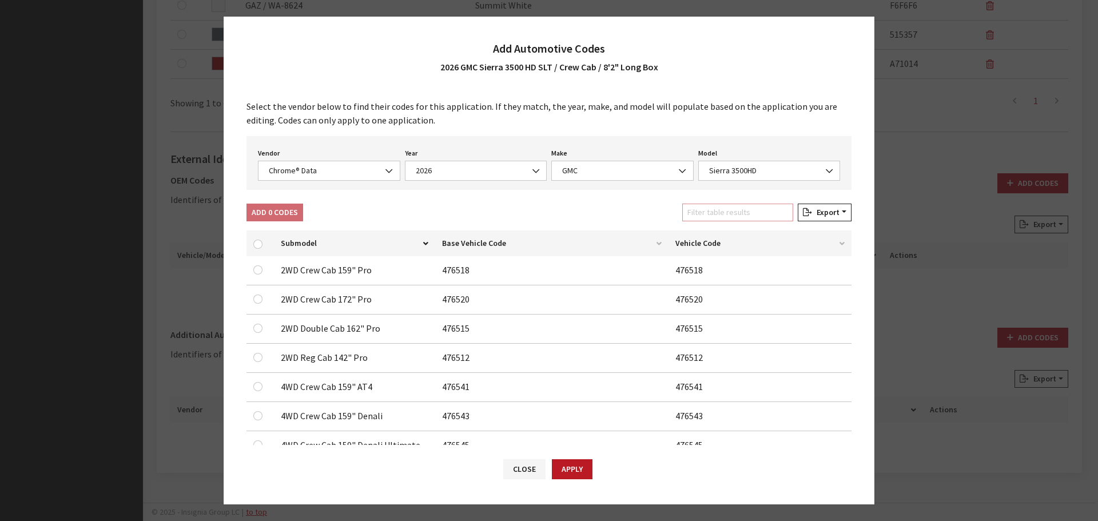
click at [736, 211] on input "Filter table results" at bounding box center [737, 213] width 111 height 18
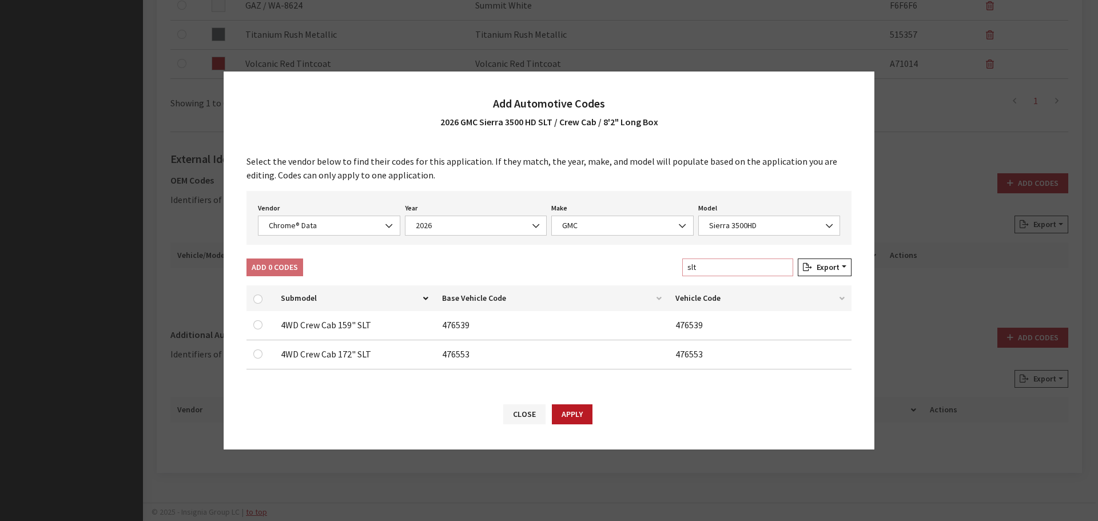
type input "slt"
click at [257, 352] on input "checkbox" at bounding box center [257, 354] width 9 height 9
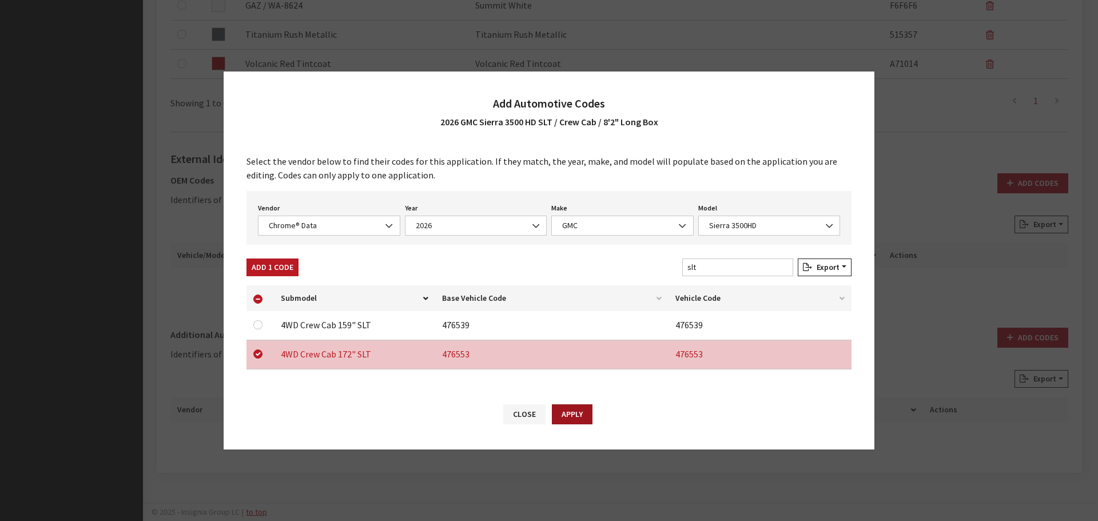
click at [582, 413] on button "Apply" at bounding box center [572, 414] width 41 height 20
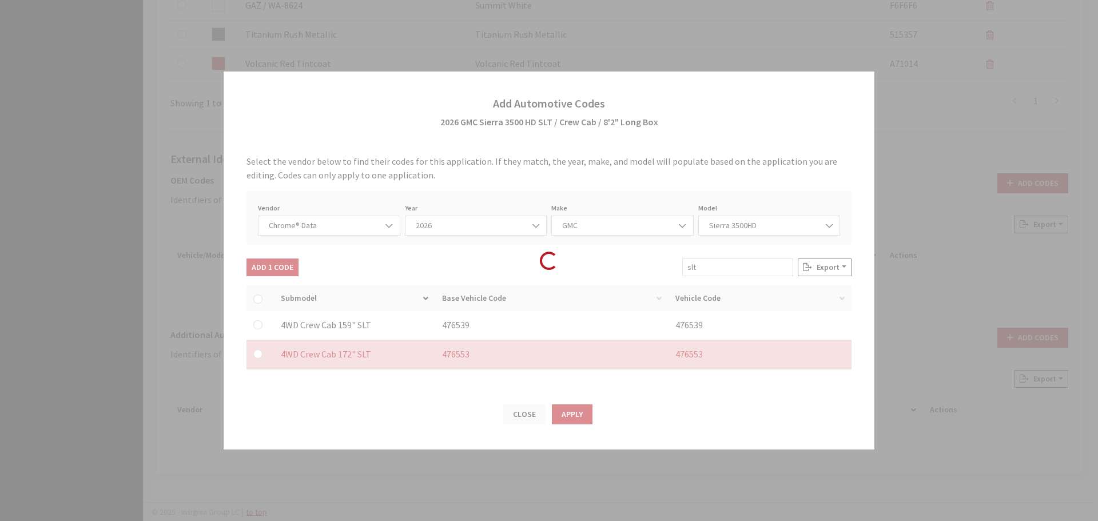
checkbox input "false"
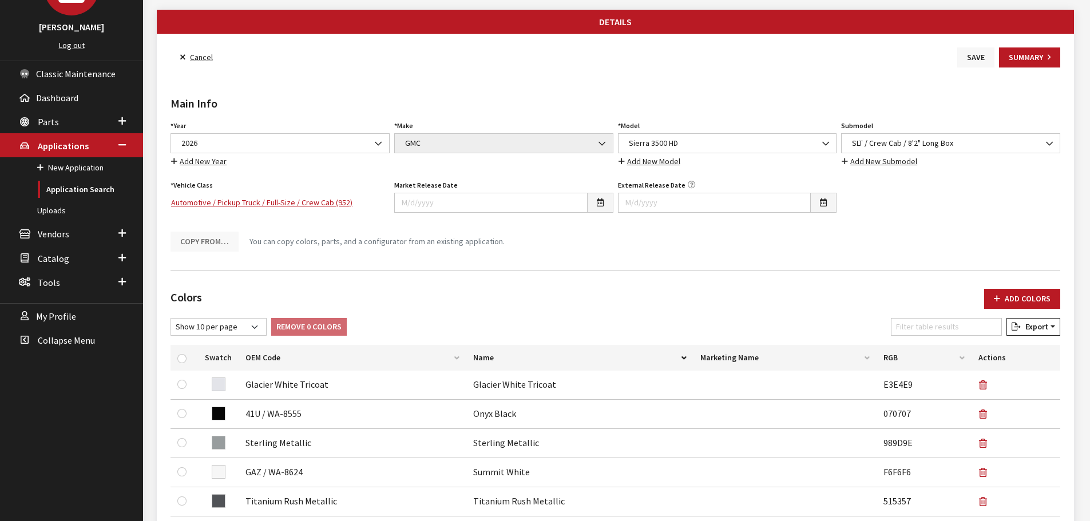
scroll to position [0, 0]
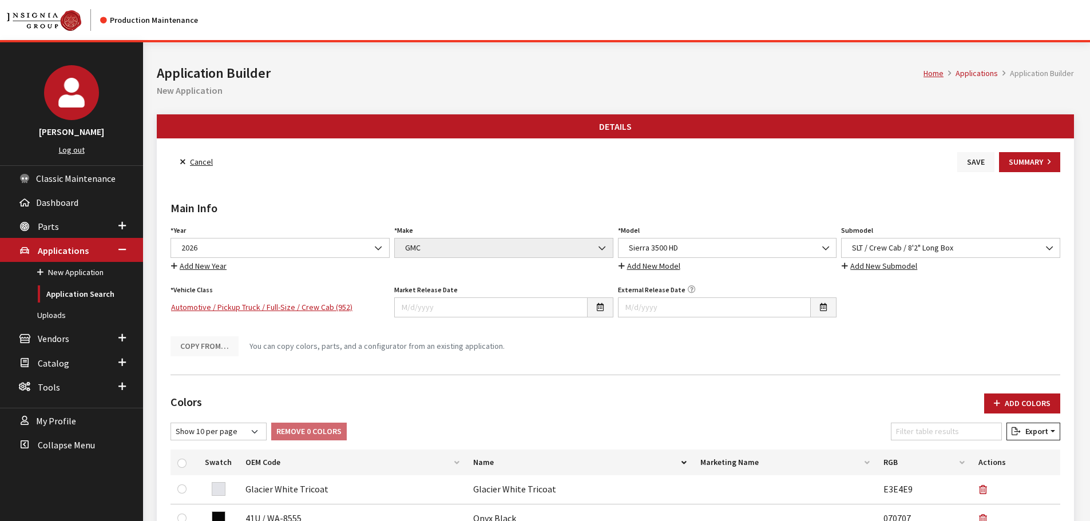
click at [975, 163] on button "Save" at bounding box center [975, 162] width 37 height 20
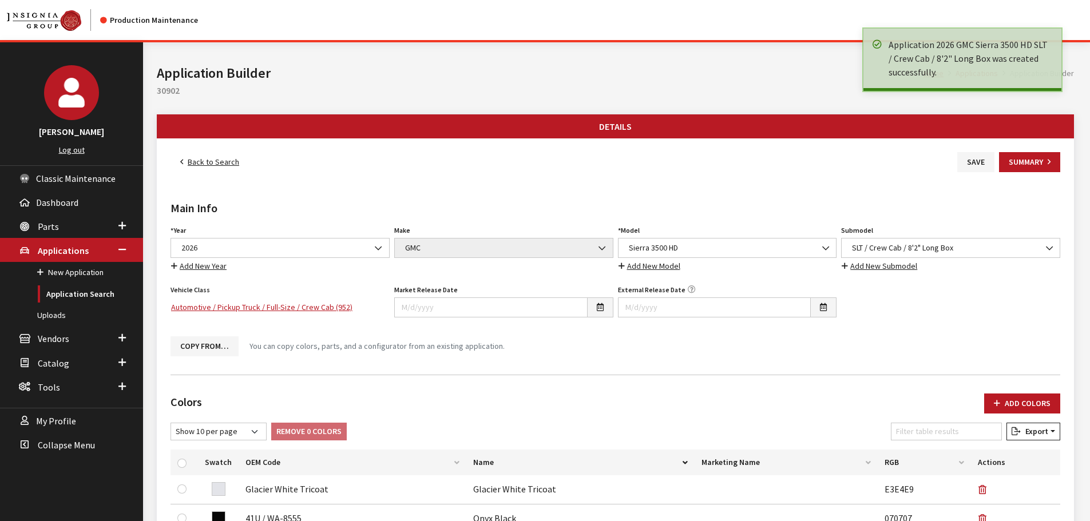
click at [220, 166] on link "Back to Search" at bounding box center [209, 162] width 78 height 20
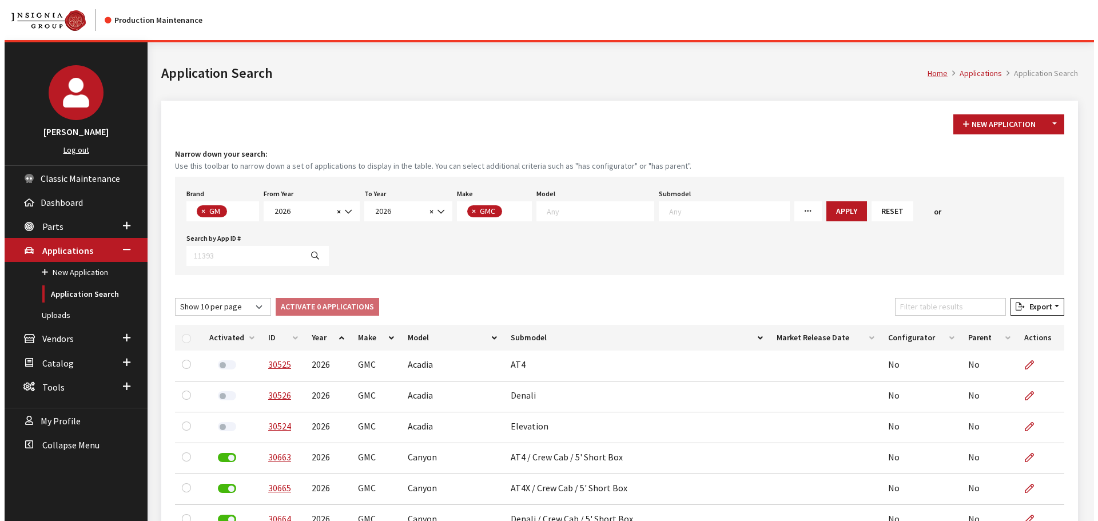
scroll to position [7, 0]
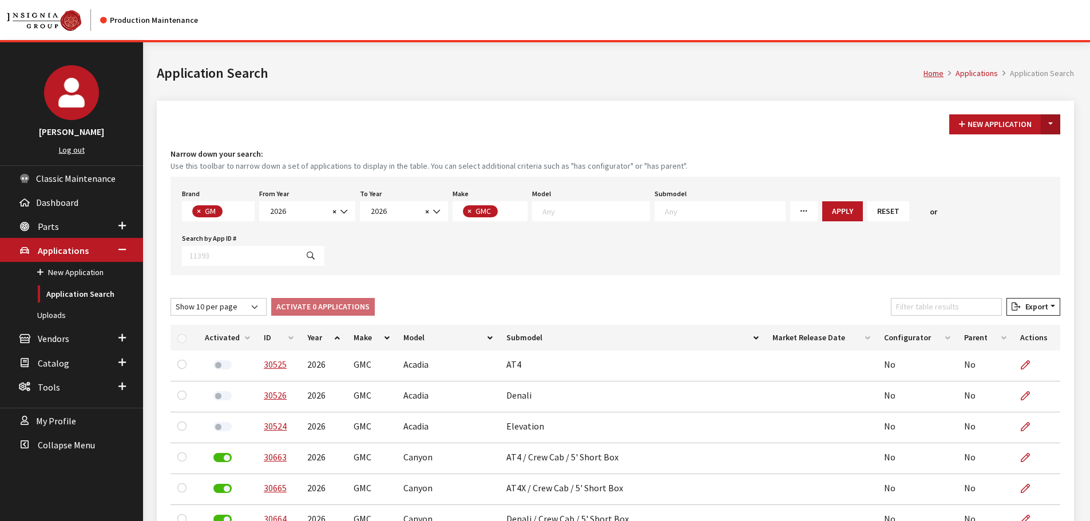
click at [1048, 119] on button "Toggle Dropdown" at bounding box center [1050, 124] width 19 height 20
click at [1030, 150] on button "New From Existing..." at bounding box center [1011, 149] width 98 height 20
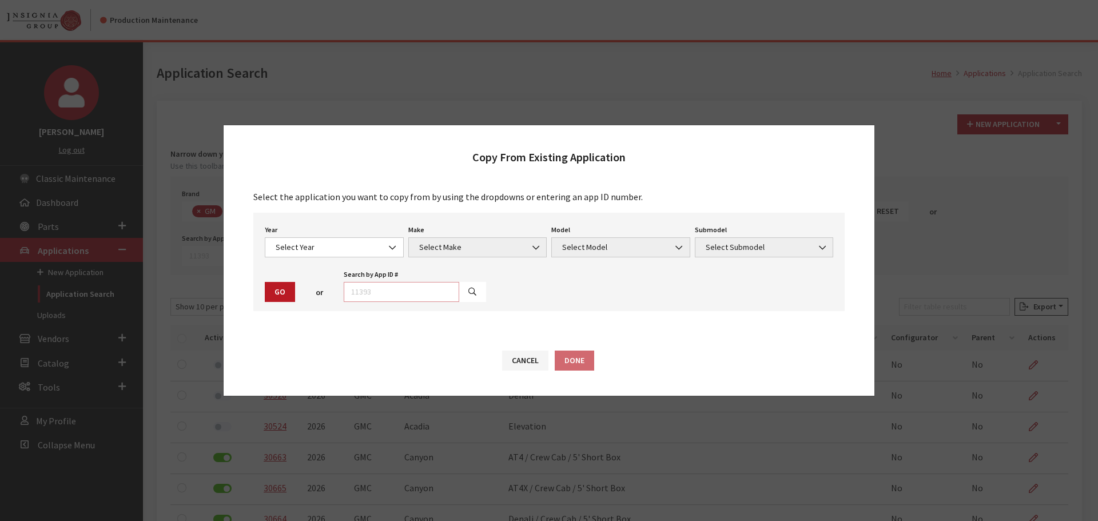
click at [398, 295] on input "text" at bounding box center [402, 292] width 116 height 20
type input "29061"
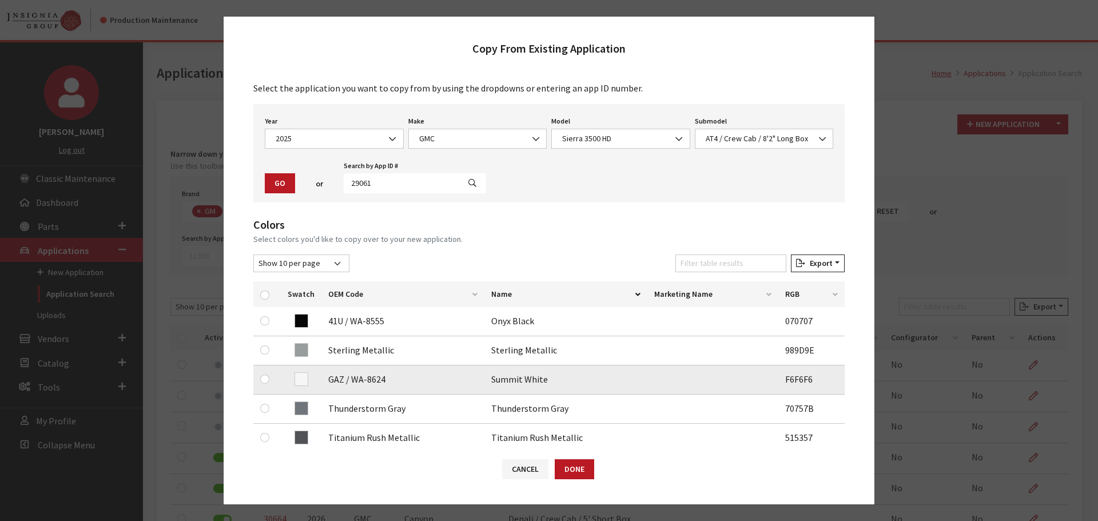
scroll to position [114, 0]
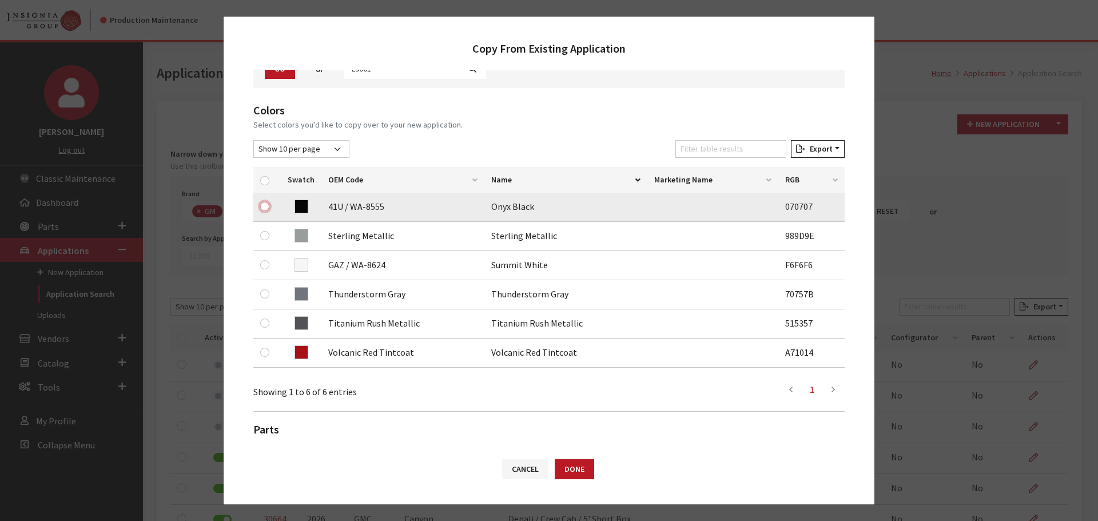
click at [261, 205] on input "checkbox" at bounding box center [264, 206] width 9 height 9
checkbox input "true"
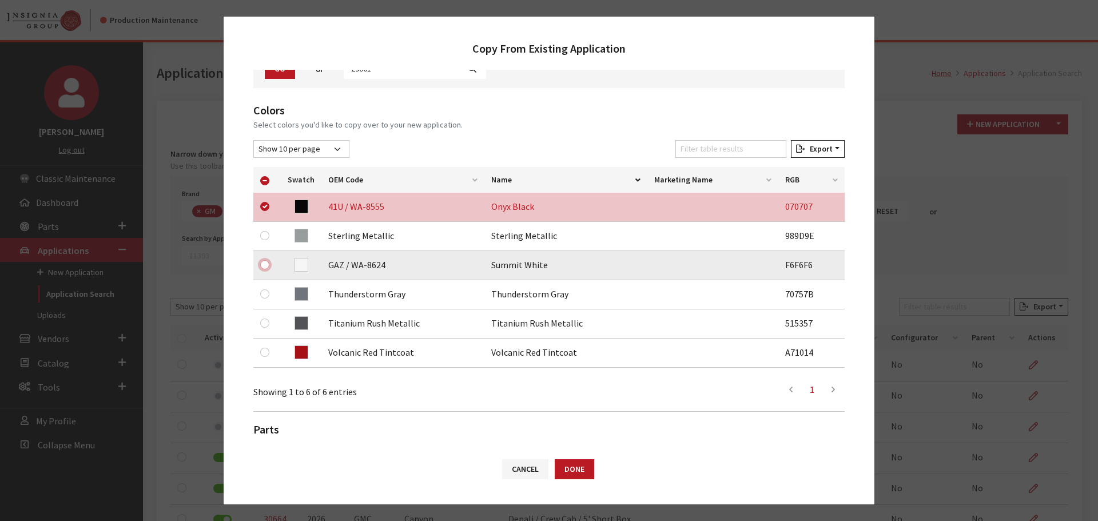
click at [264, 265] on input "checkbox" at bounding box center [264, 264] width 9 height 9
checkbox input "true"
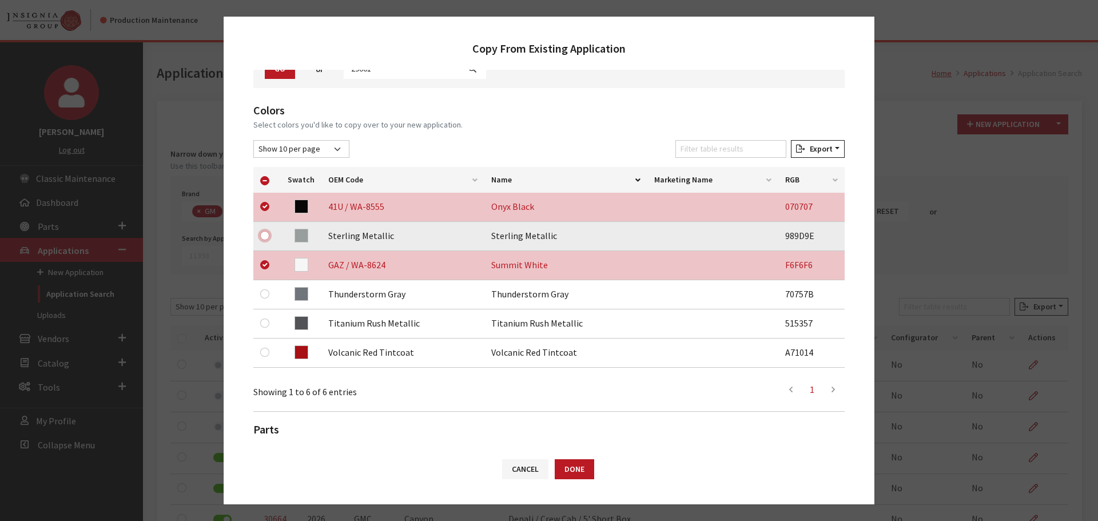
click at [264, 236] on input "checkbox" at bounding box center [264, 235] width 9 height 9
checkbox input "true"
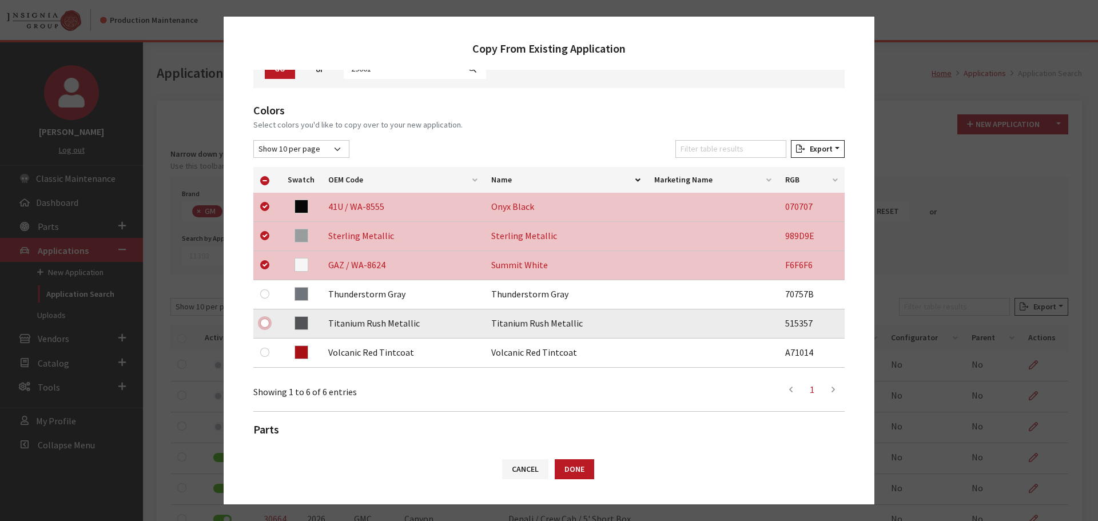
click at [262, 322] on input "checkbox" at bounding box center [264, 323] width 9 height 9
checkbox input "true"
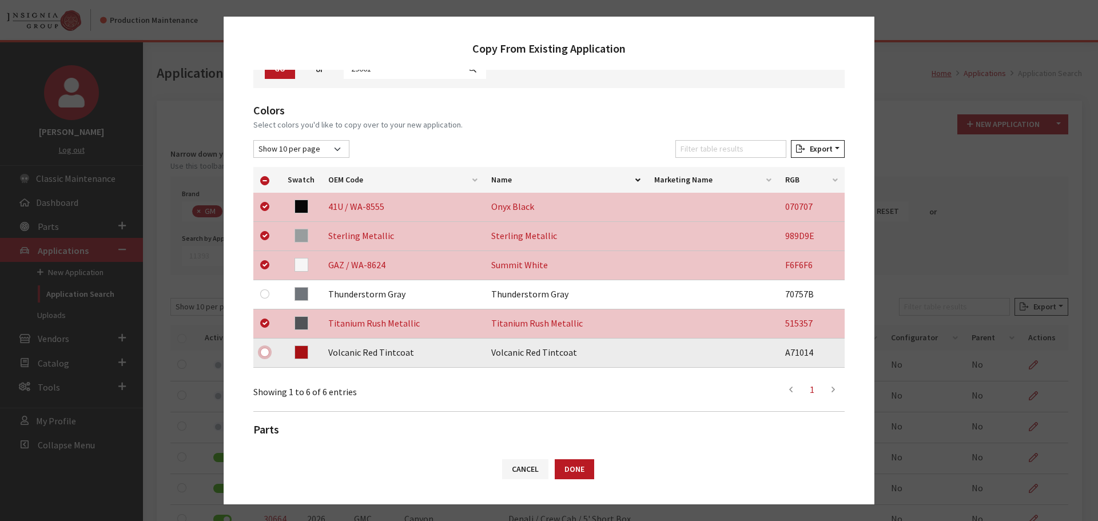
click at [265, 353] on input "checkbox" at bounding box center [264, 352] width 9 height 9
checkbox input "true"
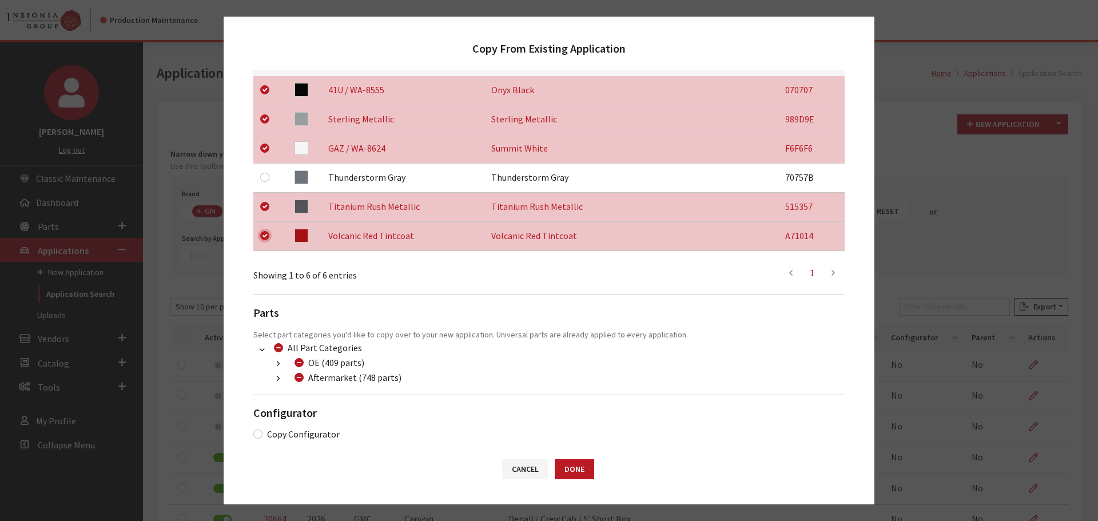
scroll to position [240, 0]
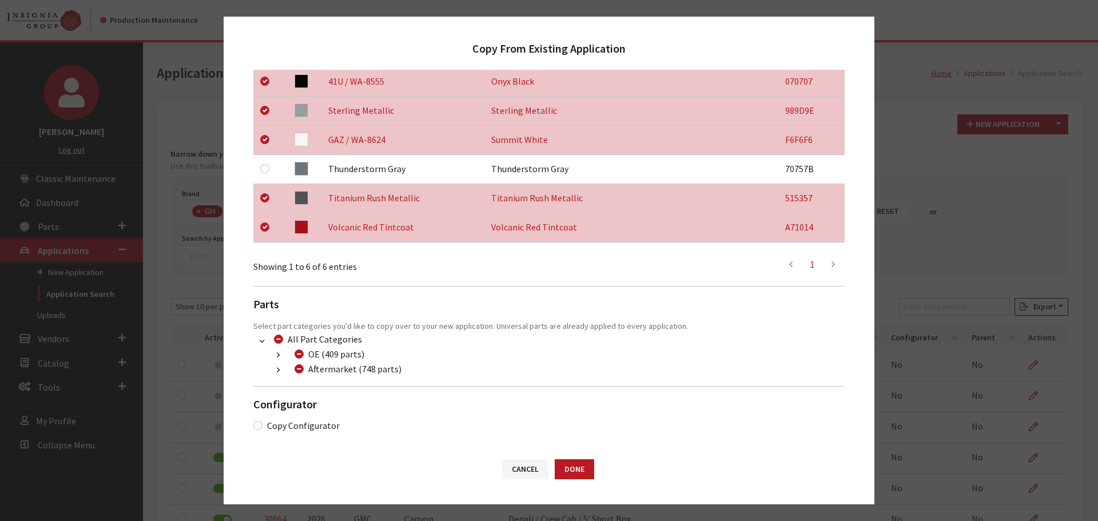
click at [272, 371] on button "button" at bounding box center [278, 370] width 22 height 13
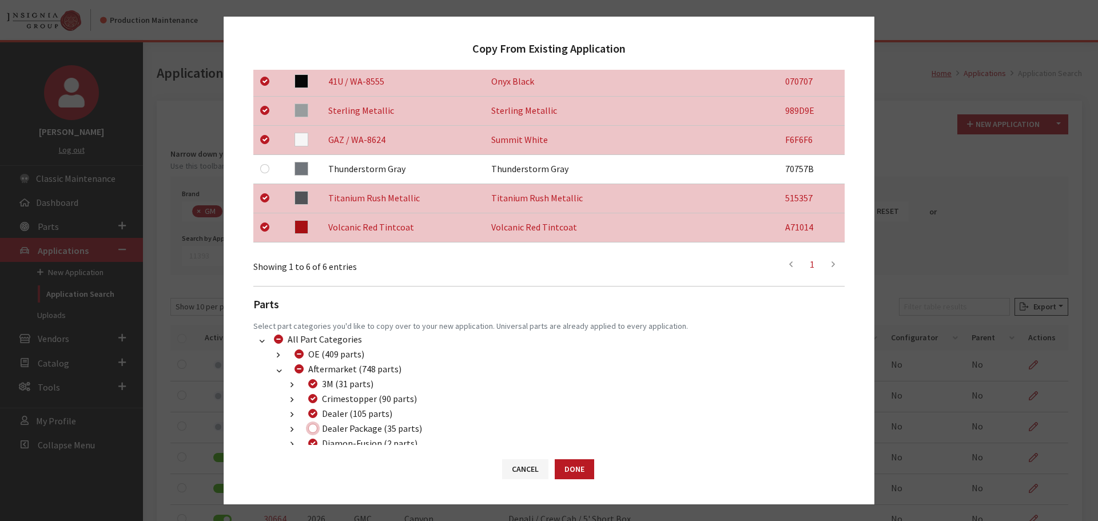
click at [309, 428] on input "Dealer Package (35 parts)" at bounding box center [312, 428] width 9 height 9
checkbox input "true"
click at [565, 468] on button "Done" at bounding box center [574, 469] width 39 height 20
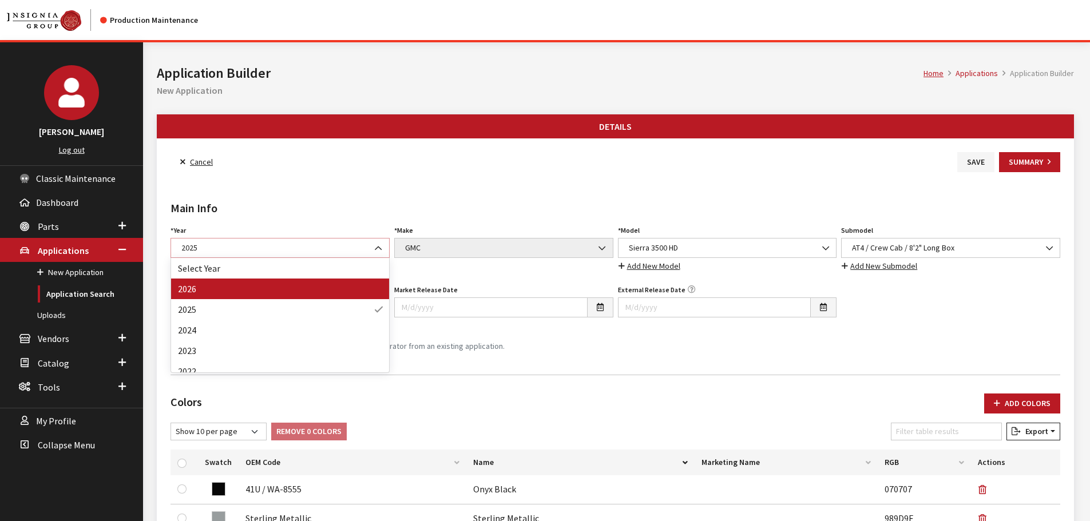
select select "44"
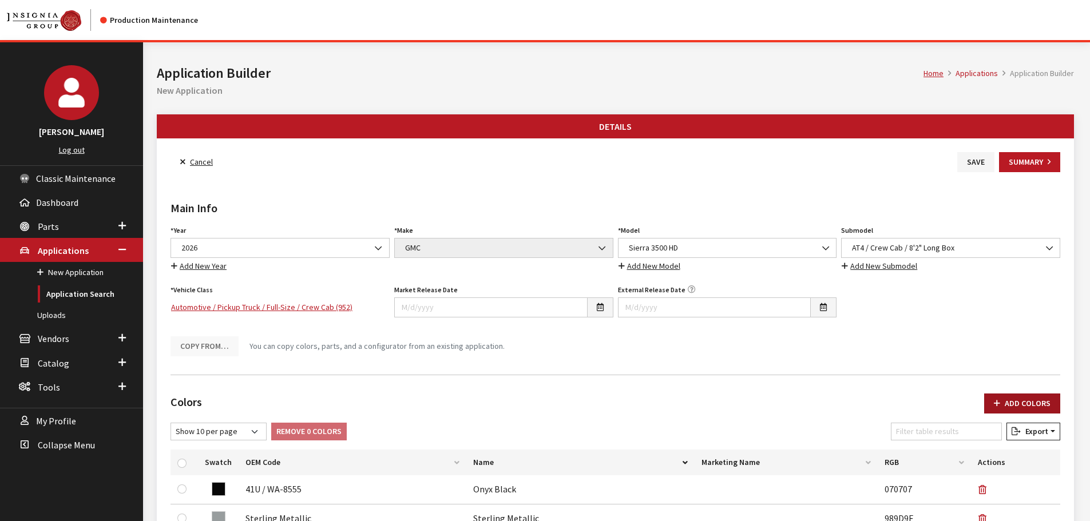
click at [996, 398] on button "Add Colors" at bounding box center [1022, 404] width 76 height 20
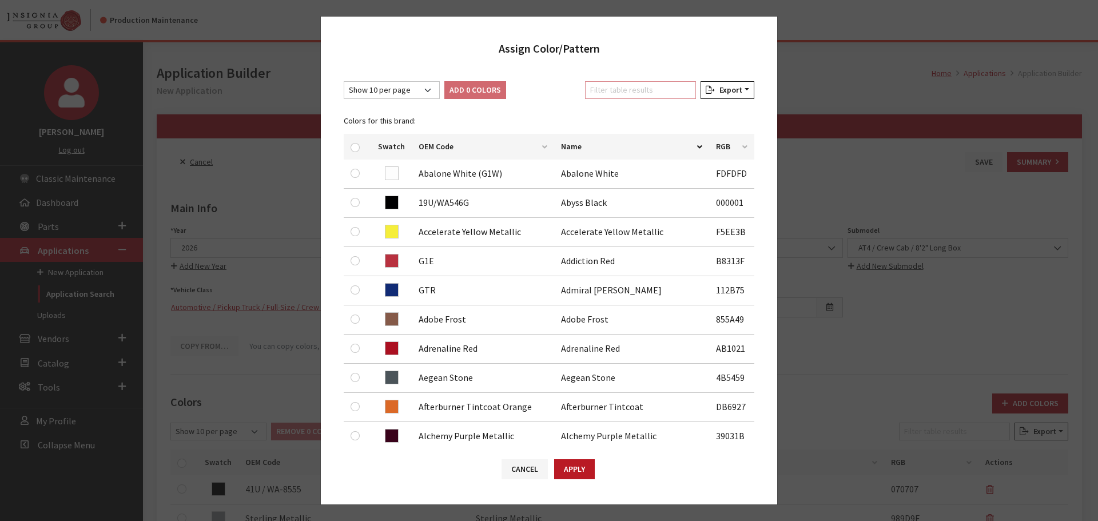
click at [612, 87] on input "Filter table results" at bounding box center [640, 90] width 111 height 18
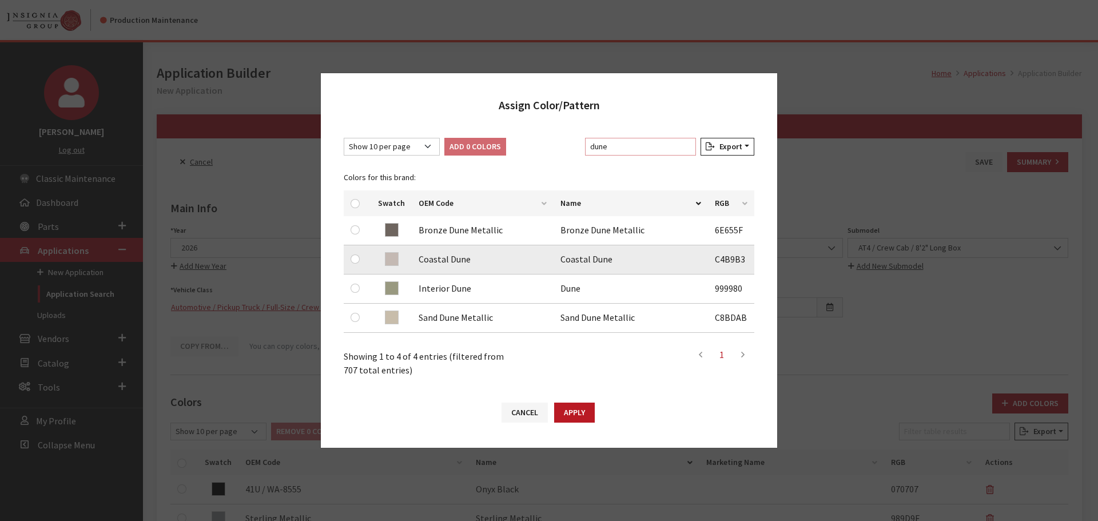
type input "dune"
click at [358, 258] on input "checkbox" at bounding box center [355, 259] width 9 height 9
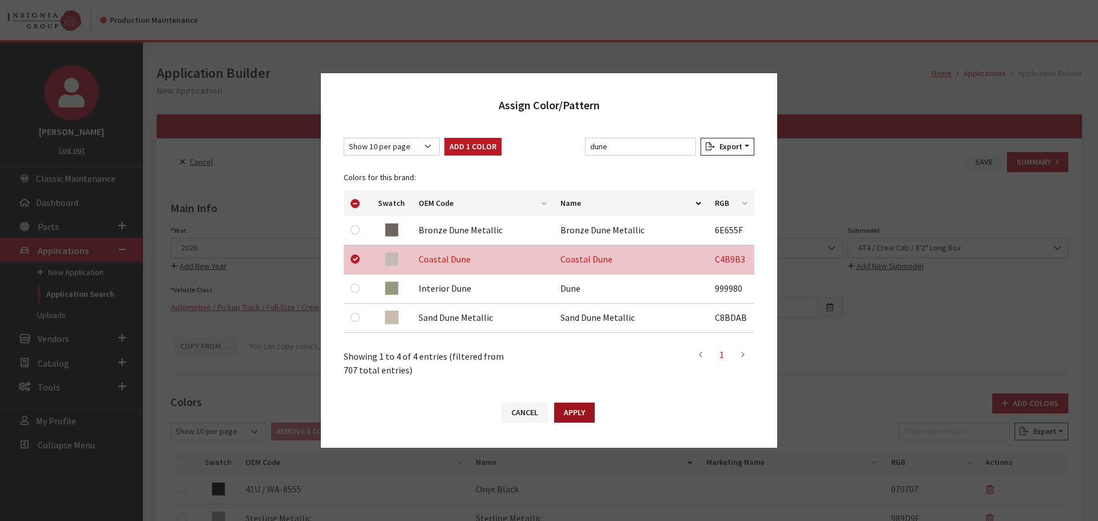
click at [569, 410] on button "Apply" at bounding box center [574, 413] width 41 height 20
checkbox input "false"
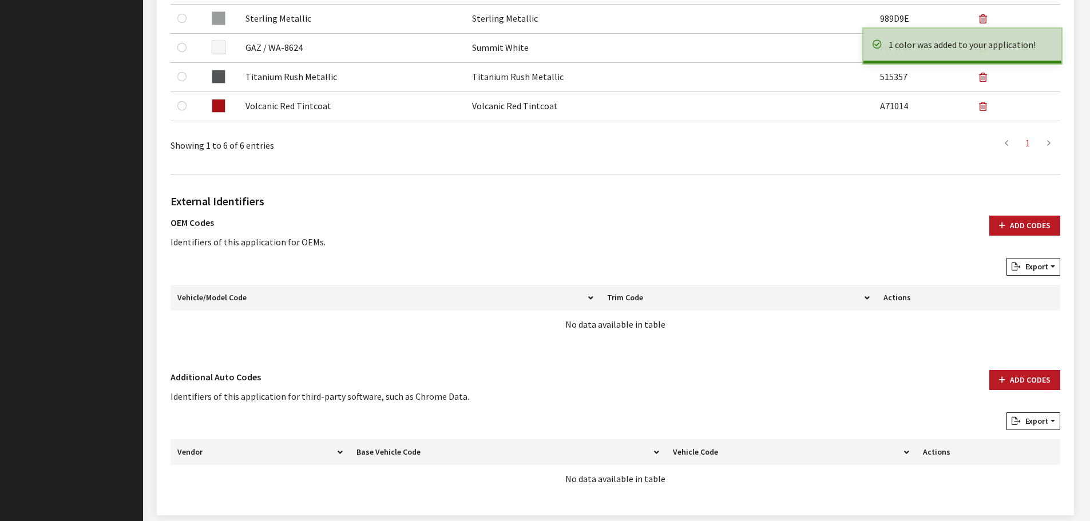
scroll to position [571, 0]
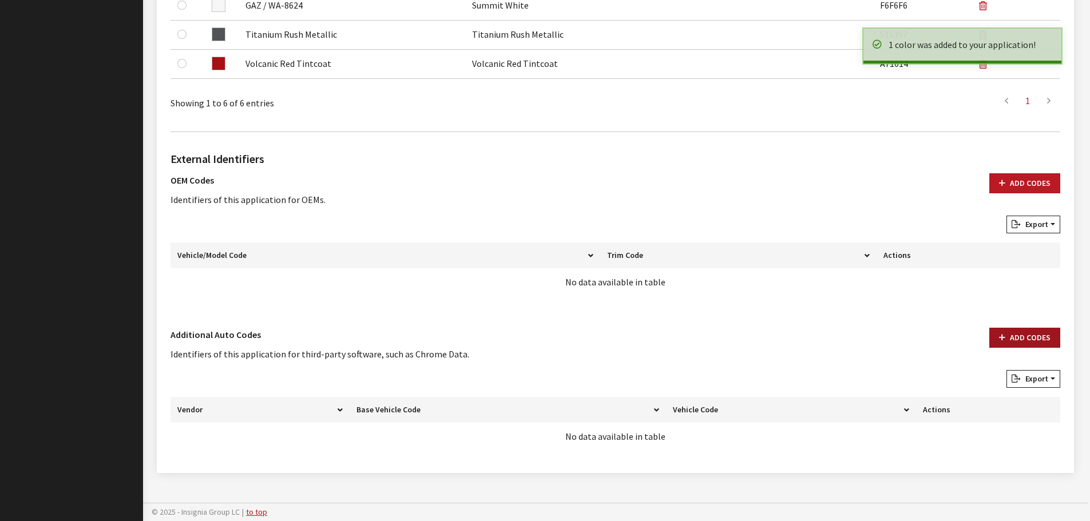
click at [991, 339] on button "Add Codes" at bounding box center [1024, 338] width 71 height 20
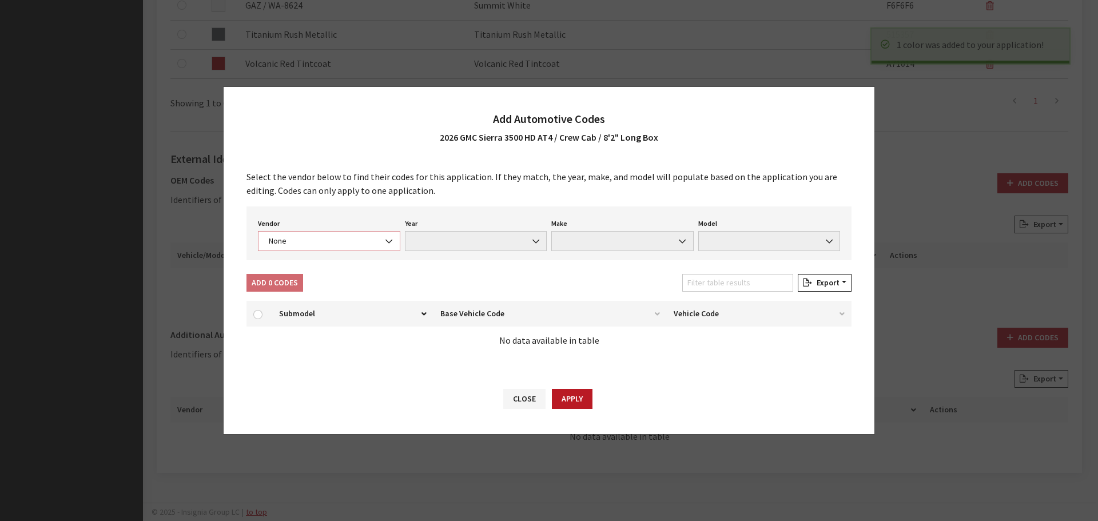
click at [309, 239] on span "None" at bounding box center [329, 241] width 128 height 12
drag, startPoint x: 299, startPoint y: 284, endPoint x: 315, endPoint y: 281, distance: 15.6
select select "4"
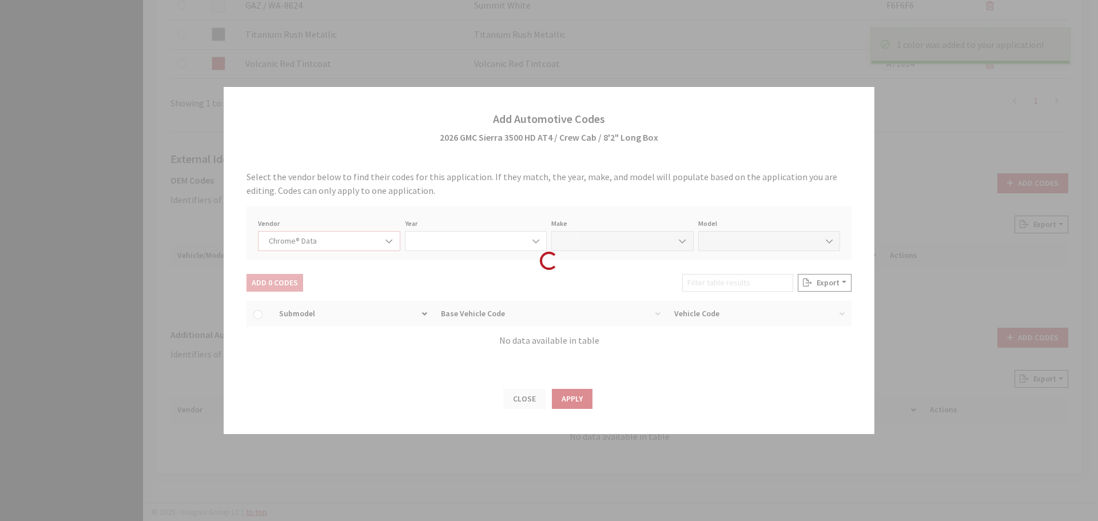
select select "2026"
select select "15"
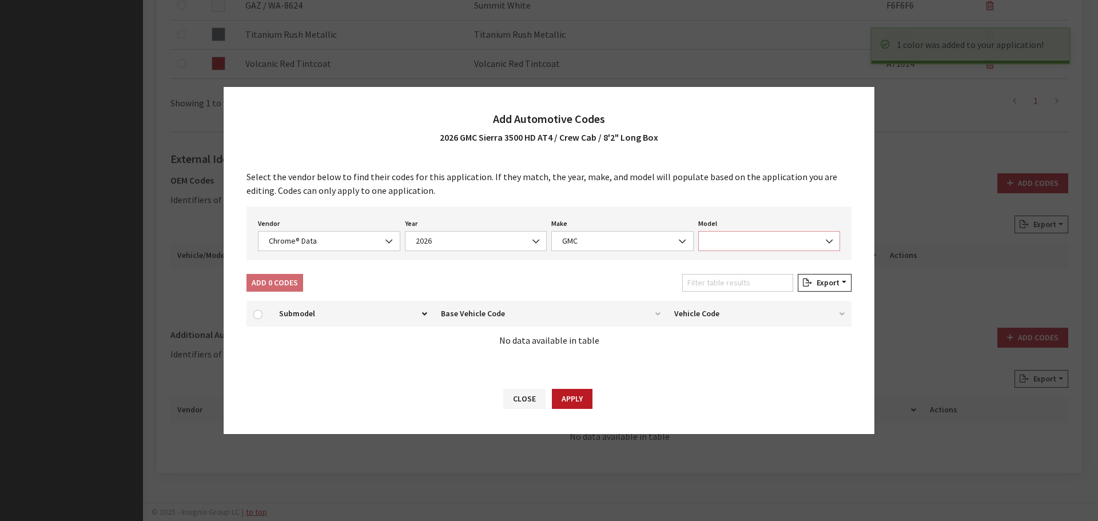
click at [750, 233] on span at bounding box center [769, 241] width 142 height 20
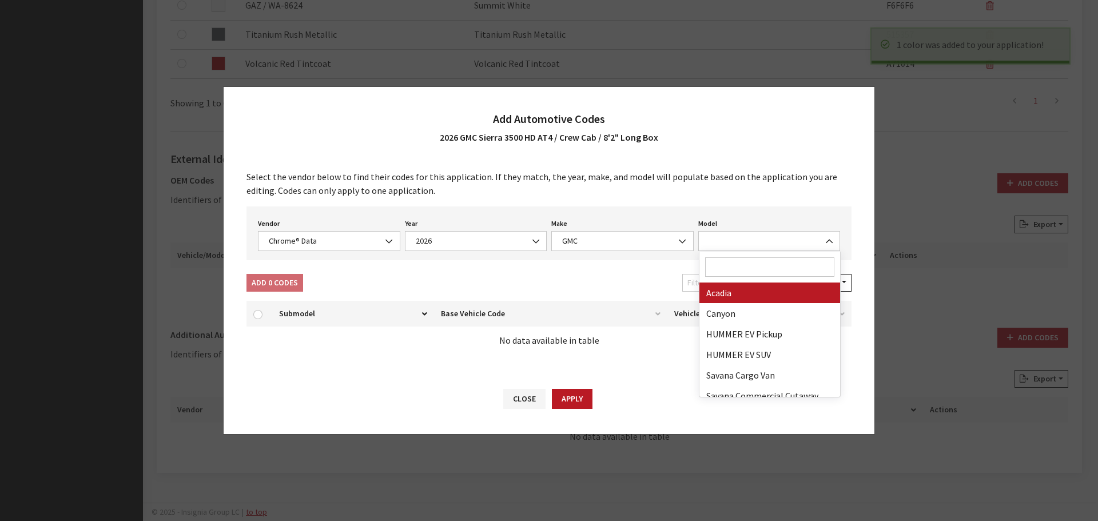
click at [751, 267] on input "Search" at bounding box center [770, 266] width 130 height 19
type input "3"
select select "71301"
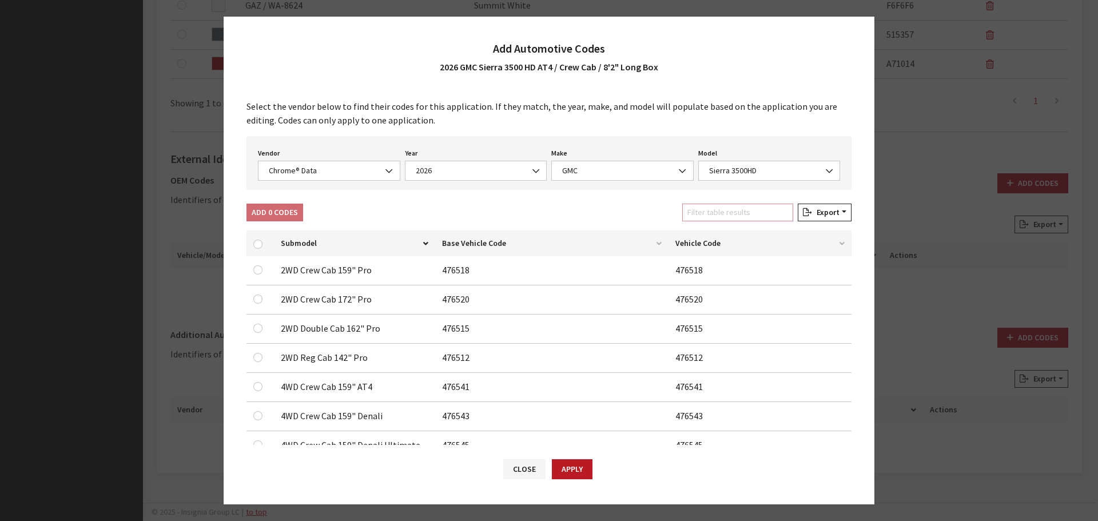
click at [718, 216] on input "Filter table results" at bounding box center [737, 213] width 111 height 18
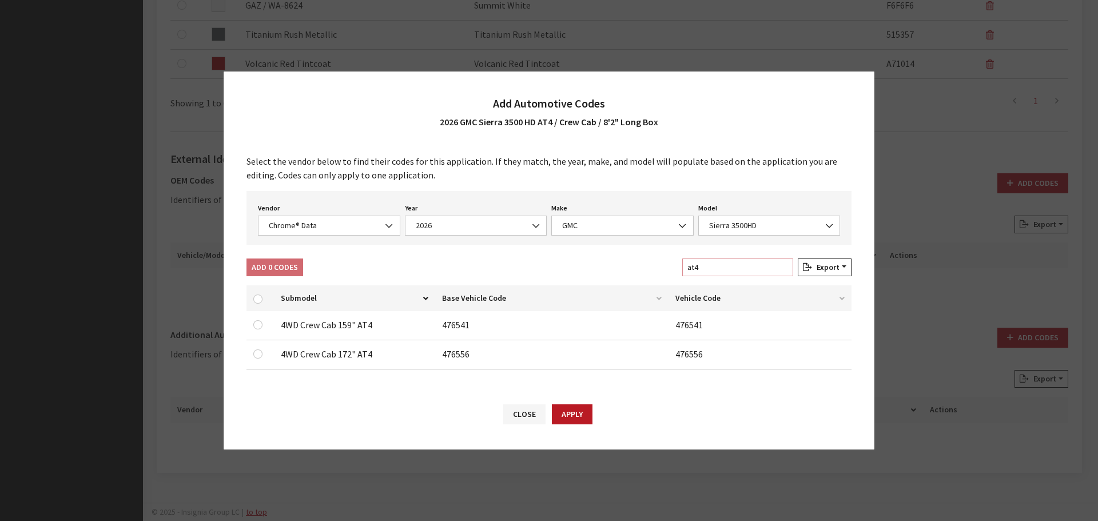
type input "at4"
click at [261, 354] on input "checkbox" at bounding box center [257, 354] width 9 height 9
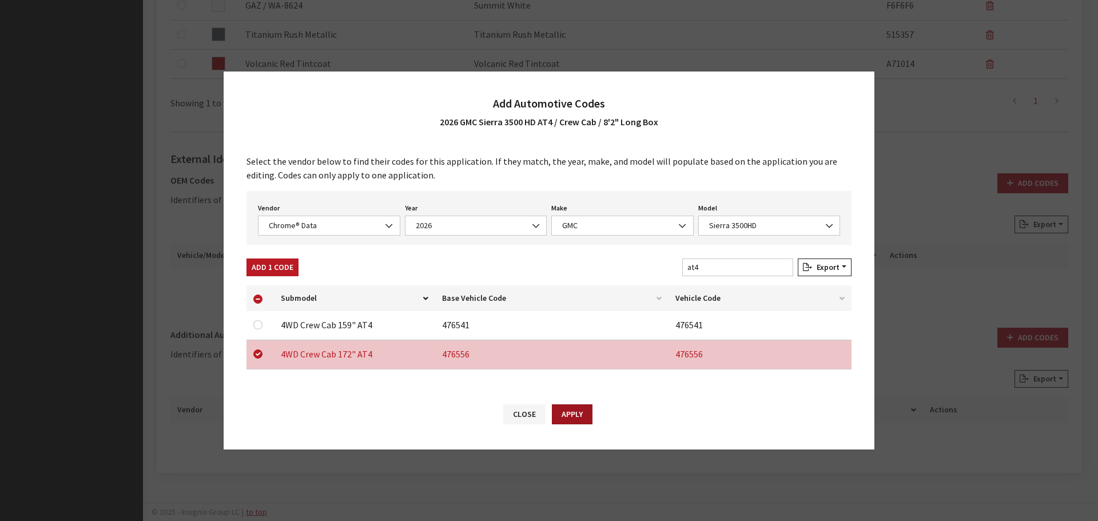
click at [580, 415] on button "Apply" at bounding box center [572, 414] width 41 height 20
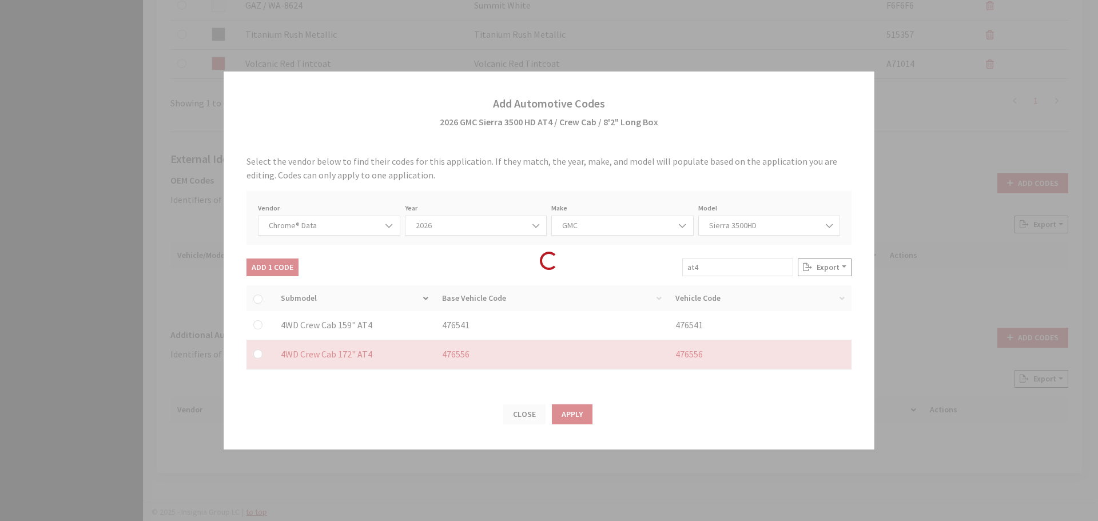
checkbox input "false"
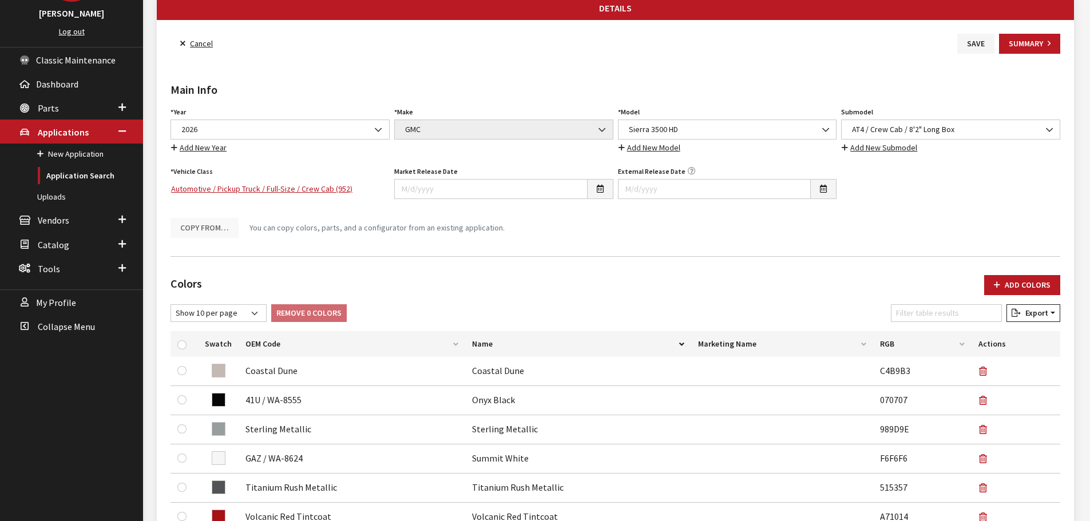
scroll to position [0, 0]
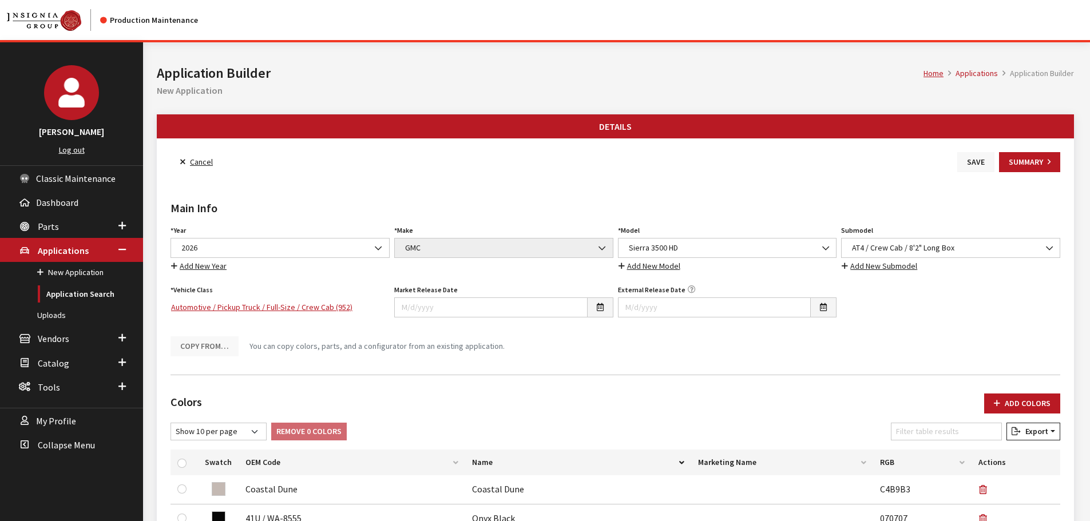
click at [964, 165] on button "Save" at bounding box center [975, 162] width 37 height 20
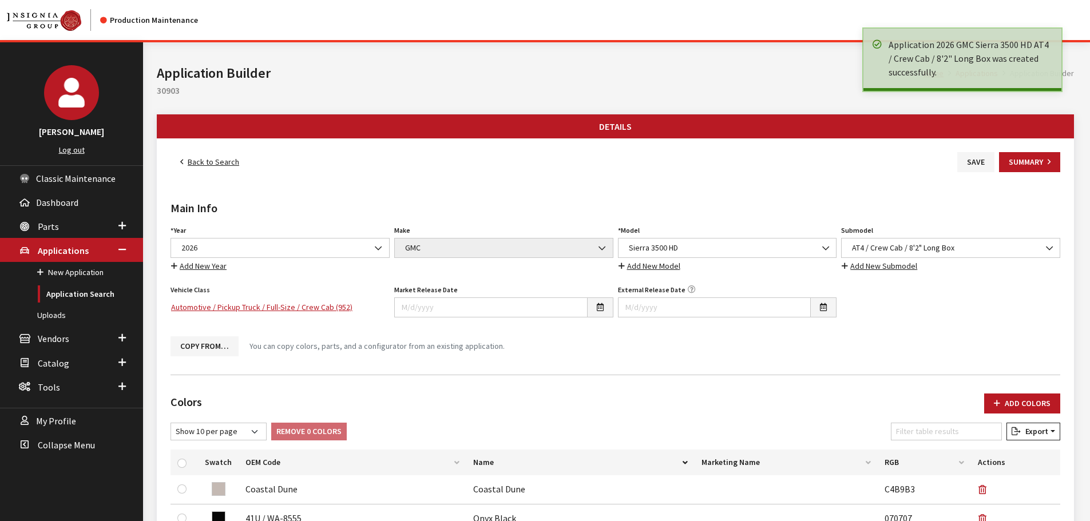
drag, startPoint x: 0, startPoint y: 0, endPoint x: 192, endPoint y: 166, distance: 253.9
click at [192, 166] on link "Back to Search" at bounding box center [209, 162] width 78 height 20
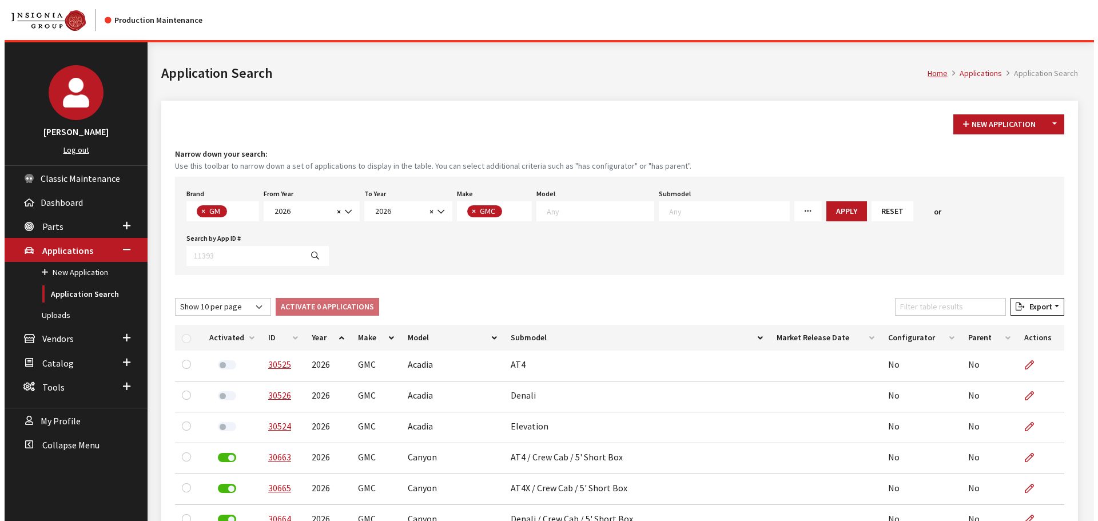
scroll to position [7, 0]
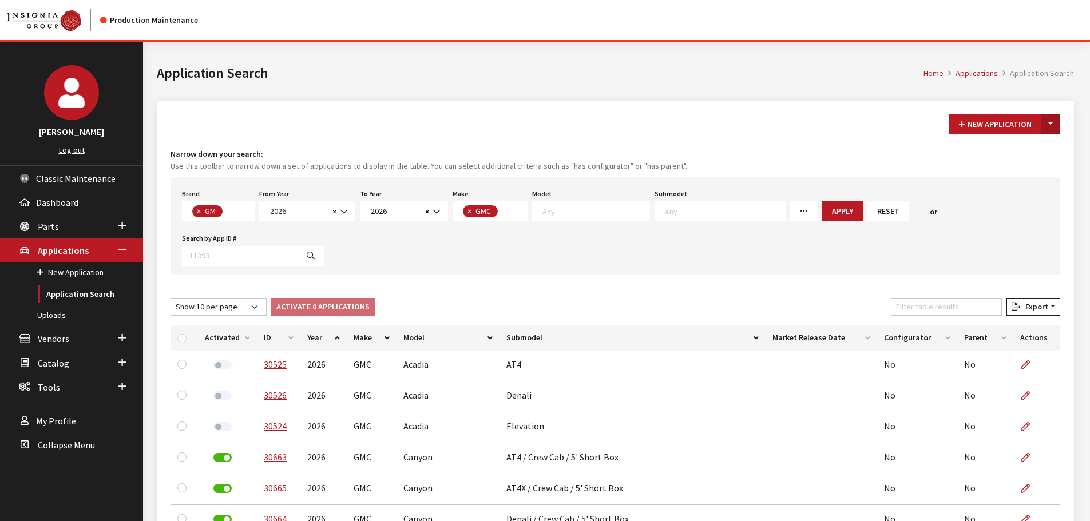
click at [1057, 123] on button "Toggle Dropdown" at bounding box center [1050, 124] width 19 height 20
click at [1015, 147] on button "New From Existing..." at bounding box center [1011, 149] width 98 height 20
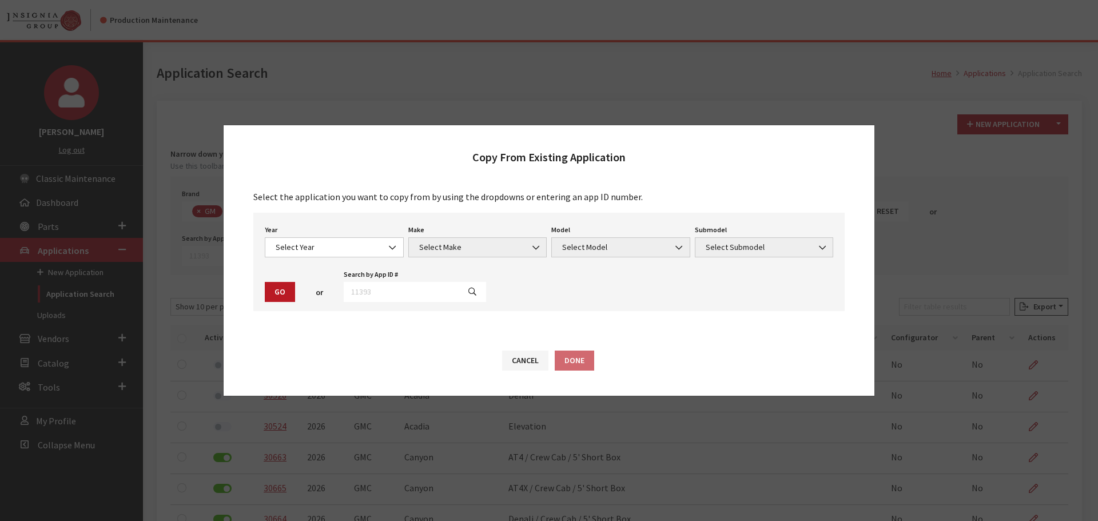
drag, startPoint x: 355, startPoint y: 309, endPoint x: 360, endPoint y: 298, distance: 11.8
click at [356, 308] on div "Year Select Year 2026 2025 2024 2023 2022 2021 2020 2019 2018 2017 2016 2015 20…" at bounding box center [548, 262] width 591 height 98
click at [363, 293] on input "text" at bounding box center [402, 292] width 116 height 20
type input "29062"
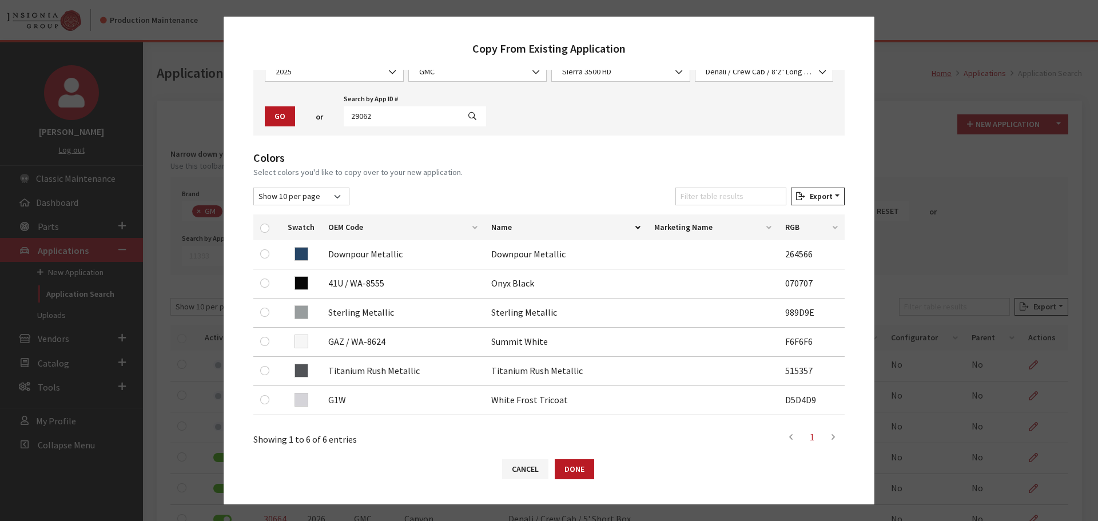
scroll to position [172, 0]
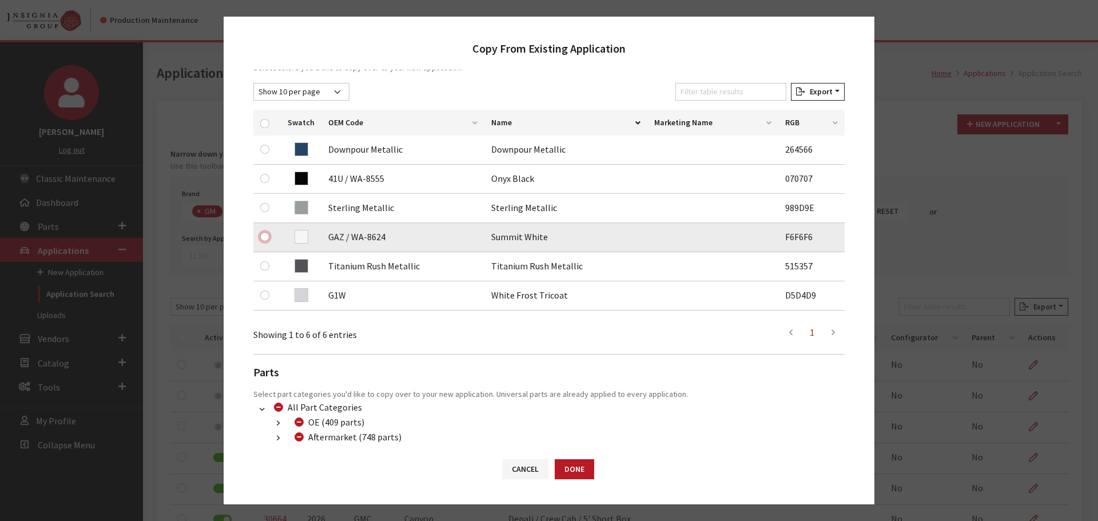
click at [266, 236] on input "checkbox" at bounding box center [264, 236] width 9 height 9
checkbox input "true"
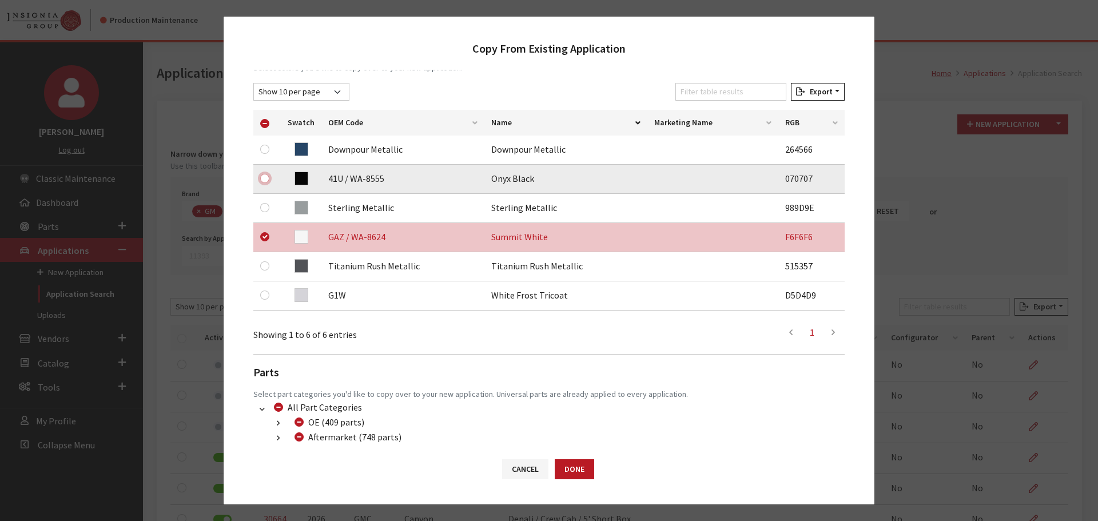
click at [263, 178] on input "checkbox" at bounding box center [264, 178] width 9 height 9
checkbox input "true"
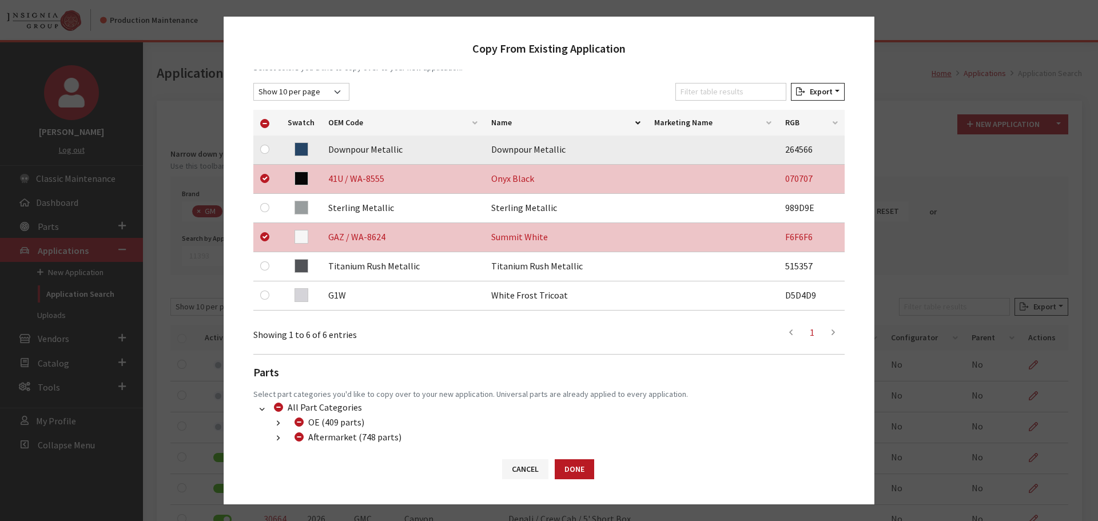
click at [266, 143] on div at bounding box center [267, 149] width 14 height 14
click at [265, 148] on input "checkbox" at bounding box center [264, 149] width 9 height 9
checkbox input "true"
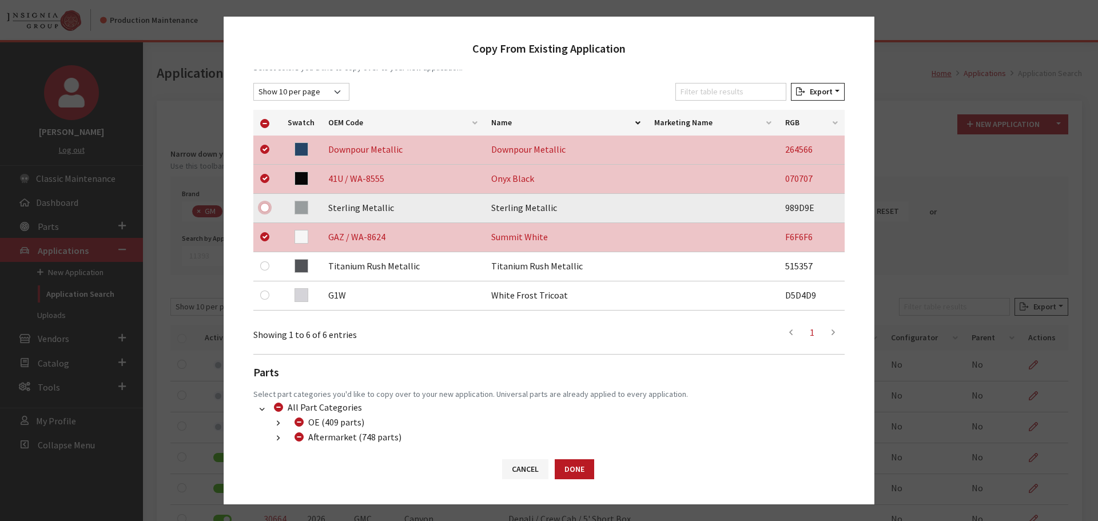
click at [264, 204] on input "checkbox" at bounding box center [264, 207] width 9 height 9
checkbox input "true"
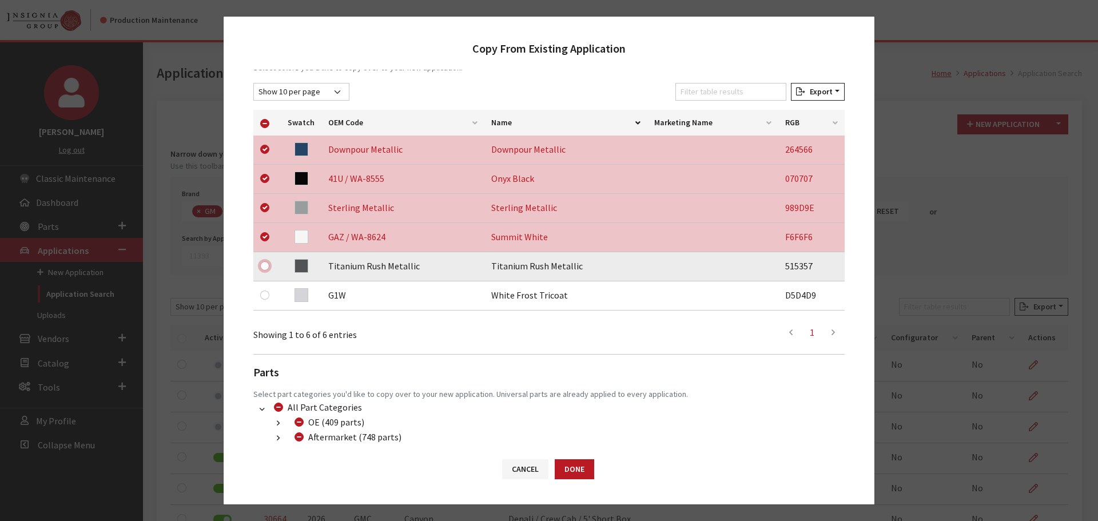
click at [268, 266] on input "checkbox" at bounding box center [264, 265] width 9 height 9
checkbox input "true"
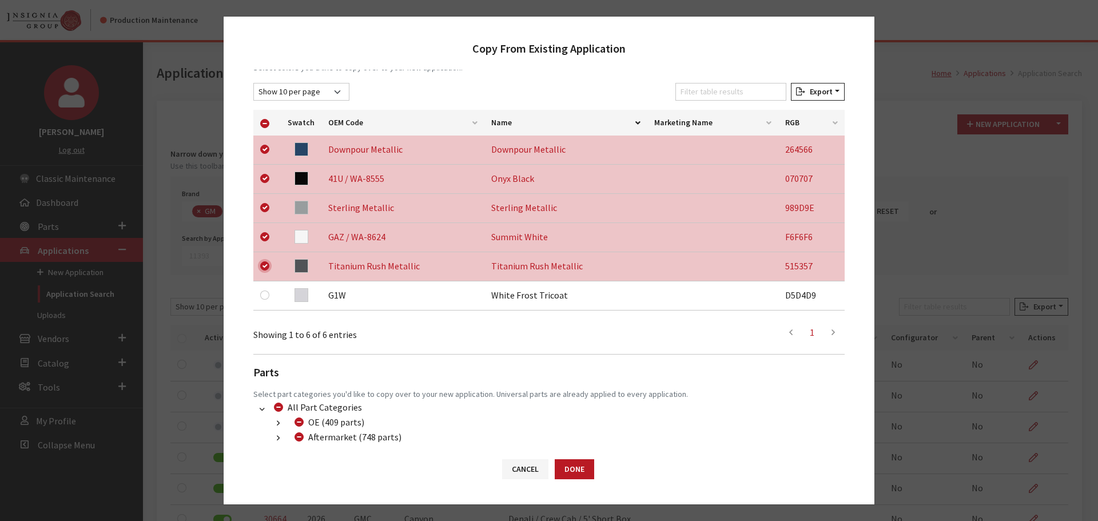
scroll to position [240, 0]
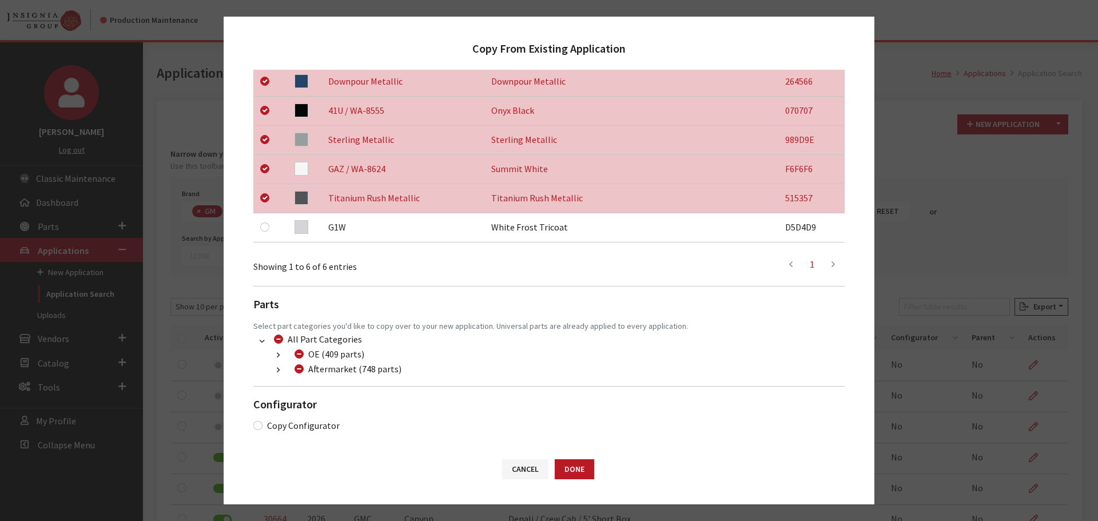
click at [275, 374] on button "button" at bounding box center [278, 370] width 22 height 13
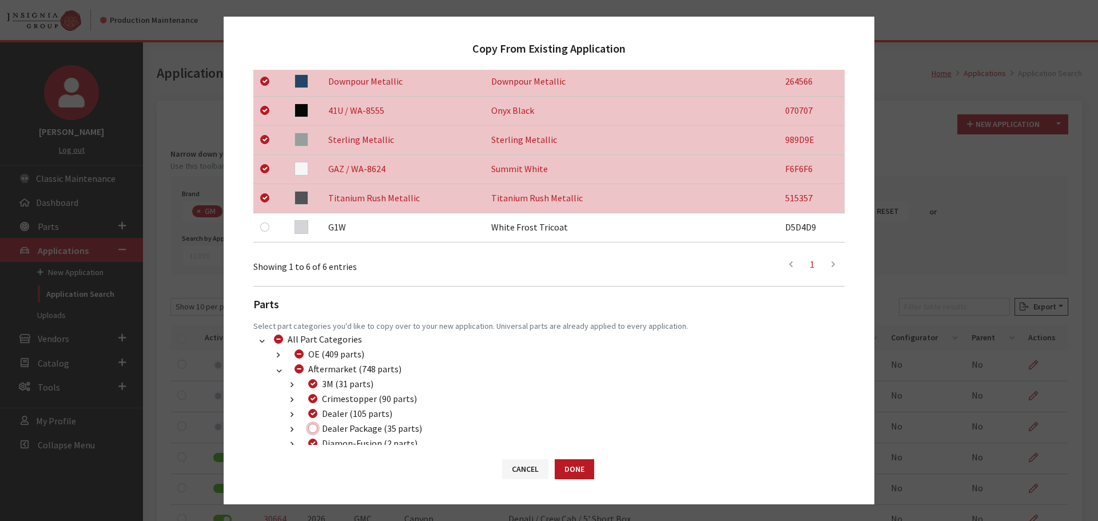
click at [313, 430] on input "Dealer Package (35 parts)" at bounding box center [312, 428] width 9 height 9
checkbox input "true"
click at [571, 470] on button "Done" at bounding box center [574, 469] width 39 height 20
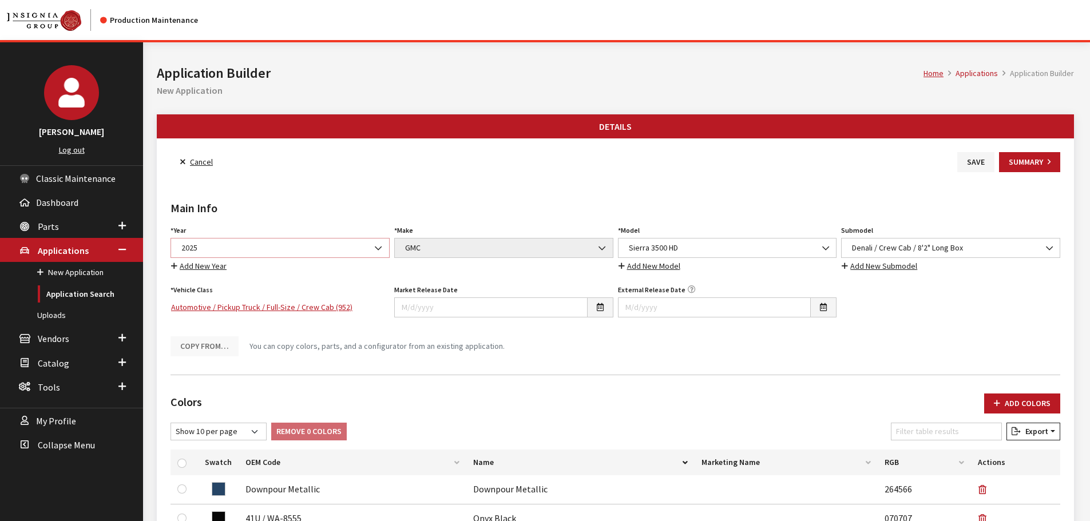
click at [257, 245] on span "2025" at bounding box center [280, 248] width 204 height 12
select select "44"
click at [1004, 407] on button "Add Colors" at bounding box center [1022, 404] width 76 height 20
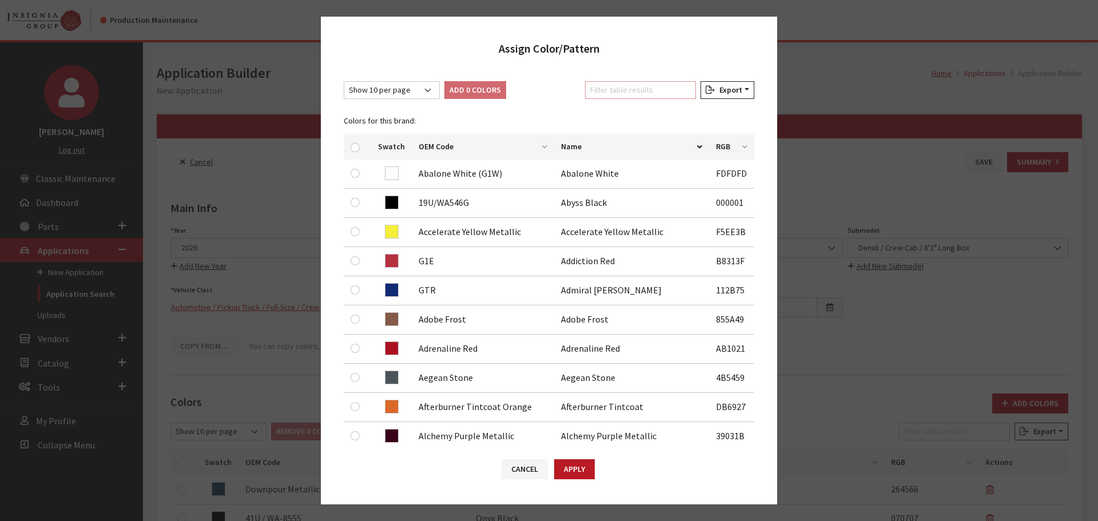
click at [639, 89] on input "Filter table results" at bounding box center [640, 90] width 111 height 18
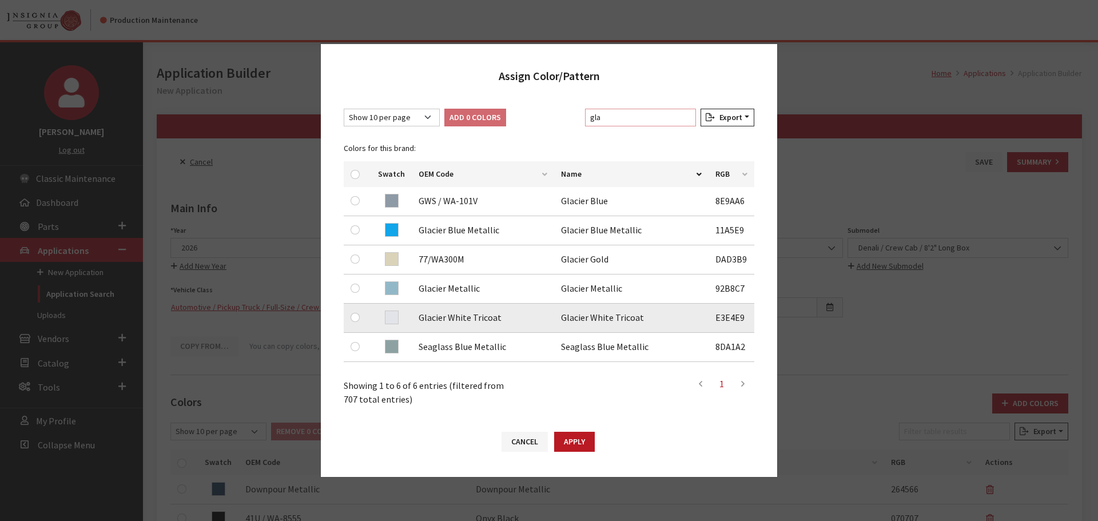
type input "gla"
click at [355, 318] on input "checkbox" at bounding box center [355, 317] width 9 height 9
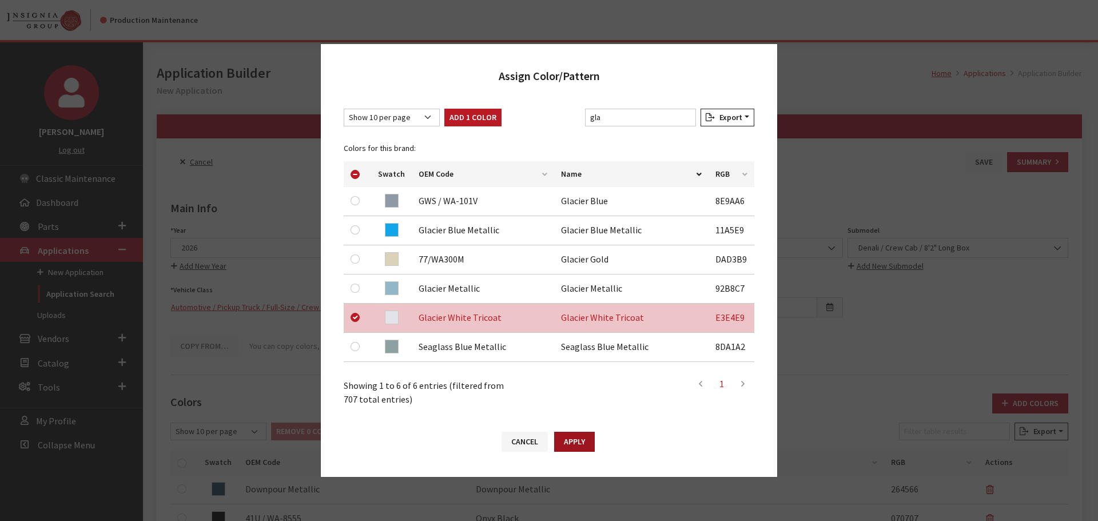
click at [583, 443] on button "Apply" at bounding box center [574, 442] width 41 height 20
checkbox input "false"
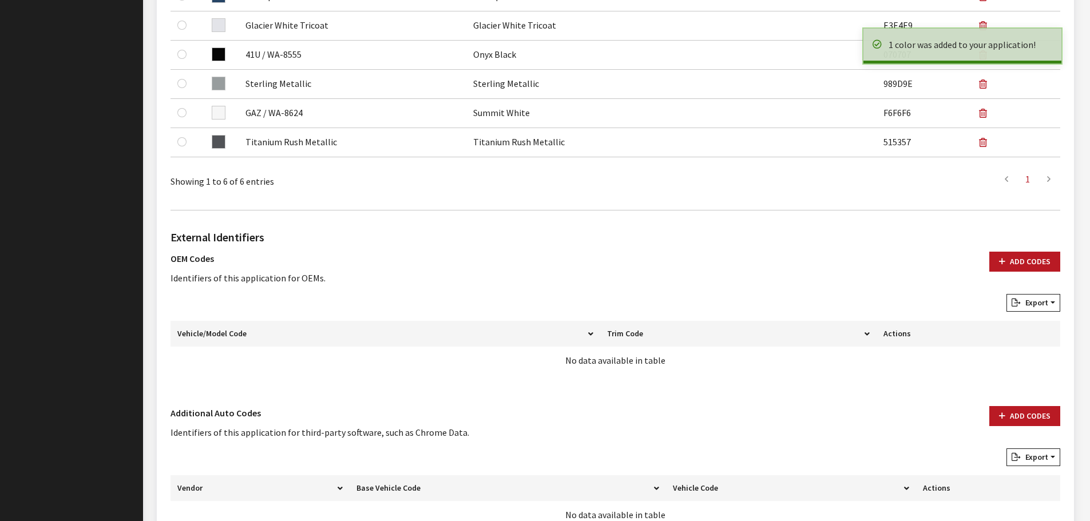
scroll to position [571, 0]
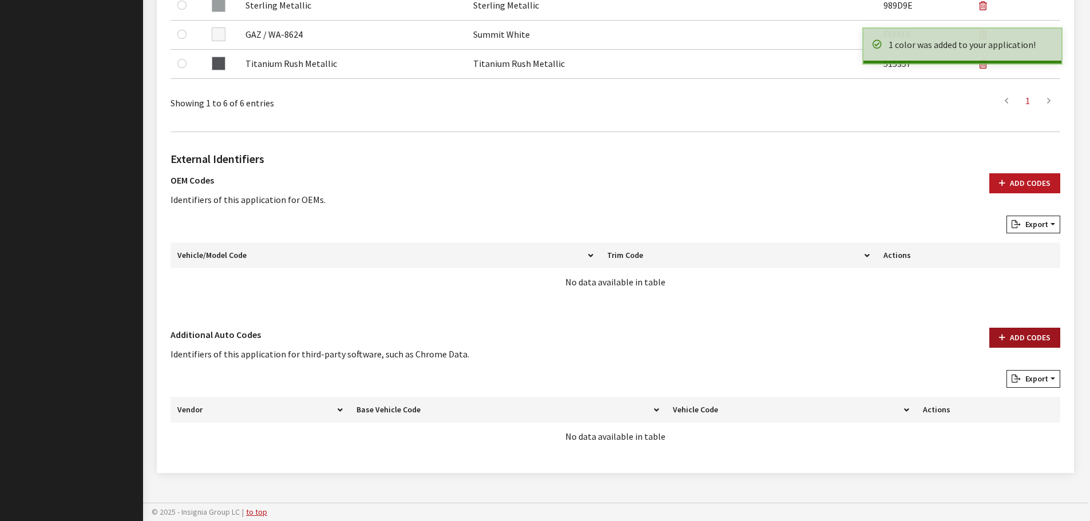
click at [999, 339] on button "Add Codes" at bounding box center [1024, 338] width 71 height 20
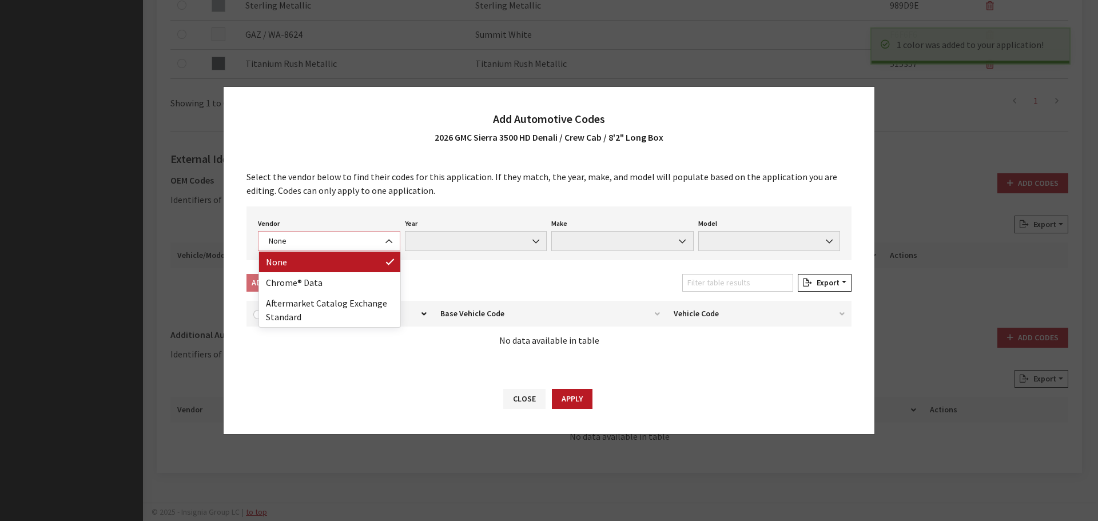
click at [309, 239] on span "None" at bounding box center [329, 241] width 128 height 12
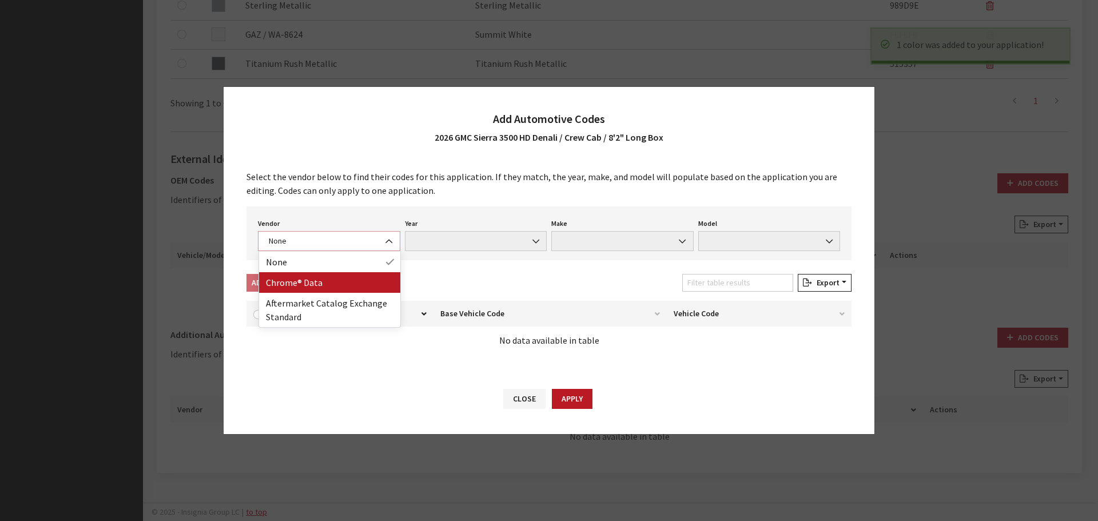
select select "4"
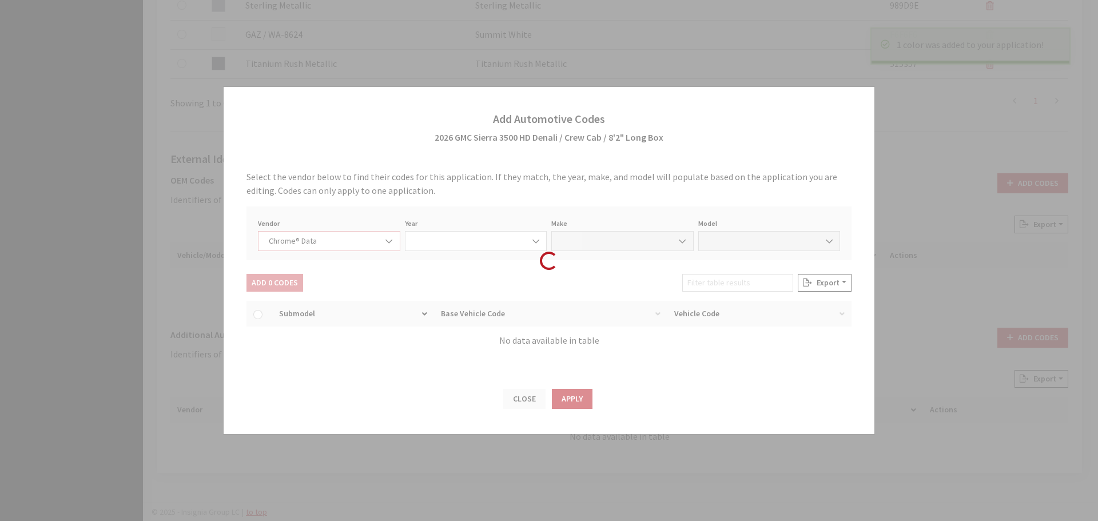
select select "2026"
select select "15"
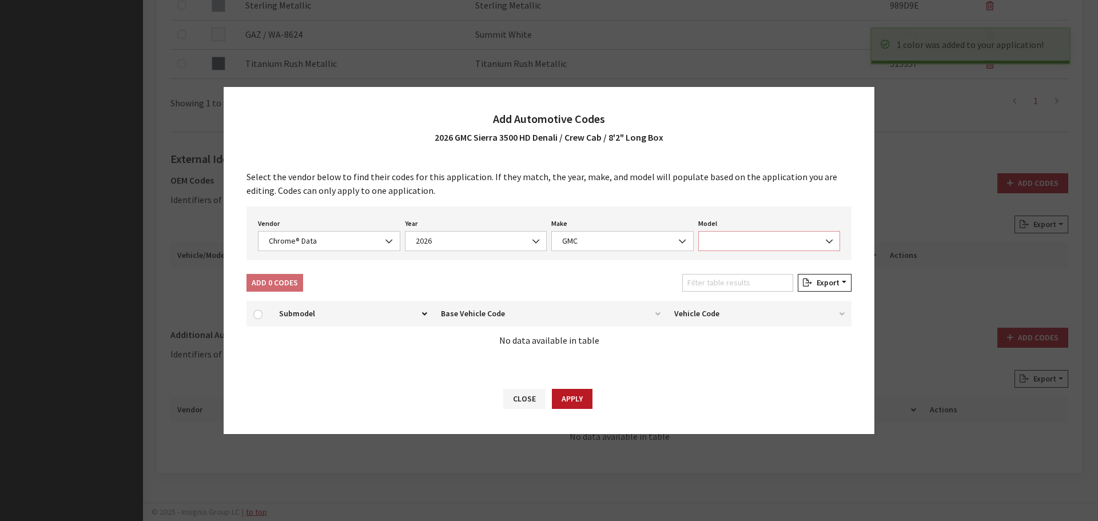
click at [737, 243] on span at bounding box center [769, 241] width 142 height 20
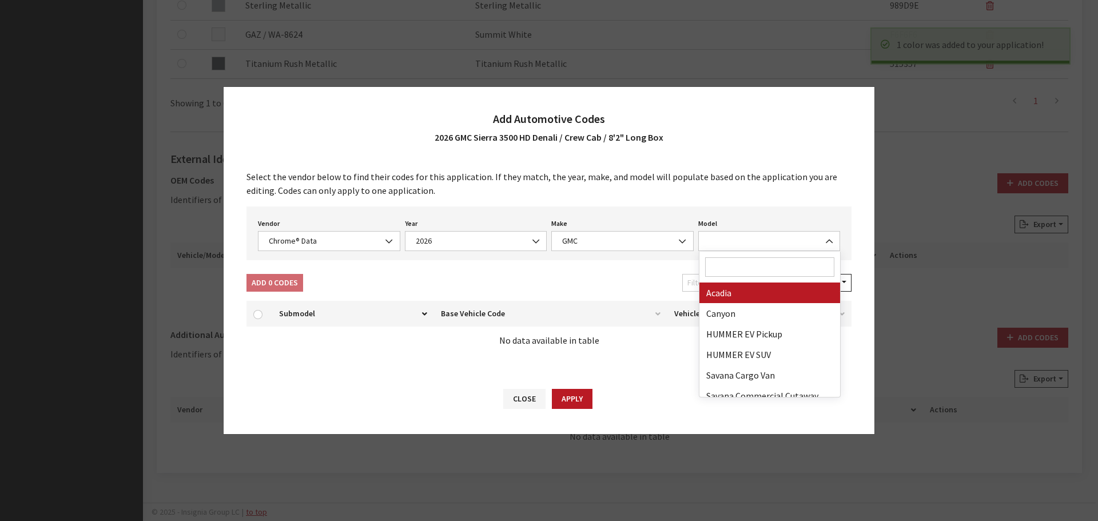
click at [738, 276] on input "Search" at bounding box center [770, 266] width 130 height 19
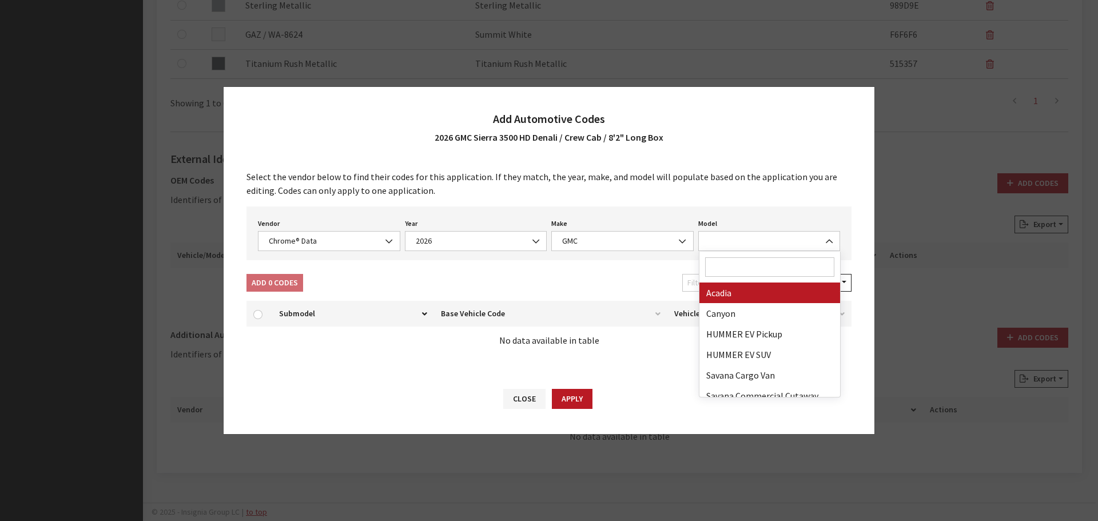
type input "3"
select select "71301"
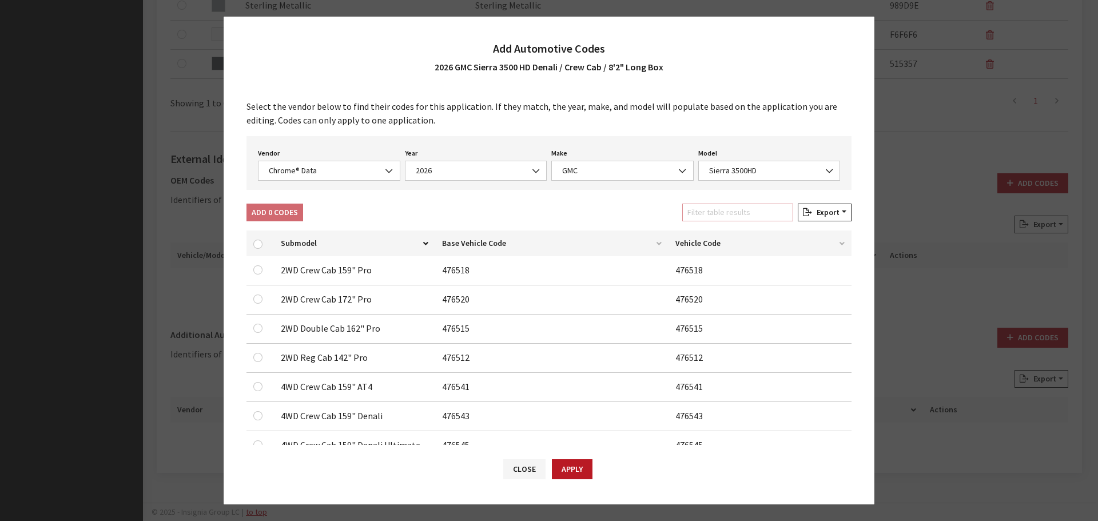
click at [714, 210] on input "Filter table results" at bounding box center [737, 213] width 111 height 18
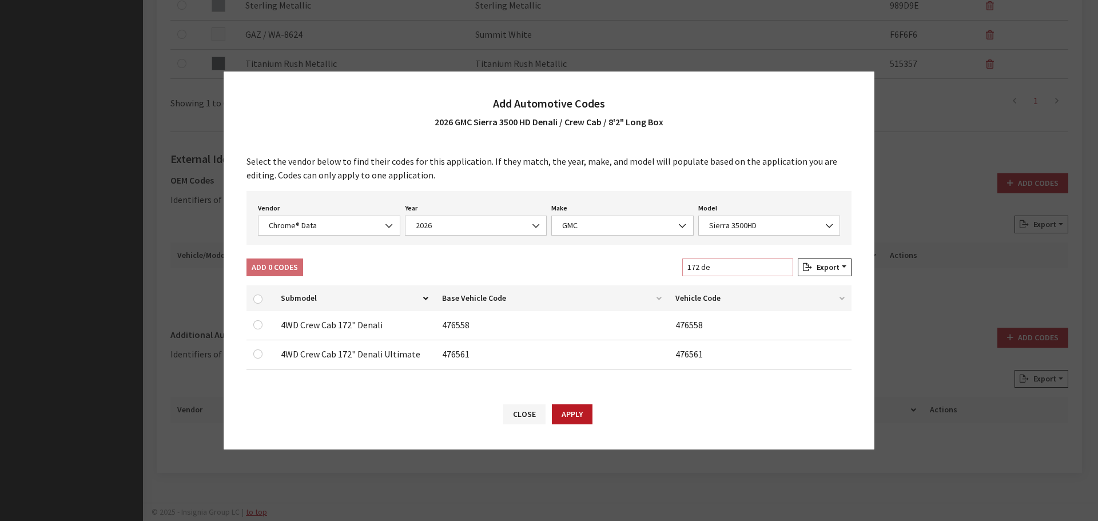
type input "172 de"
click at [259, 325] on input "checkbox" at bounding box center [257, 324] width 9 height 9
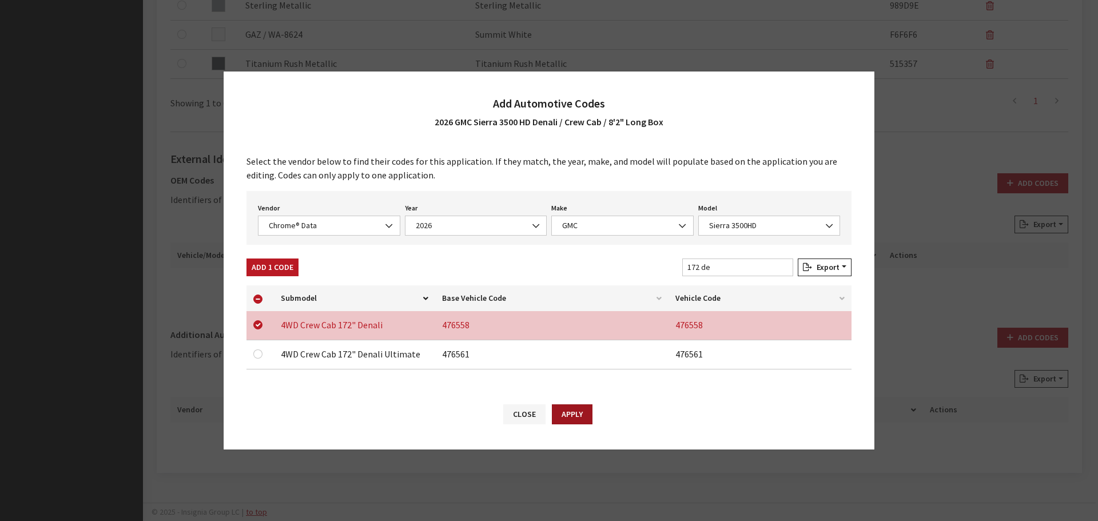
click at [571, 412] on button "Apply" at bounding box center [572, 414] width 41 height 20
checkbox input "false"
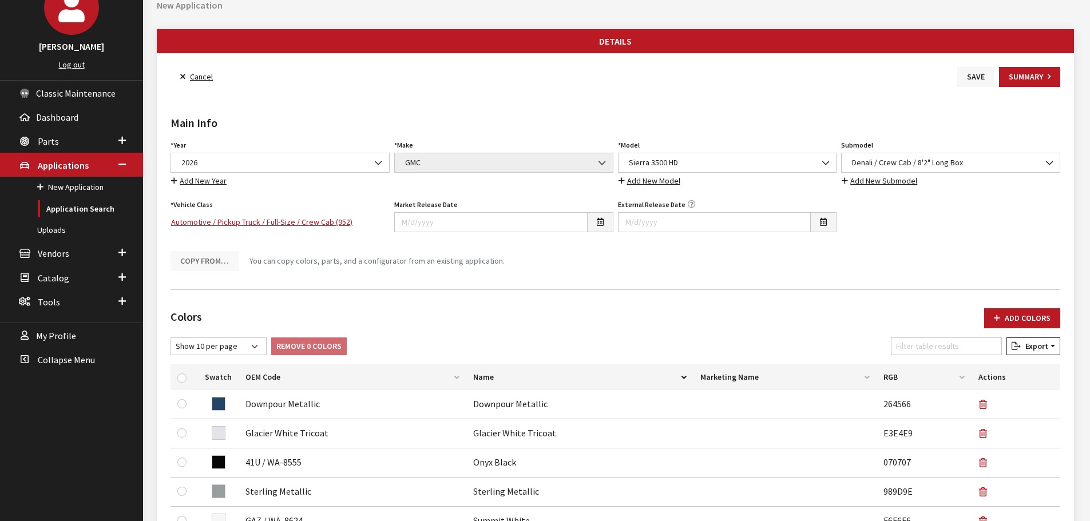
scroll to position [0, 0]
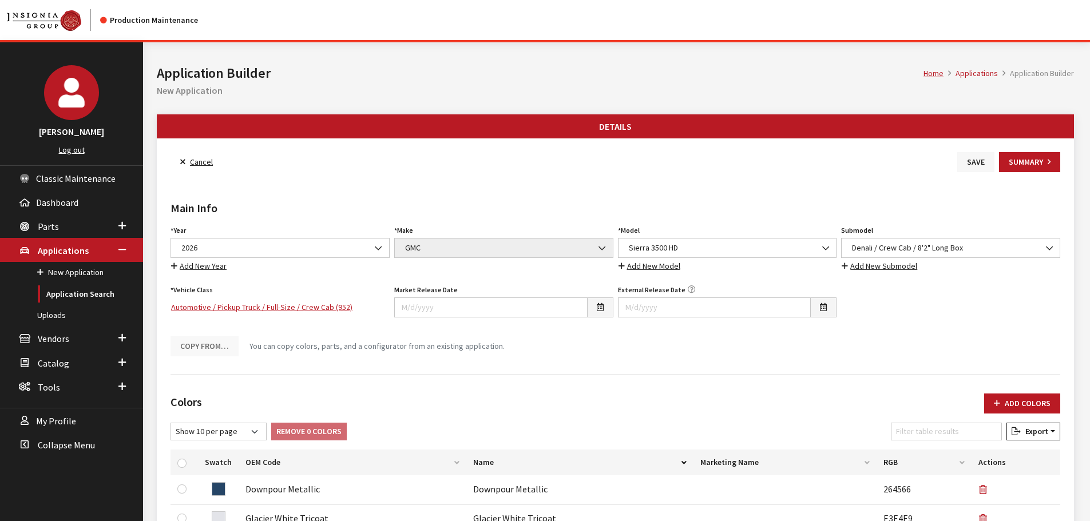
click at [977, 157] on button "Save" at bounding box center [975, 162] width 37 height 20
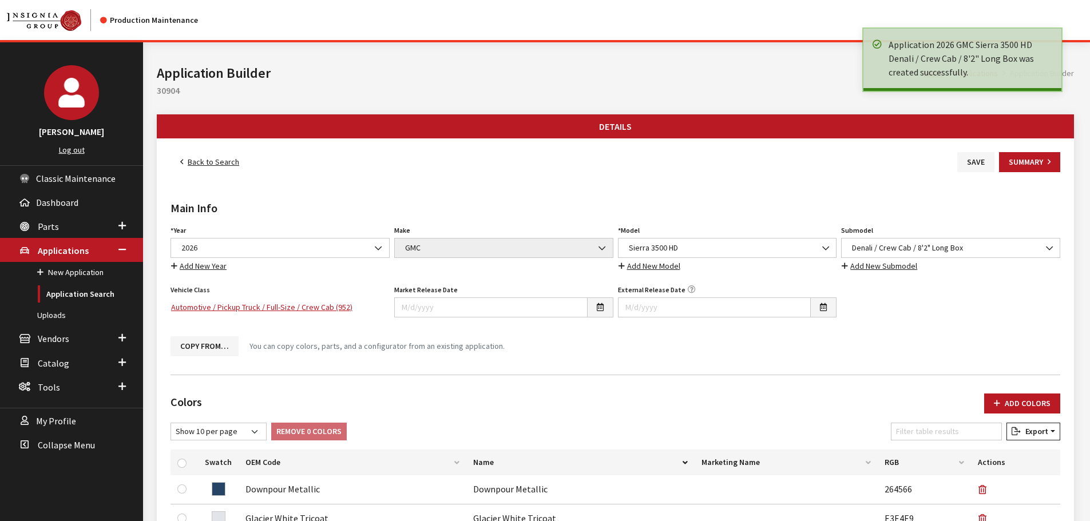
drag, startPoint x: 0, startPoint y: 0, endPoint x: 193, endPoint y: 161, distance: 251.4
click at [193, 161] on link "Back to Search" at bounding box center [209, 162] width 78 height 20
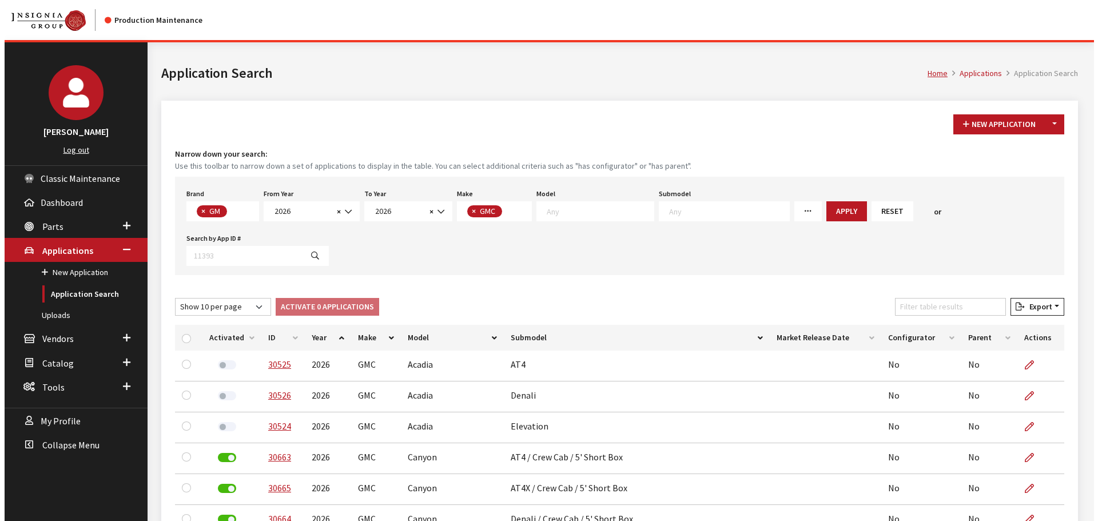
scroll to position [7, 0]
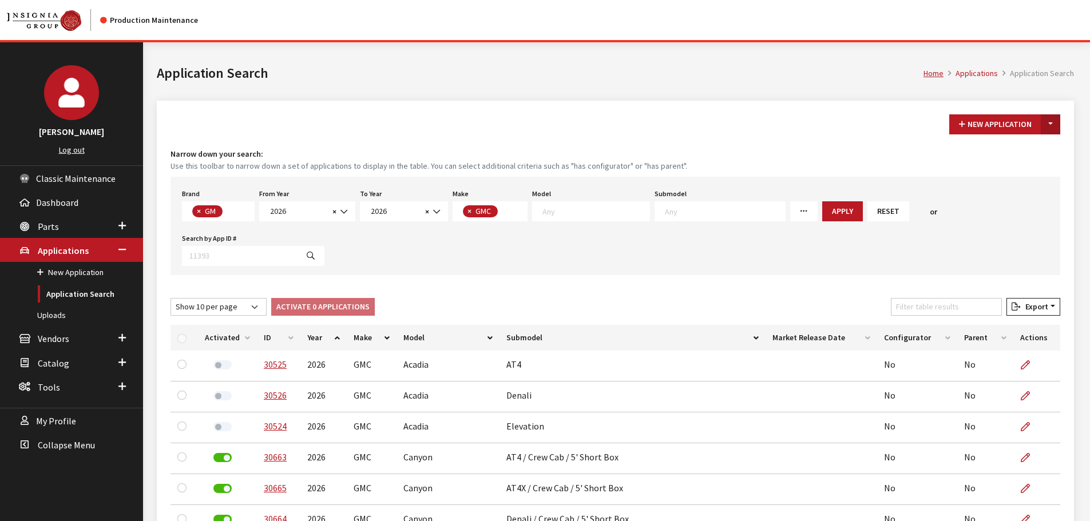
click at [1054, 124] on button "Toggle Dropdown" at bounding box center [1050, 124] width 19 height 20
click at [1033, 153] on button "New From Existing..." at bounding box center [1011, 149] width 98 height 20
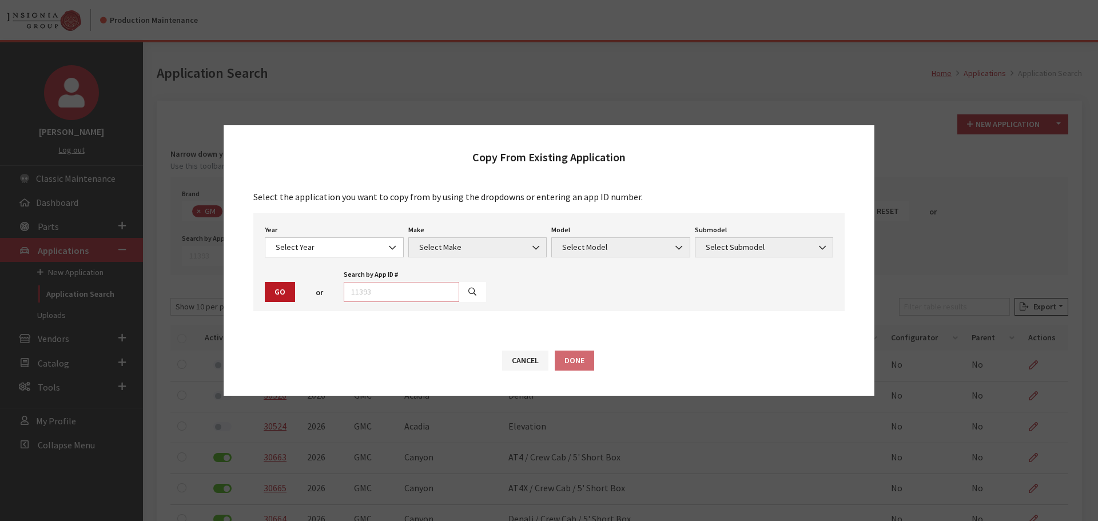
click at [414, 290] on input "text" at bounding box center [402, 292] width 116 height 20
type input "29063"
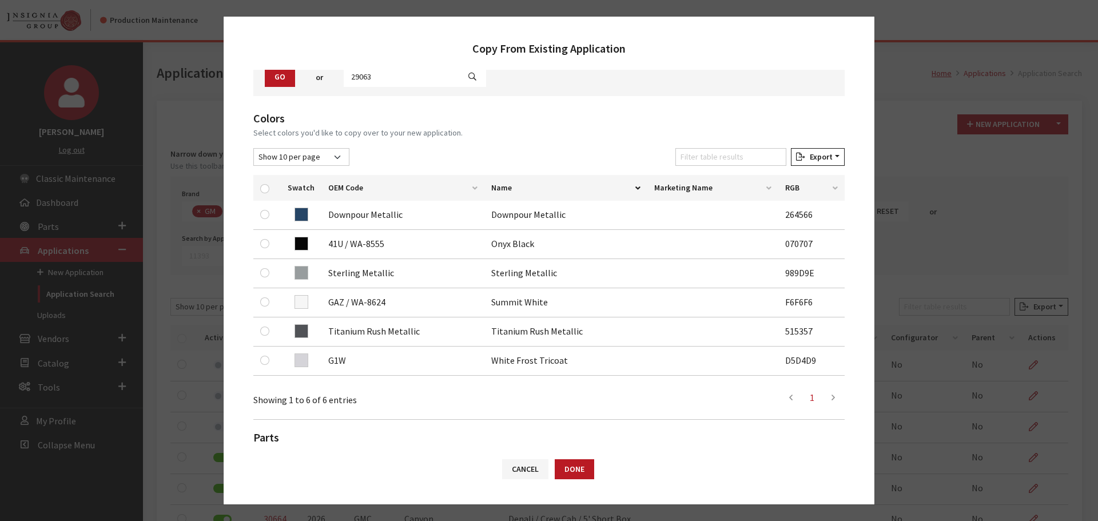
scroll to position [114, 0]
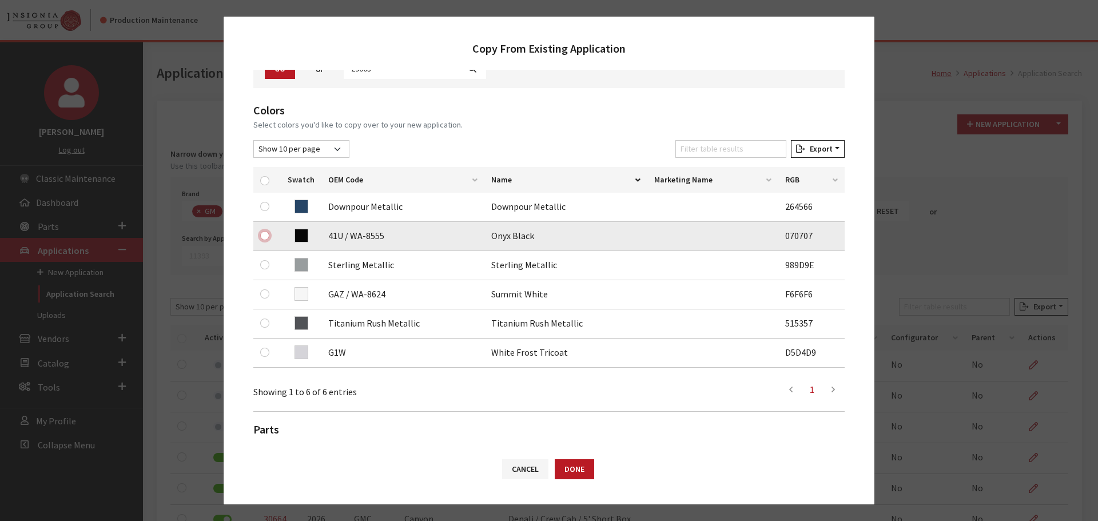
click at [264, 236] on input "checkbox" at bounding box center [264, 235] width 9 height 9
checkbox input "true"
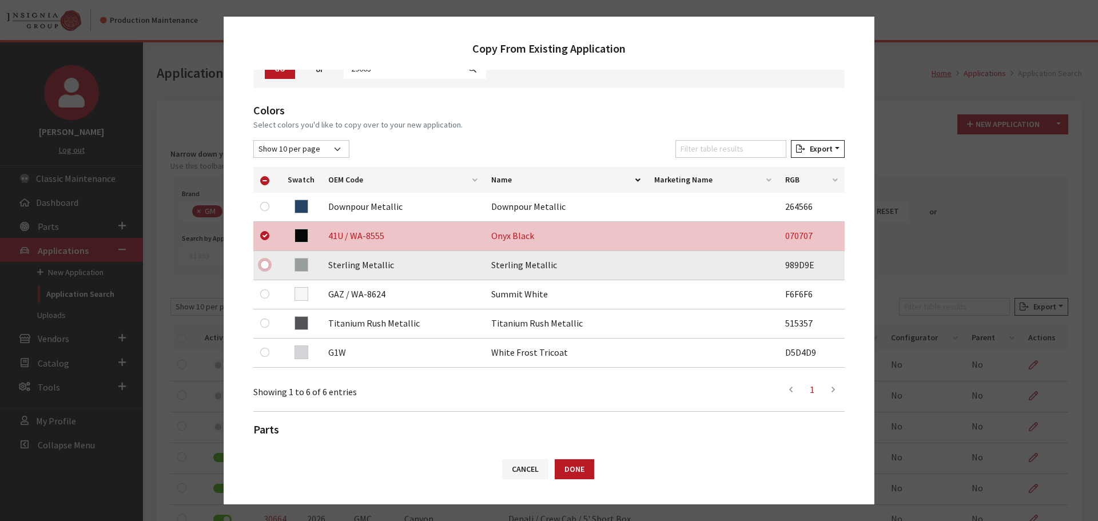
click at [267, 263] on input "checkbox" at bounding box center [264, 264] width 9 height 9
checkbox input "true"
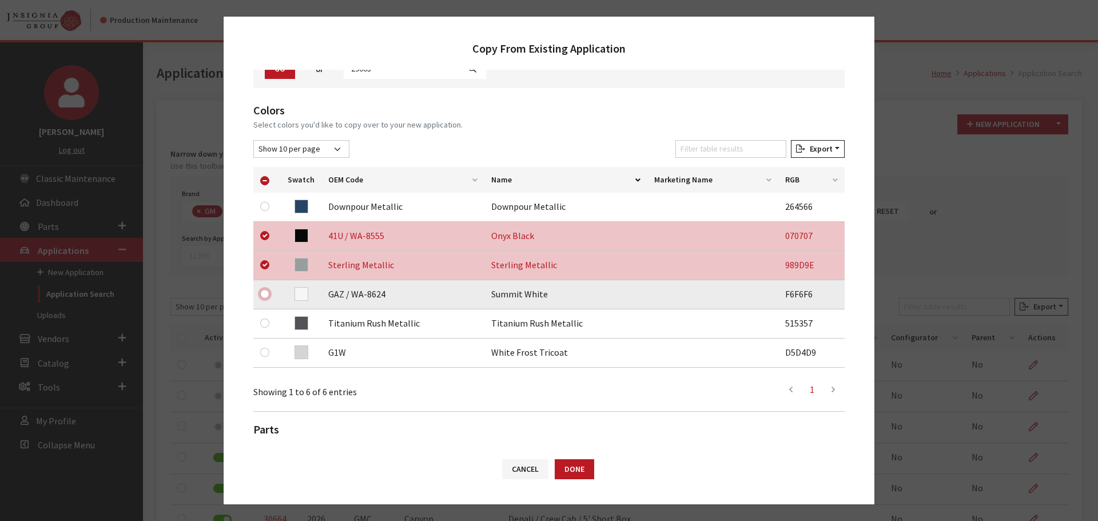
click at [265, 294] on input "checkbox" at bounding box center [264, 293] width 9 height 9
checkbox input "true"
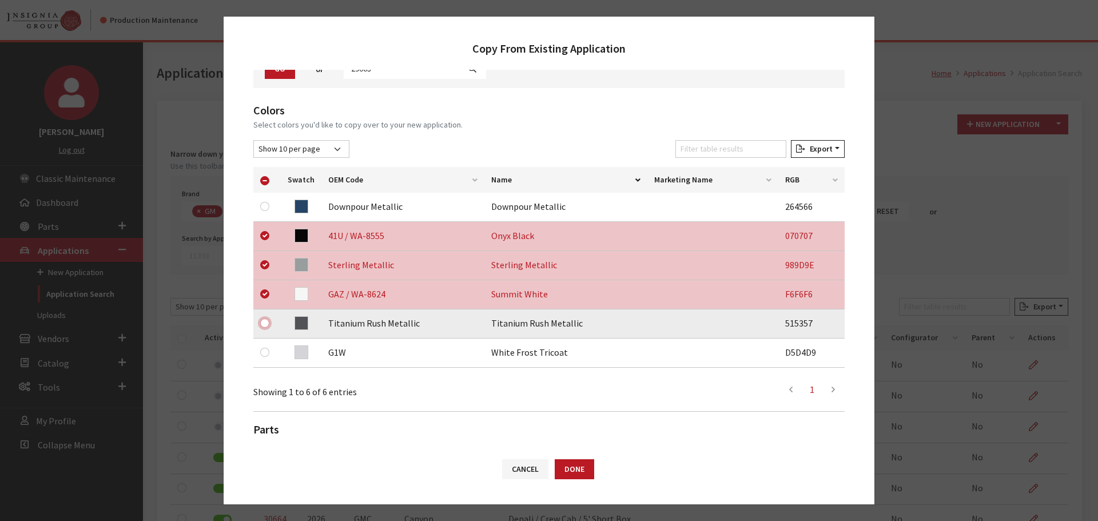
click at [267, 321] on input "checkbox" at bounding box center [264, 323] width 9 height 9
checkbox input "true"
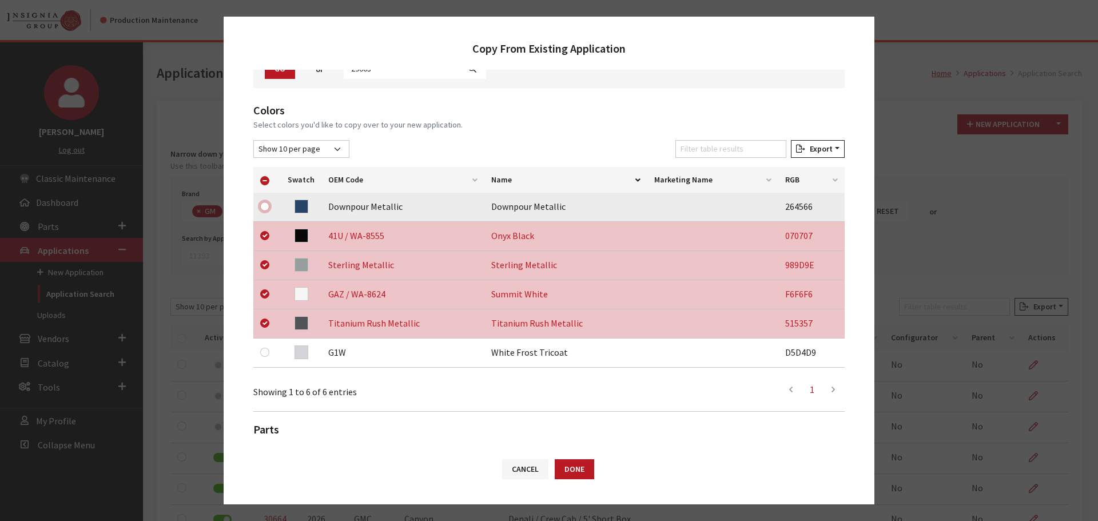
click at [264, 209] on input "checkbox" at bounding box center [264, 206] width 9 height 9
checkbox input "true"
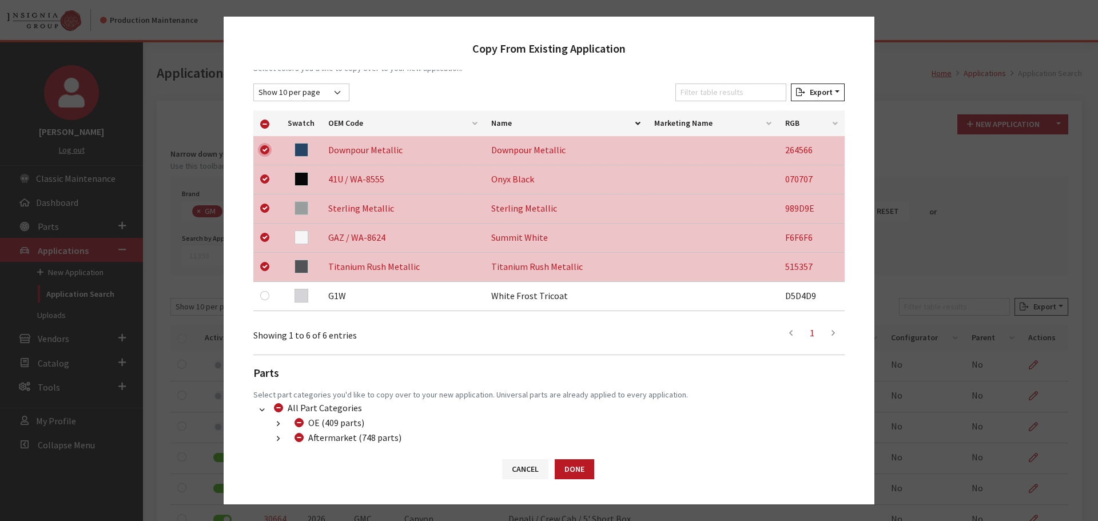
scroll to position [240, 0]
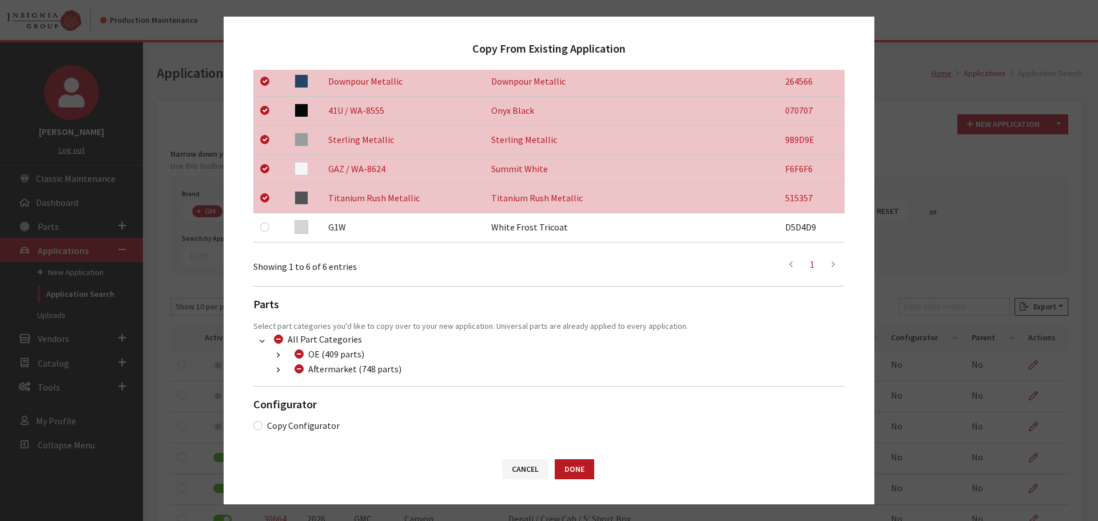
click at [273, 367] on button "button" at bounding box center [278, 370] width 22 height 13
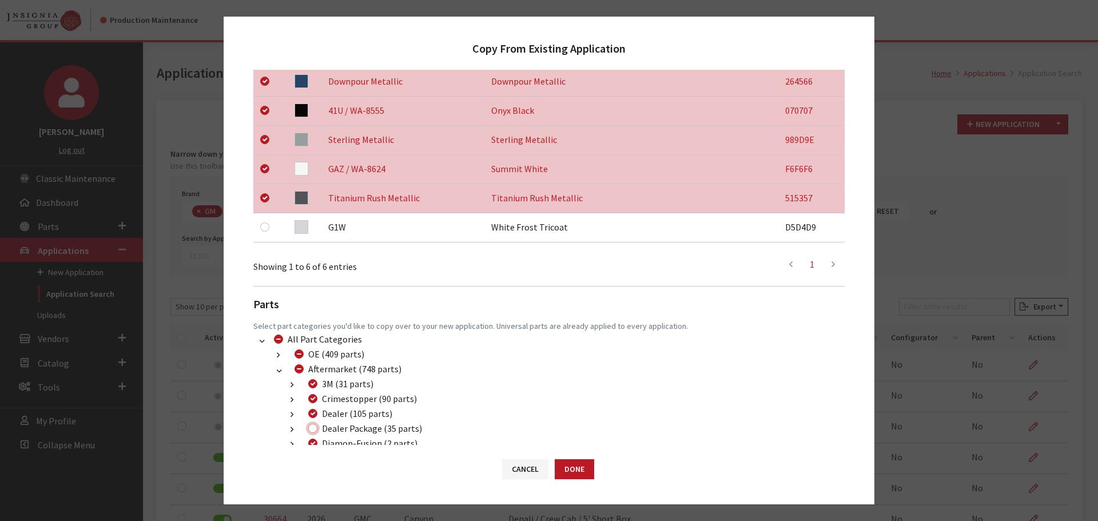
click at [314, 424] on input "Dealer Package (35 parts)" at bounding box center [312, 428] width 9 height 9
checkbox input "true"
click at [560, 464] on button "Done" at bounding box center [574, 469] width 39 height 20
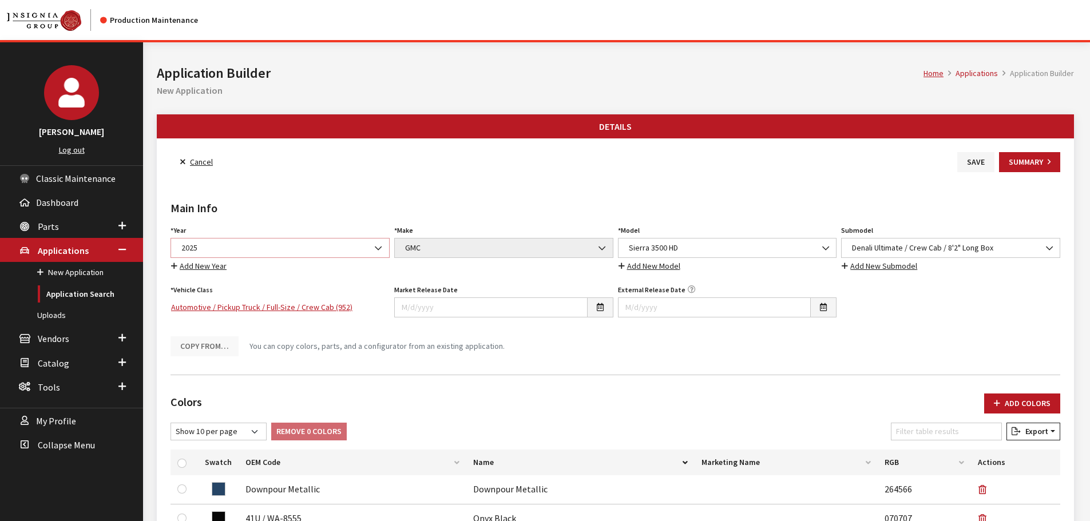
click at [221, 250] on span "2025" at bounding box center [280, 248] width 204 height 12
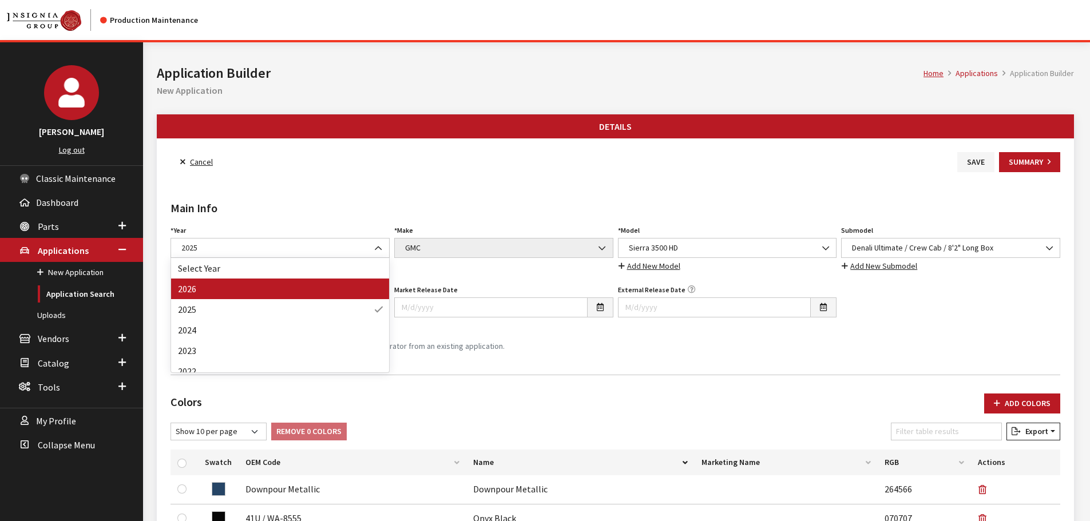
drag, startPoint x: 225, startPoint y: 289, endPoint x: 606, endPoint y: 359, distance: 388.0
select select "44"
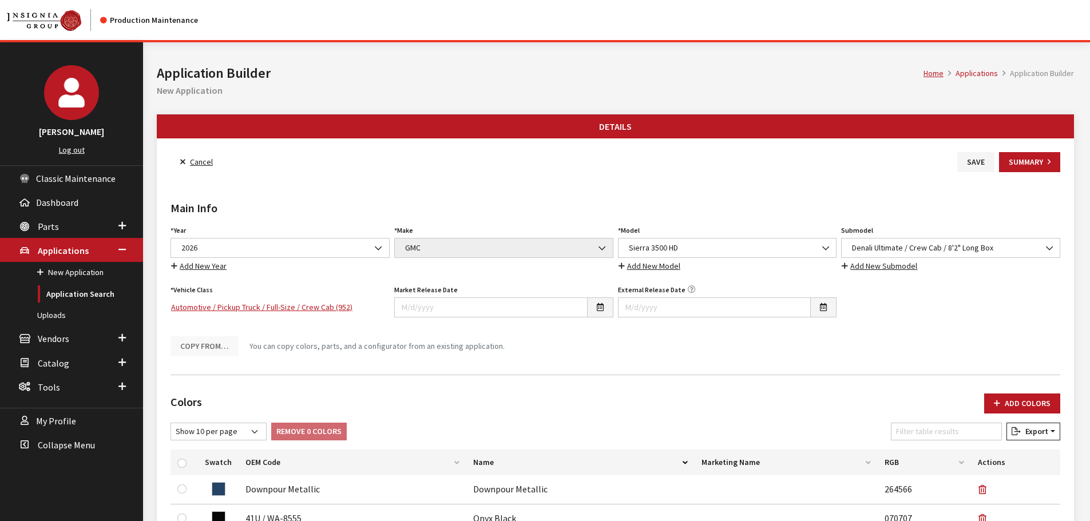
drag, startPoint x: 1018, startPoint y: 396, endPoint x: 1009, endPoint y: 382, distance: 16.7
click at [1018, 396] on button "Add Colors" at bounding box center [1022, 404] width 76 height 20
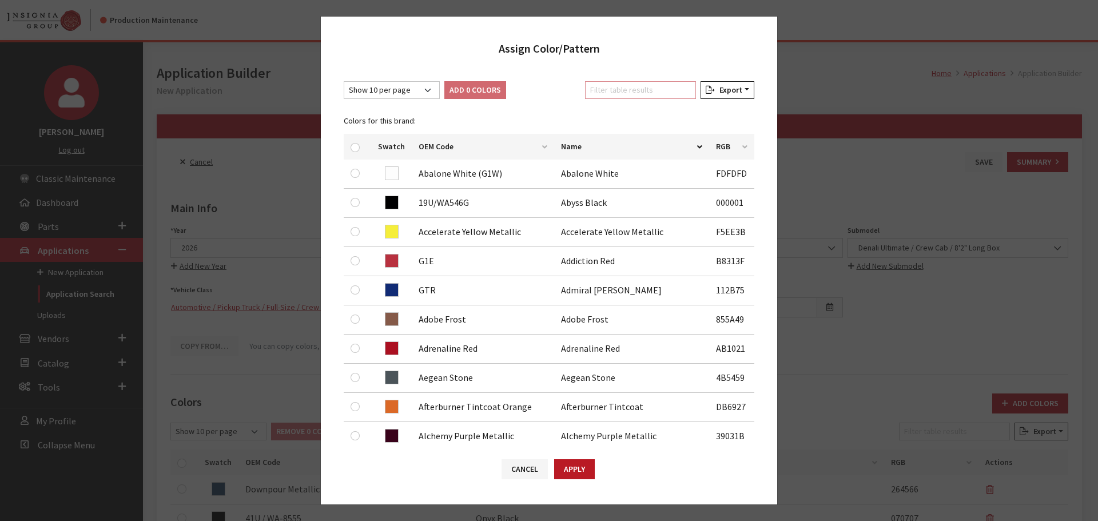
click at [622, 98] on input "Filter table results" at bounding box center [640, 90] width 111 height 18
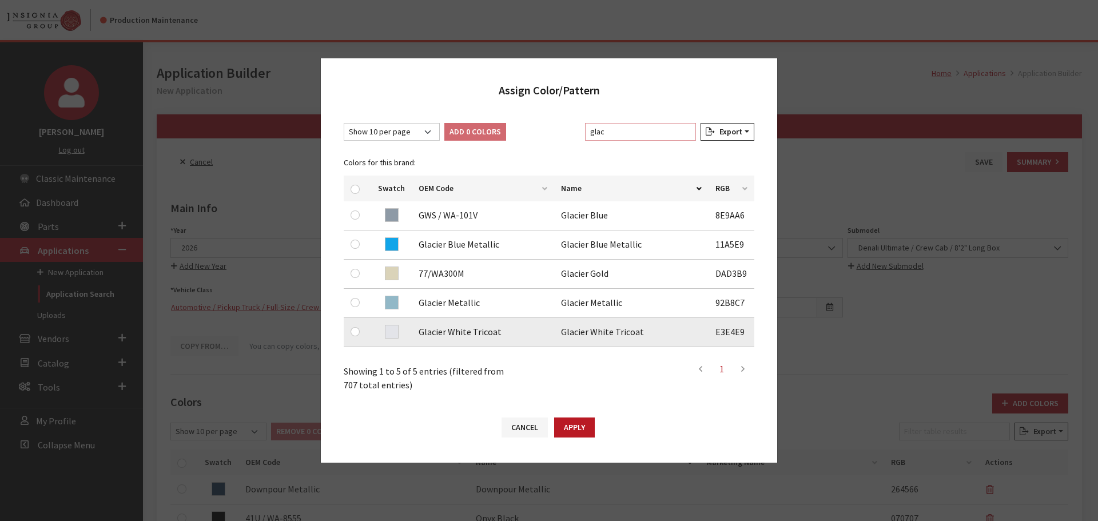
type input "glac"
click at [355, 330] on input "checkbox" at bounding box center [355, 331] width 9 height 9
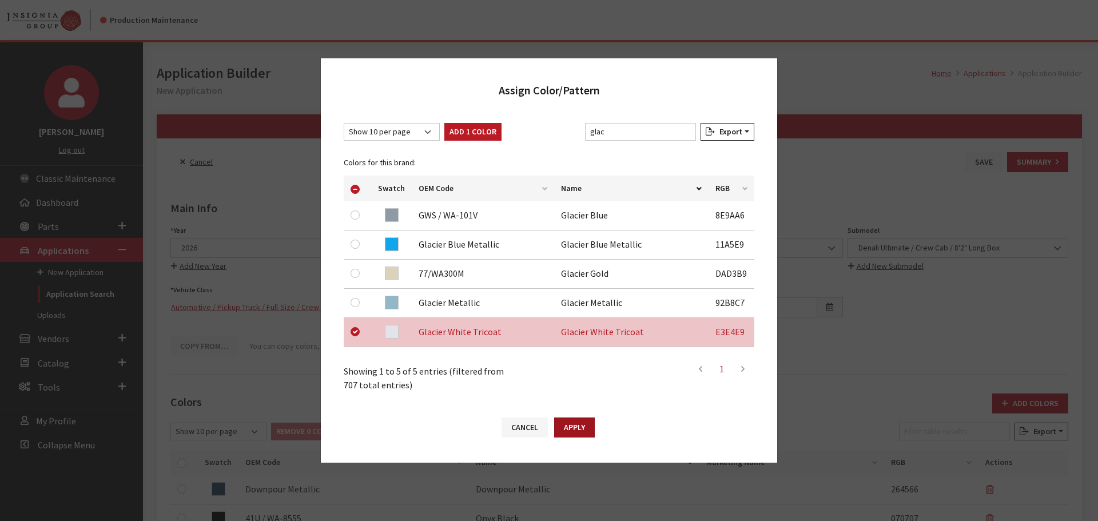
click at [567, 427] on button "Apply" at bounding box center [574, 428] width 41 height 20
checkbox input "false"
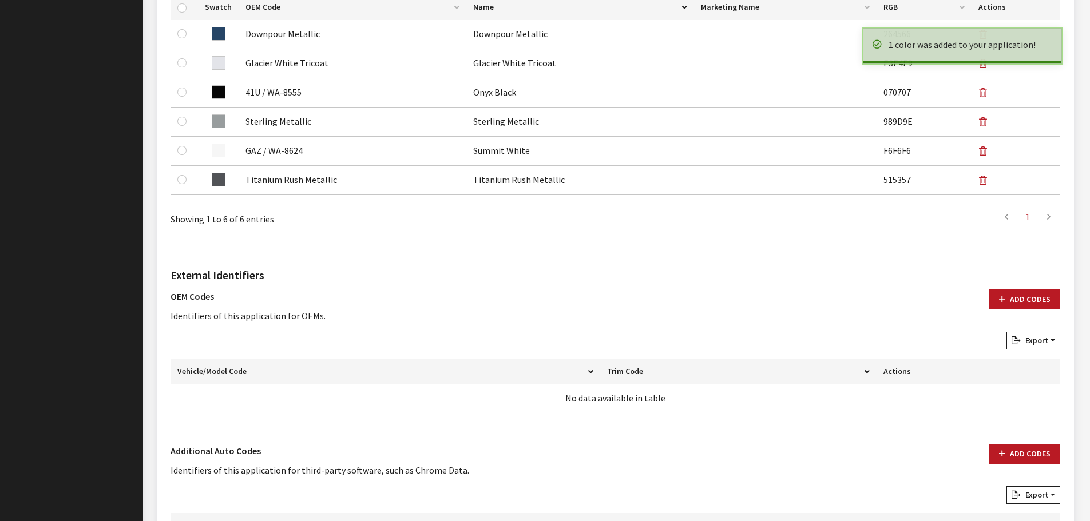
scroll to position [571, 0]
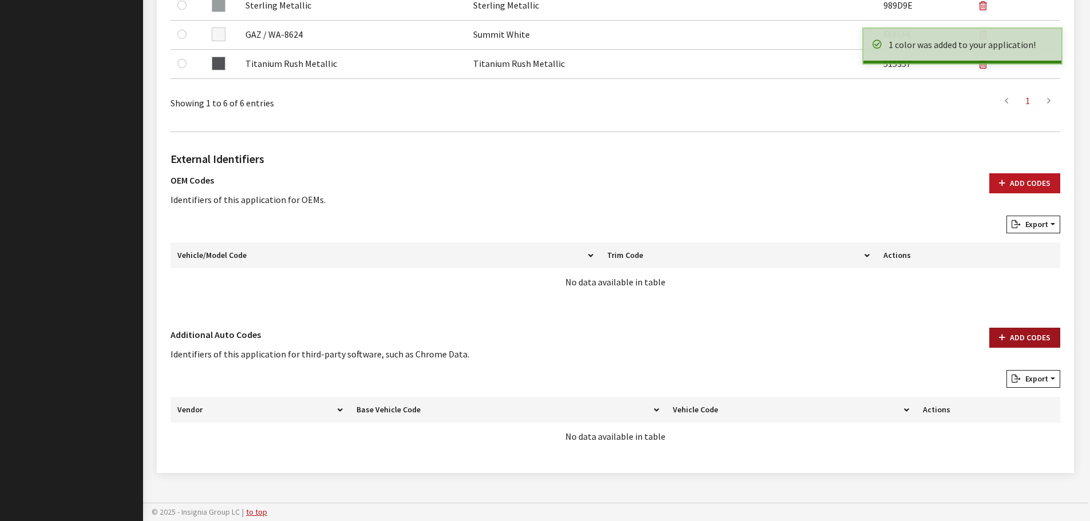
click at [997, 340] on button "Add Codes" at bounding box center [1024, 338] width 71 height 20
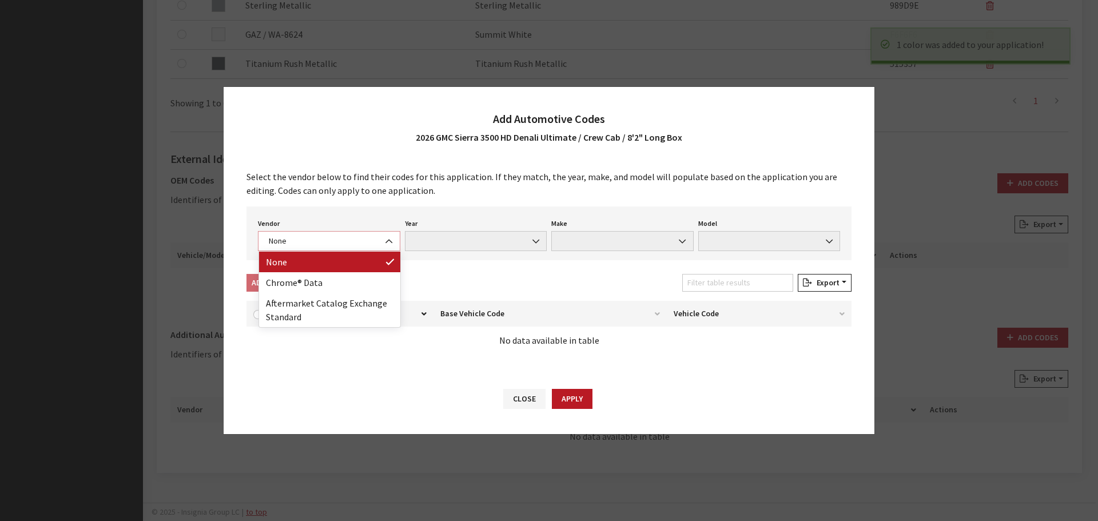
click at [313, 233] on span "None" at bounding box center [329, 241] width 142 height 20
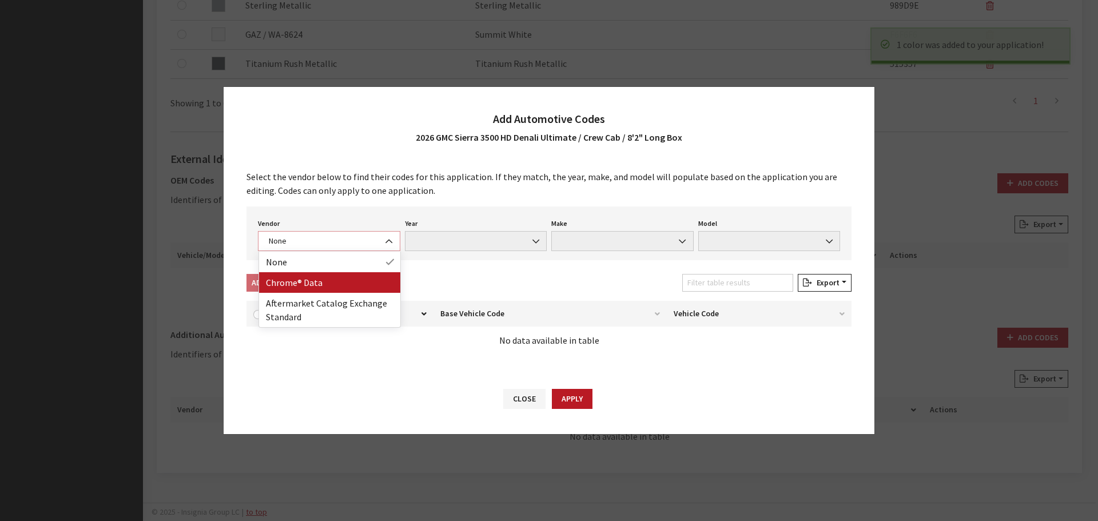
select select "4"
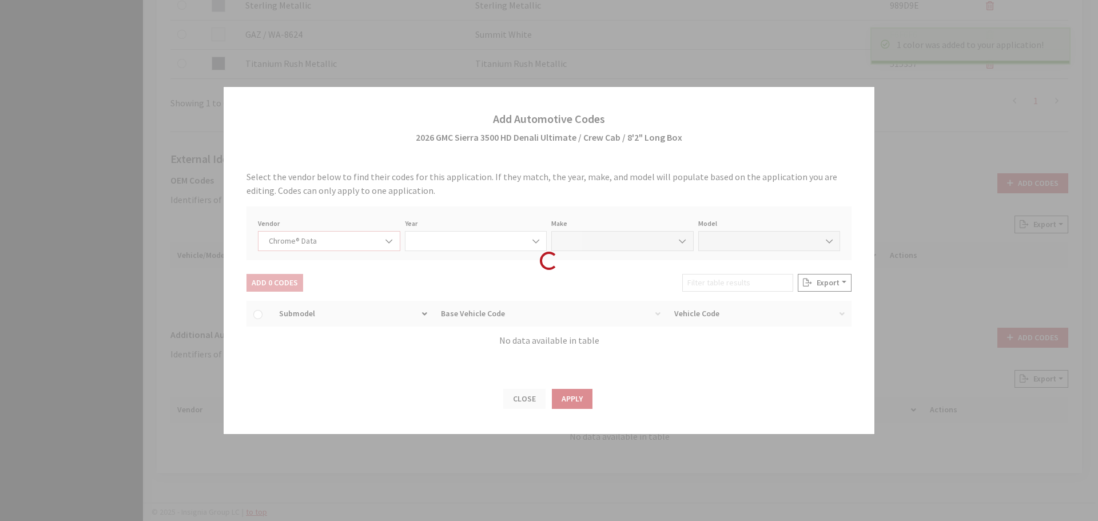
select select "2026"
select select "15"
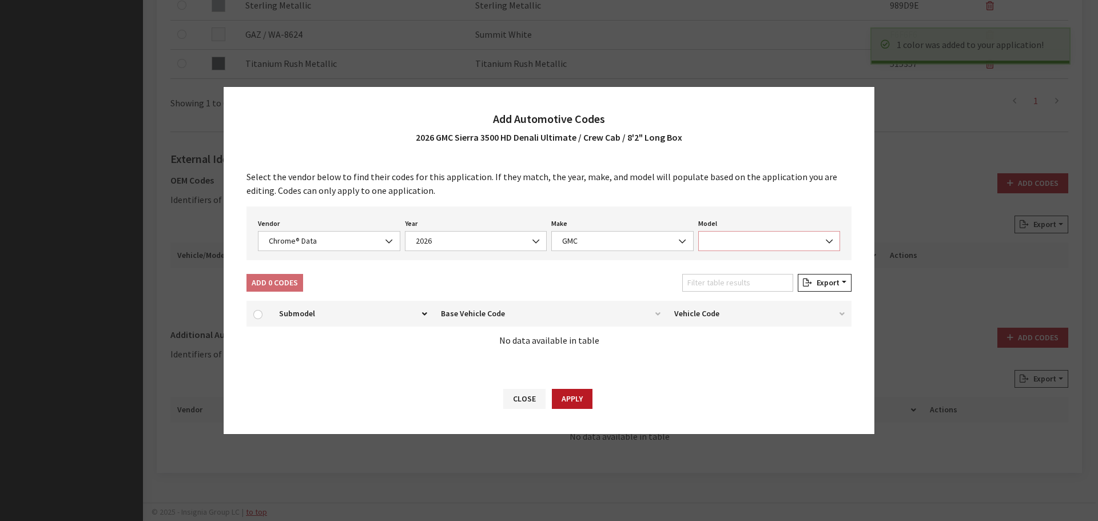
click at [781, 241] on span at bounding box center [769, 241] width 142 height 20
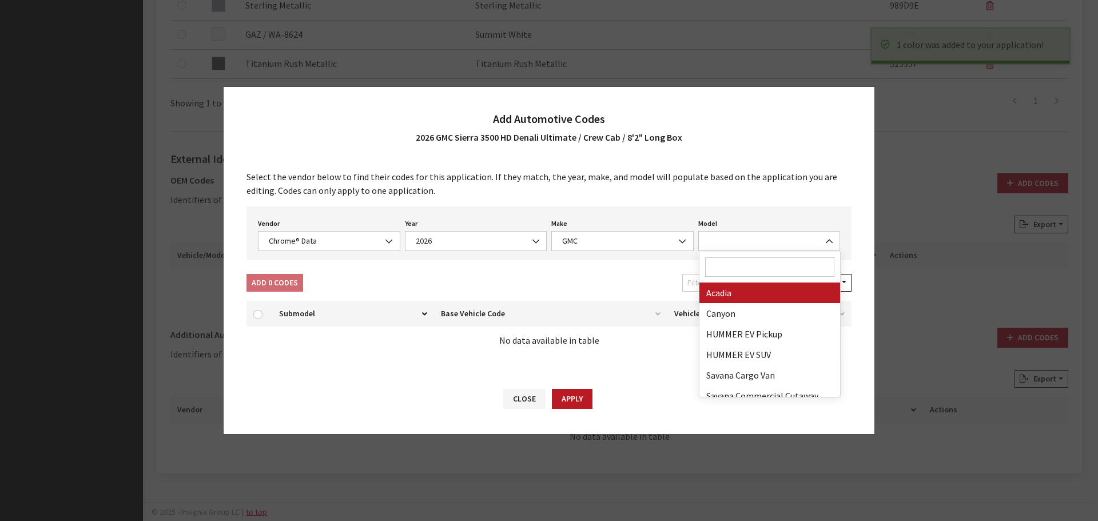
click at [763, 269] on input "Search" at bounding box center [770, 266] width 130 height 19
type input "3"
select select "71301"
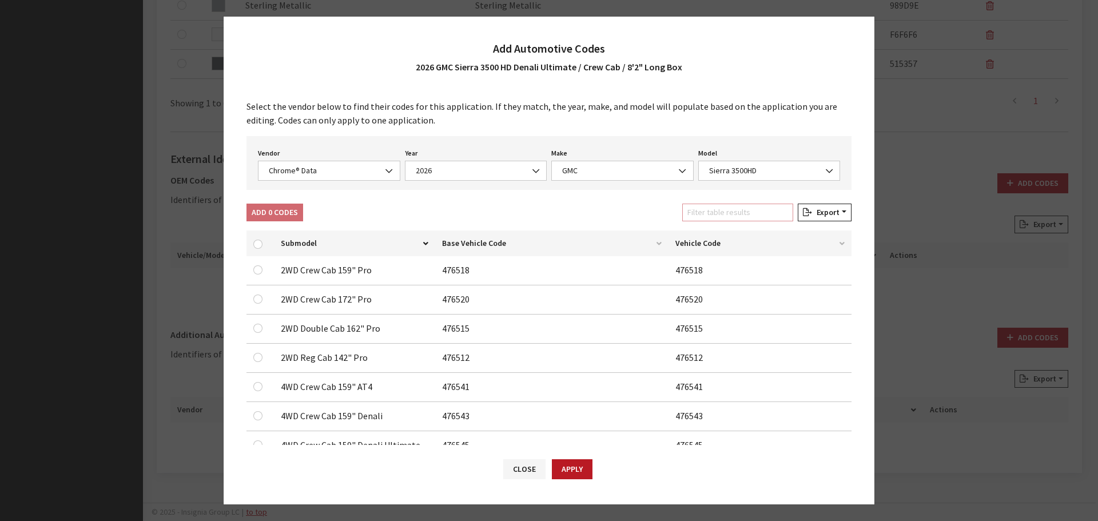
click at [742, 213] on input "Filter table results" at bounding box center [737, 213] width 111 height 18
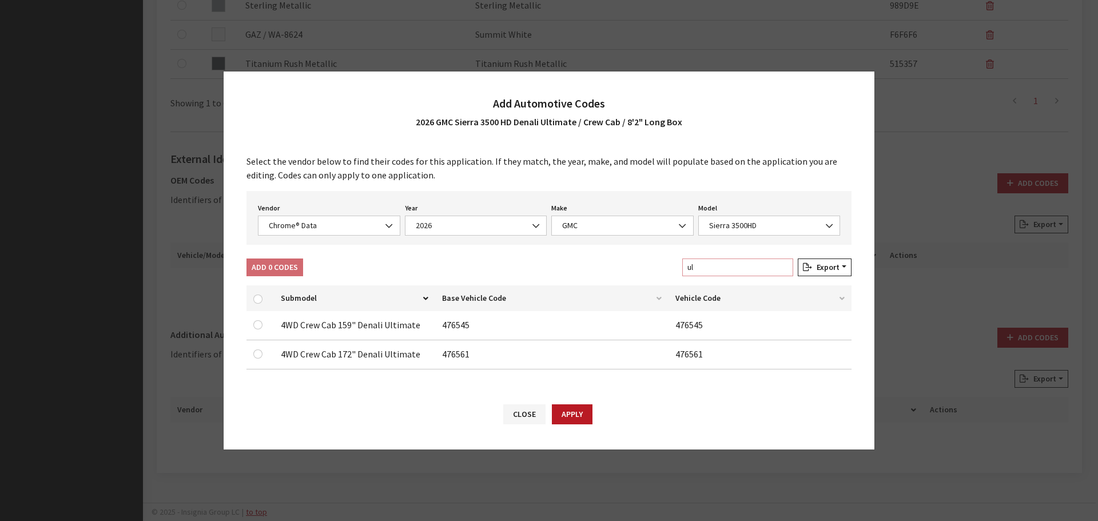
type input "ul"
click at [256, 351] on input "checkbox" at bounding box center [257, 354] width 9 height 9
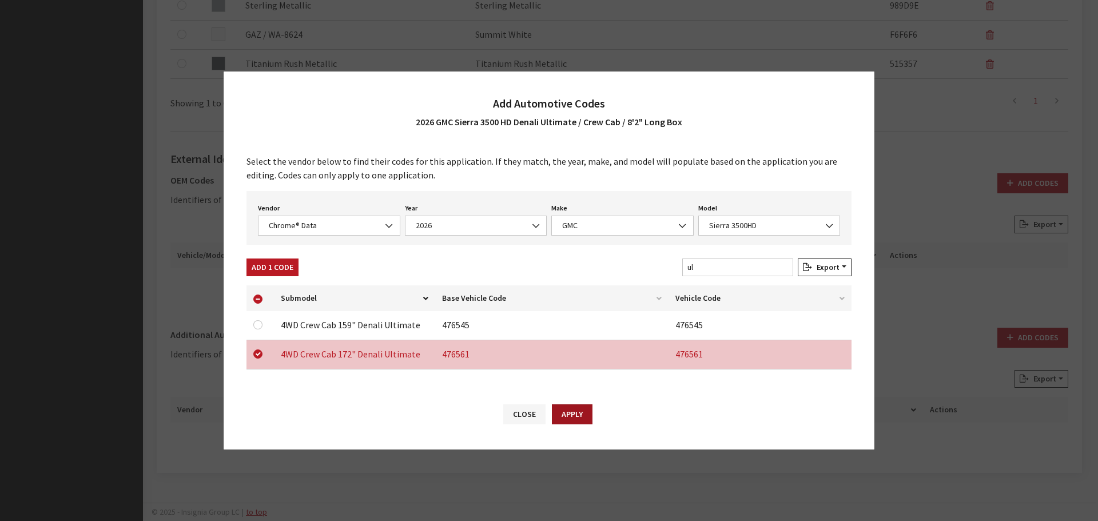
click at [579, 416] on button "Apply" at bounding box center [572, 414] width 41 height 20
checkbox input "false"
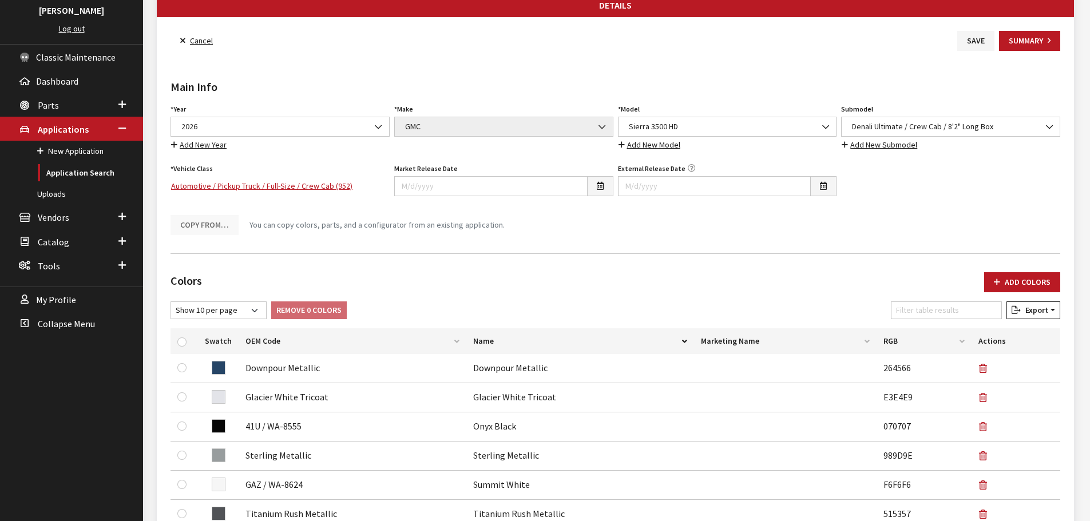
scroll to position [0, 0]
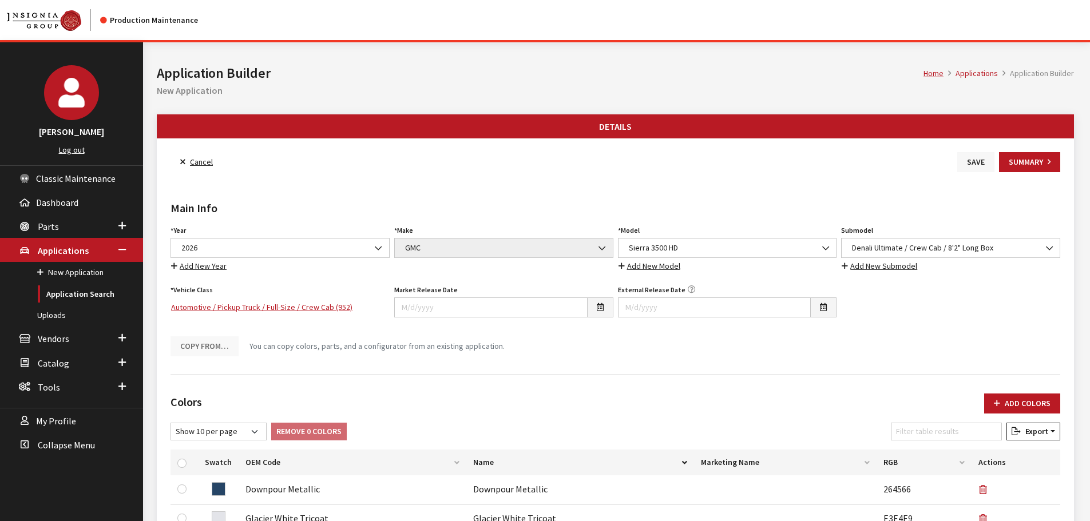
click at [964, 167] on button "Save" at bounding box center [975, 162] width 37 height 20
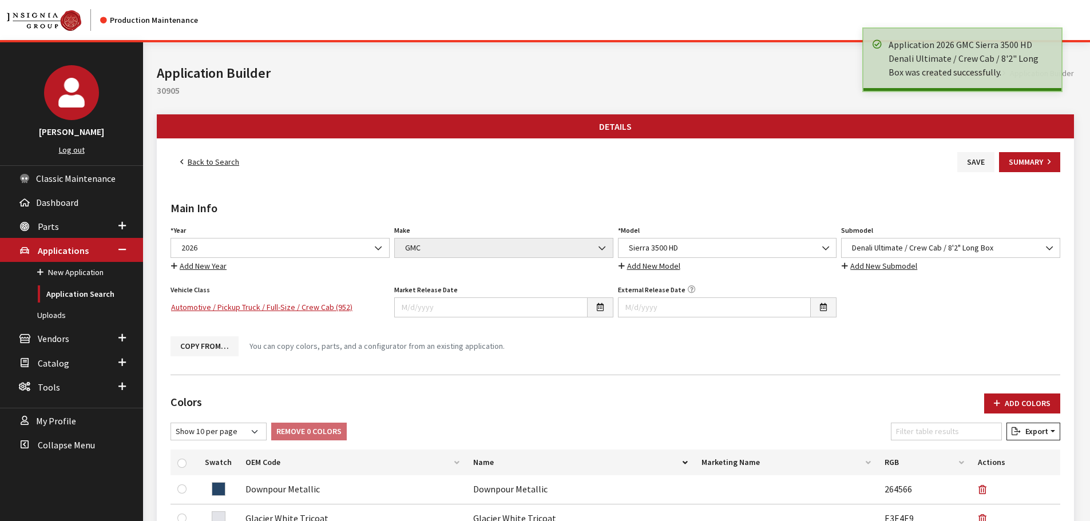
drag, startPoint x: 0, startPoint y: 0, endPoint x: 228, endPoint y: 161, distance: 279.2
click at [213, 161] on link "Back to Search" at bounding box center [209, 162] width 78 height 20
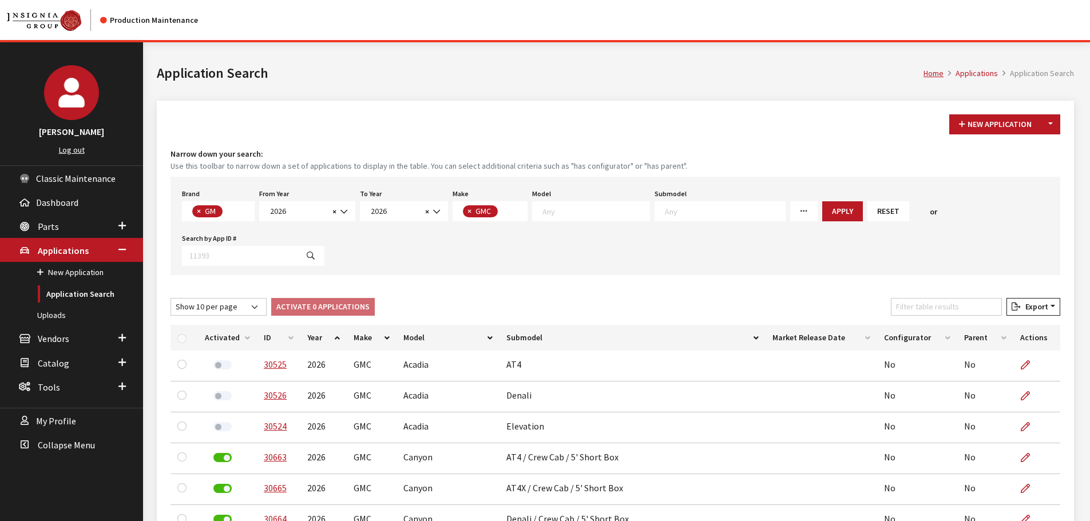
scroll to position [7, 0]
click at [867, 217] on button "Reset" at bounding box center [888, 211] width 42 height 20
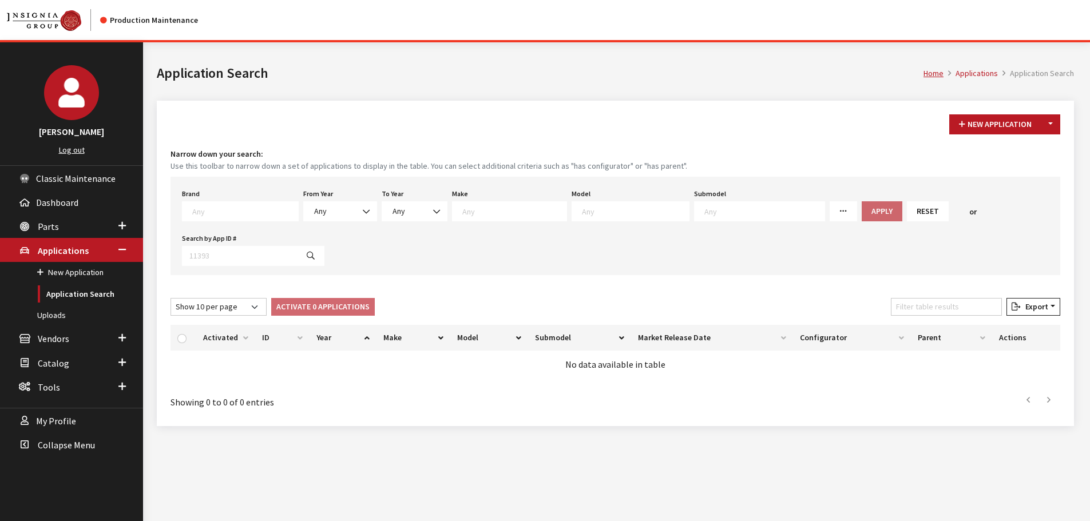
click at [214, 210] on textarea "Search" at bounding box center [245, 211] width 106 height 10
type textarea "vw"
select select "11"
select select
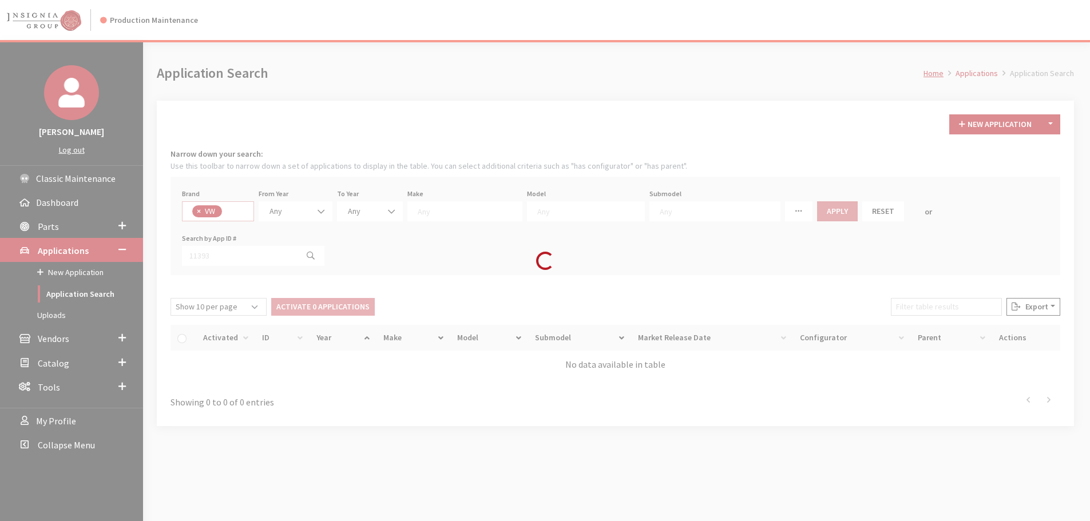
select select
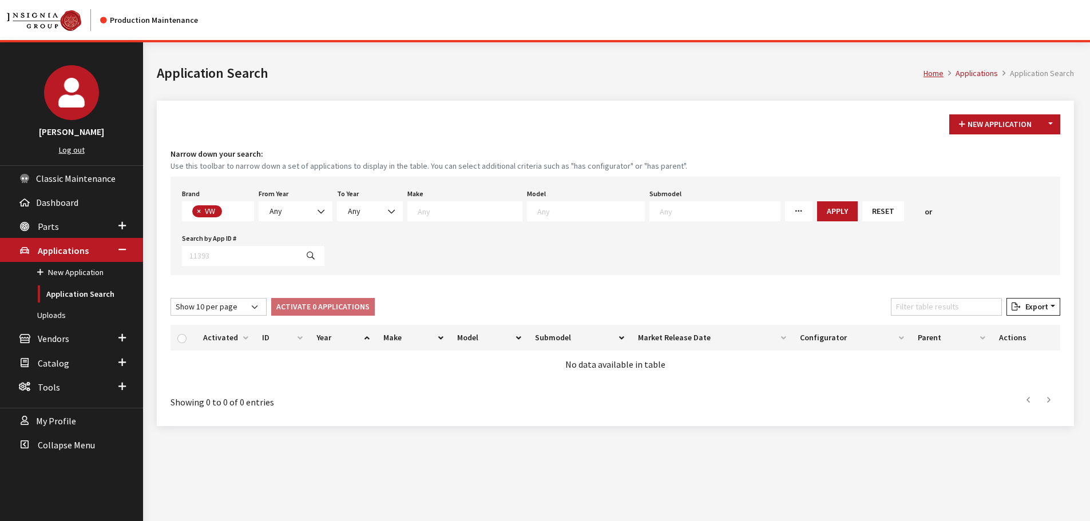
scroll to position [315, 0]
click at [307, 213] on span "Any" at bounding box center [295, 211] width 59 height 12
select select "2026"
select select
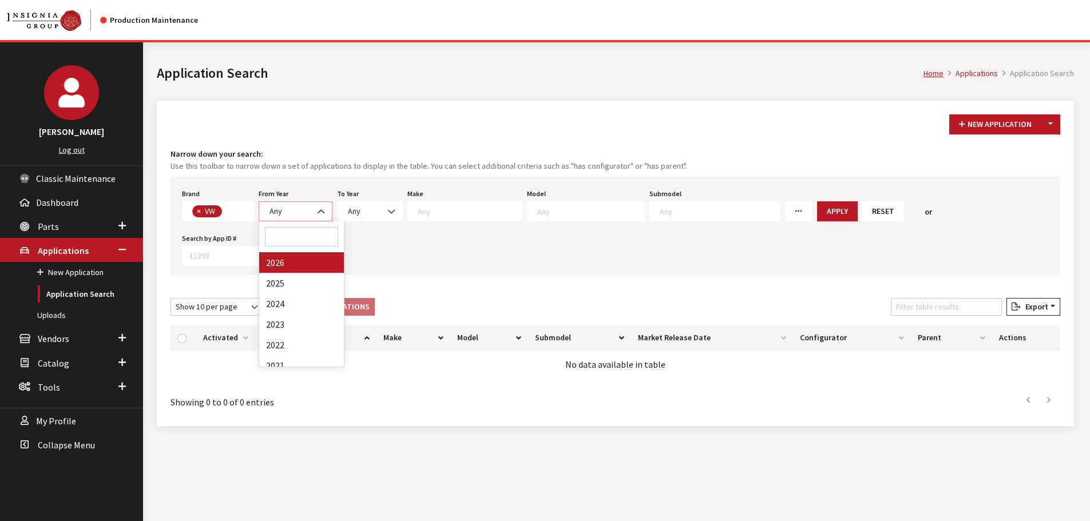
select select
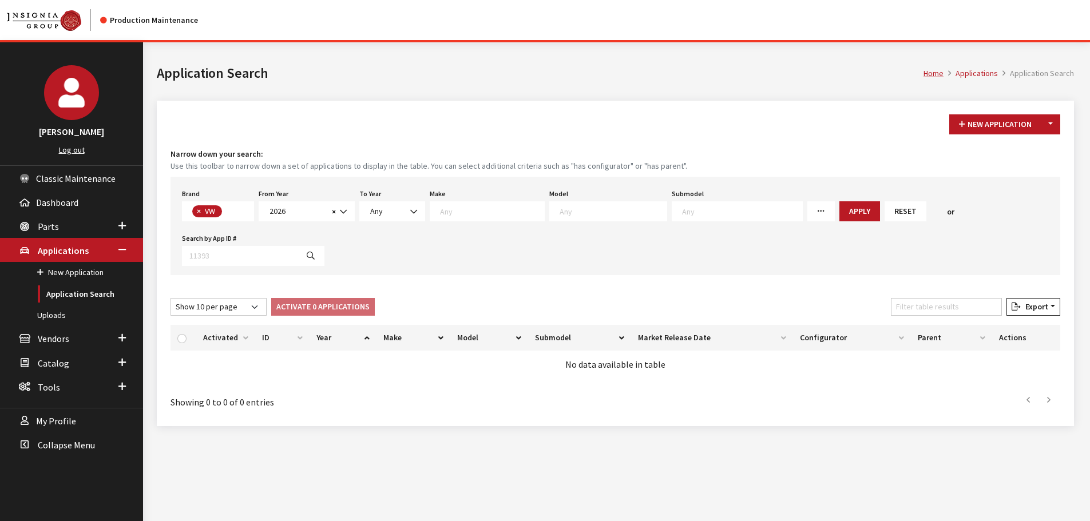
click at [566, 215] on textarea "Search" at bounding box center [612, 211] width 107 height 10
select select "291"
click at [602, 209] on span "× Jetta" at bounding box center [589, 211] width 81 height 20
click at [658, 215] on span "× Jetta × Jetta GLI" at bounding box center [616, 211] width 134 height 20
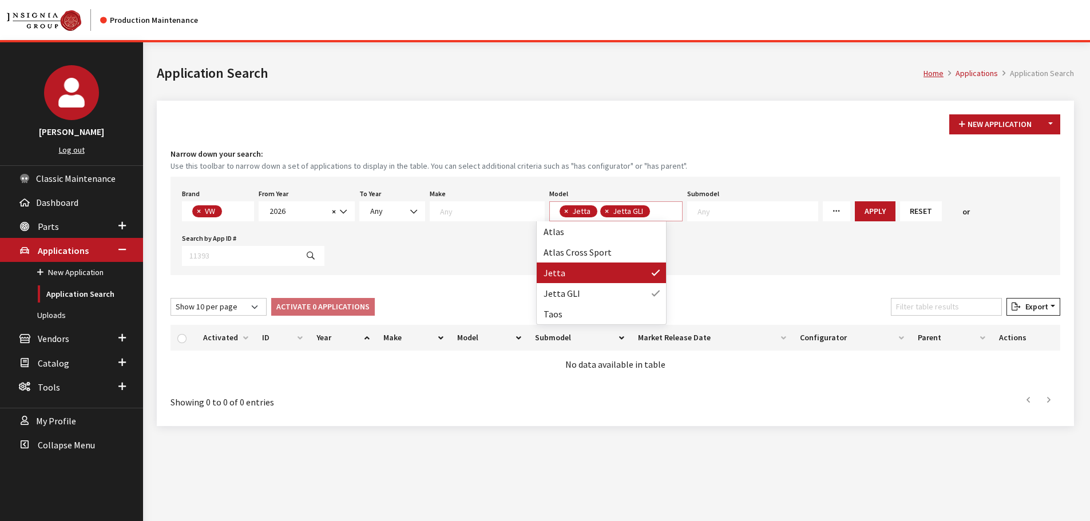
scroll to position [1, 0]
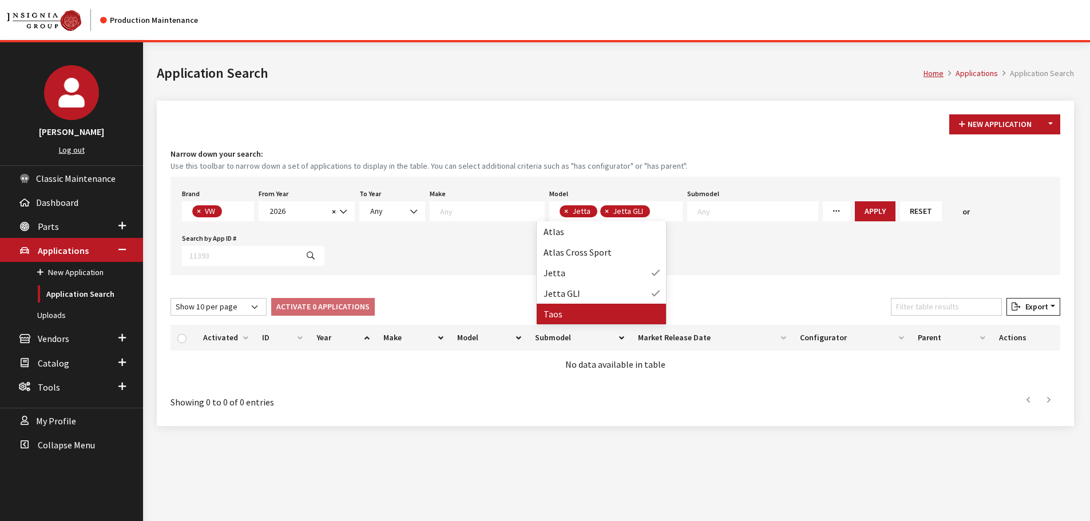
select select
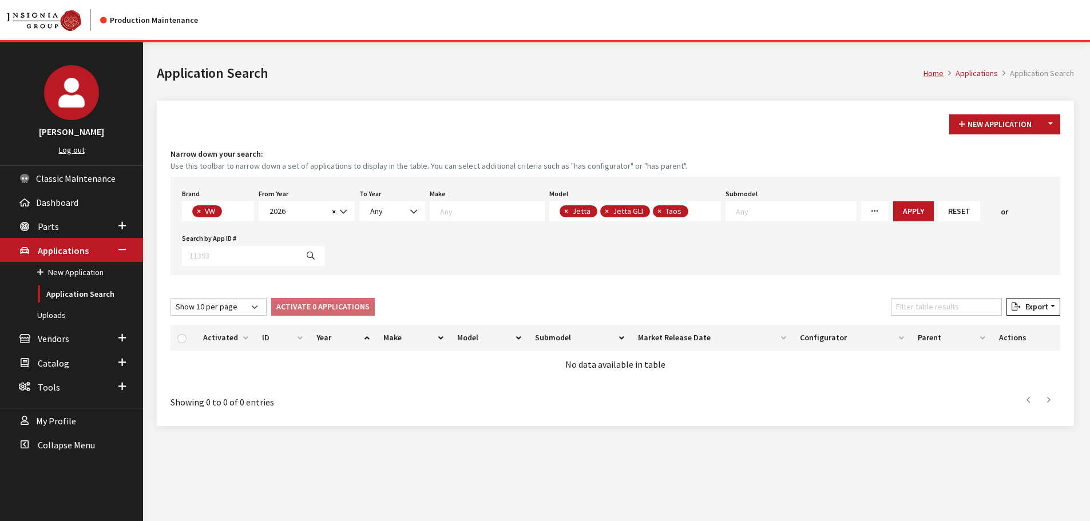
scroll to position [22, 0]
click at [893, 215] on button "Apply" at bounding box center [913, 211] width 41 height 20
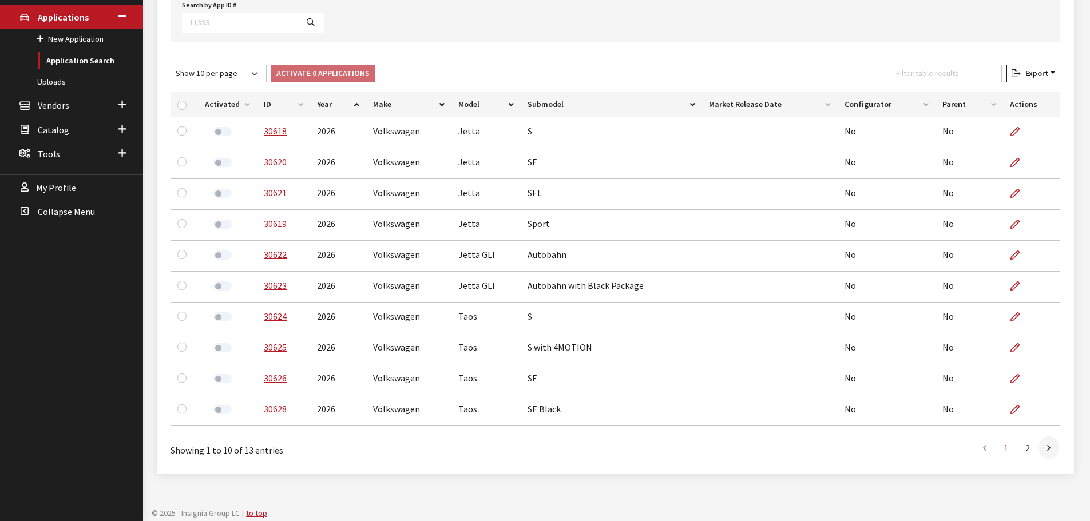
scroll to position [235, 0]
click at [1054, 450] on link at bounding box center [1048, 446] width 19 height 23
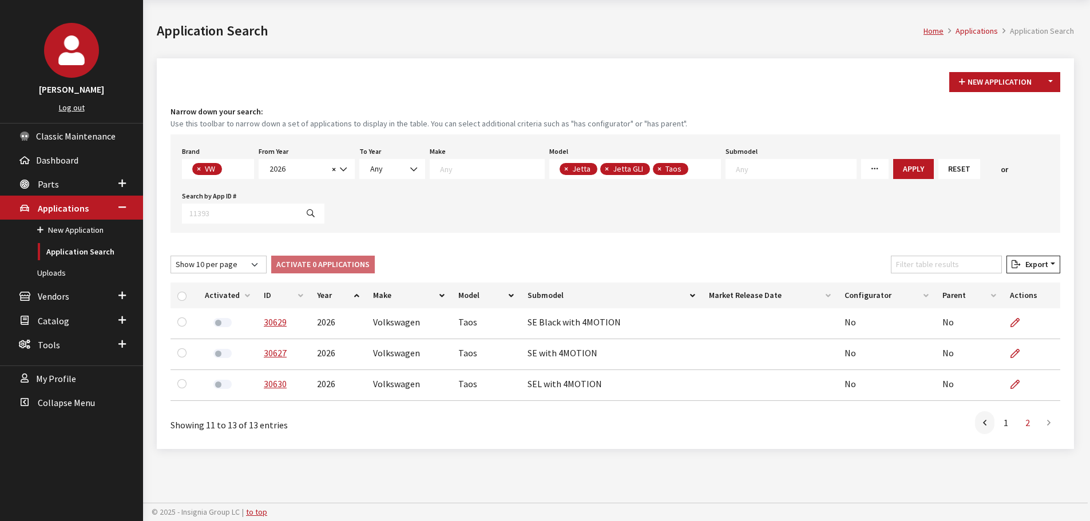
scroll to position [42, 0]
click at [988, 419] on link at bounding box center [984, 422] width 19 height 23
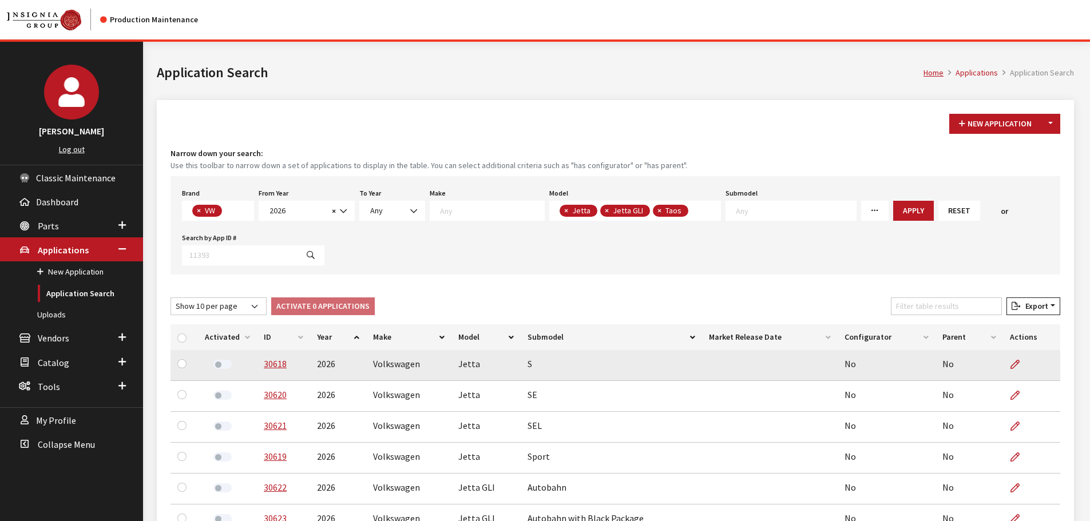
scroll to position [0, 0]
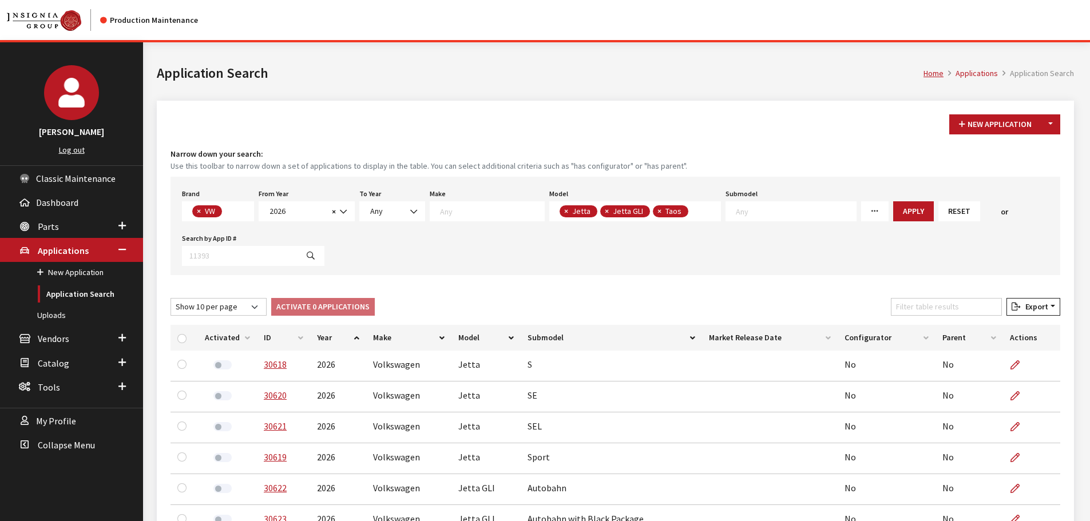
click at [243, 212] on span "× VW" at bounding box center [218, 211] width 72 height 20
select select "1"
select select
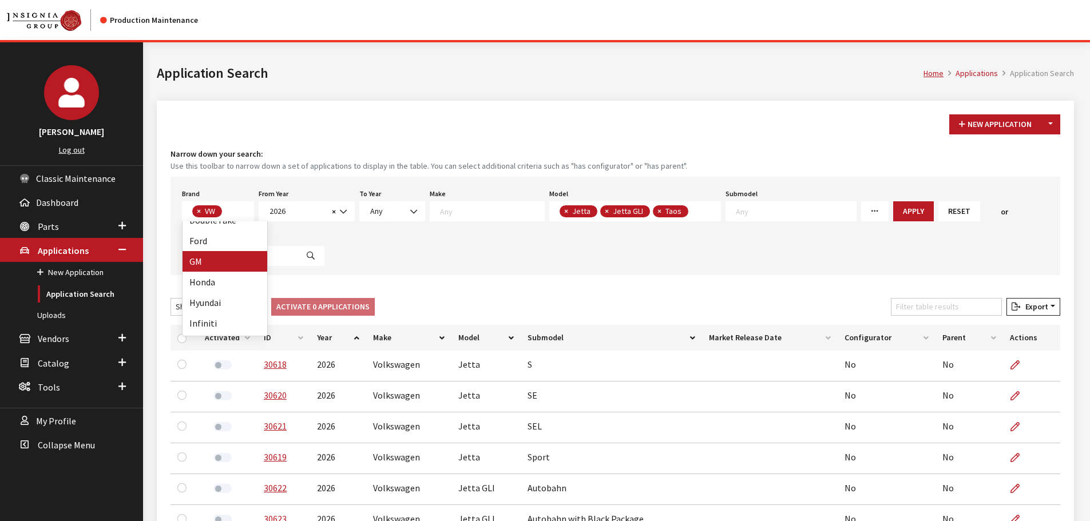
select select
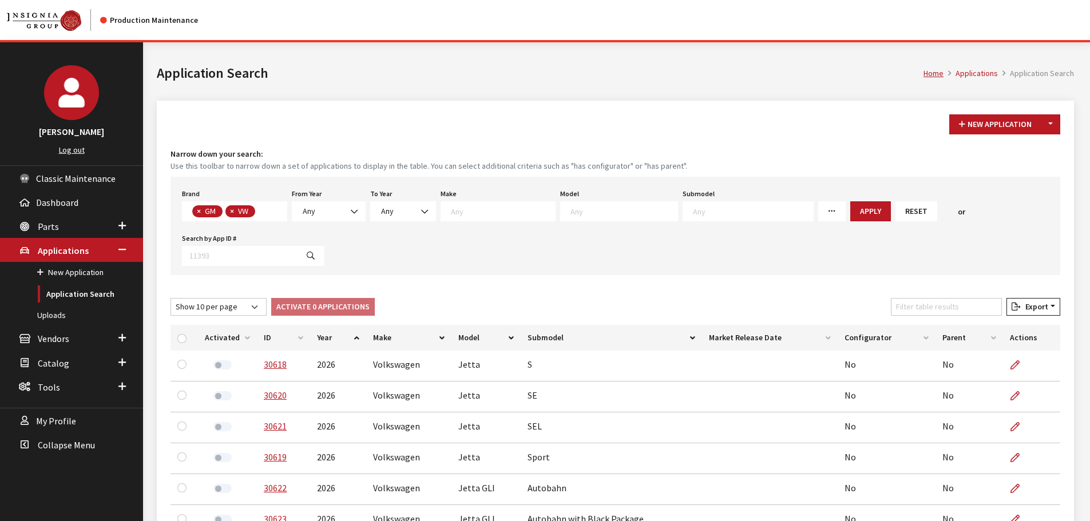
scroll to position [315, 0]
click at [234, 212] on span "×" at bounding box center [232, 211] width 4 height 10
select select
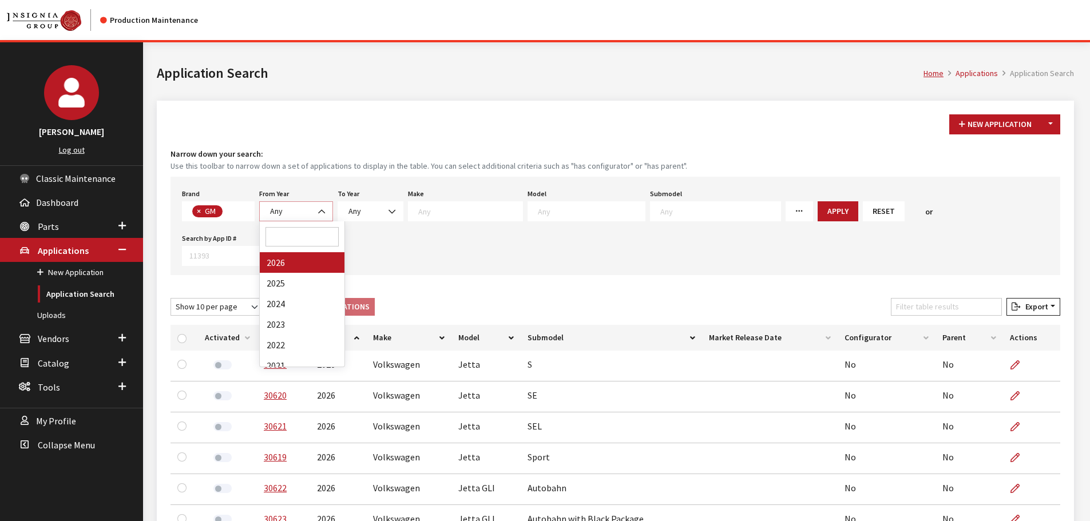
click at [318, 206] on b at bounding box center [318, 206] width 0 height 0
select select "2026"
select select
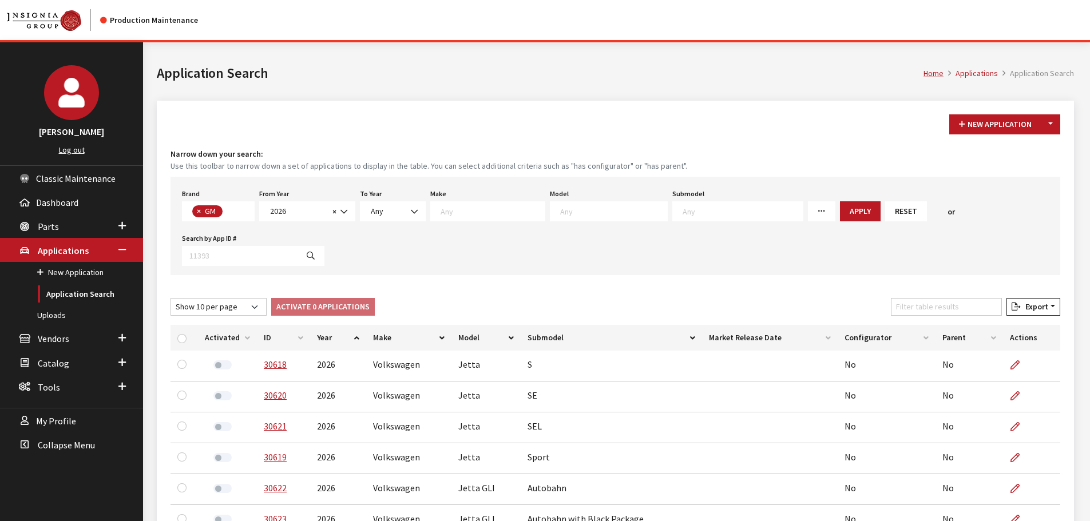
click at [569, 217] on span at bounding box center [609, 211] width 118 height 20
select select "86"
select select
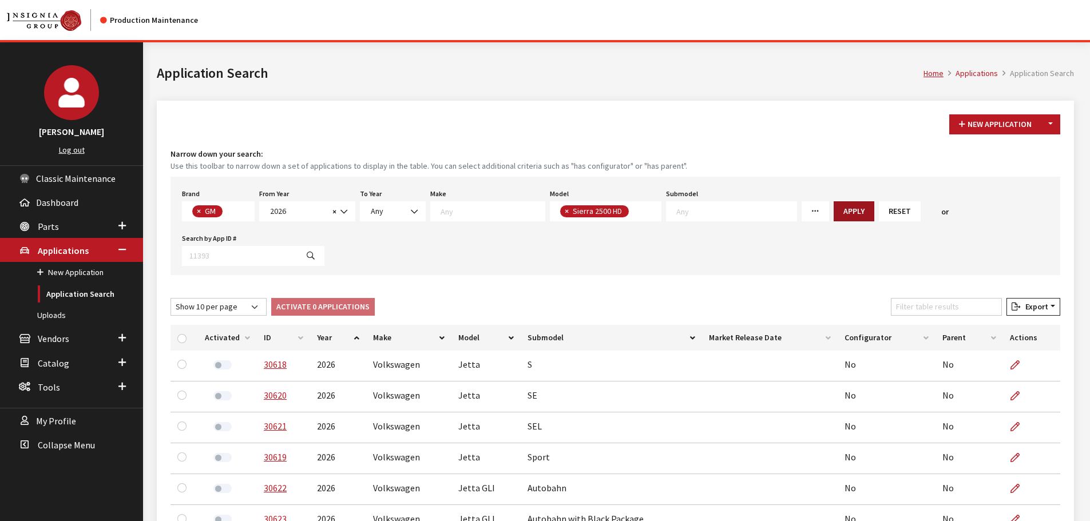
click at [833, 219] on button "Apply" at bounding box center [853, 211] width 41 height 20
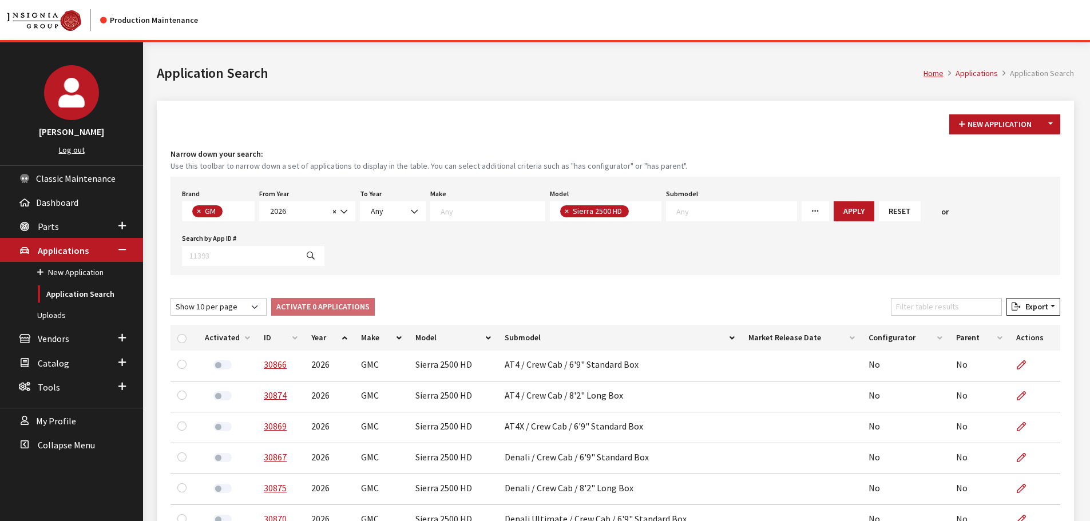
drag, startPoint x: 568, startPoint y: 129, endPoint x: 567, endPoint y: 122, distance: 6.3
click at [567, 128] on div "New Application Toggle Dropdown New From Existing..." at bounding box center [615, 124] width 894 height 20
click at [964, 309] on input "Filter table results" at bounding box center [946, 307] width 111 height 18
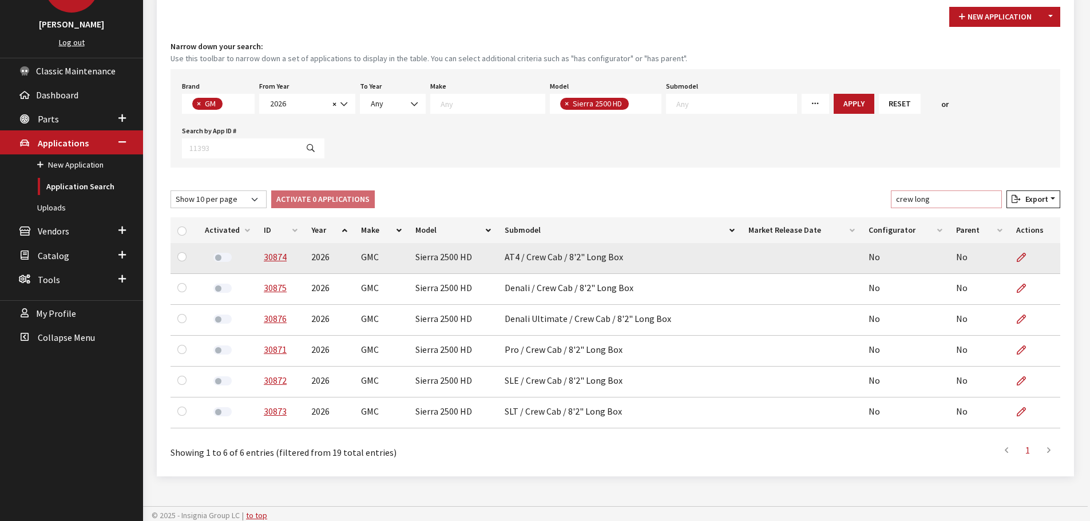
scroll to position [111, 0]
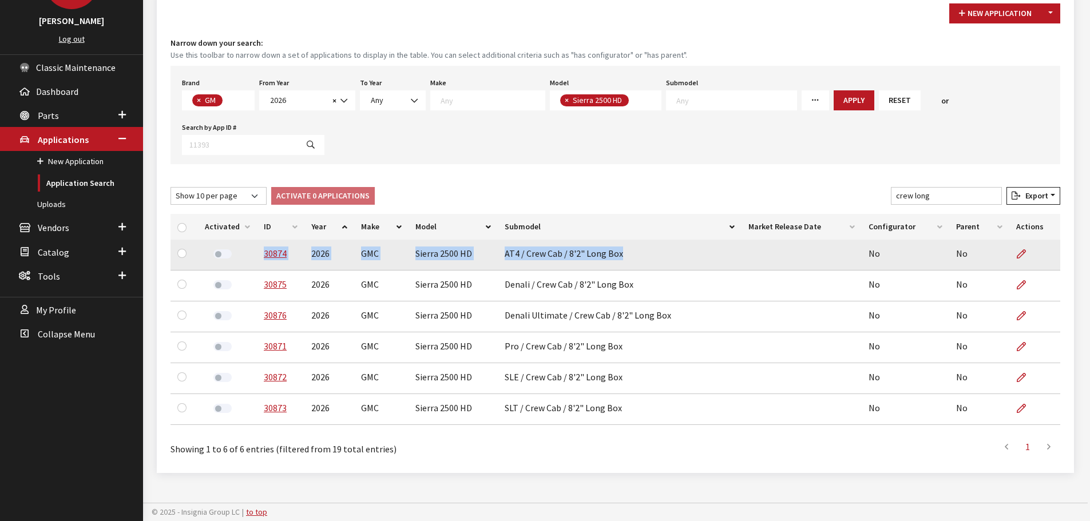
drag, startPoint x: 263, startPoint y: 256, endPoint x: 621, endPoint y: 261, distance: 358.1
click at [621, 261] on tr "30874 2026 GMC Sierra 2500 HD AT4 / Crew Cab / 8'2" Long Box No No" at bounding box center [615, 255] width 890 height 31
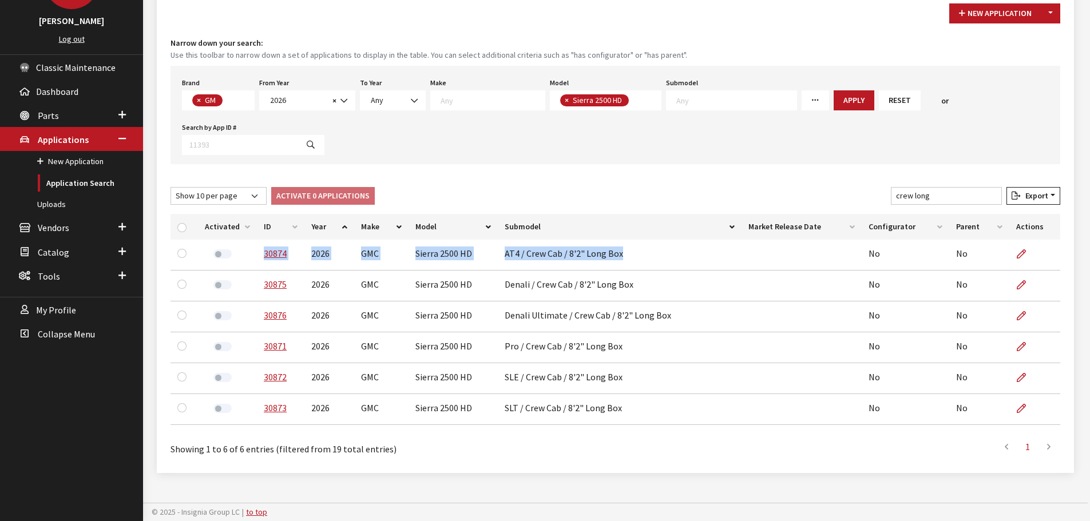
copy tr "30874 2026 GMC Sierra 2500 HD AT4 / Crew Cab / 8'2" Long Box"
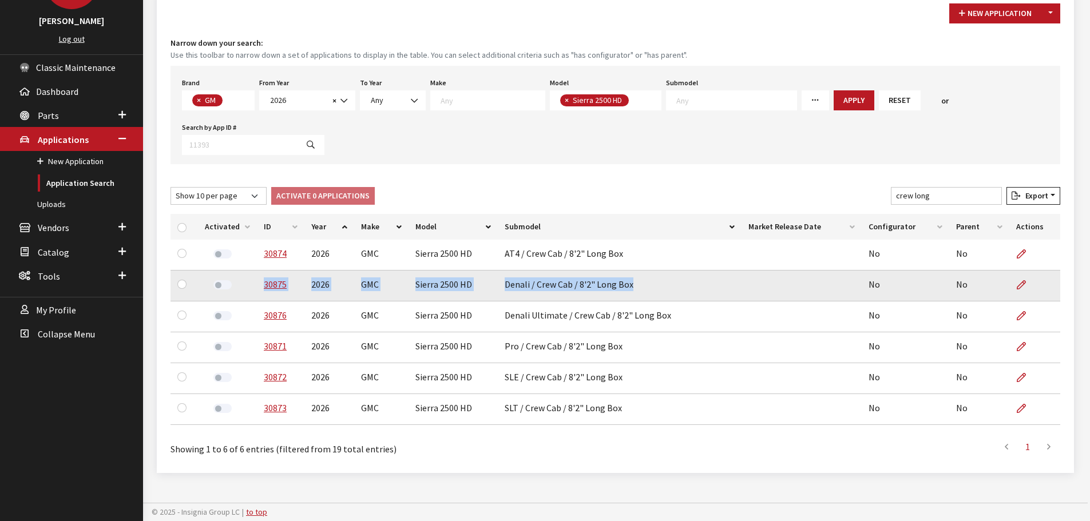
drag, startPoint x: 628, startPoint y: 289, endPoint x: 257, endPoint y: 286, distance: 370.7
click at [257, 286] on tr "30875 2026 GMC Sierra 2500 HD Denali / Crew Cab / 8'2" Long Box No No" at bounding box center [615, 286] width 890 height 31
copy tr "30875 2026 GMC Sierra 2500 HD Denali / Crew Cab / 8'2" Long Box"
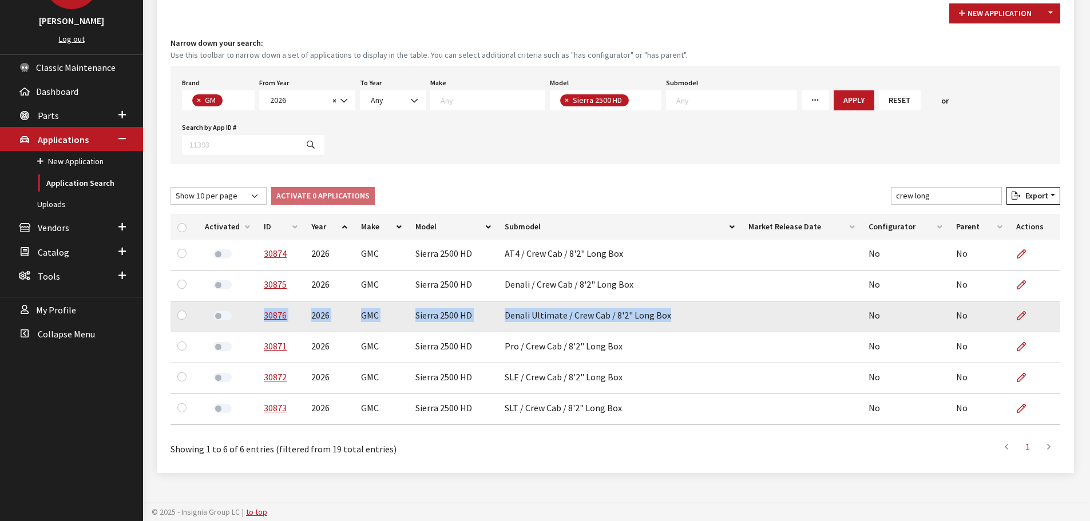
drag, startPoint x: 667, startPoint y: 318, endPoint x: 255, endPoint y: 318, distance: 412.4
click at [255, 318] on tr "30876 2026 GMC Sierra 2500 HD Denali Ultimate / Crew Cab / 8'2" Long Box No No" at bounding box center [615, 316] width 890 height 31
copy tr "30876 2026 GMC Sierra 2500 HD Denali Ultimate / Crew Cab / 8'2" Long Box"
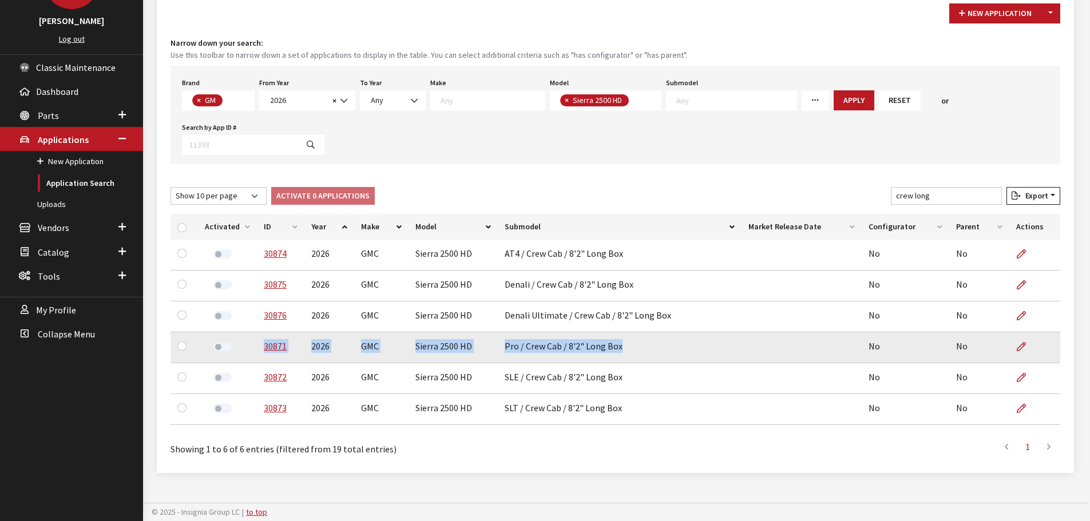
drag, startPoint x: 618, startPoint y: 349, endPoint x: 259, endPoint y: 358, distance: 359.3
click at [260, 358] on tr "30871 2026 GMC Sierra 2500 HD Pro / Crew Cab / 8'2" Long Box No No" at bounding box center [615, 347] width 890 height 31
copy tr "30871 2026 GMC Sierra 2500 HD Pro / Crew Cab / 8'2" Long Box"
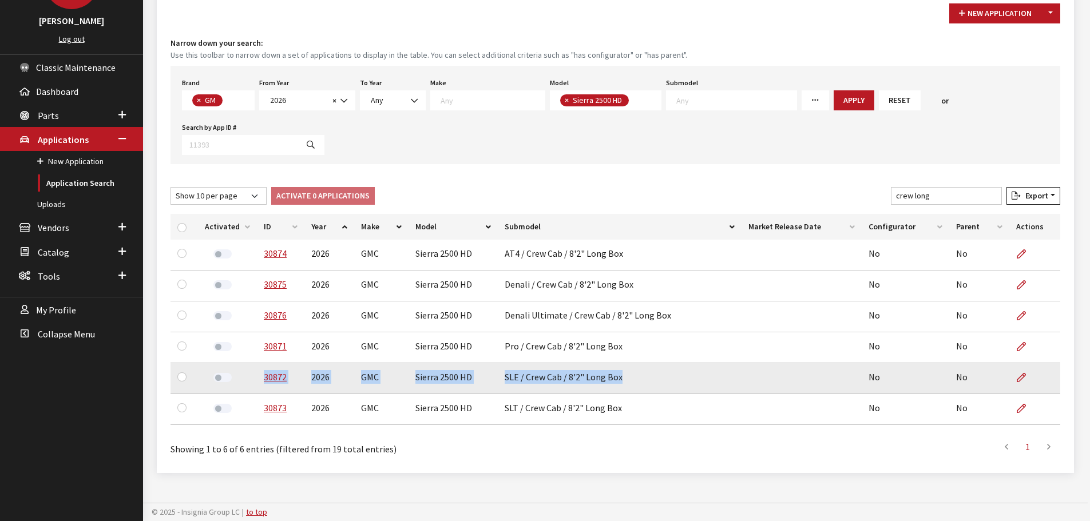
drag, startPoint x: 621, startPoint y: 378, endPoint x: 257, endPoint y: 384, distance: 363.9
click at [257, 384] on tr "30872 2026 GMC Sierra 2500 HD SLE / Crew Cab / 8'2" Long Box No No" at bounding box center [615, 378] width 890 height 31
copy tr "30872 2026 GMC Sierra 2500 HD SLE / Crew Cab / 8'2" Long Box"
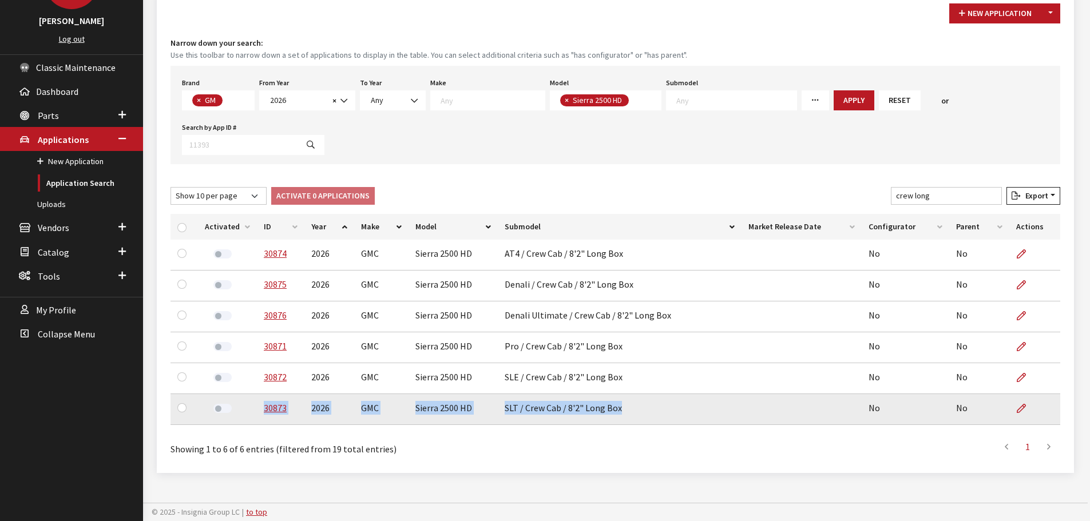
drag, startPoint x: 621, startPoint y: 410, endPoint x: 256, endPoint y: 410, distance: 365.0
click at [256, 410] on tr "30873 2026 GMC Sierra 2500 HD SLT / Crew Cab / 8'2" Long Box No No" at bounding box center [615, 409] width 890 height 31
copy tr "30873 2026 GMC Sierra 2500 HD SLT / Crew Cab / 8'2" Long Box"
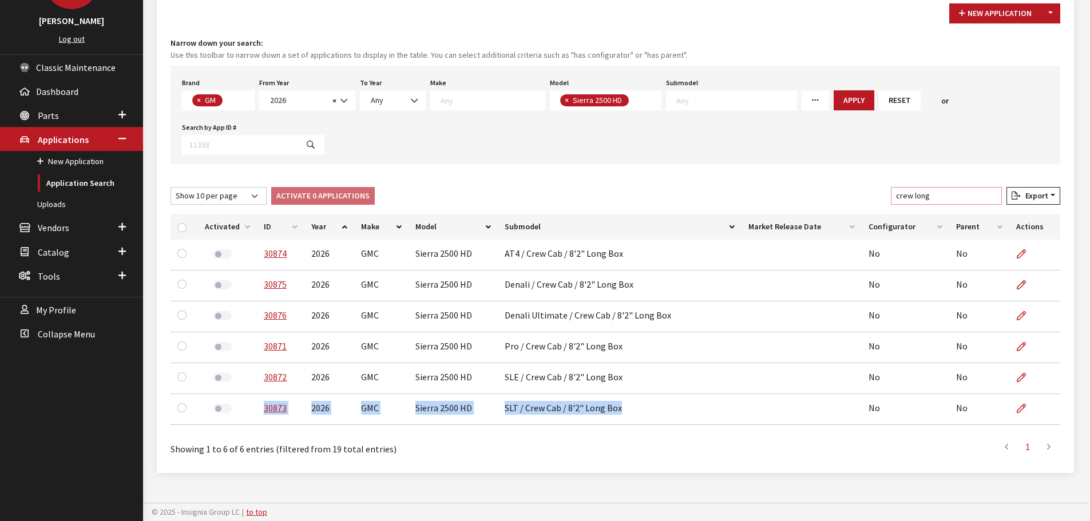
click at [930, 195] on input "crew long" at bounding box center [946, 196] width 111 height 18
drag, startPoint x: 927, startPoint y: 198, endPoint x: 969, endPoint y: 193, distance: 42.6
click at [969, 193] on input "crew long" at bounding box center [946, 196] width 111 height 18
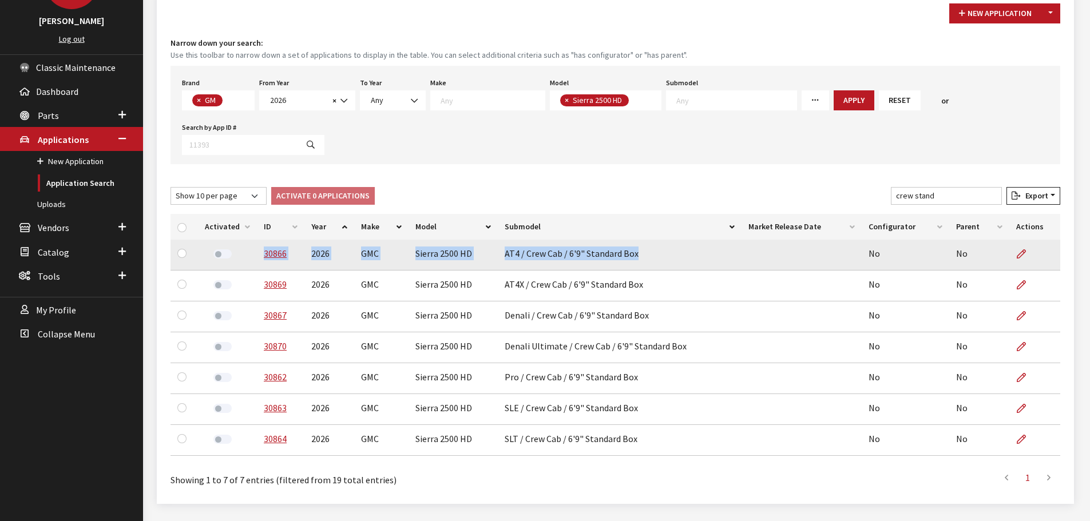
drag, startPoint x: 635, startPoint y: 256, endPoint x: 263, endPoint y: 265, distance: 371.9
click at [263, 265] on tr "30866 2026 GMC Sierra 2500 HD AT4 / Crew Cab / 6'9" Standard Box No No" at bounding box center [615, 255] width 890 height 31
copy tr "30866 2026 GMC Sierra 2500 HD AT4 / Crew Cab / 6'9" Standard Box"
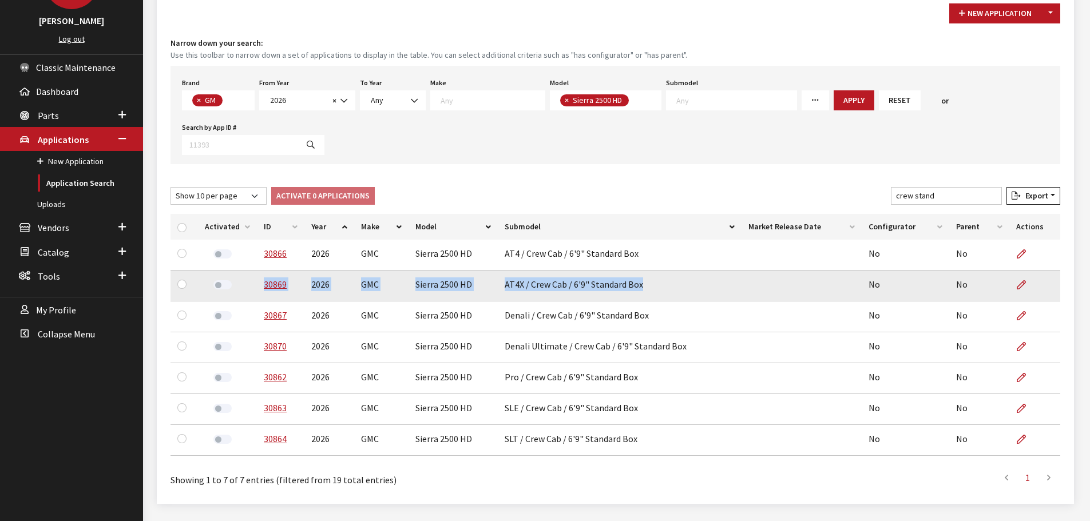
drag, startPoint x: 641, startPoint y: 287, endPoint x: 254, endPoint y: 294, distance: 386.8
click at [254, 294] on tr "30869 2026 GMC Sierra 2500 HD AT4X / Crew Cab / 6'9" Standard Box No No" at bounding box center [615, 286] width 890 height 31
copy tr "30869 2026 GMC Sierra 2500 HD AT4X / Crew Cab / 6'9" Standard Box"
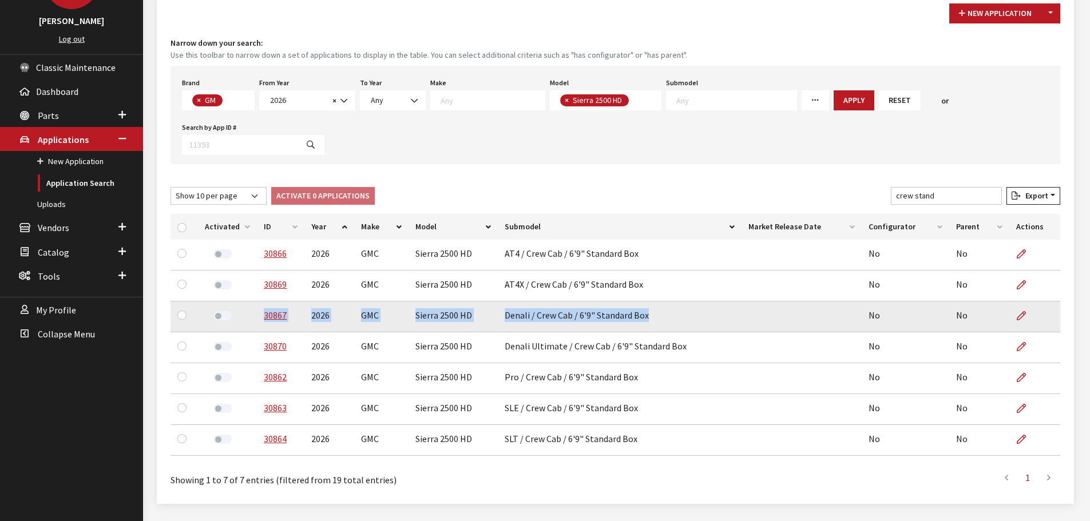
drag, startPoint x: 648, startPoint y: 320, endPoint x: 260, endPoint y: 321, distance: 387.3
click at [260, 321] on tr "30867 2026 GMC Sierra 2500 HD Denali / Crew Cab / 6'9" Standard Box No No" at bounding box center [615, 316] width 890 height 31
copy tr "30867 2026 GMC Sierra 2500 HD Denali / Crew Cab / 6'9" Standard Box"
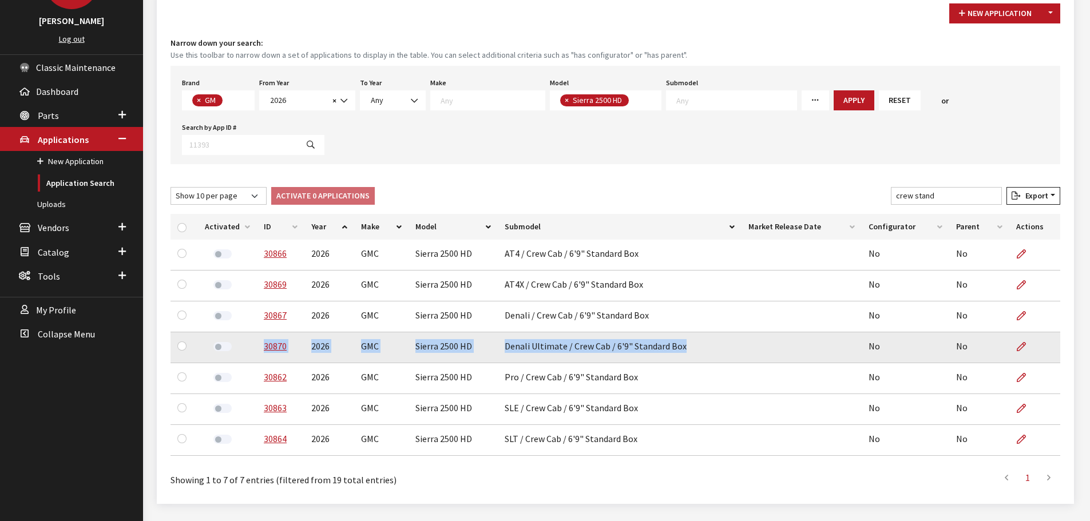
drag, startPoint x: 681, startPoint y: 349, endPoint x: 241, endPoint y: 351, distance: 439.9
click at [241, 351] on tr "30870 2026 GMC Sierra 2500 HD Denali Ultimate / Crew Cab / 6'9" Standard Box No…" at bounding box center [615, 347] width 890 height 31
copy tr "30870 2026 GMC Sierra 2500 HD Denali Ultimate / Crew Cab / 6'9" Standard Box"
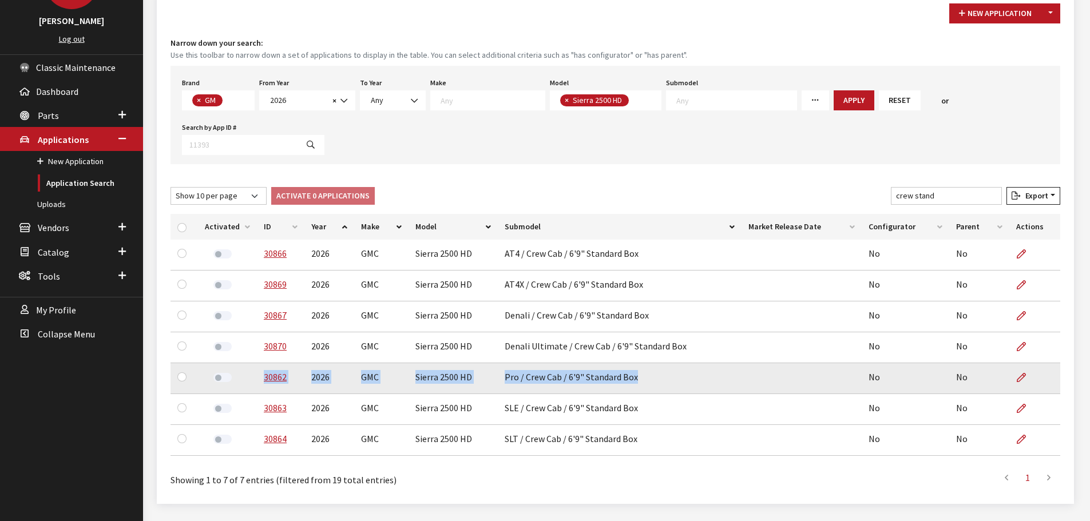
drag, startPoint x: 636, startPoint y: 380, endPoint x: 259, endPoint y: 387, distance: 376.5
click at [259, 387] on tr "30862 2026 GMC Sierra 2500 HD Pro / Crew Cab / 6'9" Standard Box No No" at bounding box center [615, 378] width 890 height 31
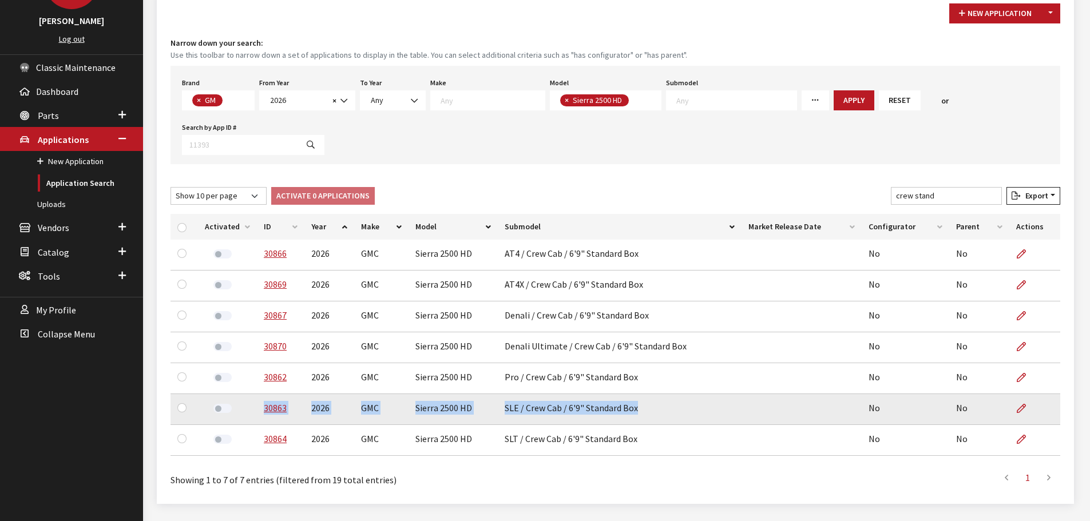
drag, startPoint x: 635, startPoint y: 410, endPoint x: 207, endPoint y: 414, distance: 428.5
click at [207, 414] on tr "30863 2026 GMC Sierra 2500 HD SLE / Crew Cab / 6'9" Standard Box No No" at bounding box center [615, 409] width 890 height 31
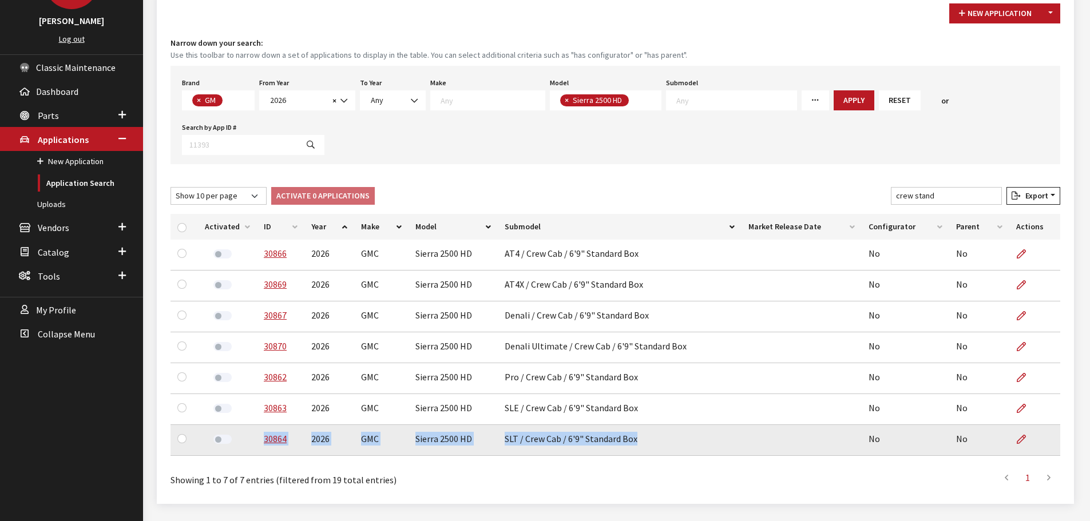
drag, startPoint x: 637, startPoint y: 443, endPoint x: 259, endPoint y: 439, distance: 378.1
click at [259, 439] on tr "30864 2026 GMC Sierra 2500 HD SLT / Crew Cab / 6'9" Standard Box No No" at bounding box center [615, 440] width 890 height 31
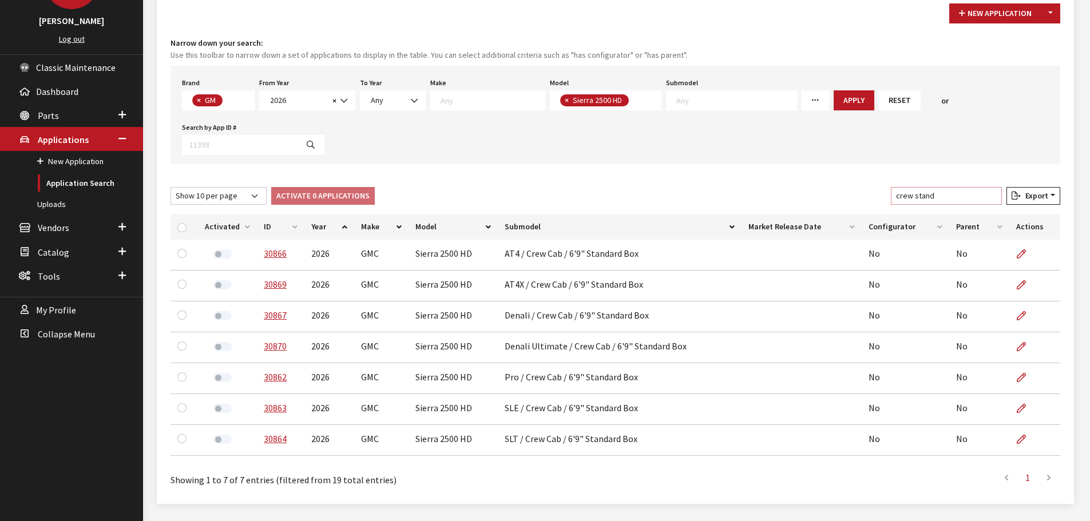
drag, startPoint x: 946, startPoint y: 194, endPoint x: 876, endPoint y: 194, distance: 69.8
click at [876, 194] on div "Show 10 per page Show 25 per page Show 50 per page Show 100 per page Show 1000 …" at bounding box center [615, 198] width 894 height 22
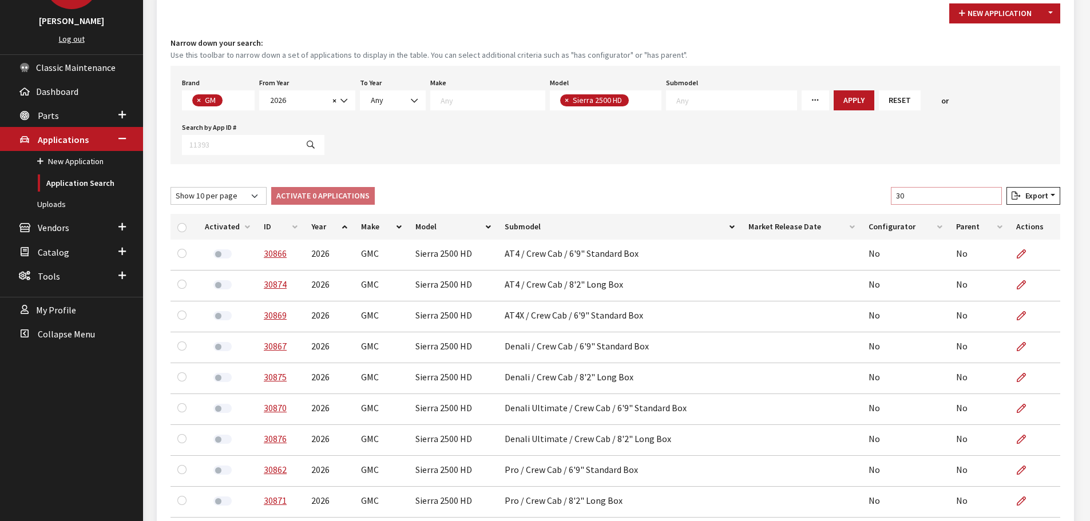
type input "3"
click at [931, 195] on input "Filter table results" at bounding box center [946, 196] width 111 height 18
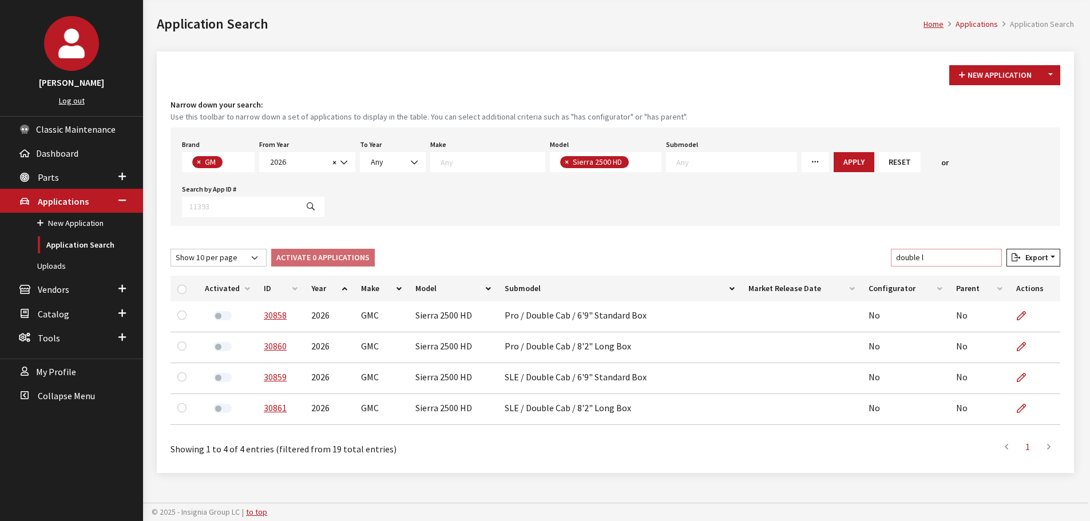
scroll to position [42, 0]
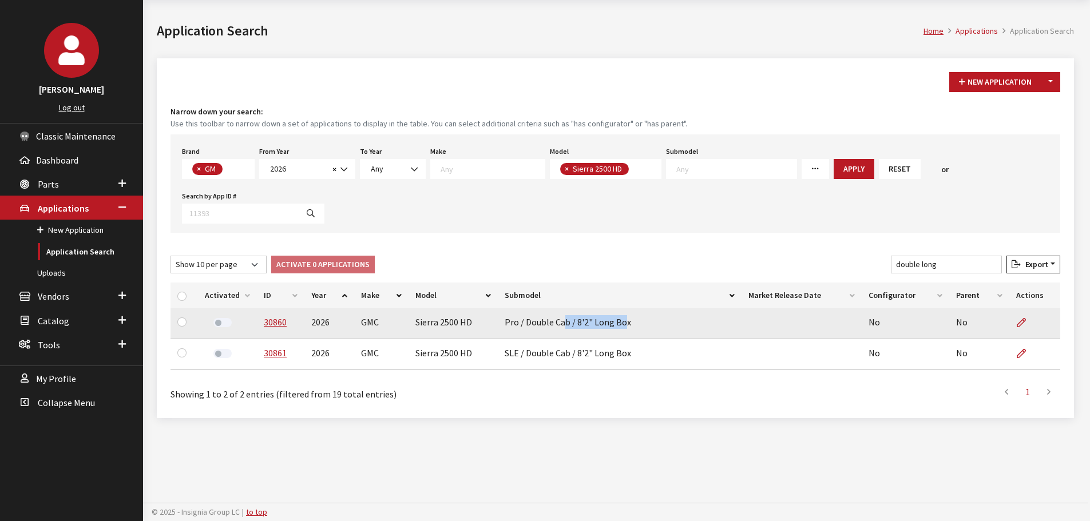
drag, startPoint x: 624, startPoint y: 320, endPoint x: 561, endPoint y: 320, distance: 62.9
click at [561, 320] on td "Pro / Double Cab / 8'2" Long Box" at bounding box center [620, 323] width 244 height 31
drag, startPoint x: 627, startPoint y: 321, endPoint x: 257, endPoint y: 332, distance: 370.3
click at [257, 332] on tr "30860 2026 GMC Sierra 2500 HD Pro / Double Cab / 8'2" Long Box No No" at bounding box center [615, 323] width 890 height 31
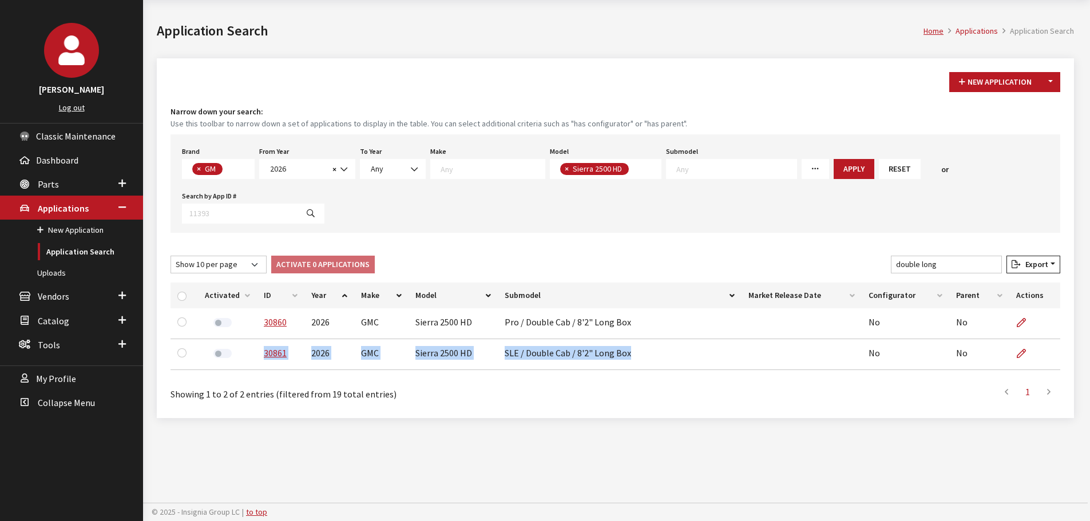
drag, startPoint x: 628, startPoint y: 357, endPoint x: 263, endPoint y: 370, distance: 365.2
click at [263, 370] on div "Activated ID Year Make Model Submodel Market Release Date Configurator Parent A…" at bounding box center [615, 328] width 903 height 101
drag, startPoint x: 934, startPoint y: 268, endPoint x: 981, endPoint y: 268, distance: 46.9
click at [981, 268] on input "double long" at bounding box center [946, 265] width 111 height 18
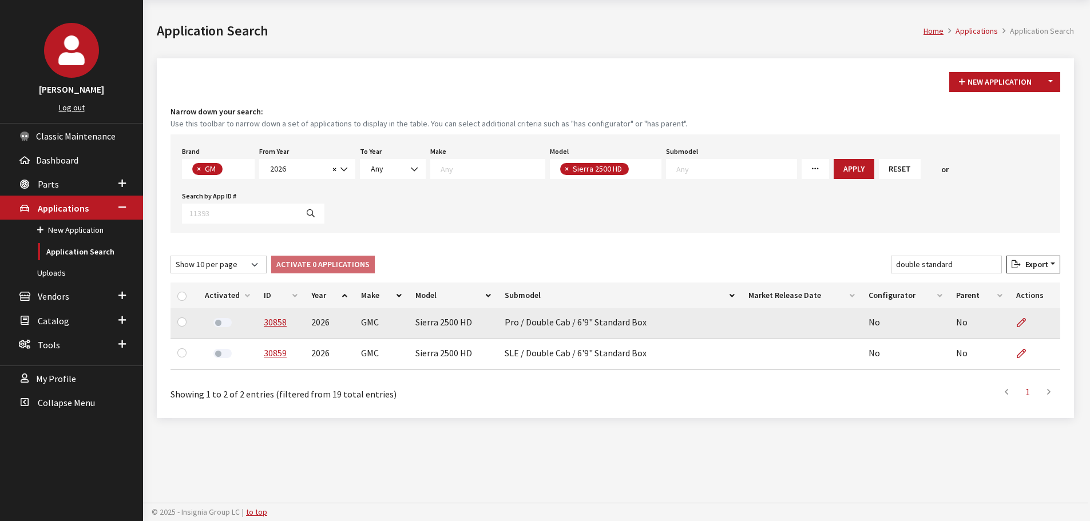
click at [638, 323] on td "Pro / Double Cab / 6'9" Standard Box" at bounding box center [620, 323] width 244 height 31
drag, startPoint x: 642, startPoint y: 321, endPoint x: 260, endPoint y: 328, distance: 382.2
click at [260, 328] on tr "30858 2026 GMC Sierra 2500 HD Pro / Double Cab / 6'9" Standard Box No No" at bounding box center [615, 323] width 890 height 31
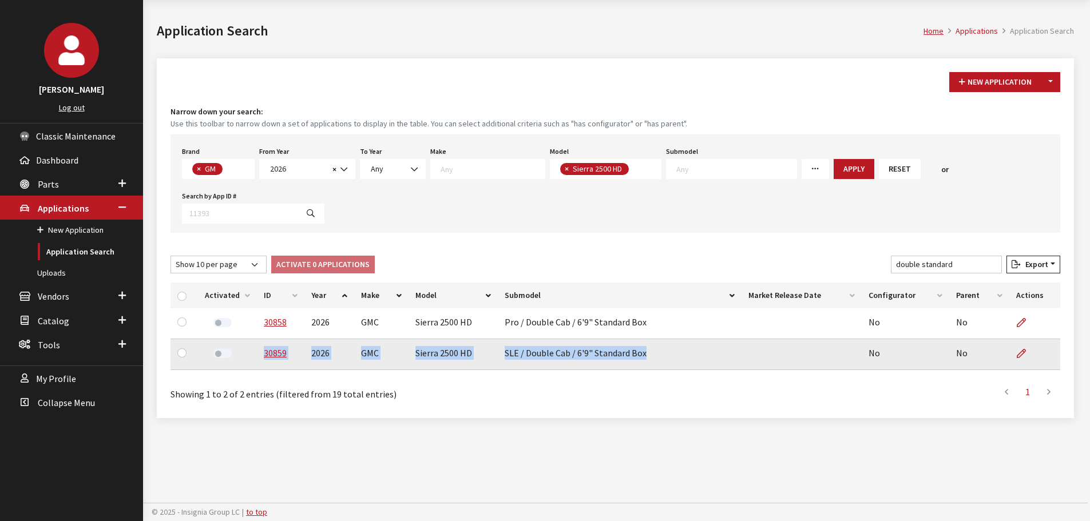
drag, startPoint x: 645, startPoint y: 358, endPoint x: 260, endPoint y: 362, distance: 384.4
click at [260, 362] on tr "30859 2026 GMC Sierra 2500 HD SLE / Double Cab / 6'9" Standard Box No No" at bounding box center [615, 354] width 890 height 31
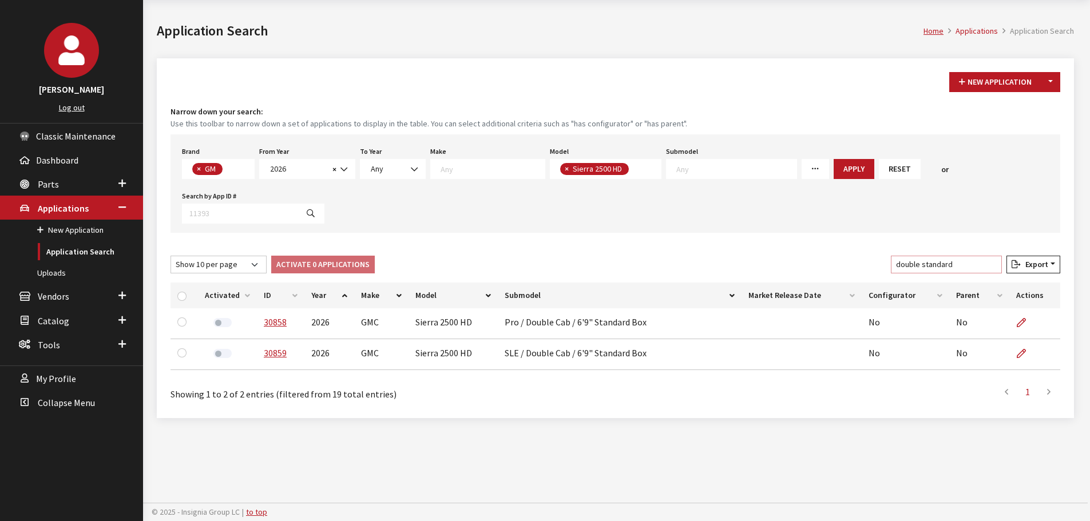
drag, startPoint x: 894, startPoint y: 268, endPoint x: 855, endPoint y: 268, distance: 39.5
click at [855, 268] on div "Show 10 per page Show 25 per page Show 50 per page Show 100 per page Show 1000 …" at bounding box center [615, 267] width 894 height 22
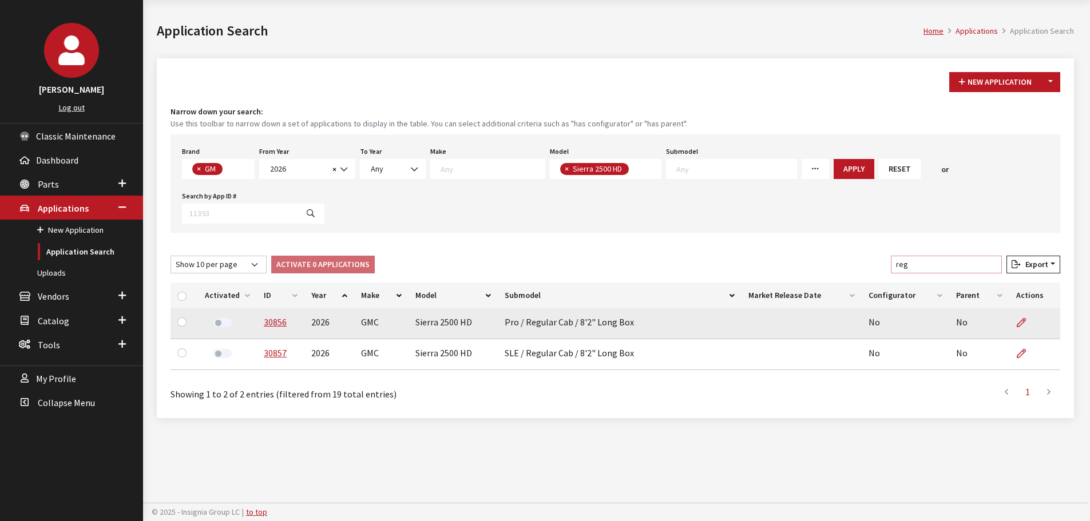
type input "reg"
drag, startPoint x: 629, startPoint y: 328, endPoint x: 259, endPoint y: 334, distance: 370.2
click at [259, 334] on tr "30856 2026 GMC Sierra 2500 HD Pro / Regular Cab / 8'2" Long Box No No" at bounding box center [615, 323] width 890 height 31
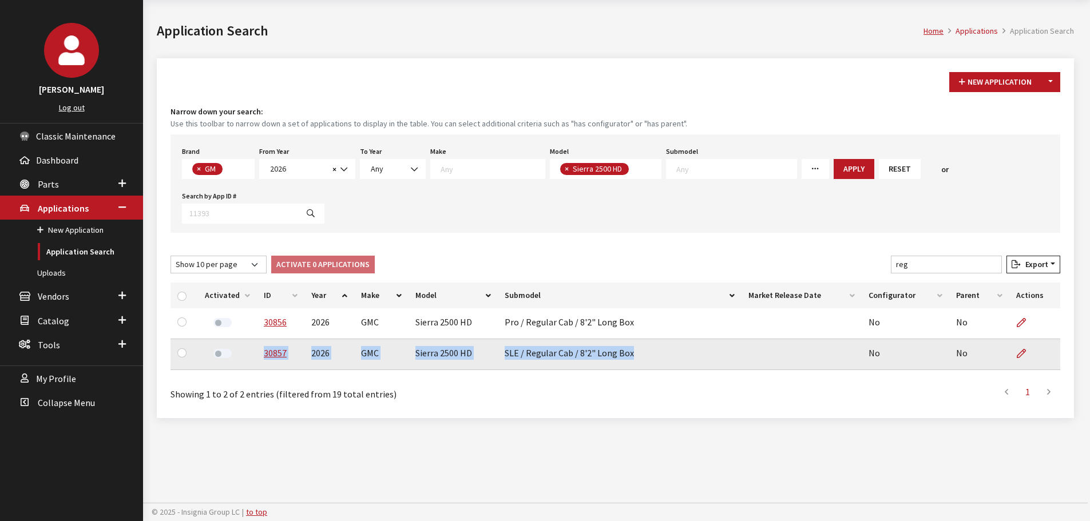
drag, startPoint x: 629, startPoint y: 357, endPoint x: 257, endPoint y: 359, distance: 371.8
click at [257, 359] on tr "30857 2026 GMC Sierra 2500 HD SLE / Regular Cab / 8'2" Long Box No No" at bounding box center [615, 354] width 890 height 31
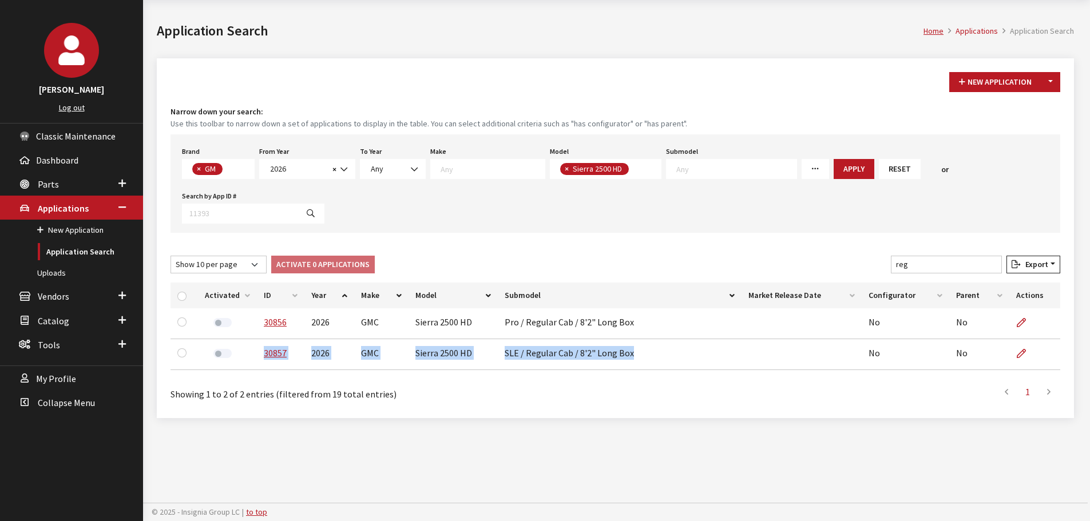
click at [623, 175] on span "× Sierra 2500 HD" at bounding box center [606, 169] width 112 height 20
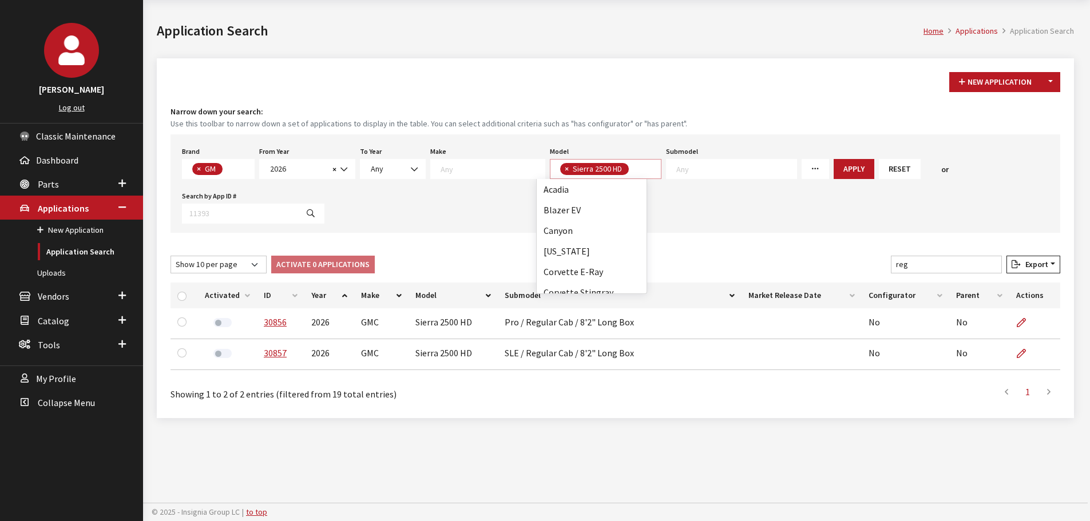
scroll to position [412, 0]
select select
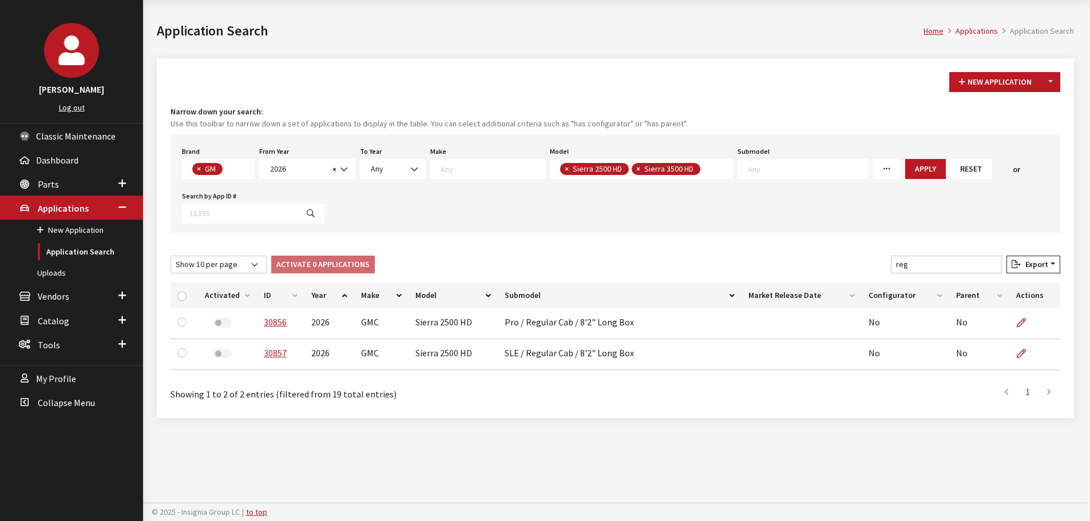
click at [565, 168] on span "×" at bounding box center [567, 169] width 4 height 10
select select "87"
select select
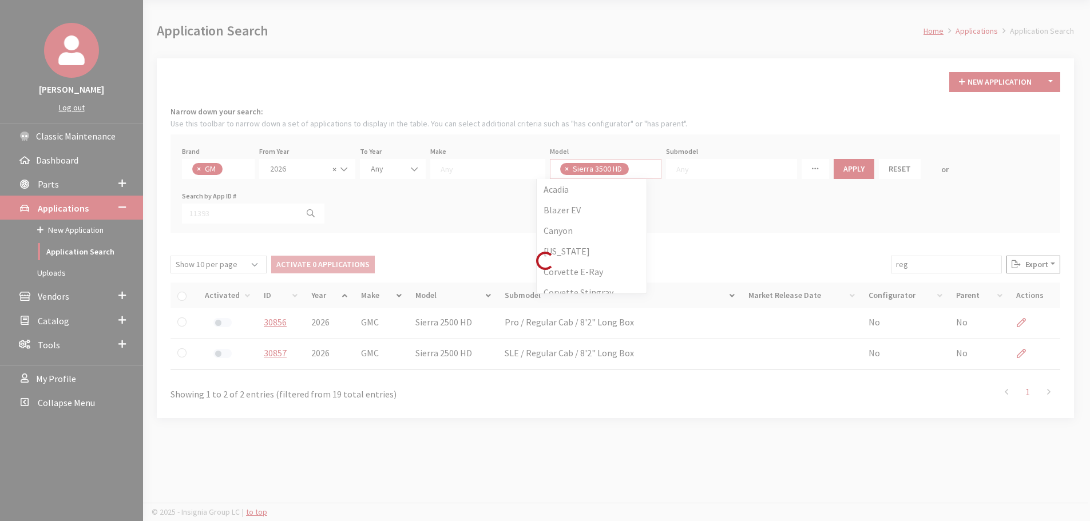
scroll to position [0, 0]
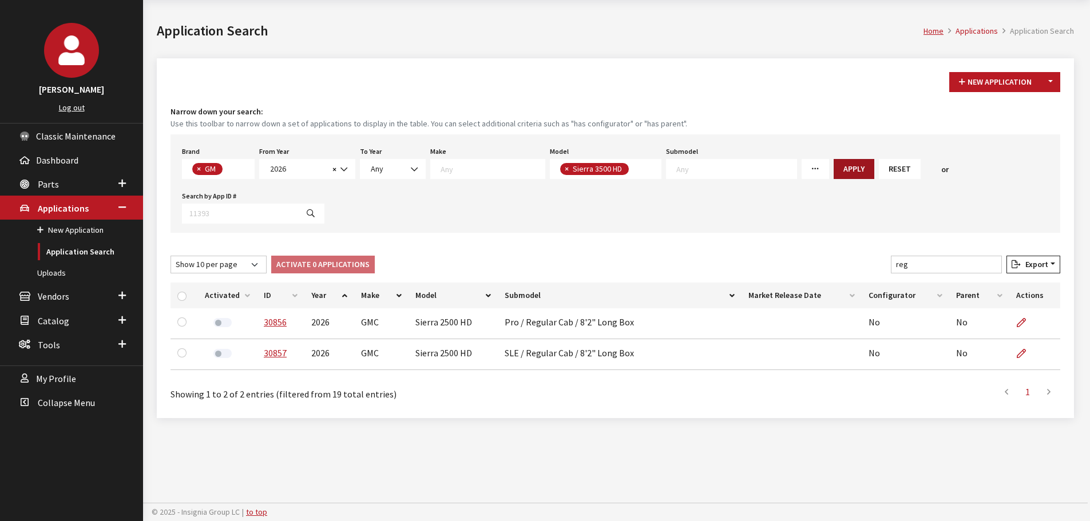
click at [833, 168] on button "Apply" at bounding box center [853, 169] width 41 height 20
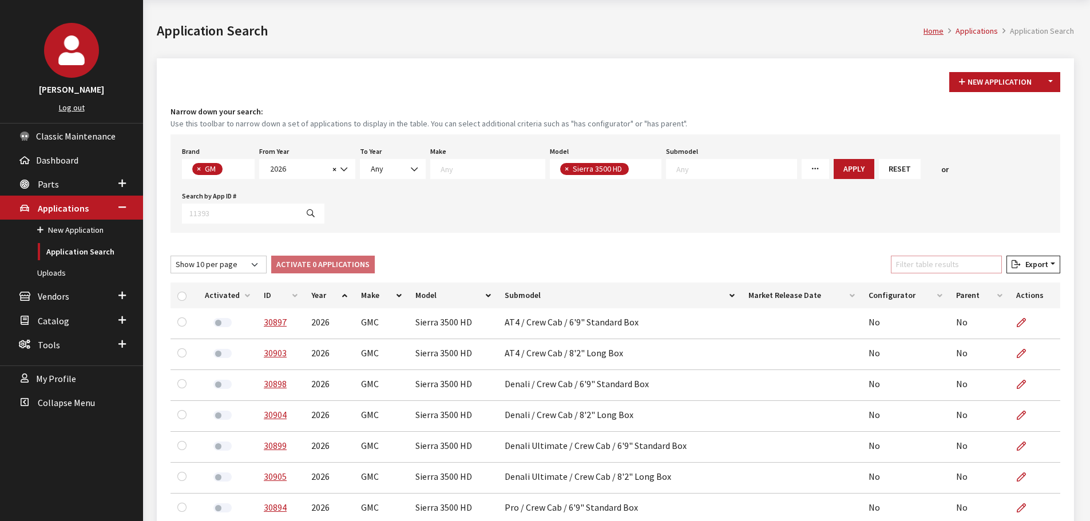
click at [962, 261] on input "Filter table results" at bounding box center [946, 265] width 111 height 18
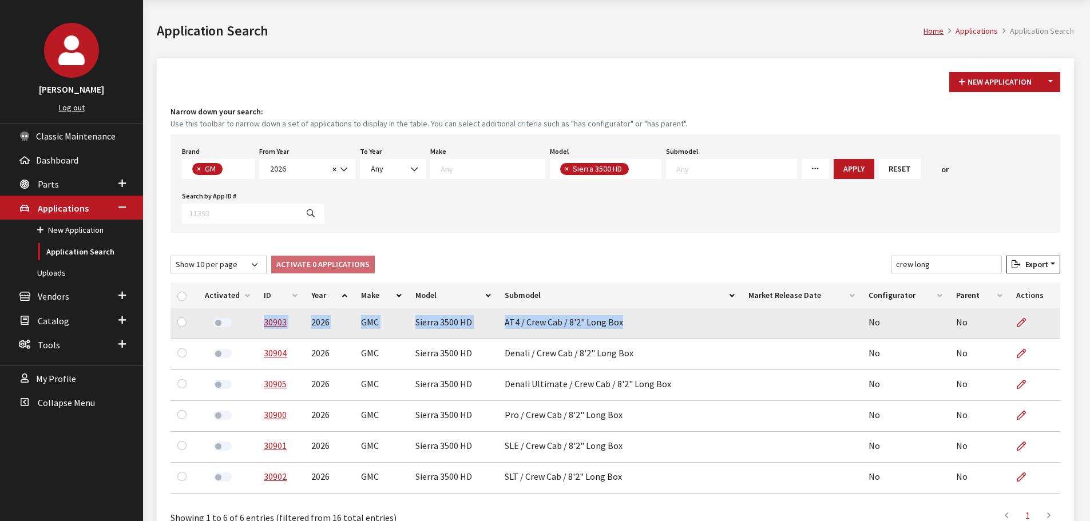
drag, startPoint x: 620, startPoint y: 321, endPoint x: 239, endPoint y: 323, distance: 381.6
click at [239, 323] on tr "30903 2026 GMC Sierra 3500 HD AT4 / Crew Cab / 8'2" Long Box No No" at bounding box center [615, 323] width 890 height 31
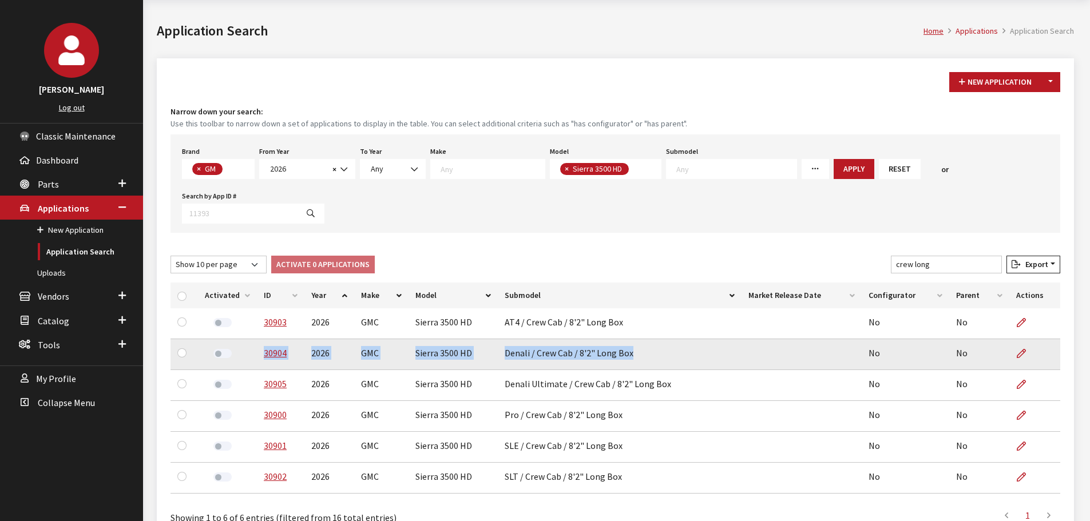
drag, startPoint x: 629, startPoint y: 353, endPoint x: 263, endPoint y: 361, distance: 366.2
click at [263, 361] on tr "30904 2026 GMC Sierra 3500 HD Denali / Crew Cab / 8'2" Long Box No No" at bounding box center [615, 354] width 890 height 31
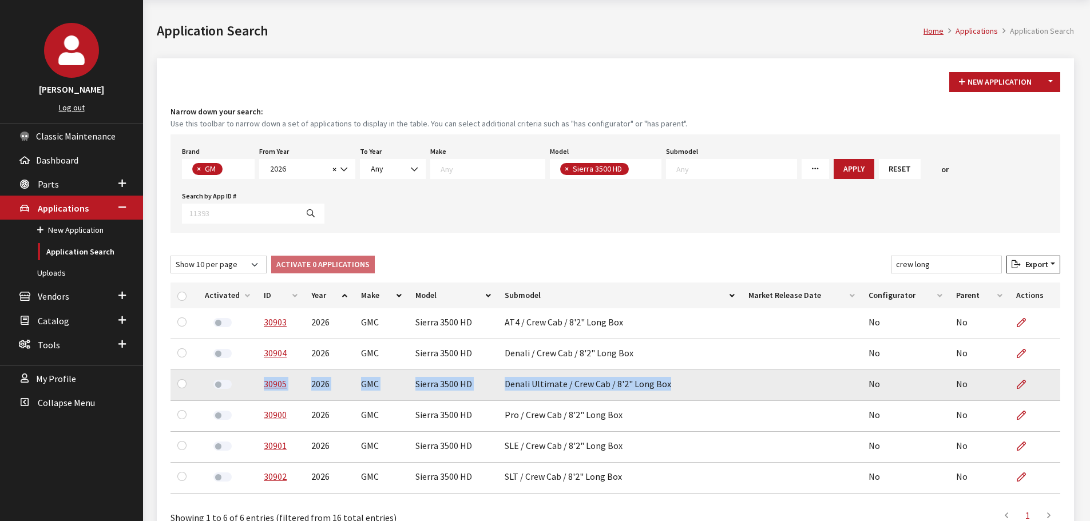
drag, startPoint x: 664, startPoint y: 385, endPoint x: 259, endPoint y: 394, distance: 405.1
click at [259, 394] on tr "30905 2026 GMC Sierra 3500 HD Denali Ultimate / Crew Cab / 8'2" Long Box No No" at bounding box center [615, 385] width 890 height 31
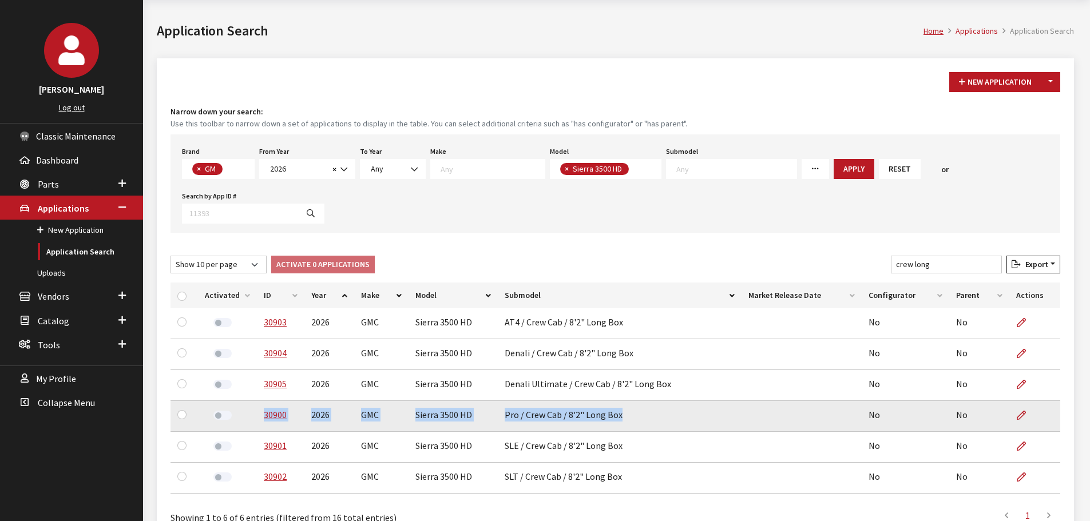
drag, startPoint x: 617, startPoint y: 416, endPoint x: 260, endPoint y: 419, distance: 357.5
click at [260, 419] on tr "30900 2026 GMC Sierra 3500 HD Pro / Crew Cab / 8'2" Long Box No No" at bounding box center [615, 416] width 890 height 31
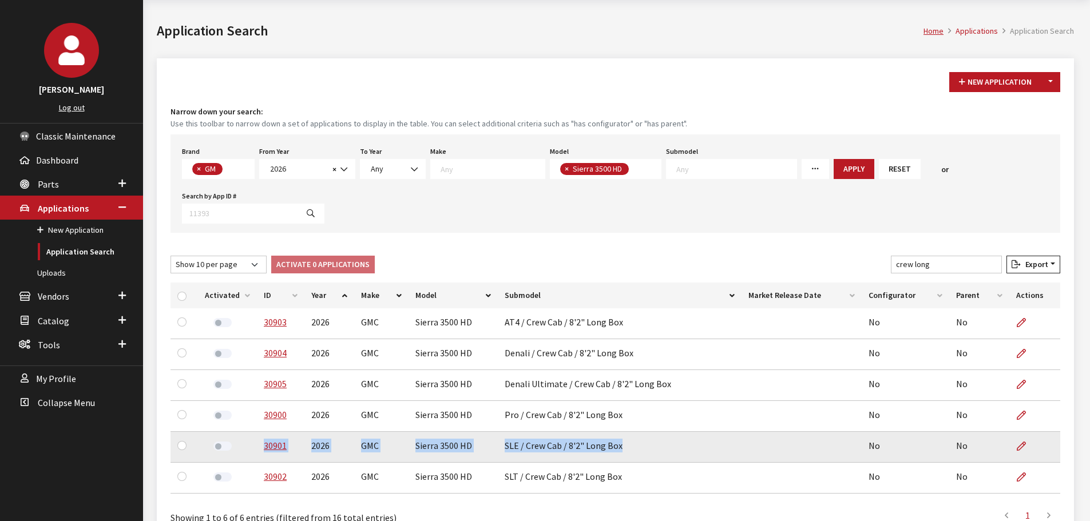
drag, startPoint x: 618, startPoint y: 448, endPoint x: 261, endPoint y: 453, distance: 357.0
click at [261, 453] on tr "30901 2026 GMC Sierra 3500 HD SLE / Crew Cab / 8'2" Long Box No No" at bounding box center [615, 447] width 890 height 31
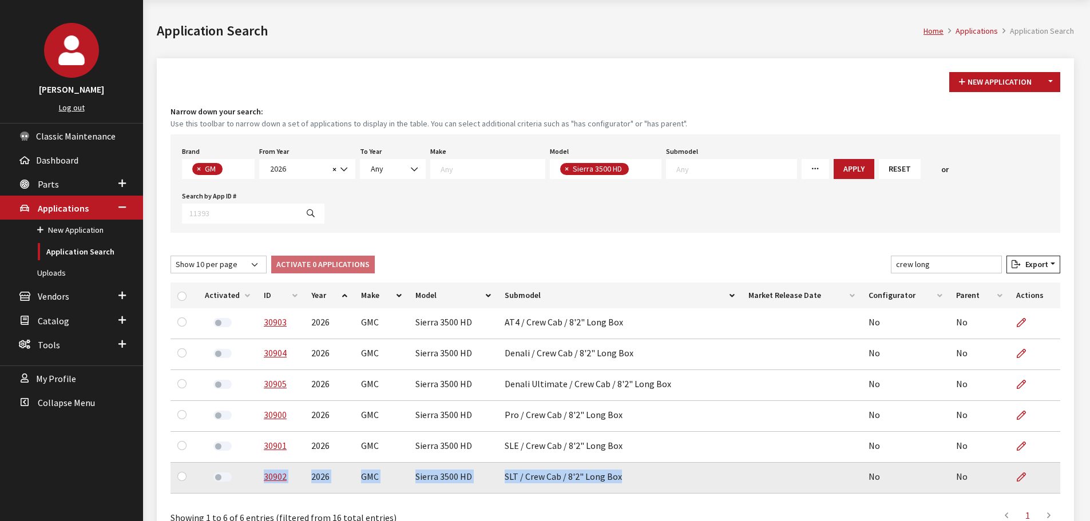
drag, startPoint x: 616, startPoint y: 478, endPoint x: 258, endPoint y: 484, distance: 358.1
click at [258, 484] on tr "30902 2026 GMC Sierra 3500 HD SLT / Crew Cab / 8'2" Long Box No No" at bounding box center [615, 478] width 890 height 31
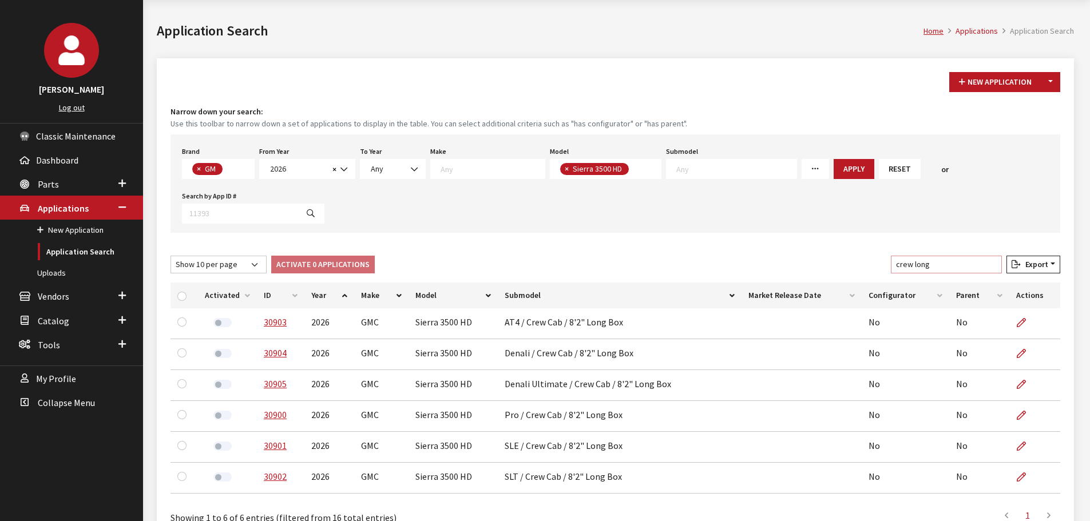
drag, startPoint x: 927, startPoint y: 267, endPoint x: 962, endPoint y: 267, distance: 34.9
click at [962, 267] on input "crew long" at bounding box center [946, 265] width 111 height 18
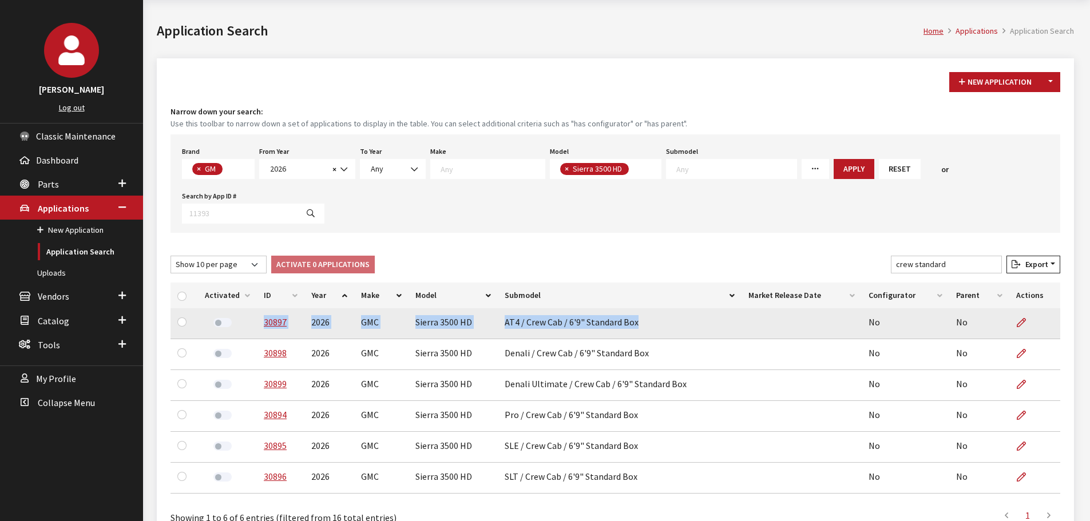
drag, startPoint x: 634, startPoint y: 323, endPoint x: 253, endPoint y: 322, distance: 381.6
click at [253, 322] on tr "30897 2026 GMC Sierra 3500 HD AT4 / Crew Cab / 6'9" Standard Box No No" at bounding box center [615, 323] width 890 height 31
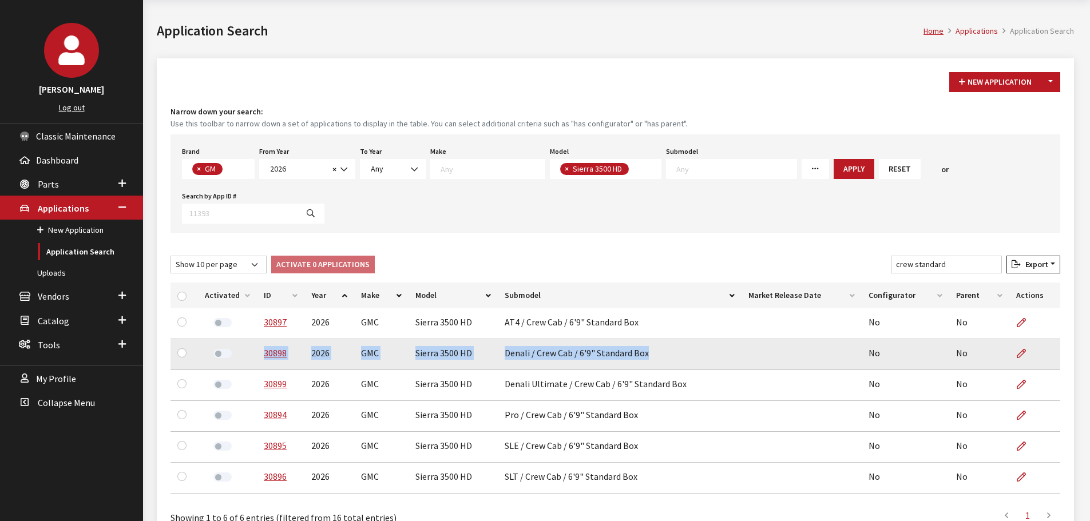
drag, startPoint x: 648, startPoint y: 358, endPoint x: 254, endPoint y: 366, distance: 393.6
click at [254, 366] on tr "30898 2026 GMC Sierra 3500 HD Denali / Crew Cab / 6'9" Standard Box No No" at bounding box center [615, 354] width 890 height 31
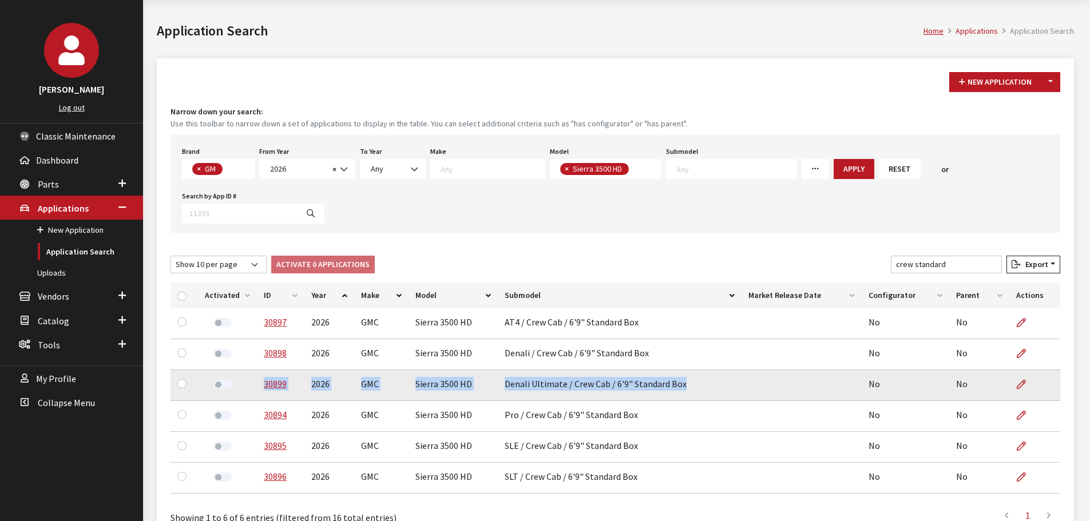
drag, startPoint x: 678, startPoint y: 387, endPoint x: 257, endPoint y: 392, distance: 421.0
click at [258, 392] on tr "30899 2026 GMC Sierra 3500 HD Denali Ultimate / Crew Cab / 6'9" Standard Box No…" at bounding box center [615, 385] width 890 height 31
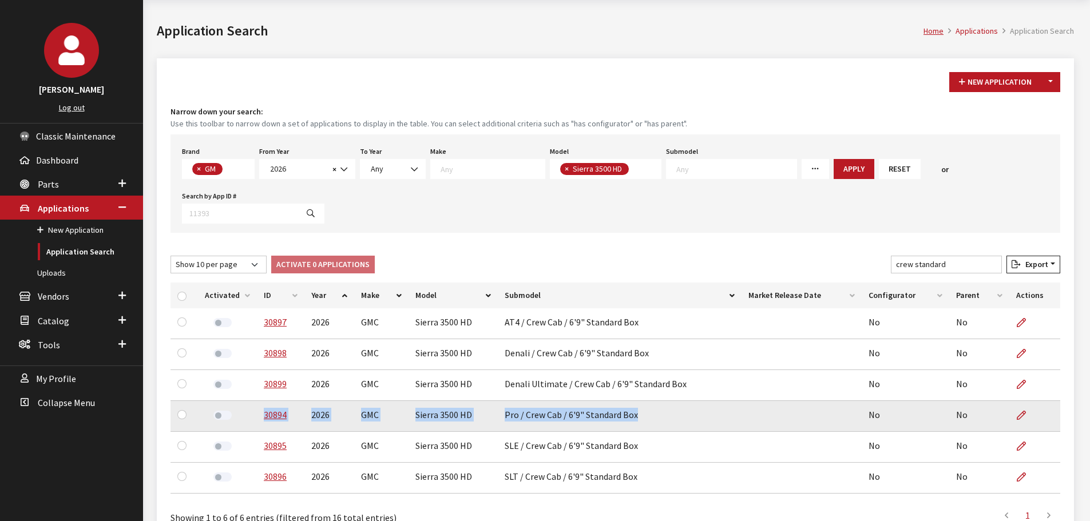
drag, startPoint x: 634, startPoint y: 412, endPoint x: 257, endPoint y: 417, distance: 377.0
click at [257, 417] on tr "30894 2026 GMC Sierra 3500 HD Pro / Crew Cab / 6'9" Standard Box No No" at bounding box center [615, 416] width 890 height 31
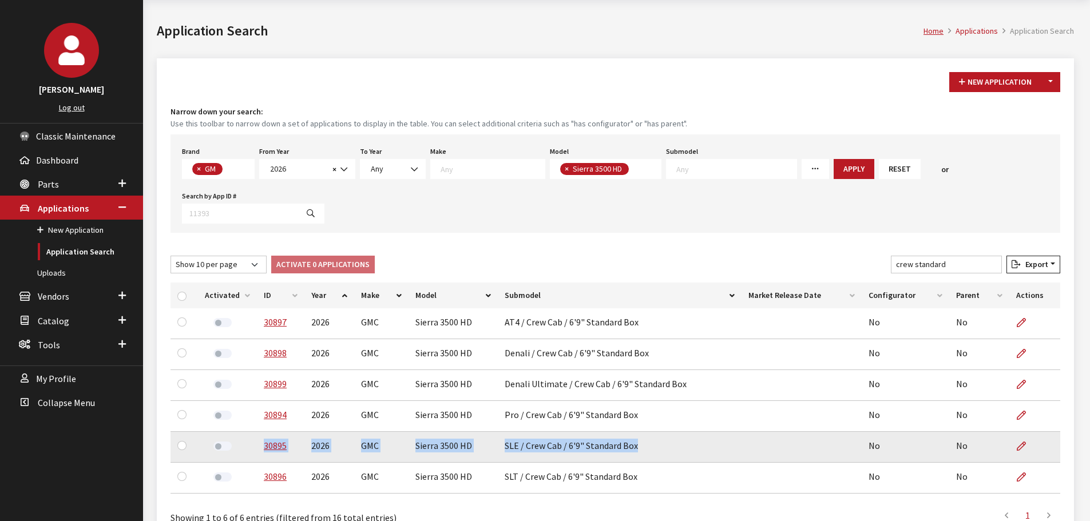
drag, startPoint x: 637, startPoint y: 450, endPoint x: 256, endPoint y: 450, distance: 380.4
click at [256, 450] on tr "30895 2026 GMC Sierra 3500 HD SLE / Crew Cab / 6'9" Standard Box No No" at bounding box center [615, 447] width 890 height 31
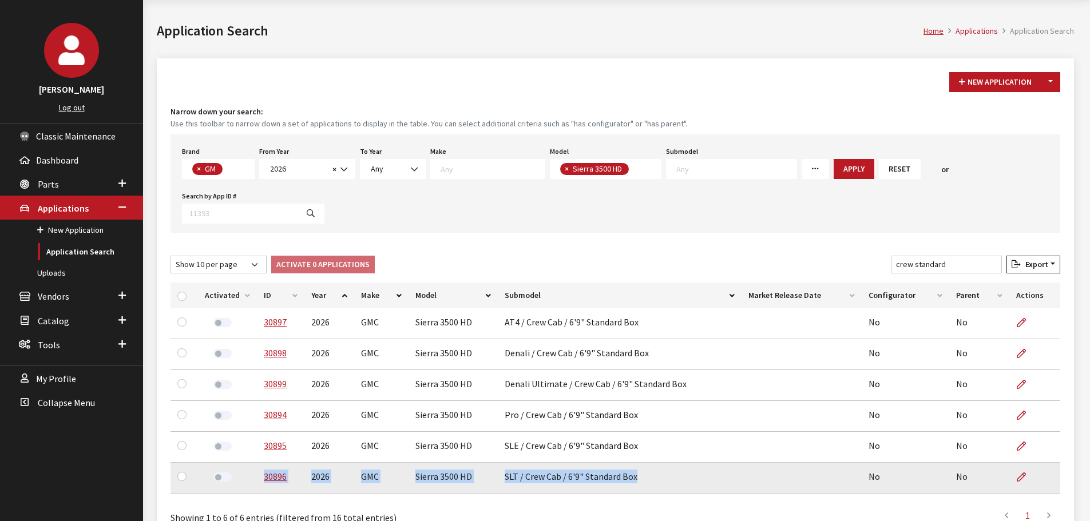
drag, startPoint x: 636, startPoint y: 479, endPoint x: 260, endPoint y: 481, distance: 376.4
click at [260, 481] on tr "30896 2026 GMC Sierra 3500 HD SLT / Crew Cab / 6'9" Standard Box No No" at bounding box center [615, 478] width 890 height 31
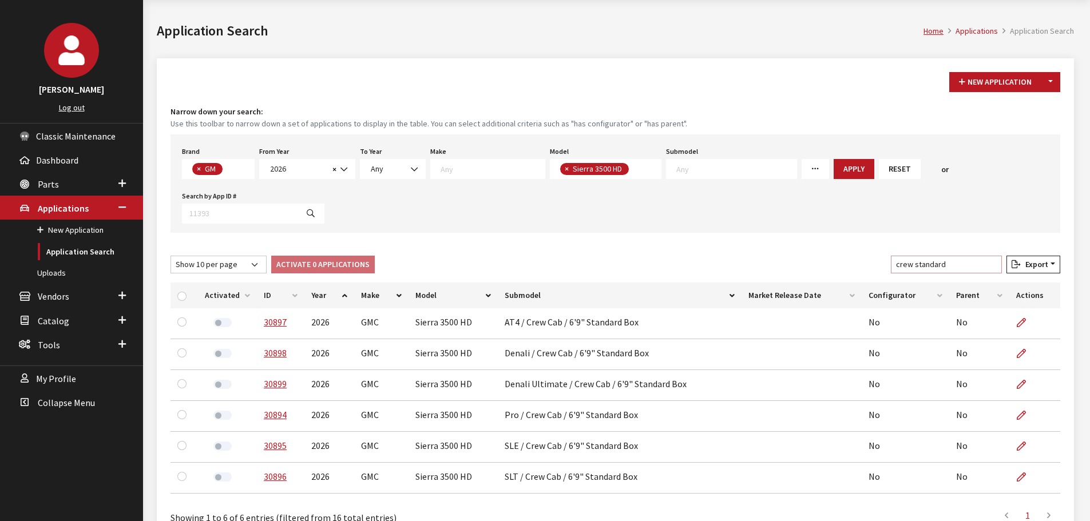
drag, startPoint x: 958, startPoint y: 265, endPoint x: 871, endPoint y: 263, distance: 87.6
click at [871, 263] on div "Show 10 per page Show 25 per page Show 50 per page Show 100 per page Show 1000 …" at bounding box center [615, 267] width 894 height 22
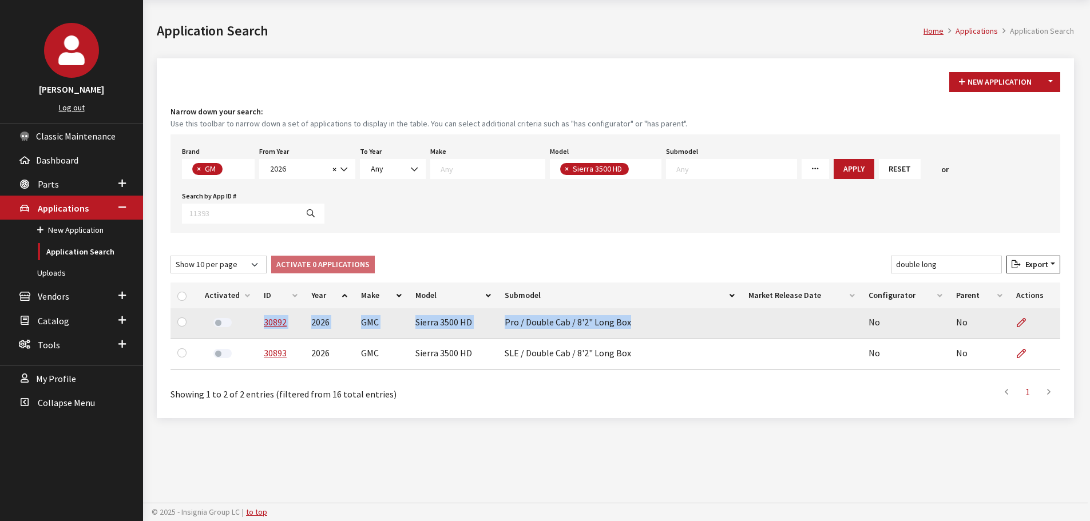
drag, startPoint x: 629, startPoint y: 324, endPoint x: 263, endPoint y: 335, distance: 366.3
click at [263, 335] on tr "30892 2026 GMC Sierra 3500 HD Pro / Double Cab / 8'2" Long Box No No" at bounding box center [615, 323] width 890 height 31
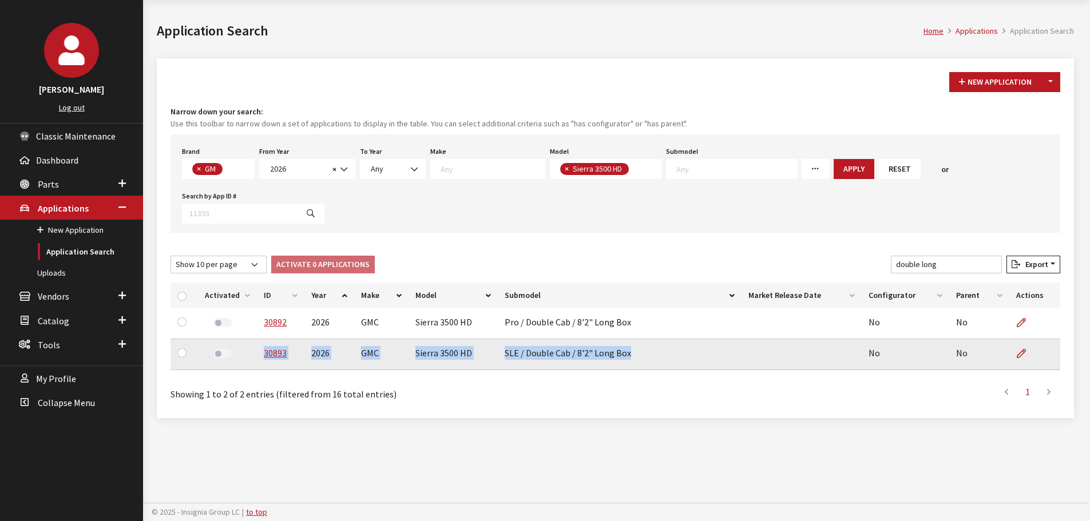
drag, startPoint x: 626, startPoint y: 354, endPoint x: 257, endPoint y: 357, distance: 369.5
click at [257, 357] on tr "30893 2026 GMC Sierra 3500 HD SLE / Double Cab / 8'2" Long Box No No" at bounding box center [615, 354] width 890 height 31
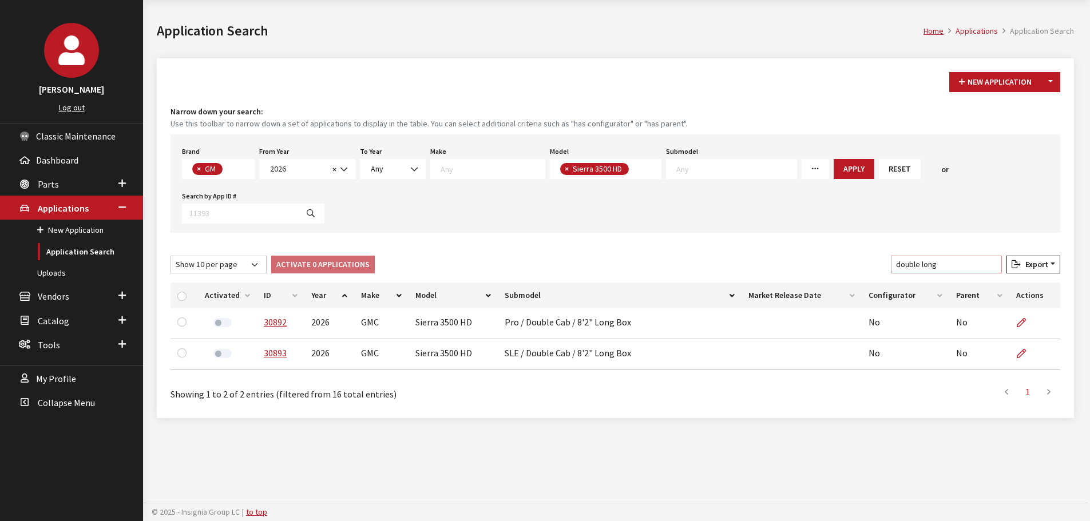
drag, startPoint x: 958, startPoint y: 266, endPoint x: 849, endPoint y: 261, distance: 109.4
click at [849, 261] on div "Show 10 per page Show 25 per page Show 50 per page Show 100 per page Show 1000 …" at bounding box center [615, 267] width 894 height 22
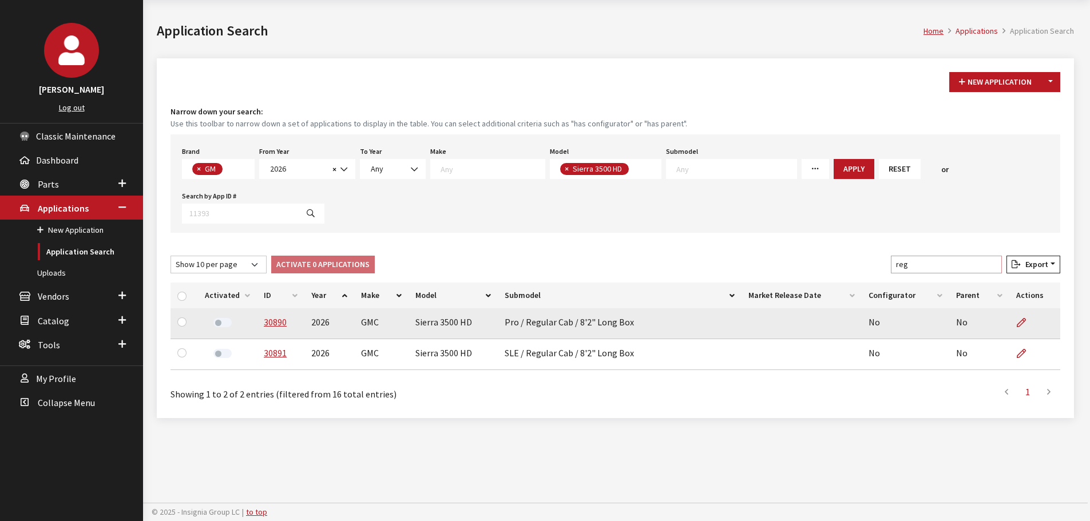
type input "reg"
drag, startPoint x: 629, startPoint y: 327, endPoint x: 261, endPoint y: 327, distance: 367.8
click at [261, 327] on tr "30890 2026 GMC Sierra 3500 HD Pro / Regular Cab / 8'2" Long Box No No" at bounding box center [615, 323] width 890 height 31
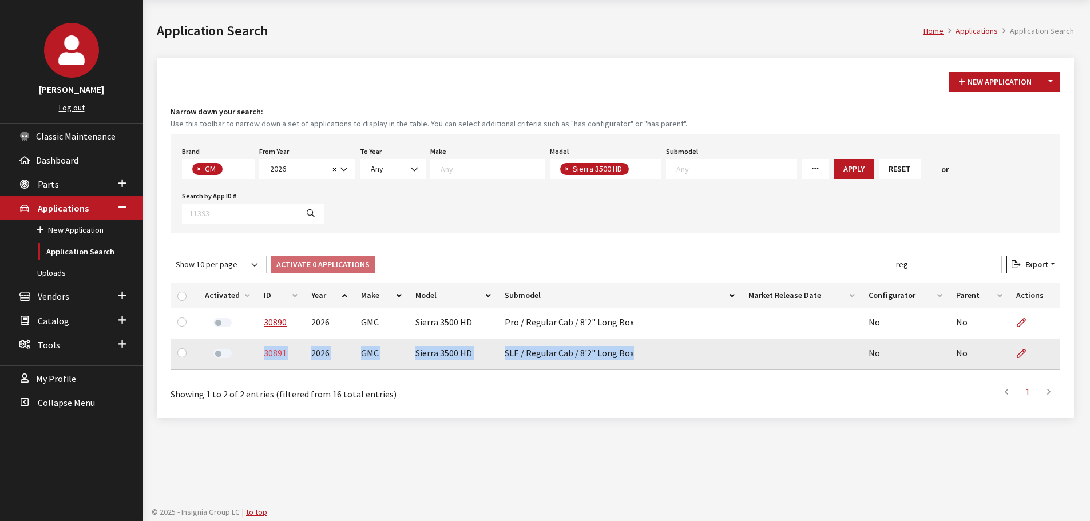
drag, startPoint x: 631, startPoint y: 356, endPoint x: 263, endPoint y: 358, distance: 368.4
click at [263, 358] on tr "30891 2026 GMC Sierra 3500 HD SLE / Regular Cab / 8'2" Long Box No No" at bounding box center [615, 354] width 890 height 31
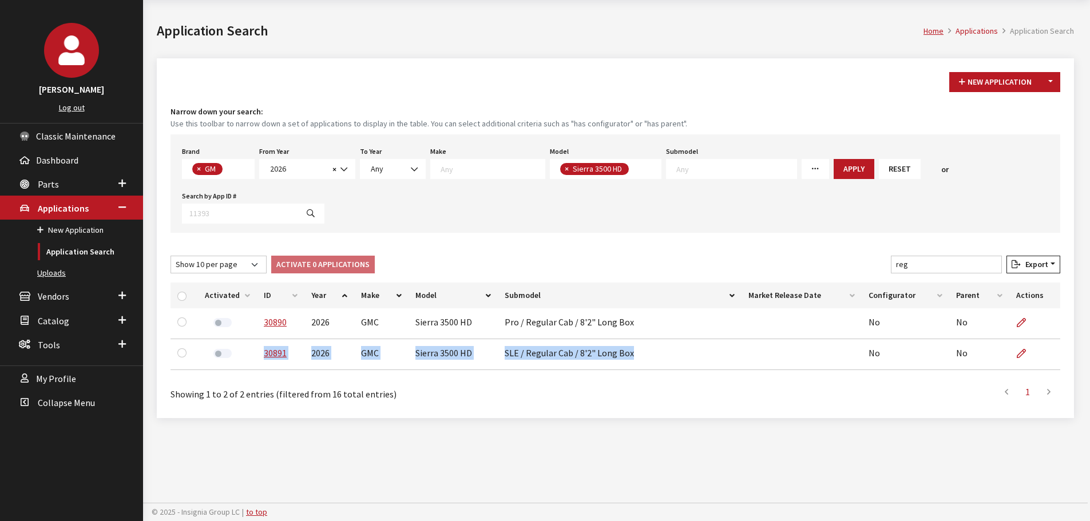
click at [44, 277] on link "Uploads" at bounding box center [71, 273] width 143 height 21
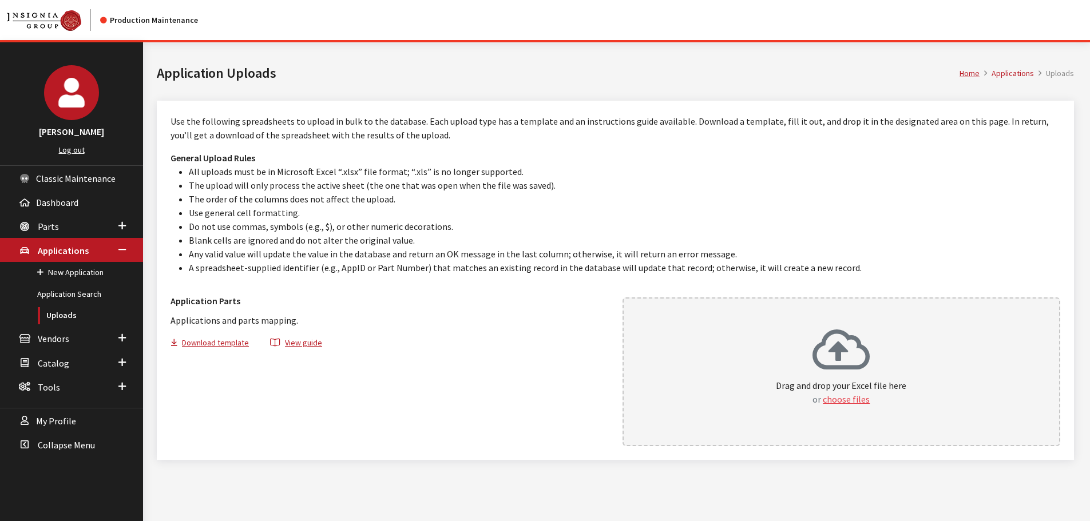
click at [847, 399] on button "choose files" at bounding box center [846, 399] width 47 height 14
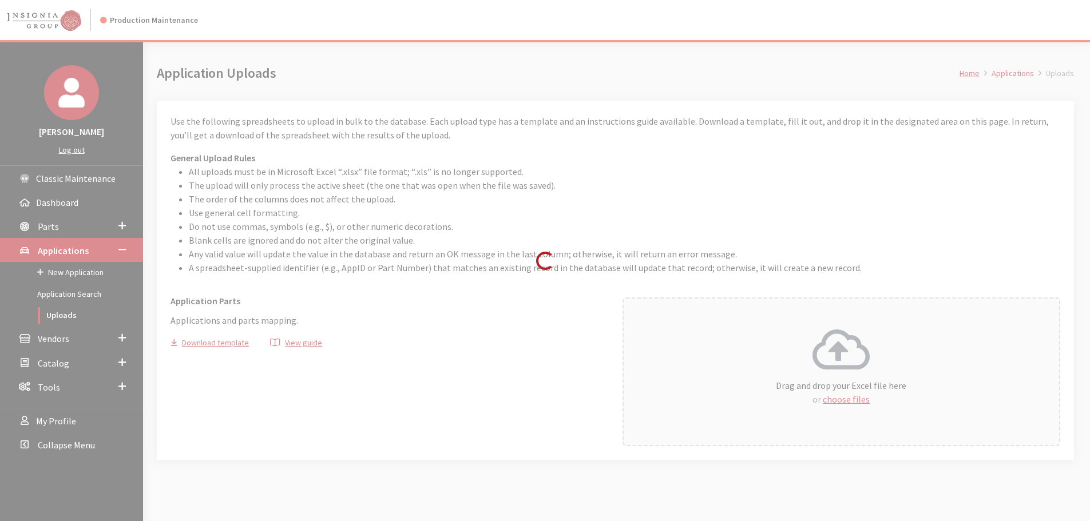
click at [809, 485] on div "Loading..." at bounding box center [545, 260] width 1090 height 521
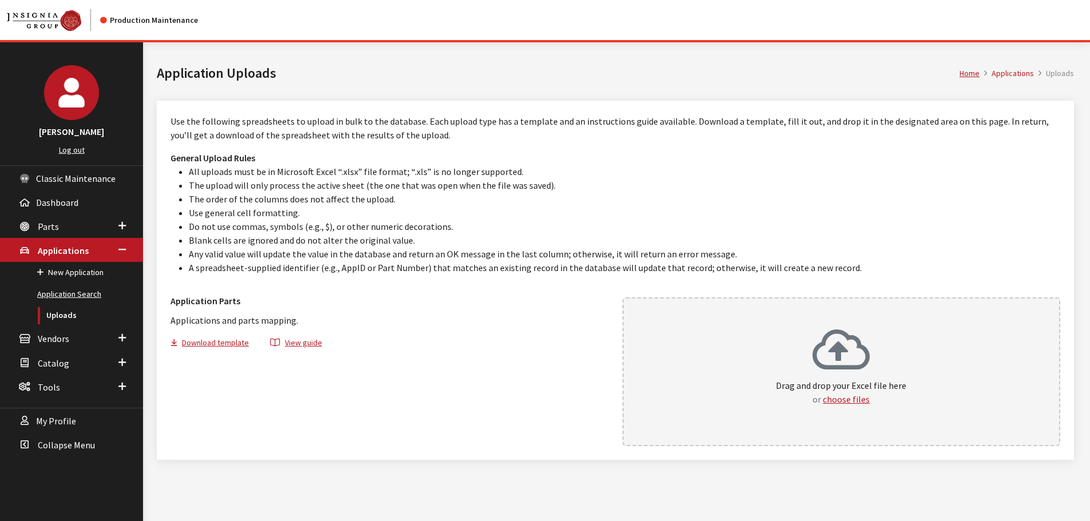
click at [62, 294] on link "Application Search" at bounding box center [71, 294] width 143 height 21
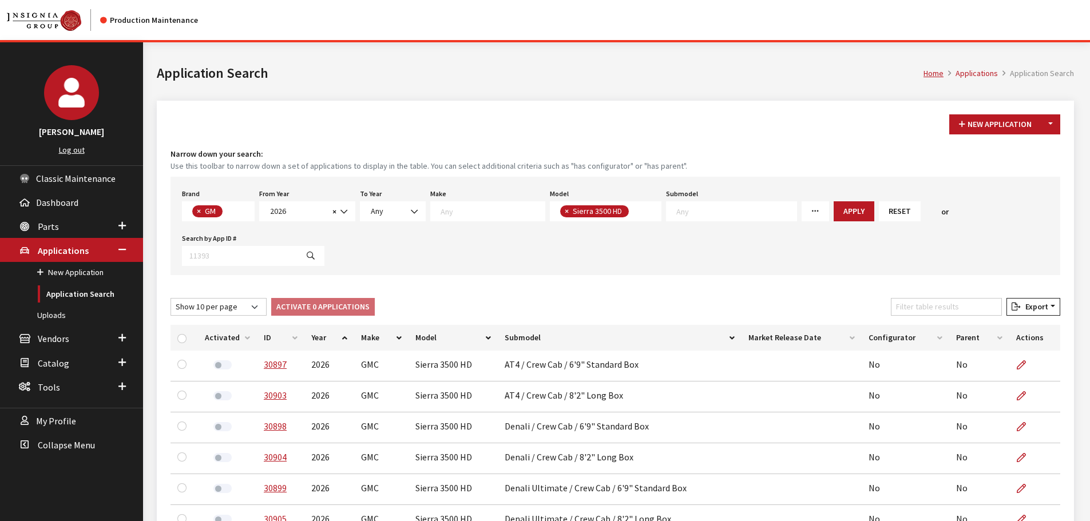
scroll to position [225, 0]
click at [632, 211] on textarea "Search" at bounding box center [635, 212] width 6 height 10
select select "86"
select select
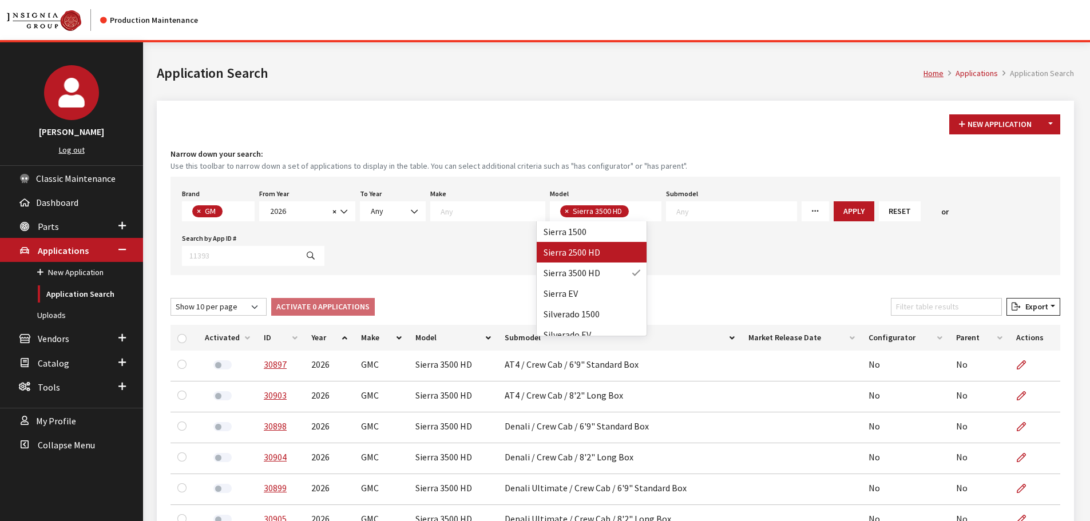
scroll to position [261, 0]
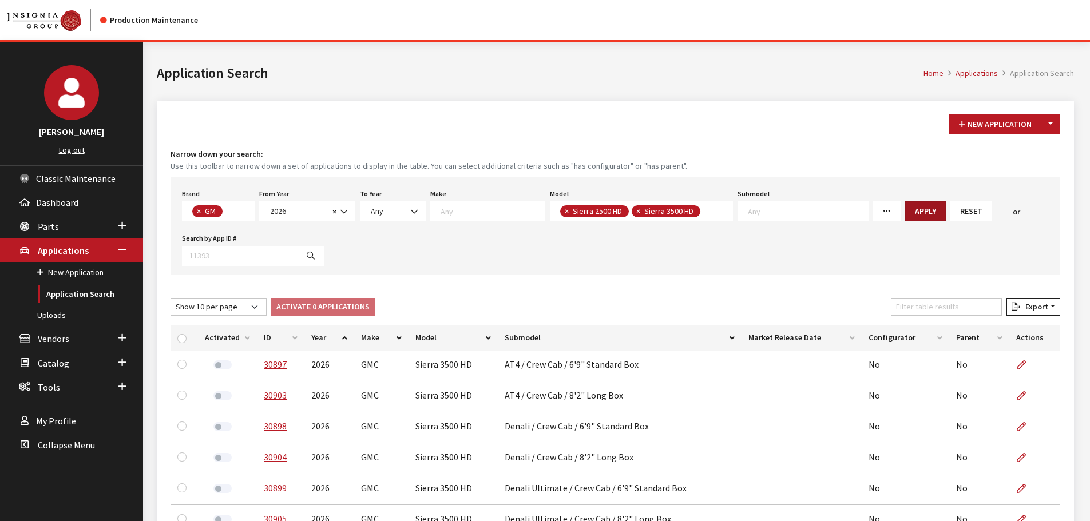
click at [905, 214] on button "Apply" at bounding box center [925, 211] width 41 height 20
click at [183, 335] on input "checkbox" at bounding box center [181, 338] width 9 height 9
checkbox input "true"
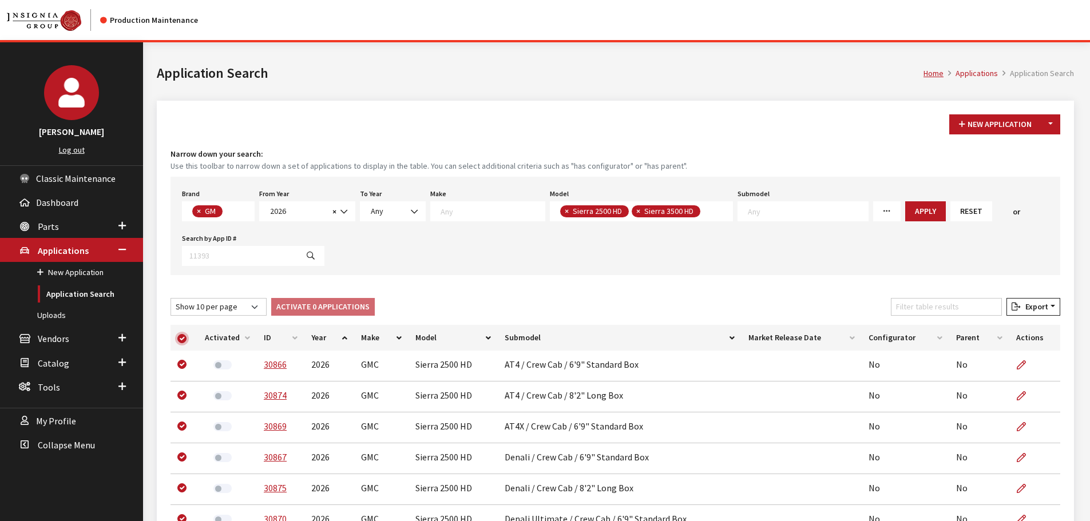
checkbox input "true"
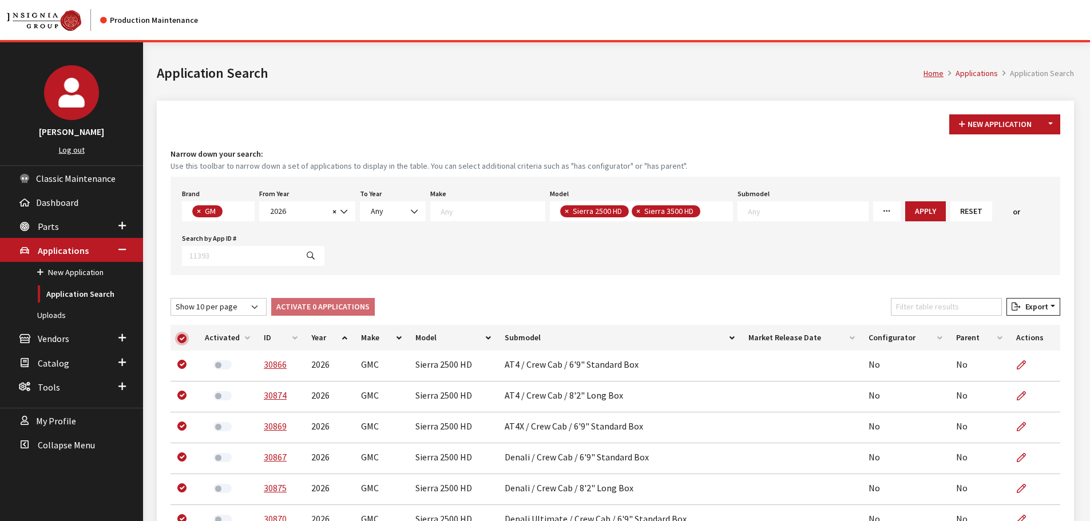
checkbox input "true"
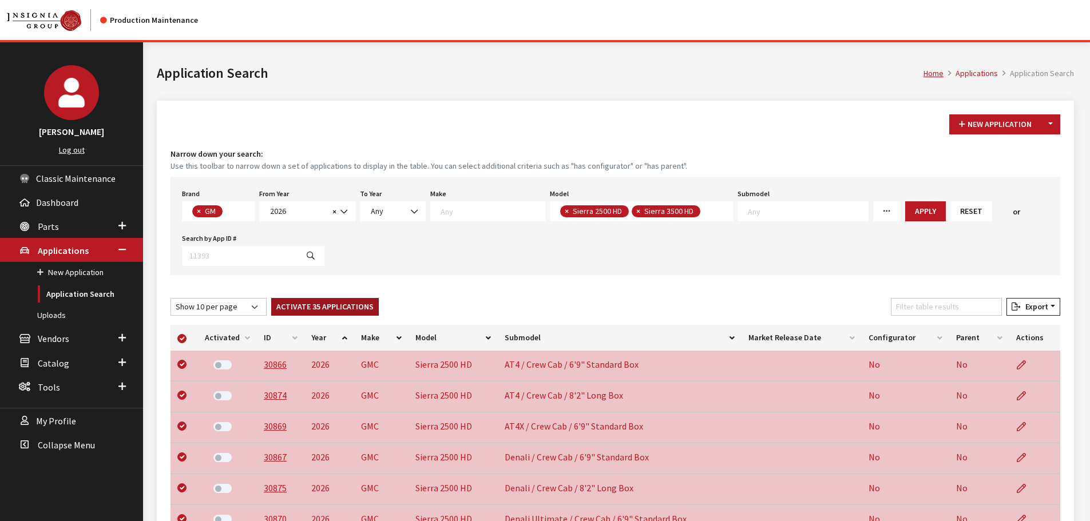
click at [281, 309] on button "Activate 35 Applications" at bounding box center [325, 307] width 108 height 18
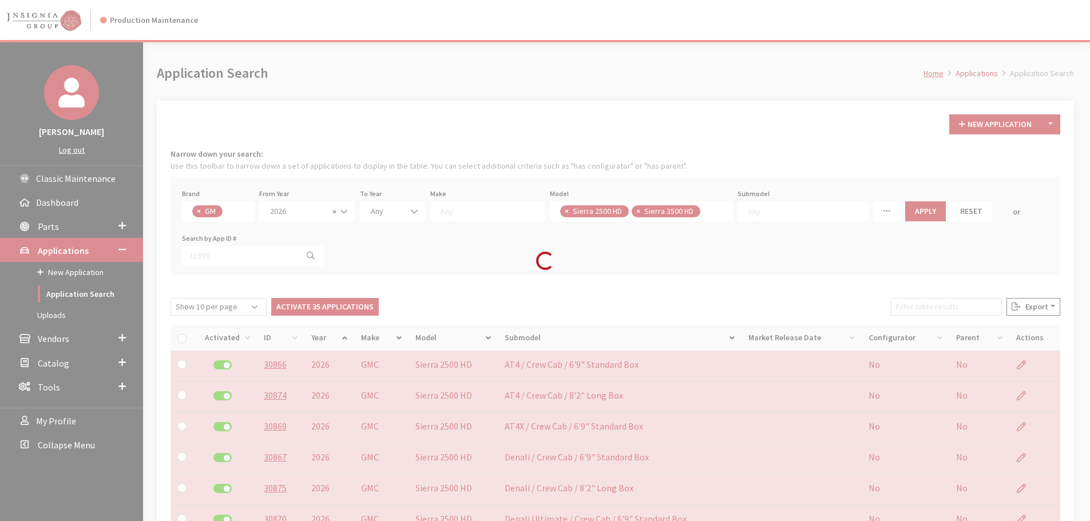
checkbox input "false"
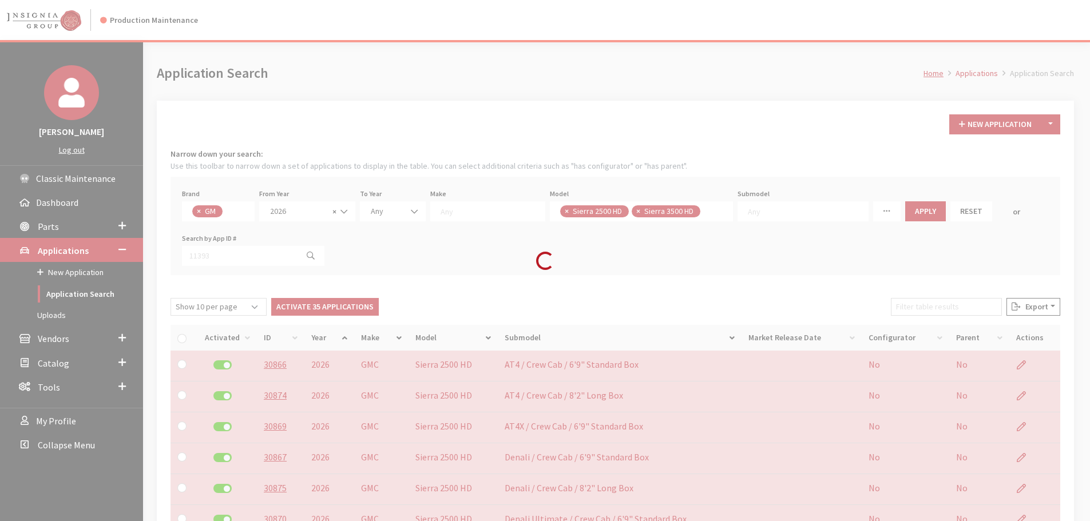
checkbox input "false"
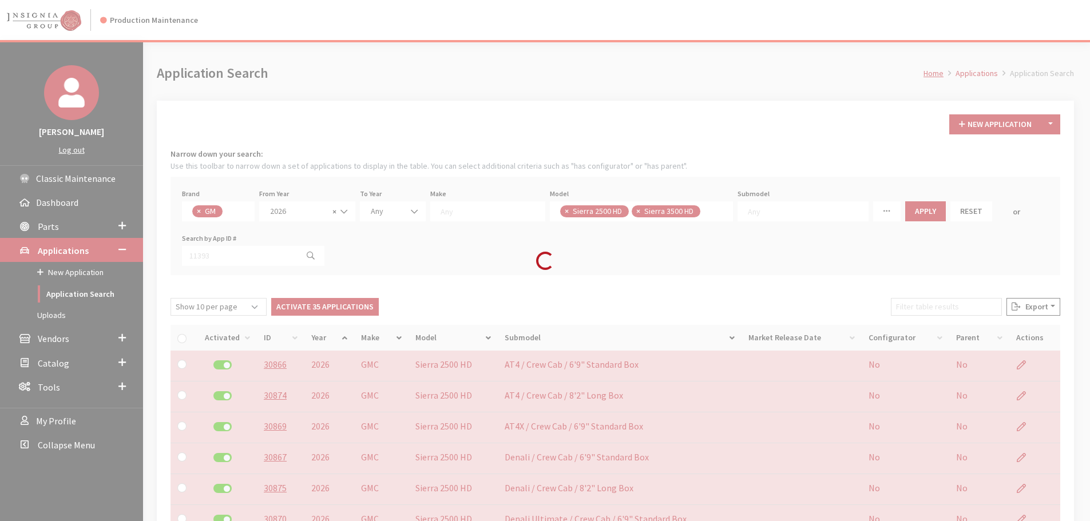
checkbox input "false"
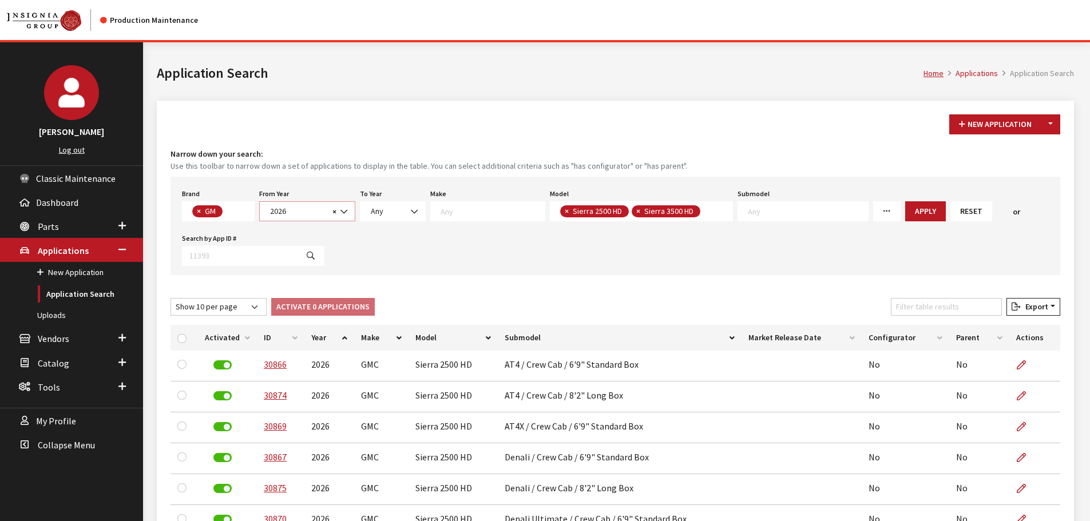
click at [272, 203] on span "× 2026" at bounding box center [307, 211] width 96 height 20
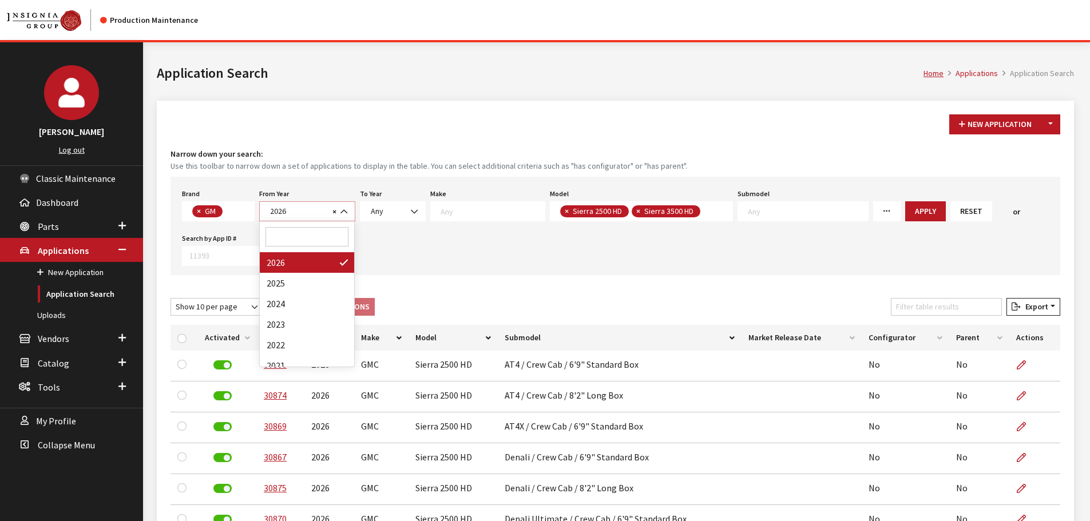
click at [272, 203] on span "× 2026" at bounding box center [307, 211] width 96 height 20
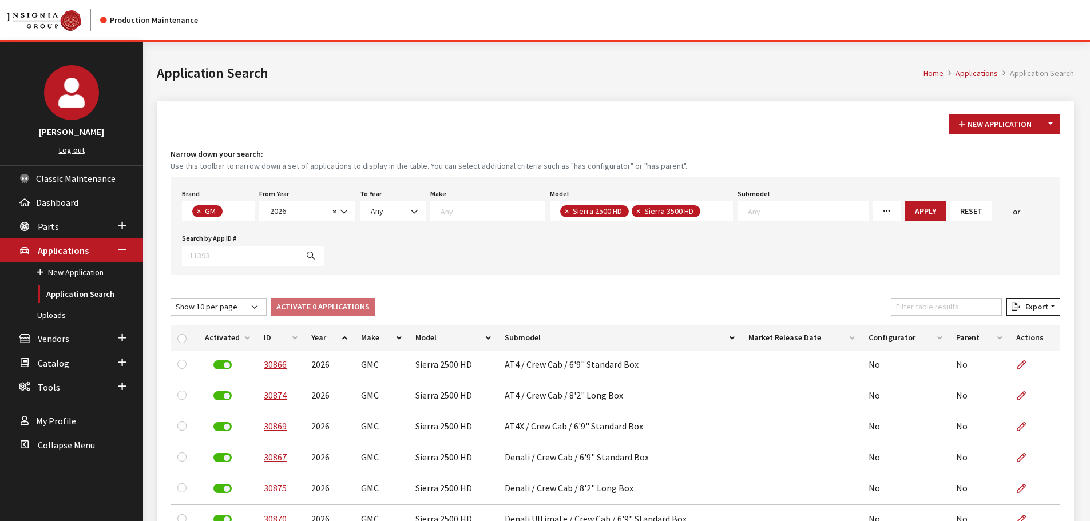
click at [636, 209] on span "×" at bounding box center [638, 211] width 4 height 10
select select
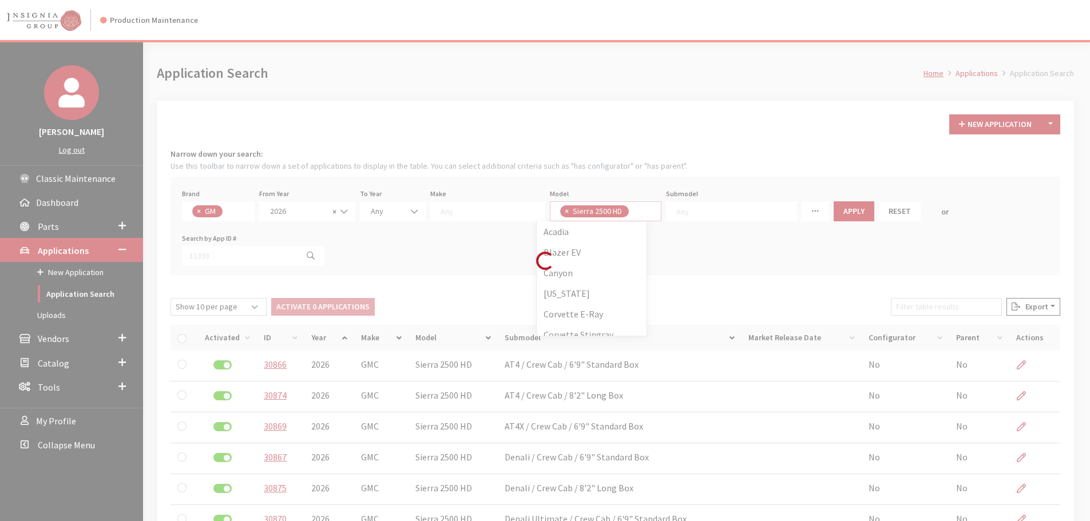
scroll to position [412, 0]
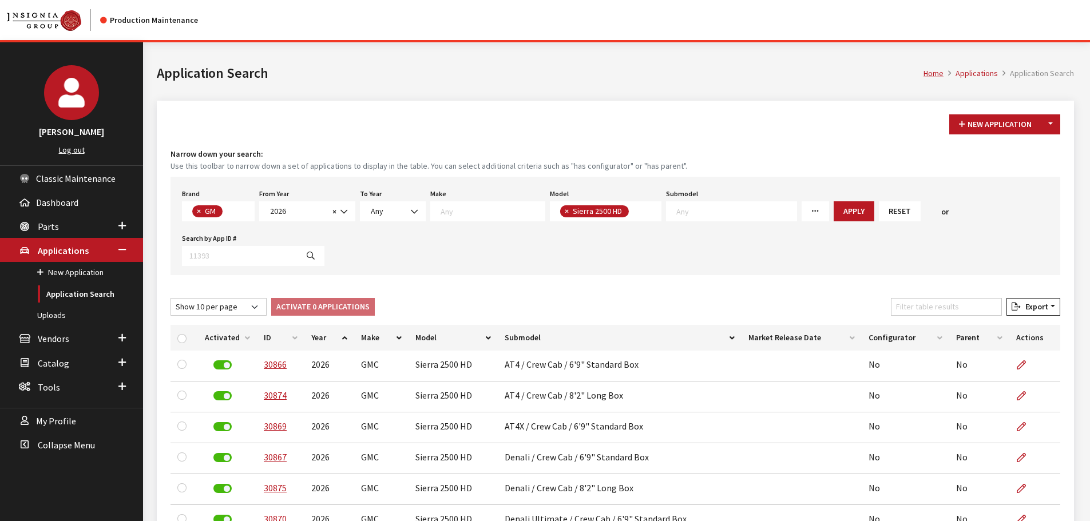
click at [565, 206] on span "×" at bounding box center [567, 211] width 4 height 10
select select
click at [560, 209] on textarea "Search" at bounding box center [613, 211] width 107 height 10
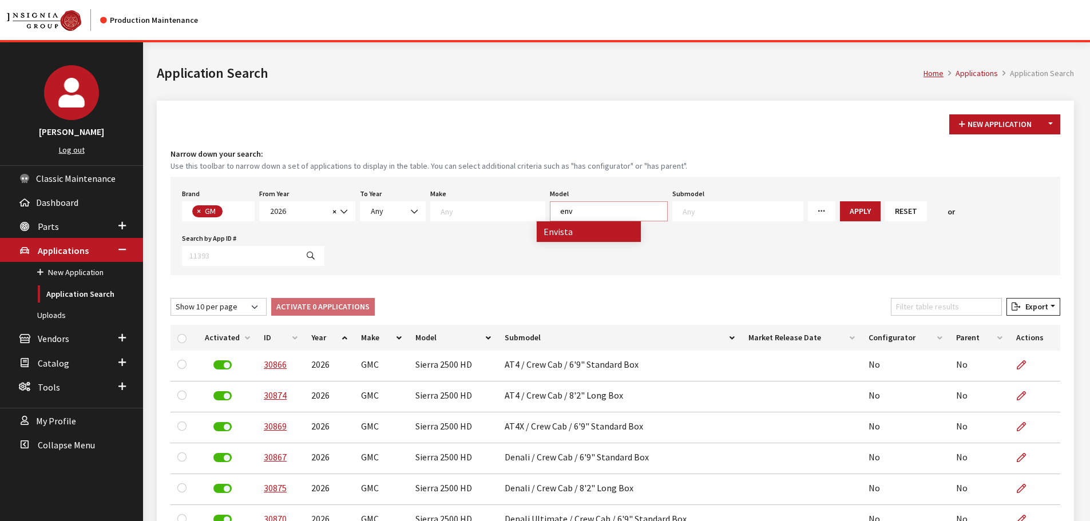
type textarea "env"
click at [248, 212] on span "× GM" at bounding box center [218, 211] width 73 height 20
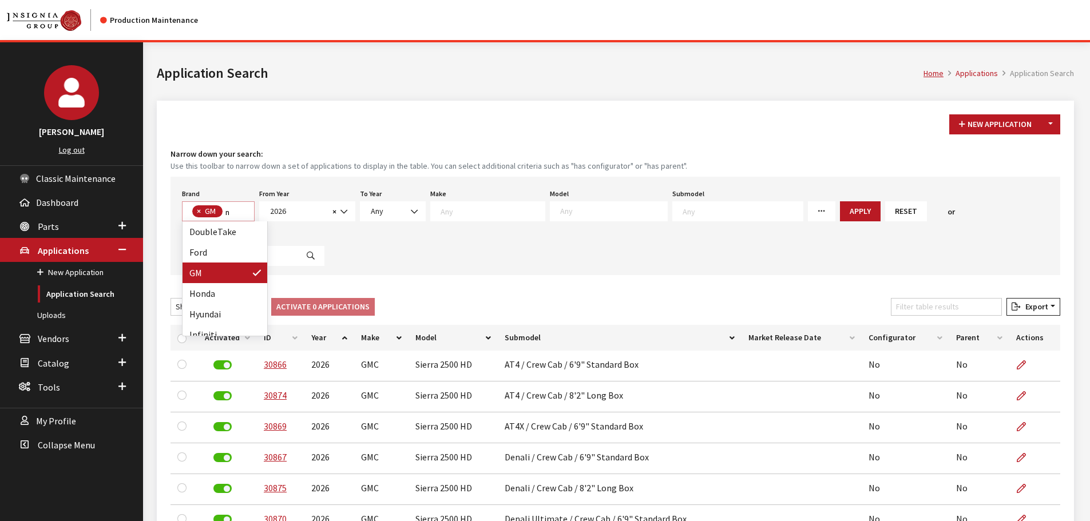
scroll to position [0, 0]
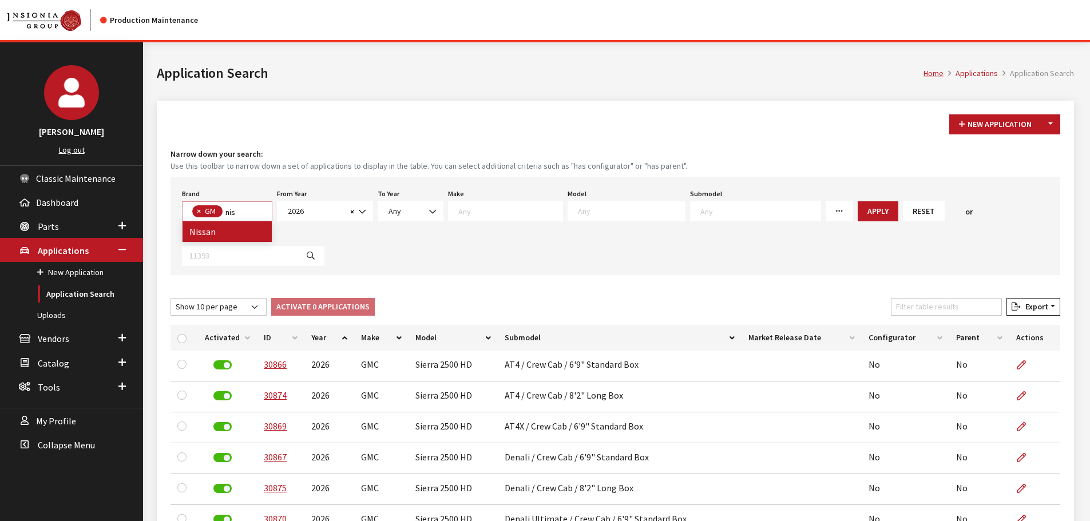
type textarea "nis"
select select
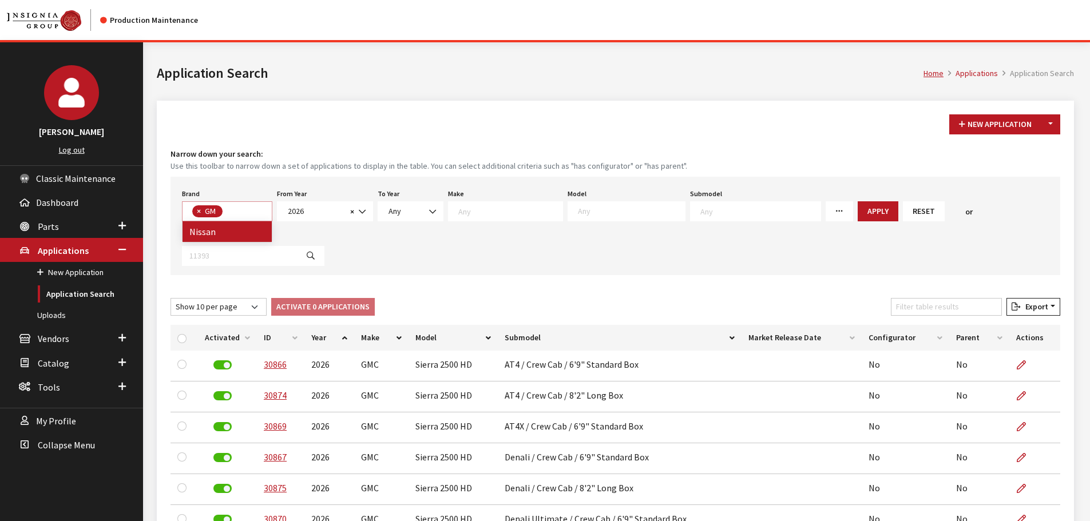
scroll to position [87, 0]
click at [196, 209] on button "×" at bounding box center [197, 211] width 11 height 12
select select "14"
select select
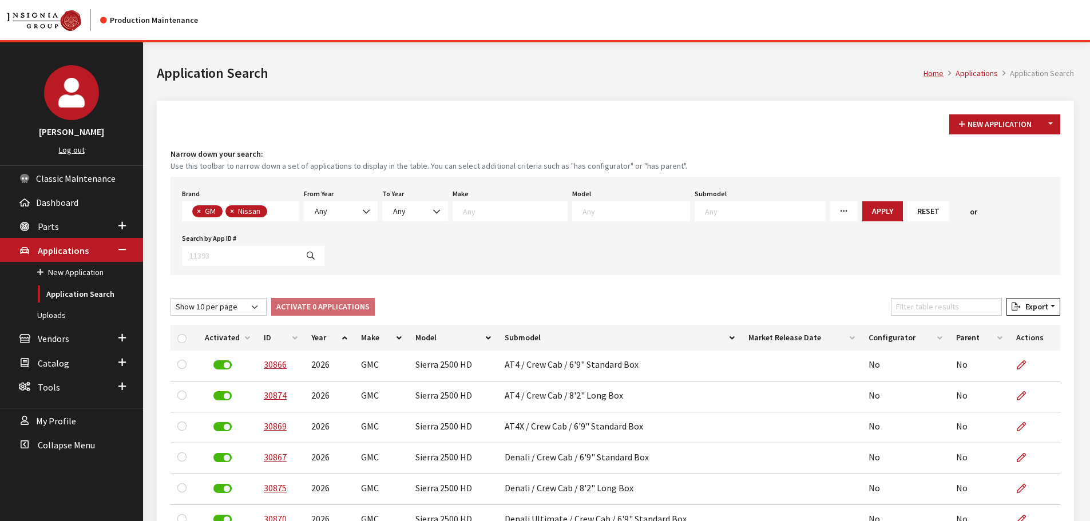
select select
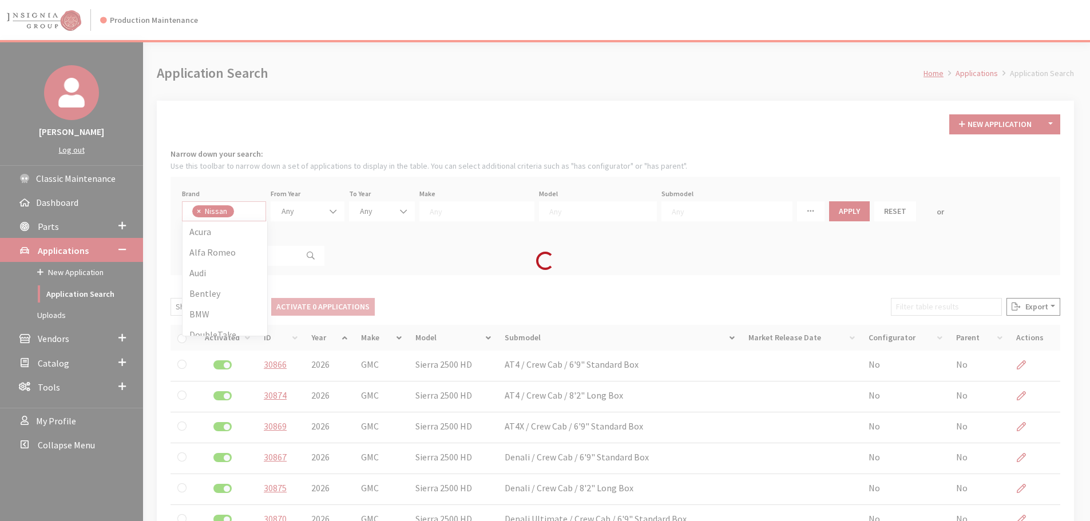
scroll to position [0, 0]
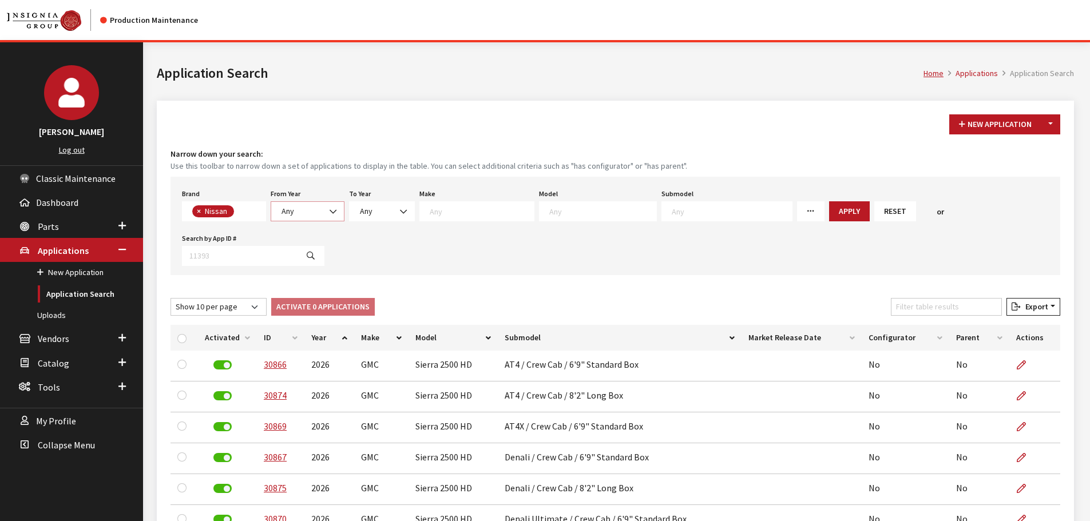
click at [297, 210] on span "Any" at bounding box center [307, 211] width 59 height 12
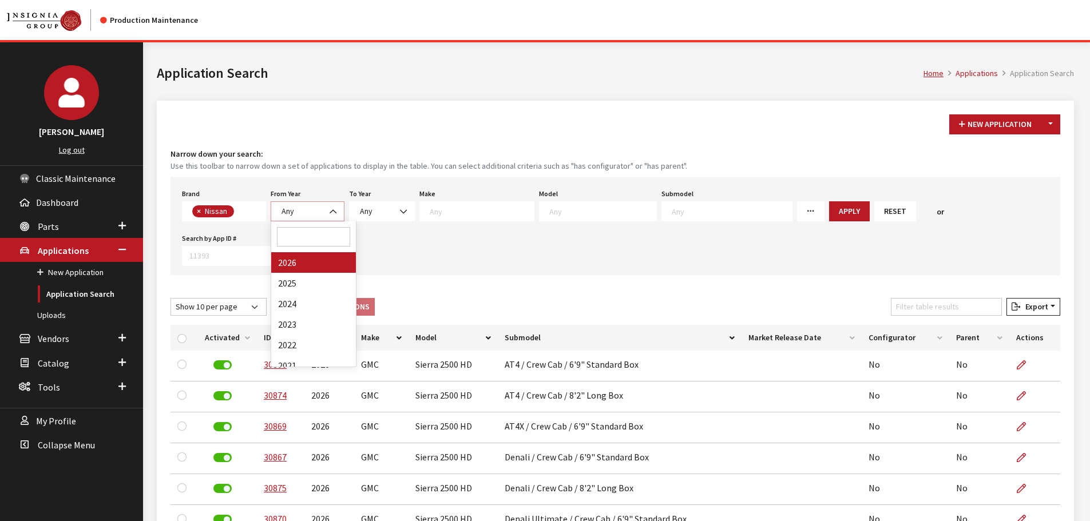
select select "2026"
select select
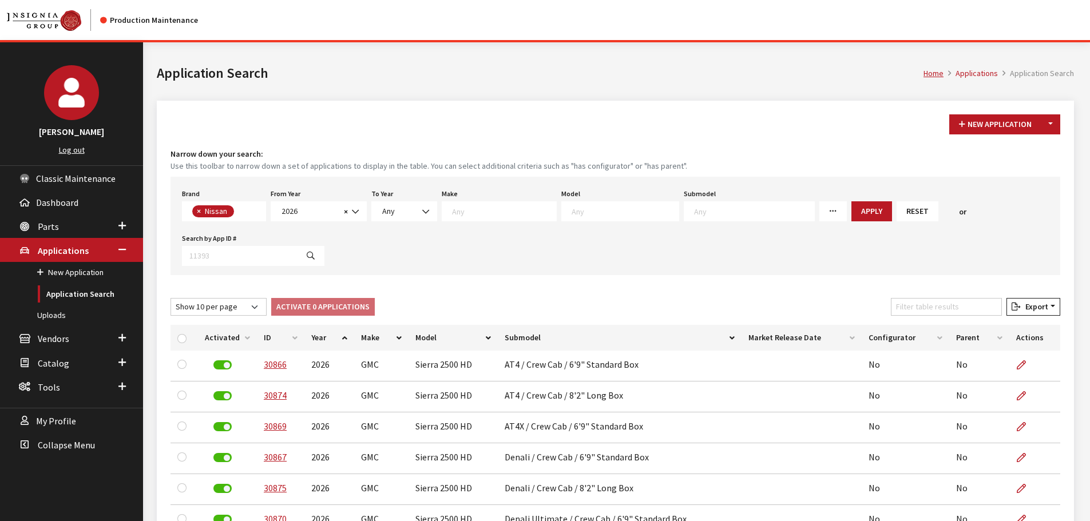
click at [598, 210] on textarea "Search" at bounding box center [624, 211] width 107 height 10
click at [259, 211] on span "× Nissan" at bounding box center [224, 211] width 84 height 20
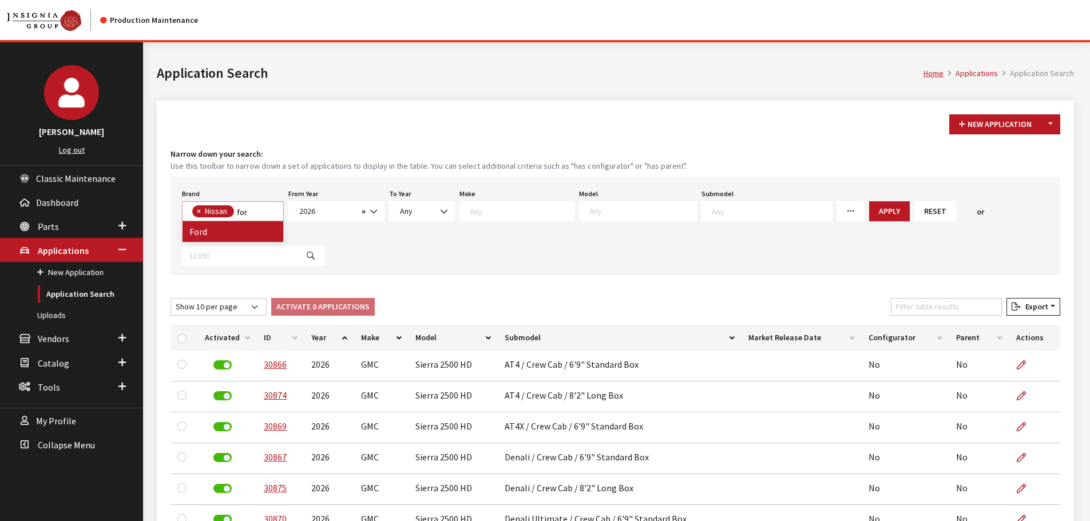
type textarea "for"
select select "2"
select select
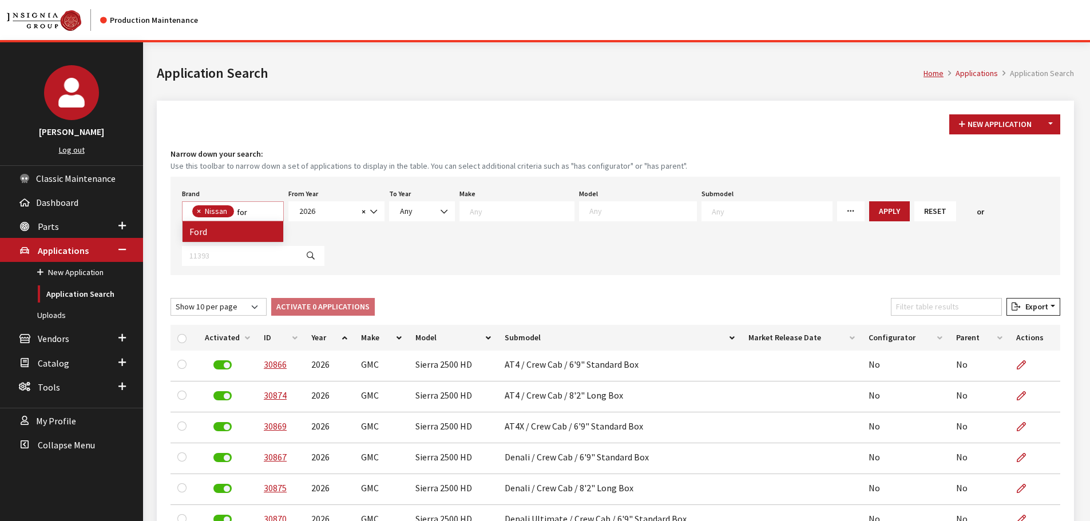
select select
click at [236, 213] on span "×" at bounding box center [237, 211] width 4 height 10
select select
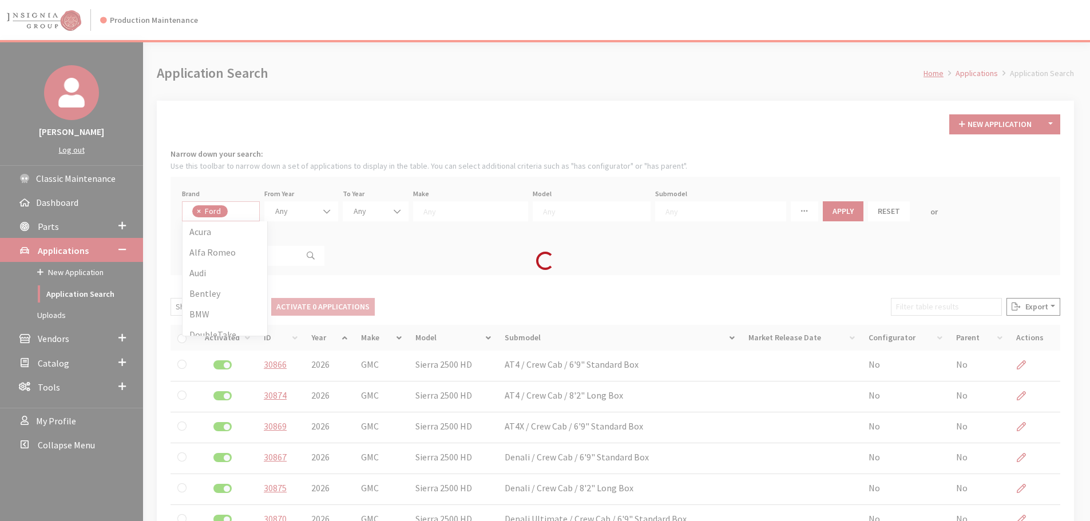
scroll to position [82, 0]
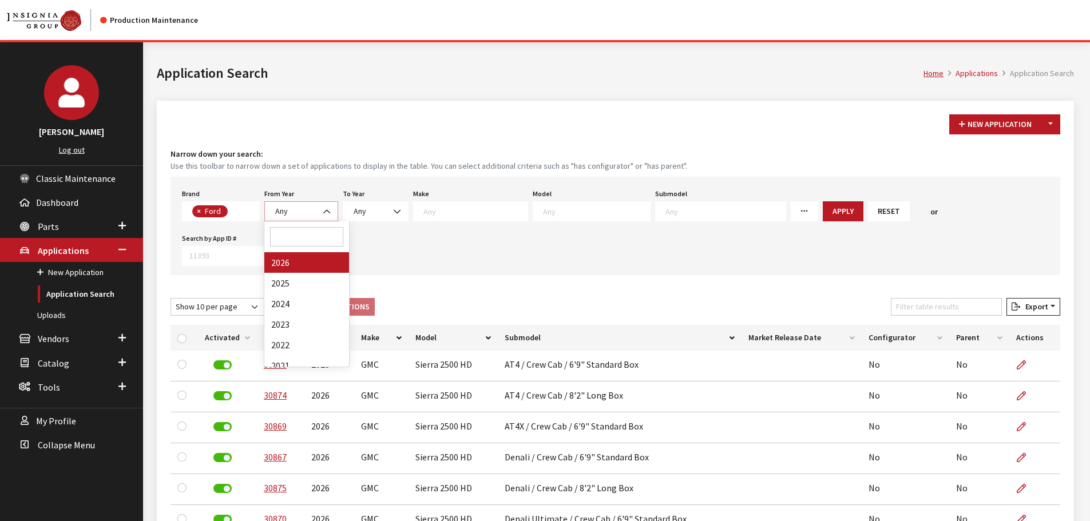
click at [299, 212] on span "Any" at bounding box center [301, 211] width 59 height 12
select select "2026"
select select
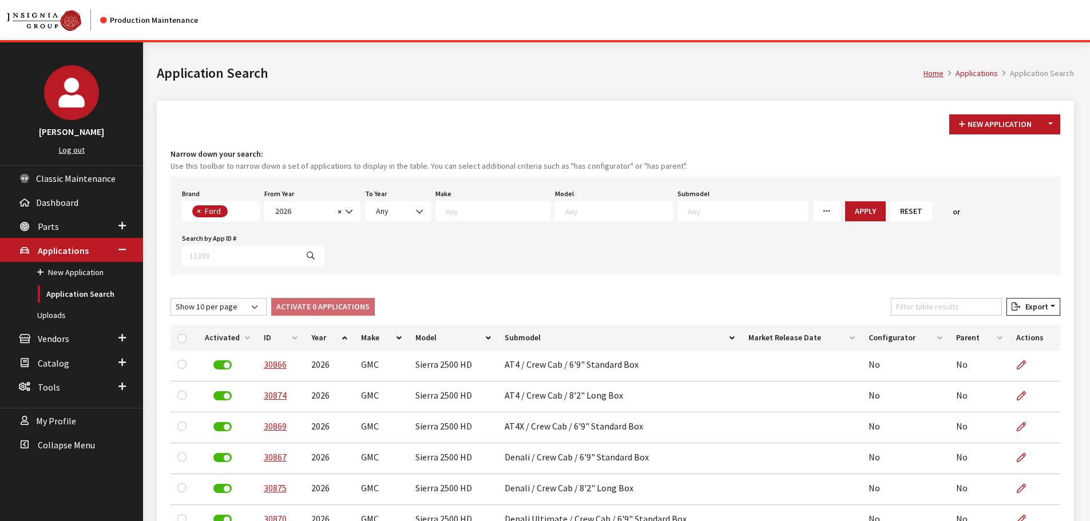
click at [565, 213] on textarea "Search" at bounding box center [618, 211] width 107 height 10
click at [243, 216] on span "× Ford" at bounding box center [221, 211] width 78 height 20
type textarea "ho"
select select
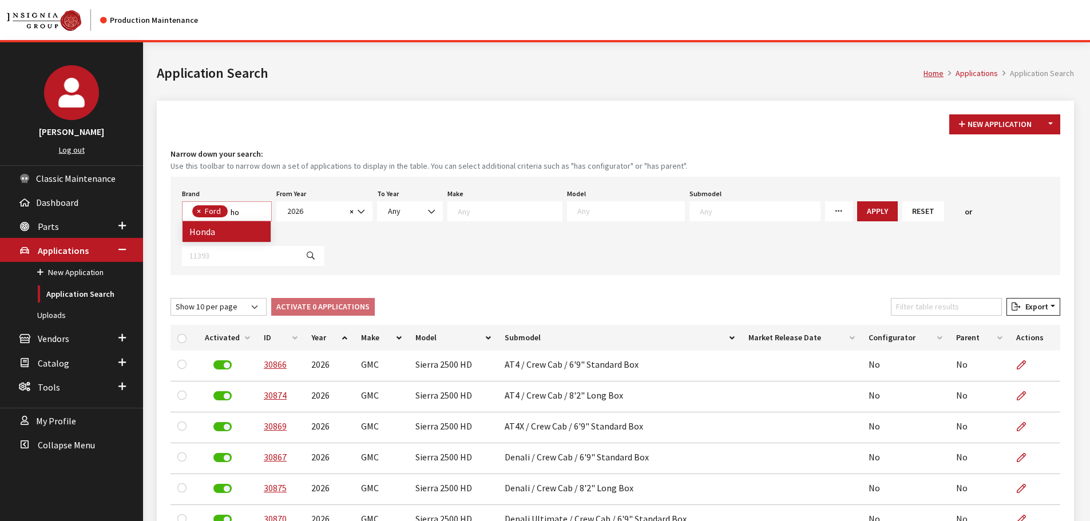
select select
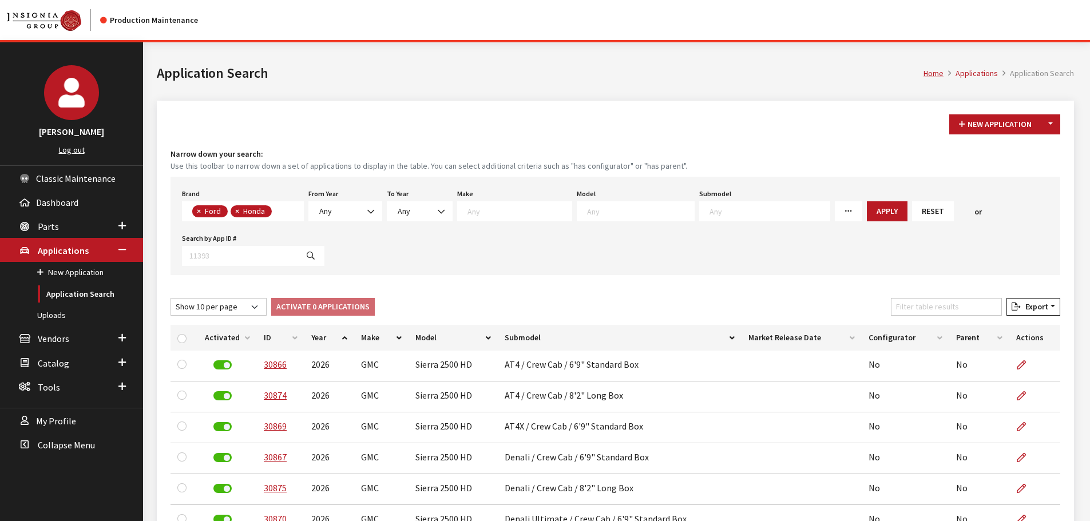
click at [199, 209] on span "×" at bounding box center [199, 211] width 4 height 10
select select "5"
select select
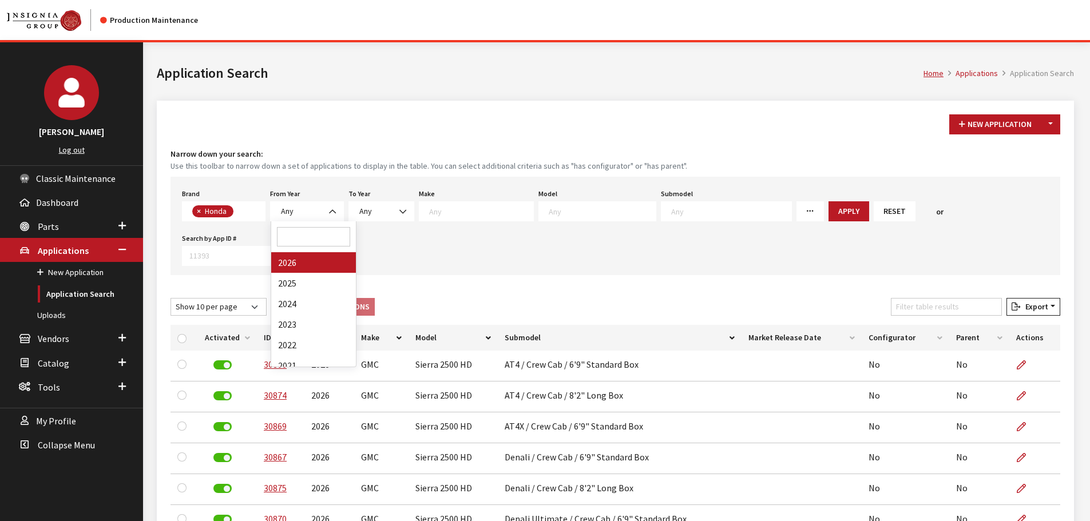
click at [295, 208] on span "Any" at bounding box center [306, 211] width 59 height 12
select select "2026"
select select
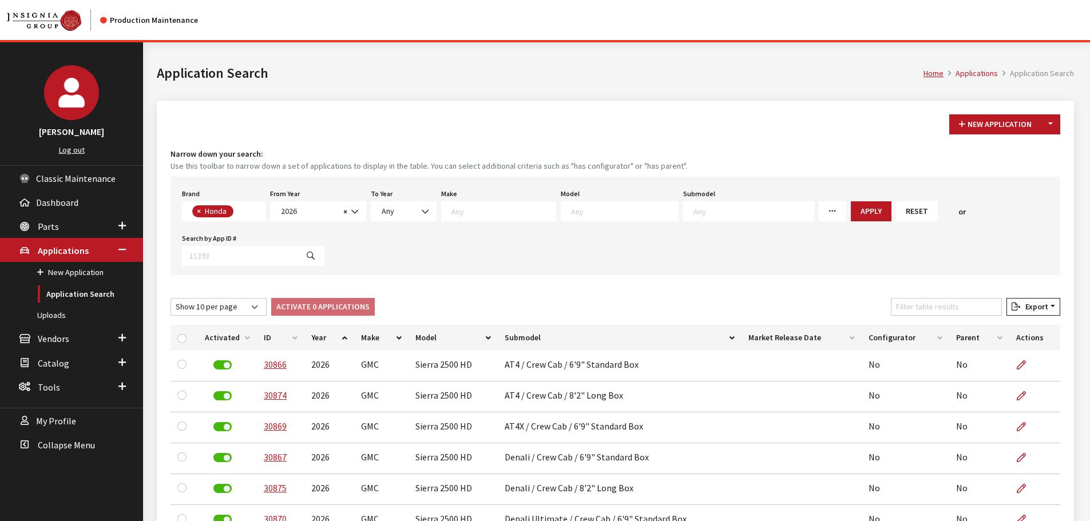
click at [571, 213] on textarea "Search" at bounding box center [624, 211] width 107 height 10
select select "230"
select select
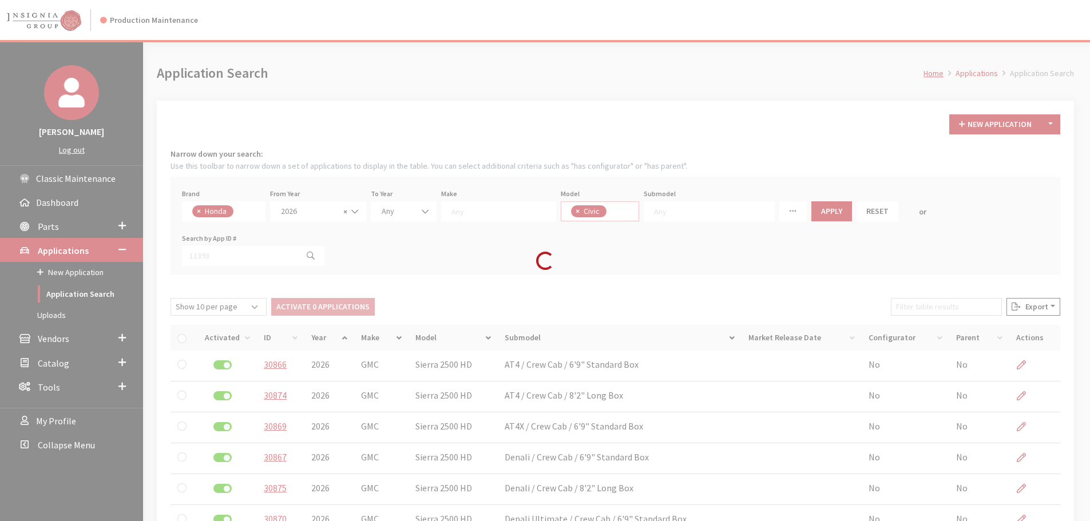
scroll to position [11, 0]
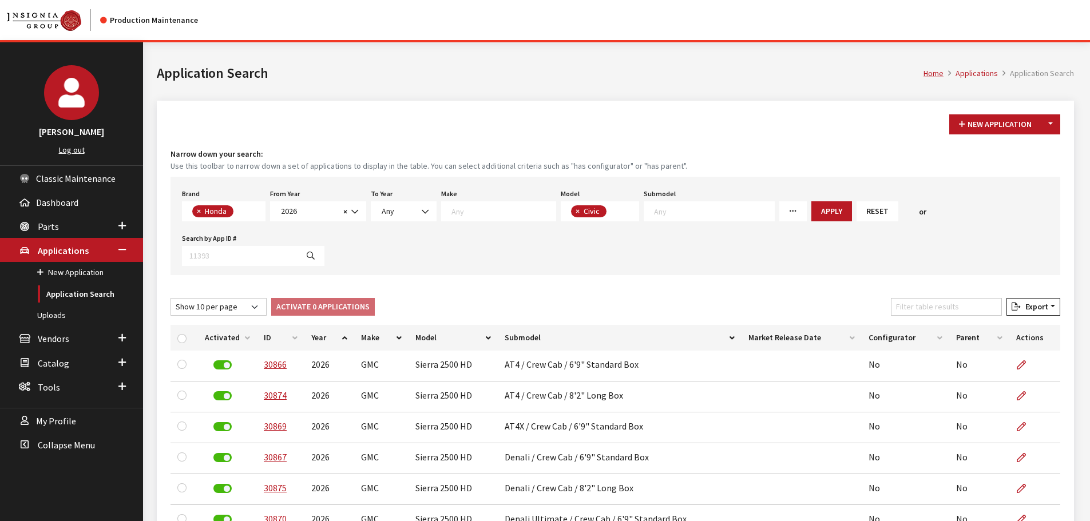
click at [706, 209] on textarea "Search" at bounding box center [714, 211] width 120 height 10
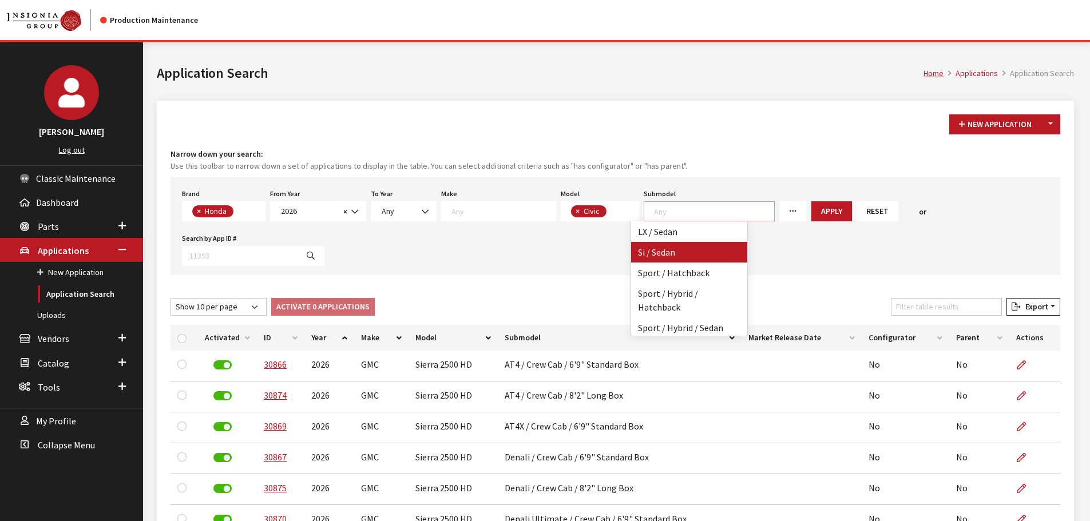
click at [575, 209] on span "×" at bounding box center [577, 211] width 4 height 10
select select
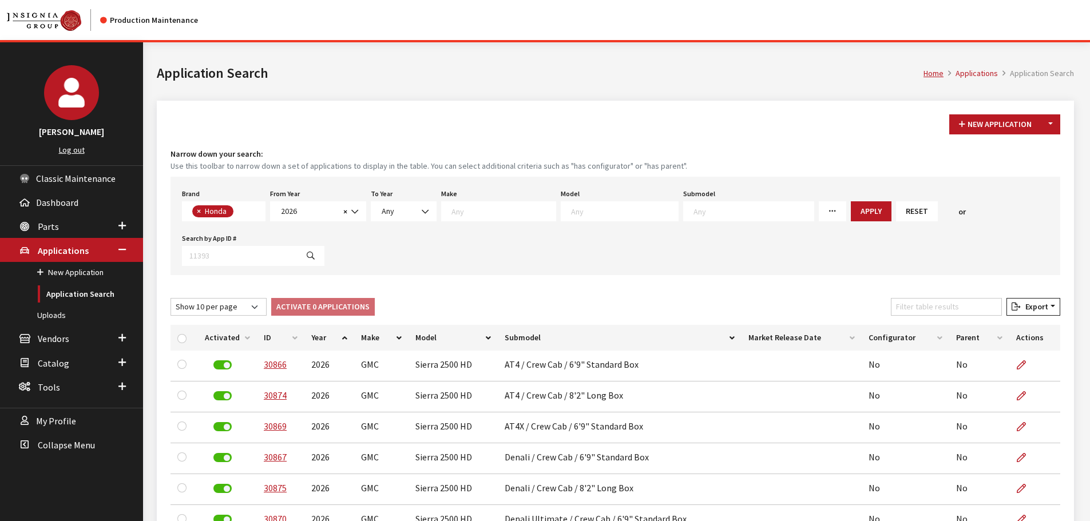
click at [571, 209] on textarea "Search" at bounding box center [624, 211] width 107 height 10
click at [252, 217] on span "× Honda" at bounding box center [224, 211] width 84 height 20
select select
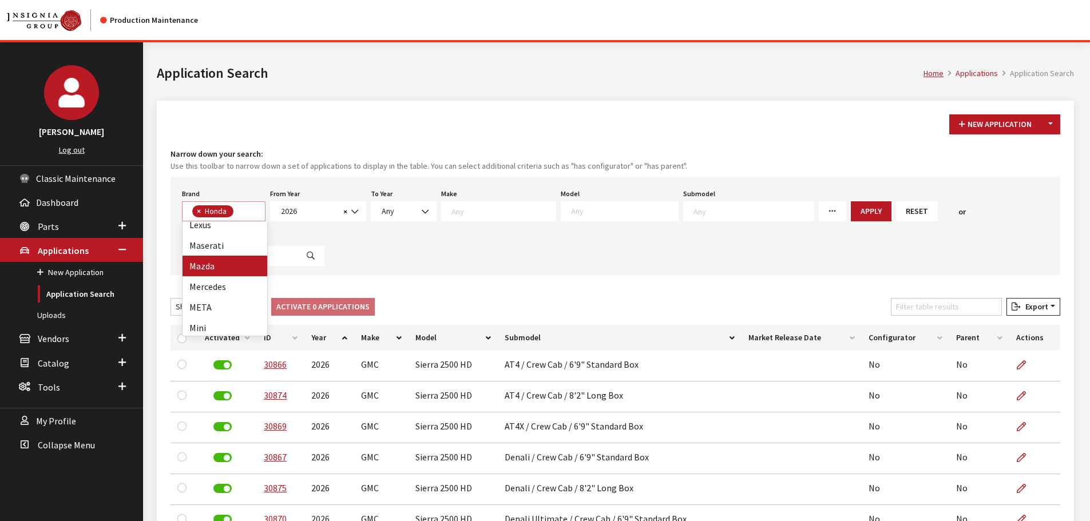
select select
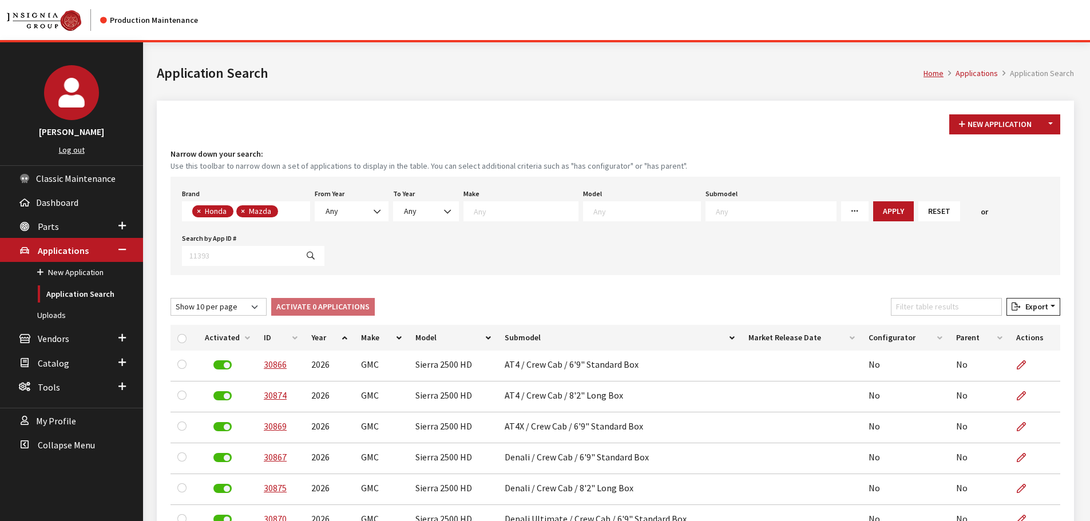
click at [198, 212] on span "×" at bounding box center [199, 211] width 4 height 10
select select "4"
select select
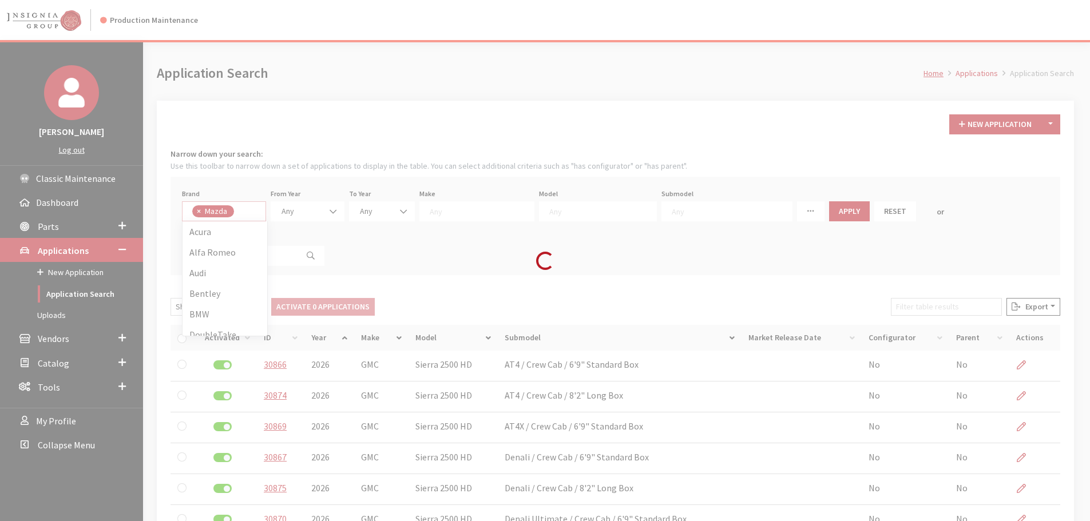
scroll to position [0, 0]
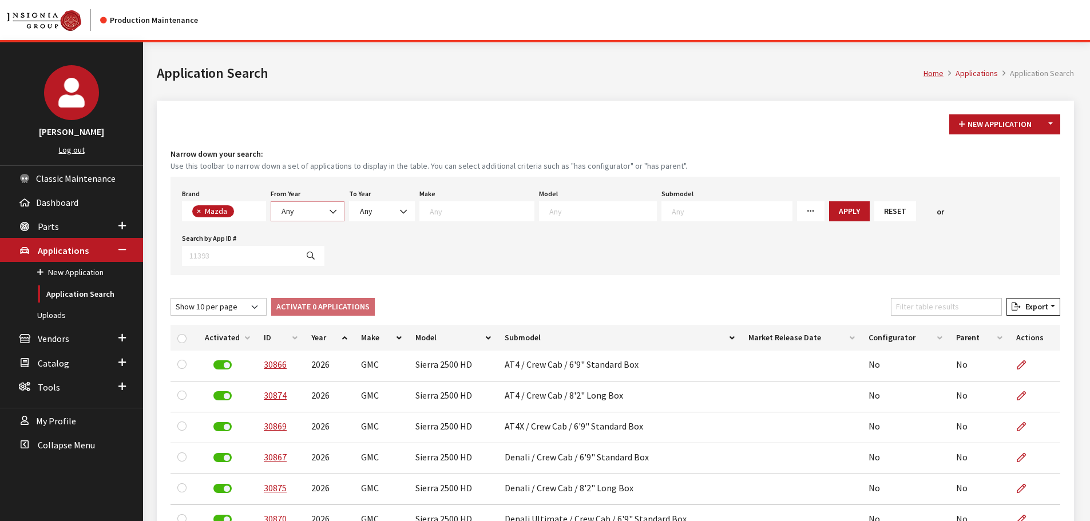
click at [278, 212] on span "Any" at bounding box center [307, 211] width 59 height 12
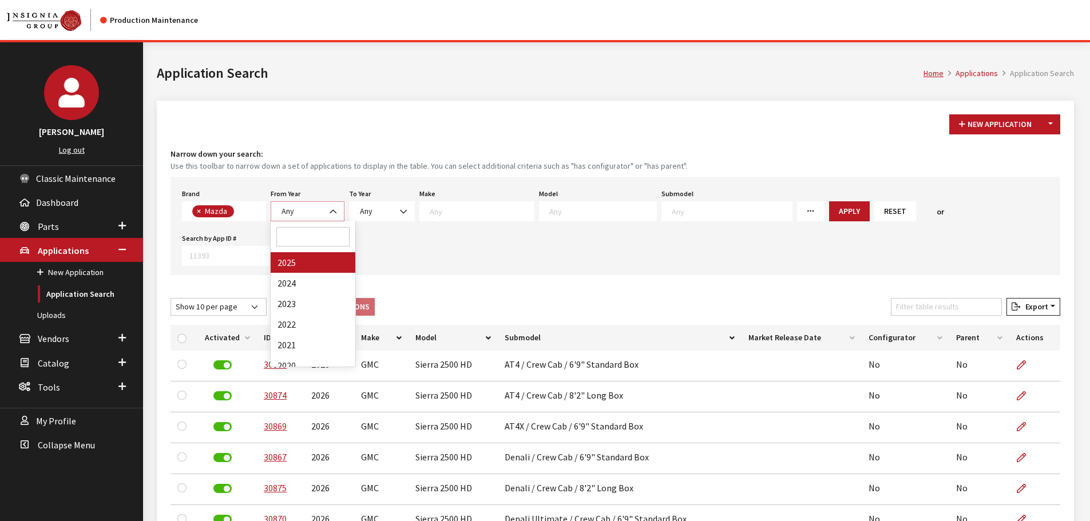
select select "2025"
select select
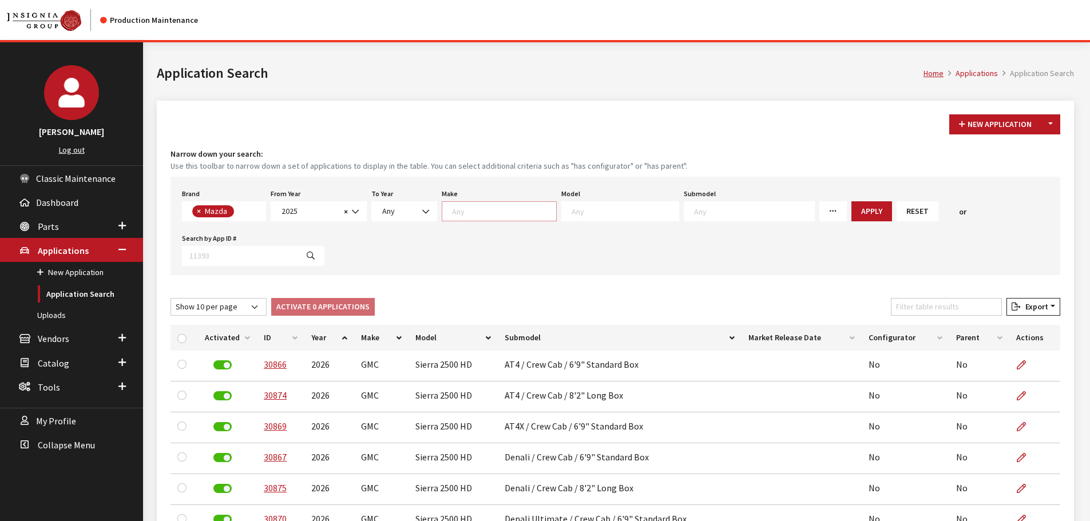
click at [490, 210] on textarea "Search" at bounding box center [504, 211] width 104 height 10
click at [569, 210] on span at bounding box center [624, 210] width 110 height 10
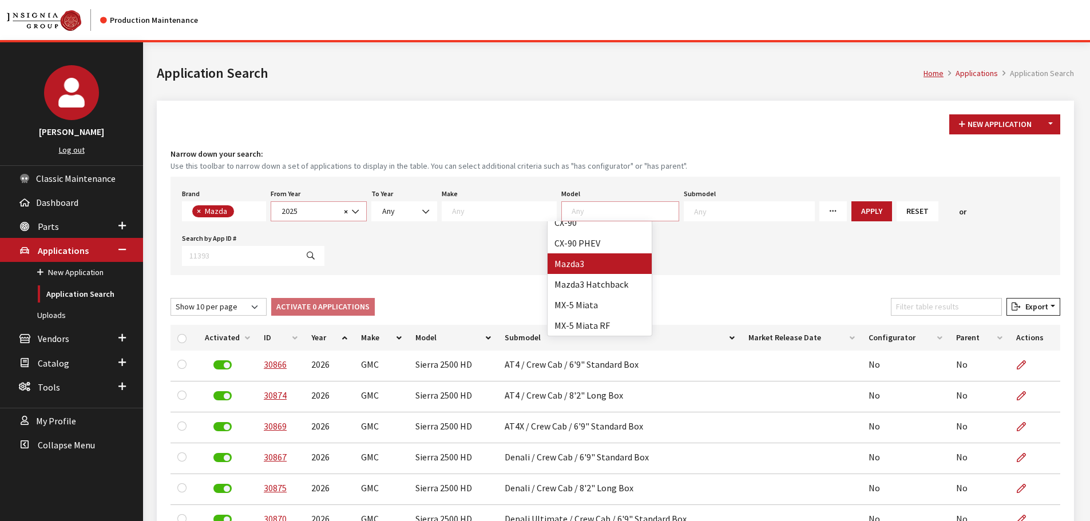
click at [332, 209] on span "2025" at bounding box center [309, 211] width 62 height 12
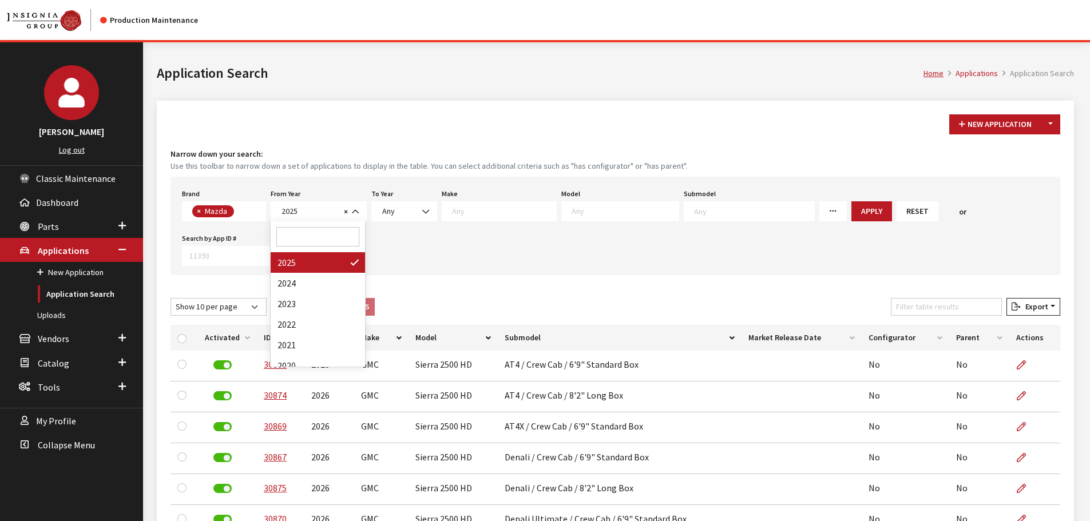
click at [201, 208] on button "×" at bounding box center [197, 211] width 11 height 12
select select
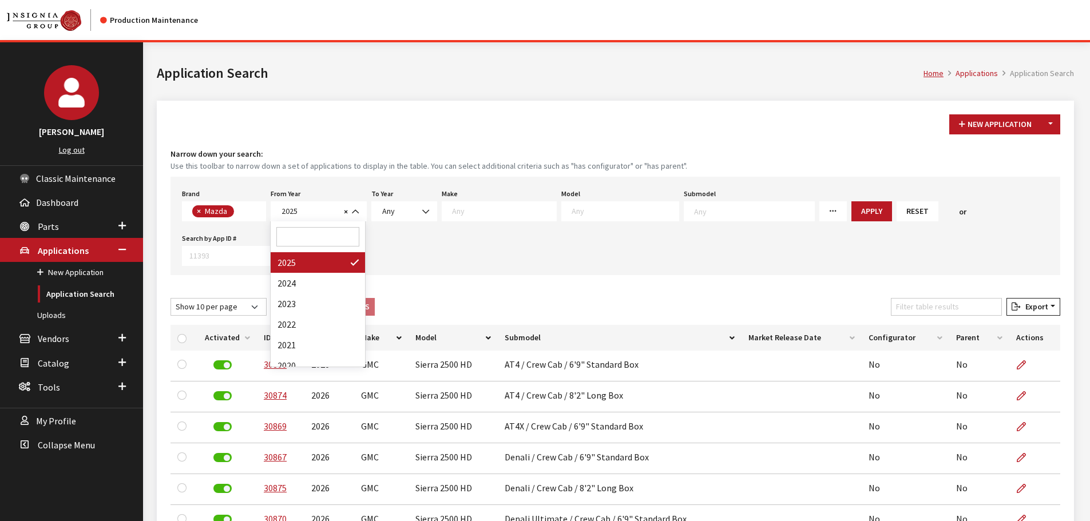
select select
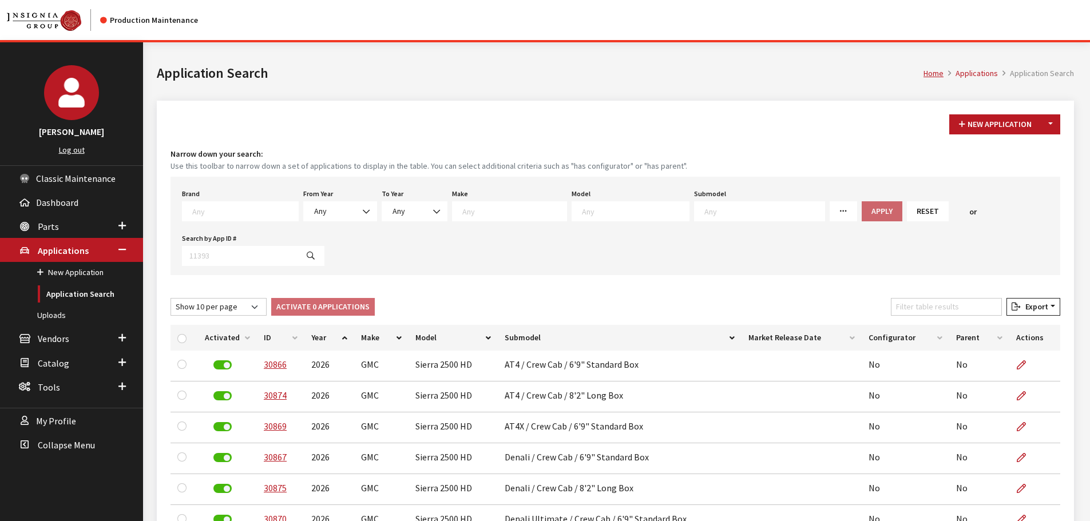
click at [205, 212] on textarea "Search" at bounding box center [245, 211] width 106 height 10
select select "8"
select select
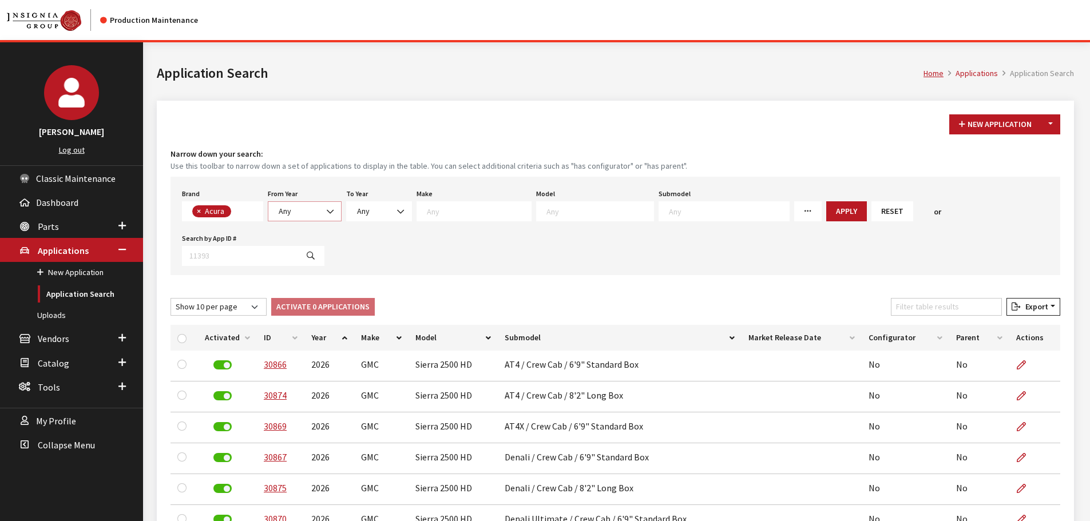
click at [285, 213] on span "Any" at bounding box center [285, 211] width 13 height 10
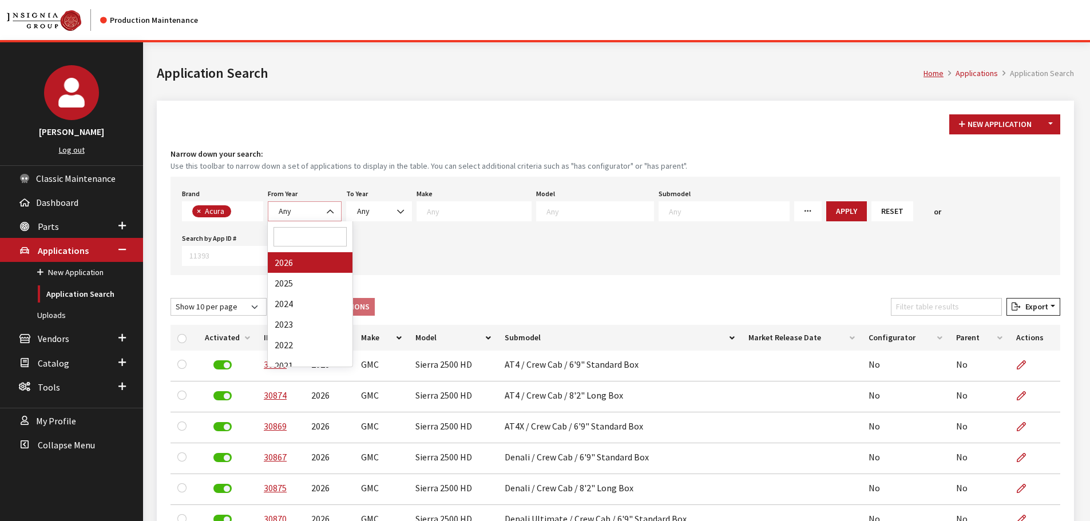
select select "2026"
select select
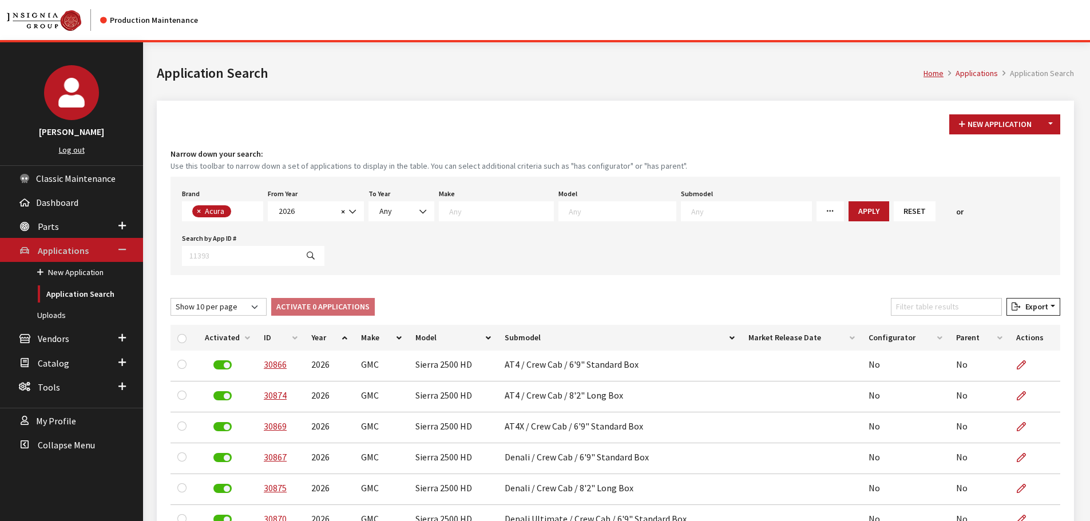
scroll to position [0, 0]
click at [574, 214] on textarea "Search" at bounding box center [622, 211] width 107 height 10
select select "264"
select select
click at [807, 207] on button "Apply" at bounding box center [827, 211] width 41 height 20
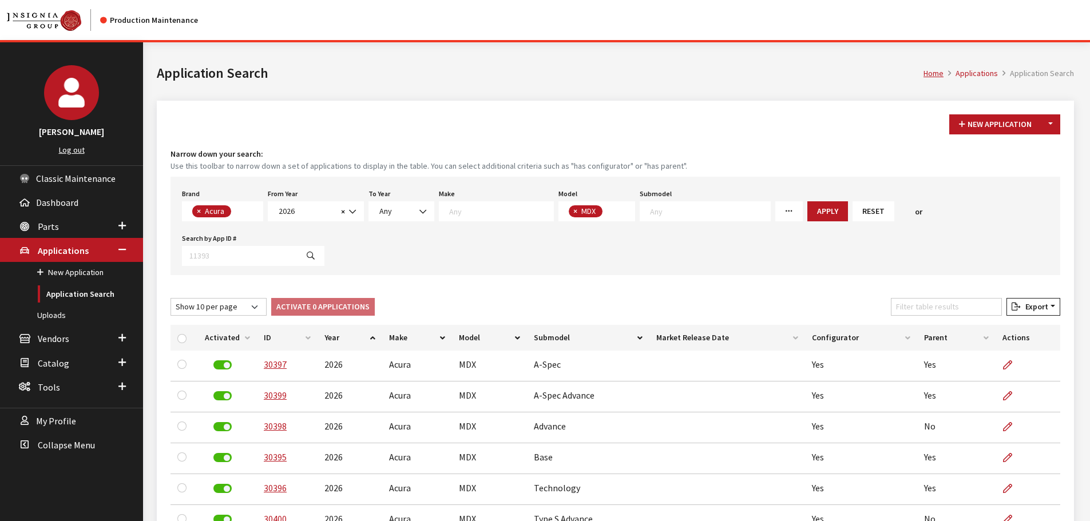
click at [200, 209] on span "×" at bounding box center [199, 211] width 4 height 10
select select
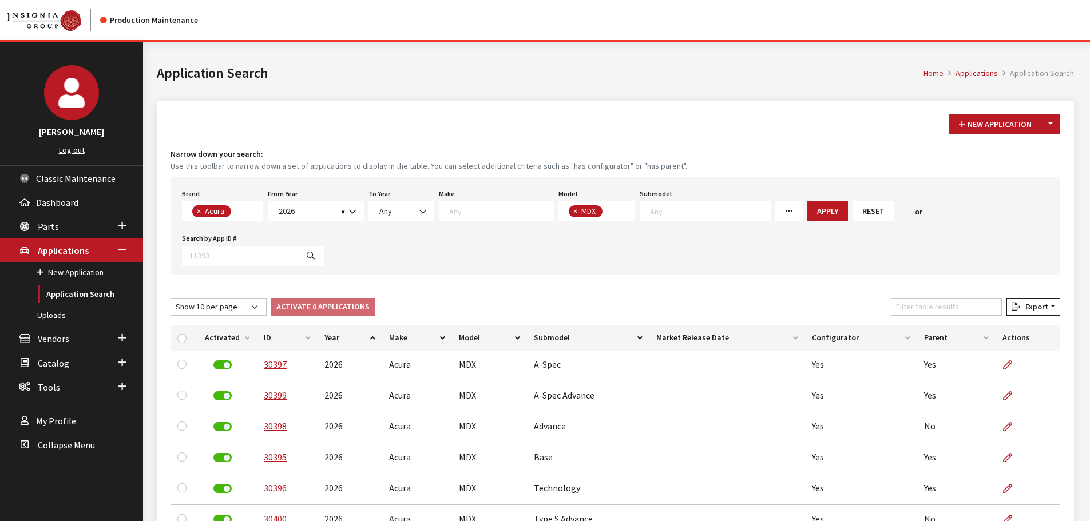
select select
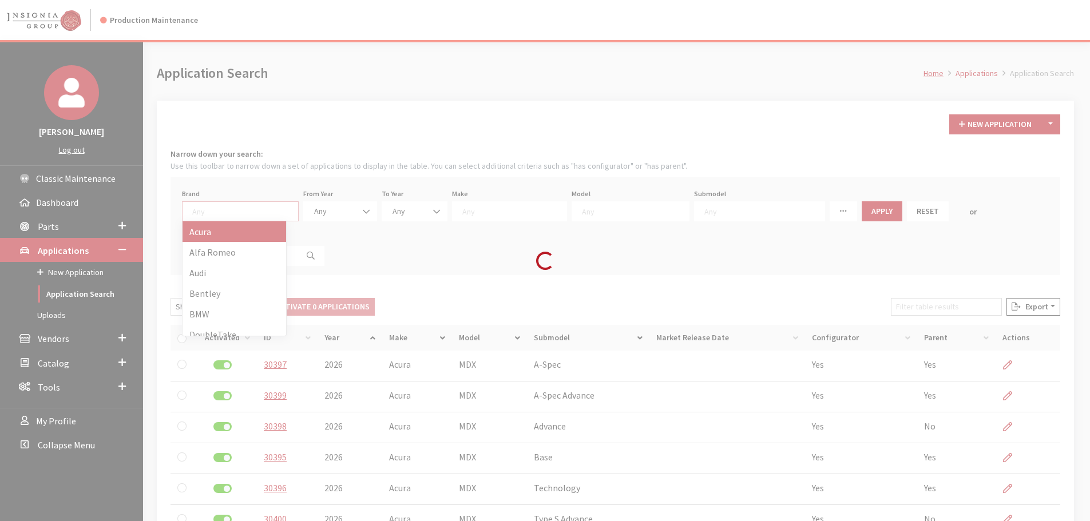
scroll to position [22, 0]
click at [201, 209] on div "Loading..." at bounding box center [545, 260] width 1090 height 521
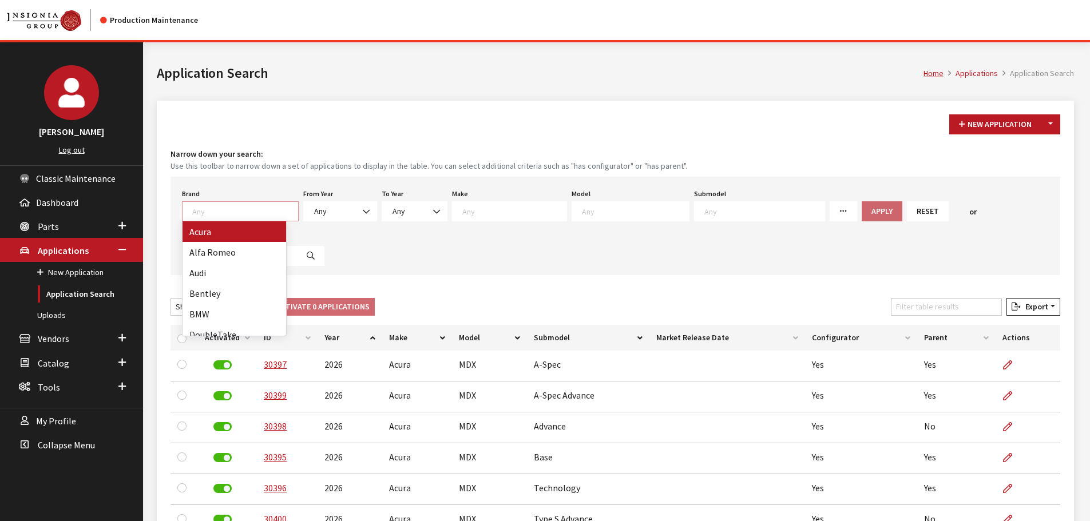
click at [201, 209] on textarea "Search" at bounding box center [245, 211] width 106 height 10
click at [201, 209] on textarea "g" at bounding box center [245, 211] width 106 height 10
type textarea "m"
type textarea "gm"
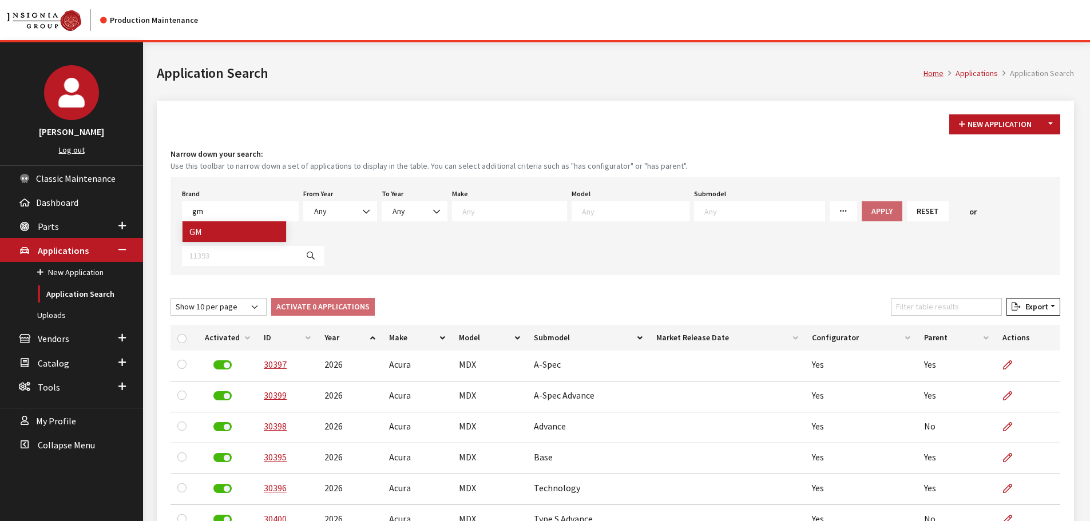
select select "1"
select select
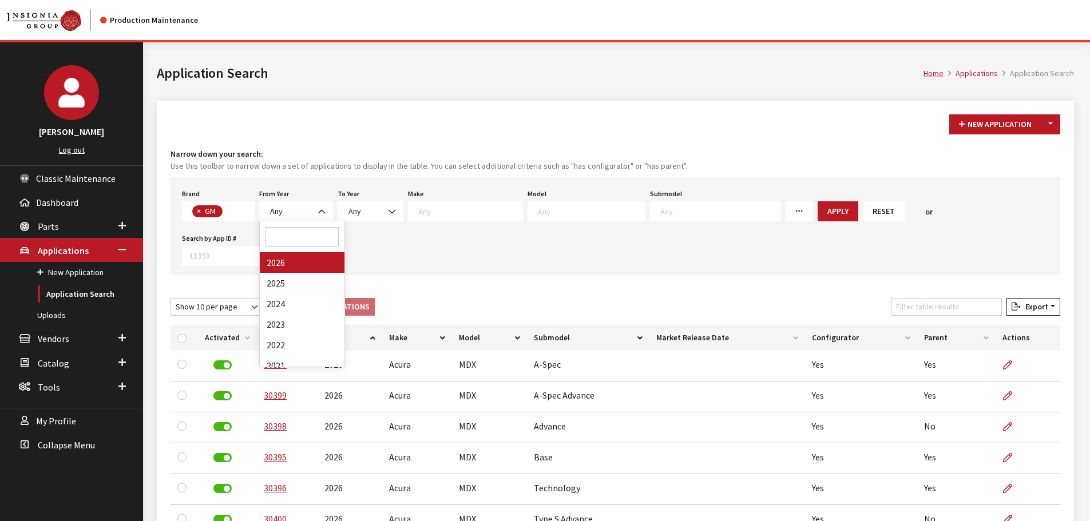
click at [323, 202] on span at bounding box center [322, 211] width 19 height 19
select select "2026"
select select
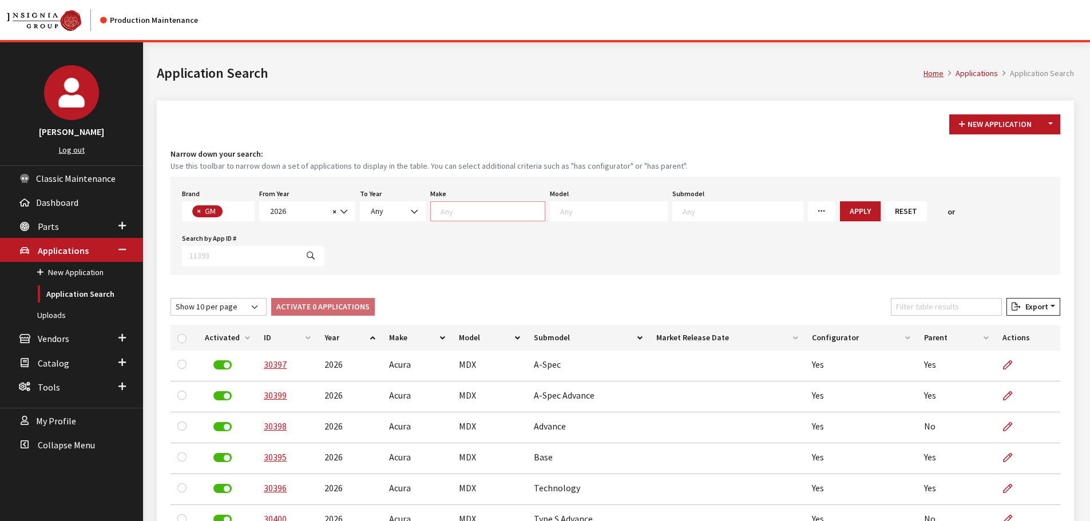
click at [446, 213] on textarea "Search" at bounding box center [492, 211] width 104 height 10
select select "1"
select select
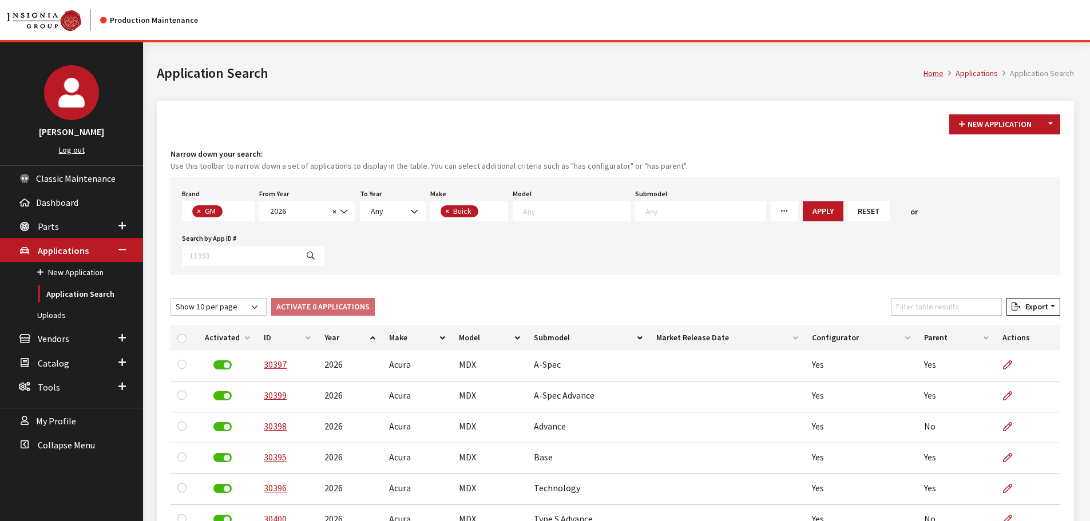
click at [564, 211] on textarea "Search" at bounding box center [576, 211] width 107 height 10
click at [483, 213] on textarea "Search" at bounding box center [484, 212] width 6 height 10
select select
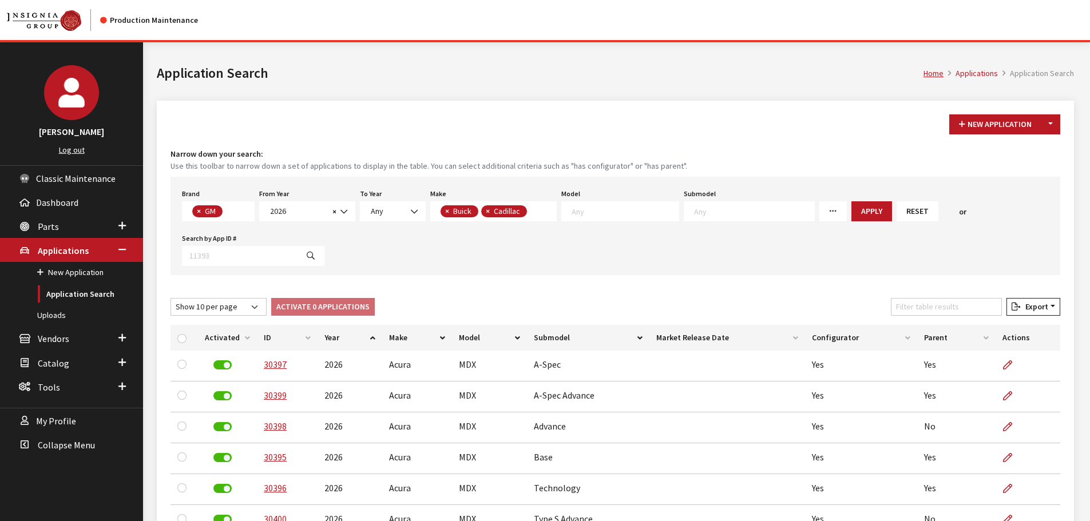
click at [446, 215] on span "×" at bounding box center [447, 211] width 4 height 10
select select "2"
select select
click at [540, 216] on textarea "Search" at bounding box center [584, 211] width 107 height 10
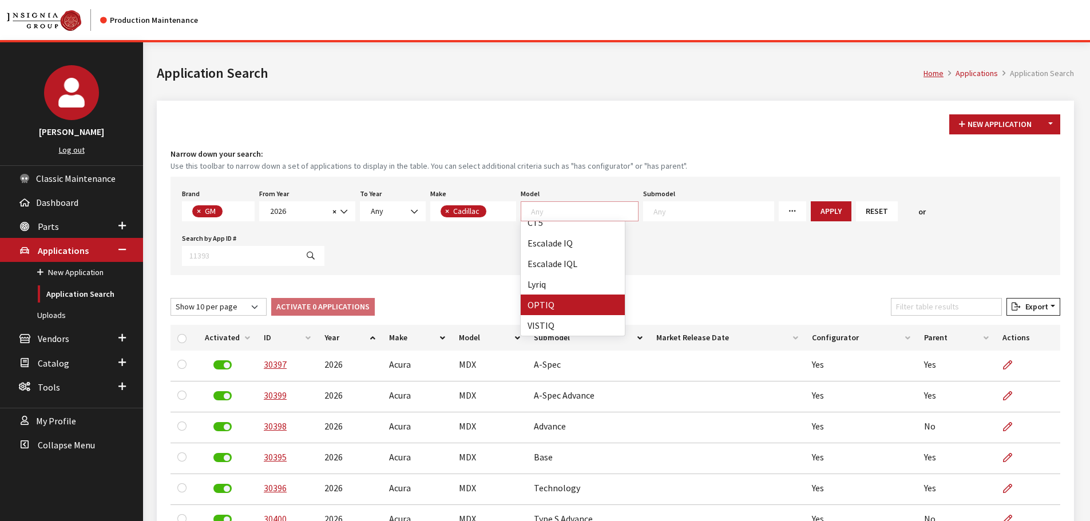
scroll to position [0, 0]
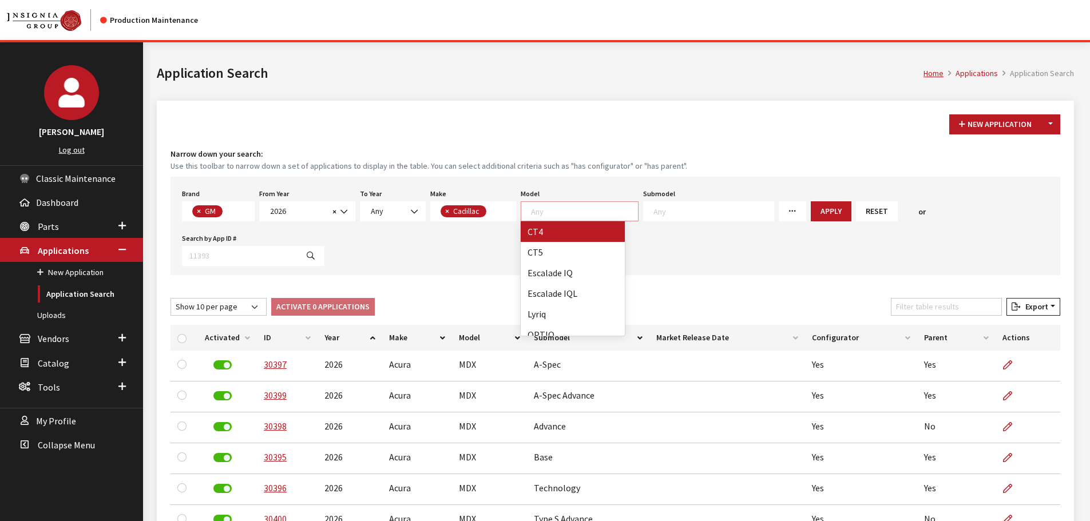
select select "1090"
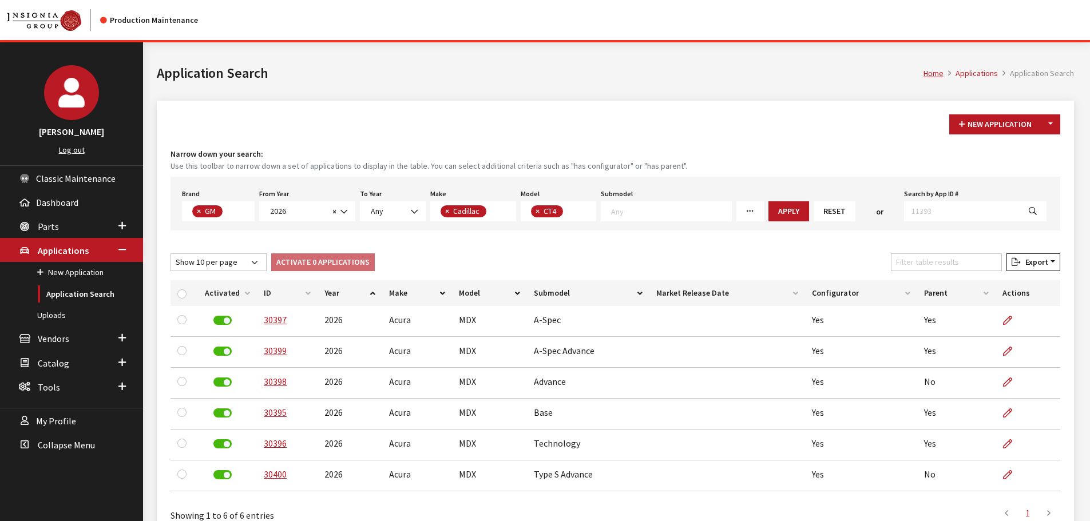
scroll to position [1, 0]
click at [577, 210] on span "× CT4" at bounding box center [559, 211] width 76 height 20
select select
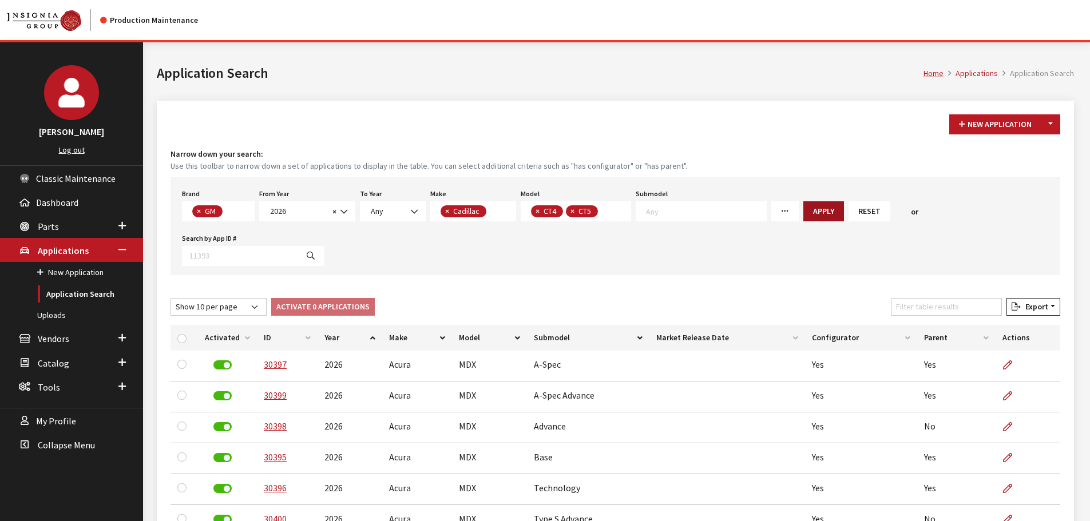
click at [815, 215] on button "Apply" at bounding box center [823, 211] width 41 height 20
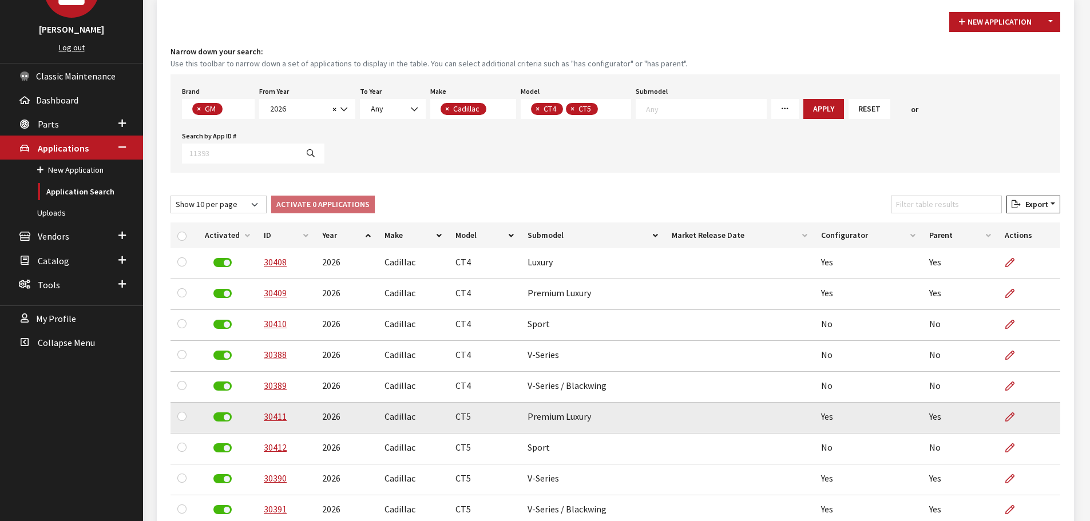
scroll to position [0, 0]
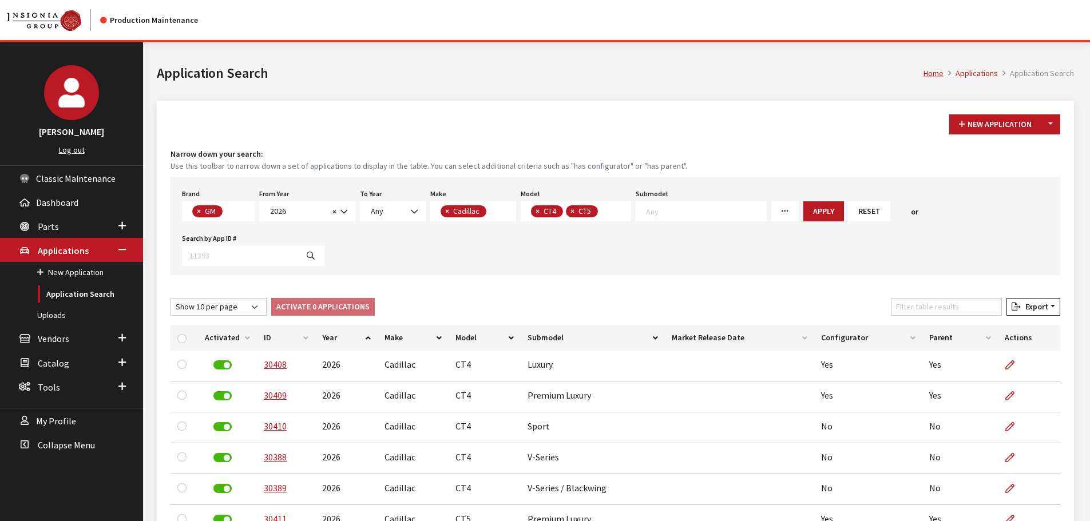
click at [531, 212] on button "×" at bounding box center [536, 211] width 11 height 12
select select "1082"
select select
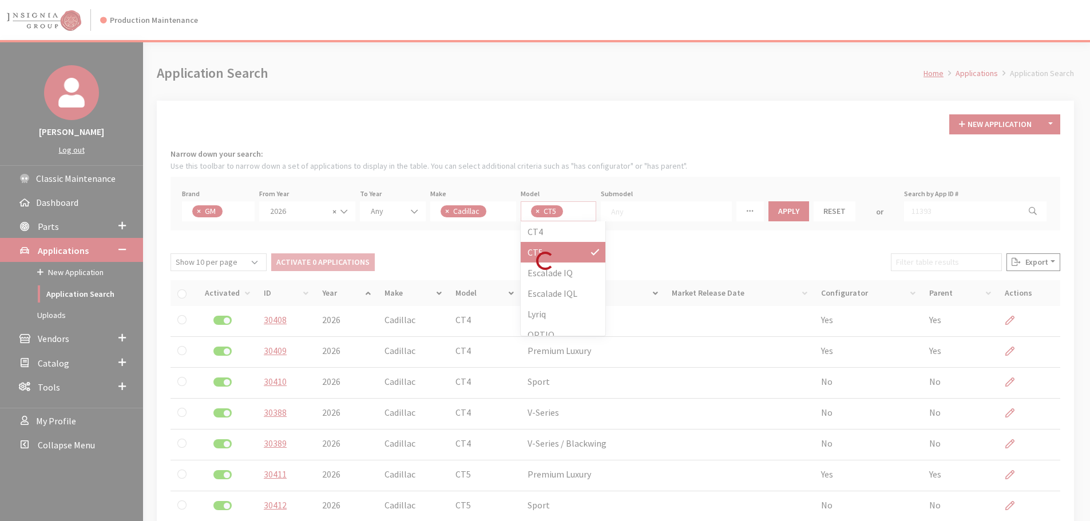
scroll to position [1, 0]
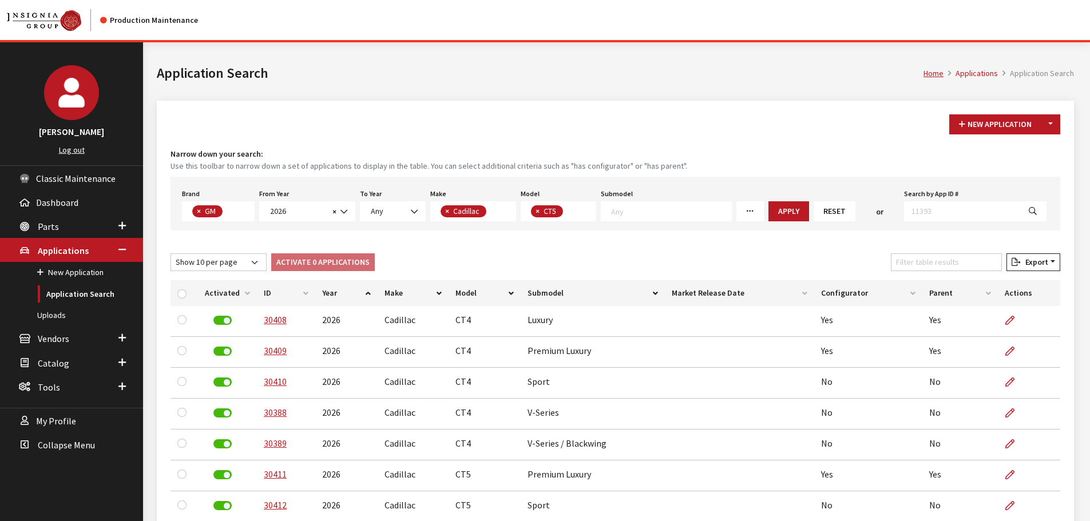
click at [539, 212] on button "×" at bounding box center [536, 211] width 11 height 12
select select
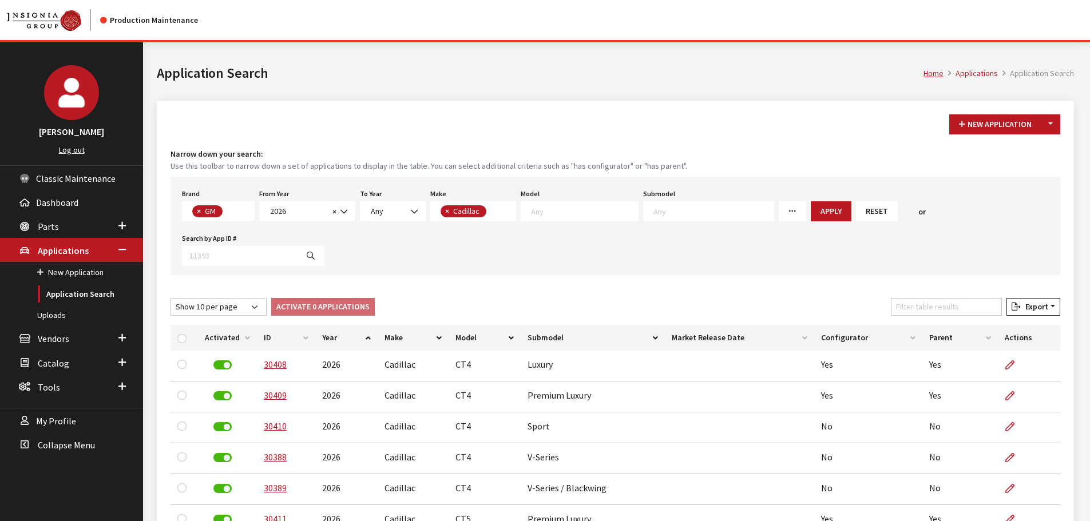
click at [539, 212] on textarea "Search" at bounding box center [584, 211] width 107 height 10
click at [445, 213] on span "×" at bounding box center [447, 211] width 4 height 10
select select
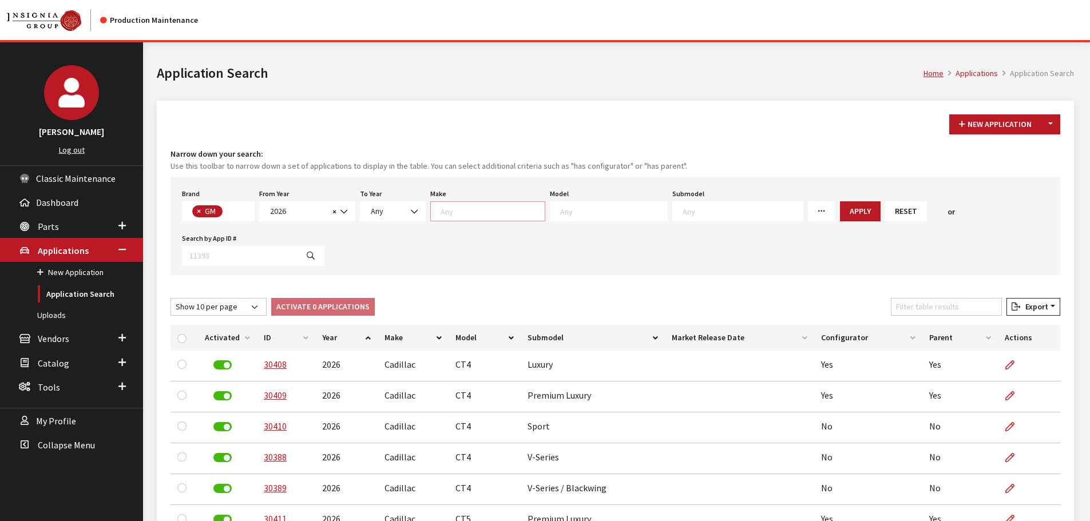
click at [444, 213] on textarea "Search" at bounding box center [492, 211] width 104 height 10
select select "3"
select select
click at [562, 200] on div "Model Any Blazer EV Colorado Corvette E-Ray Corvette Stingray Corvette Z06 Corv…" at bounding box center [587, 203] width 122 height 35
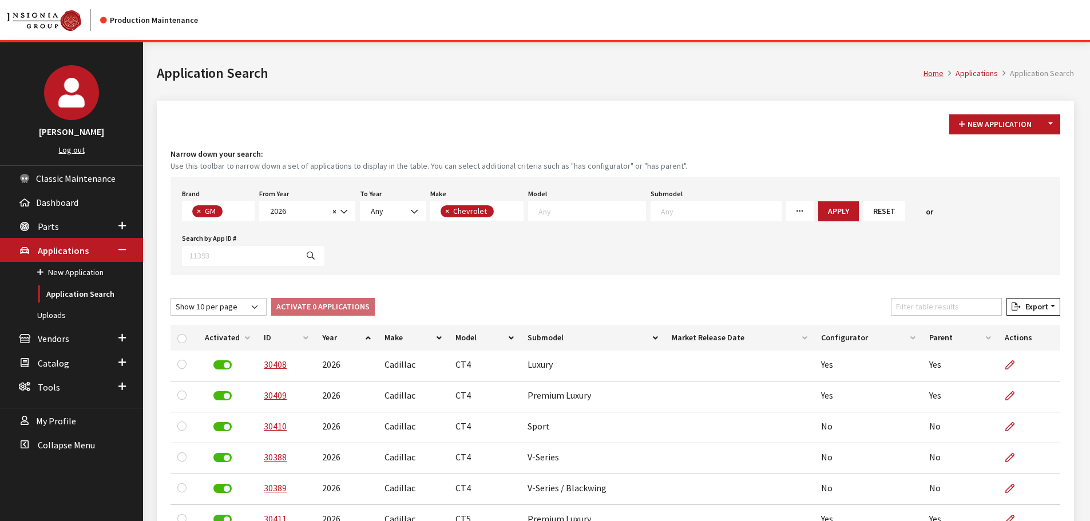
click at [562, 209] on textarea "Search" at bounding box center [591, 211] width 107 height 10
type textarea "e"
click at [445, 215] on span "×" at bounding box center [447, 211] width 4 height 10
select select
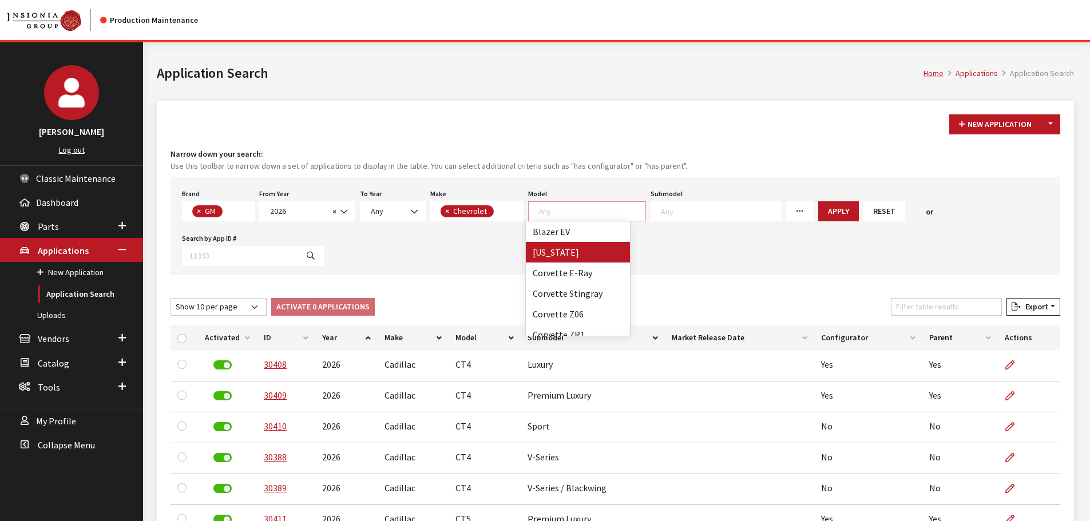
select select
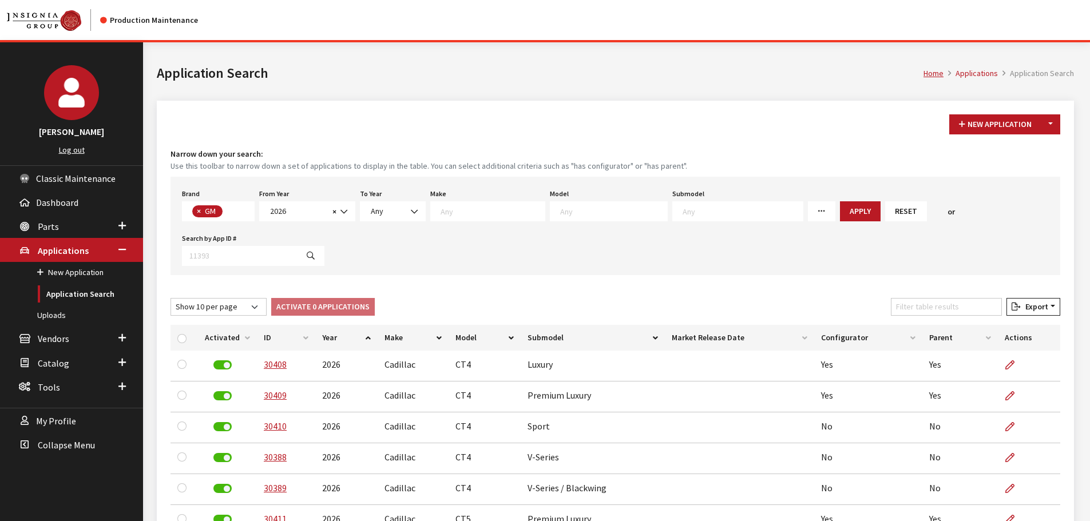
click at [451, 211] on textarea "Search" at bounding box center [492, 211] width 104 height 10
select select "4"
select select
click at [573, 218] on span at bounding box center [569, 211] width 118 height 20
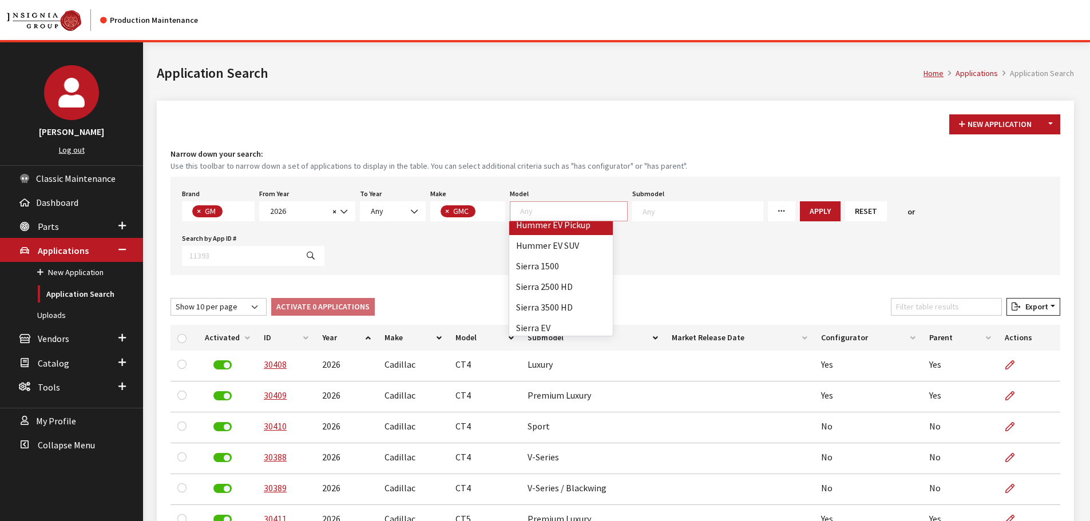
scroll to position [71, 0]
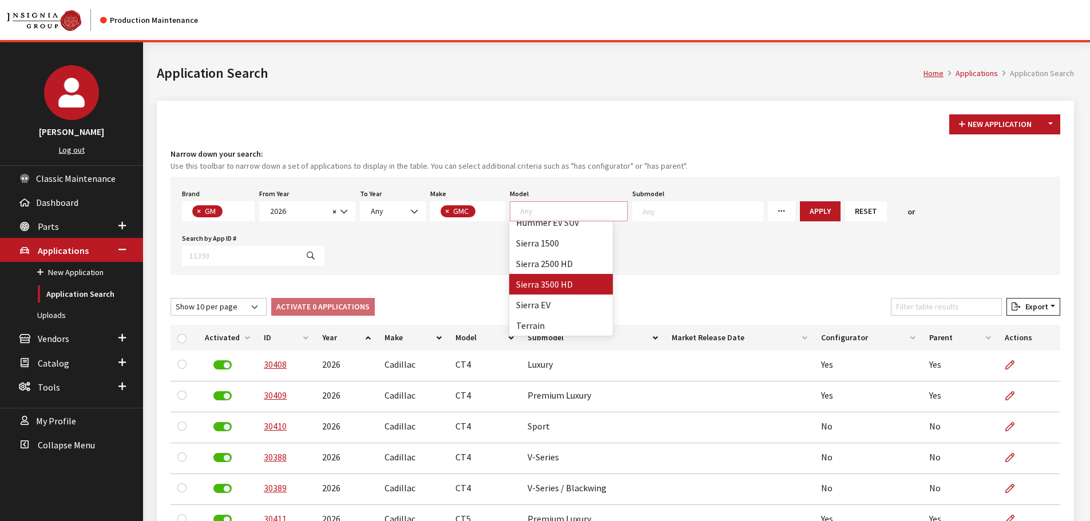
click at [487, 94] on div "Home Applications Application Search Application Search" at bounding box center [615, 71] width 931 height 58
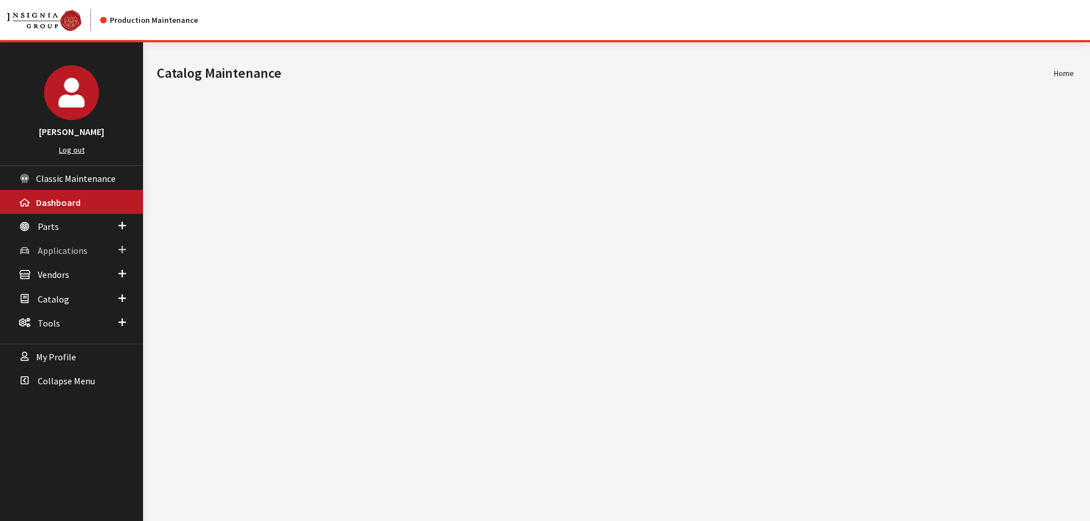
click at [53, 258] on link "Applications" at bounding box center [71, 250] width 143 height 24
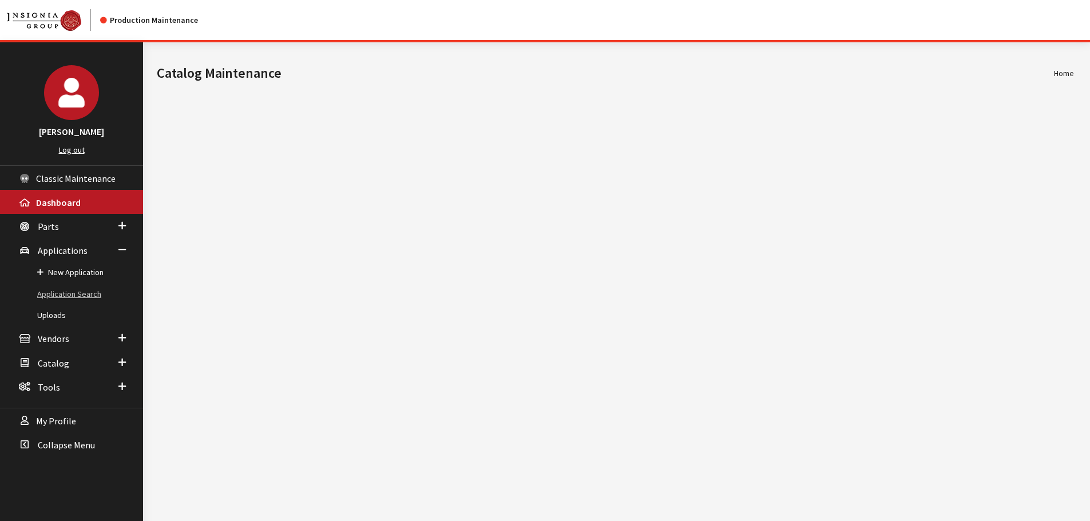
click at [76, 289] on link "Application Search" at bounding box center [71, 294] width 143 height 21
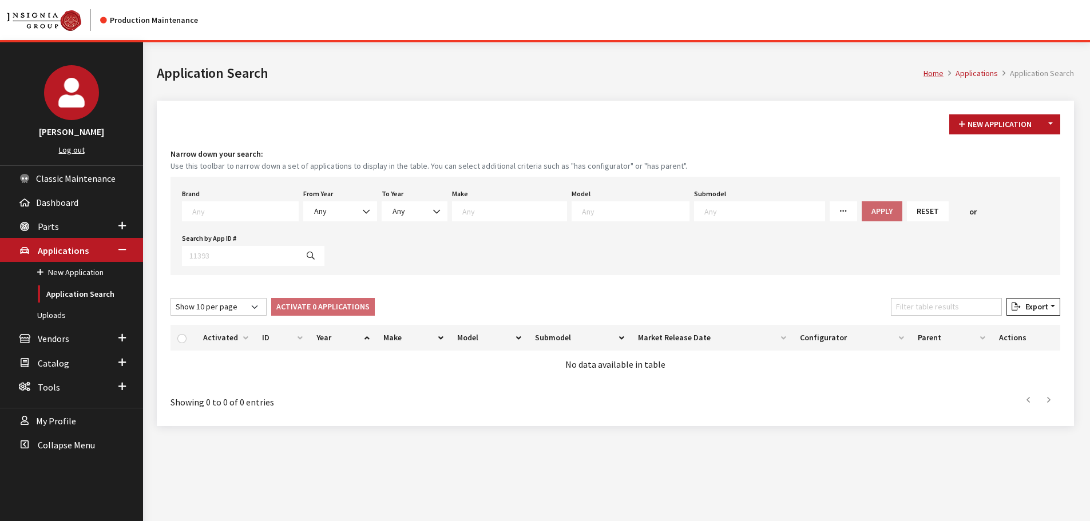
click at [227, 215] on textarea "Search" at bounding box center [245, 211] width 106 height 10
select select "1"
select select
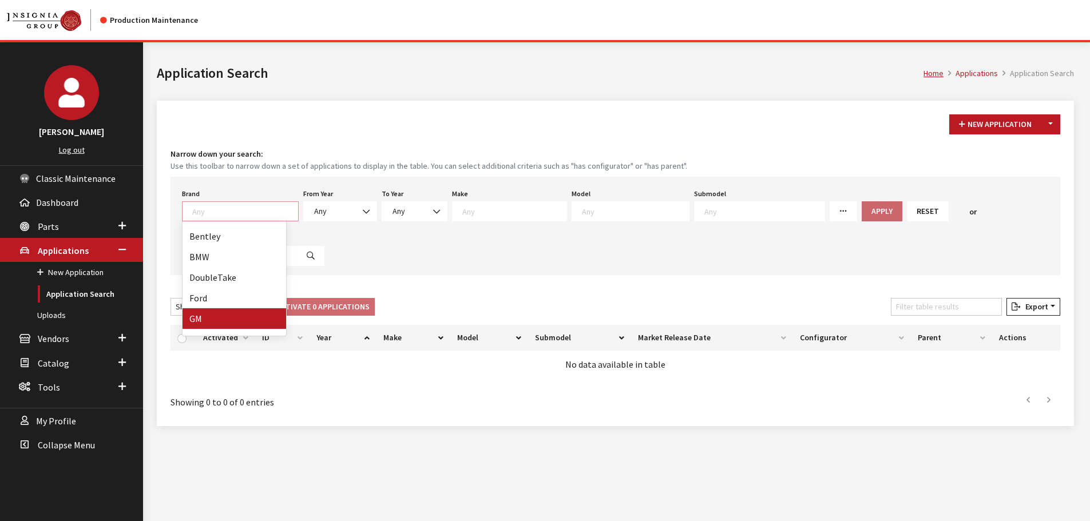
select select
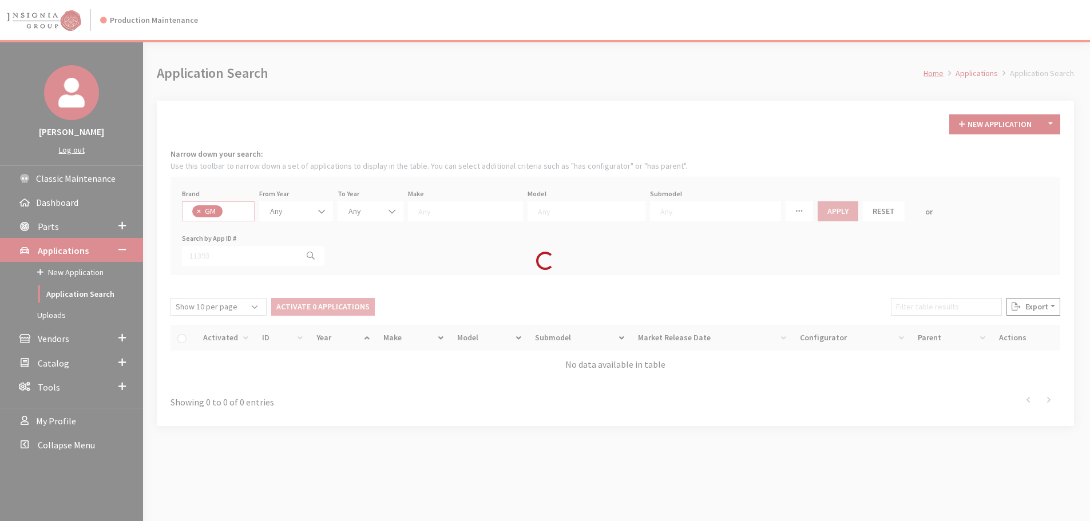
scroll to position [87, 0]
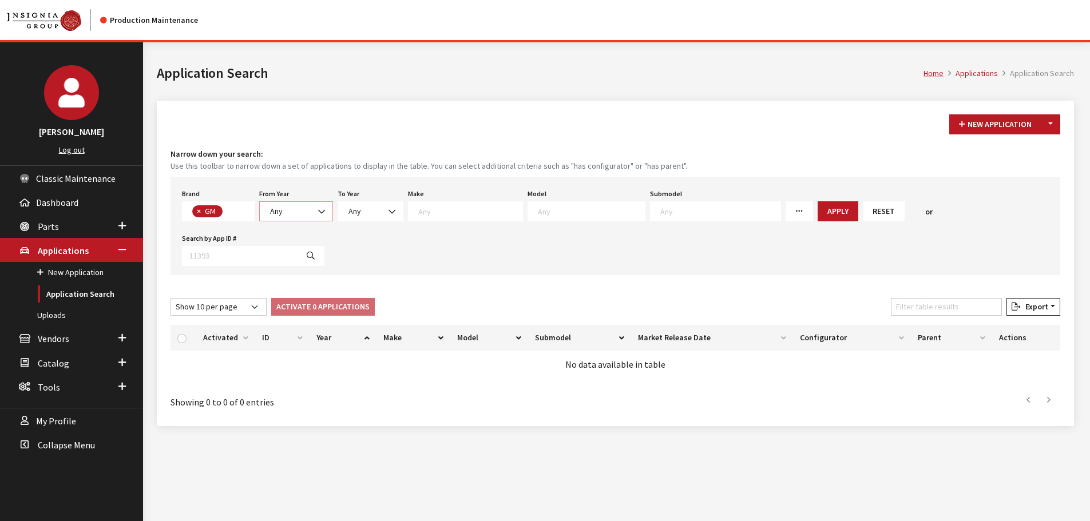
click at [315, 213] on span at bounding box center [322, 211] width 19 height 19
select select "2026"
select select
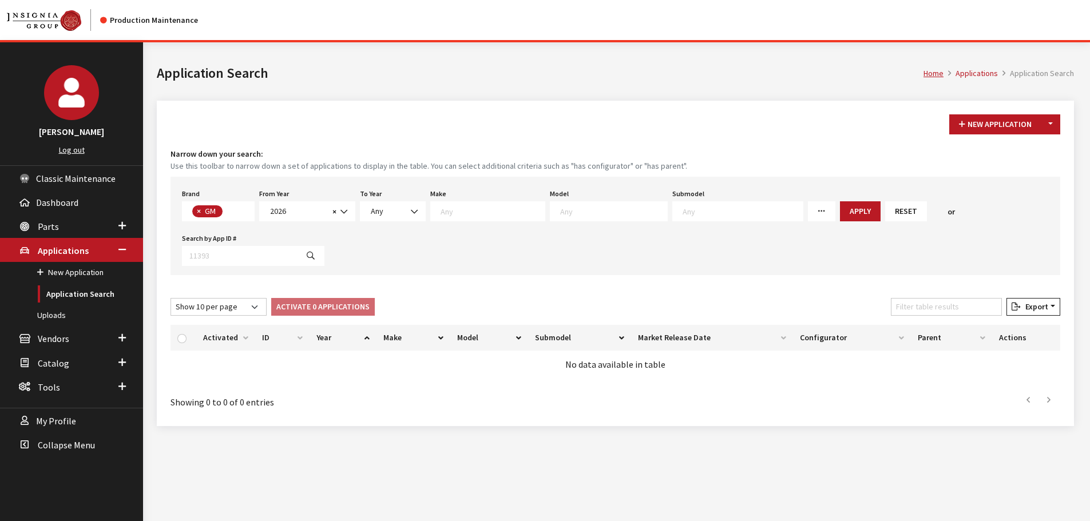
click at [557, 217] on span at bounding box center [609, 211] width 118 height 20
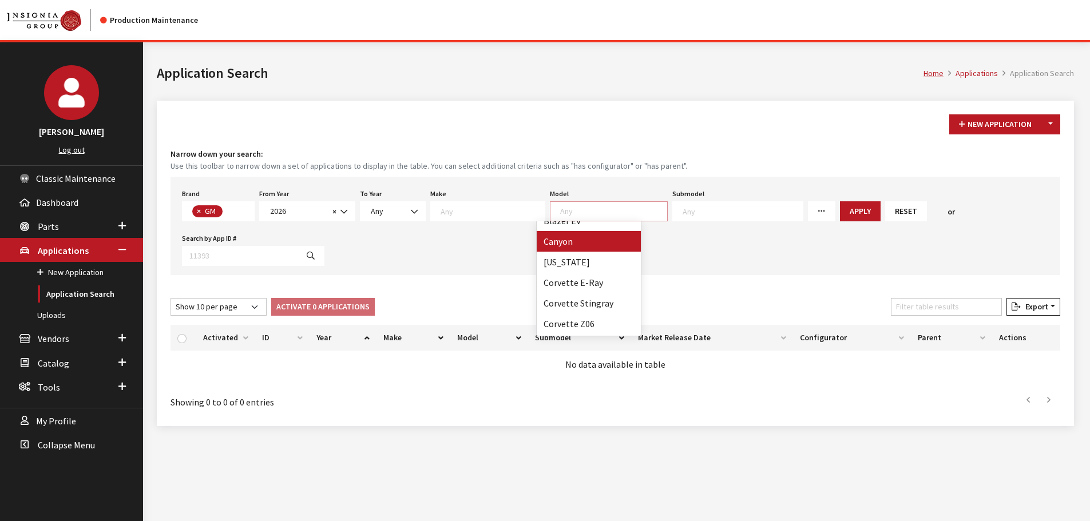
scroll to position [57, 0]
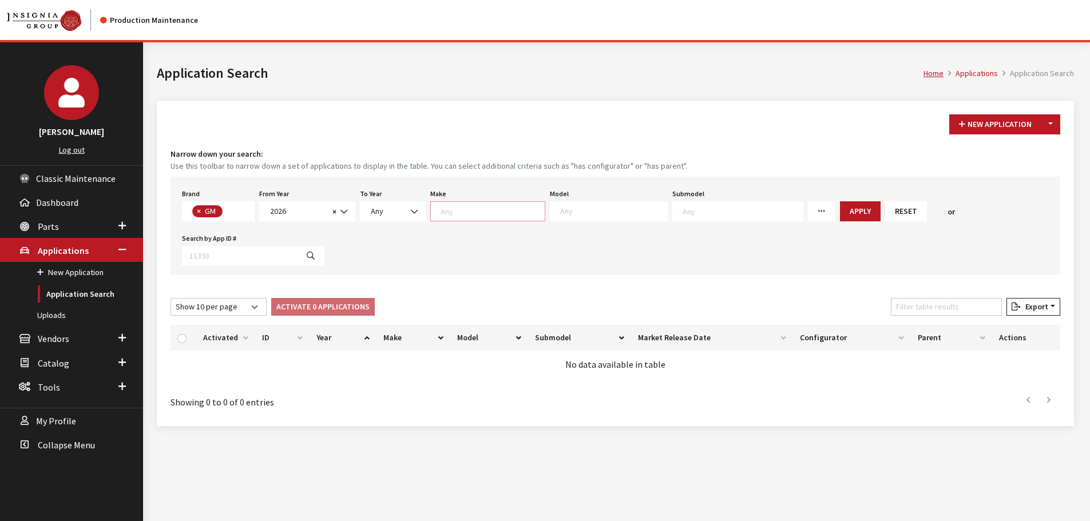
click at [470, 211] on textarea "Search" at bounding box center [492, 211] width 104 height 10
select select "3"
select select
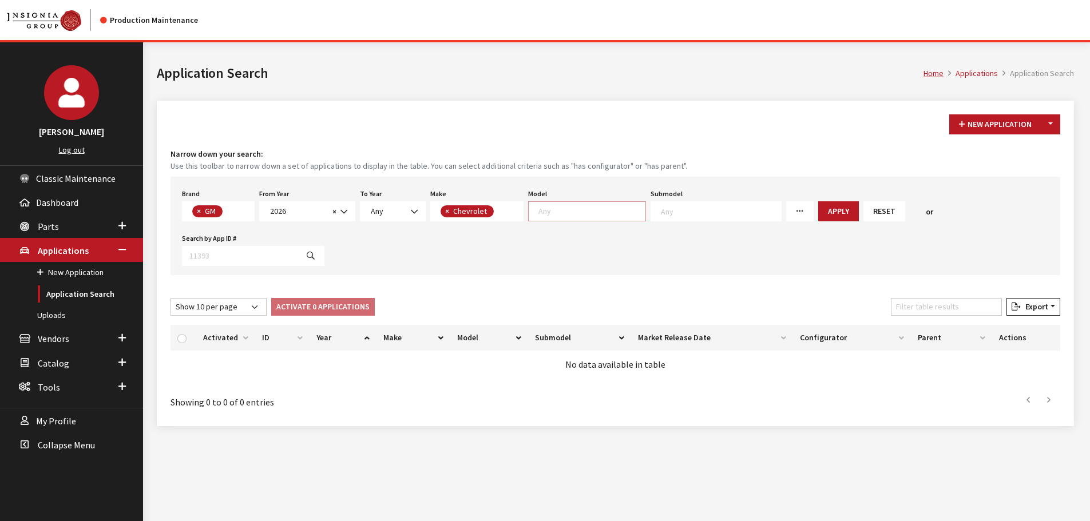
click at [568, 219] on span at bounding box center [587, 211] width 118 height 20
select select "46"
select select
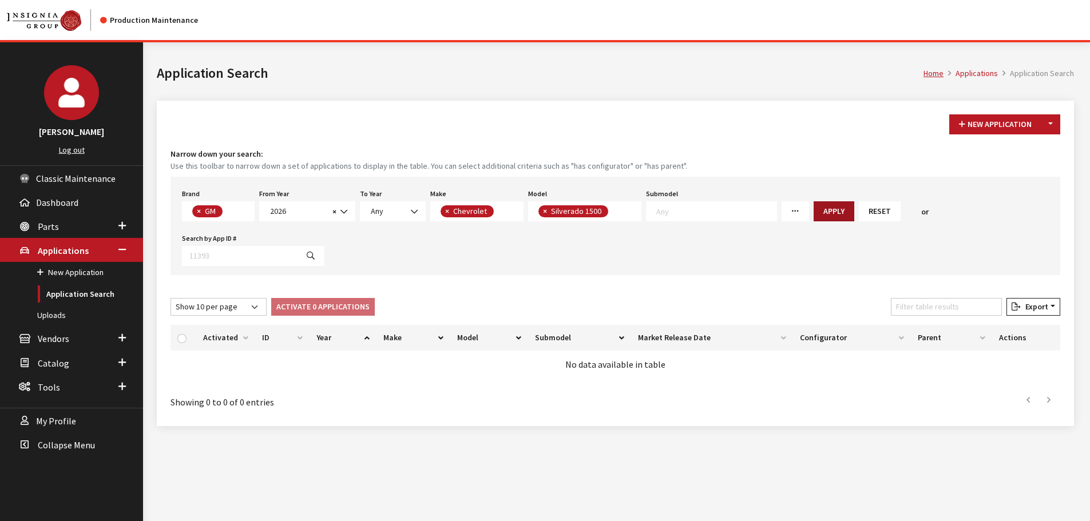
click at [813, 208] on button "Apply" at bounding box center [833, 211] width 41 height 20
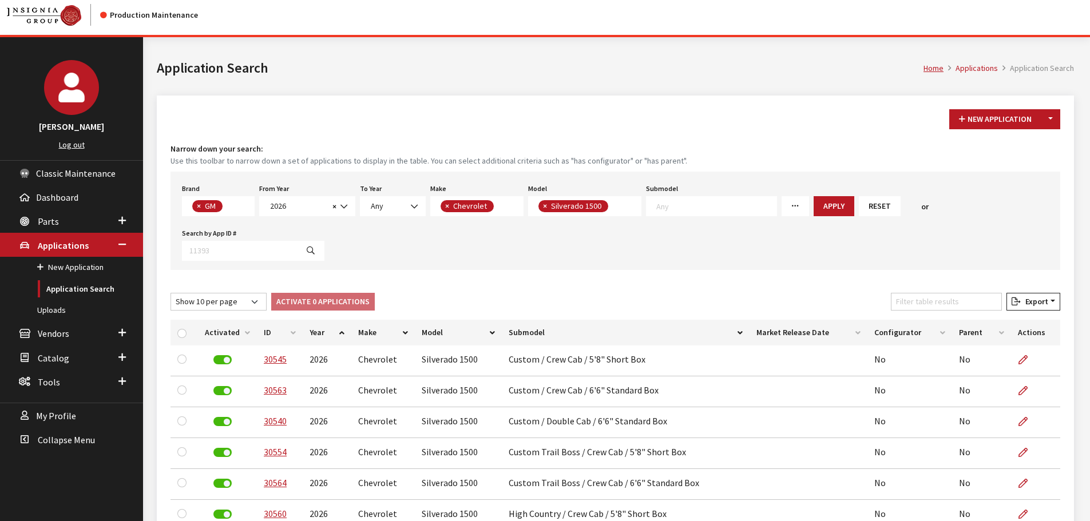
scroll to position [0, 0]
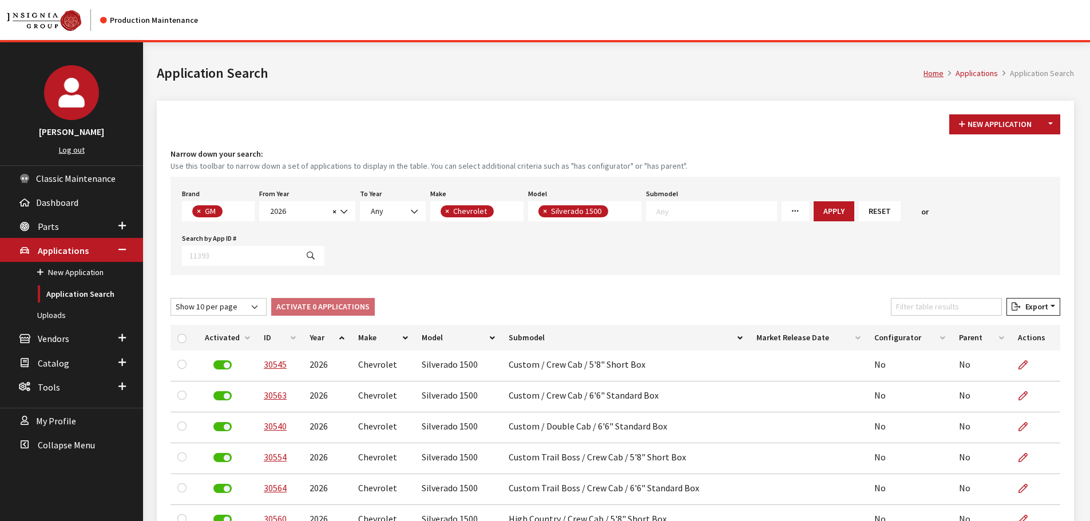
click at [543, 212] on span "×" at bounding box center [545, 211] width 4 height 10
select select
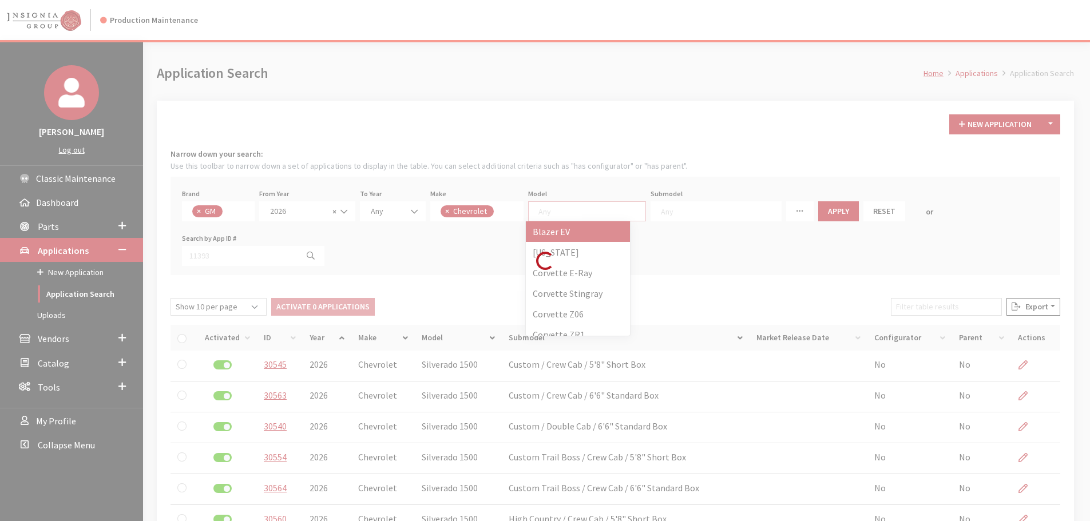
scroll to position [1, 0]
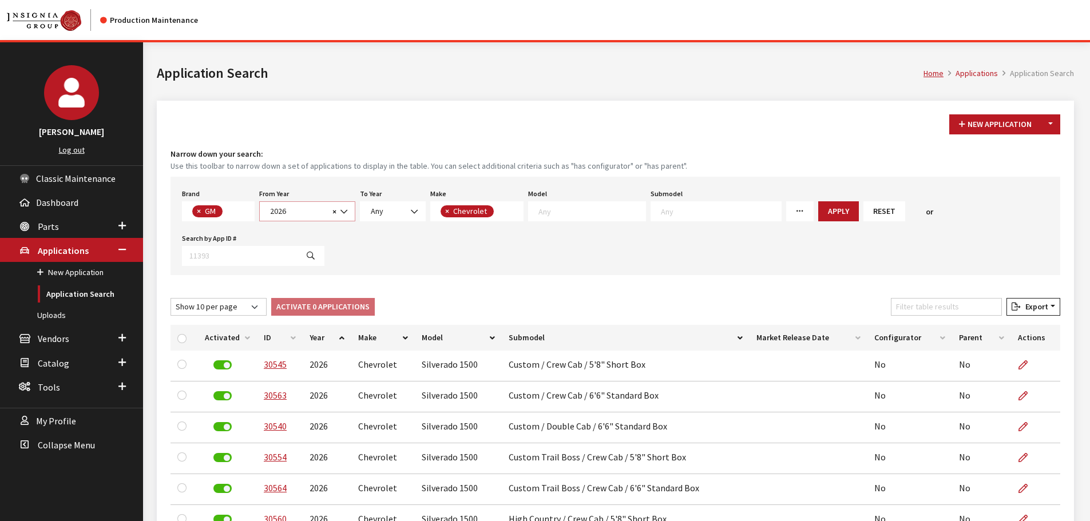
click at [313, 211] on span "2026" at bounding box center [298, 211] width 62 height 12
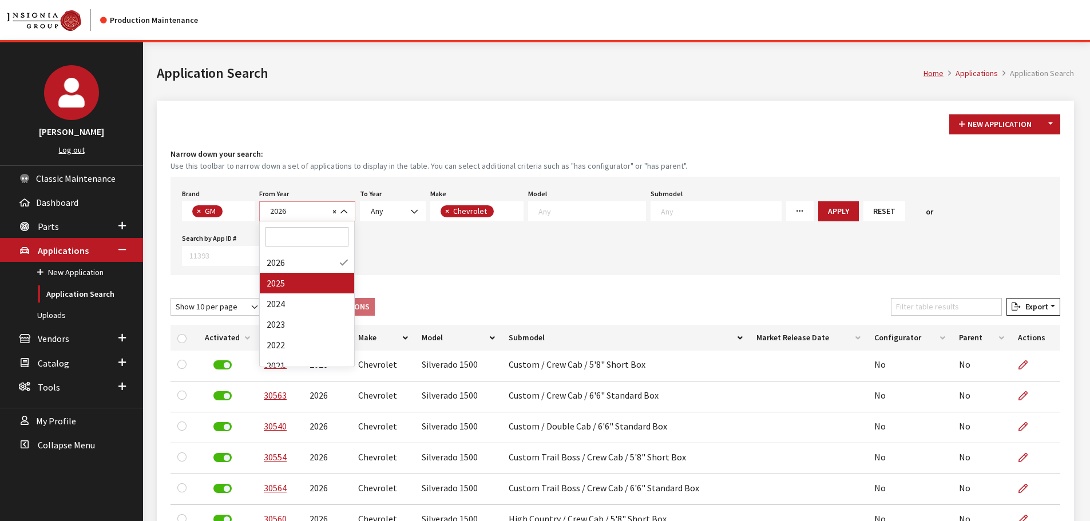
select select "2025"
select select
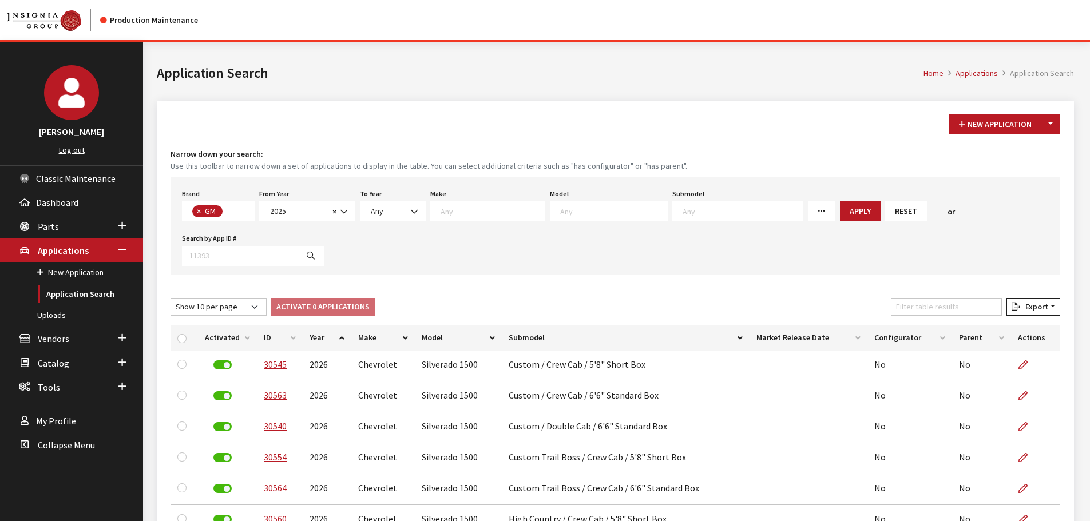
scroll to position [11, 0]
click at [491, 213] on textarea "Search" at bounding box center [492, 211] width 104 height 10
select select "3"
select select
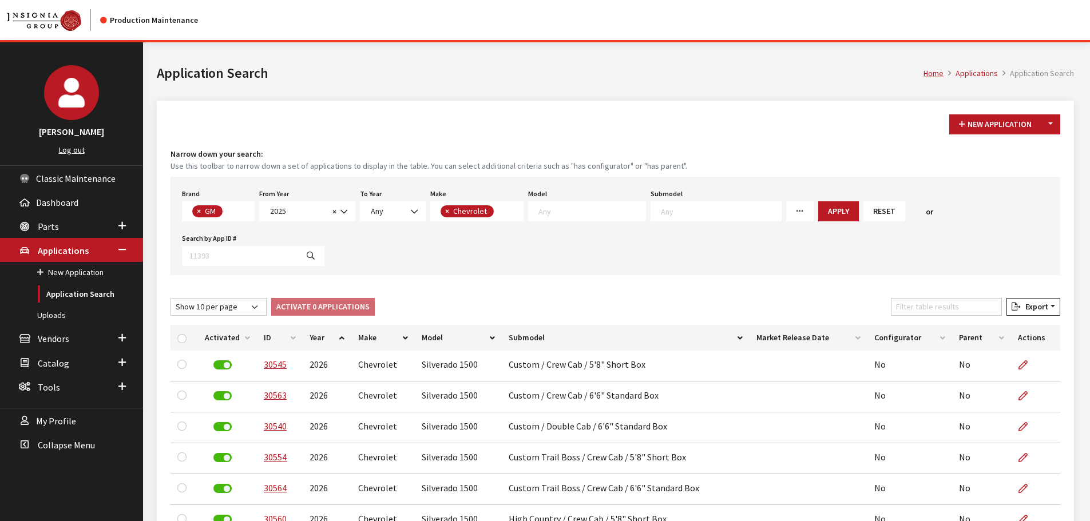
click at [589, 213] on textarea "Search" at bounding box center [591, 211] width 107 height 10
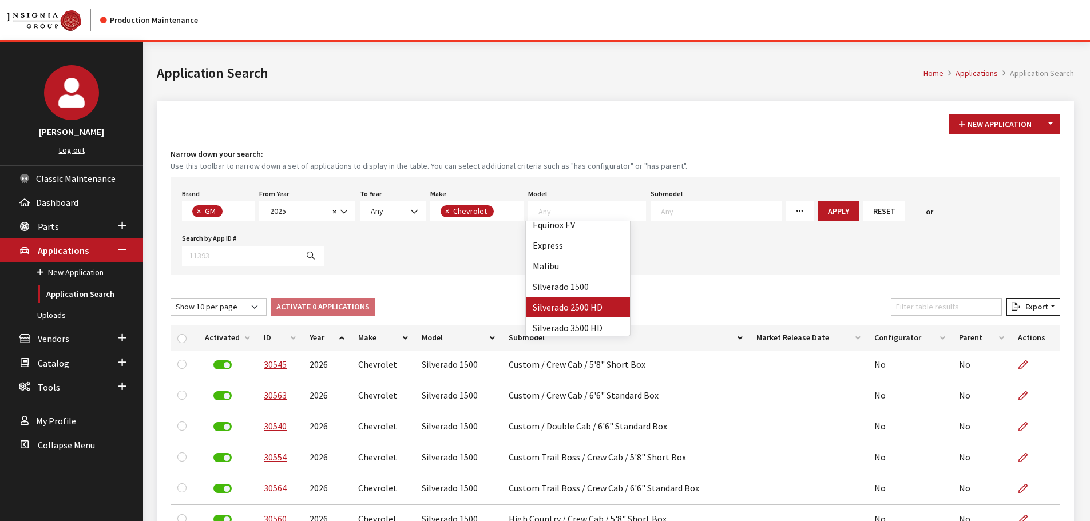
select select "83"
select select
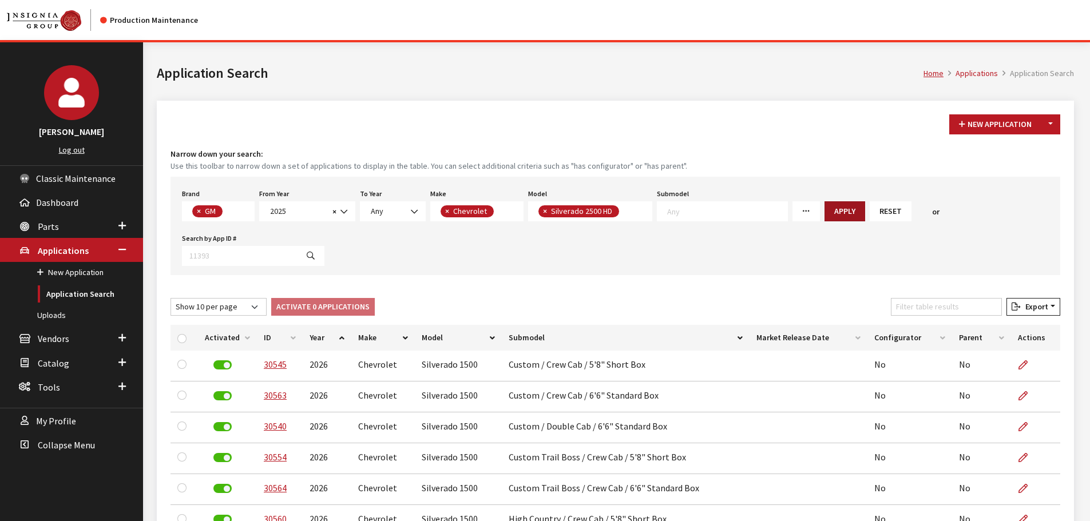
click at [824, 214] on button "Apply" at bounding box center [844, 211] width 41 height 20
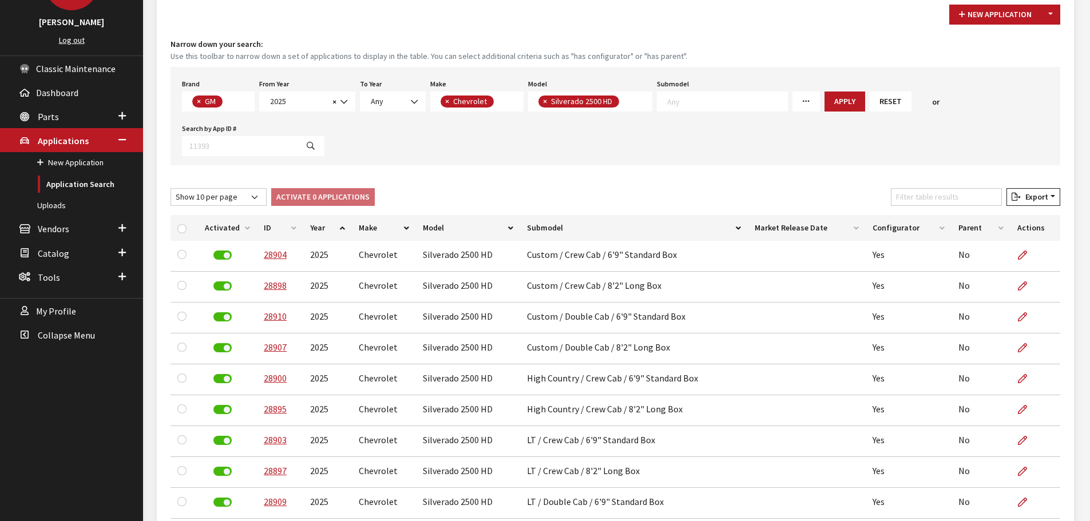
scroll to position [114, 0]
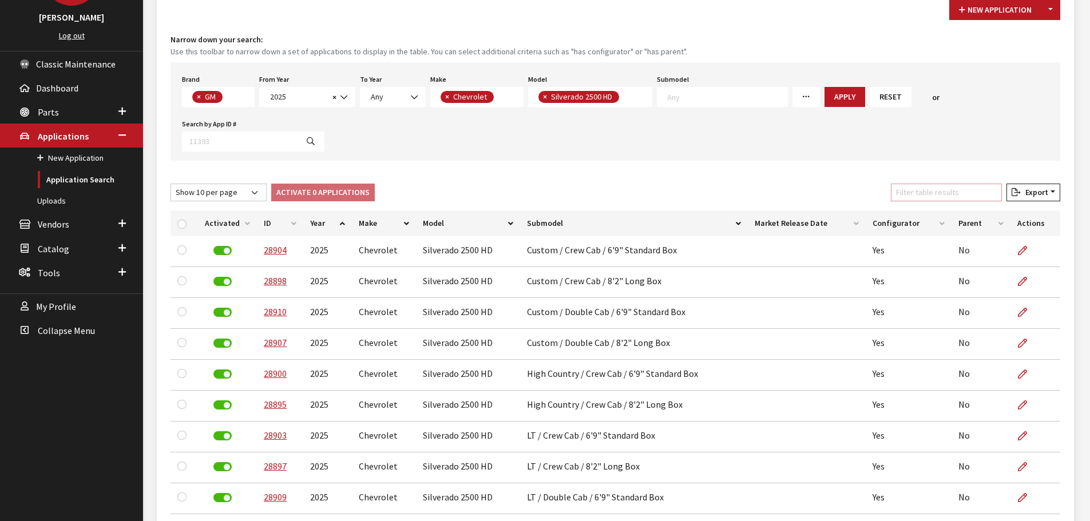
click at [925, 189] on input "Filter table results" at bounding box center [946, 193] width 111 height 18
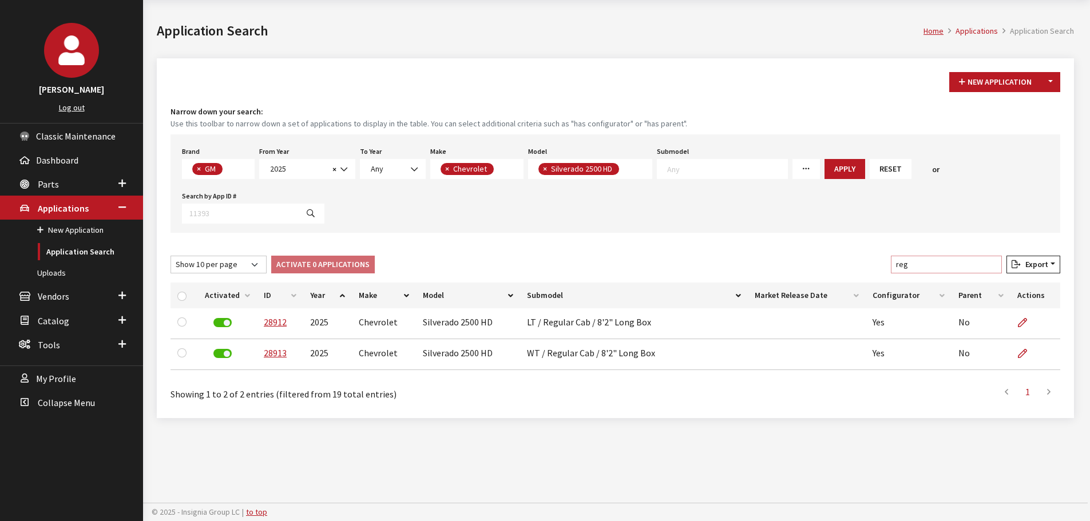
scroll to position [42, 0]
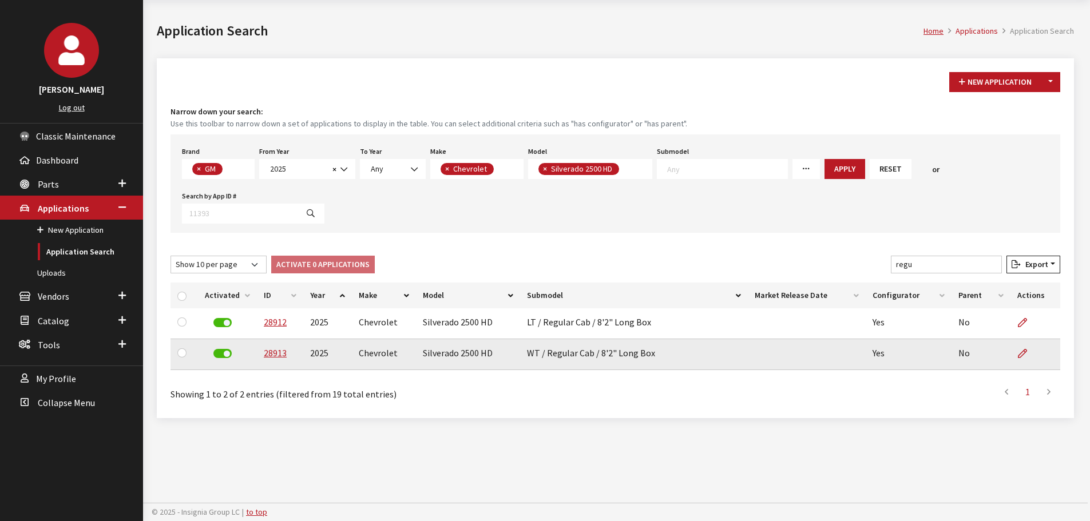
click at [523, 355] on td "WT / Regular Cab / 8'2" Long Box" at bounding box center [634, 354] width 228 height 31
drag, startPoint x: 533, startPoint y: 355, endPoint x: 649, endPoint y: 359, distance: 116.2
click at [649, 359] on td "WT / Regular Cab / 8'2" Long Box" at bounding box center [634, 354] width 228 height 31
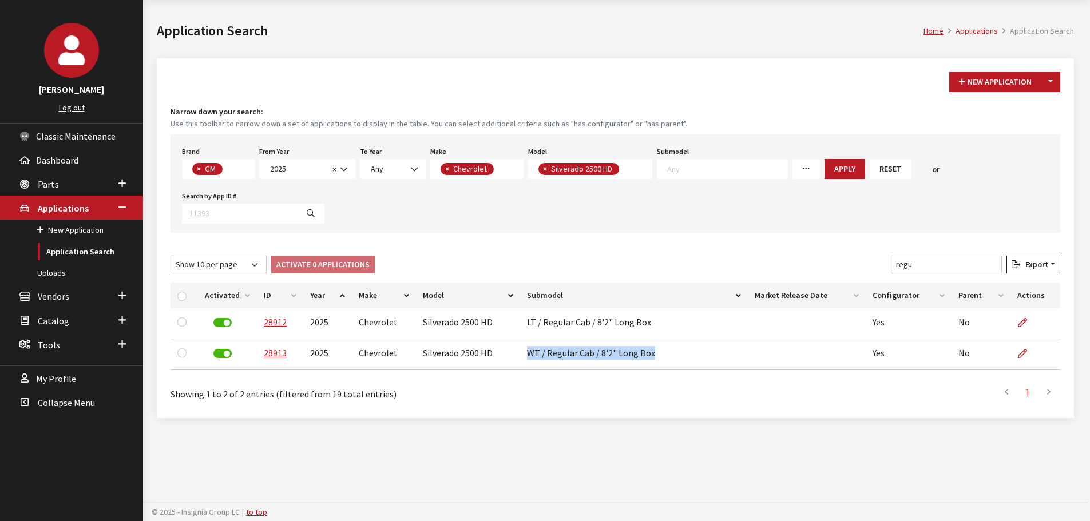
copy td "WT / Regular Cab / 8'2" Long Box"
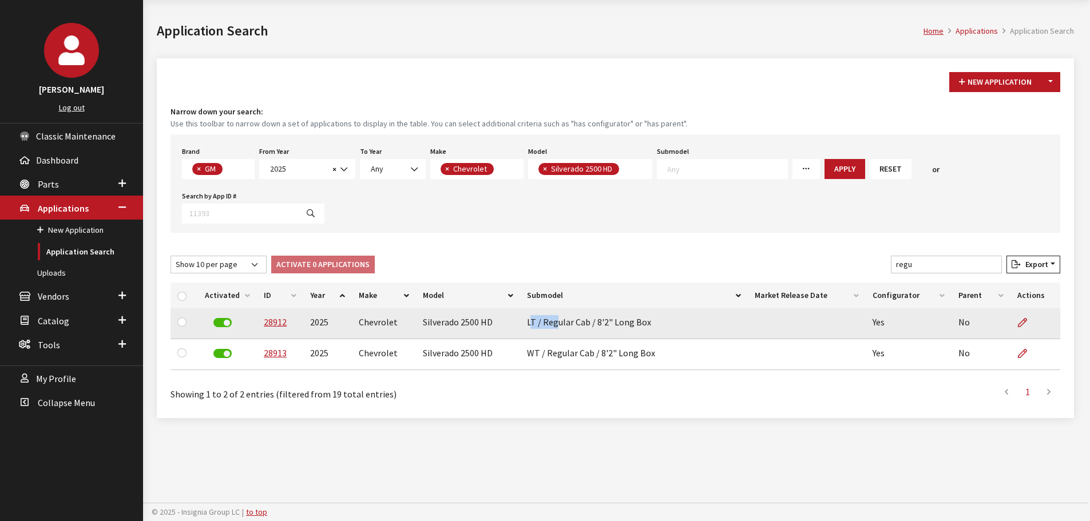
drag, startPoint x: 527, startPoint y: 323, endPoint x: 553, endPoint y: 323, distance: 26.3
click at [553, 323] on td "LT / Regular Cab / 8'2" Long Box" at bounding box center [634, 323] width 228 height 31
drag, startPoint x: 525, startPoint y: 323, endPoint x: 674, endPoint y: 323, distance: 148.7
click at [674, 323] on td "LT / Regular Cab / 8'2" Long Box" at bounding box center [634, 323] width 228 height 31
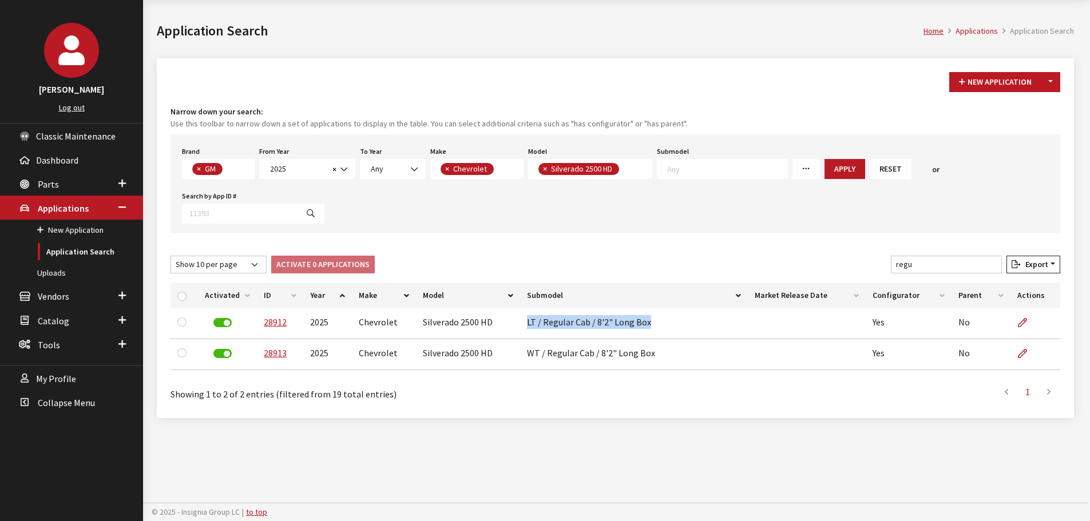
copy td "LT / Regular Cab / 8'2" Long Box"
drag, startPoint x: 927, startPoint y: 257, endPoint x: 864, endPoint y: 260, distance: 63.0
click at [864, 260] on div "Show 10 per page Show 25 per page Show 50 per page Show 100 per page Show 1000 …" at bounding box center [615, 267] width 894 height 22
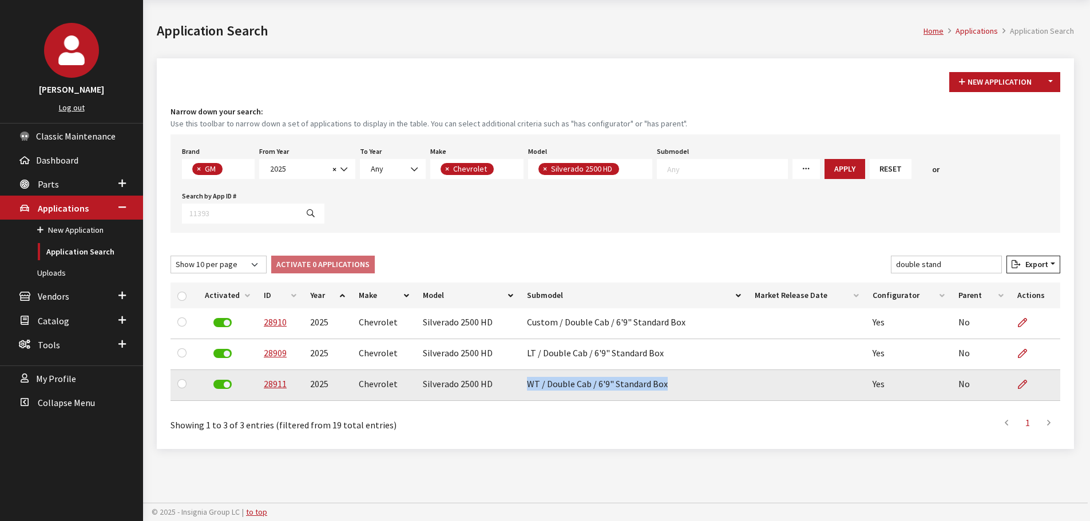
drag, startPoint x: 525, startPoint y: 383, endPoint x: 664, endPoint y: 392, distance: 138.7
click at [664, 392] on td "WT / Double Cab / 6'9" Standard Box" at bounding box center [634, 385] width 228 height 31
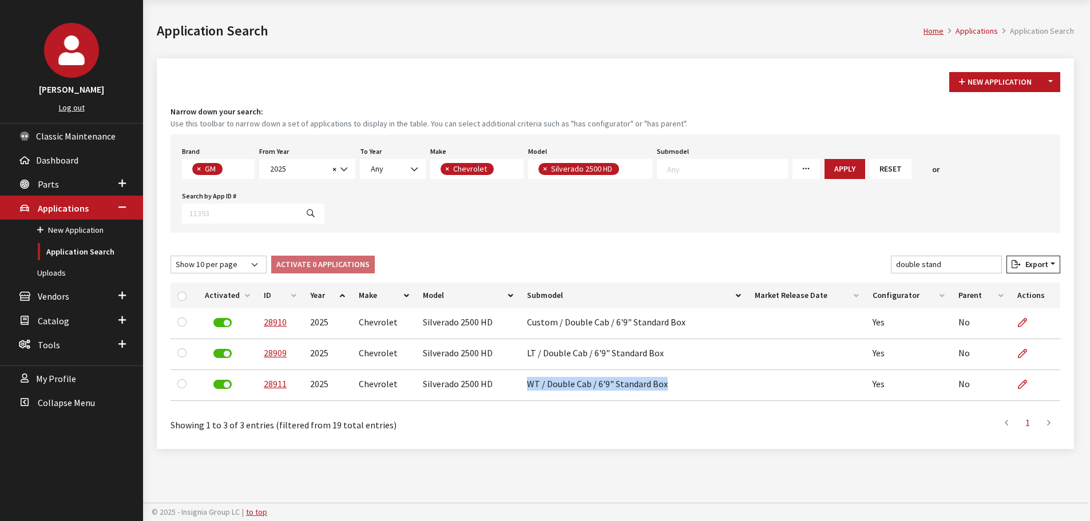
copy td "WT / Double Cab / 6'9" Standard Box"
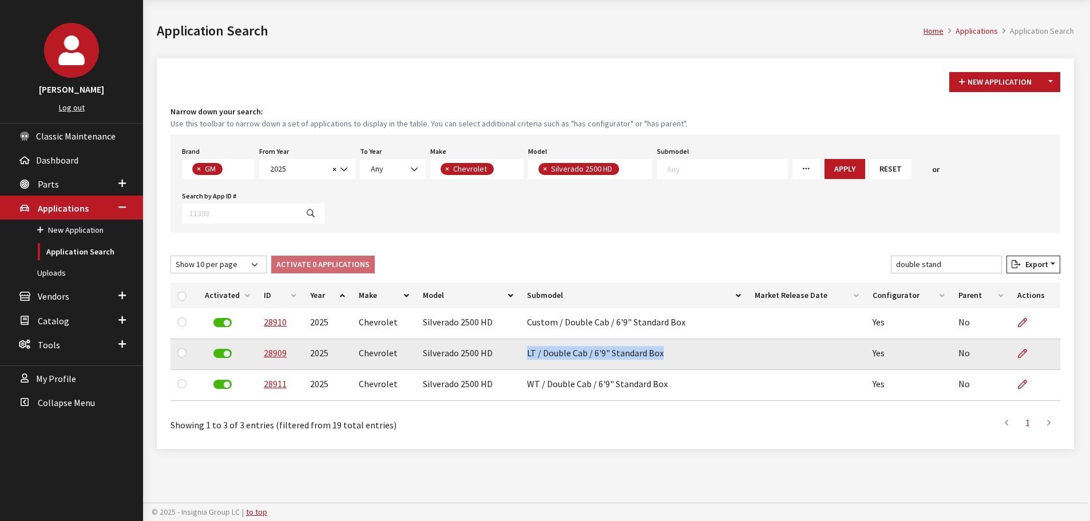
drag, startPoint x: 523, startPoint y: 356, endPoint x: 693, endPoint y: 364, distance: 170.7
click at [693, 364] on td "LT / Double Cab / 6'9" Standard Box" at bounding box center [634, 354] width 228 height 31
copy td "LT / Double Cab / 6'9" Standard Box"
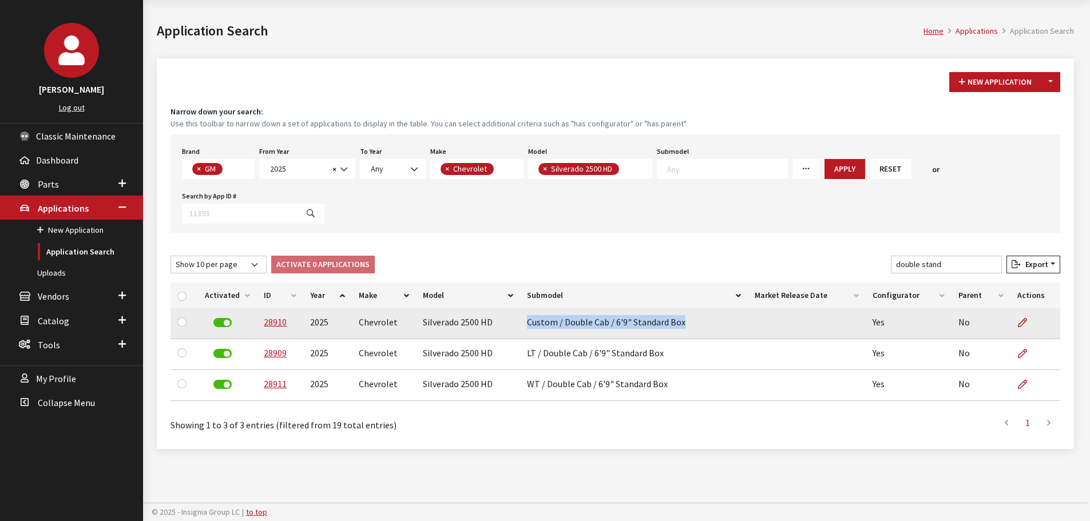
drag, startPoint x: 525, startPoint y: 321, endPoint x: 700, endPoint y: 320, distance: 174.5
click at [700, 320] on td "Custom / Double Cab / 6'9" Standard Box" at bounding box center [634, 323] width 228 height 31
copy td "Custom / Double Cab / 6'9" Standard Box"
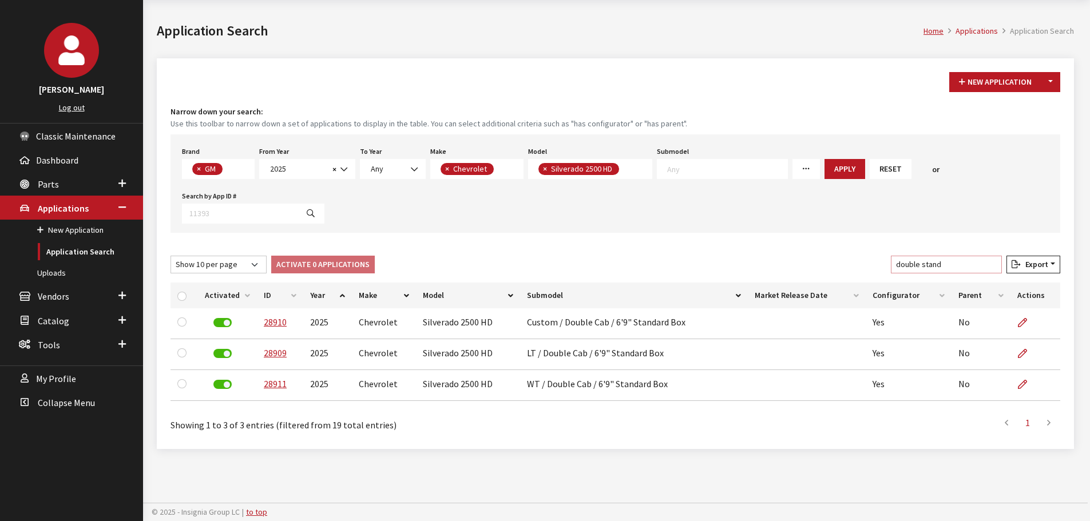
drag, startPoint x: 933, startPoint y: 267, endPoint x: 970, endPoint y: 268, distance: 37.2
click at [970, 268] on input "double stand" at bounding box center [946, 265] width 111 height 18
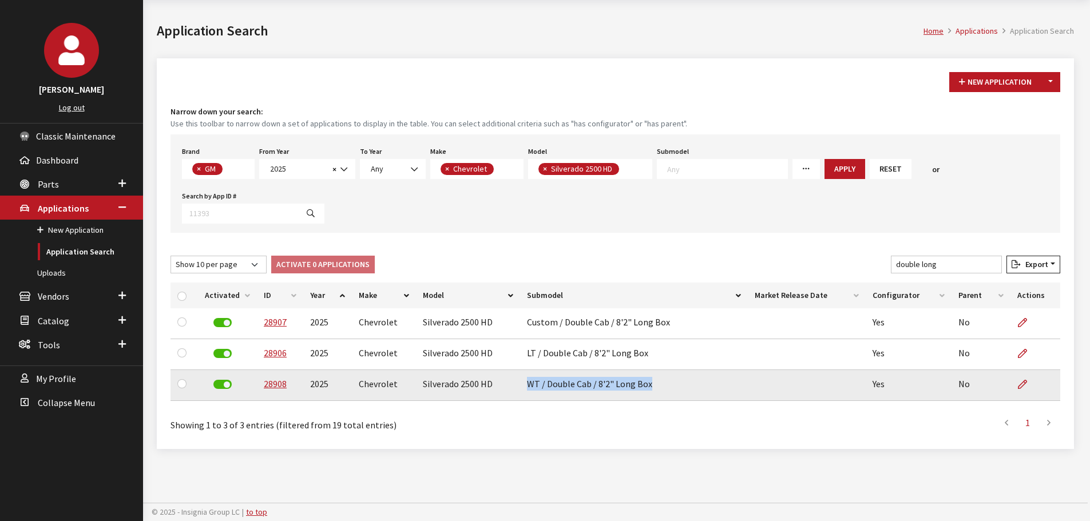
drag, startPoint x: 525, startPoint y: 387, endPoint x: 648, endPoint y: 392, distance: 122.5
click at [648, 392] on td "WT / Double Cab / 8'2" Long Box" at bounding box center [634, 385] width 228 height 31
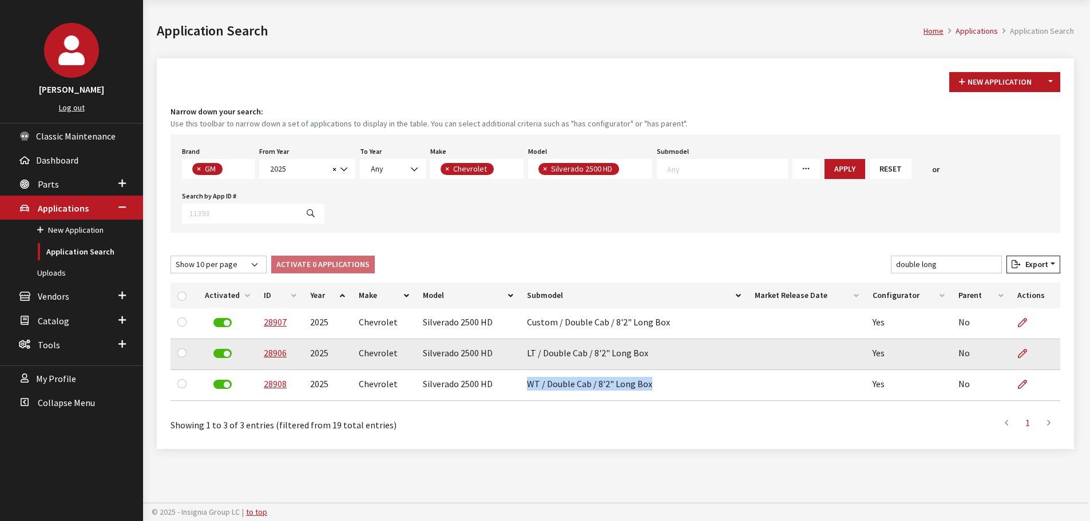
copy td "WT / Double Cab / 8'2" Long Box"
drag, startPoint x: 526, startPoint y: 353, endPoint x: 661, endPoint y: 352, distance: 135.0
click at [661, 352] on td "LT / Double Cab / 8'2" Long Box" at bounding box center [634, 354] width 228 height 31
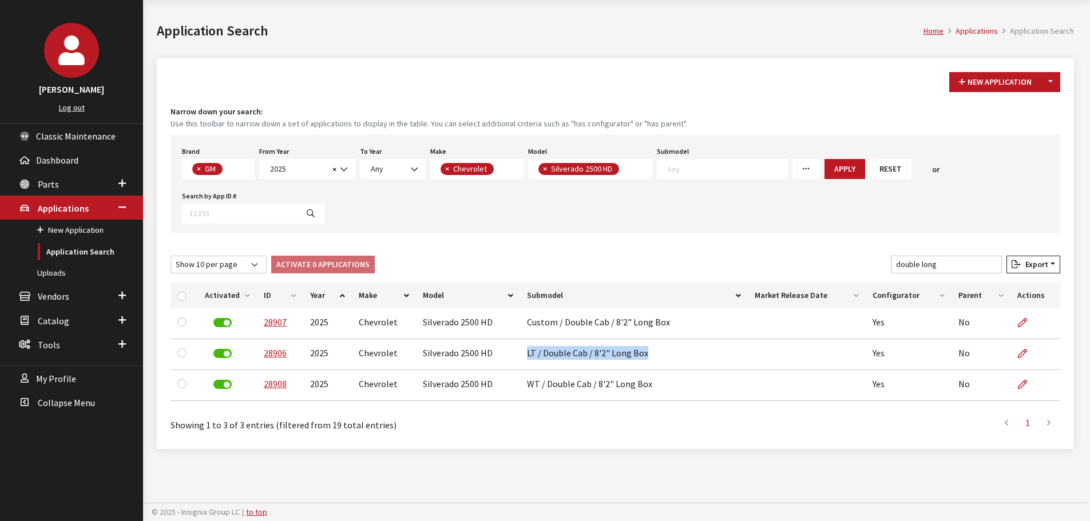
copy td "LT / Double Cab / 8'2" Long Box"
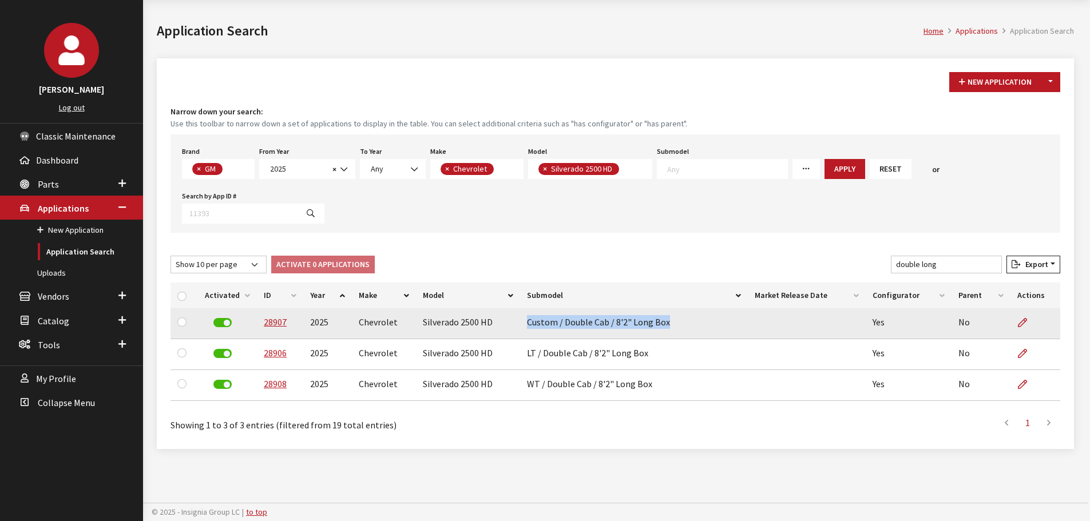
drag, startPoint x: 525, startPoint y: 322, endPoint x: 714, endPoint y: 321, distance: 189.9
click at [713, 321] on td "Custom / Double Cab / 8'2" Long Box" at bounding box center [634, 323] width 228 height 31
copy td "Custom / Double Cab / 8'2" Long Box"
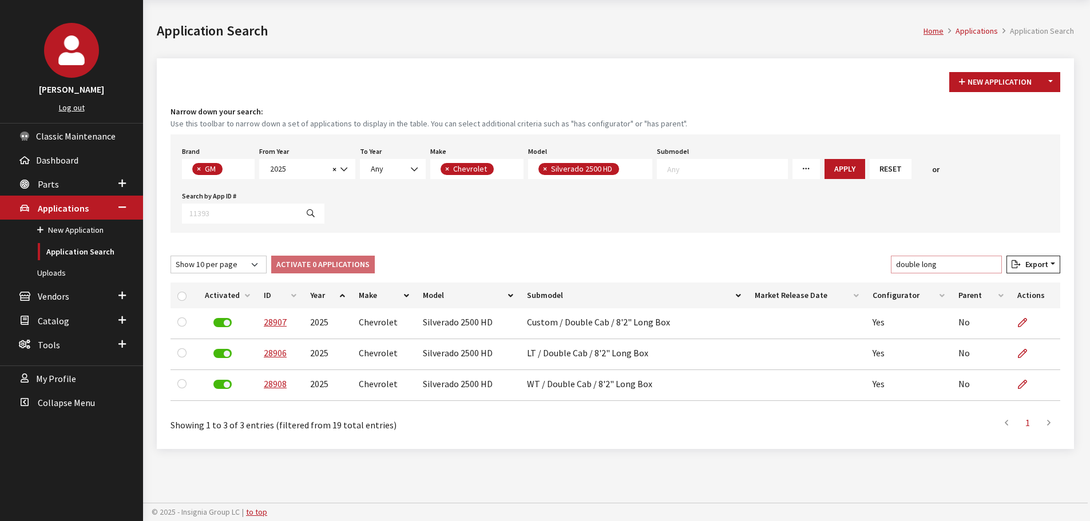
drag, startPoint x: 962, startPoint y: 263, endPoint x: 867, endPoint y: 263, distance: 95.0
click at [867, 263] on div "Show 10 per page Show 25 per page Show 50 per page Show 100 per page Show 1000 …" at bounding box center [615, 267] width 894 height 22
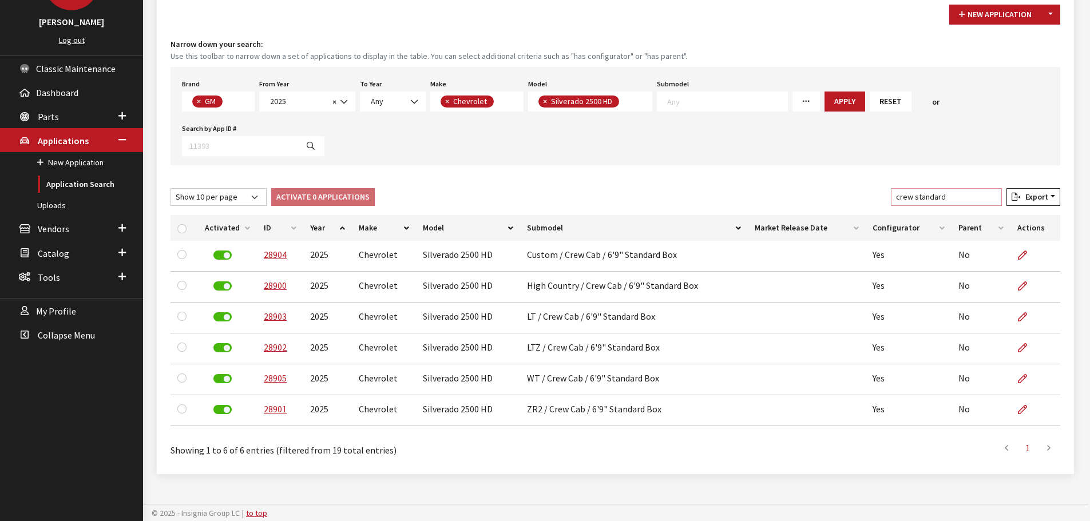
scroll to position [111, 0]
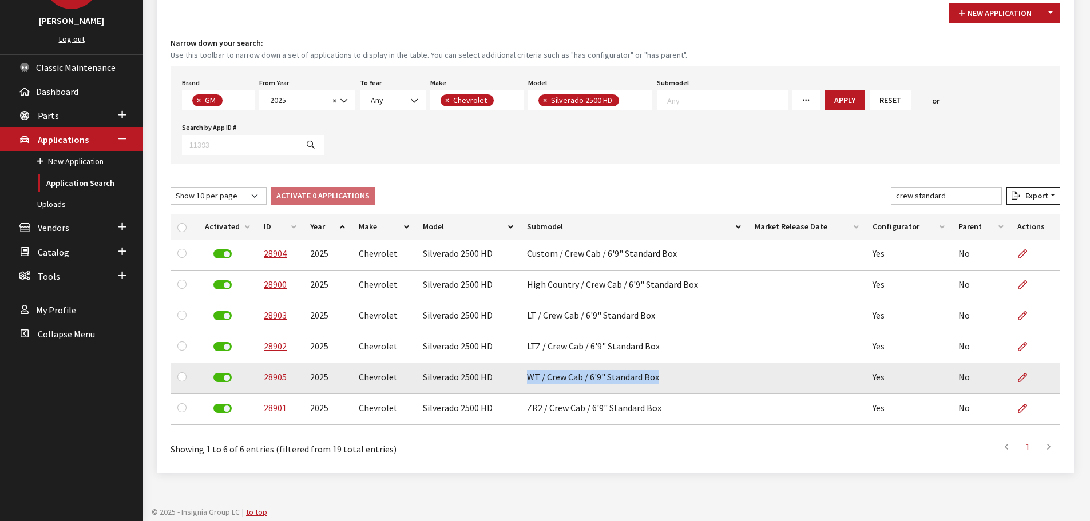
drag, startPoint x: 533, startPoint y: 382, endPoint x: 662, endPoint y: 392, distance: 129.2
click at [662, 392] on td "WT / Crew Cab / 6'9" Standard Box" at bounding box center [634, 378] width 228 height 31
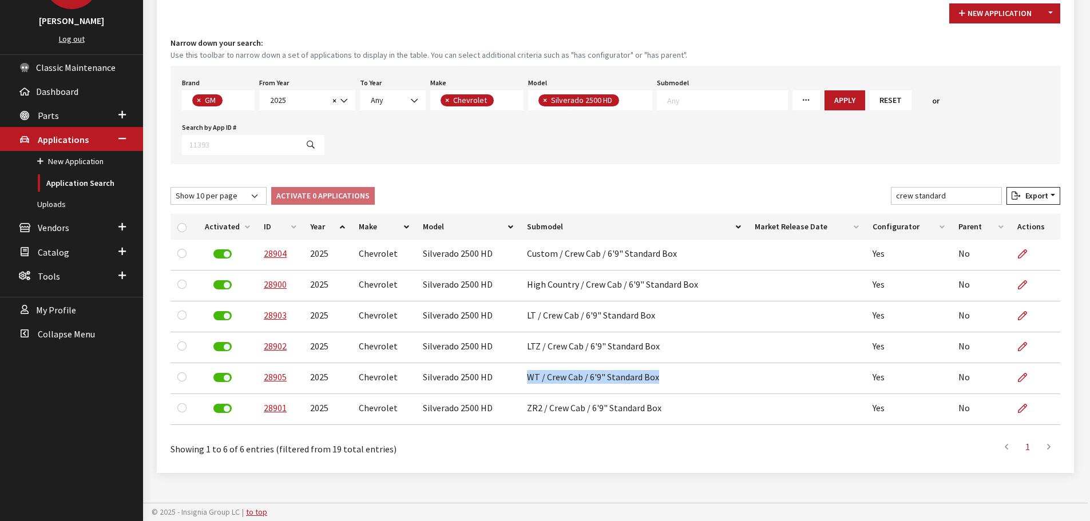
copy td "WT / Crew Cab / 6'9" Standard Box"
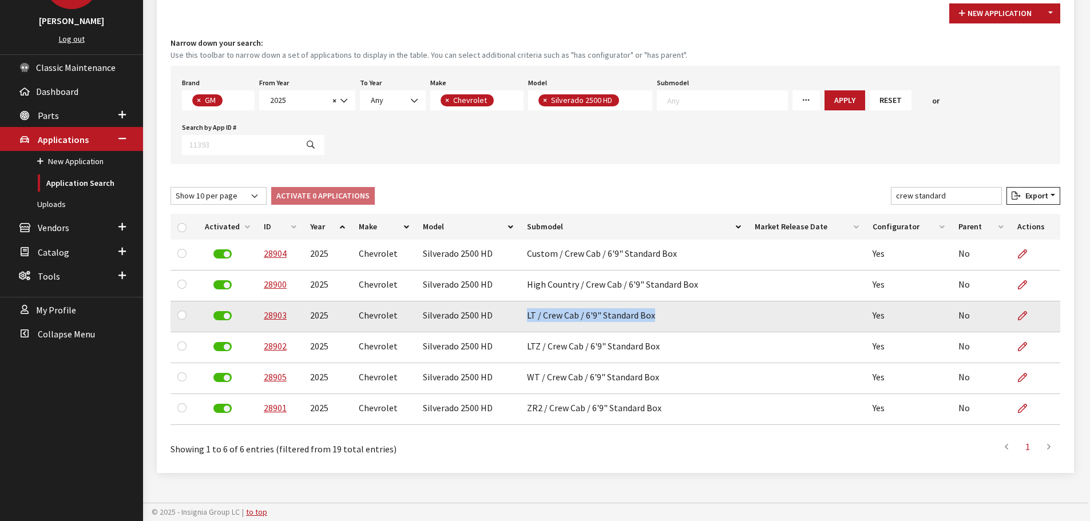
drag, startPoint x: 525, startPoint y: 319, endPoint x: 656, endPoint y: 321, distance: 131.6
click at [656, 321] on td "LT / Crew Cab / 6'9" Standard Box" at bounding box center [634, 316] width 228 height 31
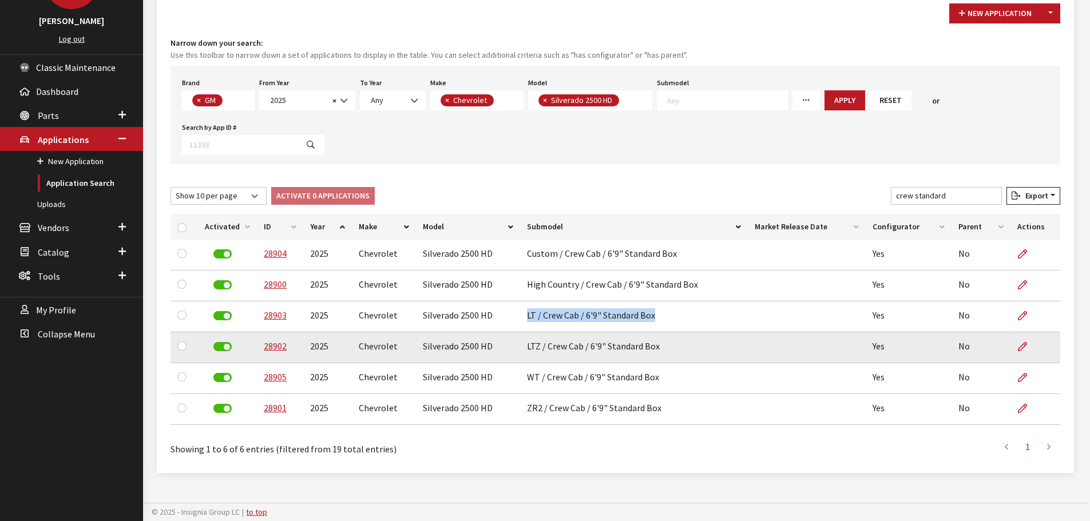
copy td "LT / Crew Cab / 6'9" Standard Box"
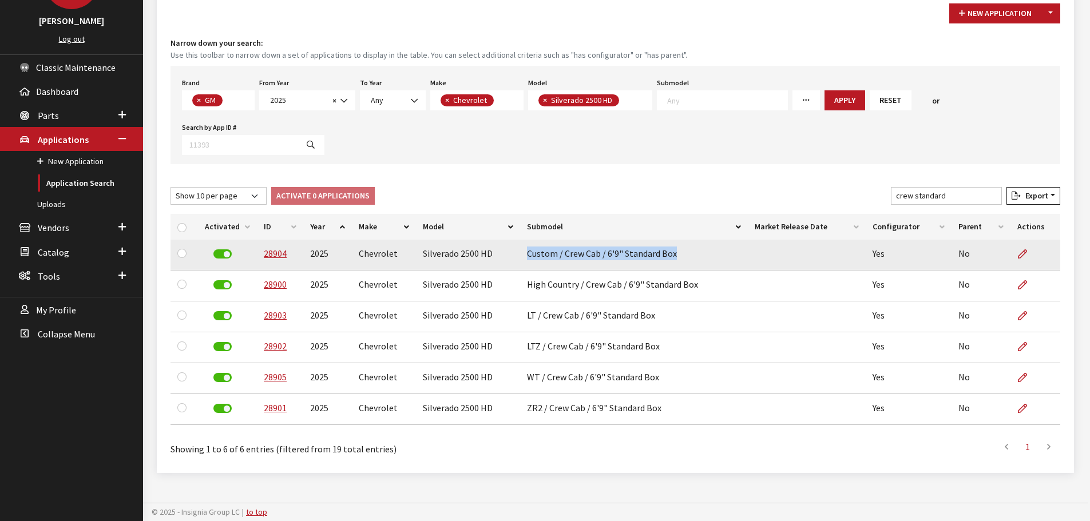
drag, startPoint x: 525, startPoint y: 254, endPoint x: 752, endPoint y: 255, distance: 227.1
click at [749, 255] on tr "28904 2025 Chevrolet Silverado 2500 HD Custom / Crew Cab / 6'9" Standard Box Ye…" at bounding box center [615, 255] width 890 height 31
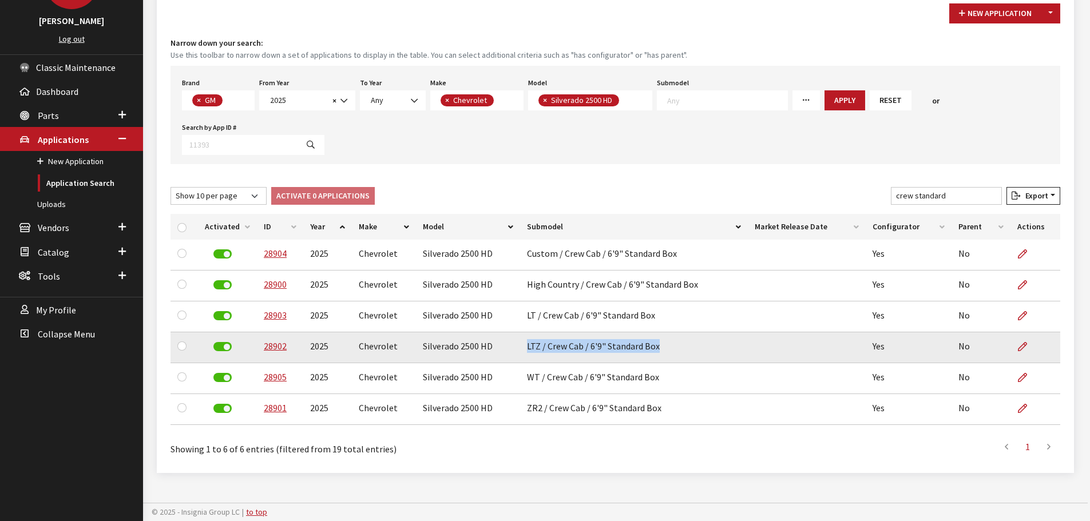
drag, startPoint x: 525, startPoint y: 347, endPoint x: 656, endPoint y: 356, distance: 130.8
click at [656, 356] on td "LTZ / Crew Cab / 6'9" Standard Box" at bounding box center [634, 347] width 228 height 31
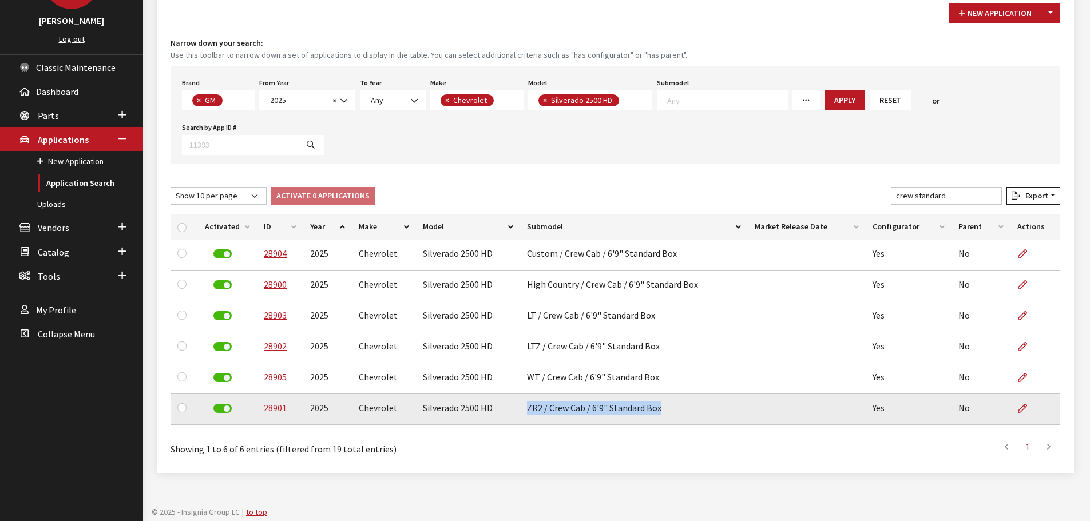
drag, startPoint x: 524, startPoint y: 409, endPoint x: 661, endPoint y: 419, distance: 137.1
click at [661, 419] on td "ZR2 / Crew Cab / 6'9" Standard Box" at bounding box center [634, 409] width 228 height 31
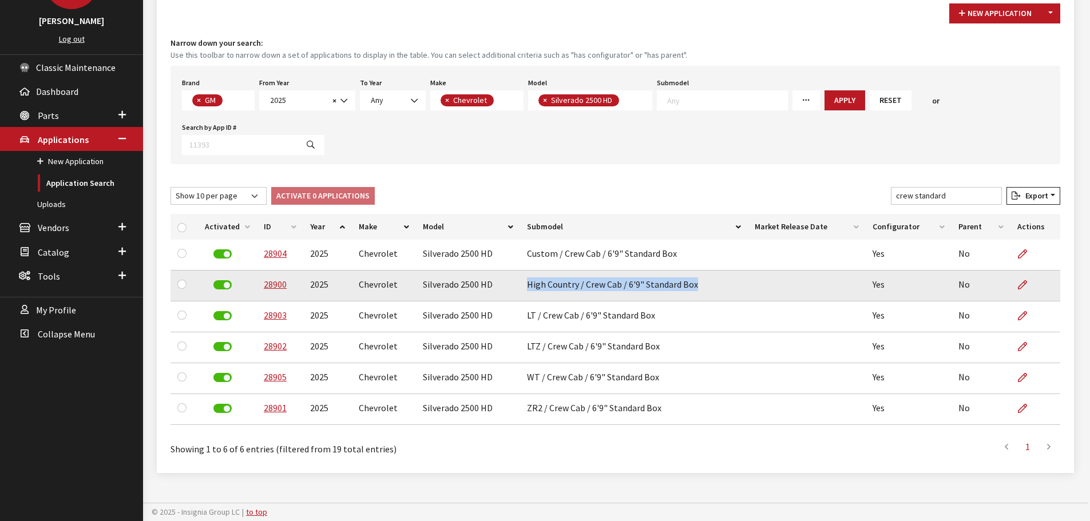
drag, startPoint x: 527, startPoint y: 285, endPoint x: 710, endPoint y: 284, distance: 182.5
click at [710, 284] on td "High Country / Crew Cab / 6'9" Standard Box" at bounding box center [634, 286] width 228 height 31
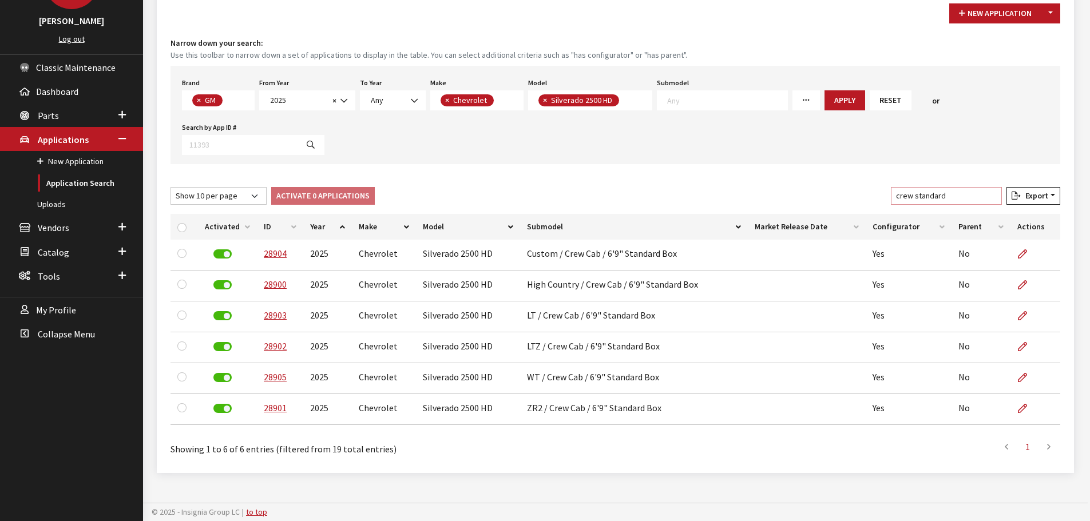
drag, startPoint x: 926, startPoint y: 196, endPoint x: 992, endPoint y: 194, distance: 65.8
click at [992, 194] on input "crew standard" at bounding box center [946, 196] width 111 height 18
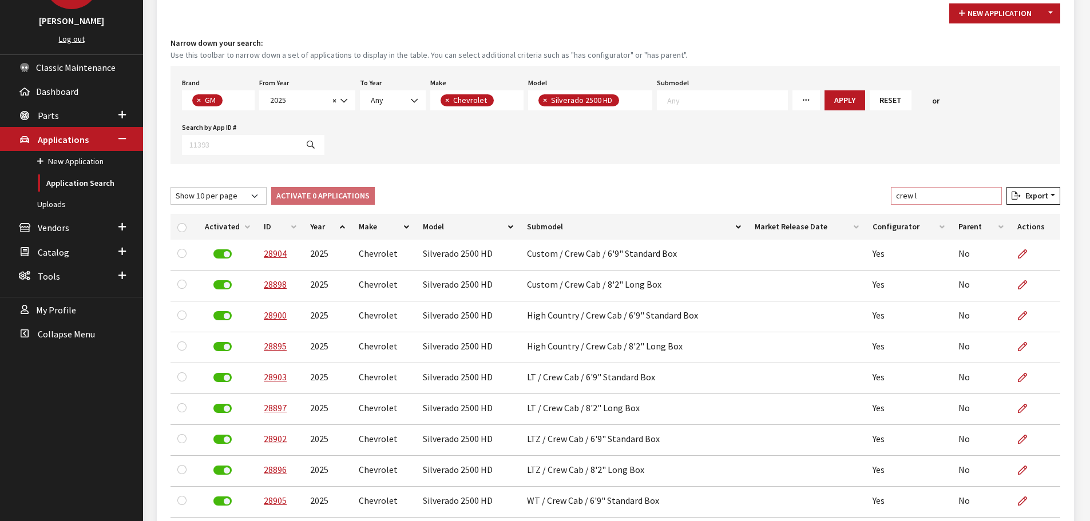
scroll to position [80, 0]
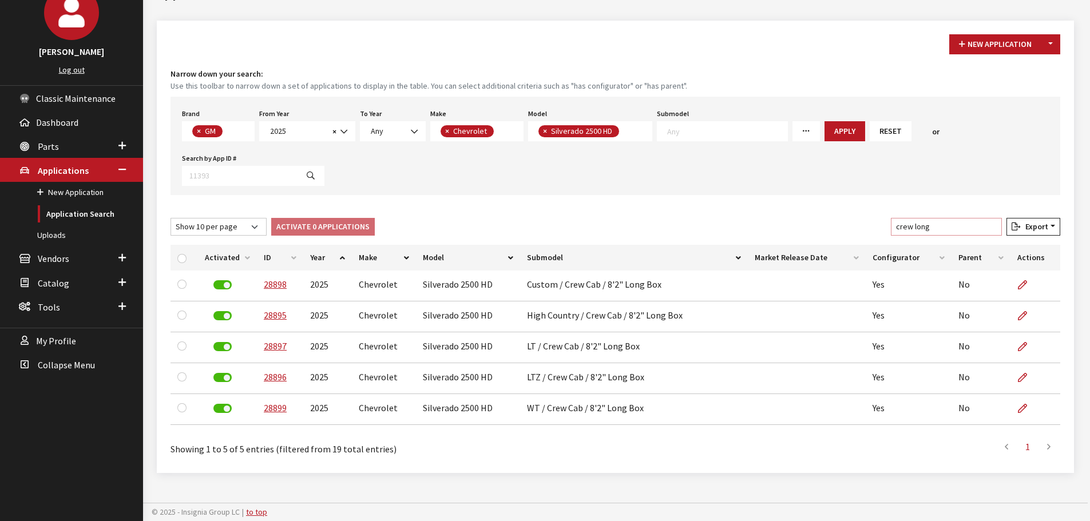
type input "crew long"
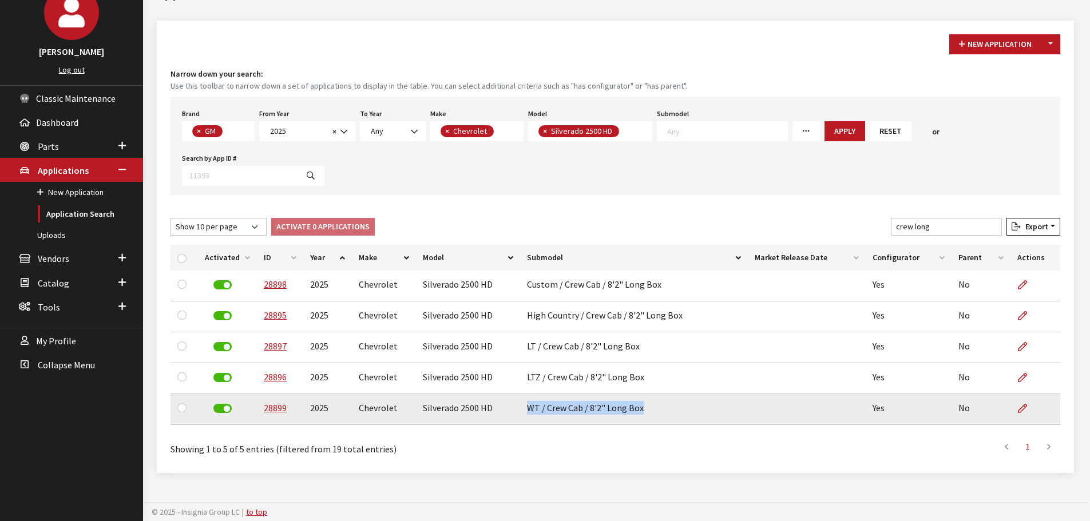
drag, startPoint x: 526, startPoint y: 411, endPoint x: 652, endPoint y: 412, distance: 126.4
click at [652, 412] on td "WT / Crew Cab / 8'2" Long Box" at bounding box center [634, 409] width 228 height 31
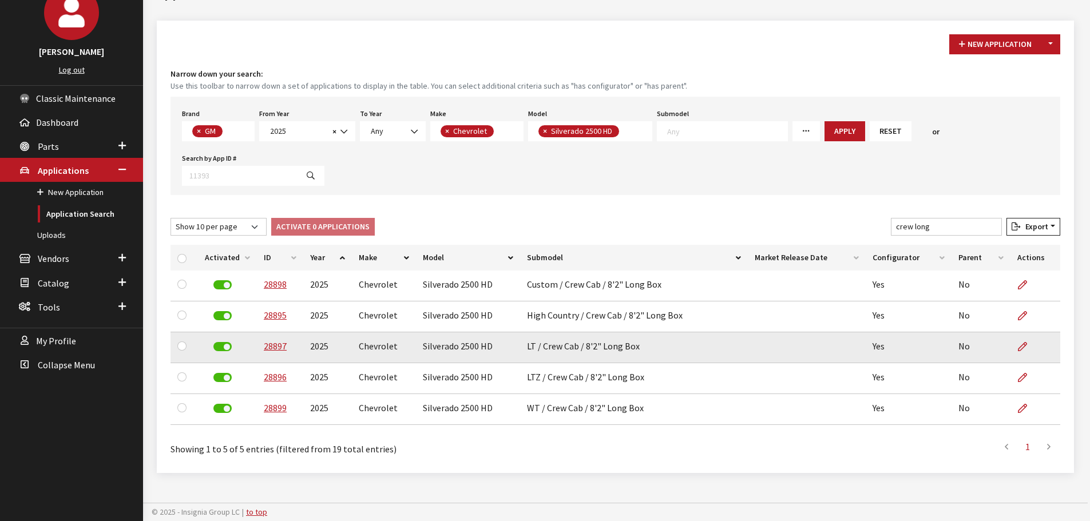
click at [1001, 355] on td "No" at bounding box center [980, 347] width 59 height 31
drag, startPoint x: 525, startPoint y: 347, endPoint x: 648, endPoint y: 347, distance: 123.0
click at [648, 347] on td "LT / Crew Cab / 8'2" Long Box" at bounding box center [634, 347] width 228 height 31
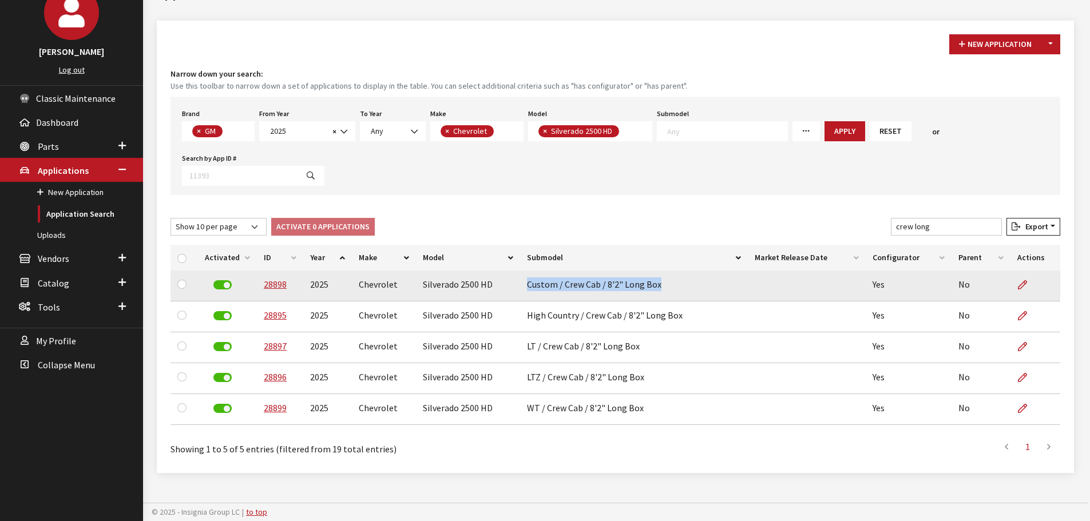
drag, startPoint x: 526, startPoint y: 285, endPoint x: 720, endPoint y: 280, distance: 193.4
click at [719, 280] on td "Custom / Crew Cab / 8'2" Long Box" at bounding box center [634, 286] width 228 height 31
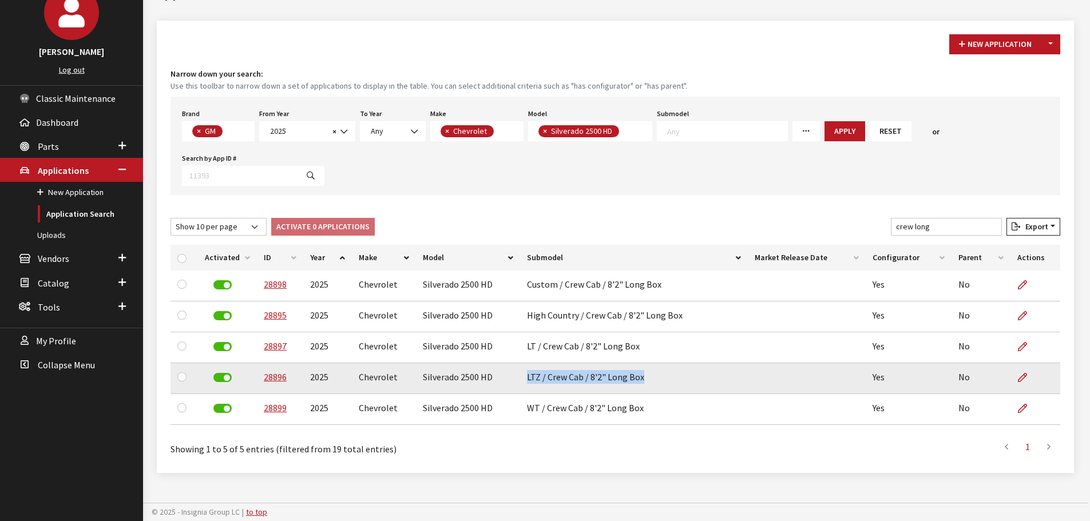
drag, startPoint x: 525, startPoint y: 375, endPoint x: 702, endPoint y: 371, distance: 177.4
click at [653, 372] on td "LTZ / Crew Cab / 8'2" Long Box" at bounding box center [634, 378] width 228 height 31
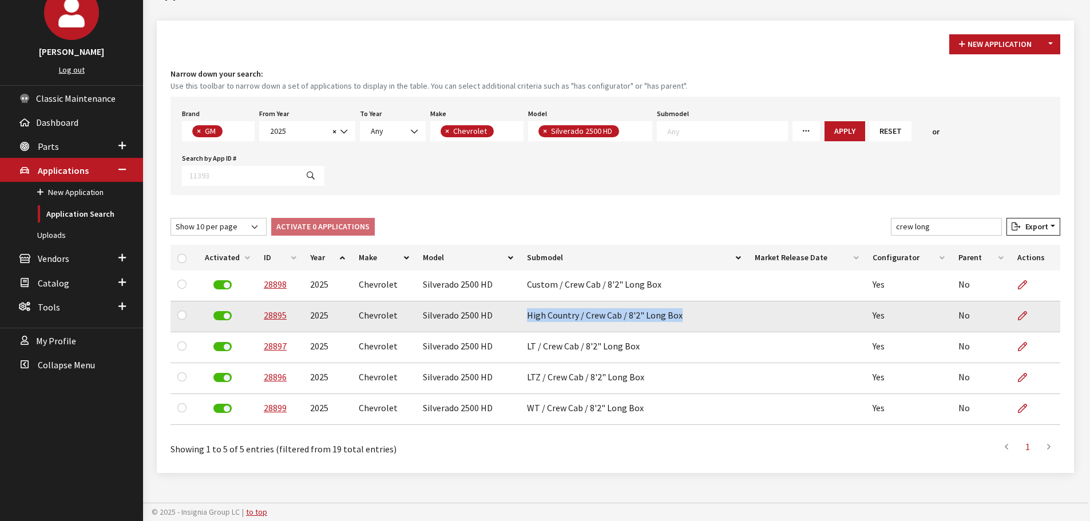
drag, startPoint x: 523, startPoint y: 317, endPoint x: 692, endPoint y: 318, distance: 168.2
click at [692, 318] on td "High Country / Crew Cab / 8'2" Long Box" at bounding box center [634, 316] width 228 height 31
click at [708, 326] on td "High Country / Crew Cab / 8'2" Long Box" at bounding box center [634, 316] width 228 height 31
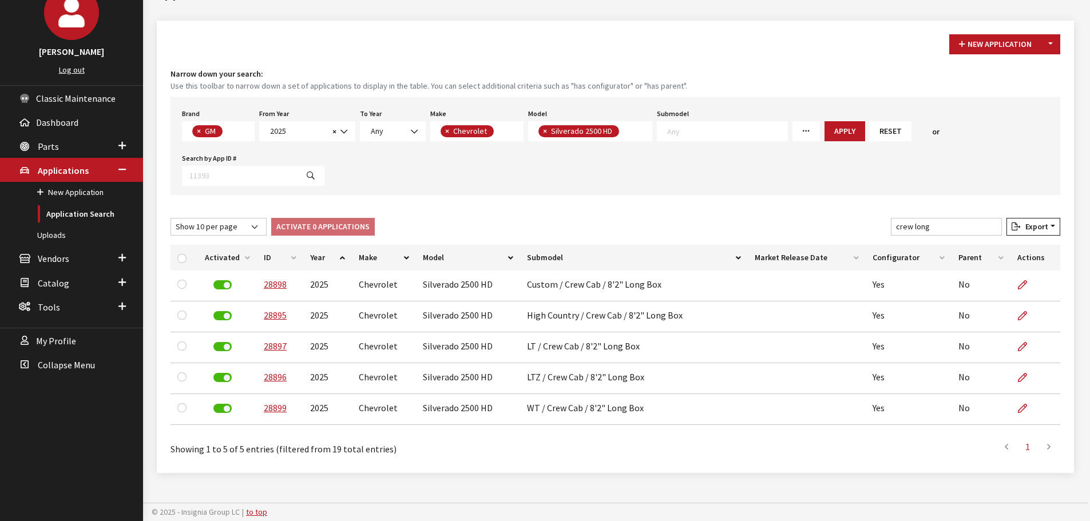
click at [619, 128] on span at bounding box center [623, 131] width 9 height 10
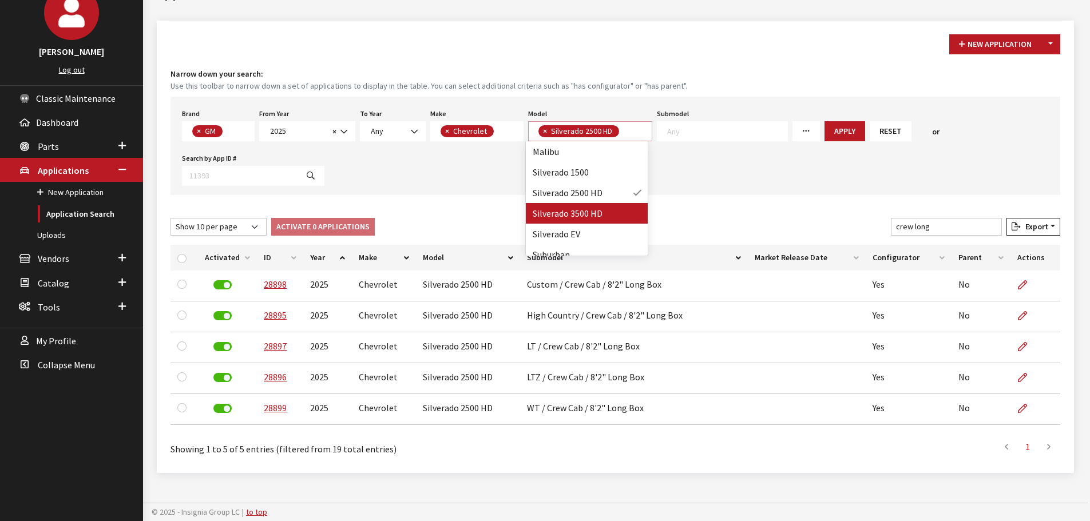
select select
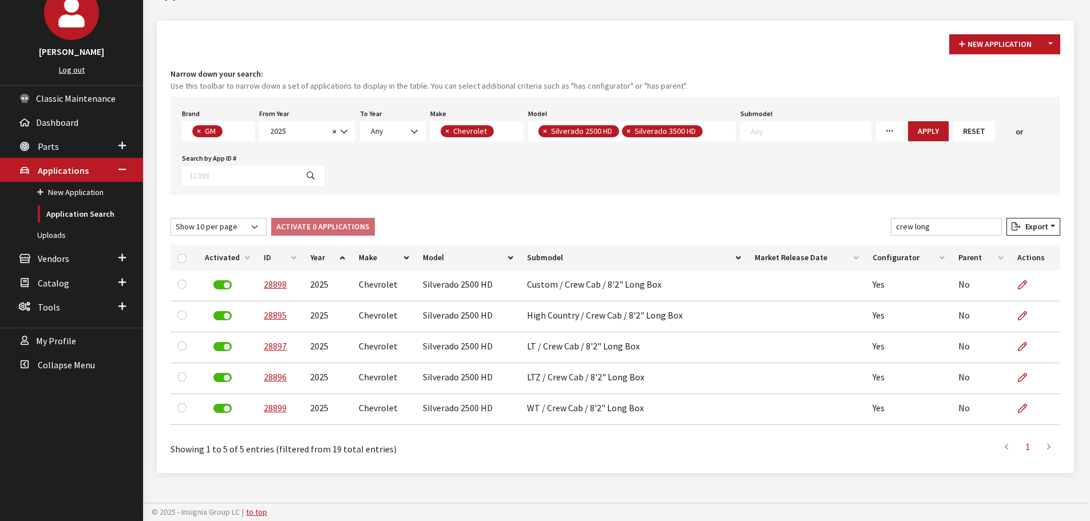
click at [543, 131] on span "×" at bounding box center [545, 131] width 4 height 10
select select "84"
select select
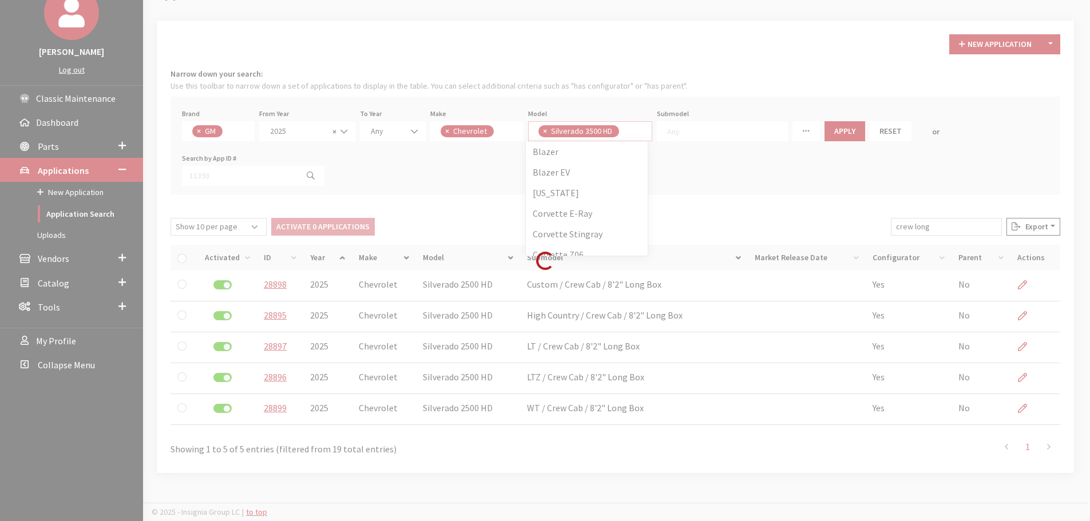
scroll to position [0, 0]
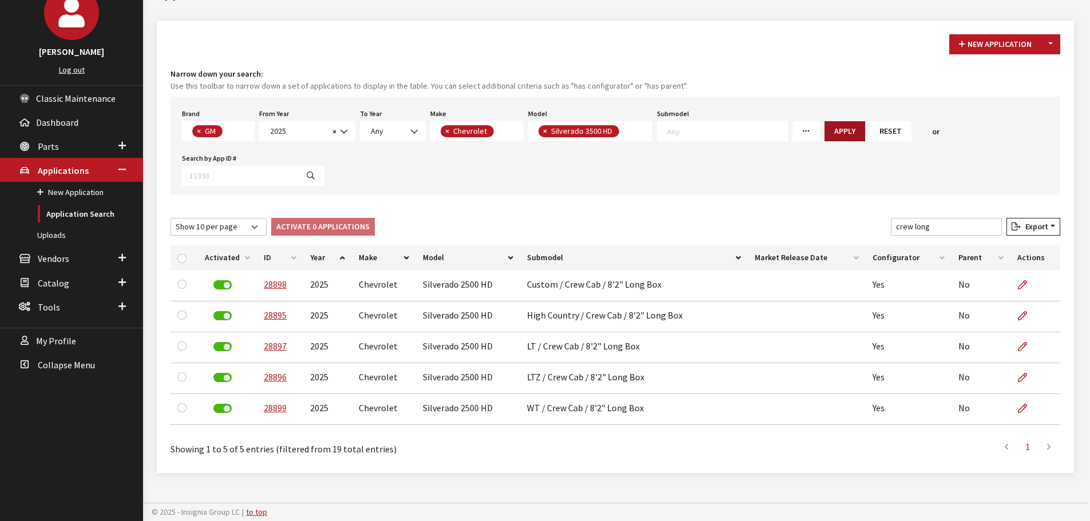
click at [824, 129] on button "Apply" at bounding box center [844, 131] width 41 height 20
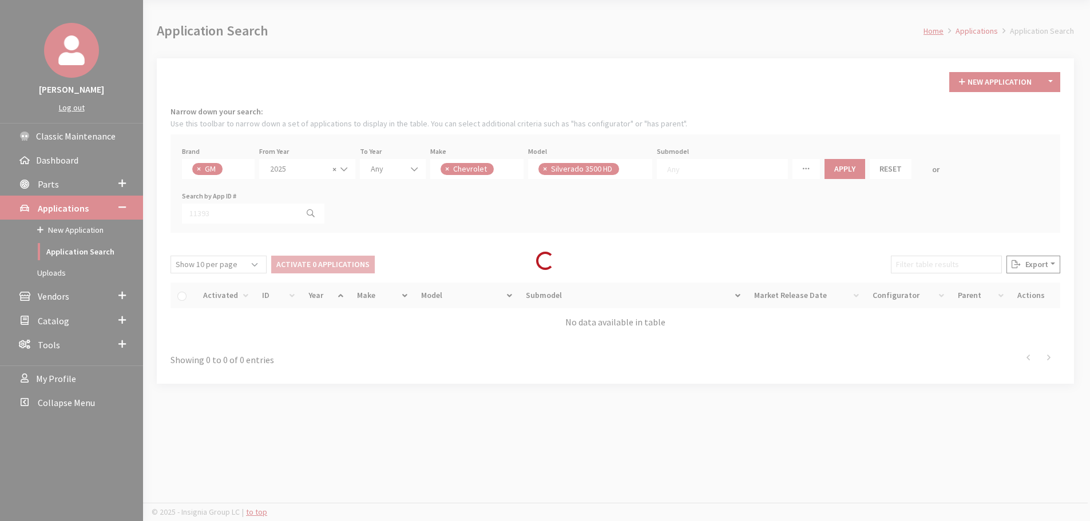
scroll to position [80, 0]
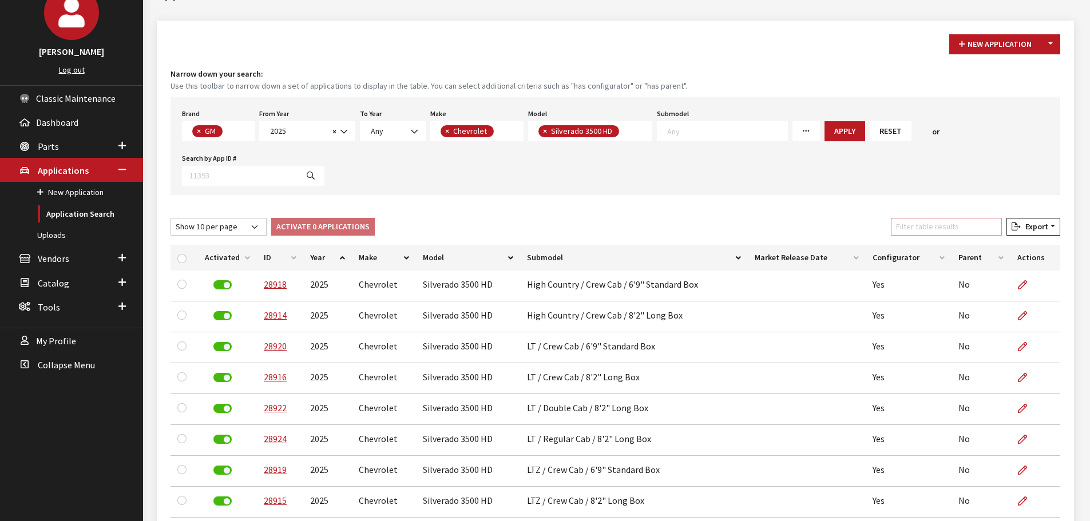
click at [924, 224] on input "Filter table results" at bounding box center [946, 227] width 111 height 18
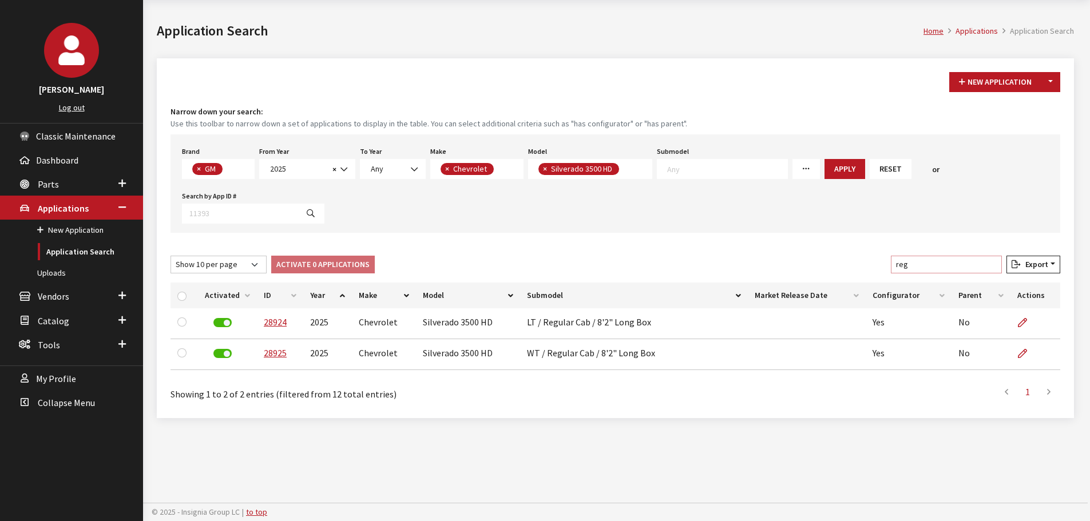
scroll to position [42, 0]
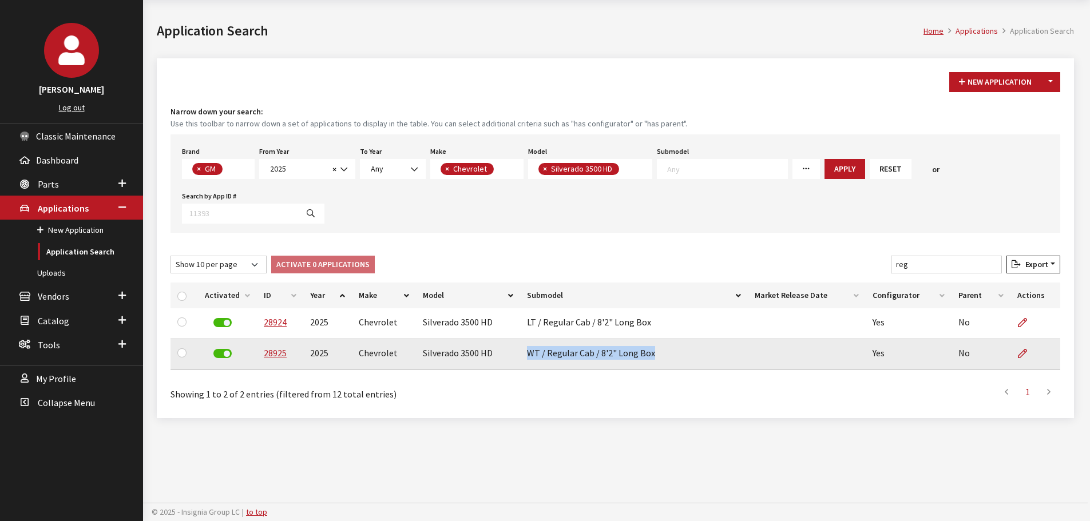
drag, startPoint x: 524, startPoint y: 356, endPoint x: 659, endPoint y: 362, distance: 135.1
click at [659, 362] on td "WT / Regular Cab / 8'2" Long Box" at bounding box center [634, 354] width 228 height 31
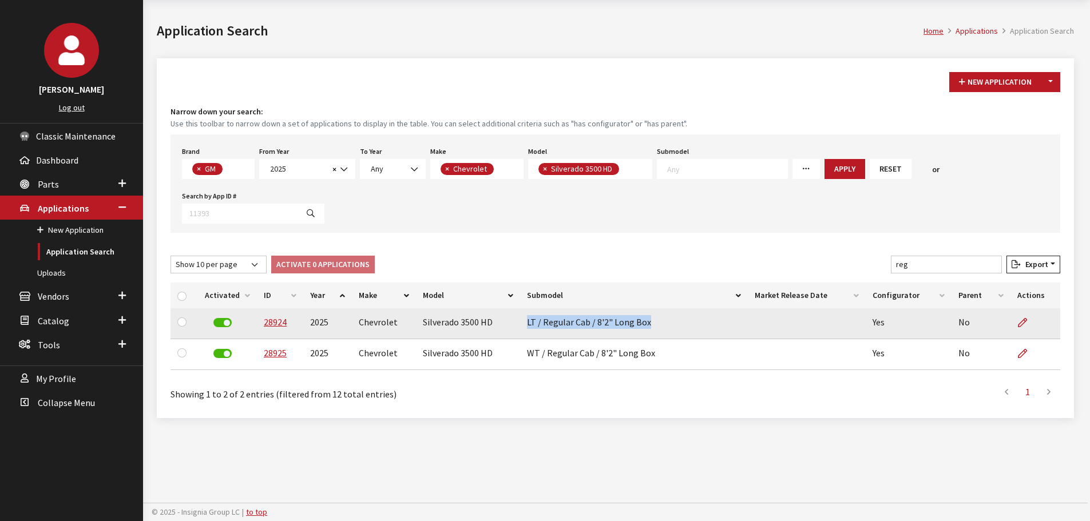
drag, startPoint x: 533, startPoint y: 323, endPoint x: 661, endPoint y: 322, distance: 128.7
click at [661, 322] on td "LT / Regular Cab / 8'2" Long Box" at bounding box center [634, 323] width 228 height 31
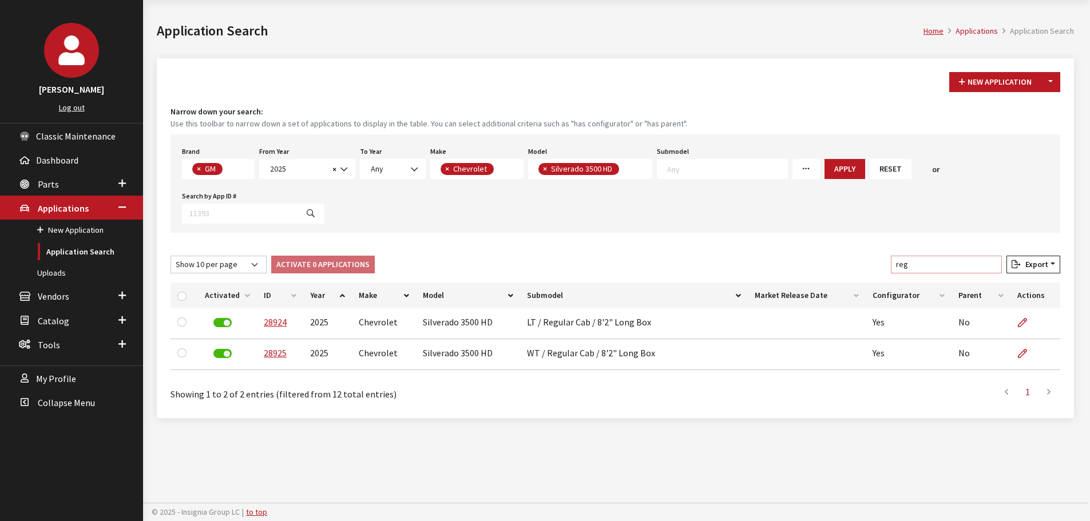
drag, startPoint x: 926, startPoint y: 265, endPoint x: 876, endPoint y: 263, distance: 49.2
click at [876, 263] on div "Show 10 per page Show 25 per page Show 50 per page Show 100 per page Show 1000 …" at bounding box center [615, 267] width 894 height 22
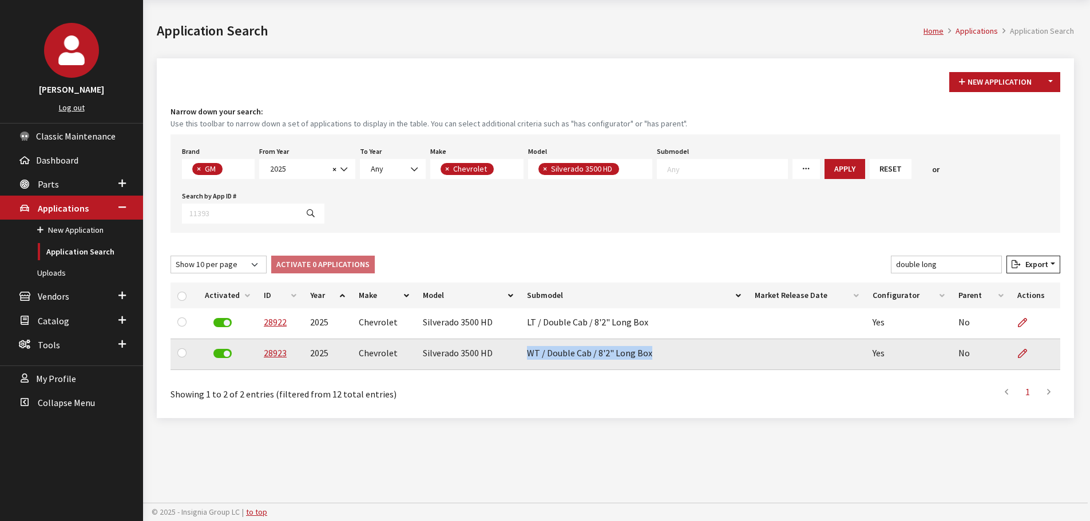
drag, startPoint x: 525, startPoint y: 351, endPoint x: 648, endPoint y: 356, distance: 123.7
click at [648, 356] on td "WT / Double Cab / 8'2" Long Box" at bounding box center [634, 354] width 228 height 31
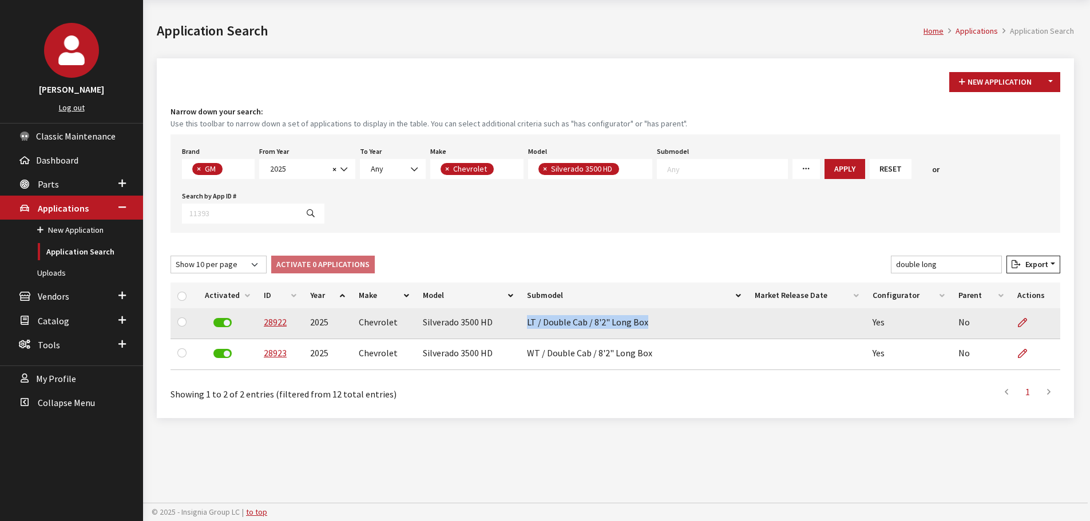
drag, startPoint x: 523, startPoint y: 320, endPoint x: 669, endPoint y: 321, distance: 146.4
click at [669, 321] on td "LT / Double Cab / 8'2" Long Box" at bounding box center [634, 323] width 228 height 31
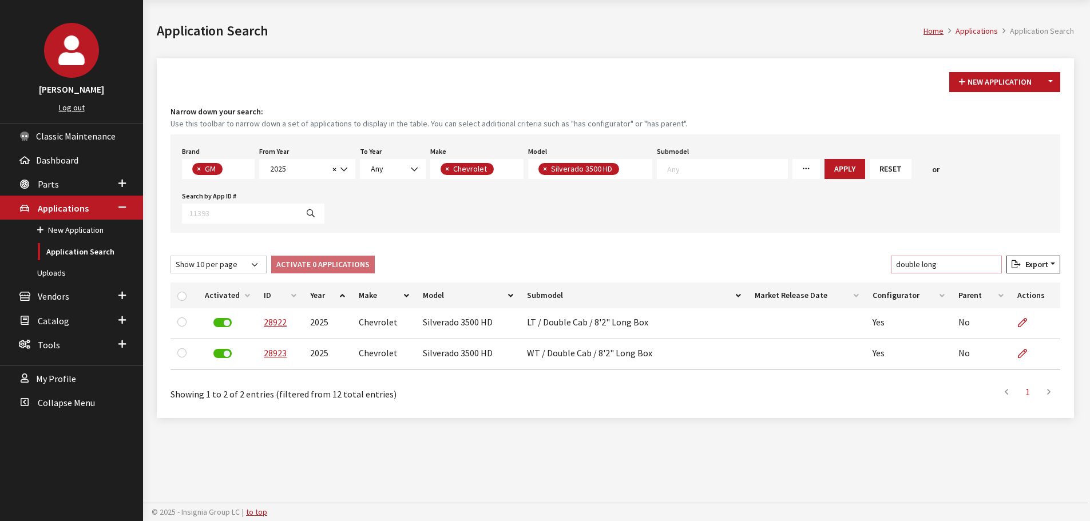
drag, startPoint x: 952, startPoint y: 269, endPoint x: 836, endPoint y: 257, distance: 116.7
click at [836, 257] on div "Show 10 per page Show 25 per page Show 50 per page Show 100 per page Show 1000 …" at bounding box center [615, 267] width 894 height 22
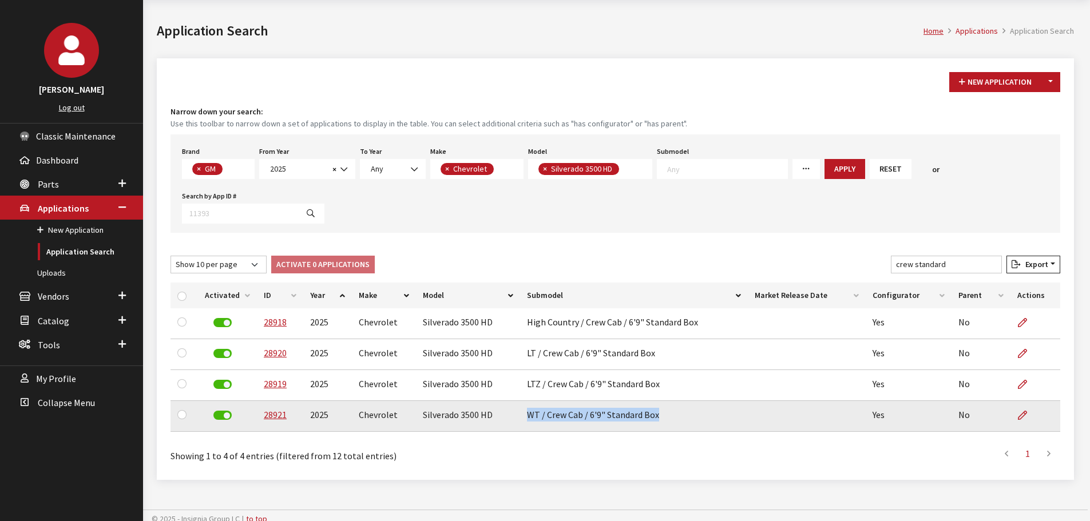
drag, startPoint x: 522, startPoint y: 414, endPoint x: 658, endPoint y: 423, distance: 135.9
click at [658, 423] on td "WT / Crew Cab / 6'9" Standard Box" at bounding box center [634, 416] width 228 height 31
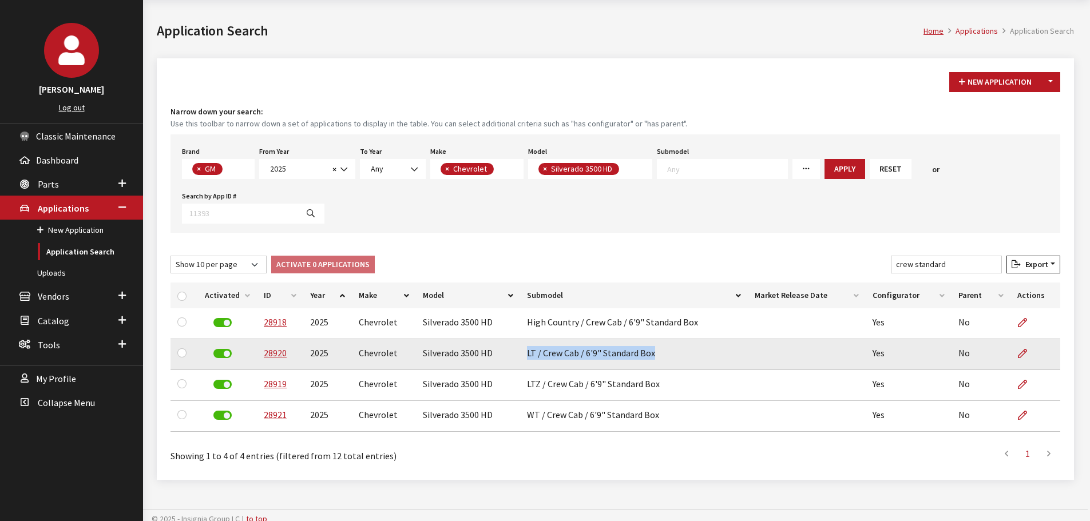
drag, startPoint x: 523, startPoint y: 352, endPoint x: 677, endPoint y: 353, distance: 153.9
click at [677, 353] on td "LT / Crew Cab / 6'9" Standard Box" at bounding box center [634, 354] width 228 height 31
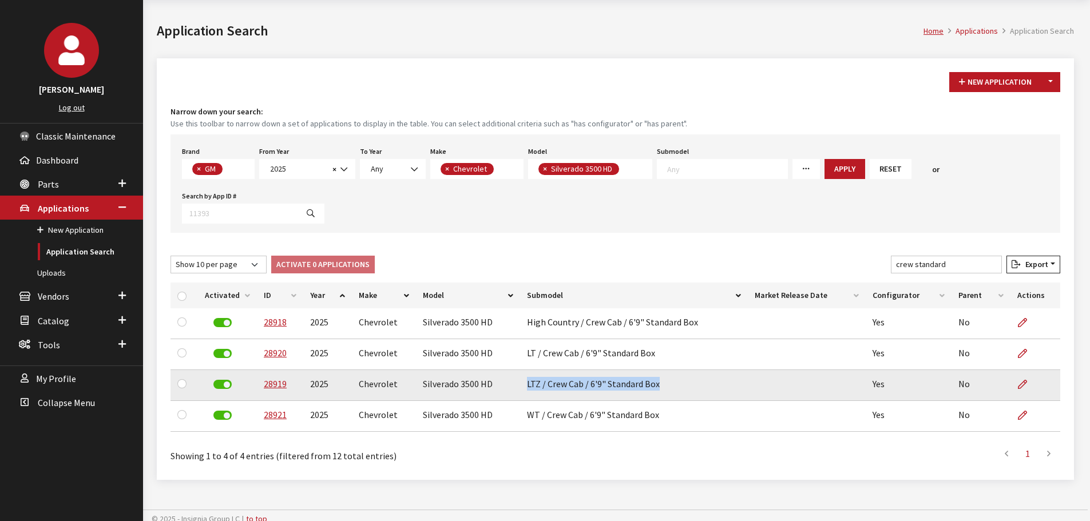
drag, startPoint x: 526, startPoint y: 384, endPoint x: 657, endPoint y: 383, distance: 130.4
click at [657, 383] on td "LTZ / Crew Cab / 6'9" Standard Box" at bounding box center [634, 385] width 228 height 31
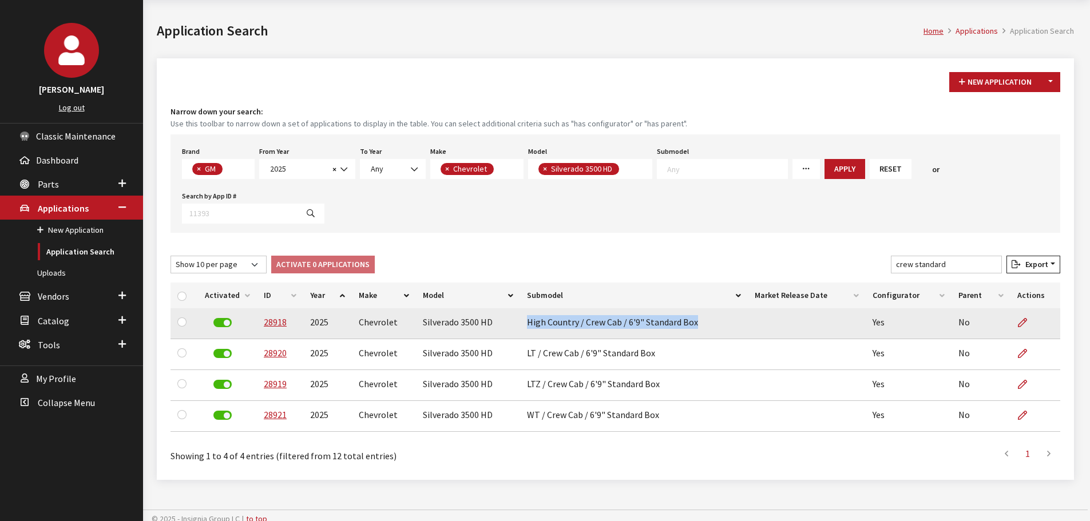
drag, startPoint x: 526, startPoint y: 323, endPoint x: 698, endPoint y: 323, distance: 172.2
click at [698, 323] on td "High Country / Crew Cab / 6'9" Standard Box" at bounding box center [634, 323] width 228 height 31
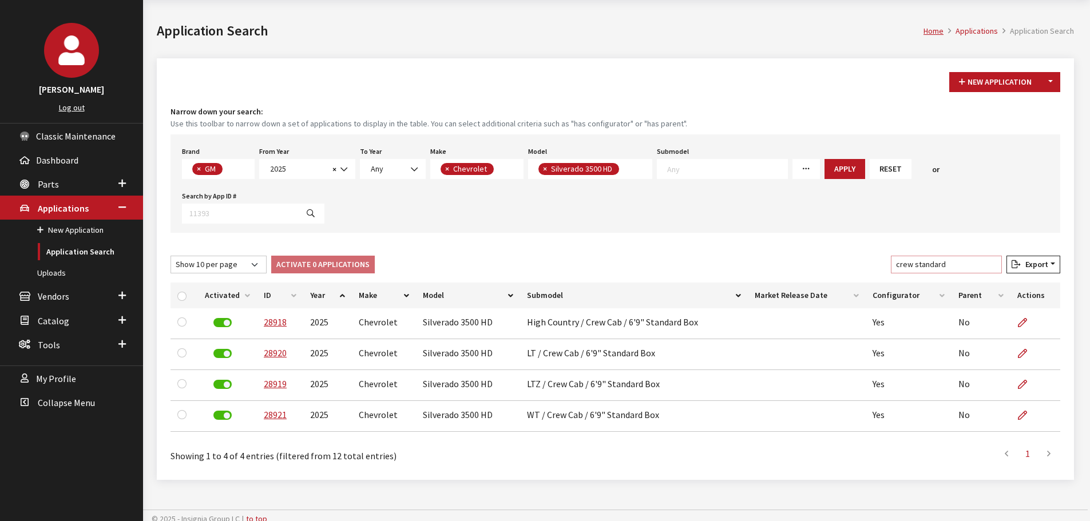
drag, startPoint x: 925, startPoint y: 264, endPoint x: 990, endPoint y: 264, distance: 64.6
click at [990, 264] on input "crew standard" at bounding box center [946, 265] width 111 height 18
type input "crew long"
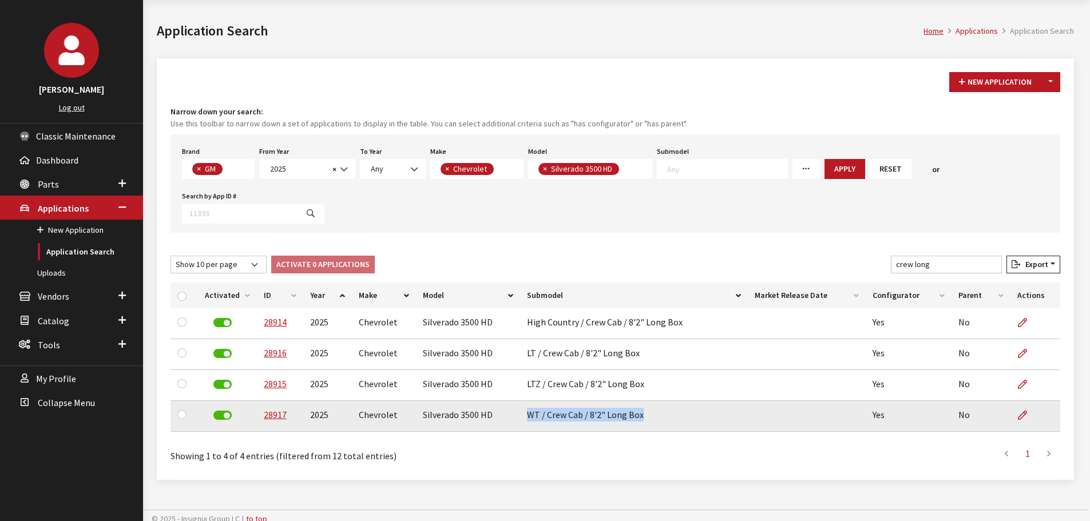
drag, startPoint x: 525, startPoint y: 417, endPoint x: 644, endPoint y: 418, distance: 119.0
click at [644, 418] on td "WT / Crew Cab / 8'2" Long Box" at bounding box center [634, 416] width 228 height 31
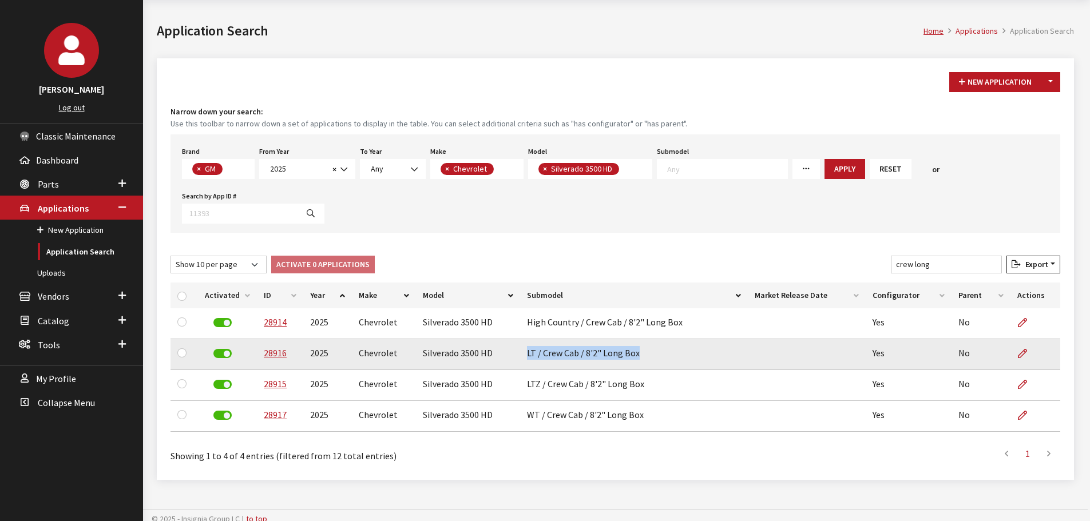
drag, startPoint x: 526, startPoint y: 352, endPoint x: 653, endPoint y: 355, distance: 127.0
click at [653, 355] on td "LT / Crew Cab / 8'2" Long Box" at bounding box center [634, 354] width 228 height 31
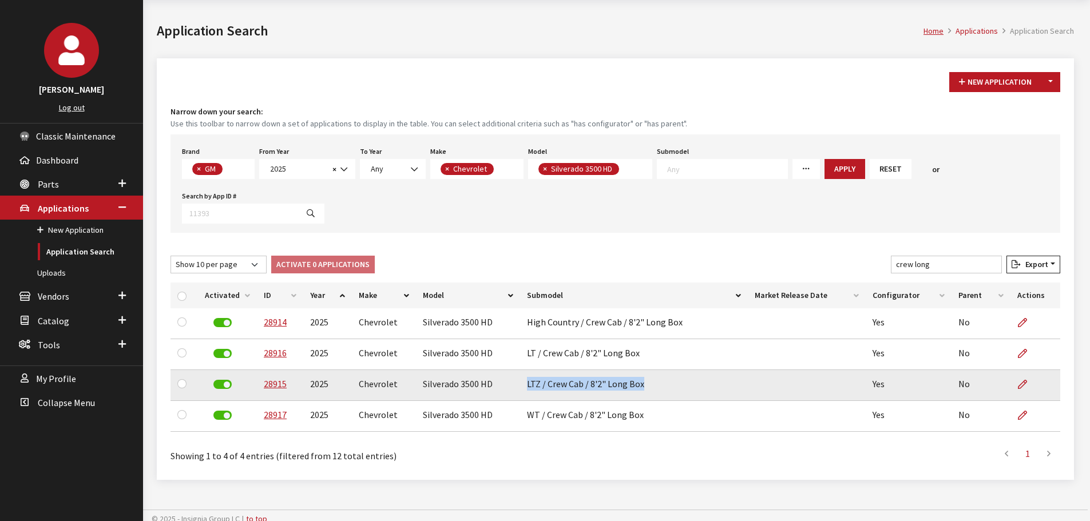
drag, startPoint x: 523, startPoint y: 380, endPoint x: 646, endPoint y: 381, distance: 123.0
click at [646, 381] on td "LTZ / Crew Cab / 8'2" Long Box" at bounding box center [634, 385] width 228 height 31
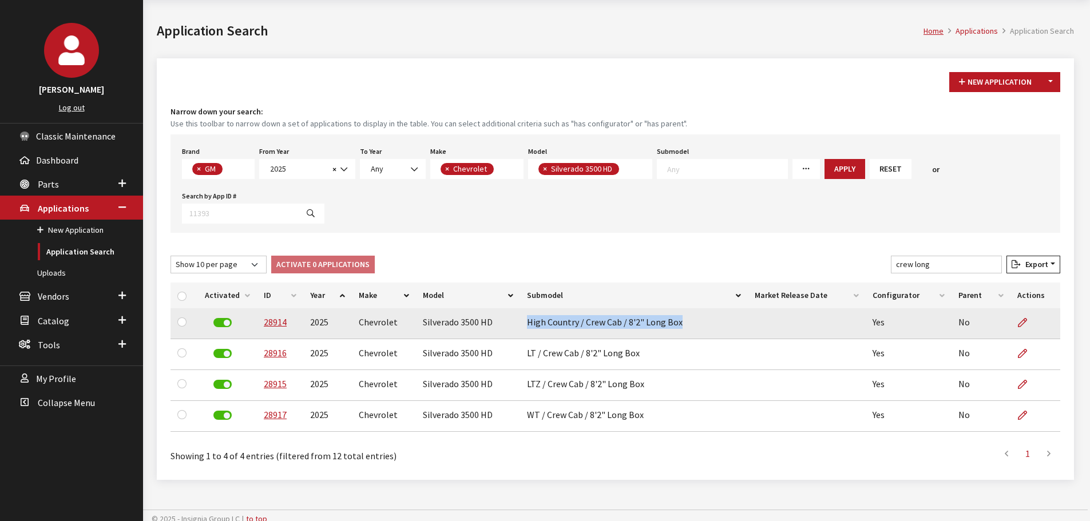
drag, startPoint x: 525, startPoint y: 322, endPoint x: 737, endPoint y: 324, distance: 212.2
click at [737, 324] on td "High Country / Crew Cab / 8'2" Long Box" at bounding box center [634, 323] width 228 height 31
